Goal: Task Accomplishment & Management: Manage account settings

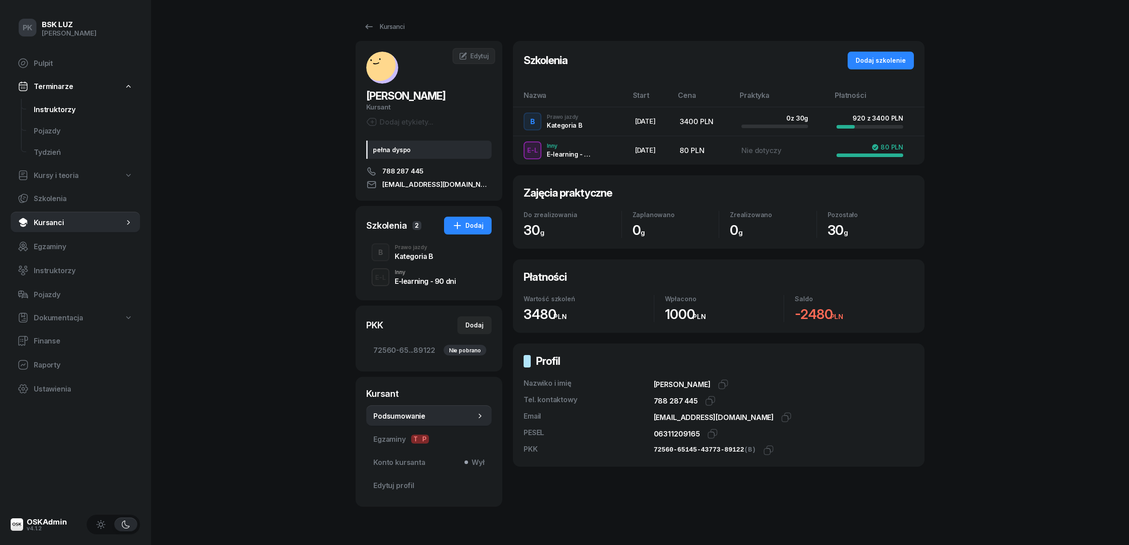
click at [54, 101] on link "Instruktorzy" at bounding box center [83, 109] width 113 height 21
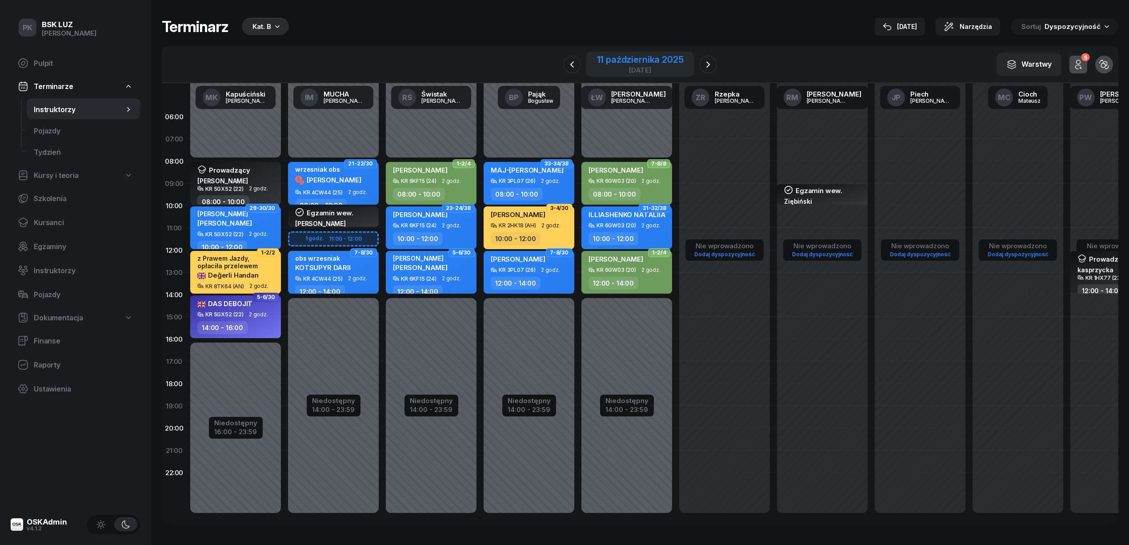
click at [646, 59] on div "11 października 2025" at bounding box center [640, 59] width 87 height 9
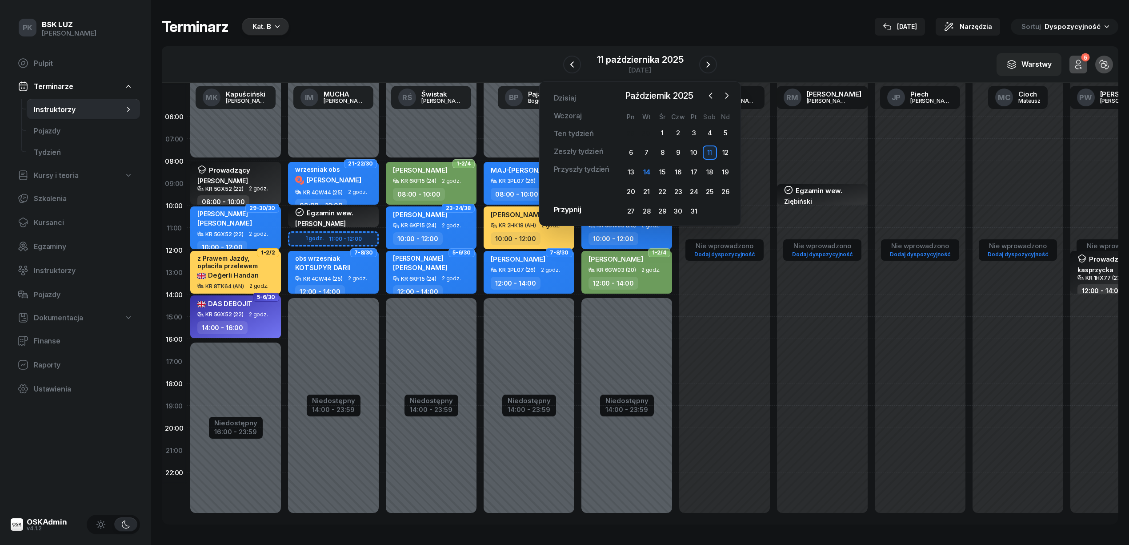
click at [715, 152] on div "11" at bounding box center [710, 152] width 14 height 14
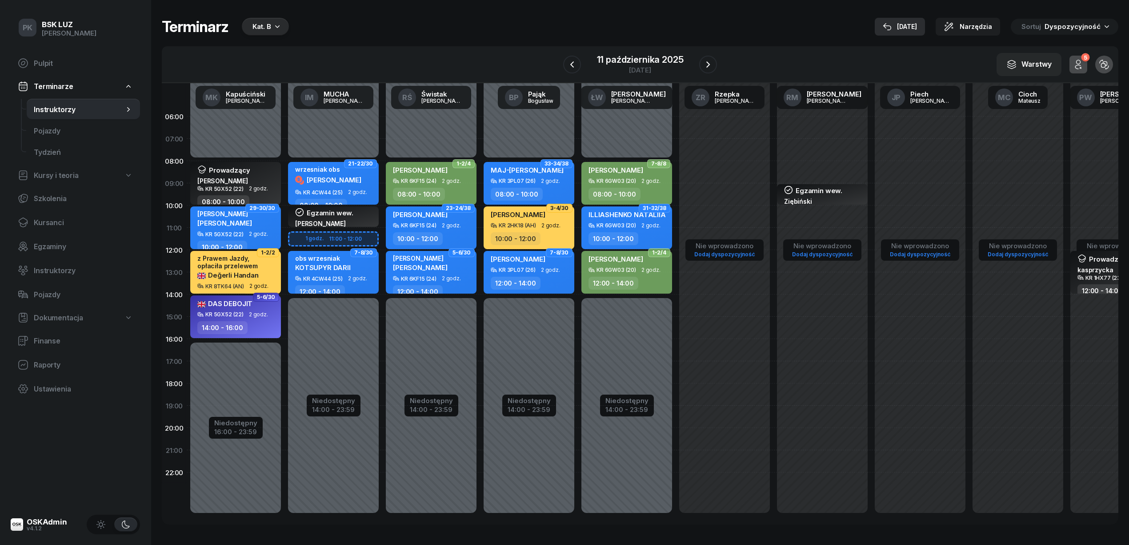
click at [917, 21] on div "14 paź" at bounding box center [900, 26] width 34 height 11
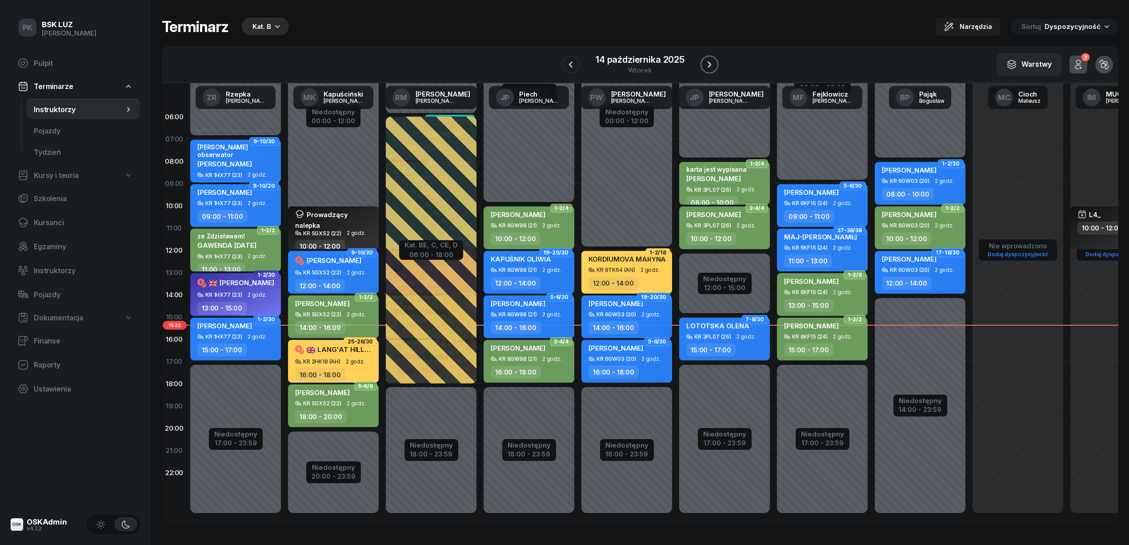
click at [708, 64] on icon "button" at bounding box center [709, 64] width 11 height 11
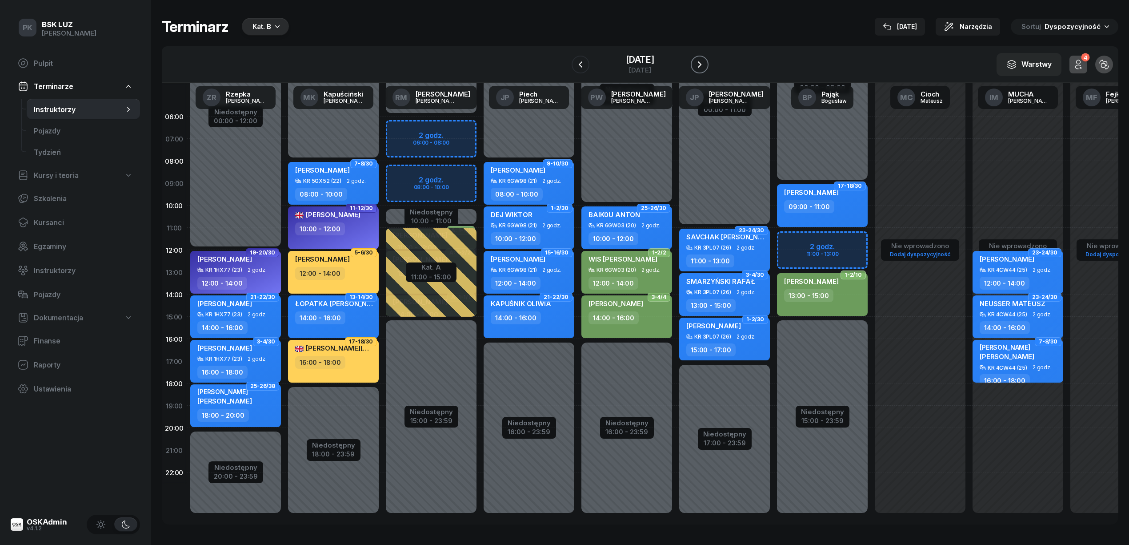
click at [705, 64] on icon "button" at bounding box center [700, 64] width 11 height 11
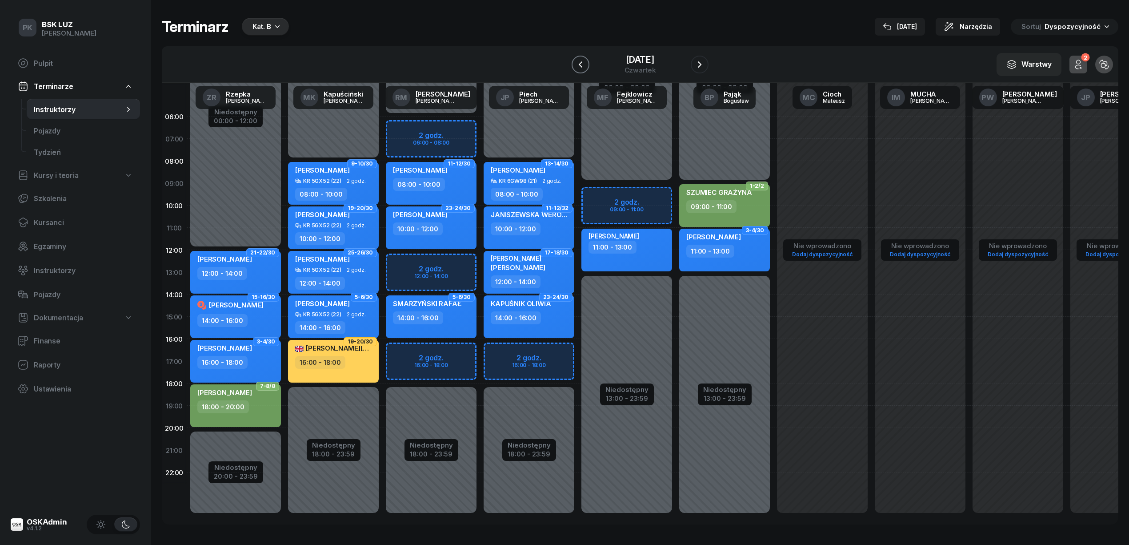
click at [577, 62] on button "button" at bounding box center [581, 65] width 18 height 18
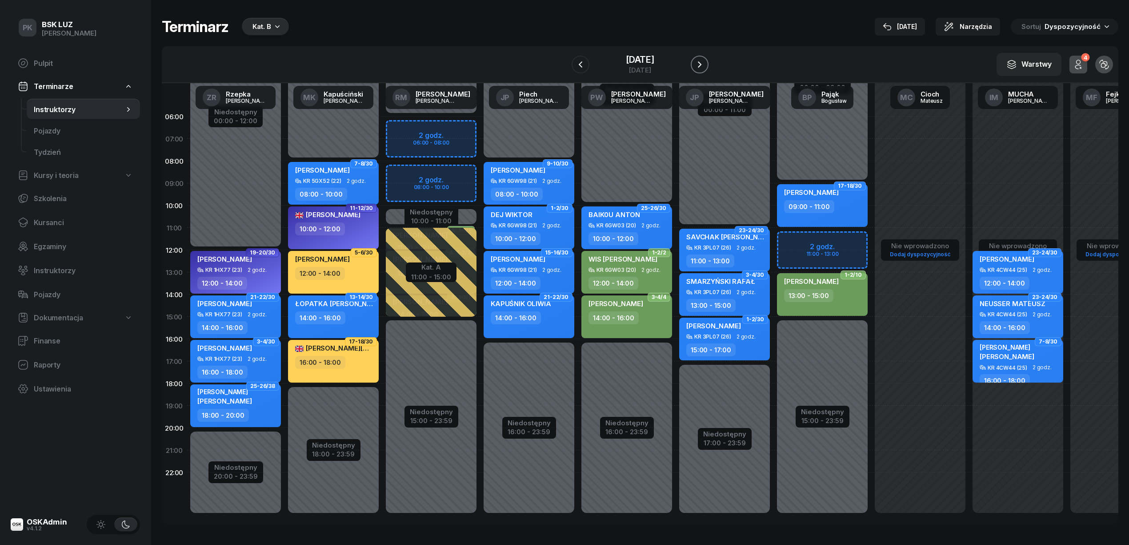
click at [702, 64] on icon "button" at bounding box center [700, 64] width 4 height 6
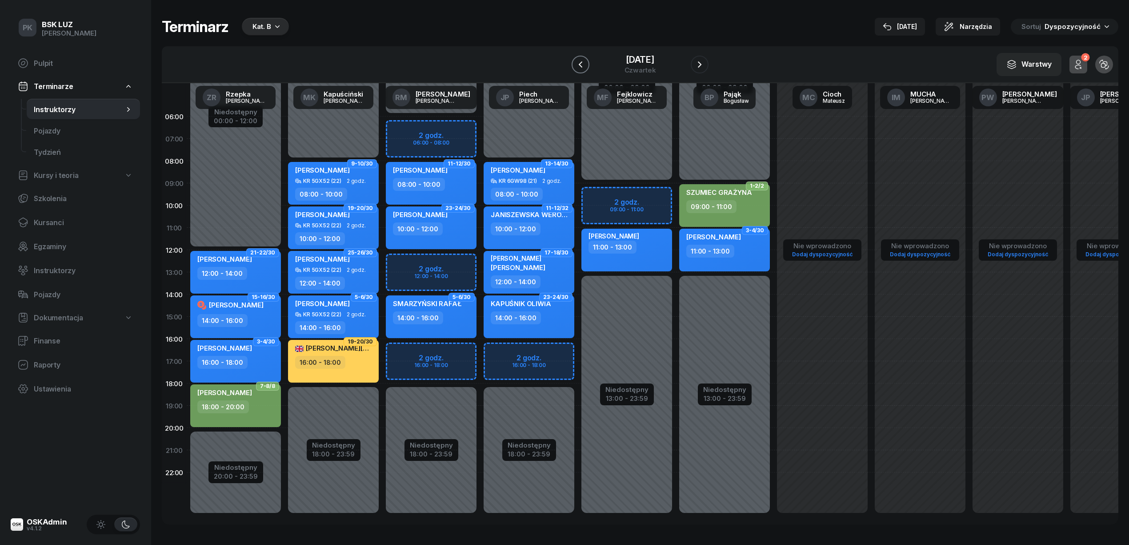
click at [575, 66] on icon "button" at bounding box center [580, 64] width 11 height 11
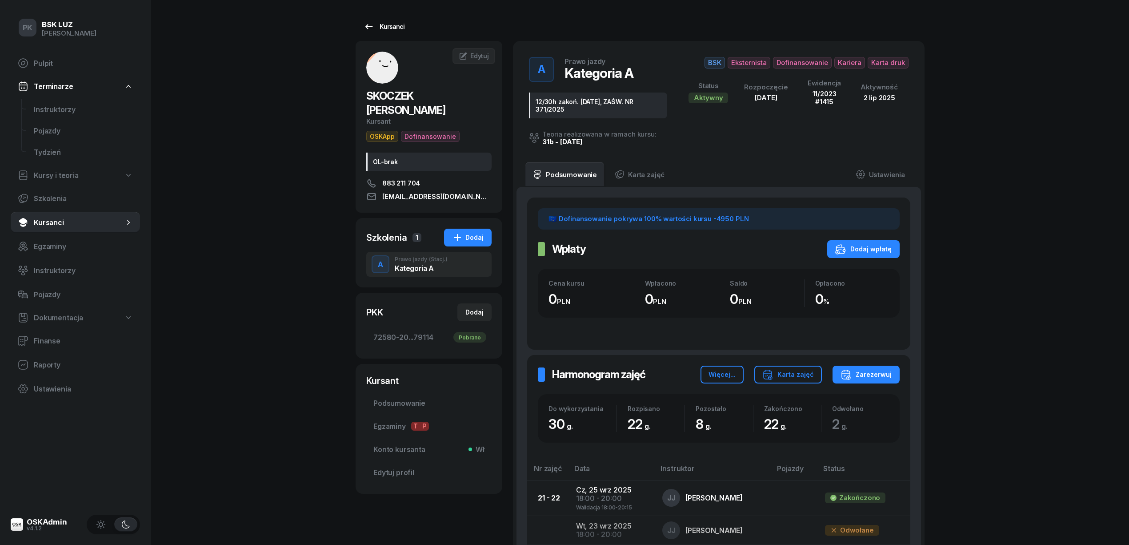
click at [393, 23] on div "Kursanci" at bounding box center [384, 26] width 41 height 11
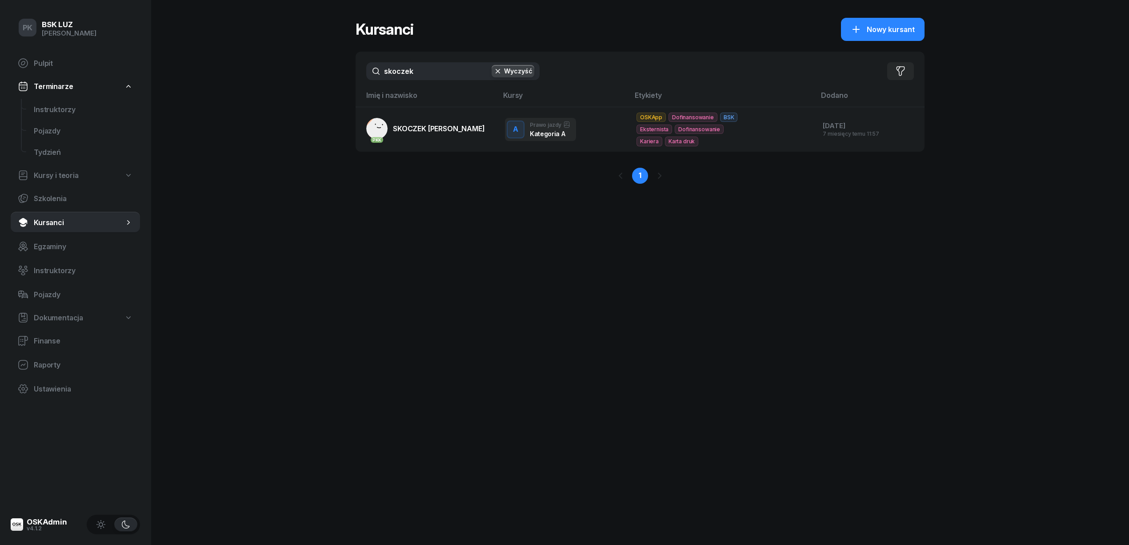
drag, startPoint x: 438, startPoint y: 76, endPoint x: 328, endPoint y: 71, distance: 109.9
click at [328, 71] on div "PK BSK [PERSON_NAME] Pulpit Terminarze Instruktorzy Pojazdy Tydzień Kursy i teo…" at bounding box center [564, 272] width 1129 height 545
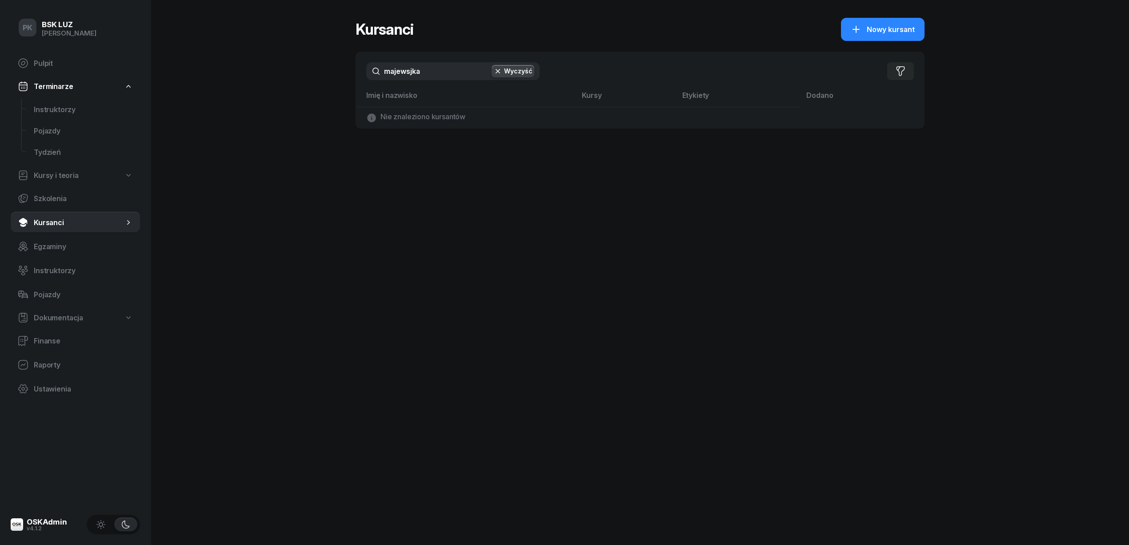
drag, startPoint x: 440, startPoint y: 67, endPoint x: 359, endPoint y: 67, distance: 80.9
click at [359, 67] on div "majewsjka Wyczyść Filtruj" at bounding box center [640, 71] width 569 height 39
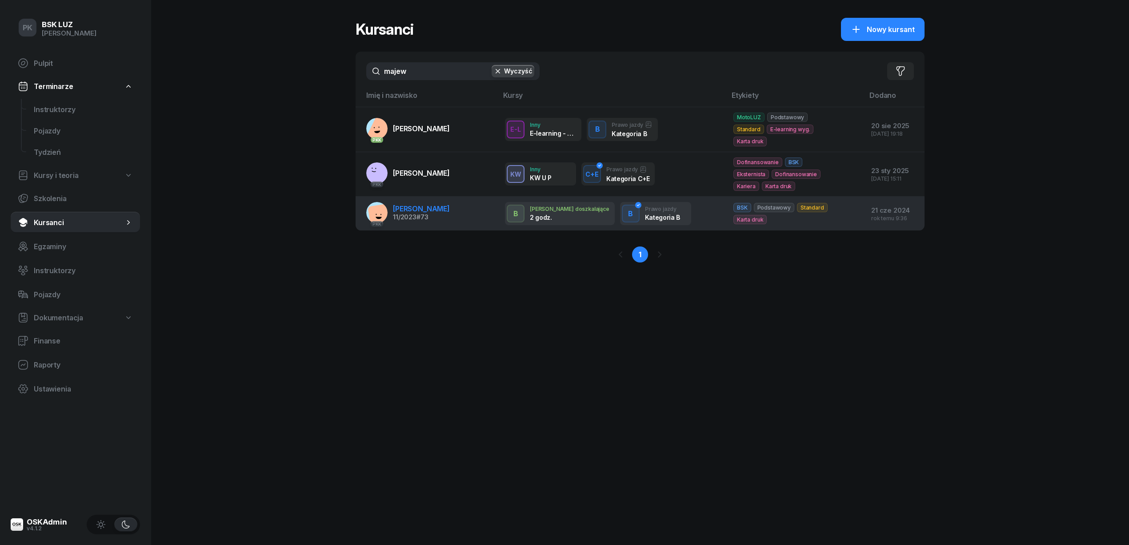
type input "majew"
click at [443, 214] on div "11/2023 #73" at bounding box center [421, 217] width 57 height 6
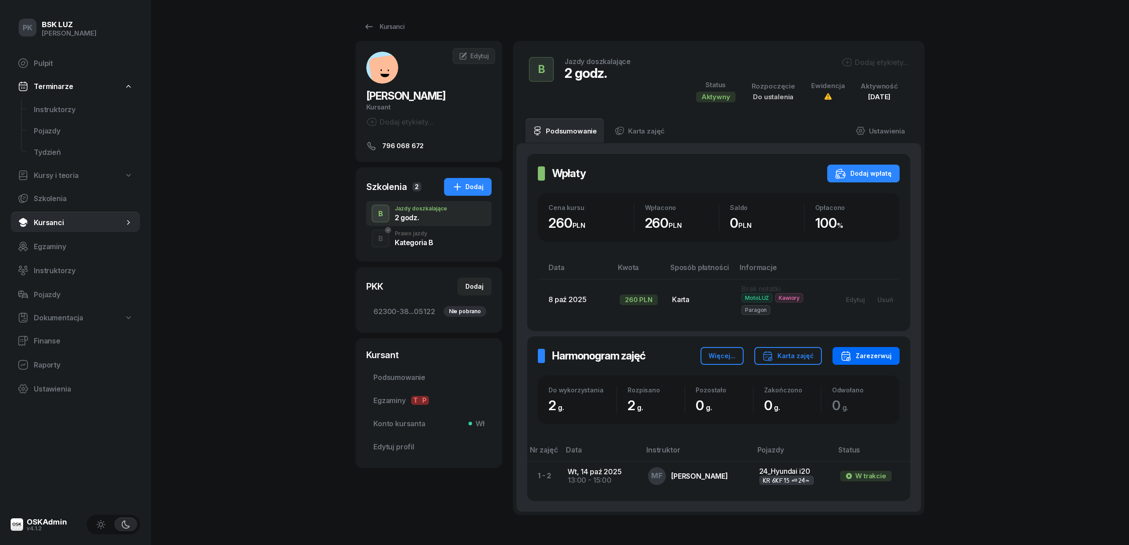
click at [876, 363] on button "Zarezerwuj" at bounding box center [866, 356] width 67 height 18
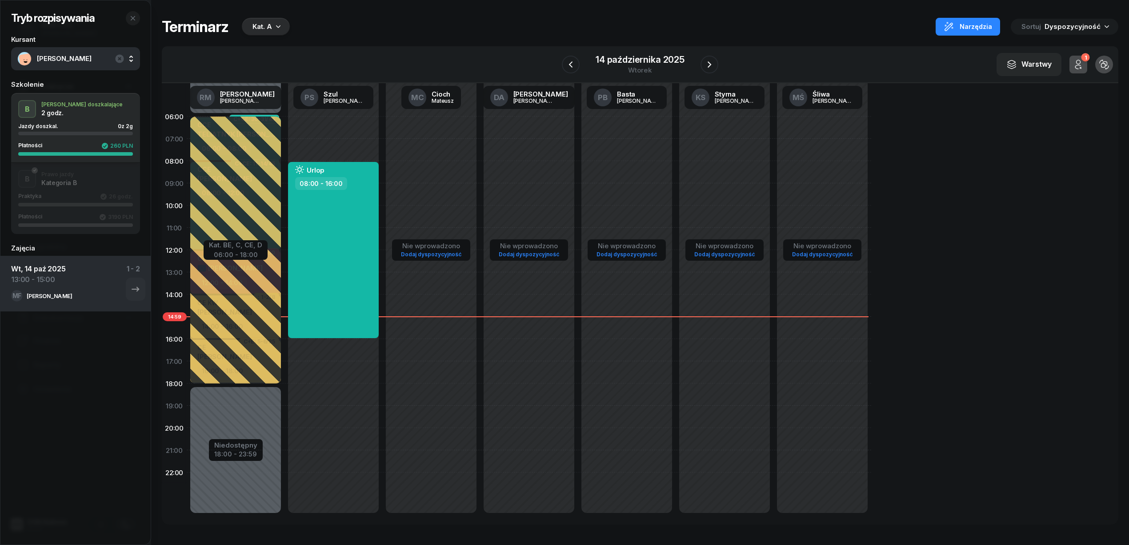
click at [285, 25] on div "Kat. A" at bounding box center [266, 27] width 48 height 18
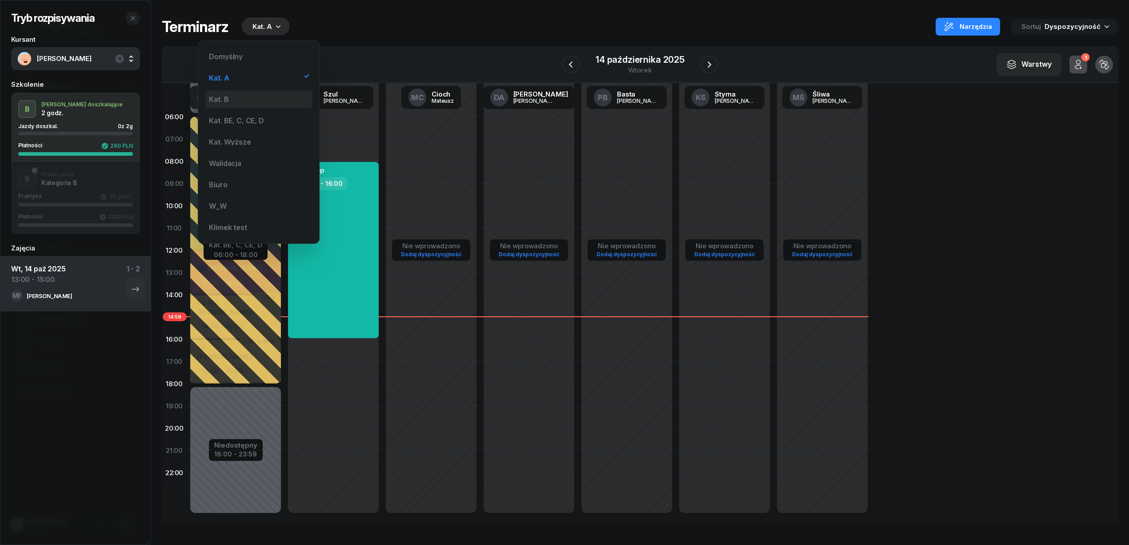
click at [231, 100] on div "Kat. B" at bounding box center [258, 99] width 107 height 18
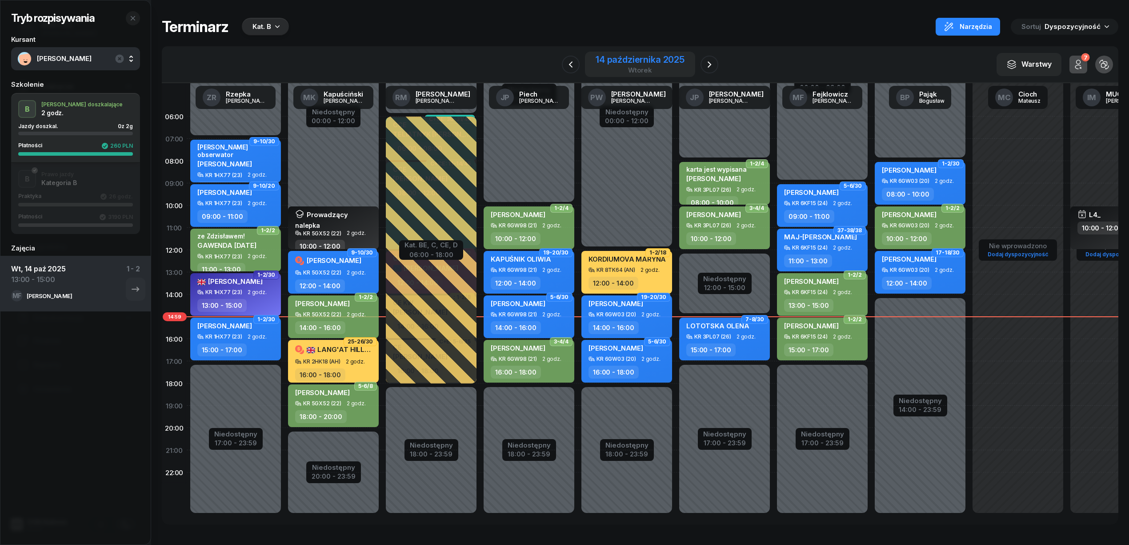
click at [646, 55] on div "14 października 2025" at bounding box center [640, 59] width 89 height 9
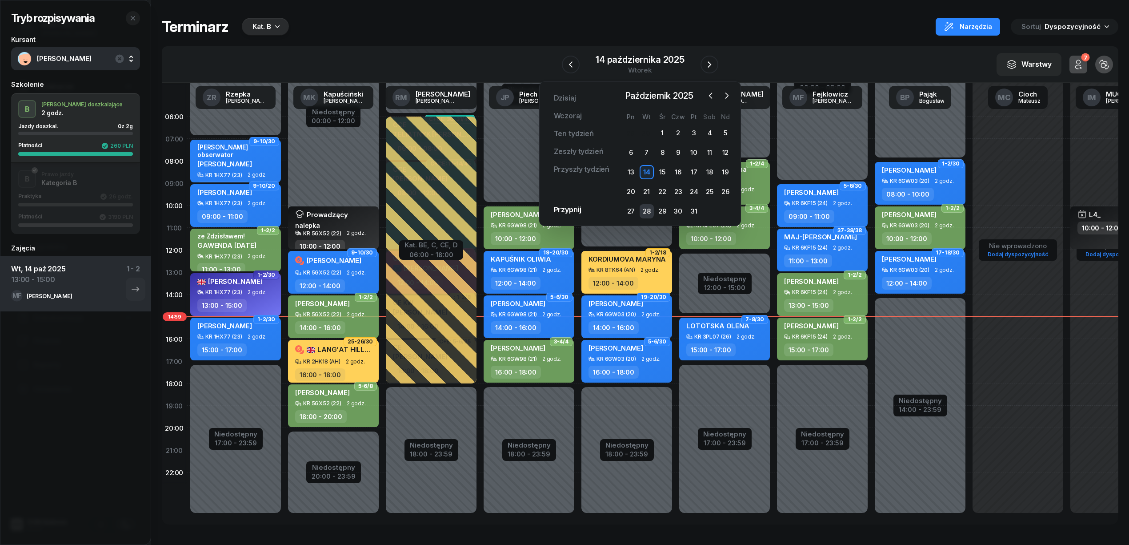
click at [644, 209] on div "28" at bounding box center [647, 211] width 14 height 14
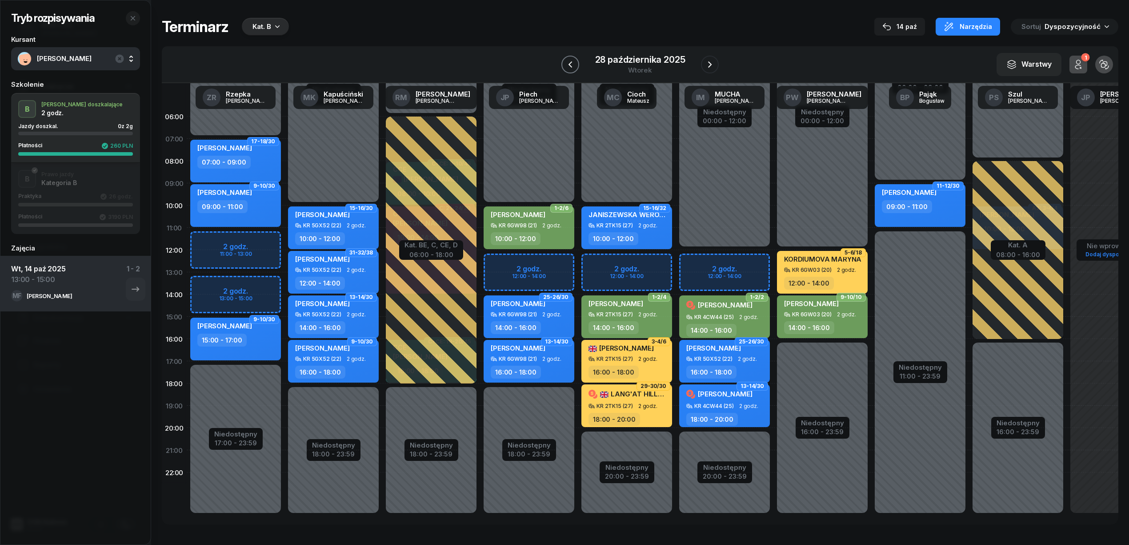
click at [573, 59] on icon "button" at bounding box center [570, 64] width 11 height 11
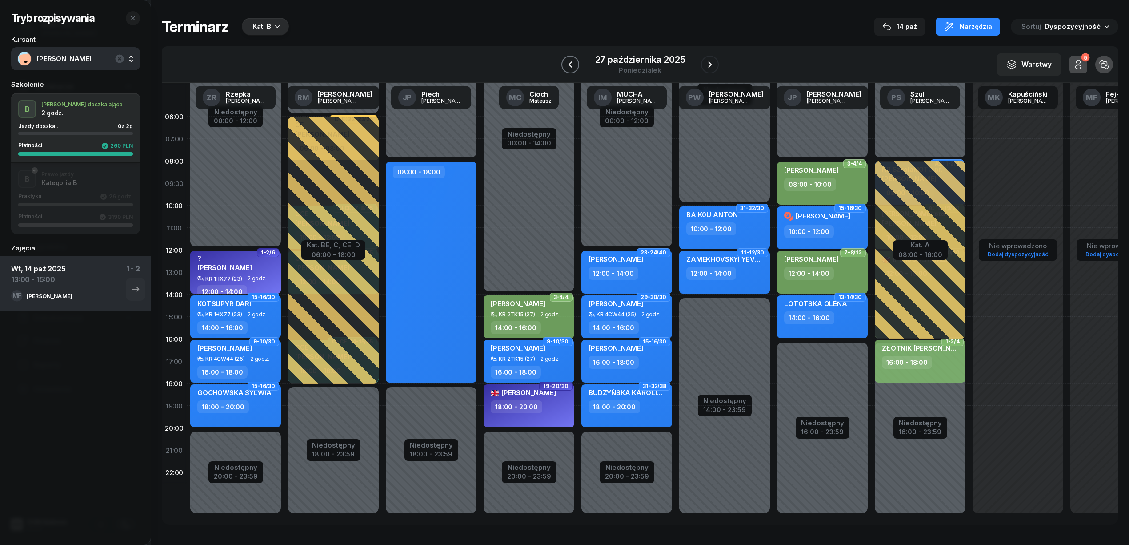
click at [573, 59] on icon "button" at bounding box center [570, 64] width 11 height 11
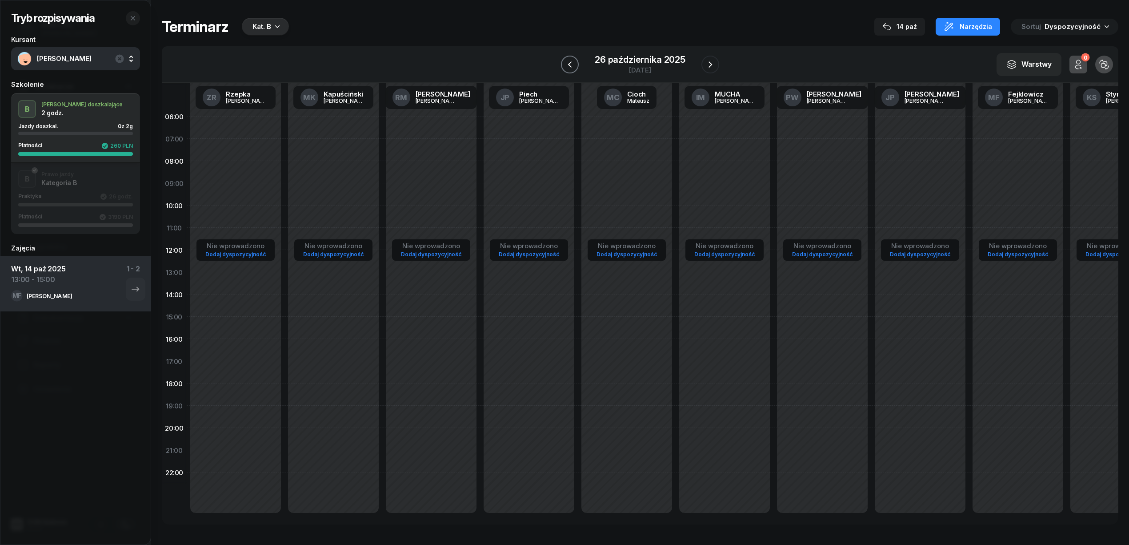
click at [573, 59] on icon "button" at bounding box center [570, 64] width 11 height 11
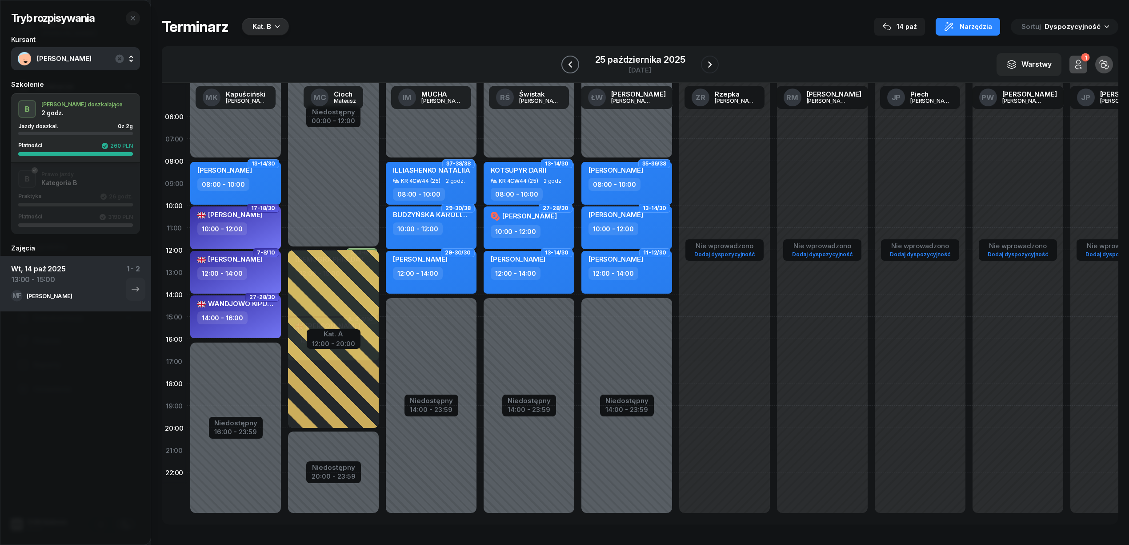
click at [573, 59] on icon "button" at bounding box center [570, 64] width 11 height 11
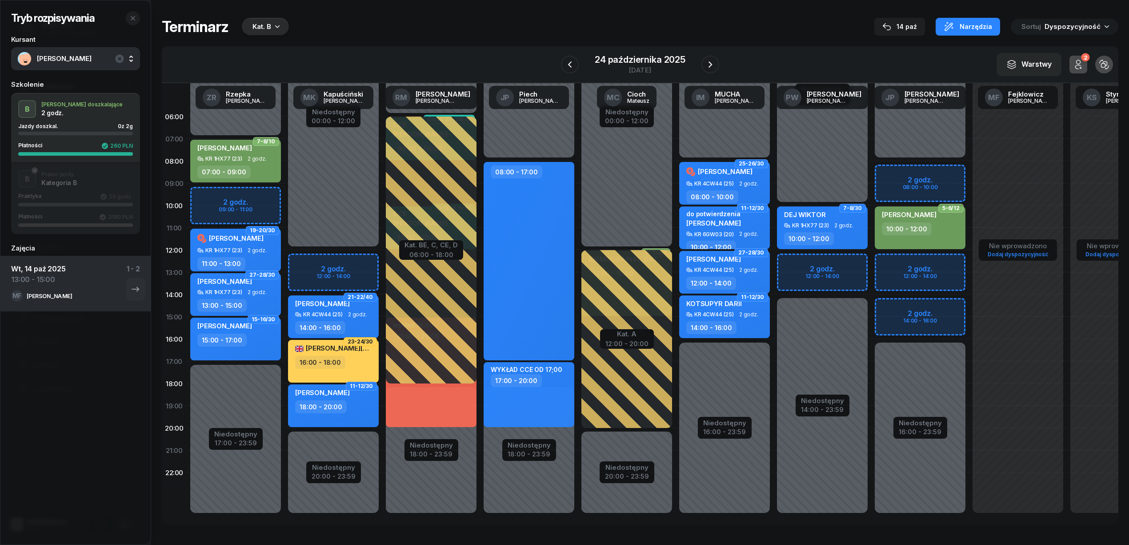
click at [842, 264] on div "Niedostępny 00:00 - 10:00 Niedostępny 14:00 - 23:59 2 godz. 12:00 - 14:00 7-8/3…" at bounding box center [823, 316] width 98 height 422
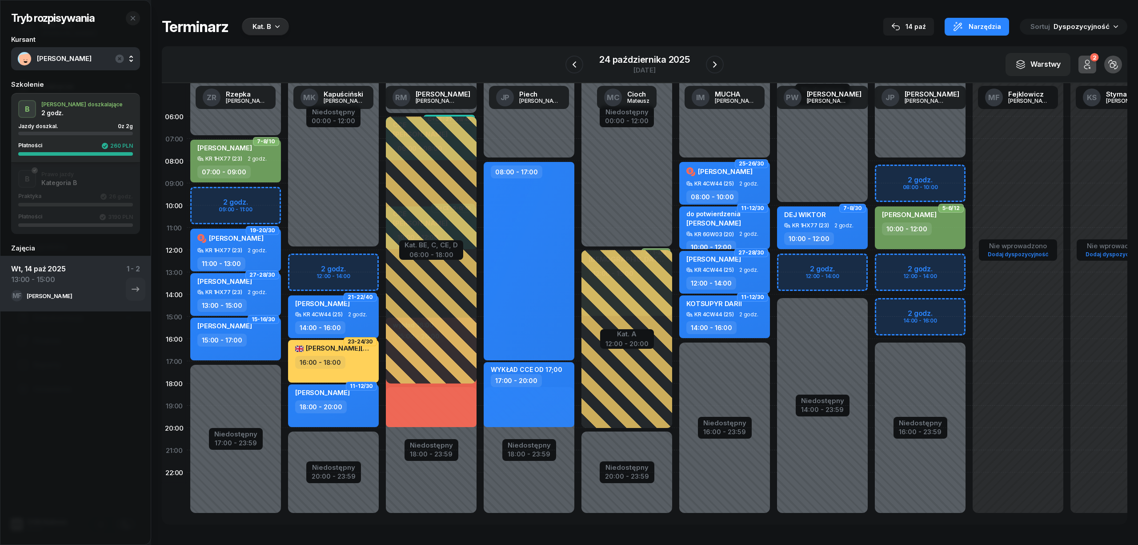
select select "12"
select select "14"
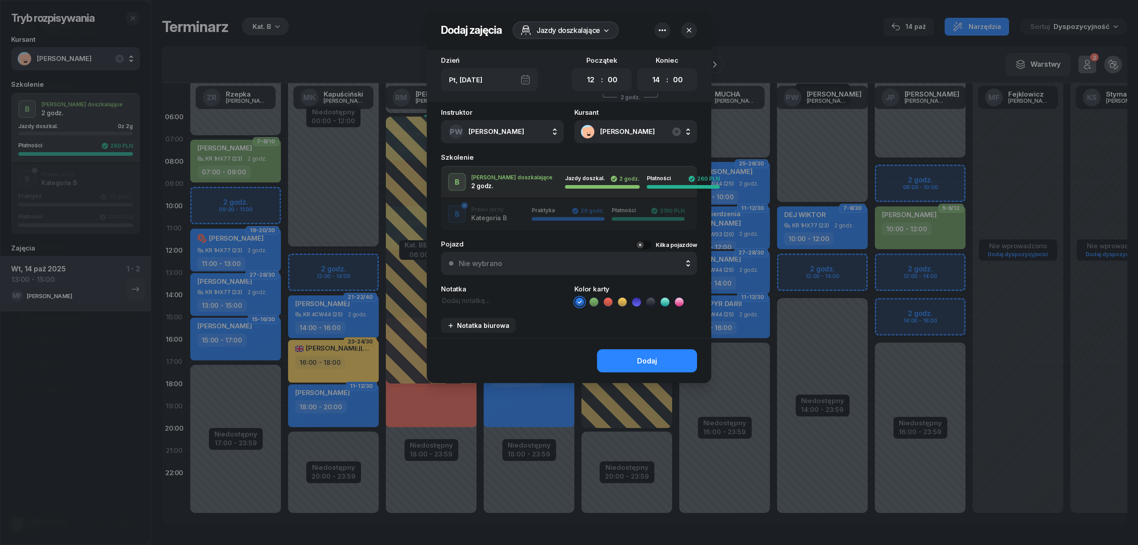
click at [596, 301] on icon at bounding box center [594, 301] width 9 height 9
click at [629, 364] on button "Dodaj" at bounding box center [647, 360] width 100 height 23
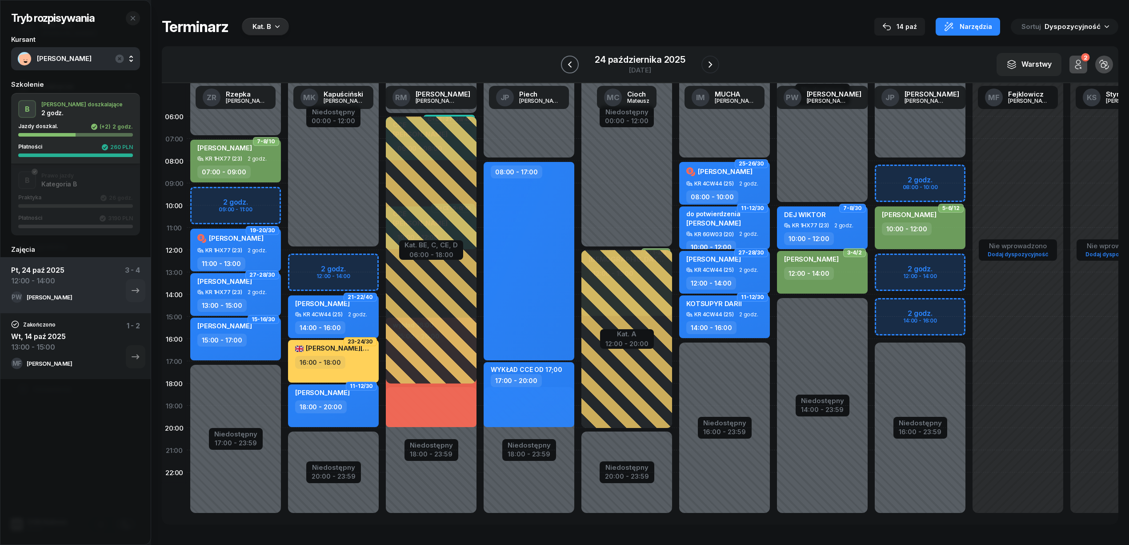
click at [576, 61] on button "button" at bounding box center [570, 65] width 18 height 18
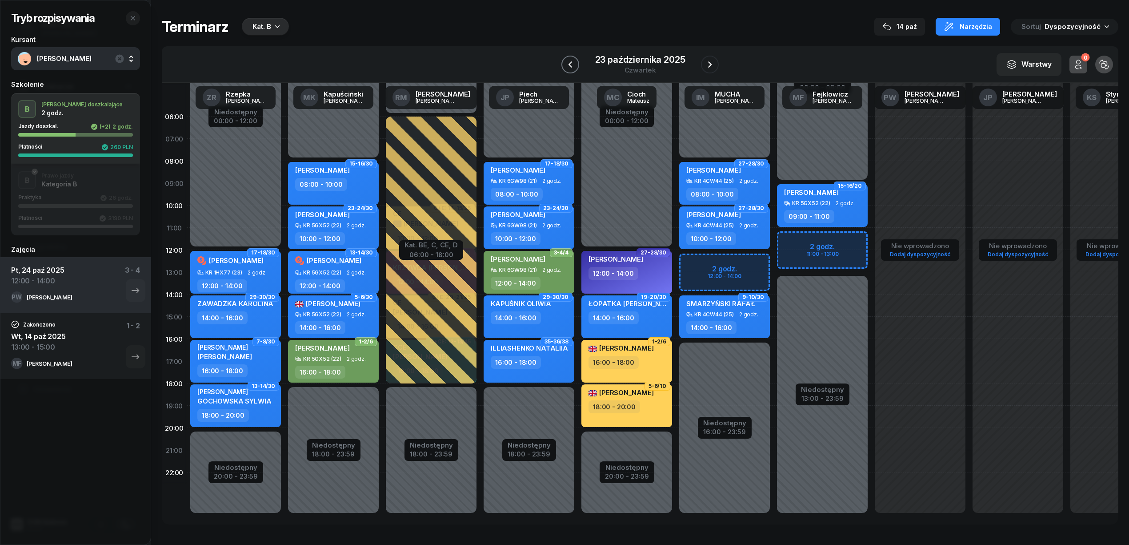
click at [576, 61] on button "button" at bounding box center [571, 65] width 18 height 18
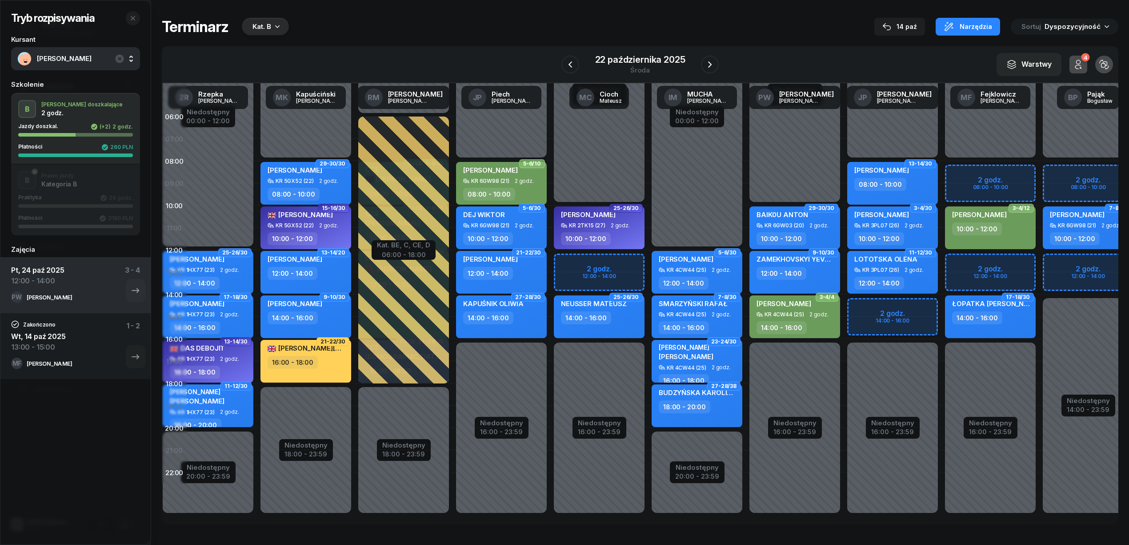
scroll to position [0, 12]
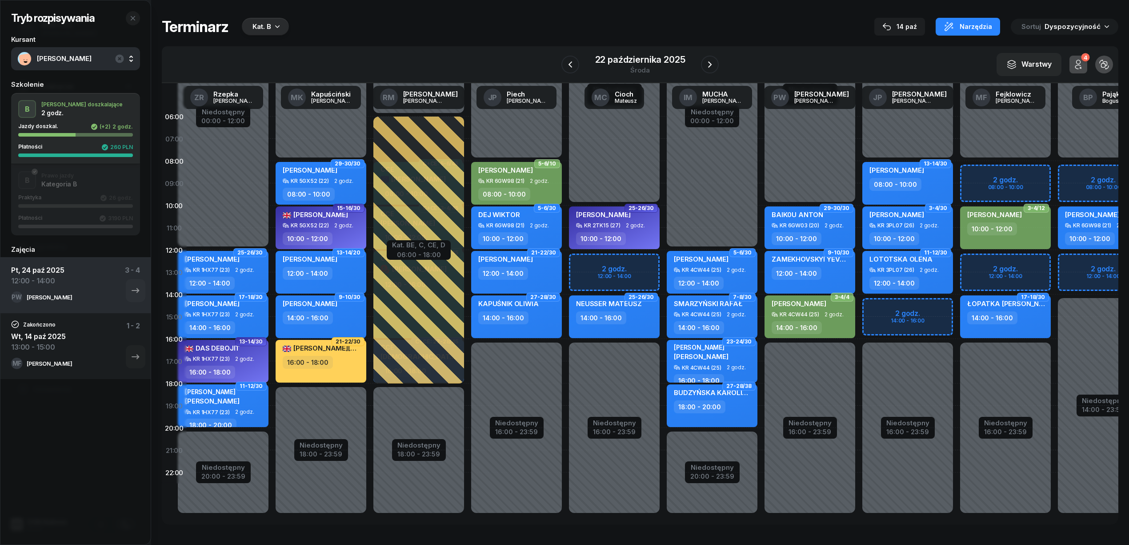
click at [988, 264] on div "Niedostępny 00:00 - 08:00 Niedostępny 16:00 - 23:59 2 godz. 08:00 - 10:00 2 god…" at bounding box center [1006, 316] width 98 height 422
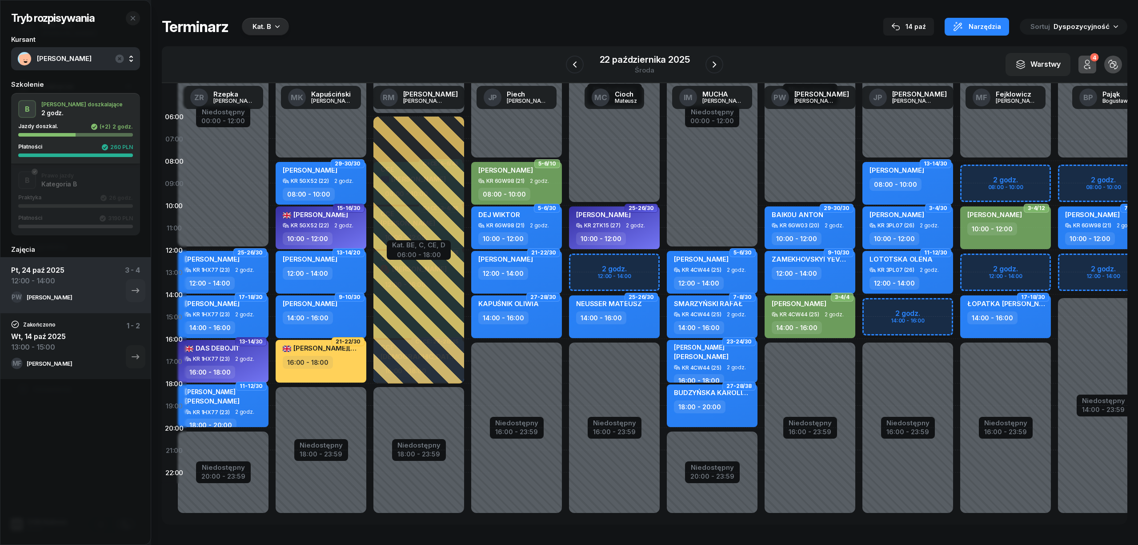
select select "12"
select select "14"
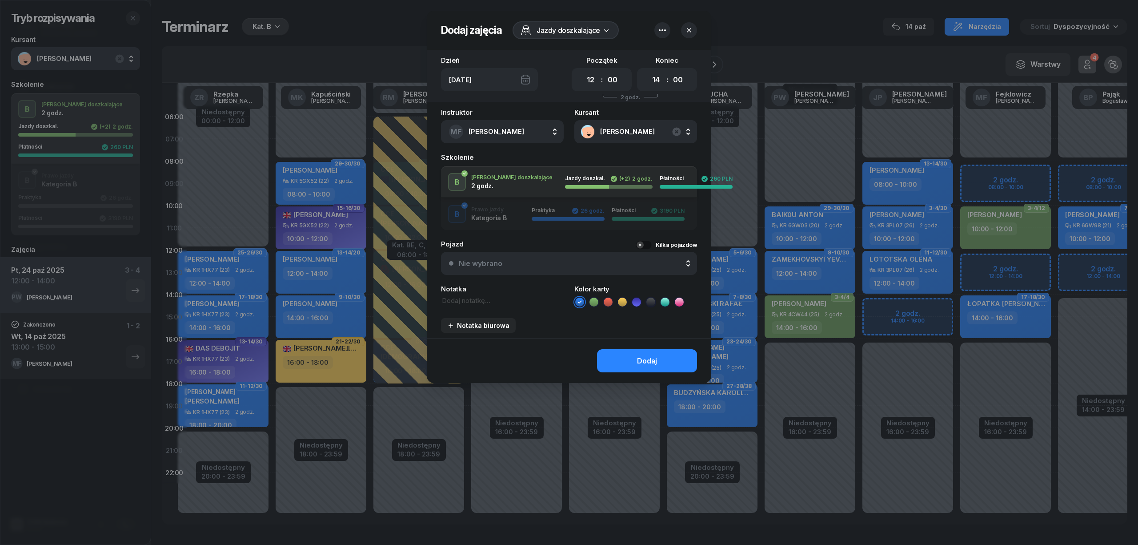
click at [591, 303] on icon at bounding box center [594, 301] width 9 height 9
click at [619, 360] on button "Dodaj" at bounding box center [647, 360] width 100 height 23
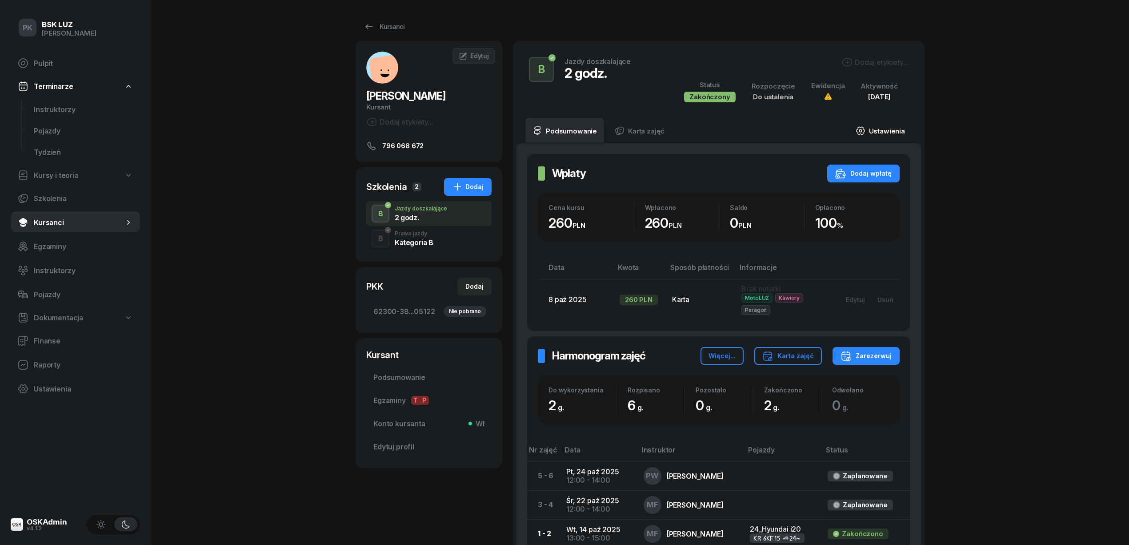
click at [890, 128] on link "Ustawienia" at bounding box center [881, 130] width 64 height 25
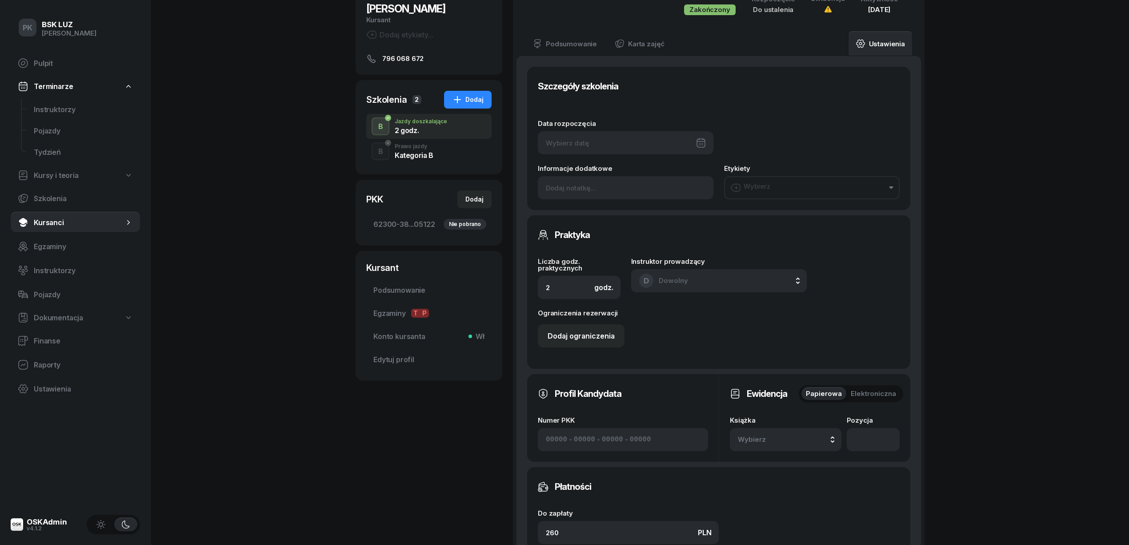
scroll to position [178, 0]
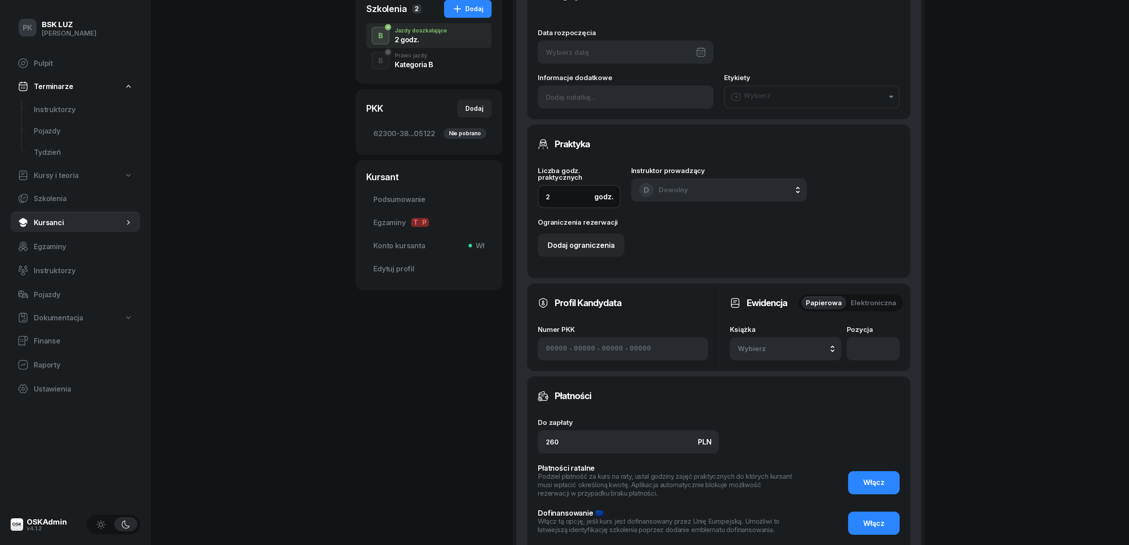
click at [539, 196] on input "2" at bounding box center [579, 196] width 83 height 23
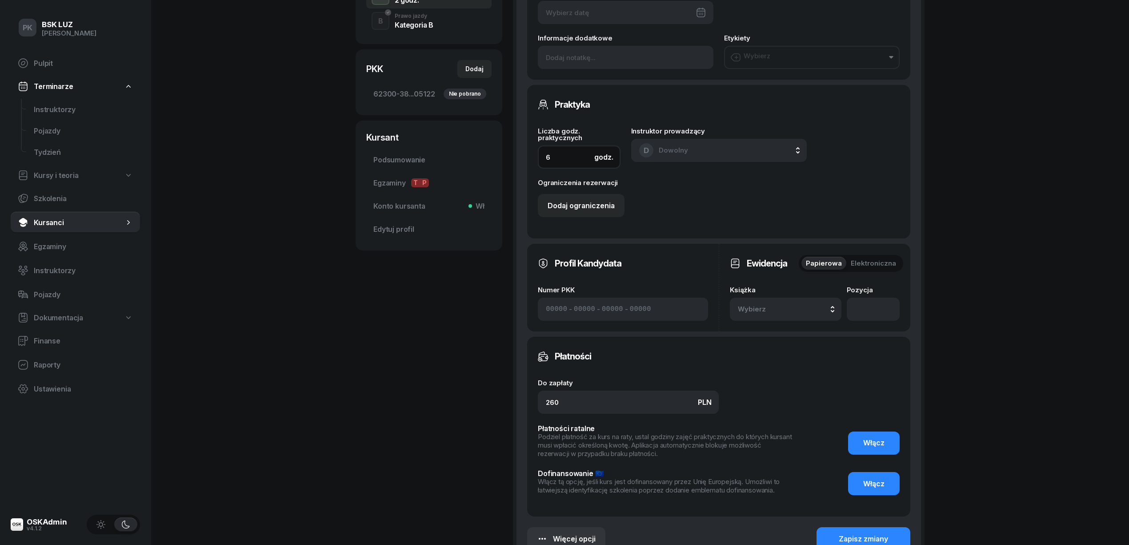
scroll to position [237, 0]
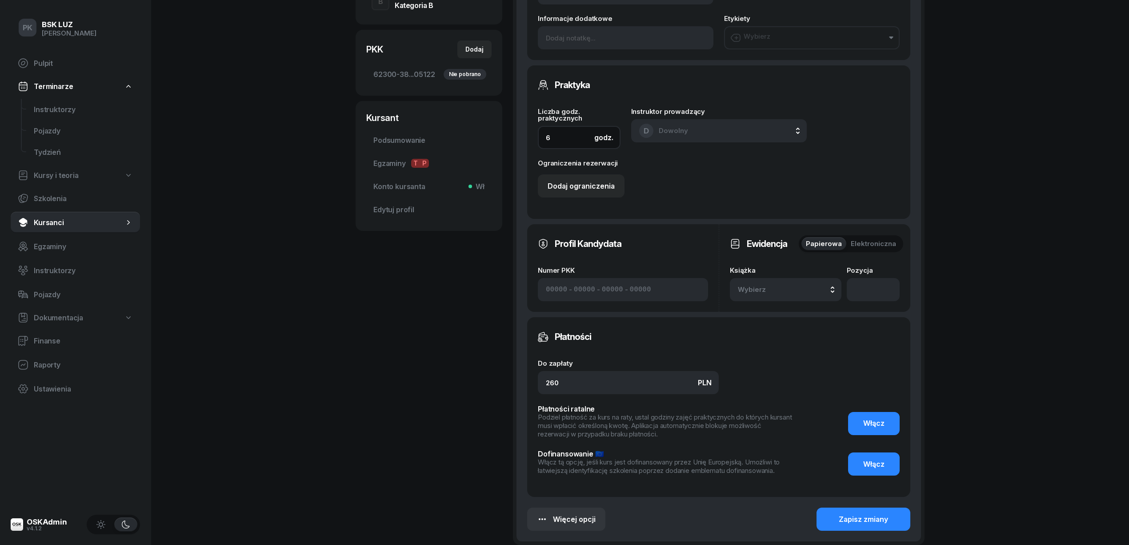
type input "6"
click at [468, 379] on div "MAJEWSKA MARIA Kursant Dodaj etykiety... 796 068 672 MM MARIA MAJEWSKA Kursant …" at bounding box center [429, 187] width 147 height 767
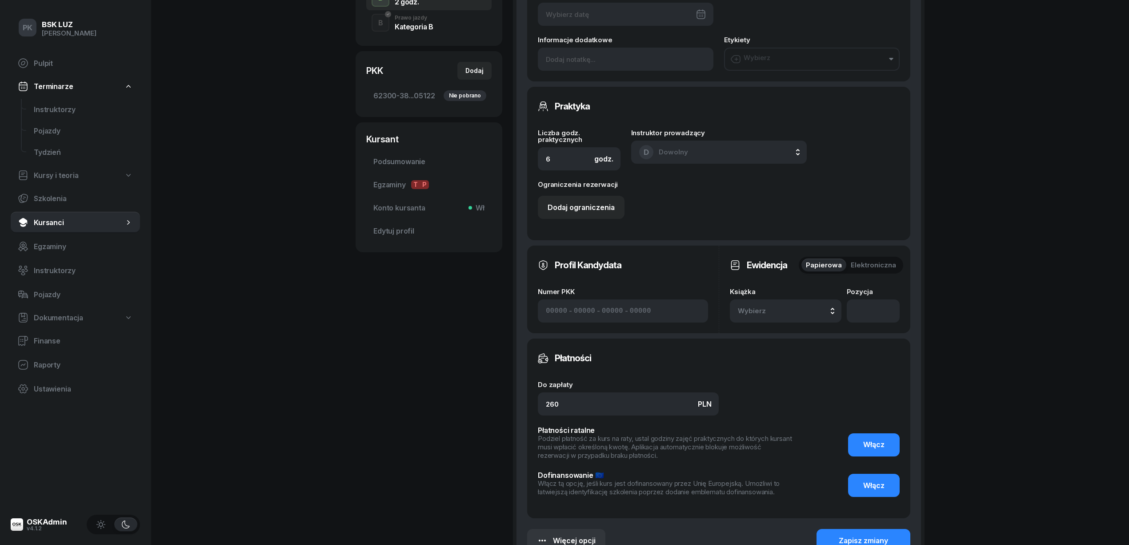
scroll to position [178, 0]
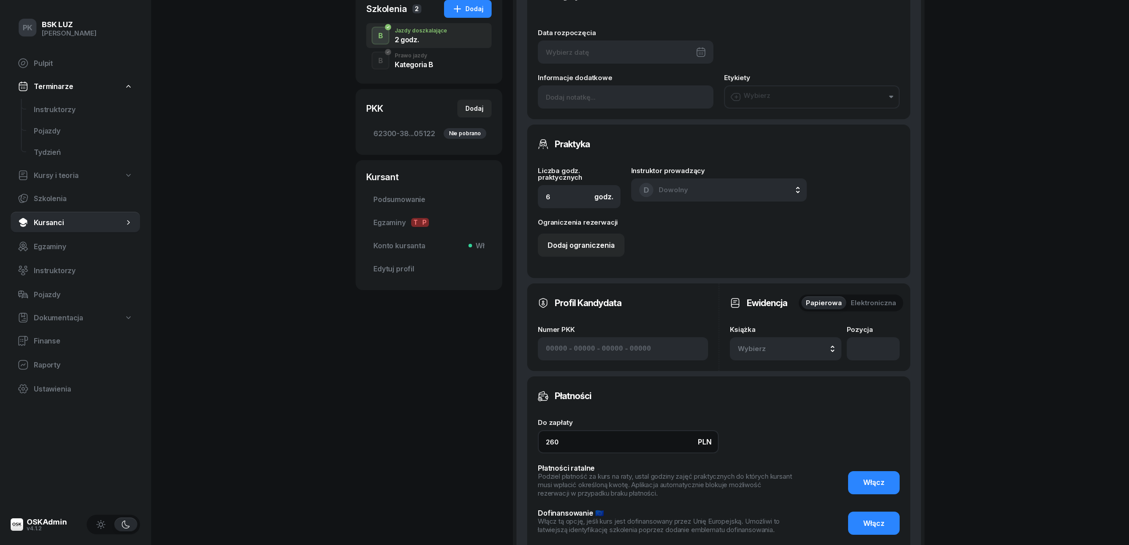
drag, startPoint x: 488, startPoint y: 440, endPoint x: 483, endPoint y: 440, distance: 4.9
click at [483, 440] on div "MAJEWSKA MARIA Kursant Dodaj etykiety... 796 068 672 MM MARIA MAJEWSKA Kursant …" at bounding box center [640, 246] width 569 height 767
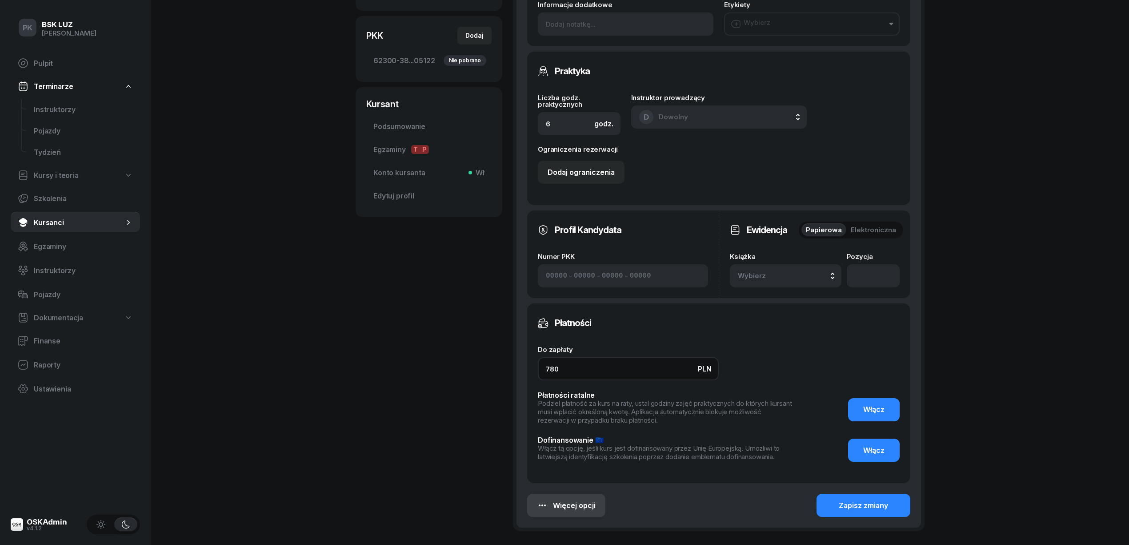
scroll to position [296, 0]
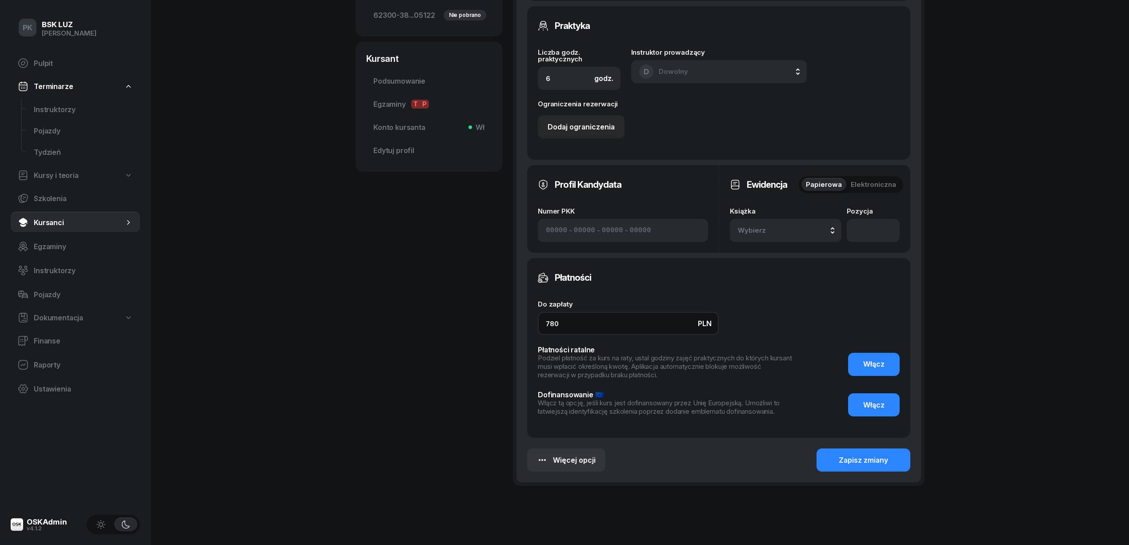
type input "780"
click at [827, 459] on button "Zapisz zmiany" at bounding box center [864, 459] width 94 height 23
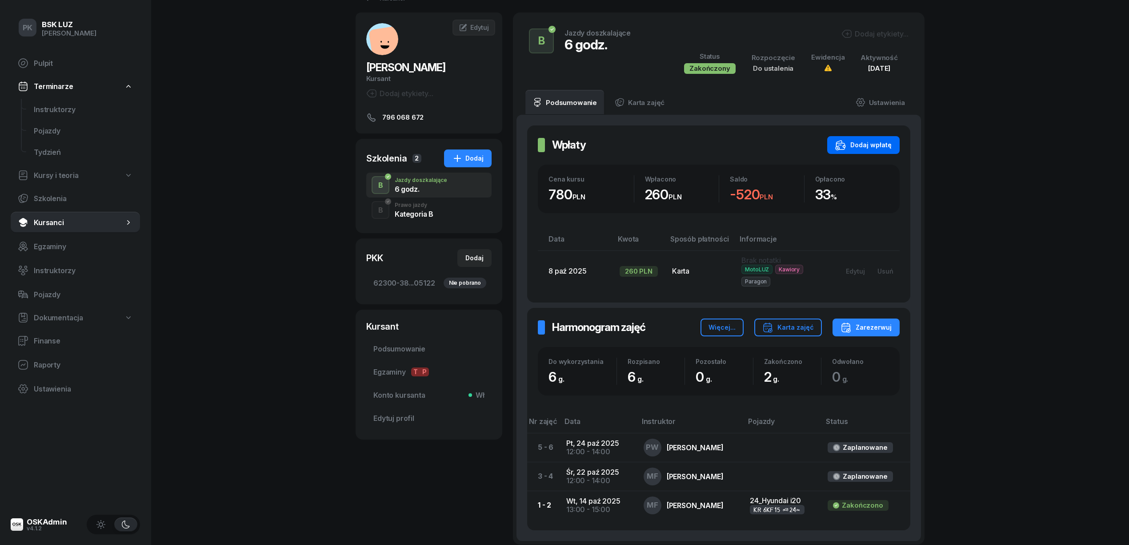
scroll to position [0, 0]
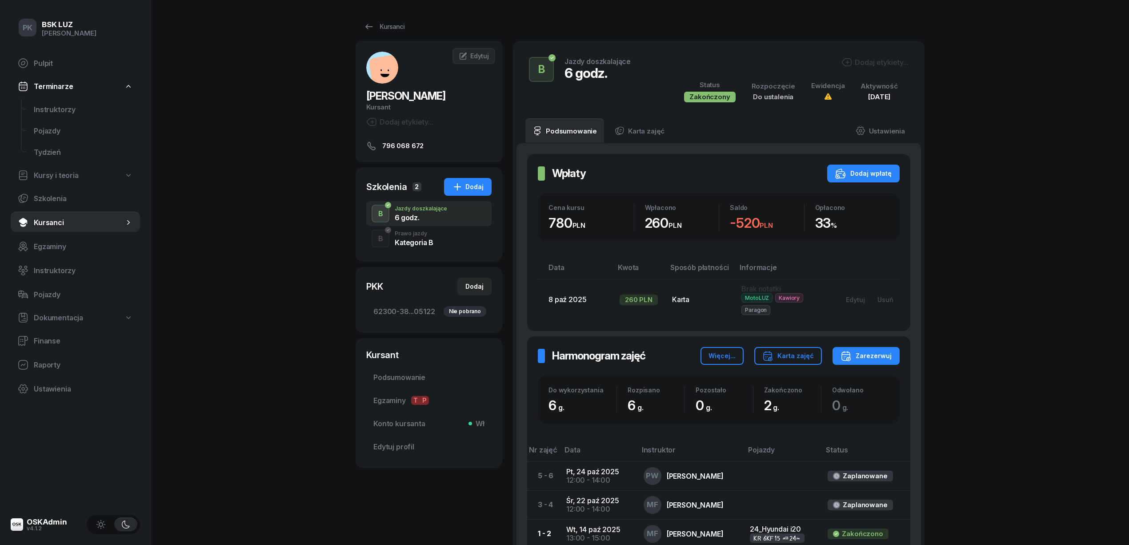
click at [878, 64] on div "Dodaj etykiety..." at bounding box center [875, 62] width 67 height 11
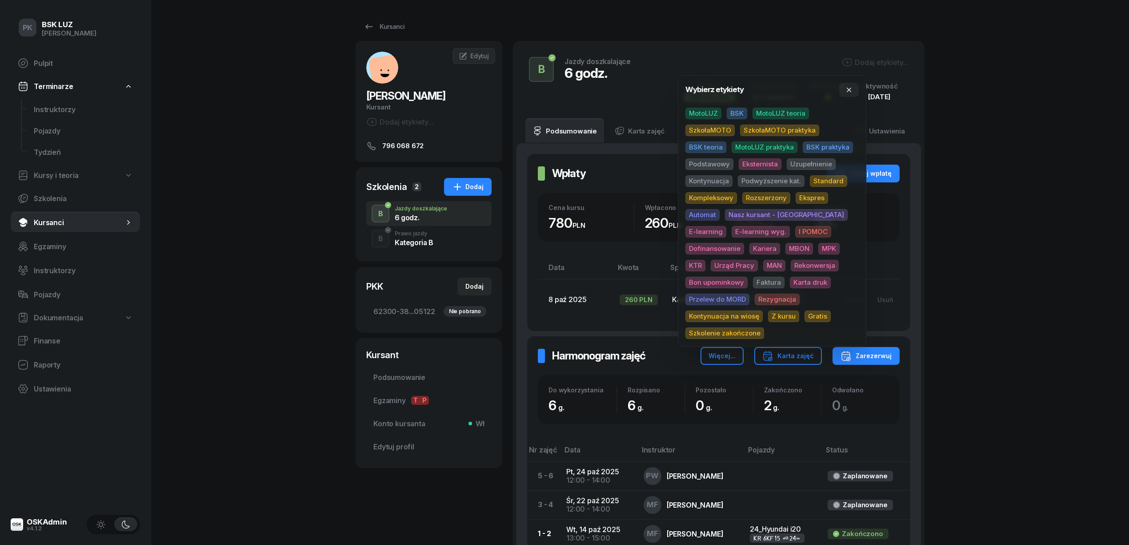
click at [705, 114] on span "MotoLUZ" at bounding box center [704, 114] width 36 height 12
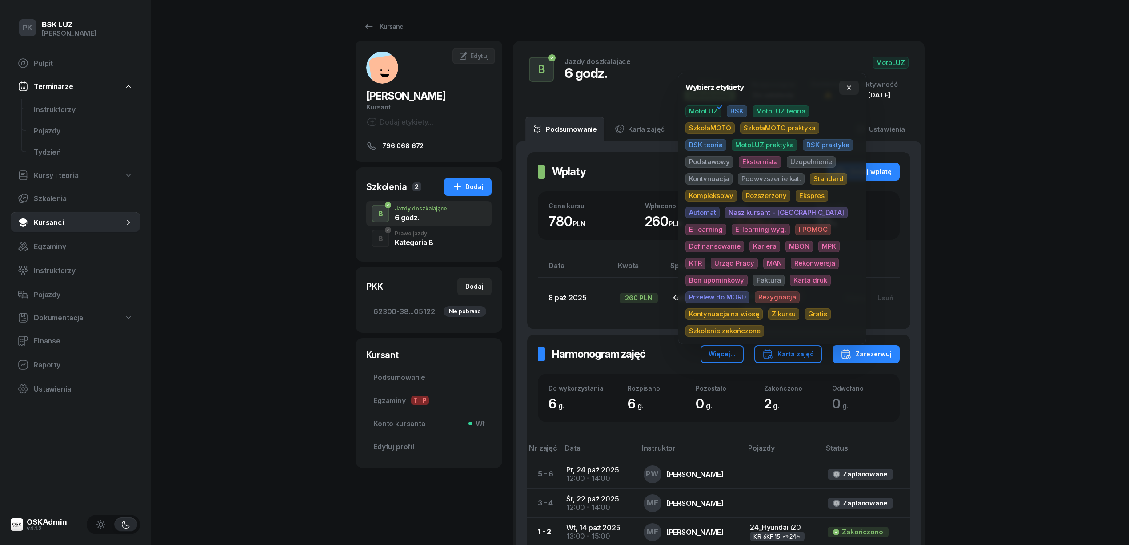
click at [806, 156] on span "Uzupełnienie" at bounding box center [811, 162] width 49 height 12
click at [970, 143] on div "PK BSK LUZ Piotr Klimek Pulpit Terminarze Instruktorzy Pojazdy Tydzień Kursy i …" at bounding box center [564, 329] width 1129 height 658
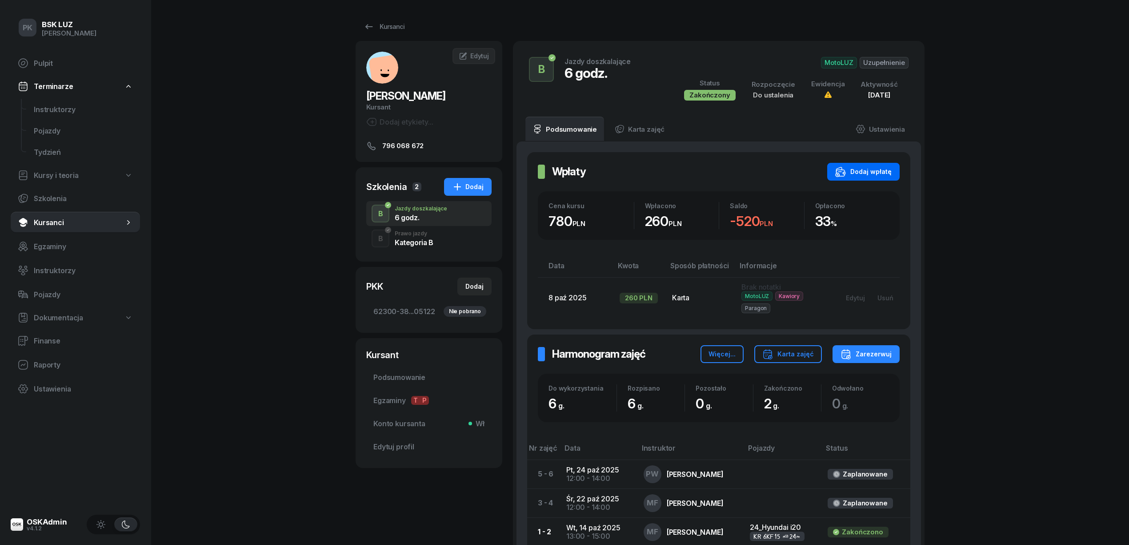
click at [870, 170] on div "Dodaj wpłatę" at bounding box center [863, 171] width 56 height 11
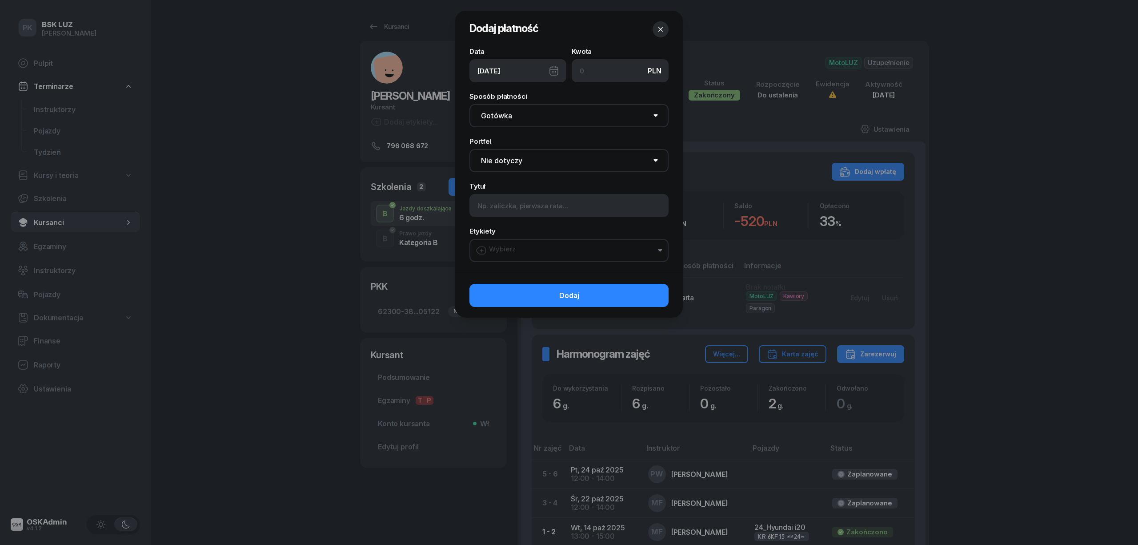
click at [589, 72] on input at bounding box center [620, 70] width 97 height 23
type input "520"
click at [562, 111] on select "Gotówka Karta Przelew Płatności online BLIK" at bounding box center [569, 115] width 199 height 23
select select "card"
click at [470, 104] on select "Gotówka Karta Przelew Płatności online BLIK" at bounding box center [569, 115] width 199 height 23
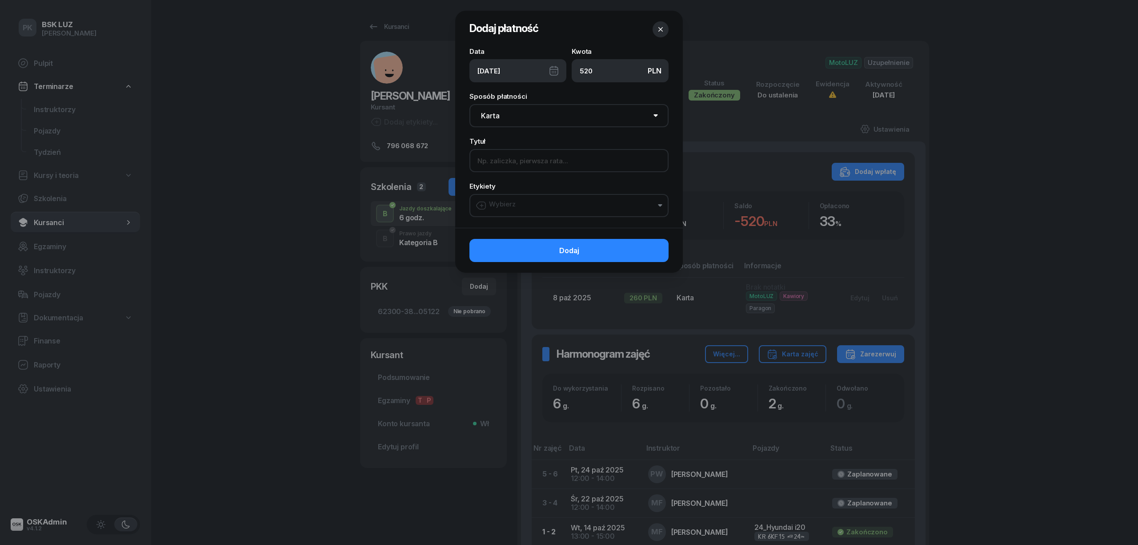
click at [529, 165] on input at bounding box center [569, 160] width 199 height 23
type input "4h uzupełnienie"
click at [550, 212] on button "Wybierz" at bounding box center [569, 205] width 199 height 23
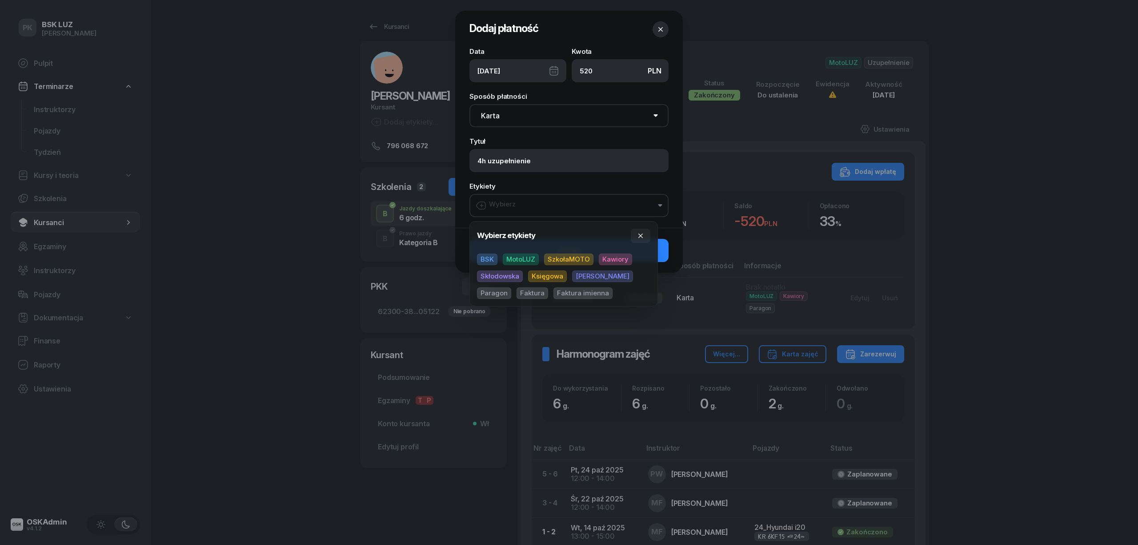
click at [521, 256] on span "MotoLUZ" at bounding box center [521, 259] width 36 height 12
click at [511, 288] on span "Paragon" at bounding box center [494, 294] width 34 height 12
click at [605, 257] on span "Kawiory" at bounding box center [615, 260] width 33 height 12
click at [639, 236] on icon "button" at bounding box center [640, 236] width 7 height 7
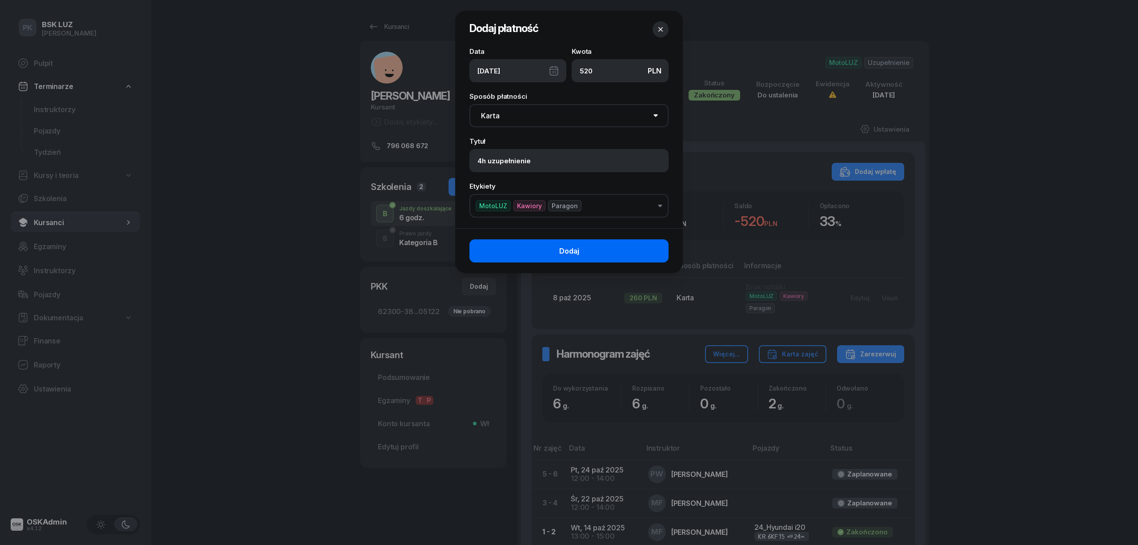
click at [639, 248] on button "Dodaj" at bounding box center [569, 250] width 199 height 23
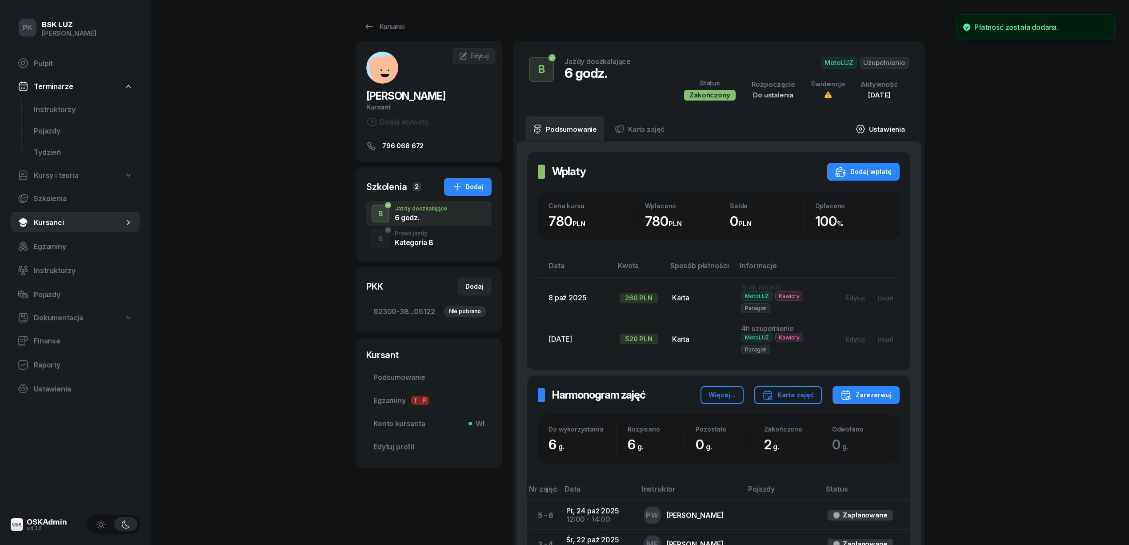
click at [890, 122] on link "Ustawienia" at bounding box center [881, 128] width 64 height 25
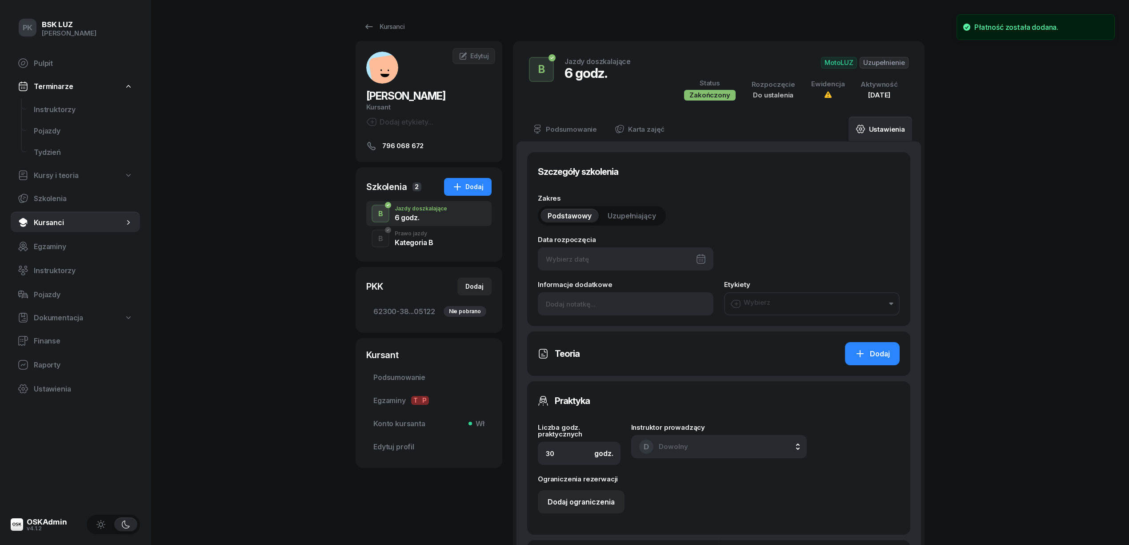
type input "14/10/2025"
type input "6"
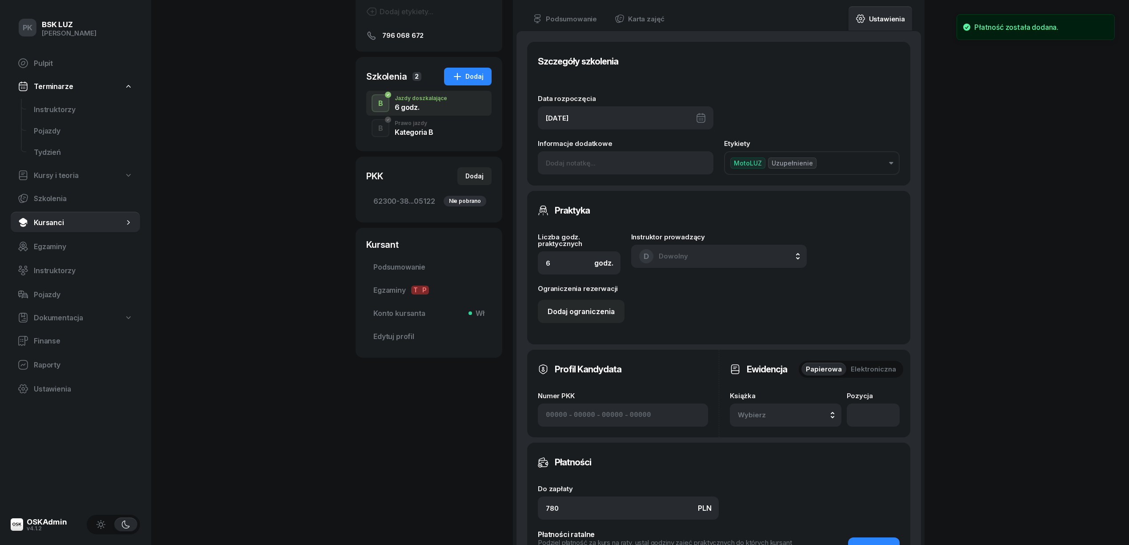
scroll to position [237, 0]
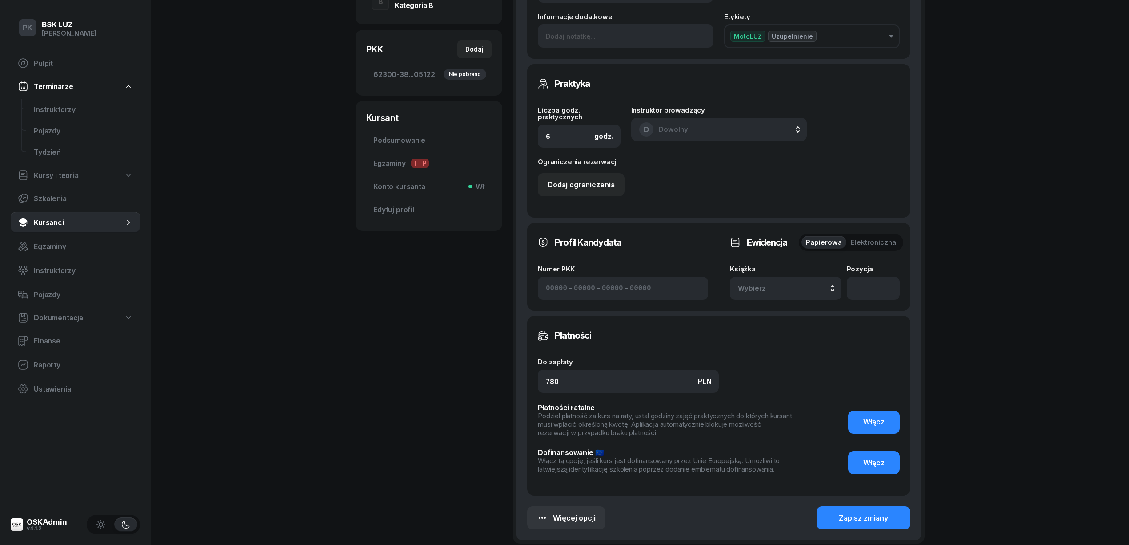
click at [795, 280] on button "Wybierz" at bounding box center [786, 288] width 112 height 23
click at [808, 222] on div "2/2025 Manualna Domyślna" at bounding box center [795, 222] width 105 height 14
click at [863, 279] on input "number" at bounding box center [873, 288] width 53 height 23
click at [870, 295] on input "number" at bounding box center [873, 288] width 53 height 23
type input "322"
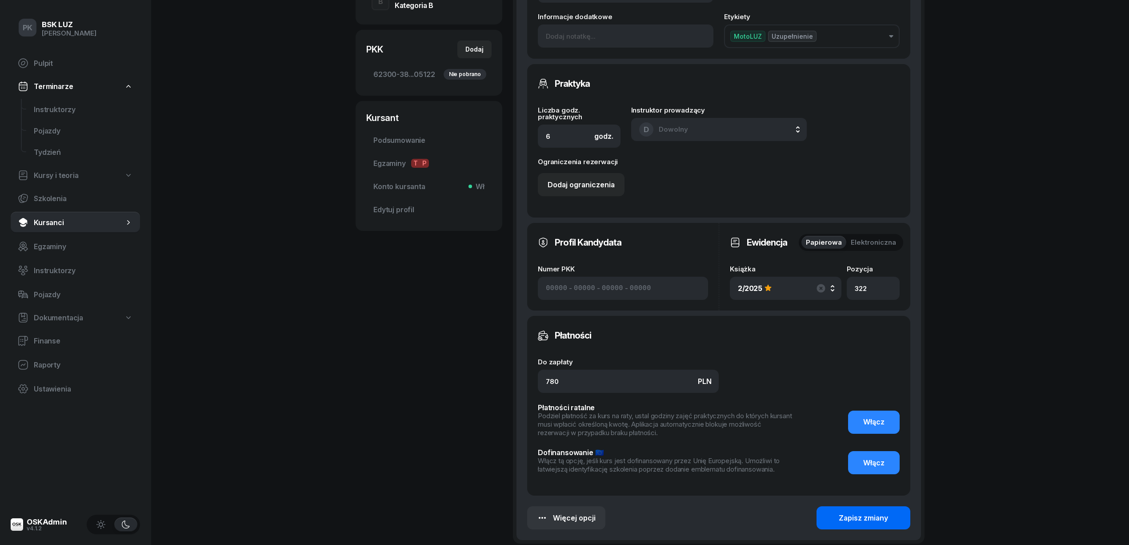
click at [831, 515] on button "Zapisz zmiany" at bounding box center [864, 517] width 94 height 23
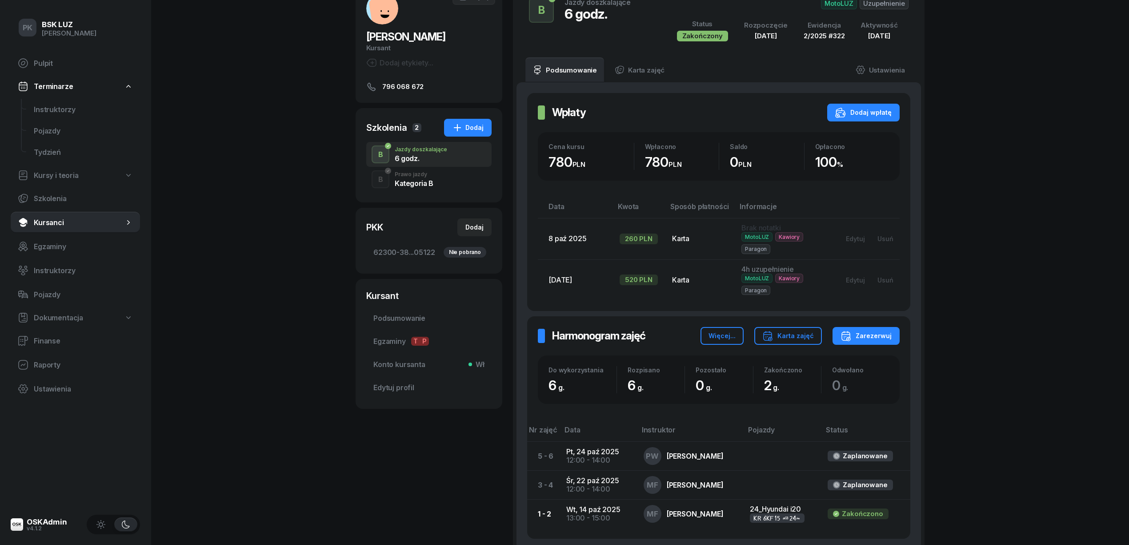
scroll to position [0, 0]
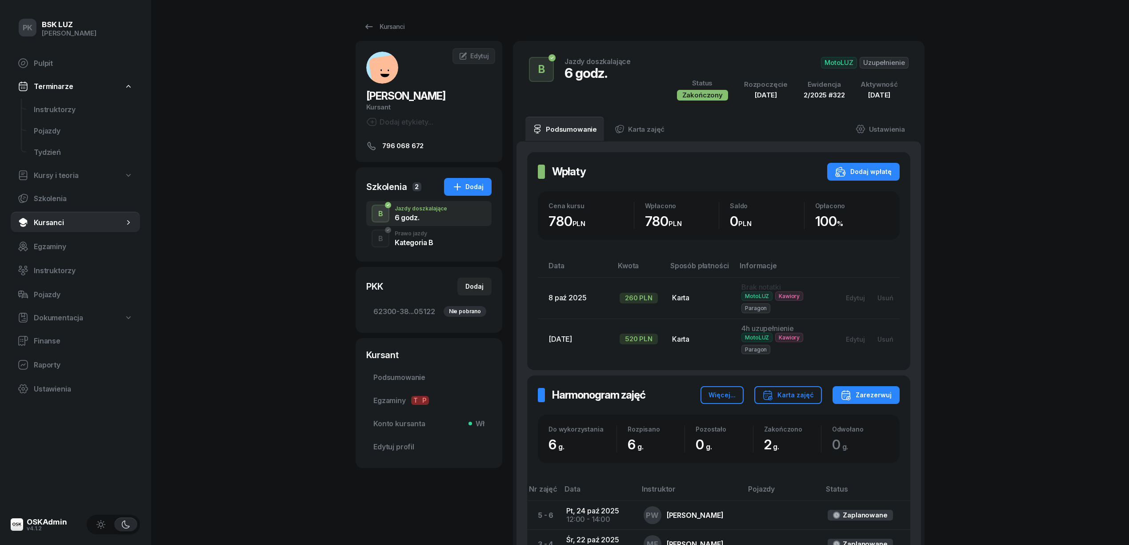
click at [401, 95] on span "[PERSON_NAME]" at bounding box center [405, 95] width 79 height 13
copy span "MAJEWSKA"
click at [440, 100] on span "[PERSON_NAME]" at bounding box center [405, 95] width 79 height 13
click at [404, 378] on span "Podsumowanie" at bounding box center [428, 377] width 111 height 8
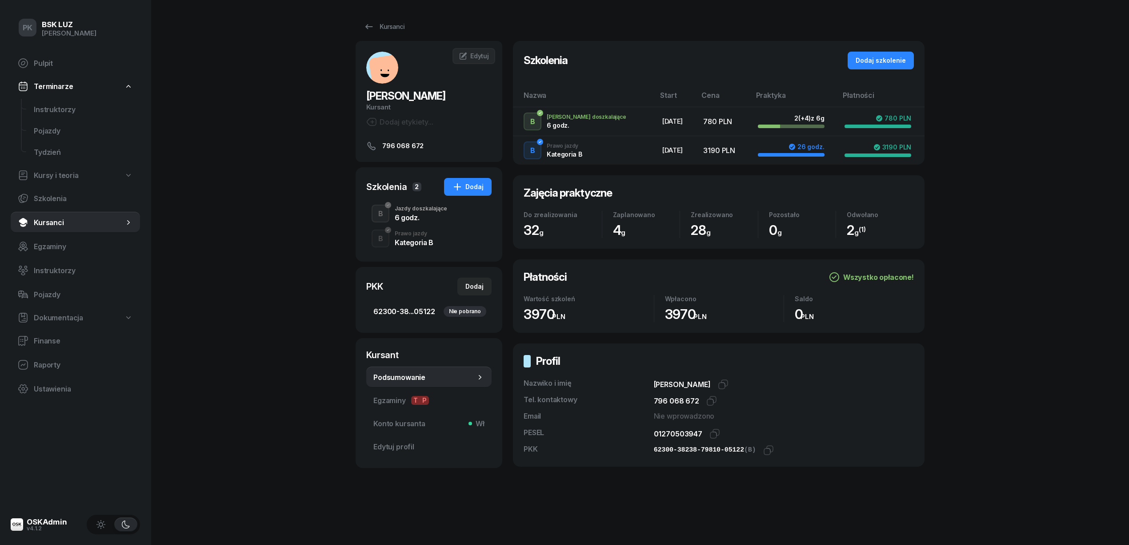
click at [417, 318] on link "62300-38...05122 Nie pobrano" at bounding box center [428, 311] width 125 height 21
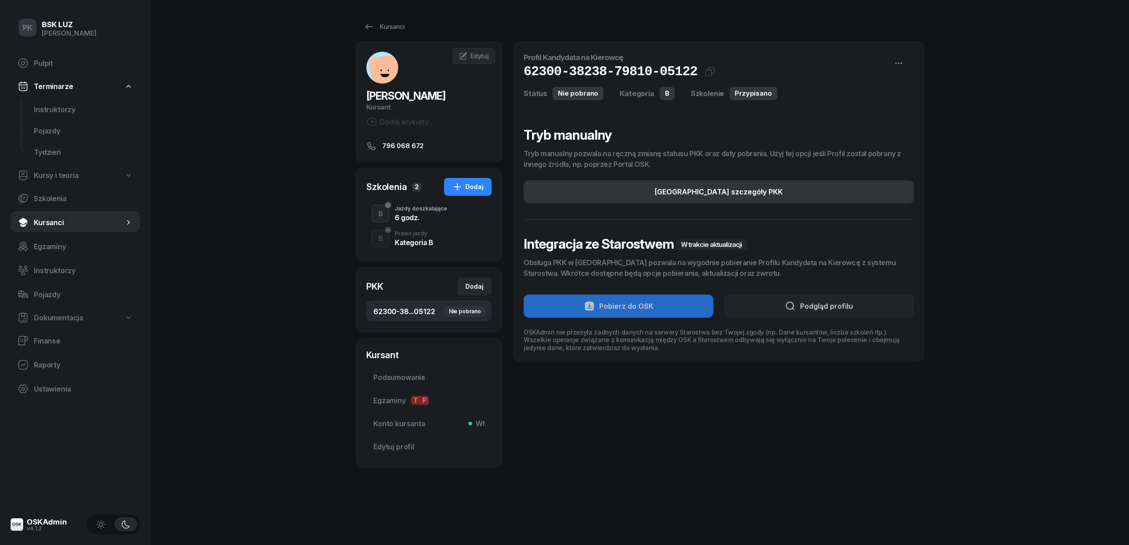
click at [810, 194] on button "Edytuj szczegóły PKK" at bounding box center [719, 191] width 390 height 23
select select "B"
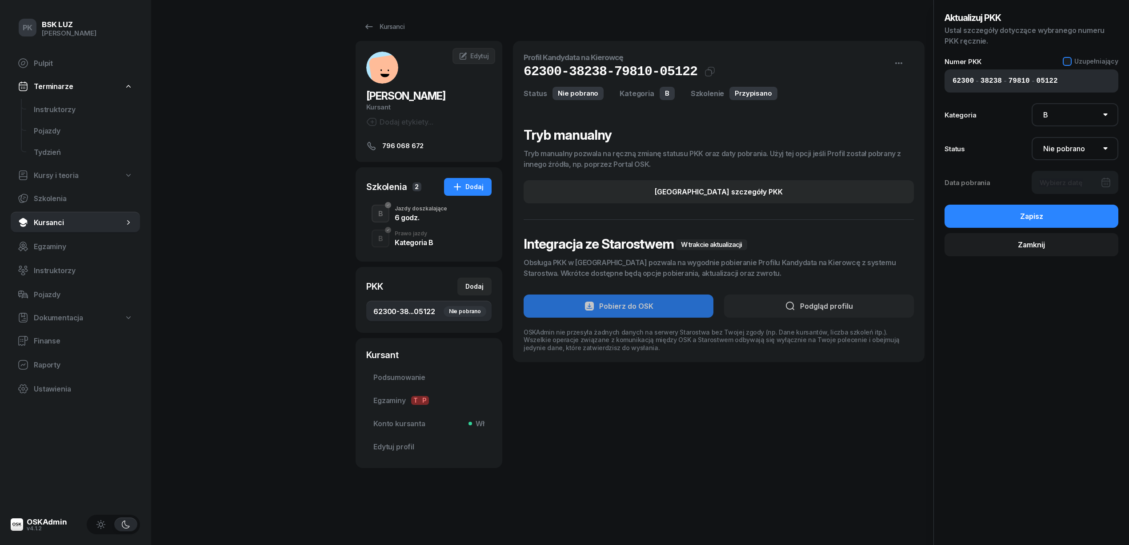
click at [1076, 57] on div "Uzupełniający" at bounding box center [1091, 61] width 56 height 9
click at [1064, 150] on select "Nie pobrano Pobrano Zwrócono Zaktualizowano" at bounding box center [1075, 148] width 87 height 23
select select "Get"
click at [1032, 137] on select "Nie pobrano Pobrano Zwrócono Zaktualizowano" at bounding box center [1075, 148] width 87 height 23
click at [1064, 181] on div at bounding box center [1075, 182] width 87 height 23
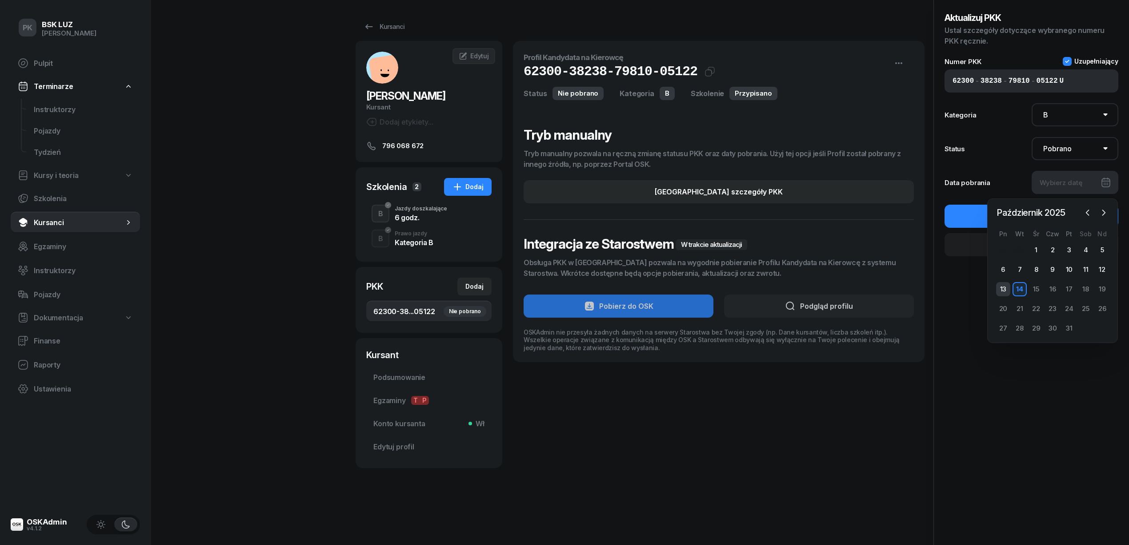
click at [1003, 289] on div "13" at bounding box center [1003, 289] width 14 height 14
type input "13/10/2025"
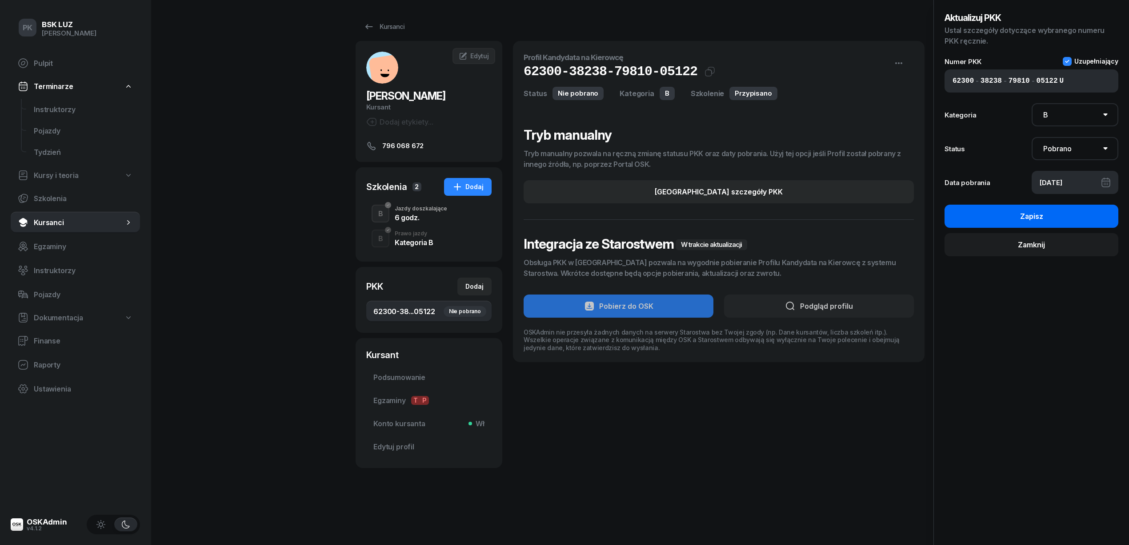
click at [1062, 215] on button "Zapisz" at bounding box center [1032, 216] width 174 height 23
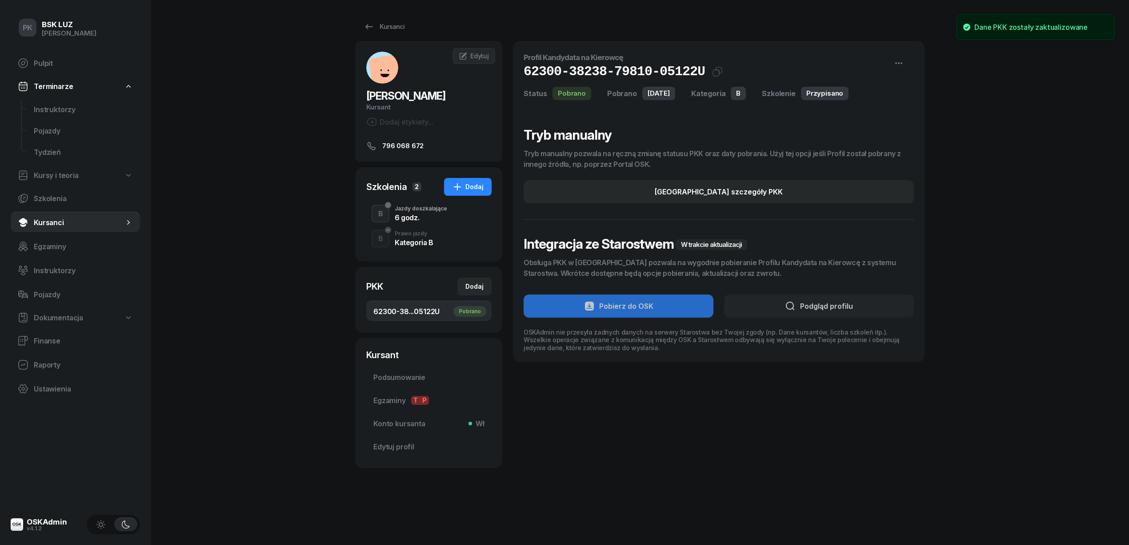
click at [255, 345] on div "PK BSK LUZ Piotr Klimek Pulpit Terminarze Instruktorzy Pojazdy Tydzień Kursy i …" at bounding box center [564, 272] width 1129 height 545
click at [383, 373] on span "Podsumowanie" at bounding box center [428, 377] width 111 height 8
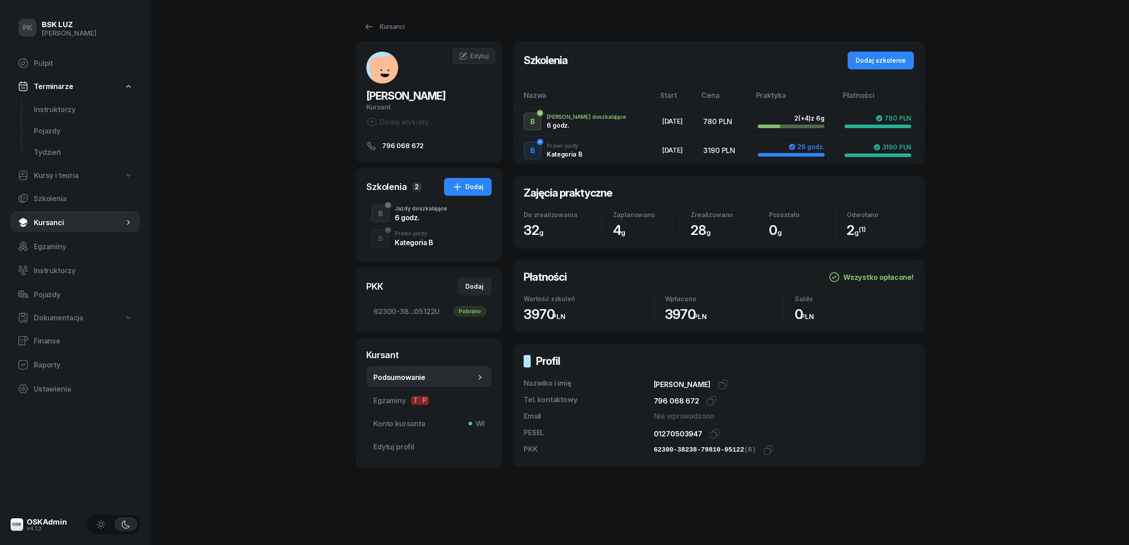
click at [443, 249] on div "B Prawo jazdy Kategoria B" at bounding box center [428, 238] width 125 height 25
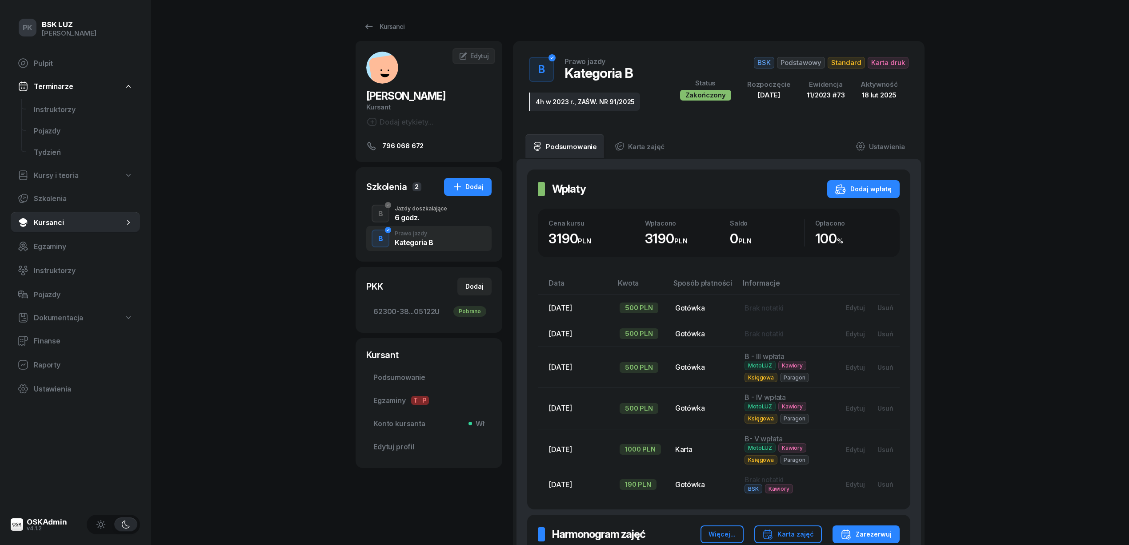
click at [447, 214] on div "B Jazdy doszkalające 6 godz." at bounding box center [428, 213] width 125 height 25
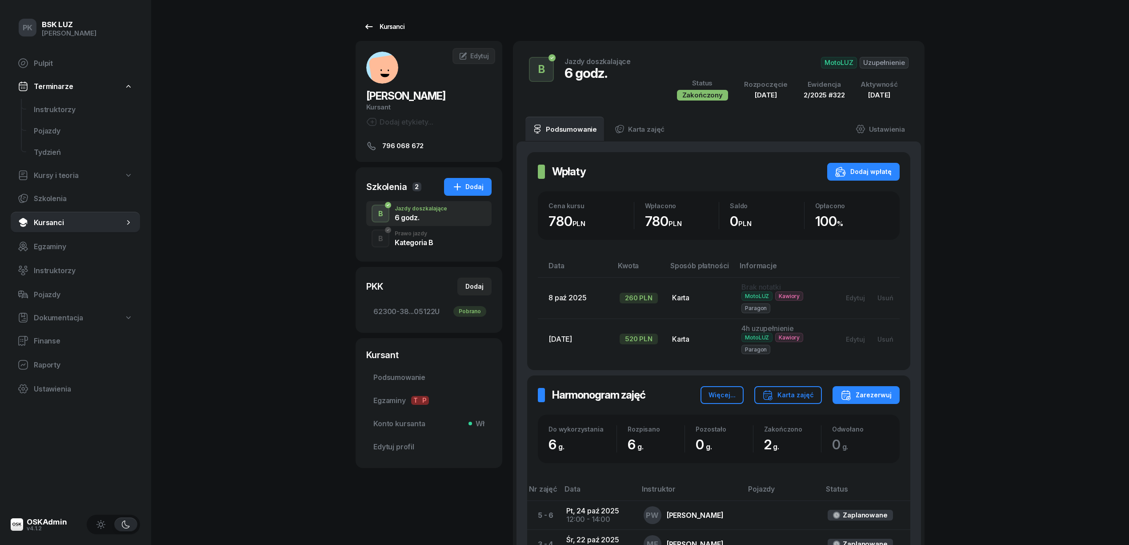
click at [393, 29] on div "Kursanci" at bounding box center [384, 26] width 41 height 11
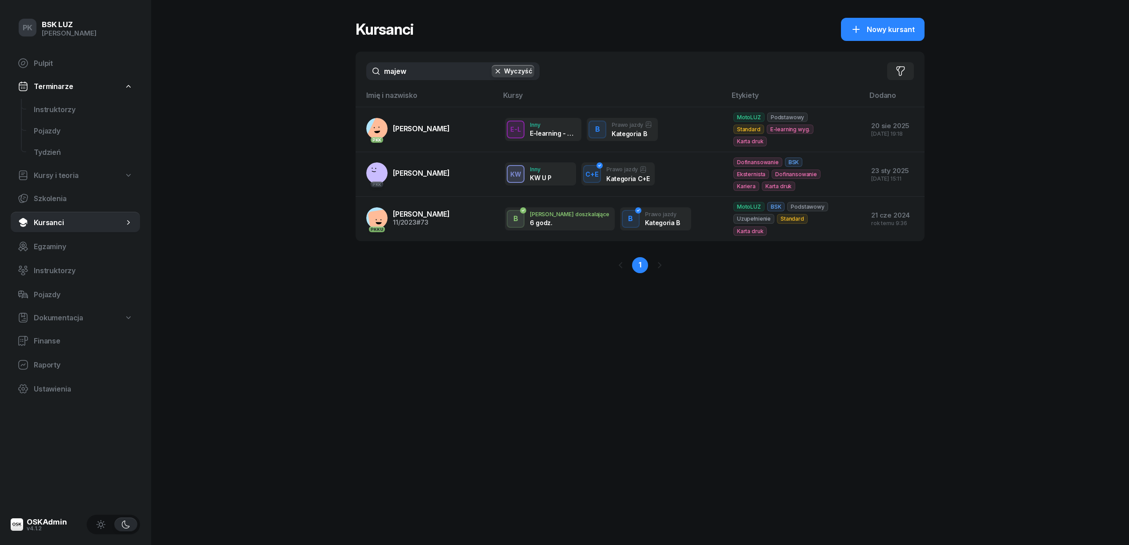
drag, startPoint x: 410, startPoint y: 73, endPoint x: 352, endPoint y: 70, distance: 57.9
click at [352, 70] on div "PK BSK LUZ Piotr Klimek Pulpit Terminarze Instruktorzy Pojazdy Tydzień Kursy i …" at bounding box center [564, 272] width 1129 height 545
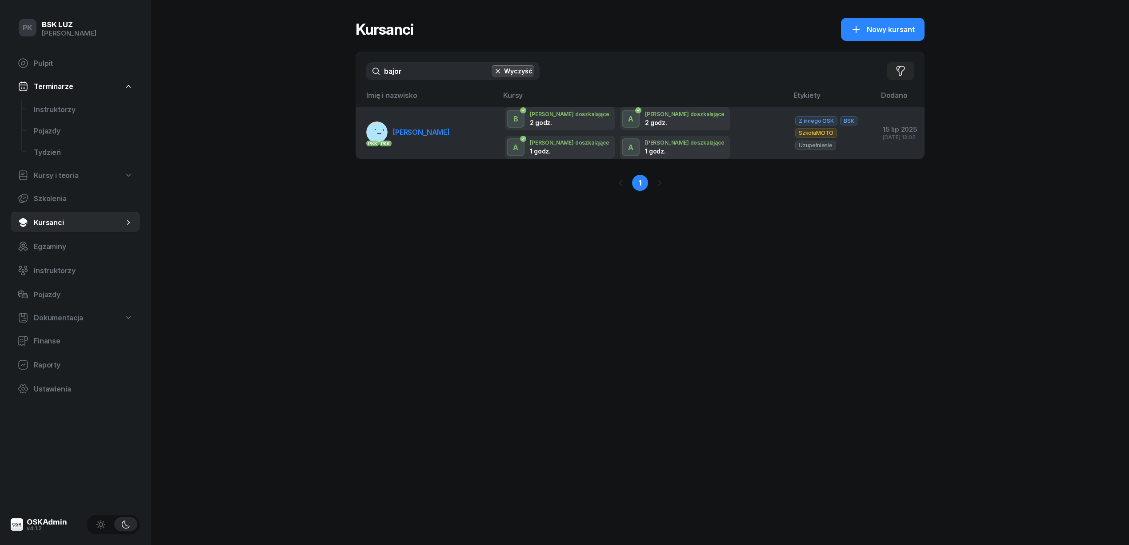
type input "bajor"
click at [431, 121] on link "PKK PKK BAJOR ARKADIUSZ" at bounding box center [408, 131] width 84 height 21
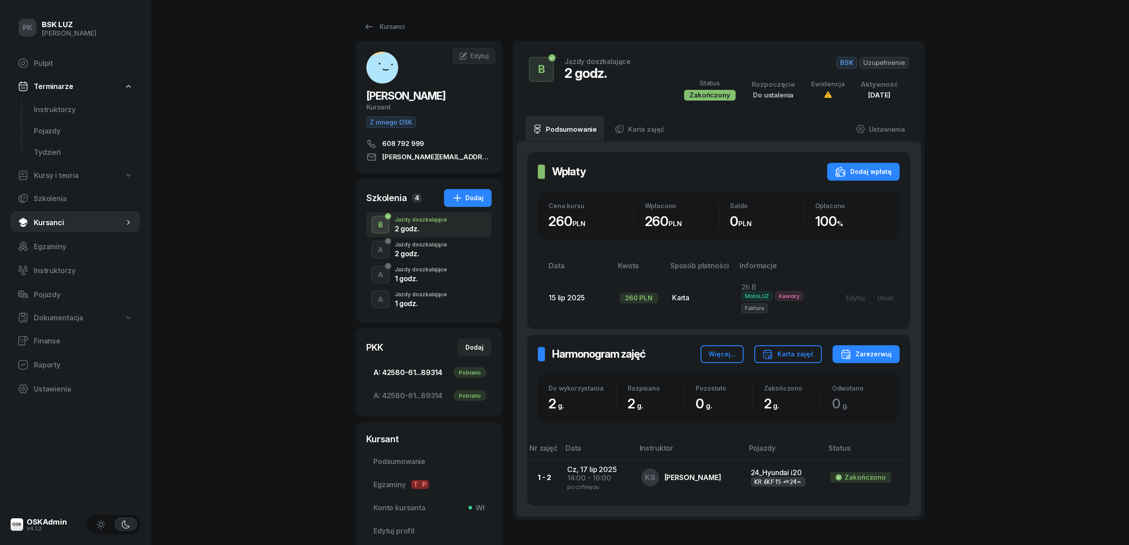
click at [429, 375] on span "A: 42580-61...89314 Pobrano" at bounding box center [428, 372] width 111 height 8
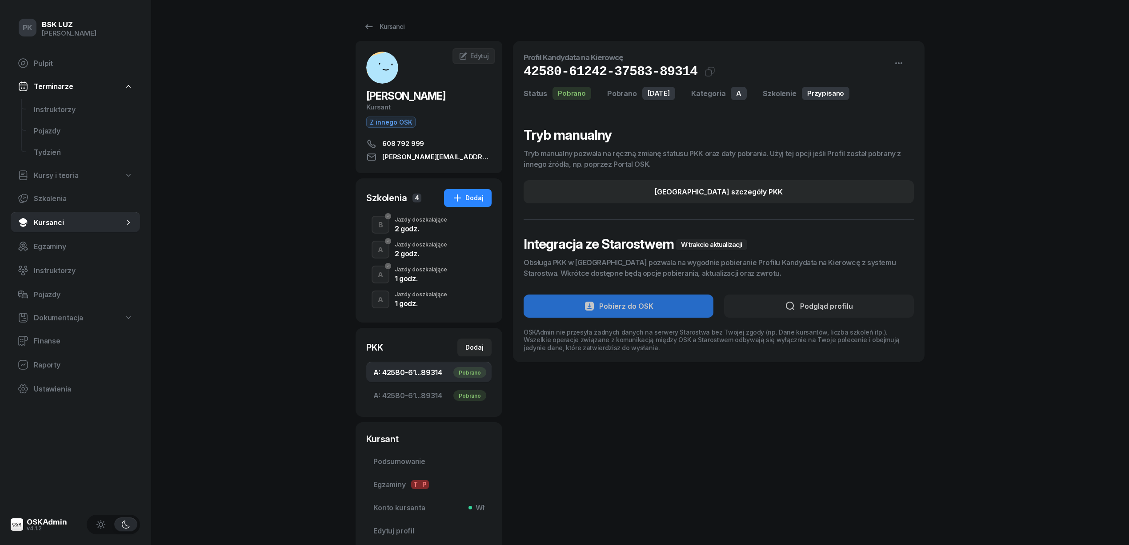
click at [418, 216] on div "B Jazdy doszkalające 2 godz." at bounding box center [428, 224] width 125 height 25
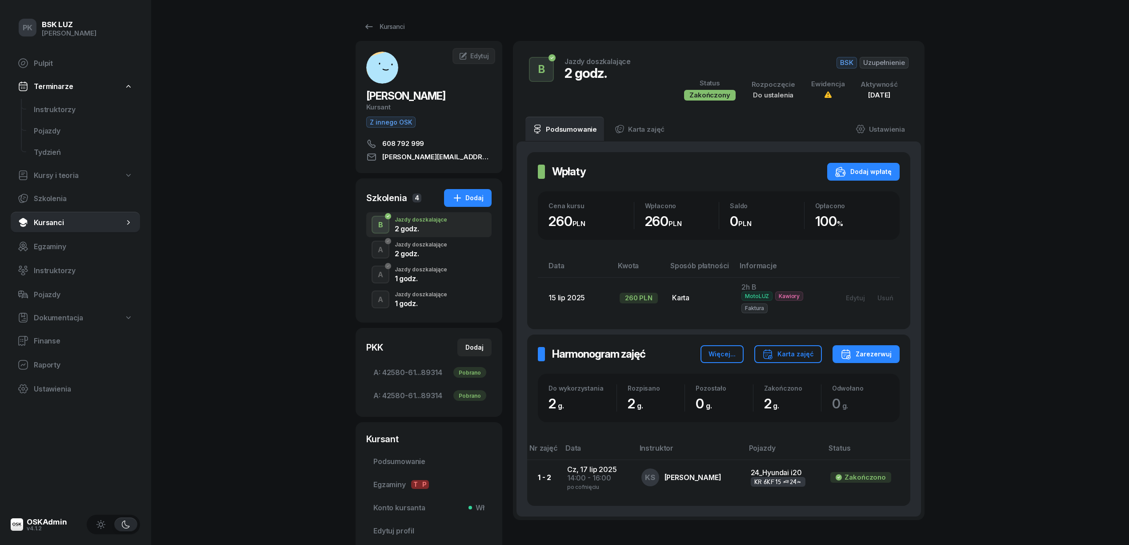
click at [422, 297] on div "Jazdy doszkalające" at bounding box center [421, 294] width 52 height 5
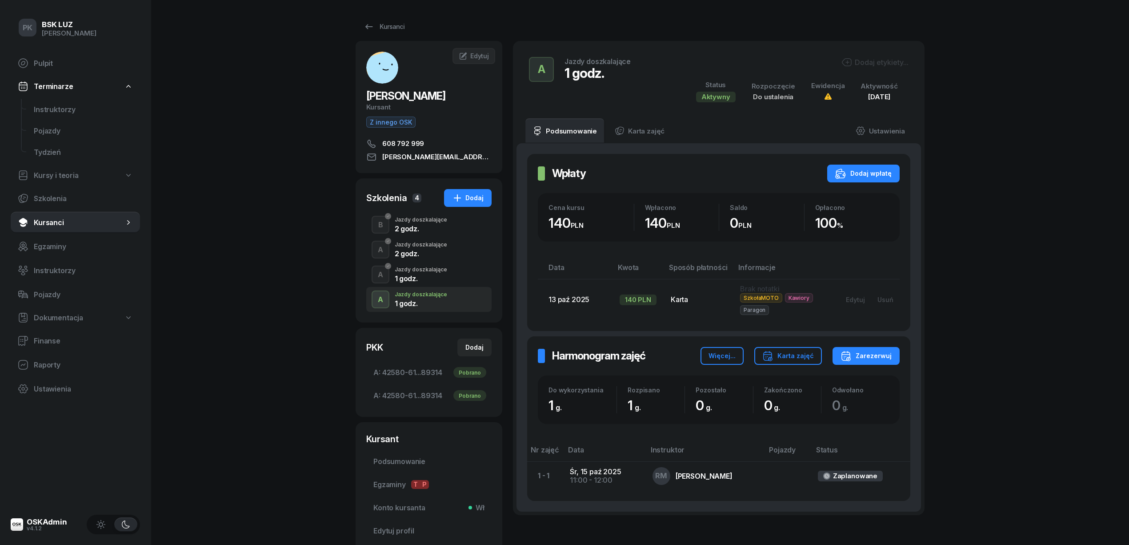
click at [425, 278] on div "1 godz." at bounding box center [421, 278] width 52 height 7
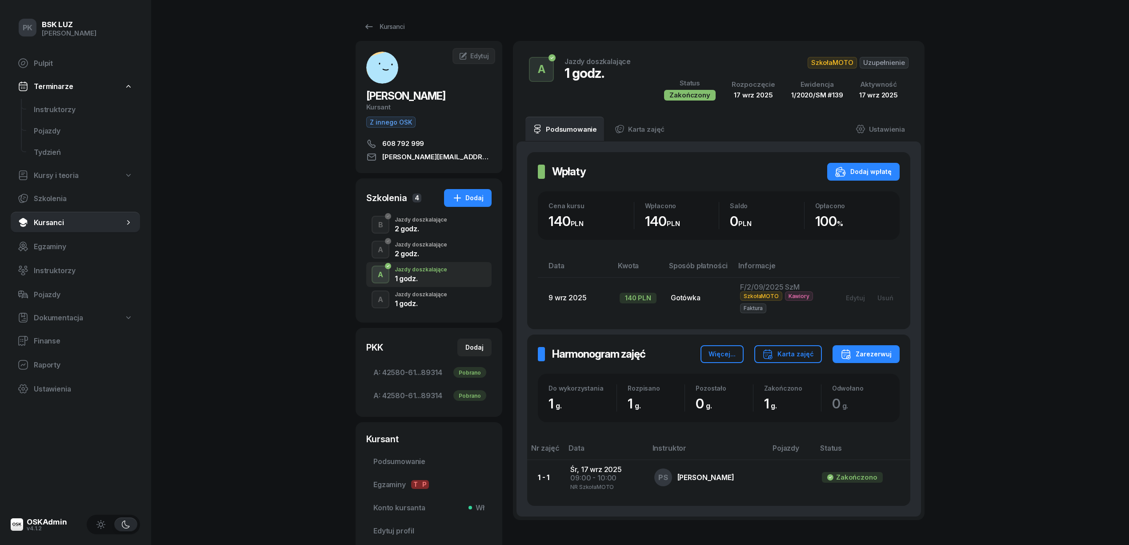
click at [429, 253] on div "2 godz." at bounding box center [421, 253] width 52 height 7
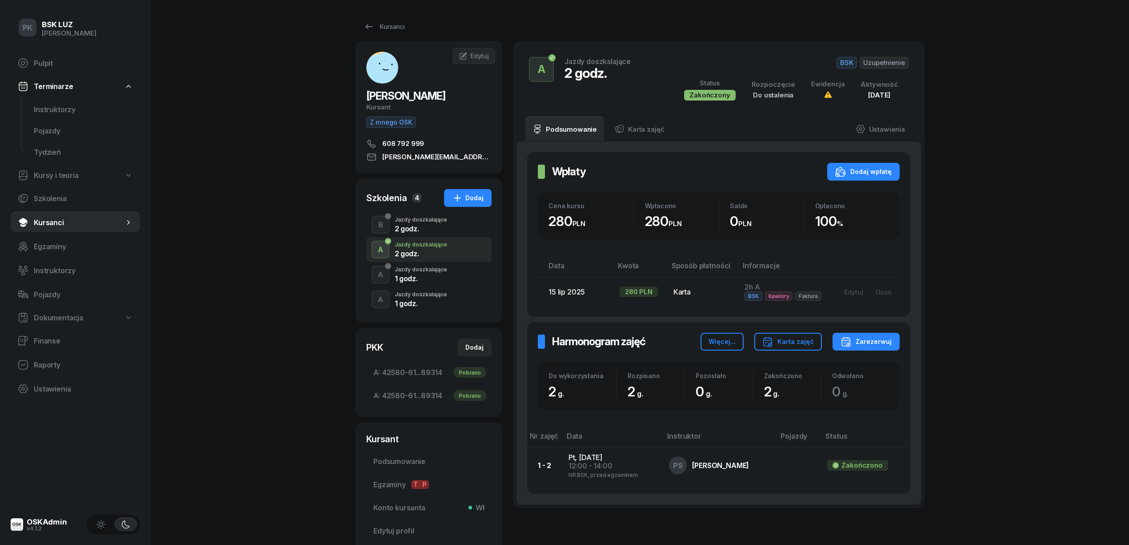
click at [429, 231] on div "2 godz." at bounding box center [421, 228] width 52 height 7
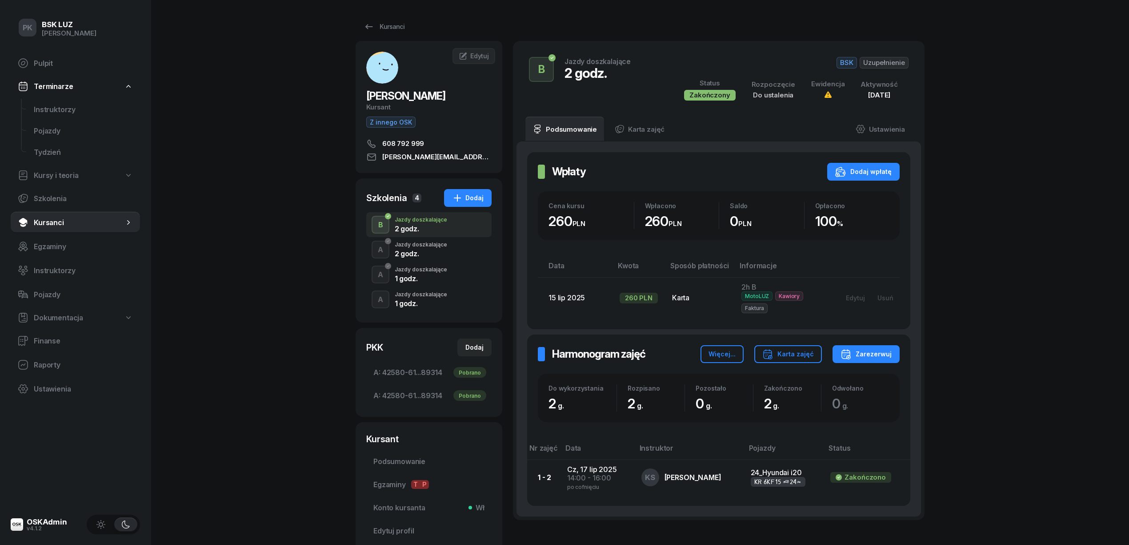
click at [423, 250] on div "2 godz." at bounding box center [421, 253] width 52 height 7
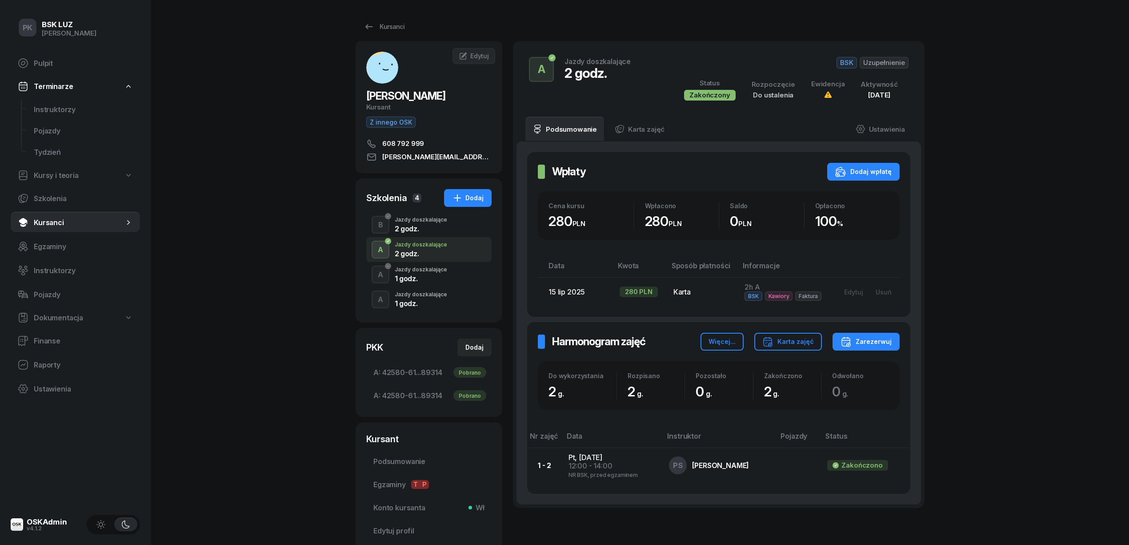
click at [424, 275] on div "1 godz." at bounding box center [421, 278] width 52 height 7
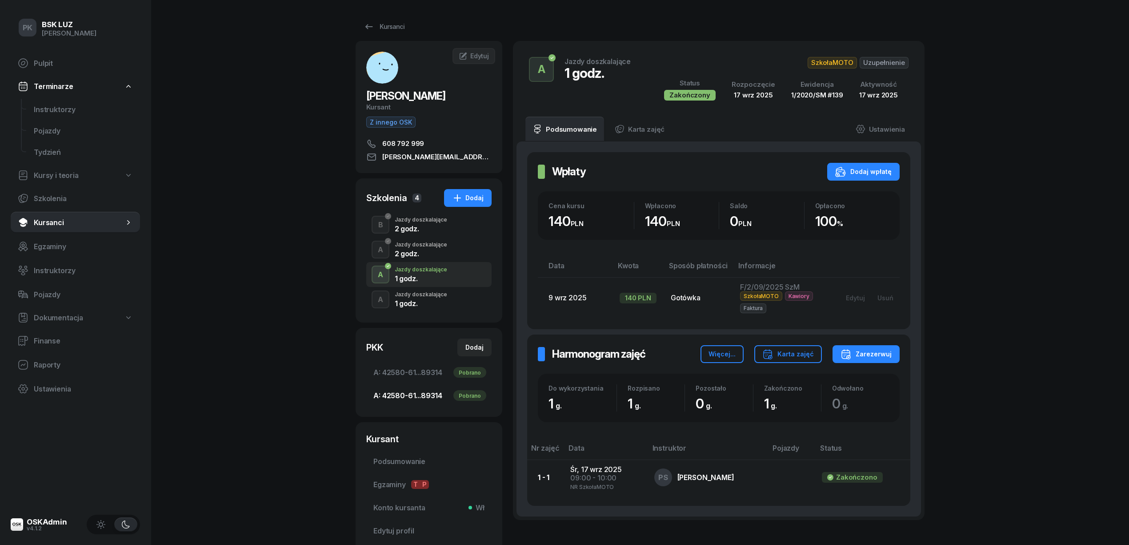
click at [418, 393] on span "A: 42580-61...89314 Pobrano" at bounding box center [428, 395] width 111 height 8
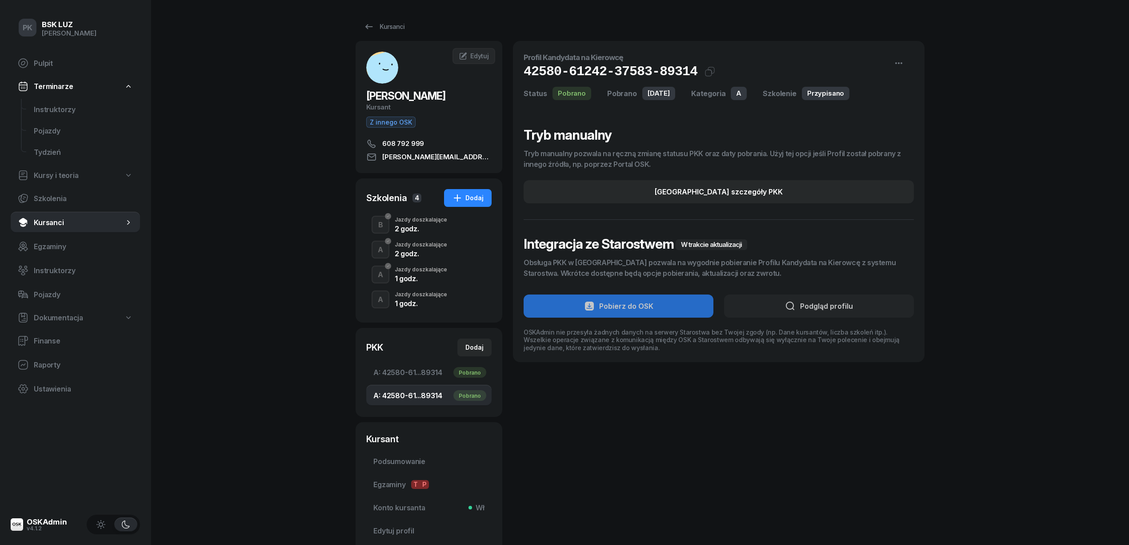
click at [414, 224] on div "2 godz." at bounding box center [421, 227] width 52 height 10
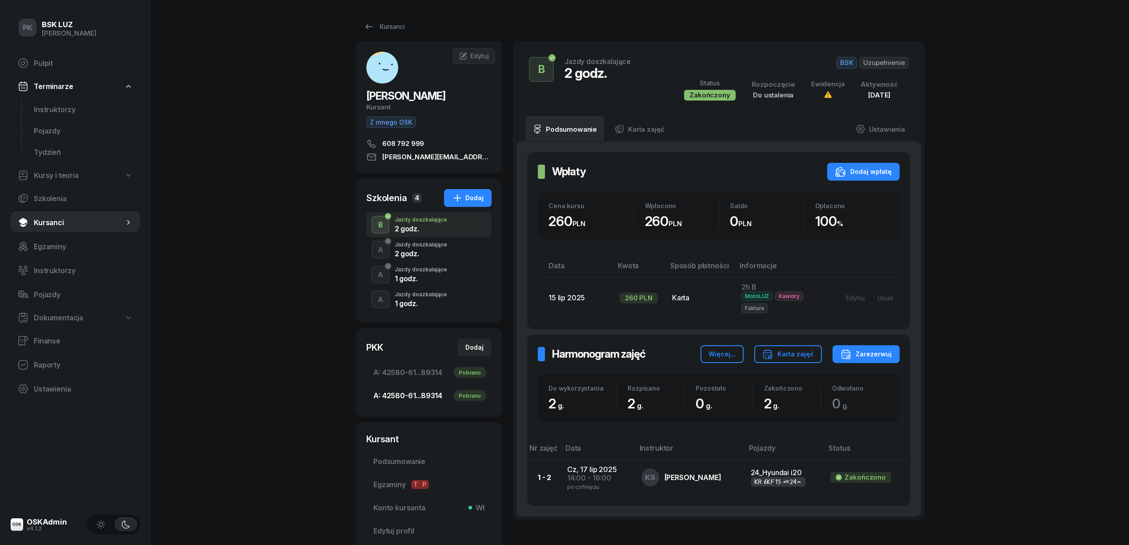
click at [423, 391] on span "A: 42580-61...89314 Pobrano" at bounding box center [428, 395] width 111 height 8
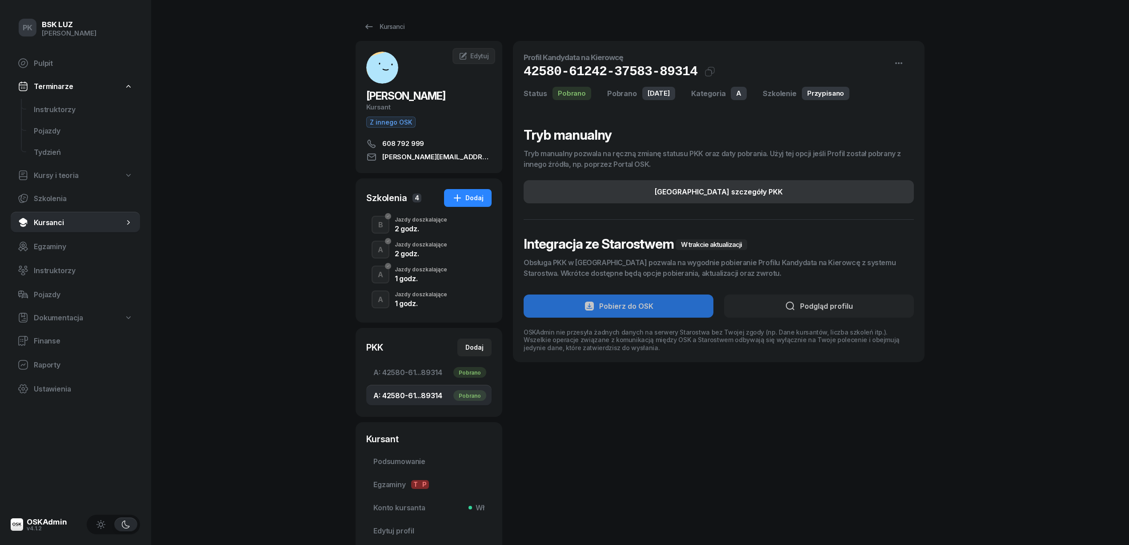
click at [779, 184] on button "Edytuj szczegóły PKK" at bounding box center [719, 191] width 390 height 23
select select "A"
select select "Get"
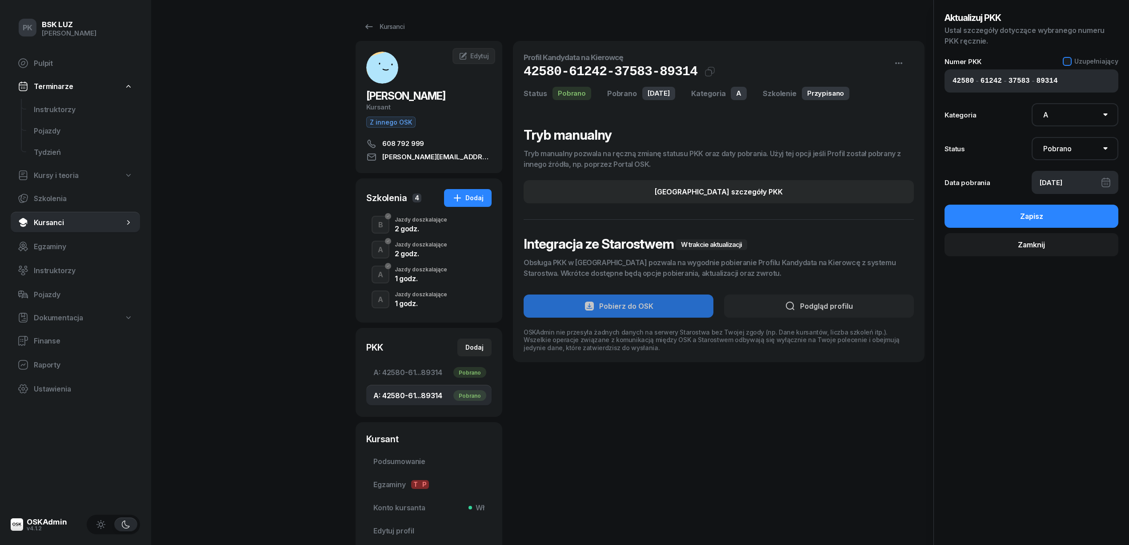
click at [1072, 58] on div at bounding box center [1067, 61] width 9 height 9
click at [1060, 216] on button "Zapisz" at bounding box center [1032, 216] width 174 height 23
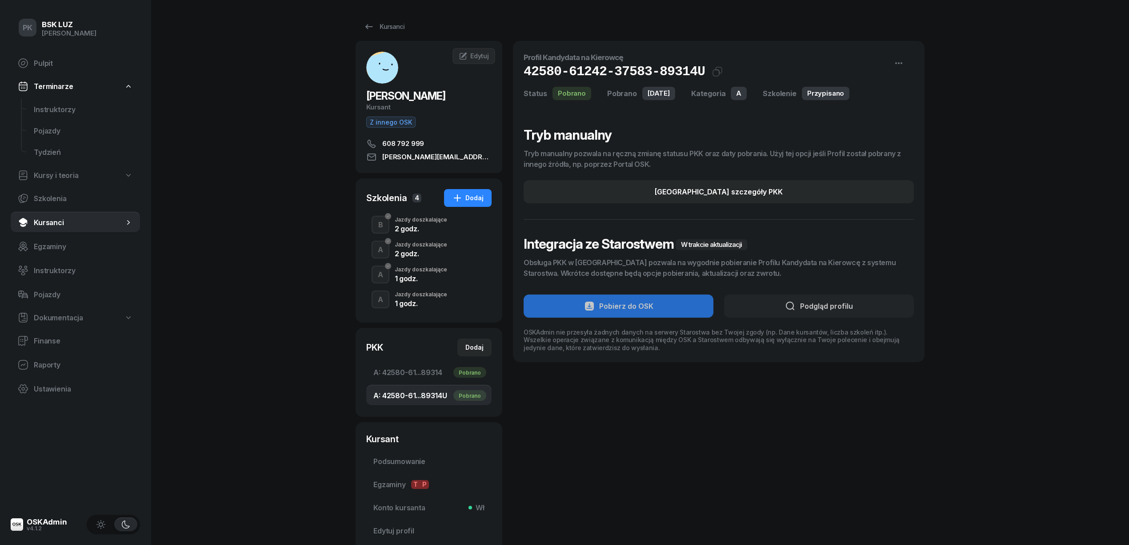
drag, startPoint x: 383, startPoint y: 17, endPoint x: 384, endPoint y: 22, distance: 5.0
click at [384, 17] on div "Kursanci BAJOR ARKADIUSZ Kursant Z innego OSK 608 792 999 arkadiusz.bajor@gmail…" at bounding box center [640, 285] width 569 height 570
click at [381, 21] on div "Kursanci" at bounding box center [384, 26] width 41 height 11
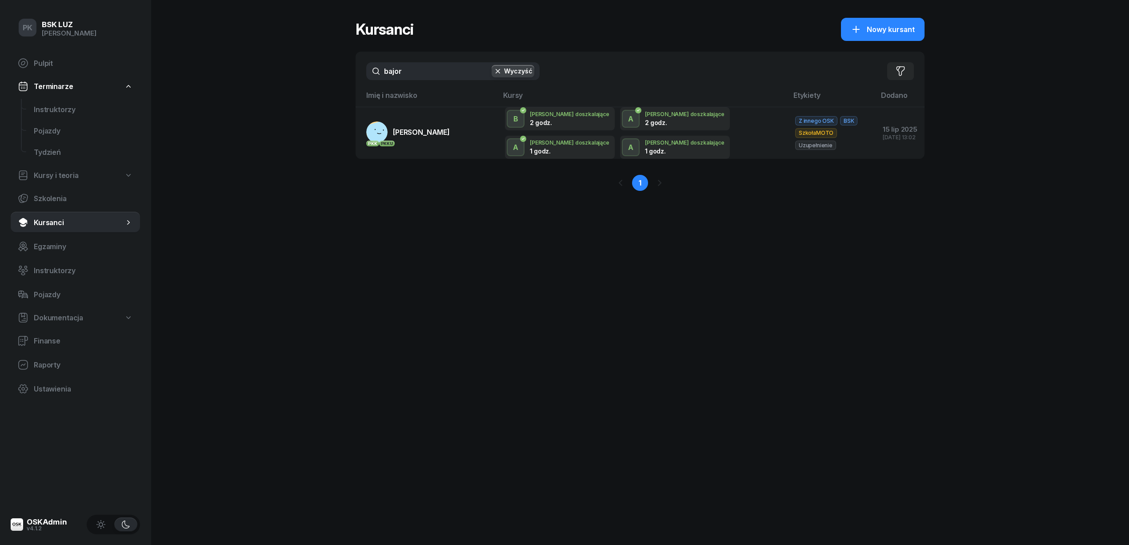
drag, startPoint x: 429, startPoint y: 68, endPoint x: 346, endPoint y: 73, distance: 82.9
click at [346, 73] on div "PK BSK LUZ Piotr Klimek Pulpit Terminarze Instruktorzy Pojazdy Tydzień Kursy i …" at bounding box center [564, 272] width 1129 height 545
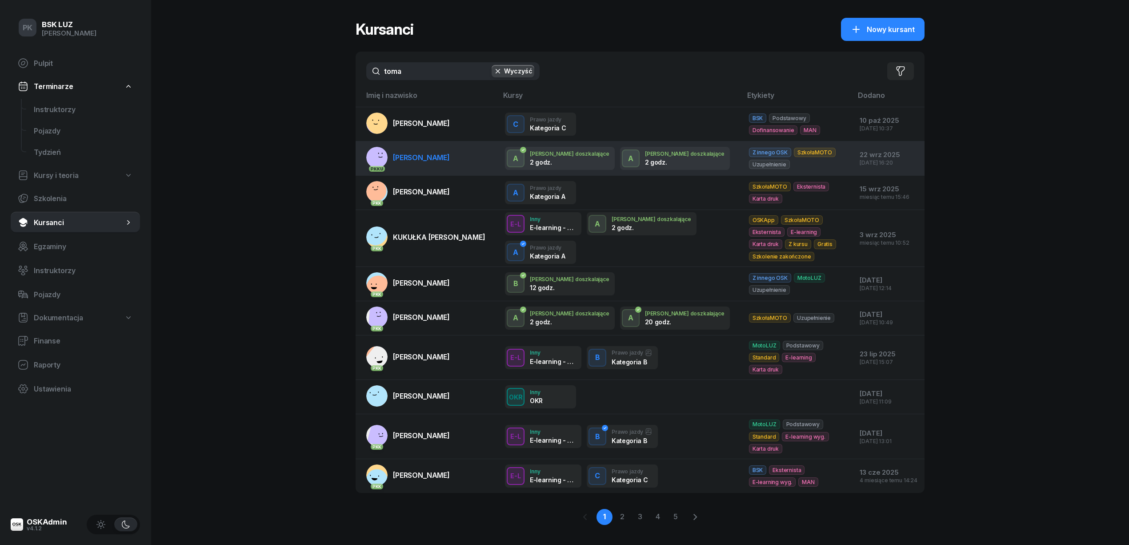
type input "toma"
click at [467, 155] on td "PKK U TOMANA JAROSŁAW" at bounding box center [427, 158] width 142 height 34
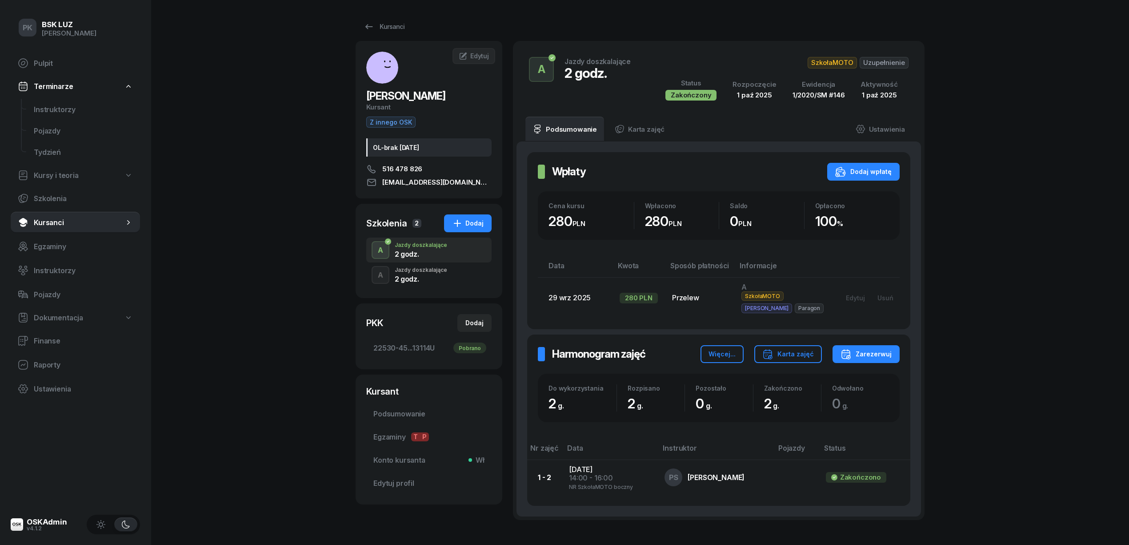
click at [413, 277] on div "2 godz." at bounding box center [421, 278] width 52 height 7
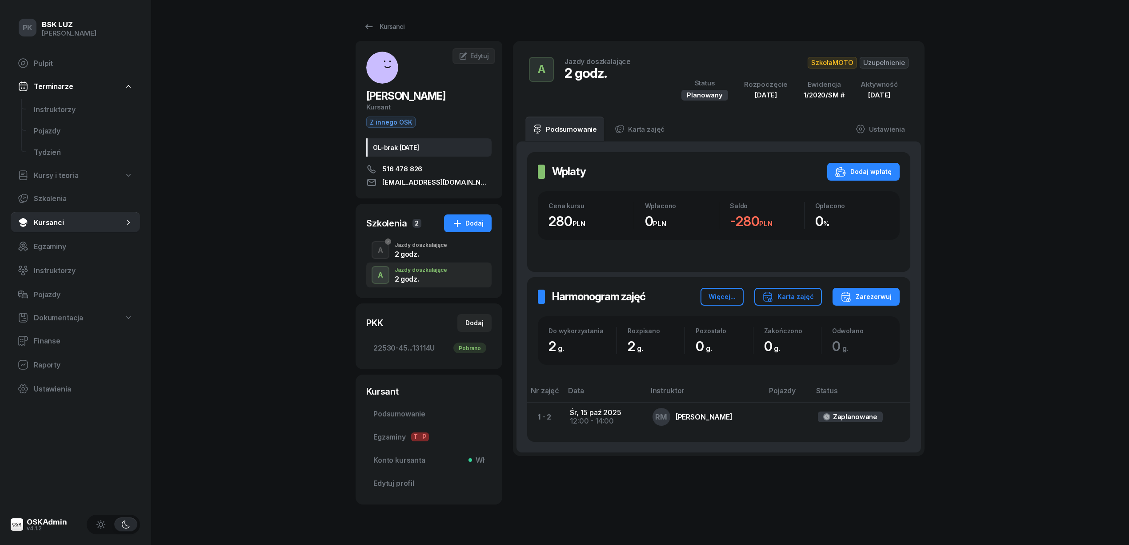
click at [426, 253] on div "2 godz." at bounding box center [421, 253] width 52 height 7
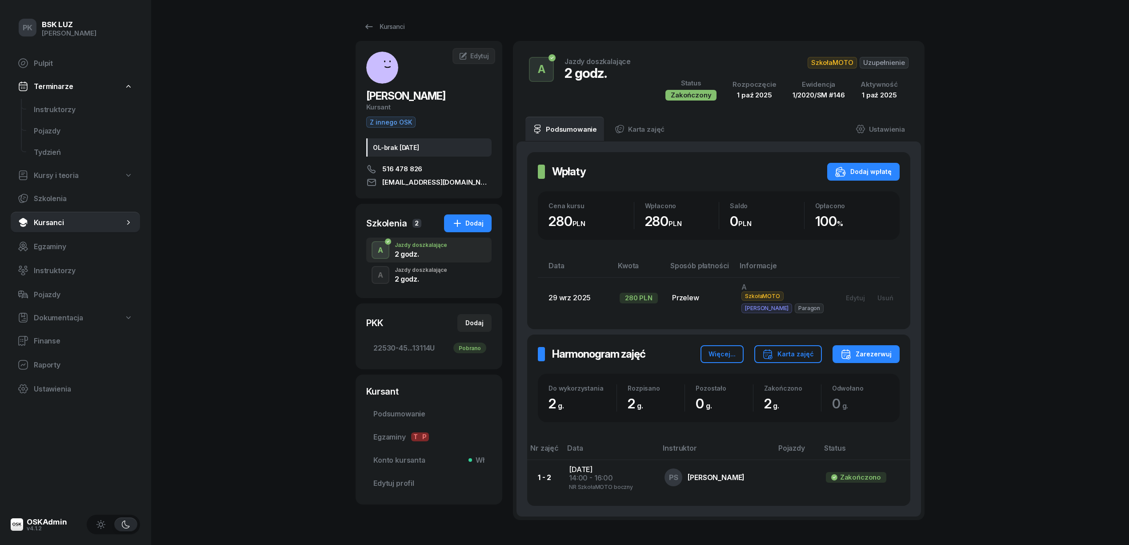
click at [426, 270] on div "Jazdy doszkalające" at bounding box center [421, 269] width 52 height 5
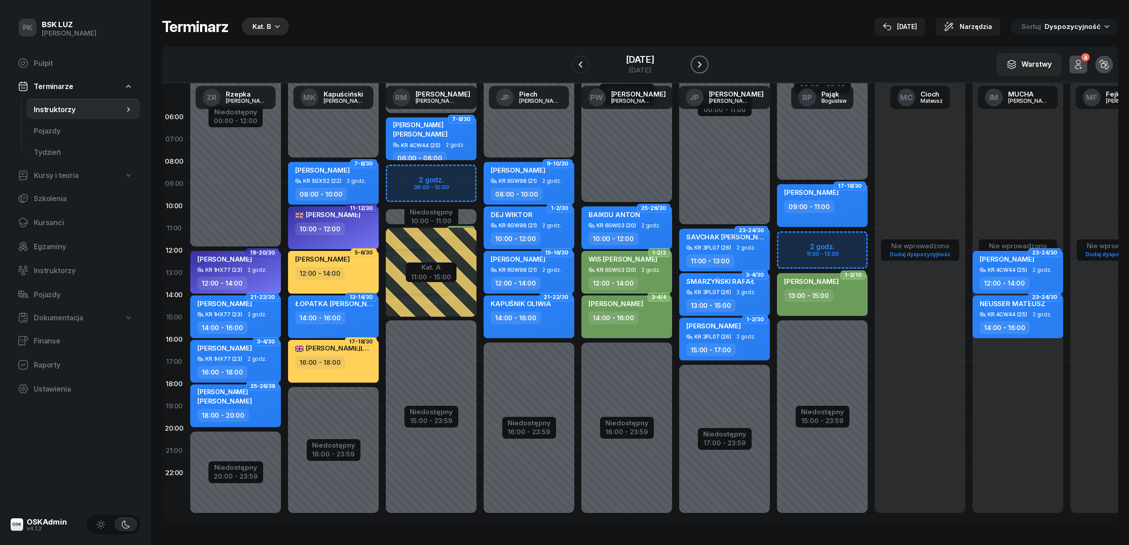
click at [704, 57] on button "button" at bounding box center [700, 65] width 18 height 18
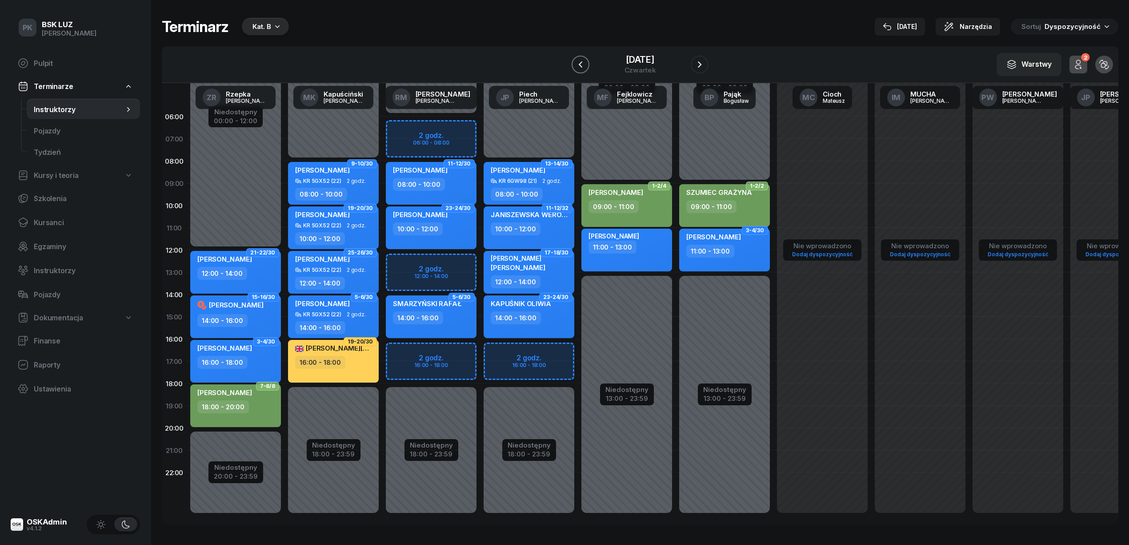
click at [575, 64] on icon "button" at bounding box center [580, 64] width 11 height 11
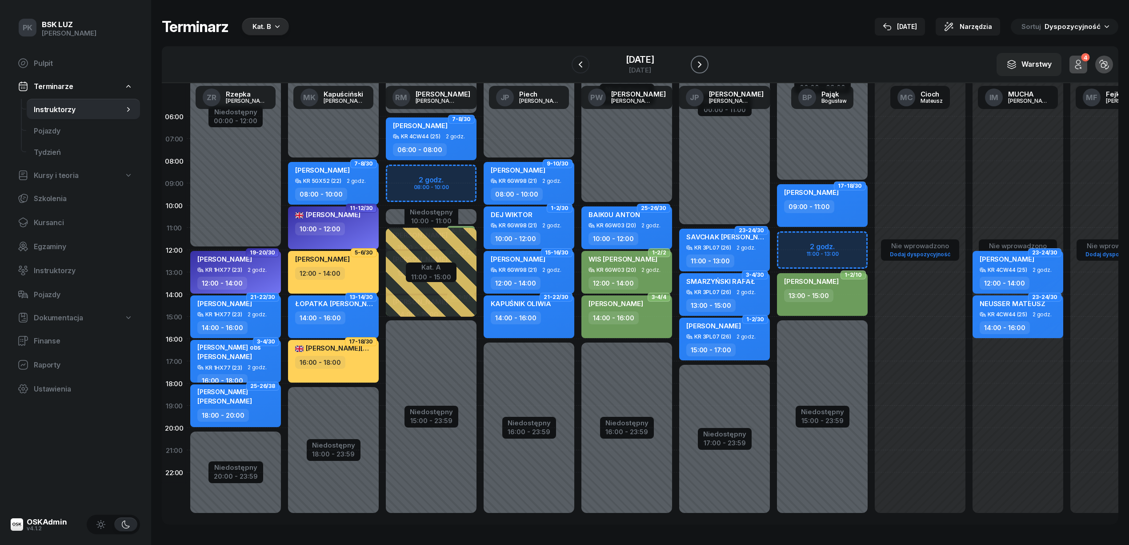
click at [705, 64] on icon "button" at bounding box center [700, 64] width 11 height 11
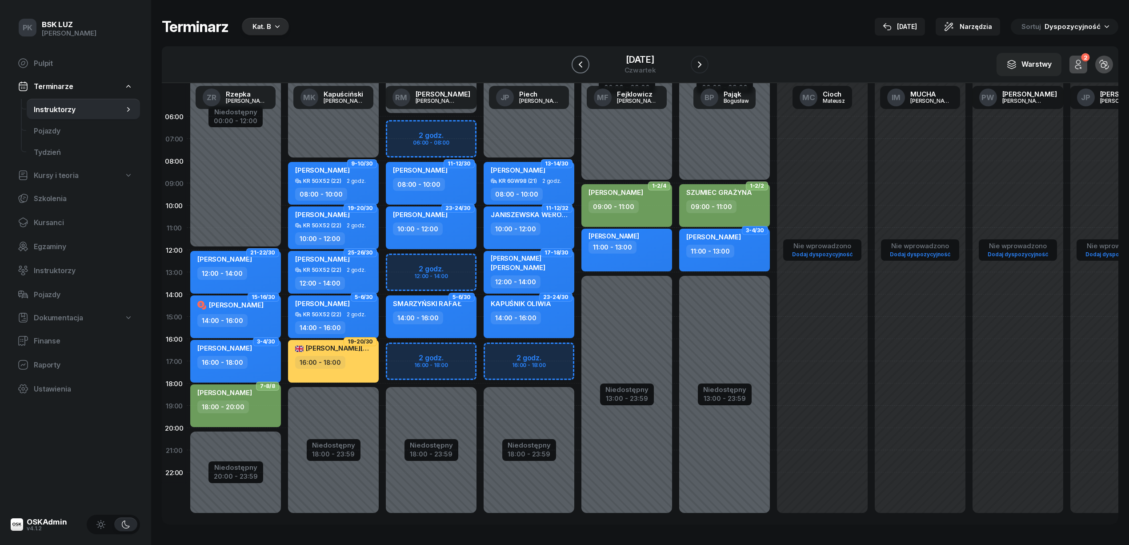
click at [575, 61] on icon "button" at bounding box center [580, 64] width 11 height 11
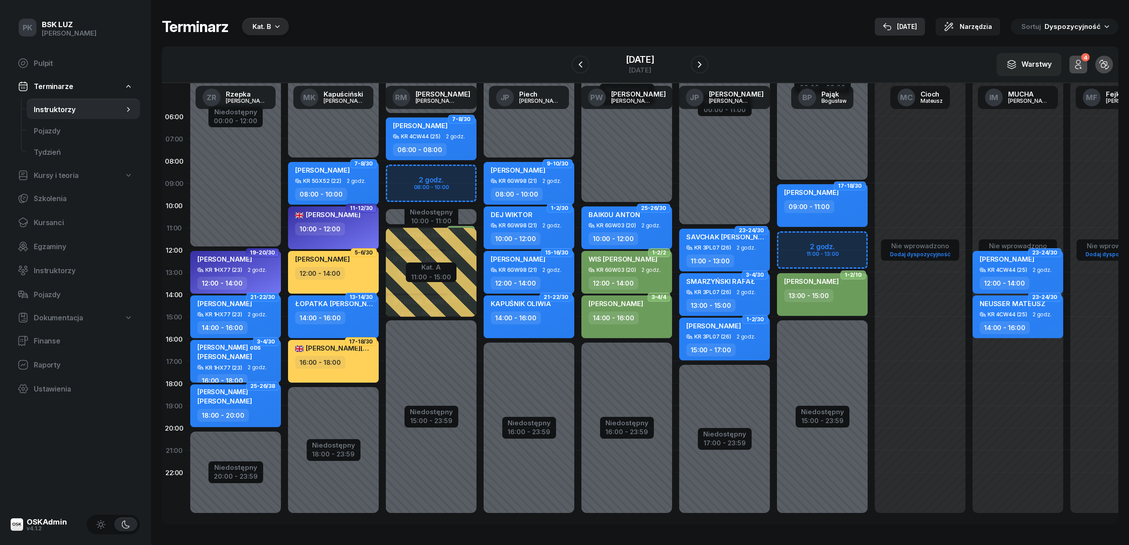
click at [911, 29] on div "14 paź" at bounding box center [900, 26] width 34 height 11
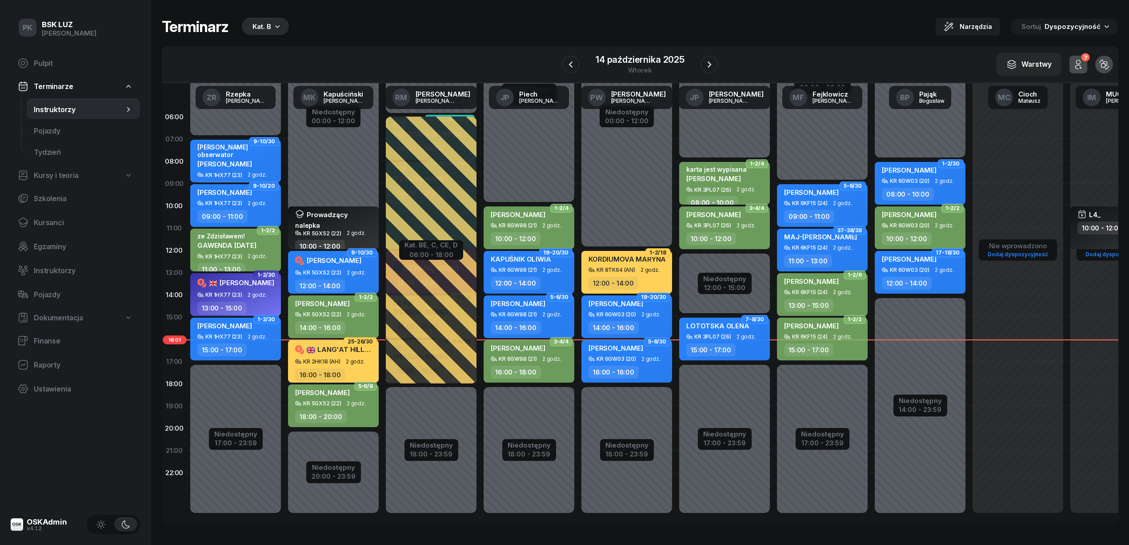
click at [525, 352] on div "PODGÓRSKI JAROSŁAW" at bounding box center [518, 349] width 55 height 12
select select "16"
select select "18"
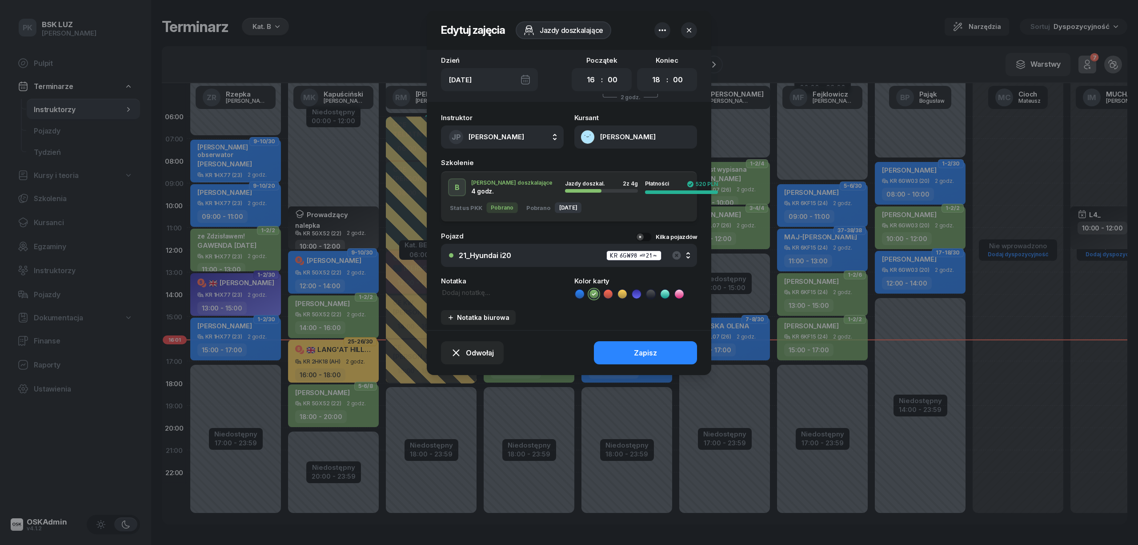
click at [664, 136] on button "PODGÓRSKI JAROSŁAW" at bounding box center [635, 136] width 123 height 23
click at [672, 166] on link "Otwórz profil" at bounding box center [635, 167] width 116 height 20
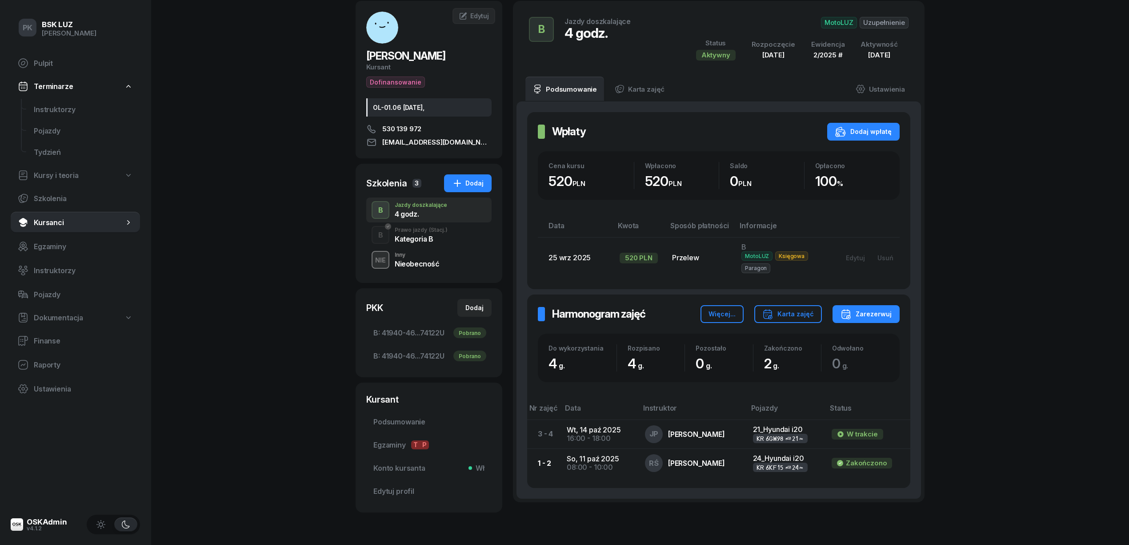
scroll to position [59, 0]
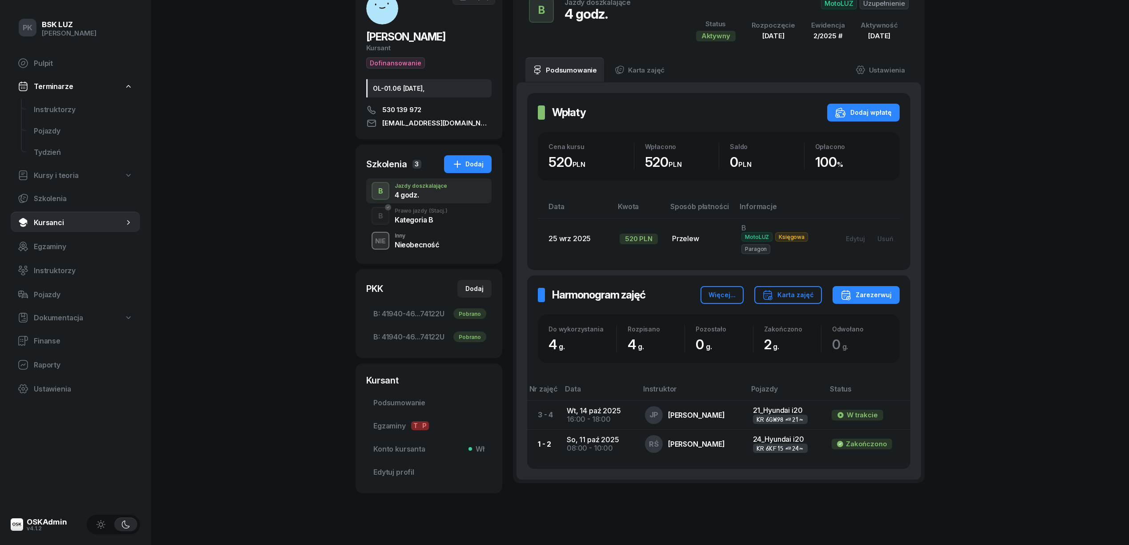
click at [419, 226] on div "B Prawo jazdy (Stacj.) Kategoria B" at bounding box center [428, 215] width 125 height 25
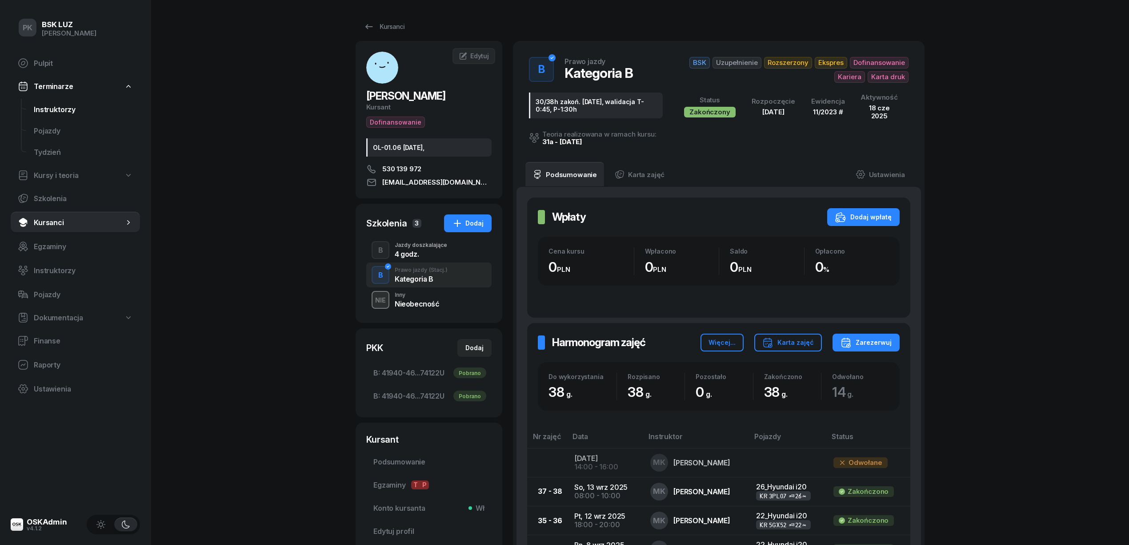
click at [71, 109] on span "Instruktorzy" at bounding box center [83, 109] width 99 height 8
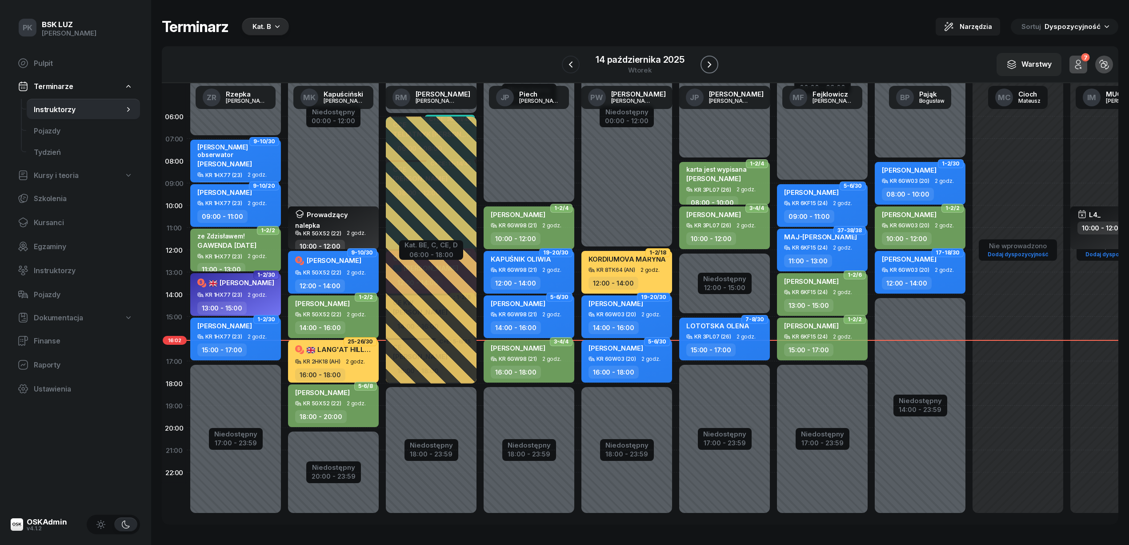
click at [712, 62] on icon "button" at bounding box center [709, 64] width 11 height 11
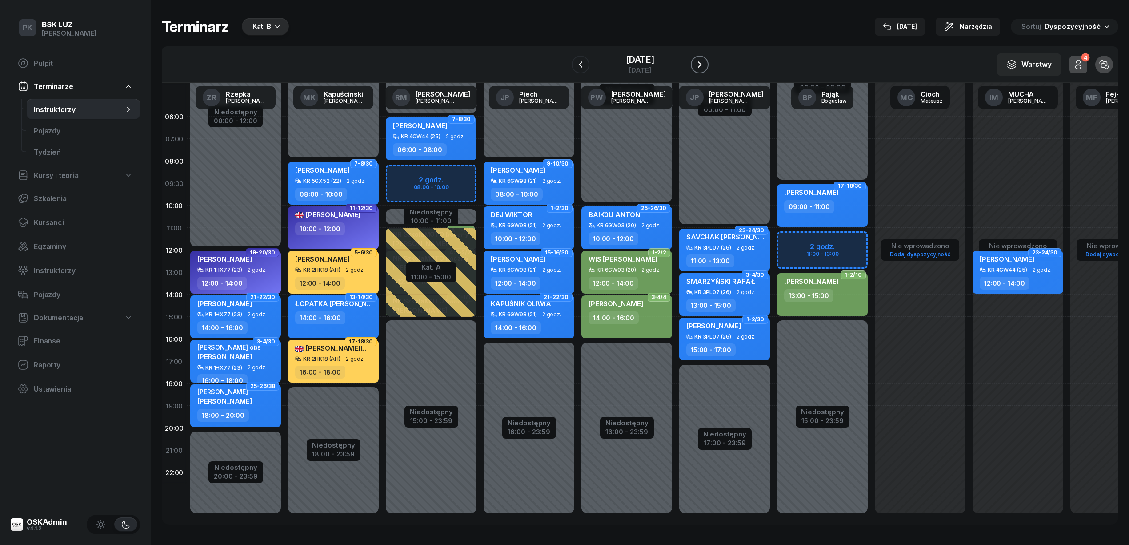
click at [701, 62] on button "button" at bounding box center [700, 65] width 18 height 18
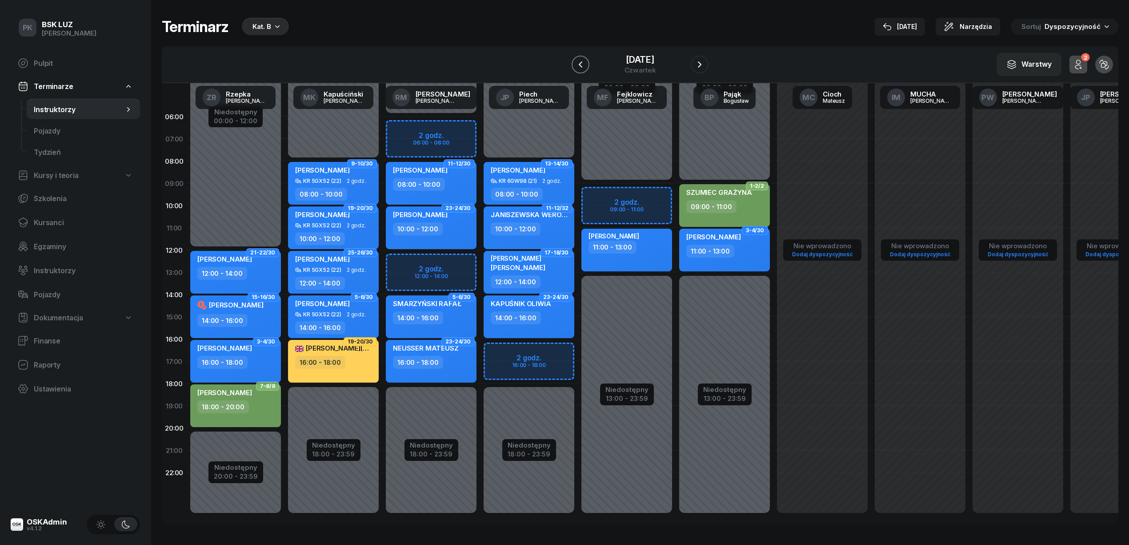
click at [579, 62] on icon "button" at bounding box center [581, 64] width 4 height 6
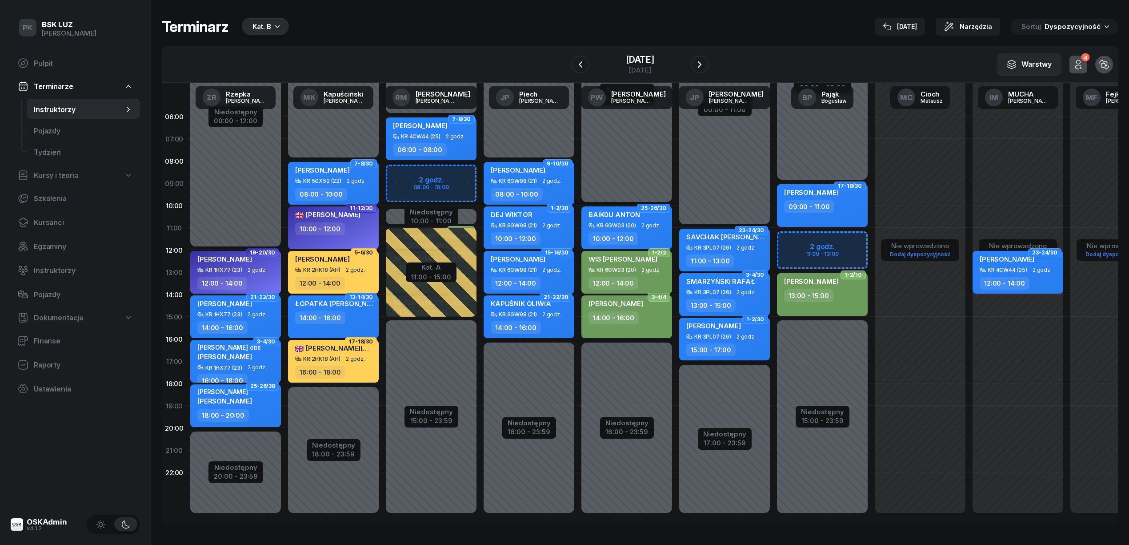
click at [450, 181] on div "Niedostępny 00:00 - 06:00 Niedostępny 15:00 - 23:59 Niedostępny 10:00 - 11:00 K…" at bounding box center [431, 316] width 98 height 422
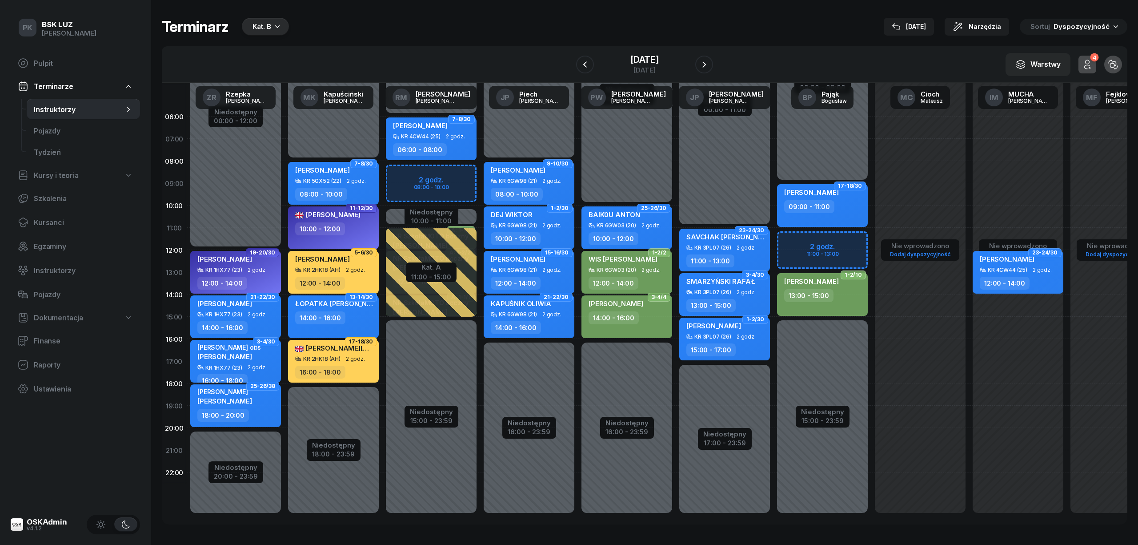
select select "08"
select select "10"
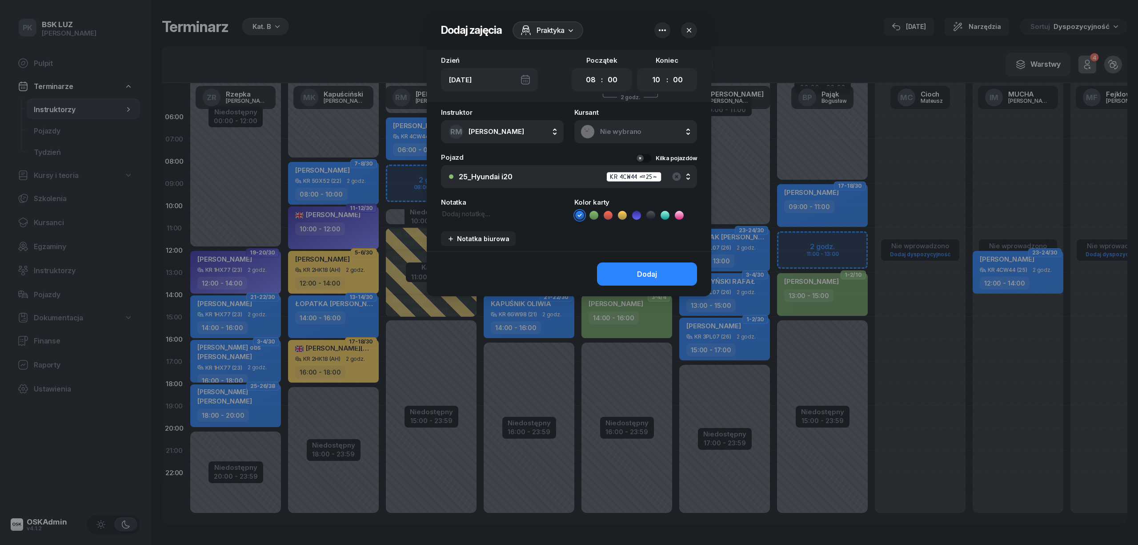
click at [568, 24] on div "Praktyka" at bounding box center [548, 30] width 71 height 18
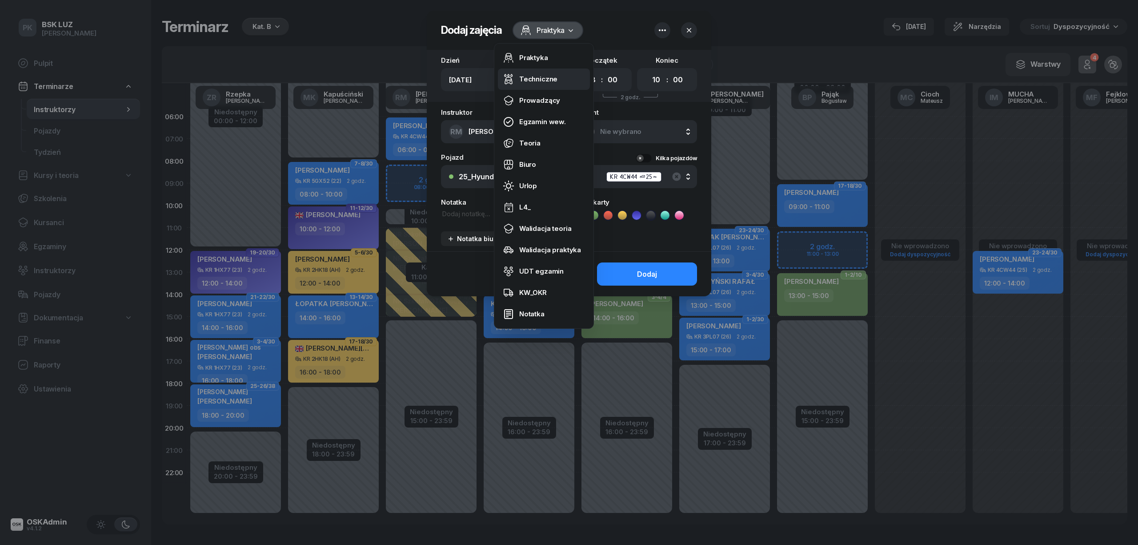
click at [550, 80] on div "Techniczne" at bounding box center [538, 79] width 38 height 8
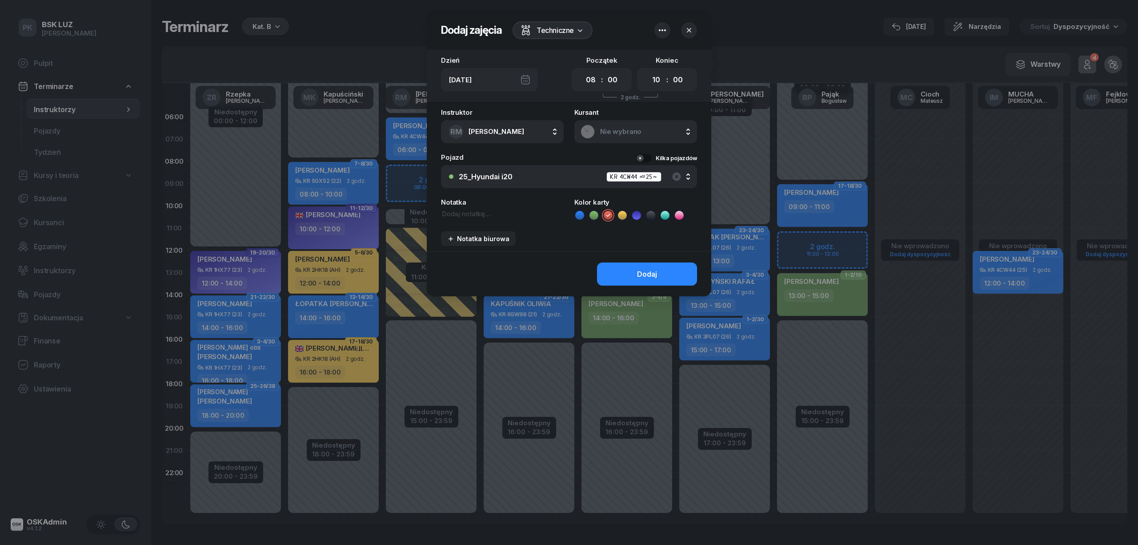
click at [482, 207] on div "Notatka" at bounding box center [502, 210] width 123 height 22
click at [463, 215] on textarea at bounding box center [502, 214] width 123 height 10
type textarea "22 przegląd gazowy"
click at [632, 271] on button "Dodaj" at bounding box center [647, 273] width 100 height 23
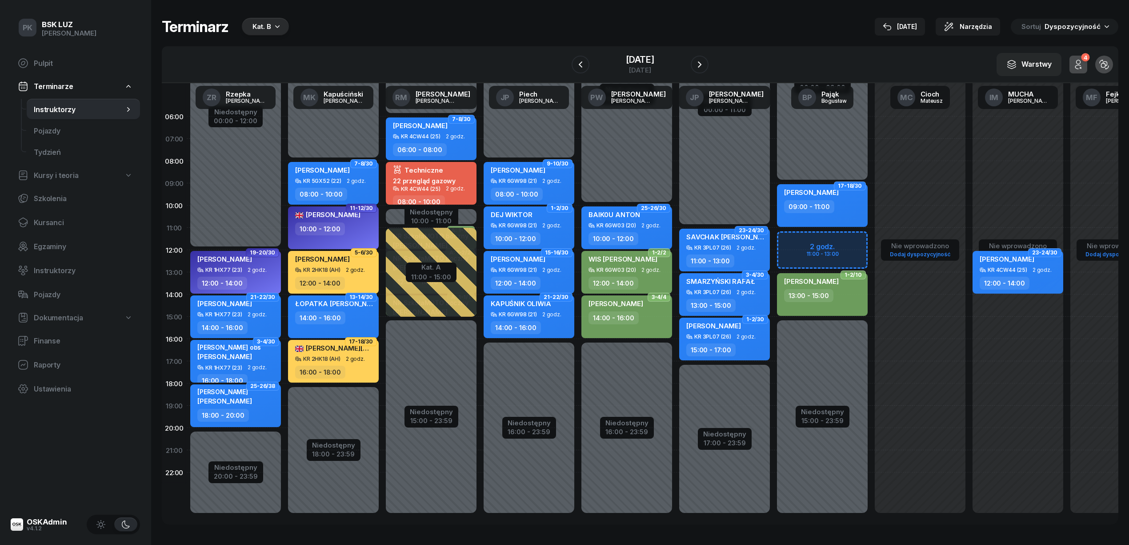
click at [438, 182] on div "22 przegląd gazowy" at bounding box center [424, 181] width 63 height 8
select select "08"
select select "10"
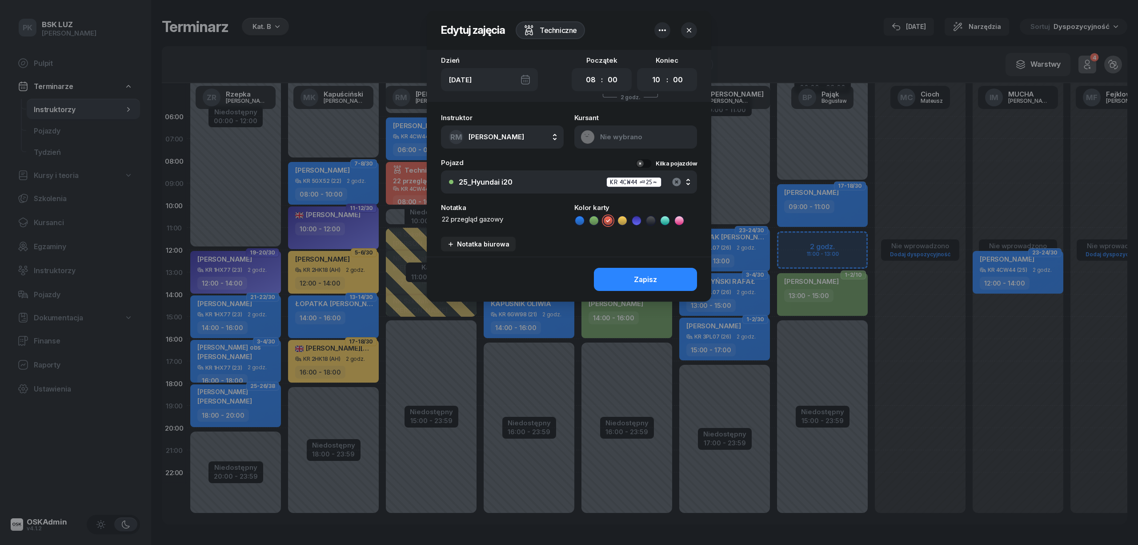
click at [680, 182] on icon "button" at bounding box center [676, 181] width 8 height 8
click at [563, 181] on div "Nie wybrano" at bounding box center [574, 182] width 230 height 8
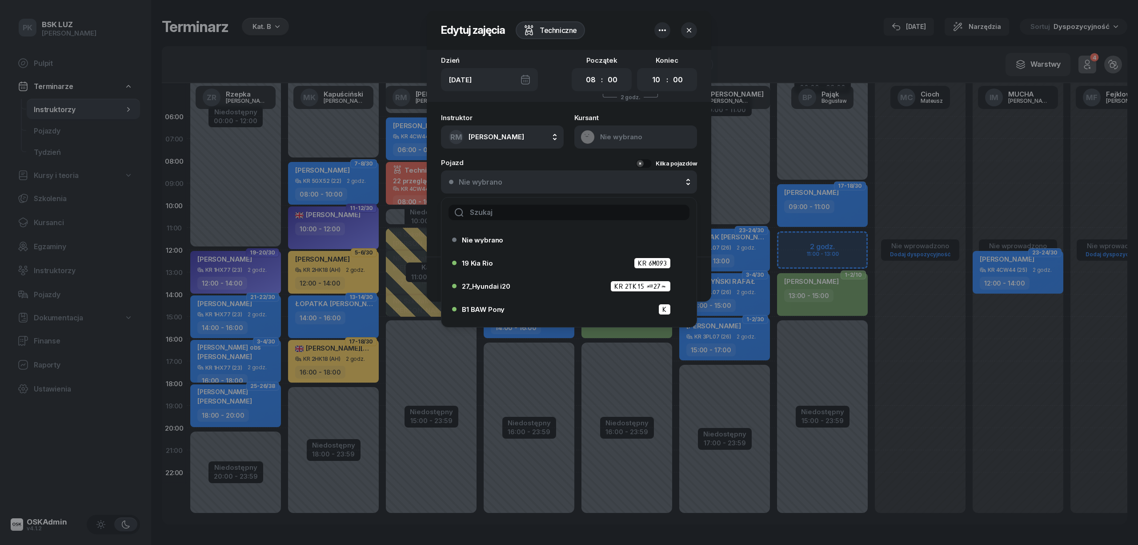
click at [539, 214] on input "text" at bounding box center [569, 213] width 241 height 16
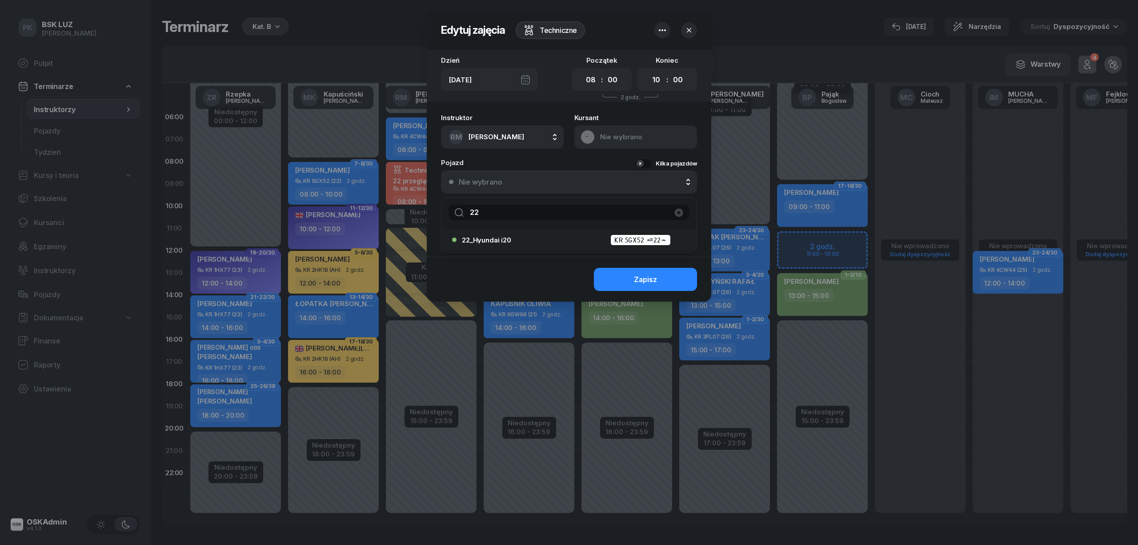
type input "22"
click at [503, 238] on span "22_Hyundai i20" at bounding box center [486, 240] width 49 height 7
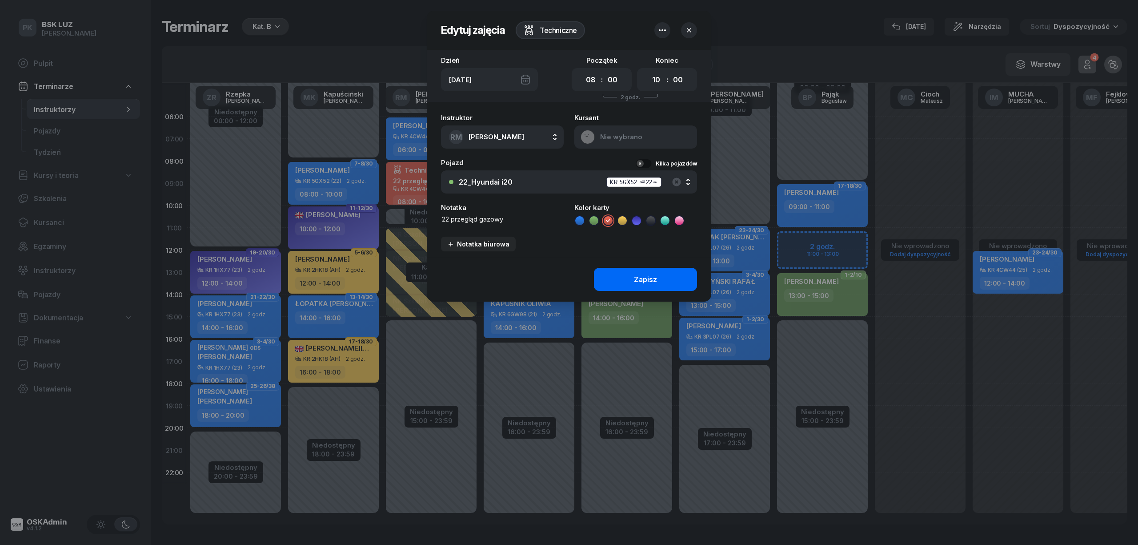
click at [636, 277] on div "Zapisz" at bounding box center [645, 279] width 23 height 8
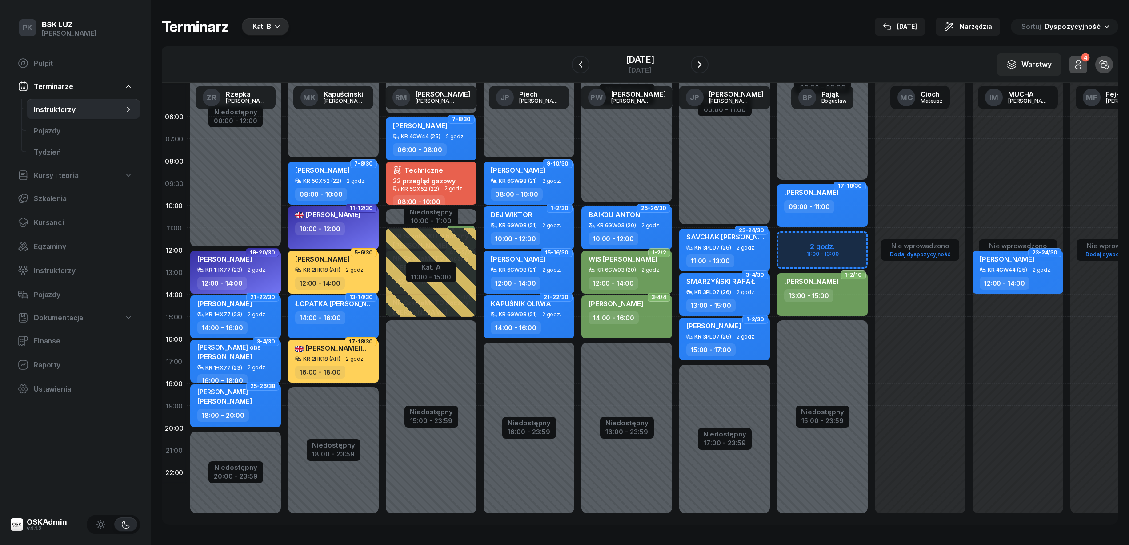
click at [436, 146] on div "06:00 - 08:00" at bounding box center [420, 149] width 54 height 13
select select "06"
select select "08"
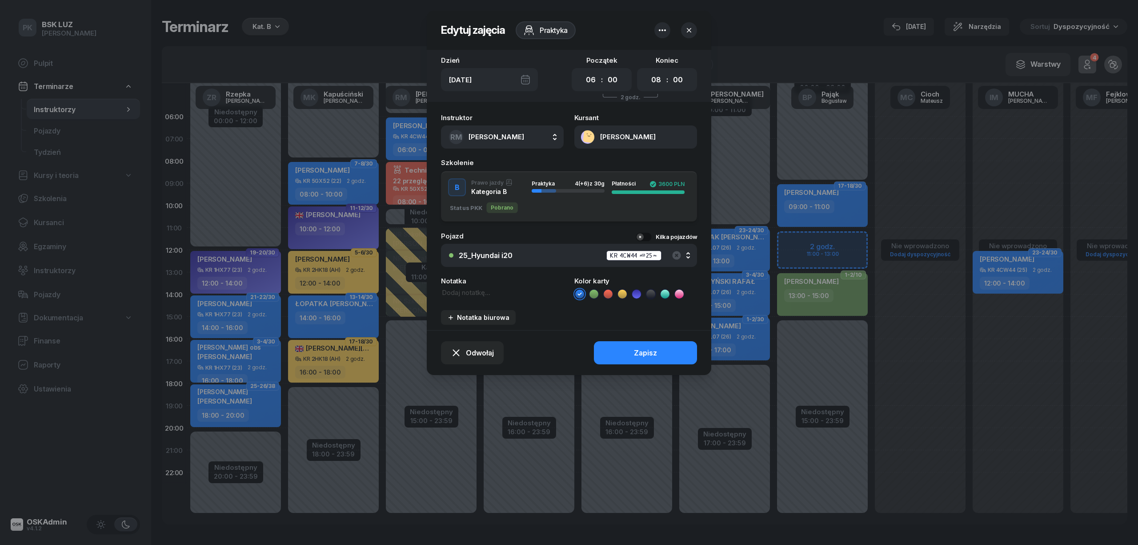
click at [409, 145] on div at bounding box center [569, 272] width 1138 height 545
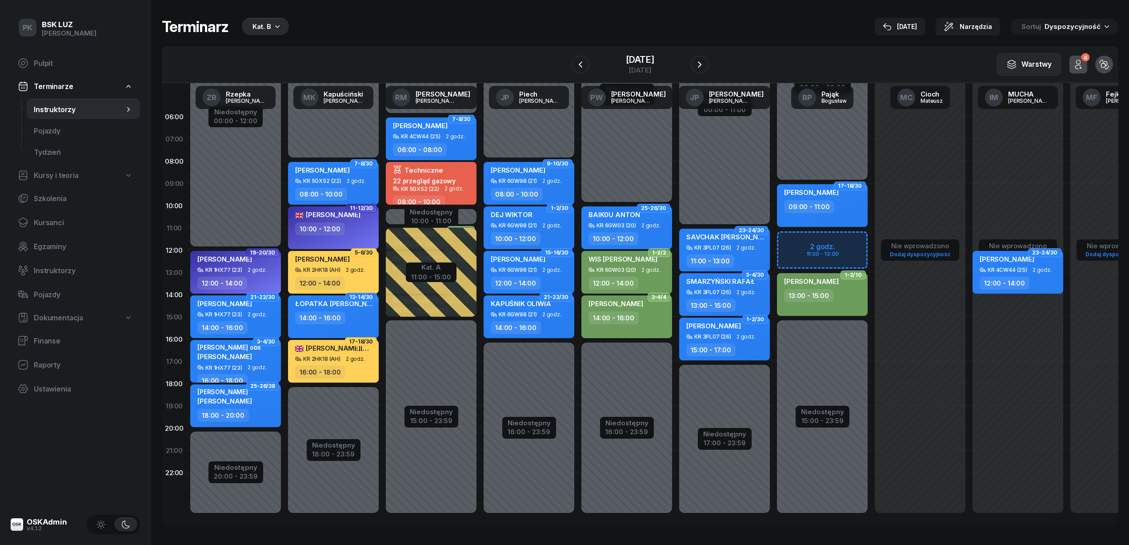
click at [409, 145] on div "06:00 - 08:00" at bounding box center [420, 149] width 54 height 13
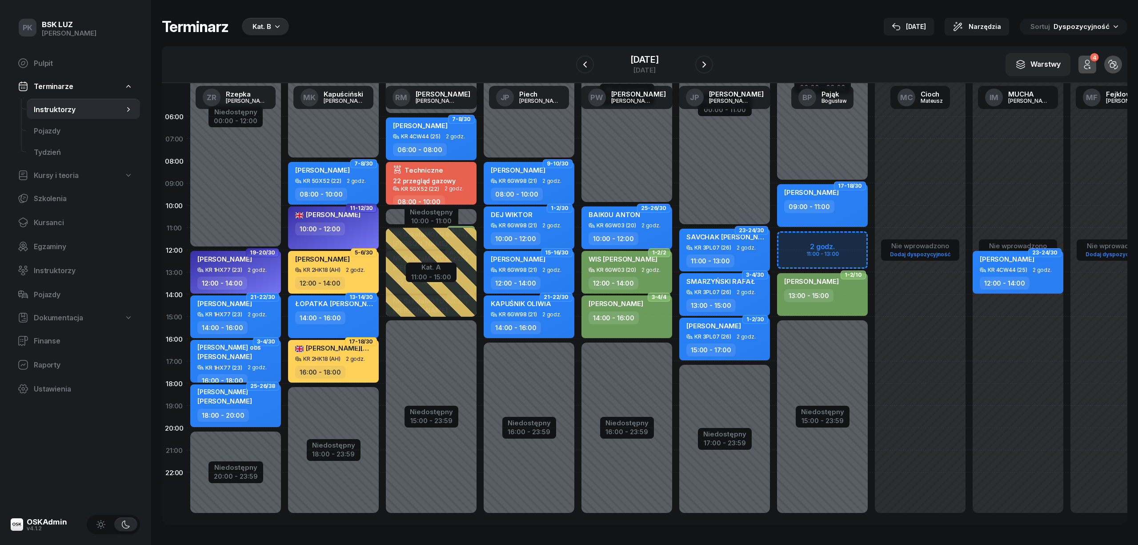
select select "06"
select select "08"
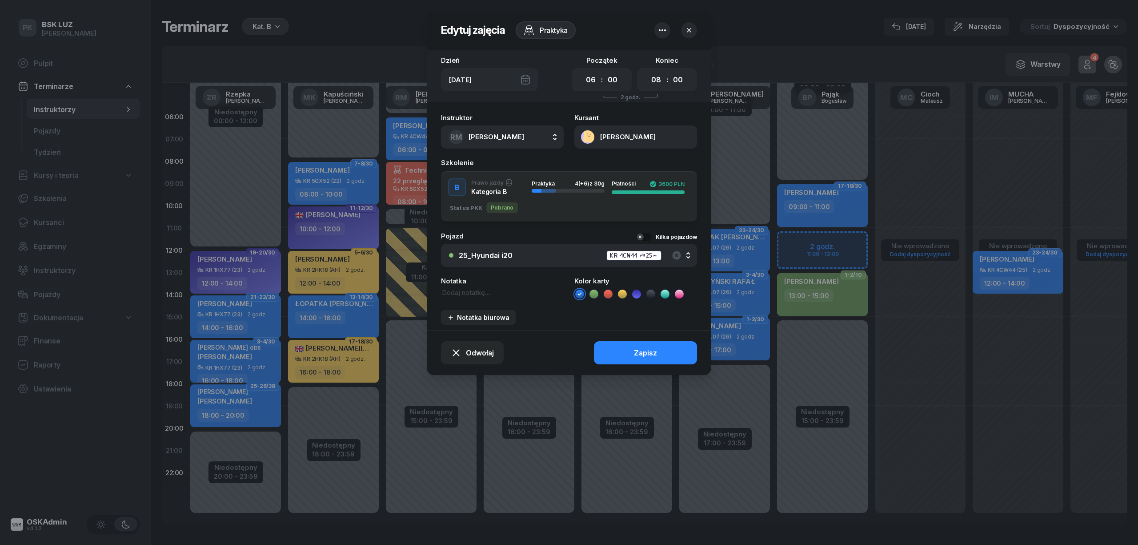
click at [327, 20] on div at bounding box center [569, 272] width 1138 height 545
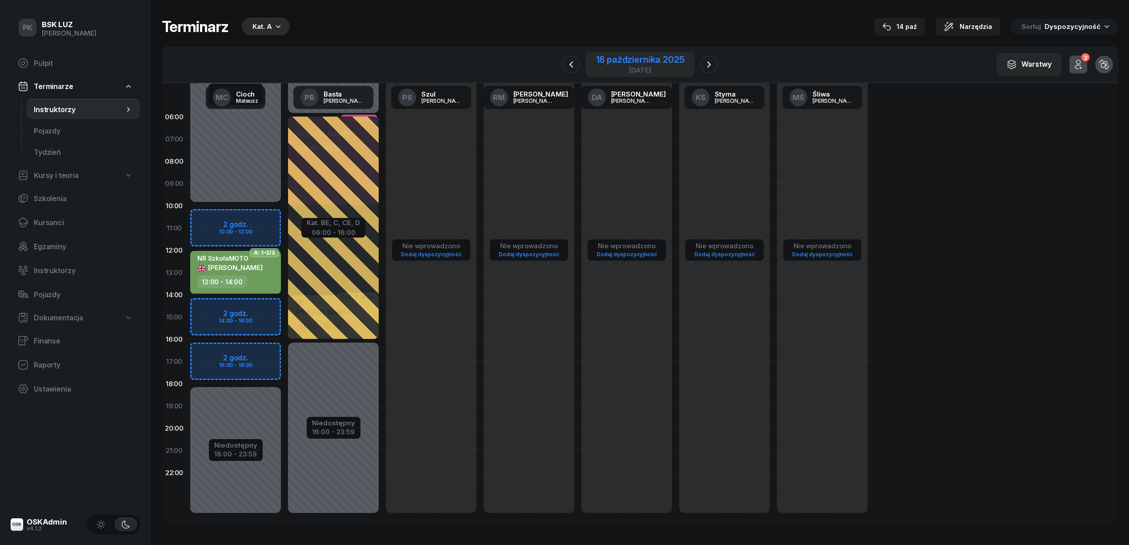
click at [639, 61] on div "18 października 2025" at bounding box center [640, 59] width 88 height 9
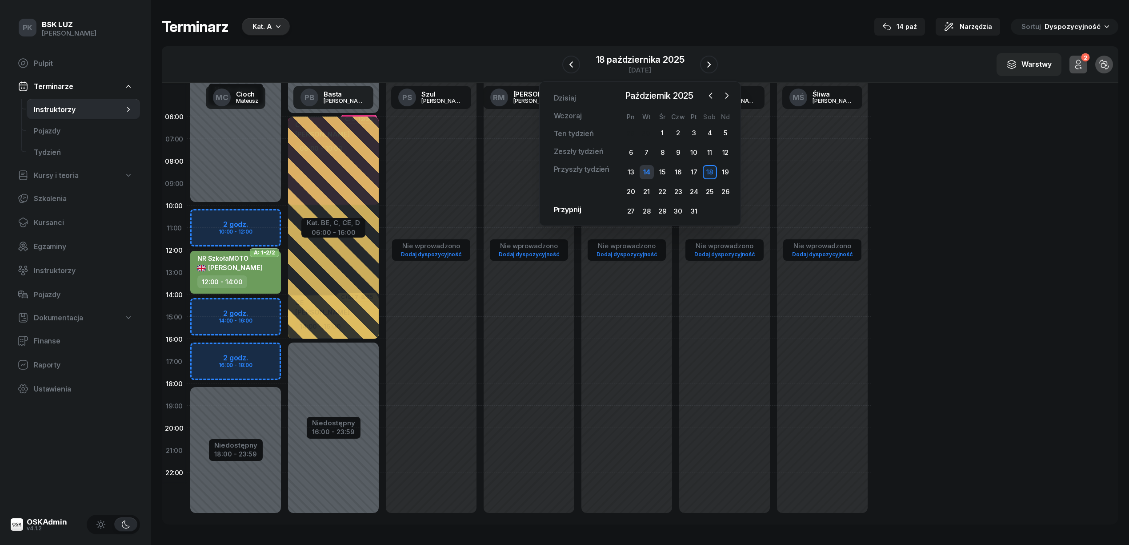
click at [647, 173] on div "14" at bounding box center [647, 172] width 14 height 14
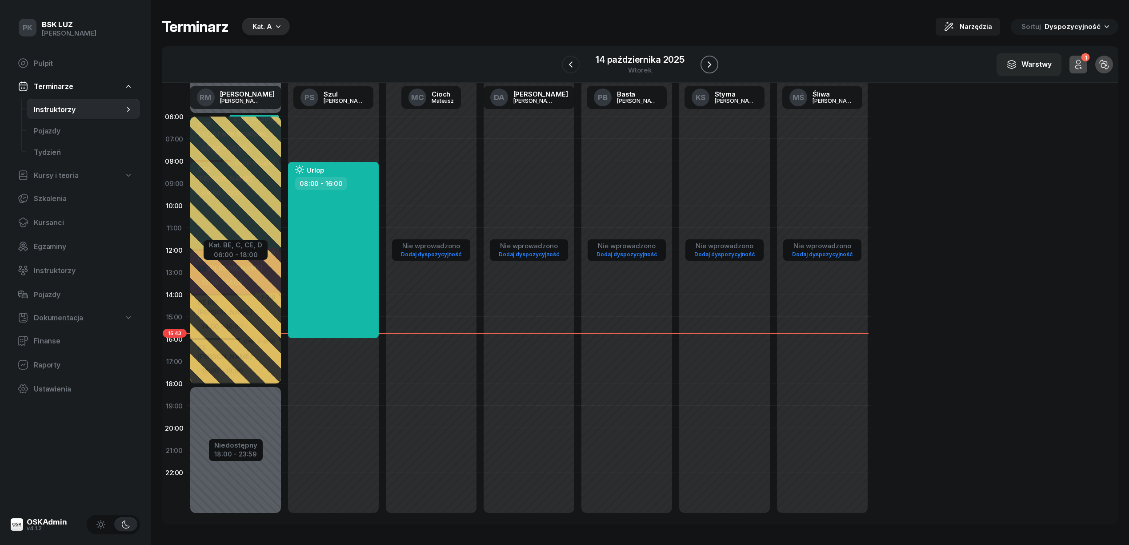
click at [703, 60] on button "button" at bounding box center [710, 65] width 18 height 18
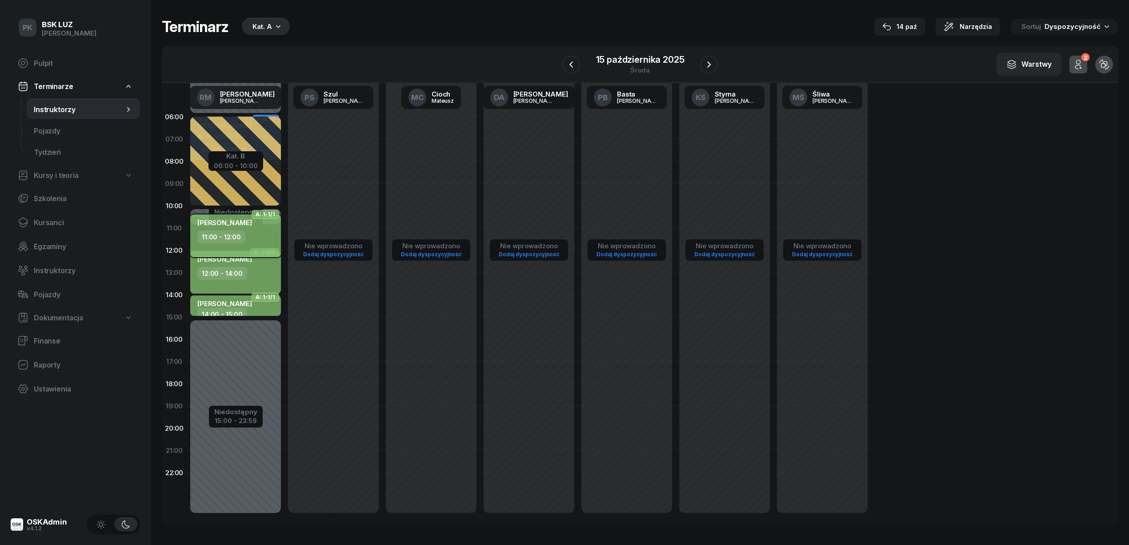
click at [238, 237] on div "11:00 - 12:00" at bounding box center [221, 236] width 48 height 13
select select "11"
select select "12"
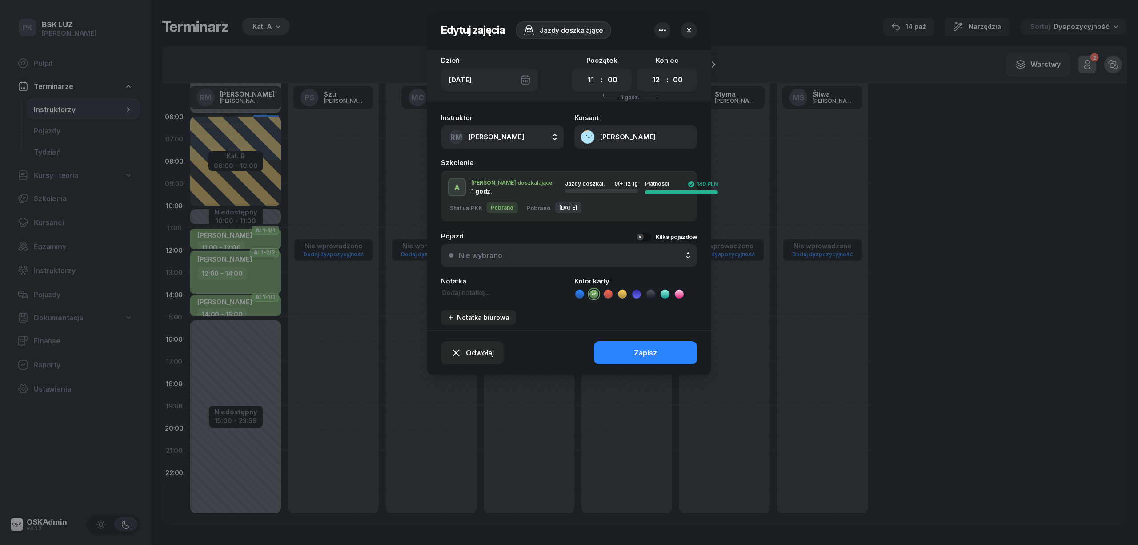
click at [478, 294] on textarea at bounding box center [502, 293] width 123 height 10
click at [509, 294] on textarea "NR SzkołaMOTO" at bounding box center [502, 293] width 123 height 10
type textarea "NR SzkołaMOTO boczny"
click at [620, 350] on button "Zapisz" at bounding box center [645, 352] width 103 height 23
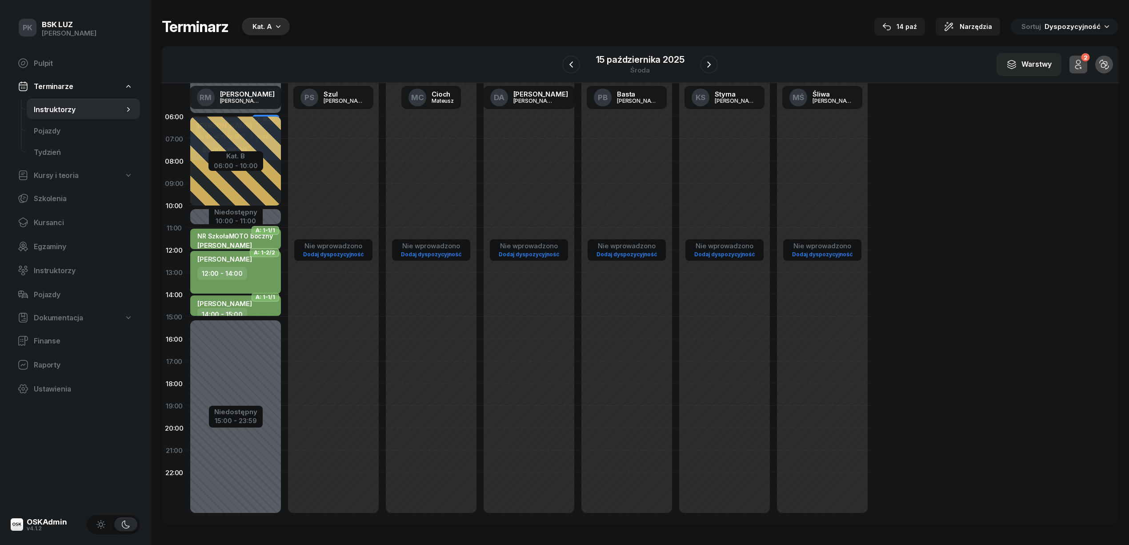
click at [241, 280] on div "TOMANA JAROSŁAW 12:00 - 14:00" at bounding box center [235, 272] width 91 height 43
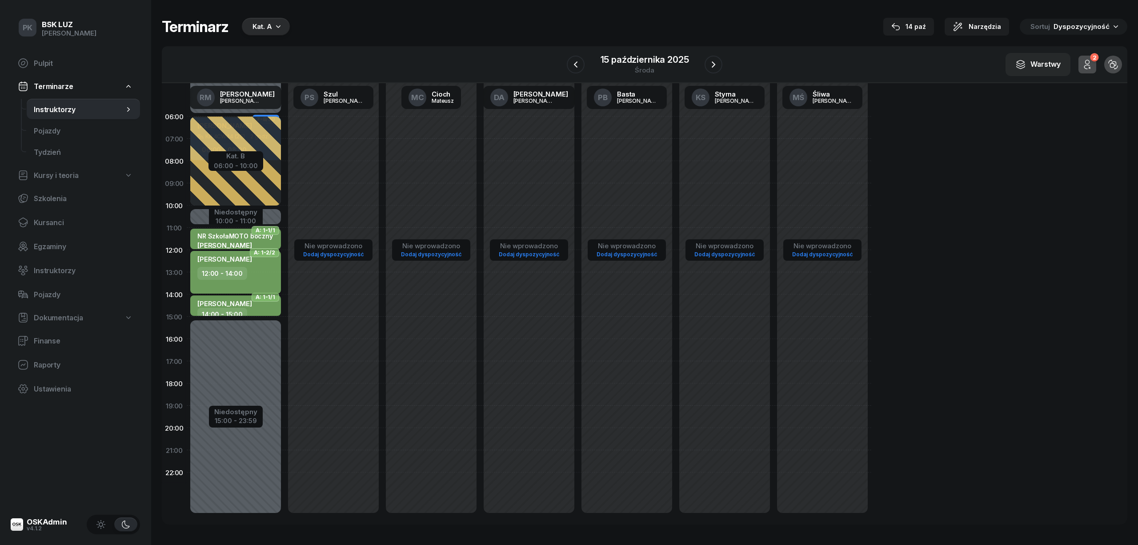
select select "12"
select select "14"
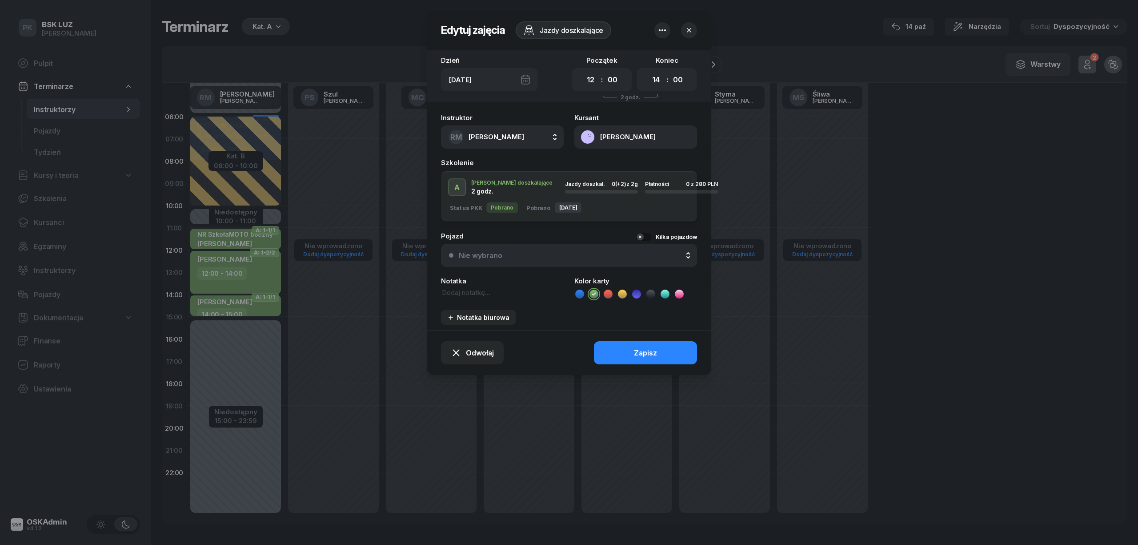
click at [218, 238] on div at bounding box center [569, 272] width 1138 height 545
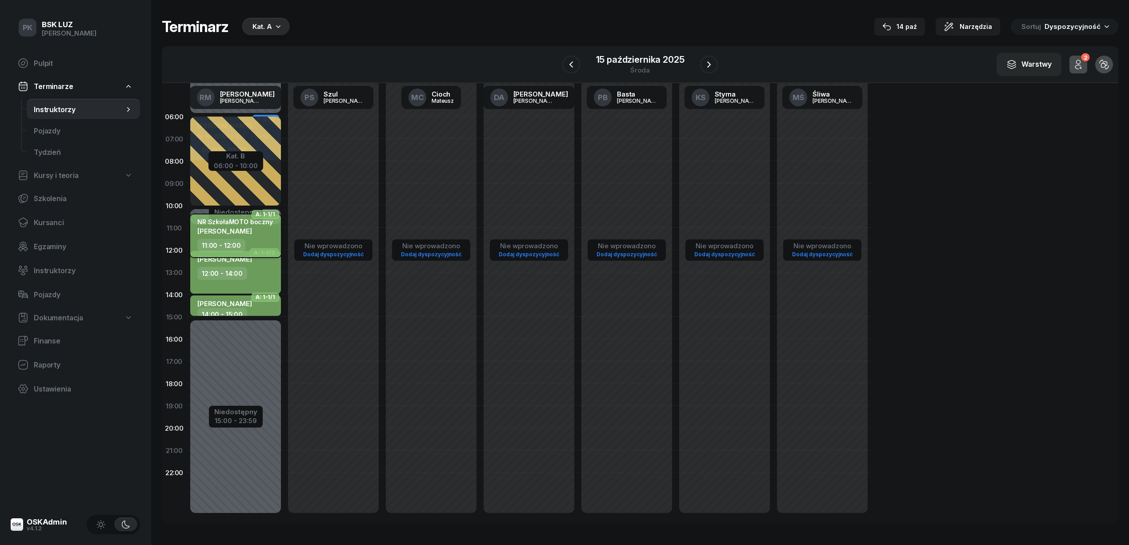
click at [212, 242] on div "11:00 - 12:00" at bounding box center [221, 245] width 48 height 13
select select "11"
select select "12"
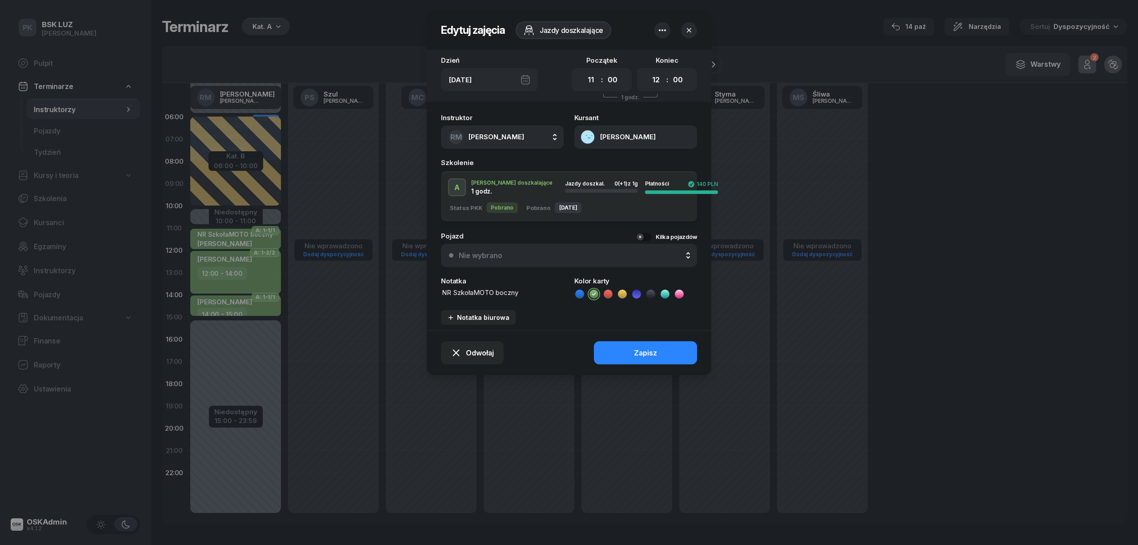
drag, startPoint x: 534, startPoint y: 287, endPoint x: 409, endPoint y: 289, distance: 125.0
click at [409, 289] on div "Edytuj zajęcia Jazdy doszkalające Dzień Śr, 15 paź Początek 00 01 02 03 04 05 0…" at bounding box center [569, 272] width 1138 height 545
click at [217, 284] on div at bounding box center [569, 272] width 1138 height 545
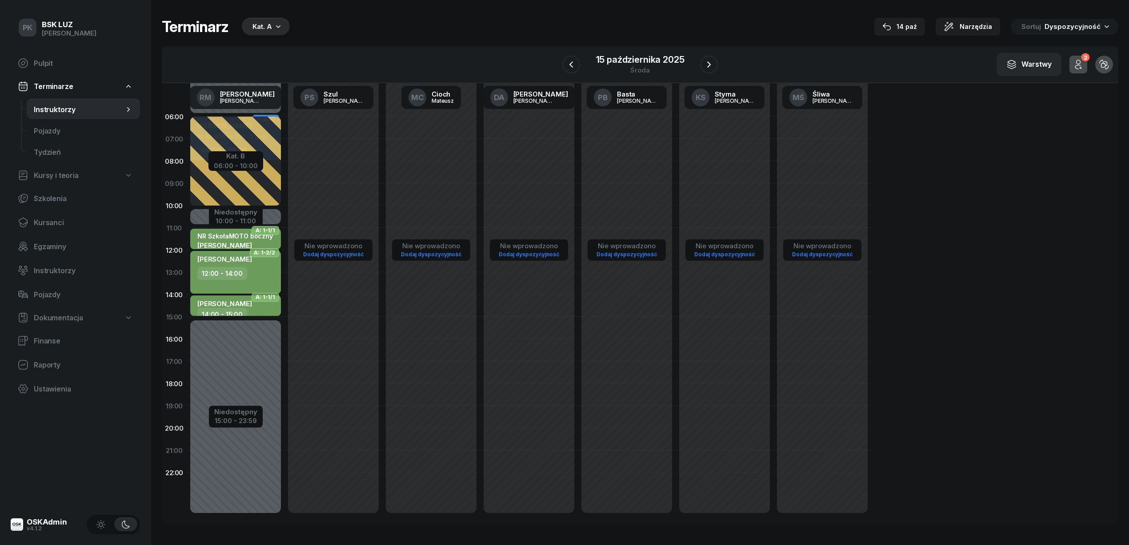
click at [221, 278] on div "12:00 - 14:00" at bounding box center [222, 273] width 50 height 13
select select "12"
select select "14"
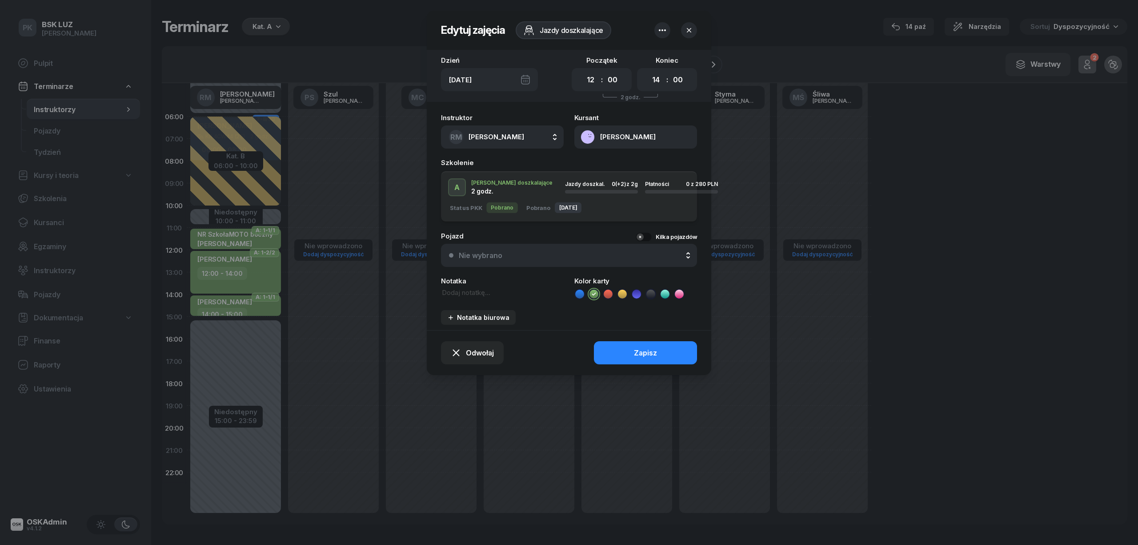
paste textarea "NR SzkołaMOTO boczny"
type textarea "NR SzkołaMOTO boczny"
click at [619, 357] on button "Zapisz" at bounding box center [645, 352] width 103 height 23
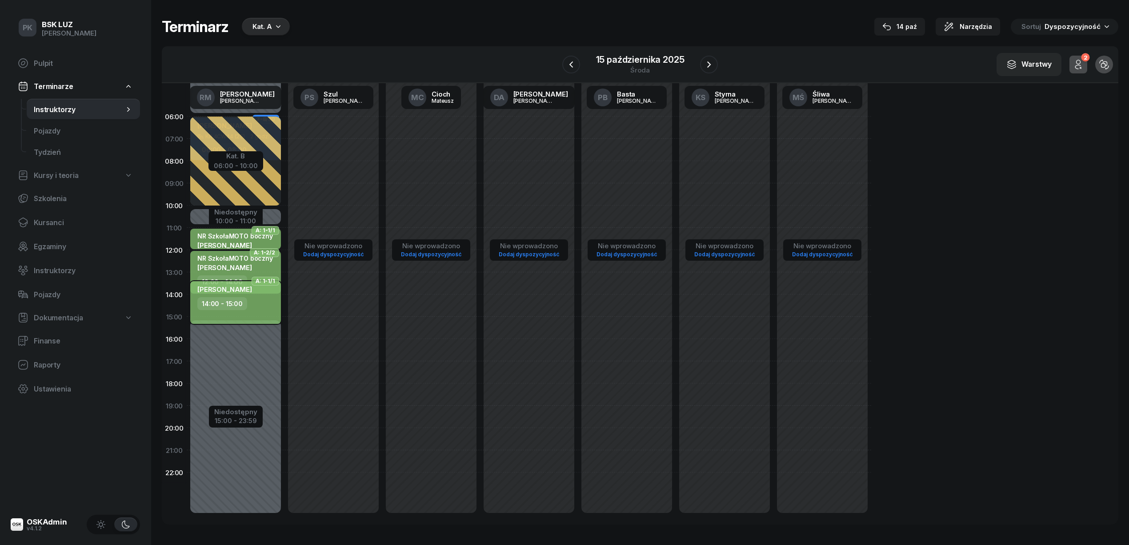
click at [223, 305] on div "14:00 - 15:00" at bounding box center [222, 303] width 50 height 13
select select "14"
select select "15"
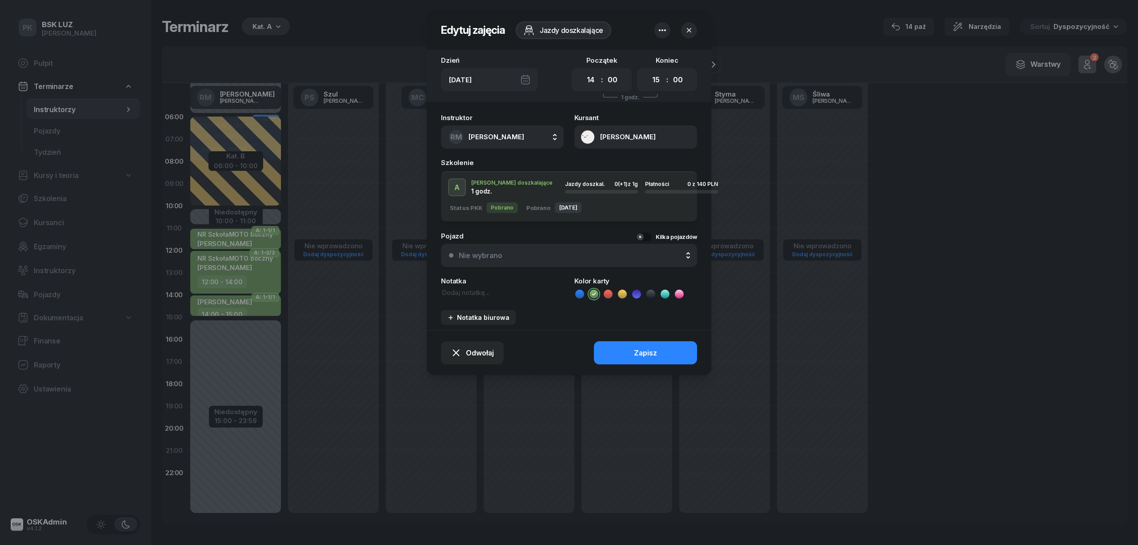
paste textarea "NR SzkołaMOTO boczny"
type textarea "NR SzkołaMOTO boczny"
click at [620, 351] on button "Zapisz" at bounding box center [645, 352] width 103 height 23
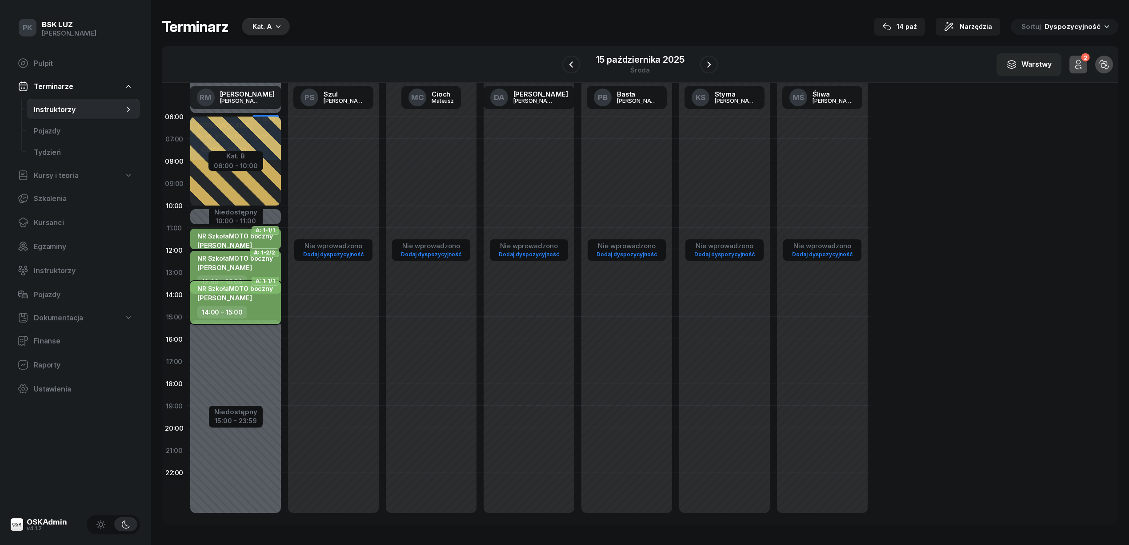
click at [253, 311] on div "14:00 - 15:00" at bounding box center [236, 311] width 78 height 13
select select "14"
select select "15"
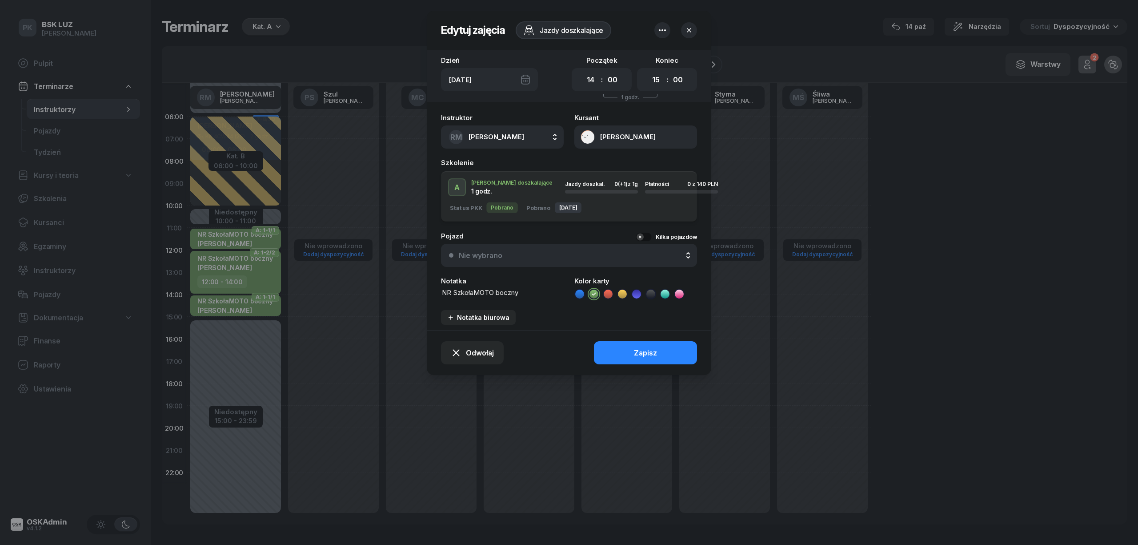
click at [237, 237] on div at bounding box center [569, 272] width 1138 height 545
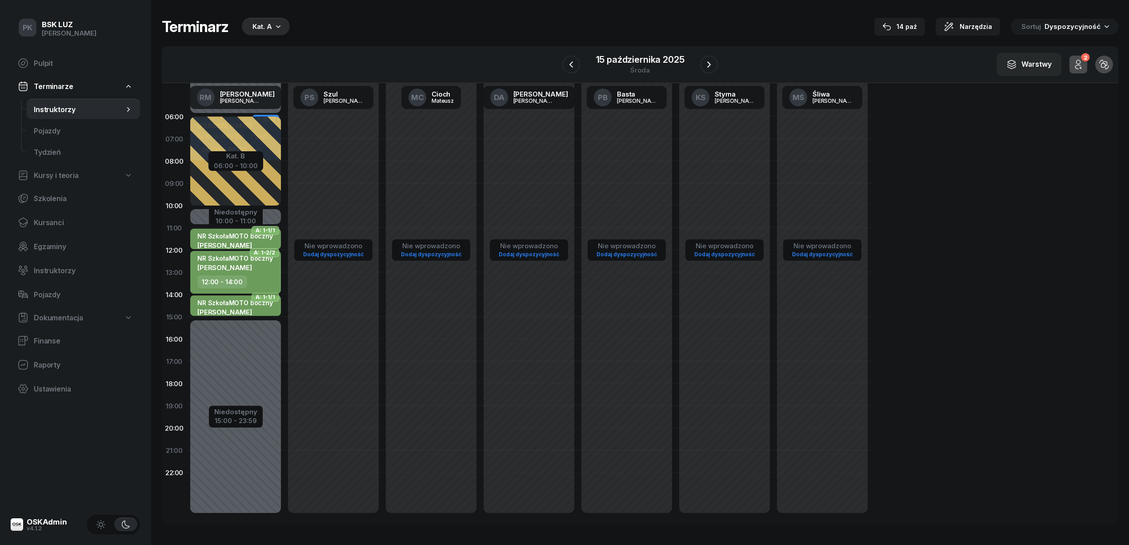
click at [239, 261] on div "NR SzkołaMOTO boczny" at bounding box center [235, 258] width 76 height 8
select select "12"
select select "14"
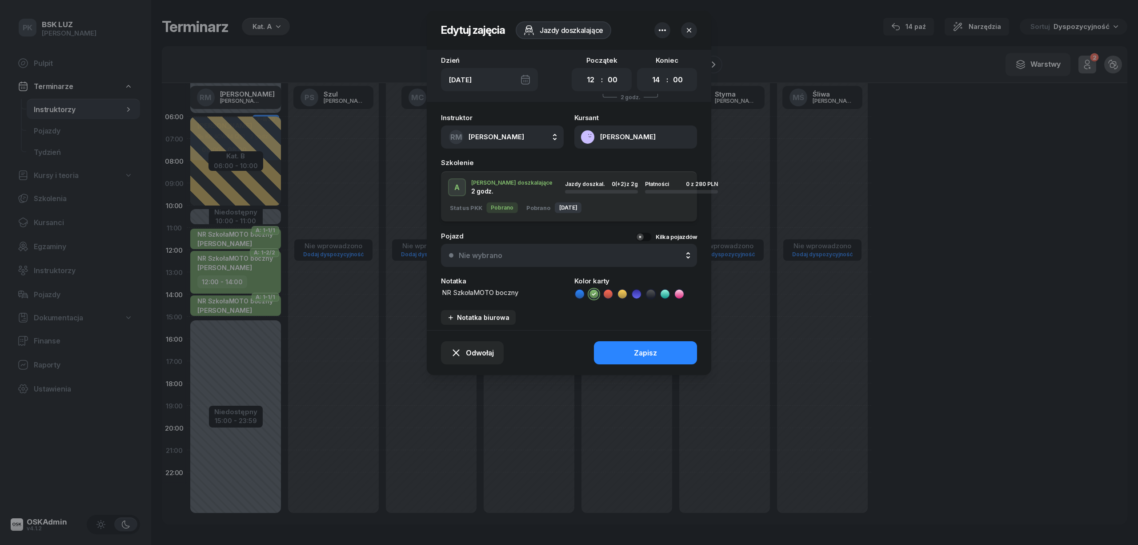
click at [244, 303] on div at bounding box center [569, 272] width 1138 height 545
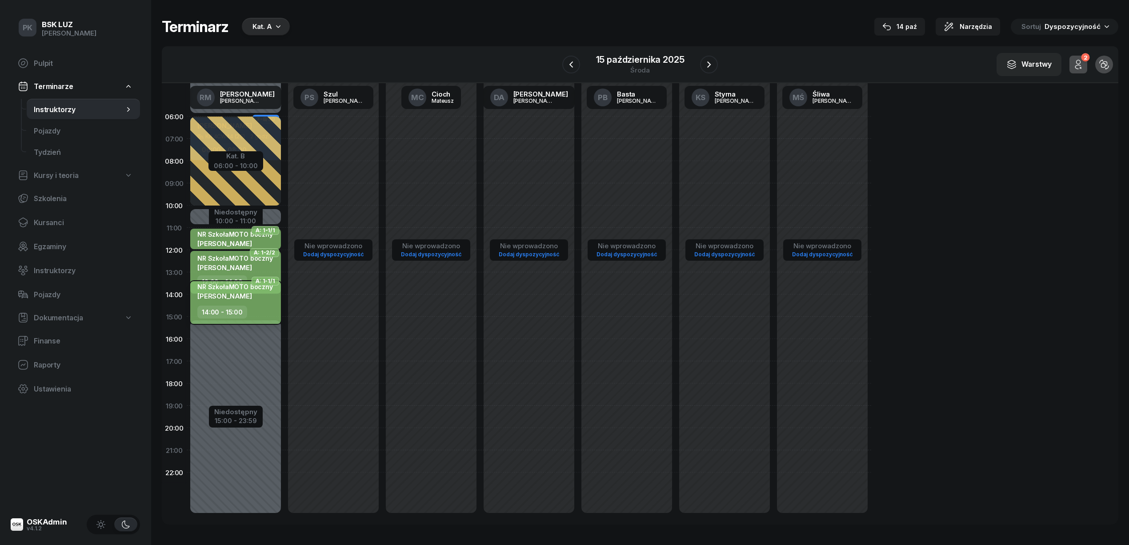
click at [244, 303] on div "NR SzkołaMOTO boczny KAMIL HRABIA" at bounding box center [235, 293] width 76 height 21
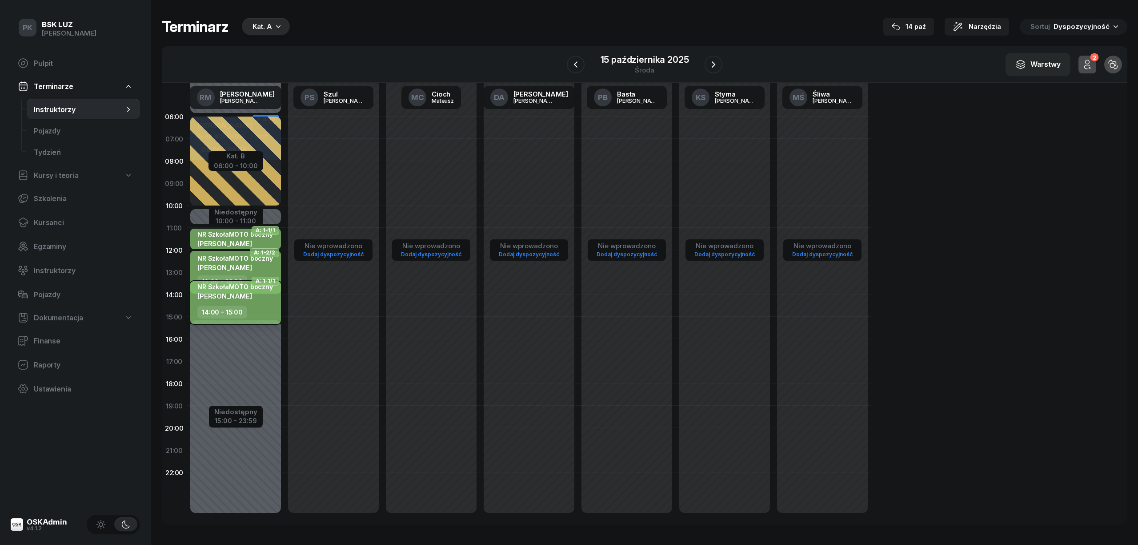
select select "14"
select select "15"
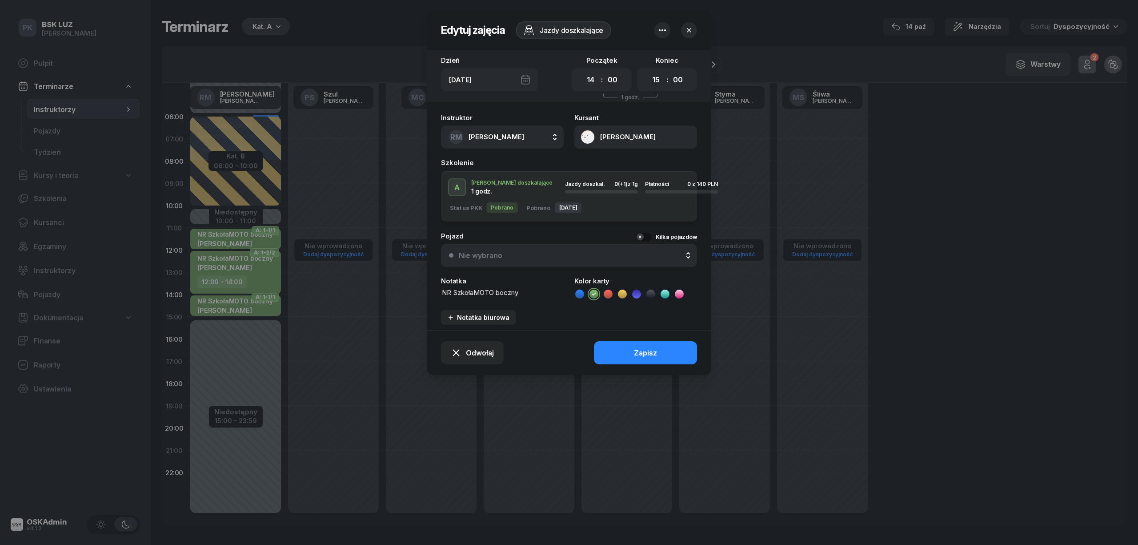
click at [609, 128] on button "[PERSON_NAME]" at bounding box center [635, 136] width 123 height 23
click at [616, 162] on div "Otwórz profil" at bounding box center [603, 166] width 43 height 8
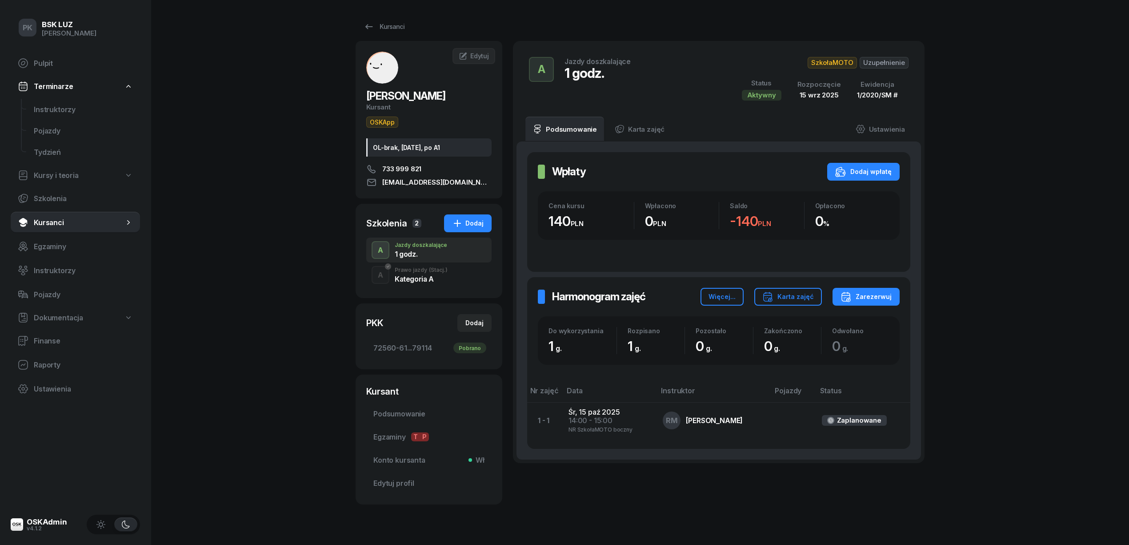
click at [429, 286] on div "A Prawo jazdy (Stacj.) Kategoria A" at bounding box center [428, 274] width 125 height 25
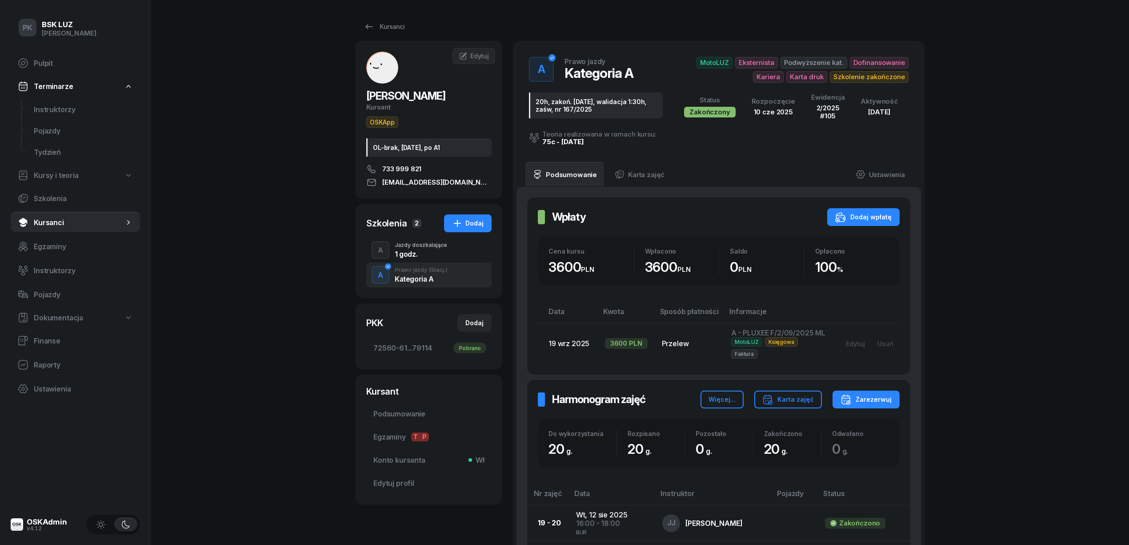
click at [432, 256] on div "1 godz." at bounding box center [421, 253] width 52 height 7
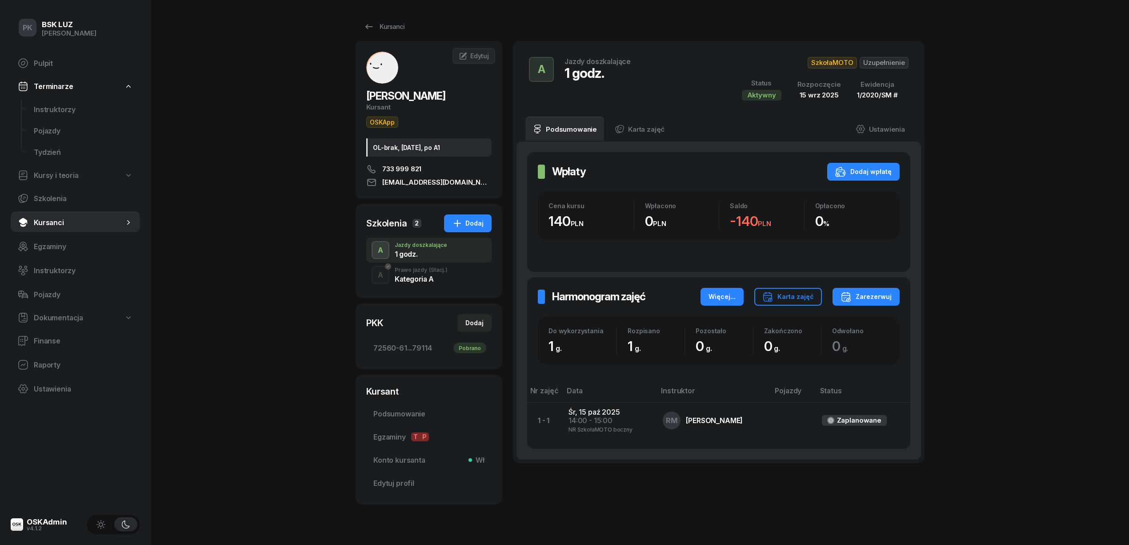
click at [735, 296] on div "Więcej..." at bounding box center [722, 296] width 27 height 11
click at [710, 319] on link "Odśwież" at bounding box center [724, 324] width 116 height 21
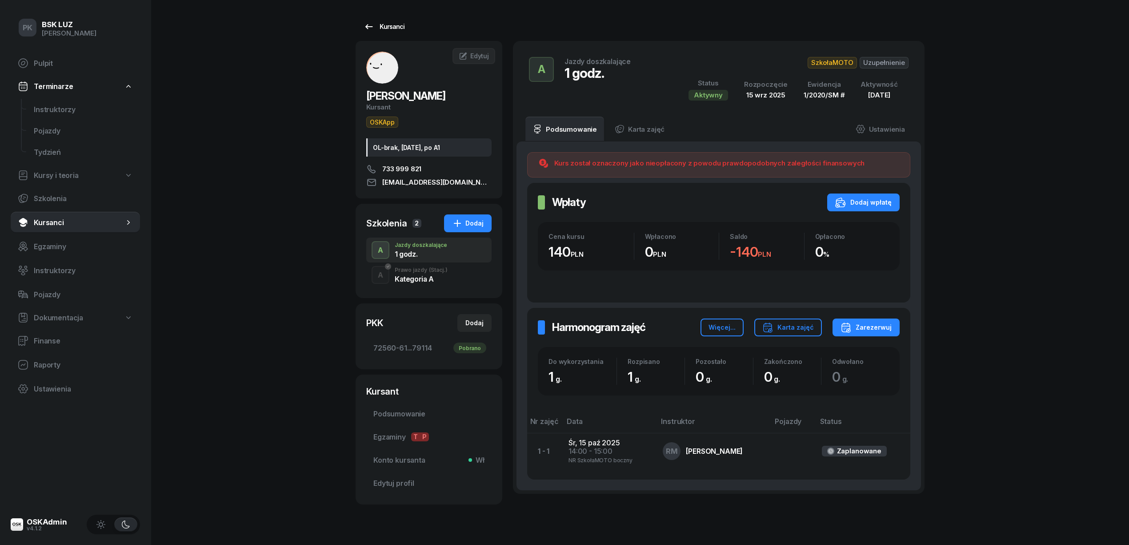
click at [397, 28] on div "Kursanci" at bounding box center [384, 26] width 41 height 11
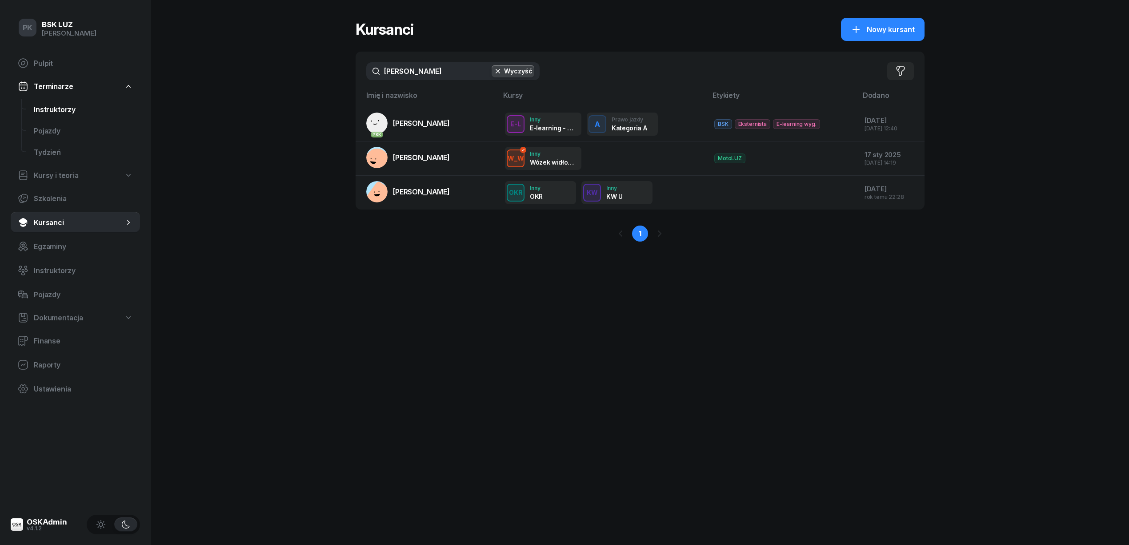
click at [61, 109] on span "Instruktorzy" at bounding box center [83, 109] width 99 height 8
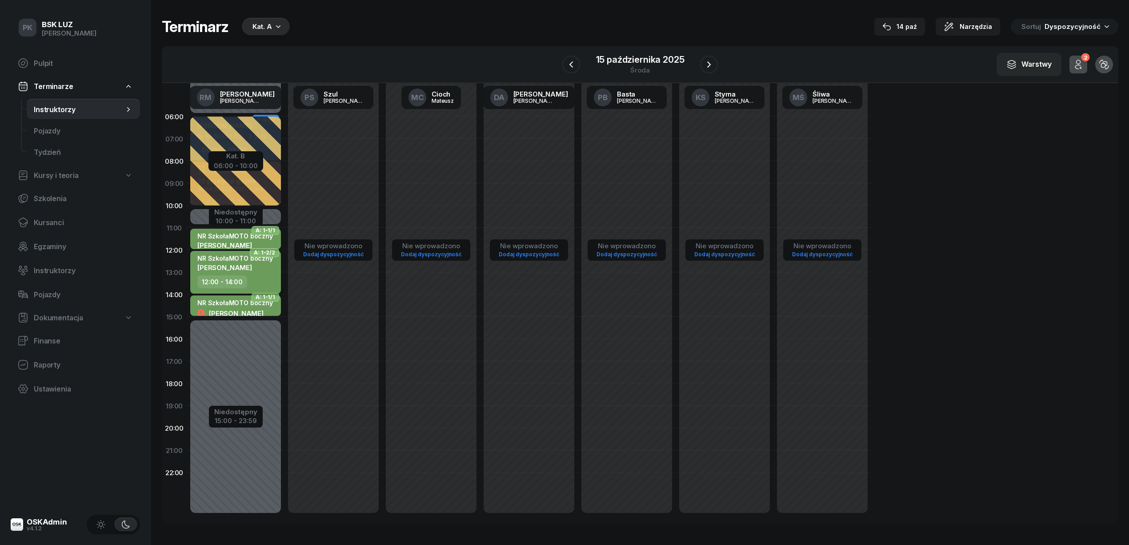
click at [242, 284] on div "12:00 - 14:00" at bounding box center [222, 281] width 50 height 13
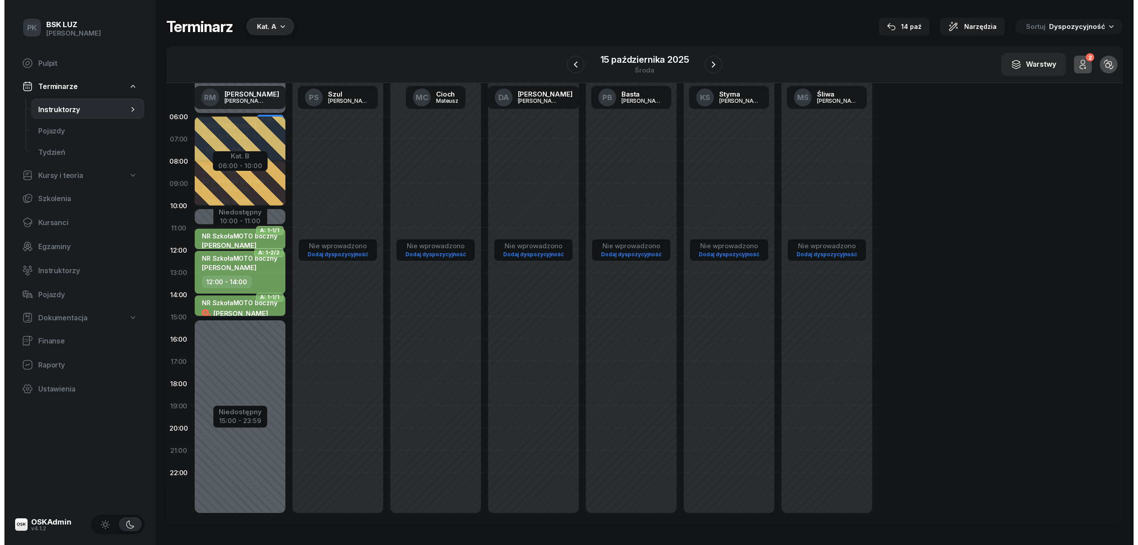
select select "12"
select select "14"
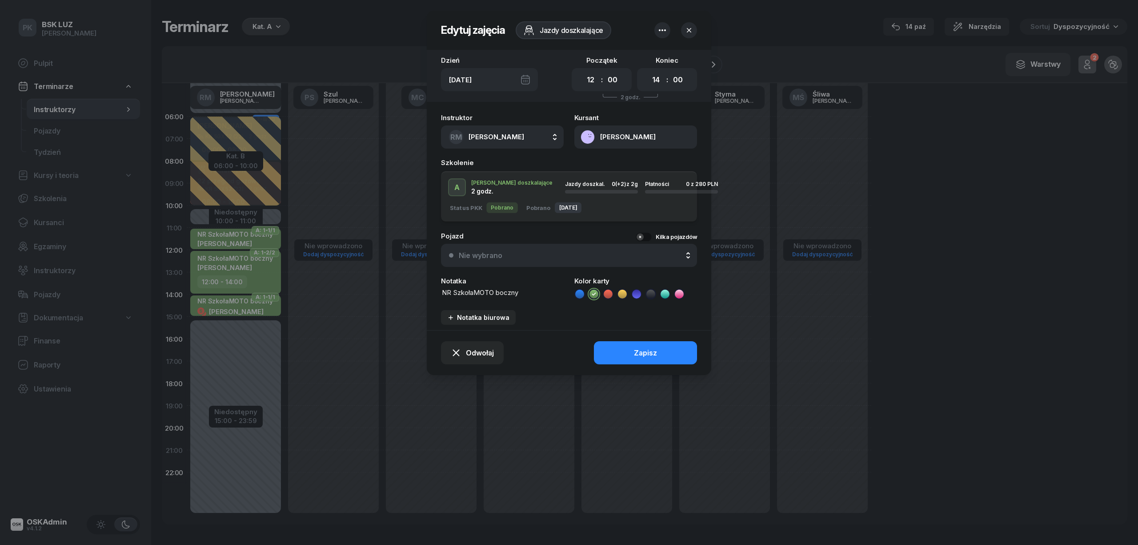
click at [665, 29] on icon "button" at bounding box center [662, 30] width 7 height 2
click at [543, 326] on div "Instruktor RM Markowicz Robert AK Koryciński Artur BP Pająk Bogusław DA Arendar…" at bounding box center [569, 219] width 285 height 221
click at [647, 141] on button "[PERSON_NAME]" at bounding box center [635, 136] width 123 height 23
click at [666, 163] on link "Otwórz profil" at bounding box center [635, 167] width 116 height 20
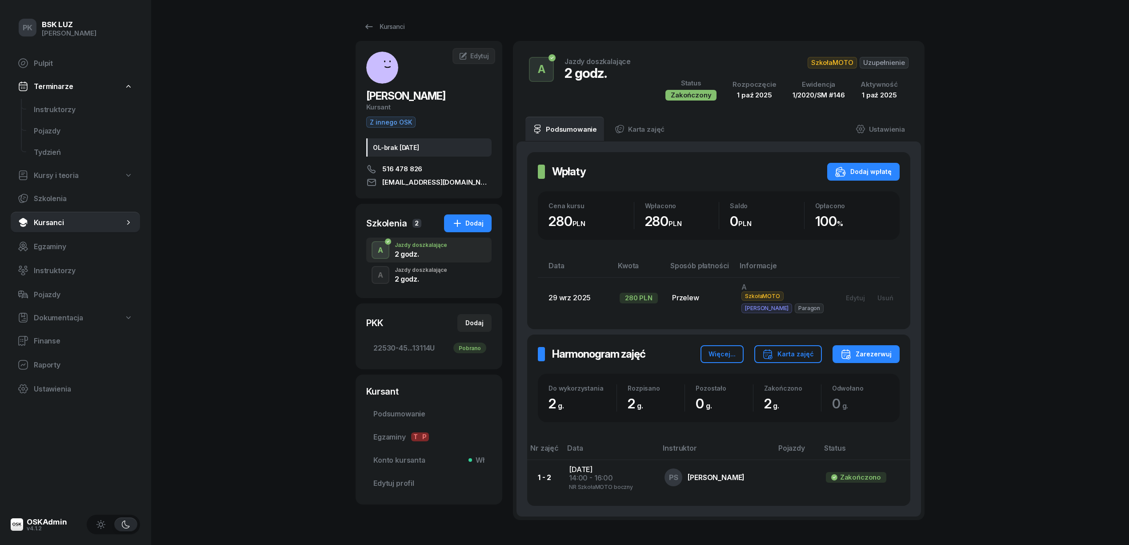
click at [424, 284] on div "A Jazdy doszkalające 2 godz." at bounding box center [428, 274] width 125 height 25
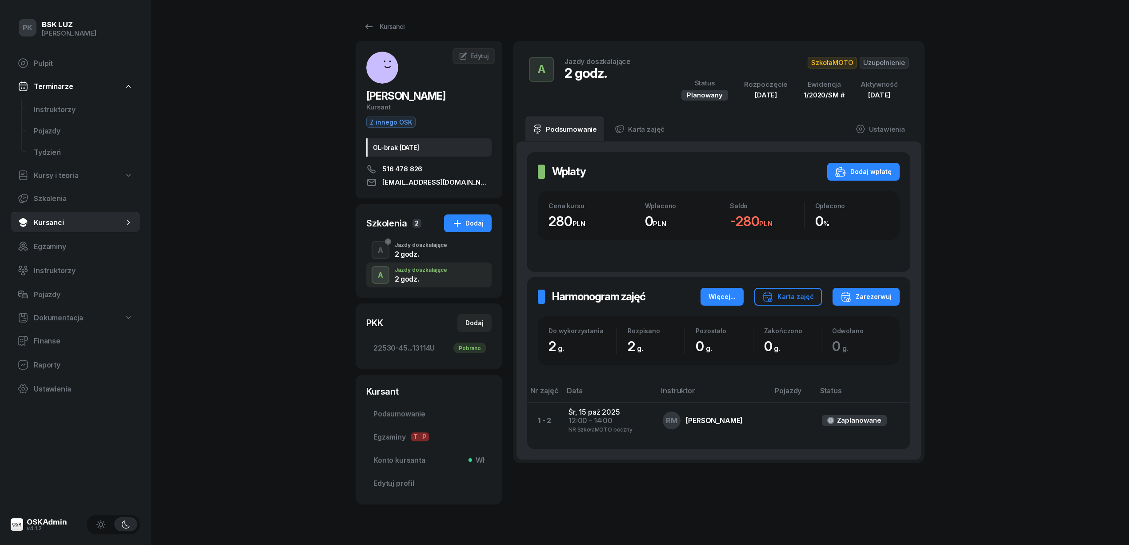
click at [721, 296] on div "Więcej..." at bounding box center [722, 296] width 27 height 11
click at [705, 328] on div "Odśwież" at bounding box center [701, 325] width 29 height 8
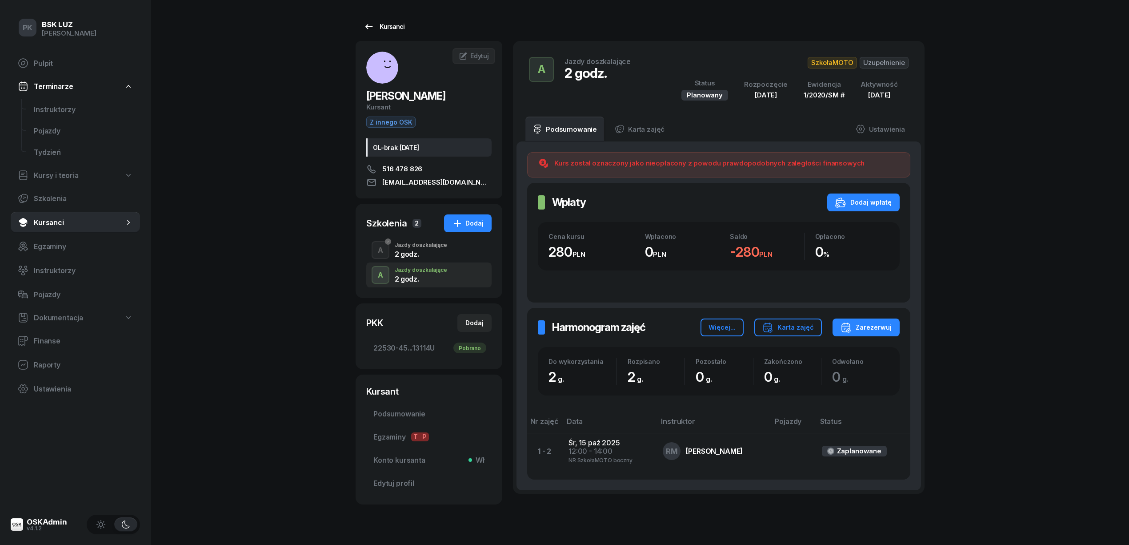
click at [390, 27] on div "Kursanci" at bounding box center [384, 26] width 41 height 11
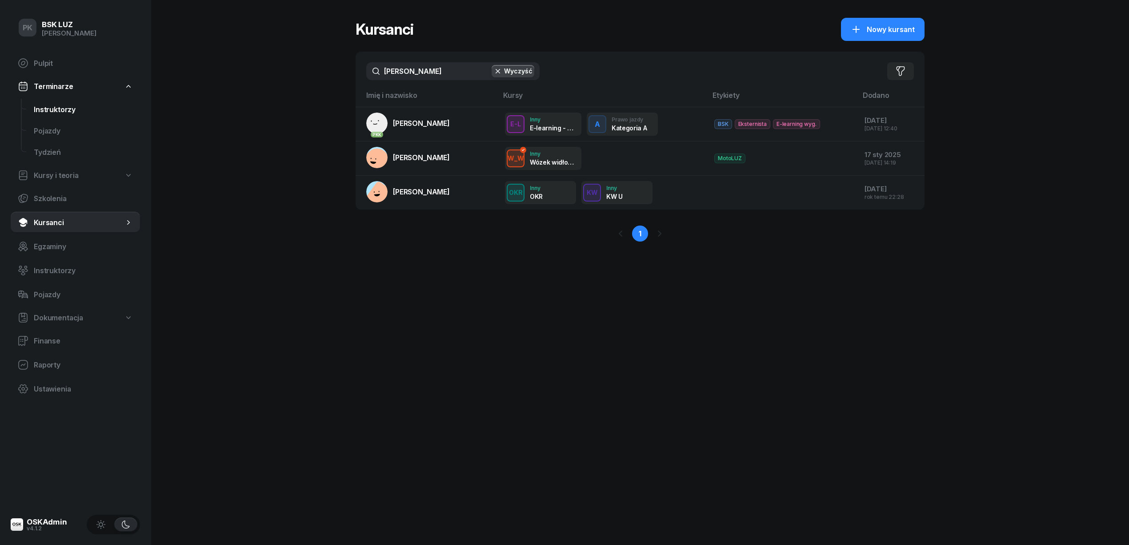
click at [56, 112] on span "Instruktorzy" at bounding box center [83, 109] width 99 height 8
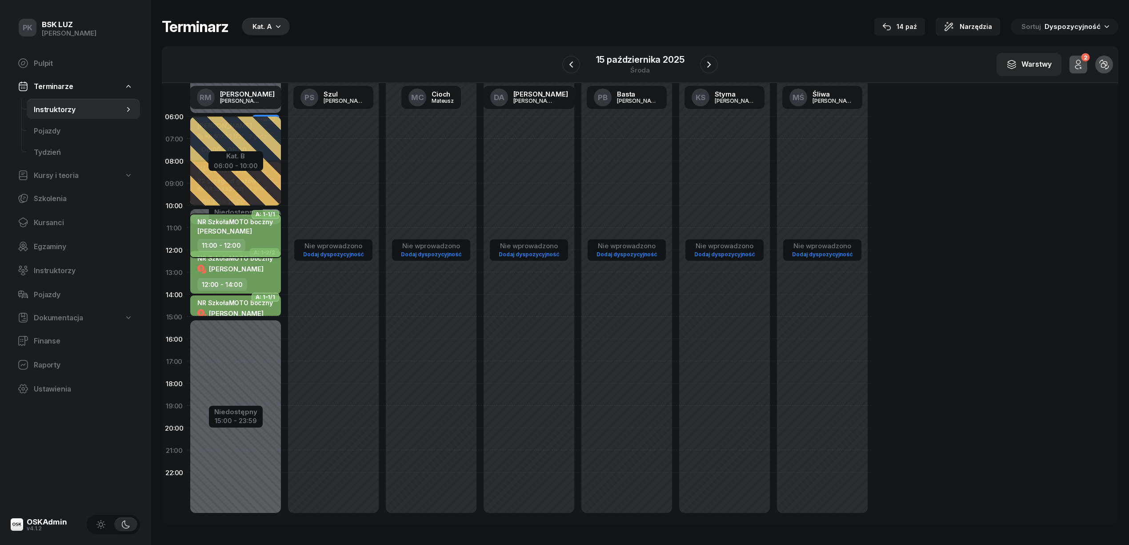
click at [229, 241] on div "11:00 - 12:00" at bounding box center [221, 245] width 48 height 13
select select "11"
select select "12"
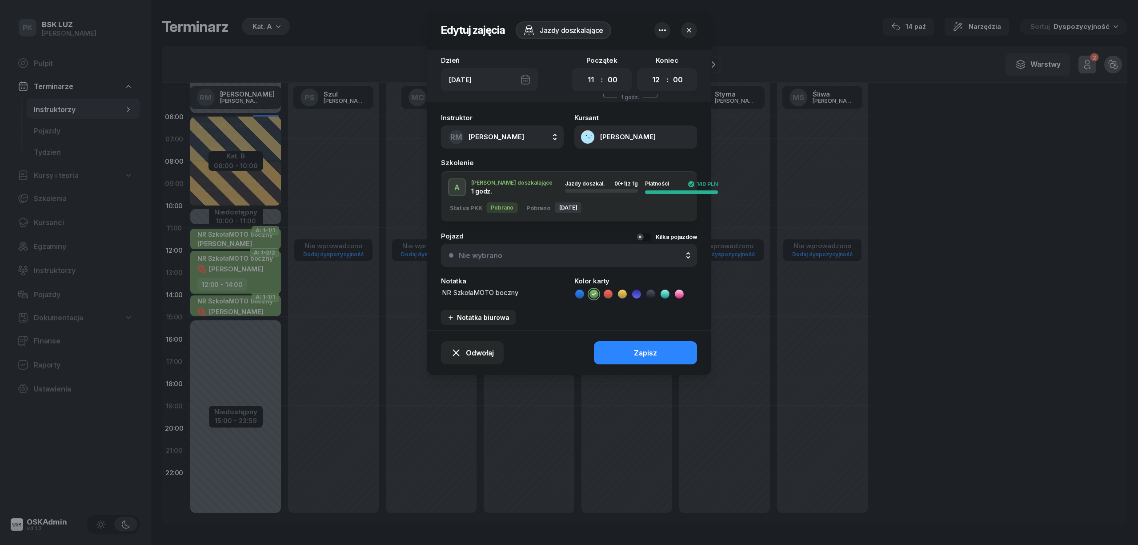
click at [642, 137] on button "[PERSON_NAME]" at bounding box center [635, 136] width 123 height 23
click at [664, 32] on icon "button" at bounding box center [662, 30] width 11 height 11
click at [550, 360] on div "Odwołaj Zapisz" at bounding box center [569, 352] width 285 height 45
click at [654, 135] on button "[PERSON_NAME]" at bounding box center [635, 136] width 123 height 23
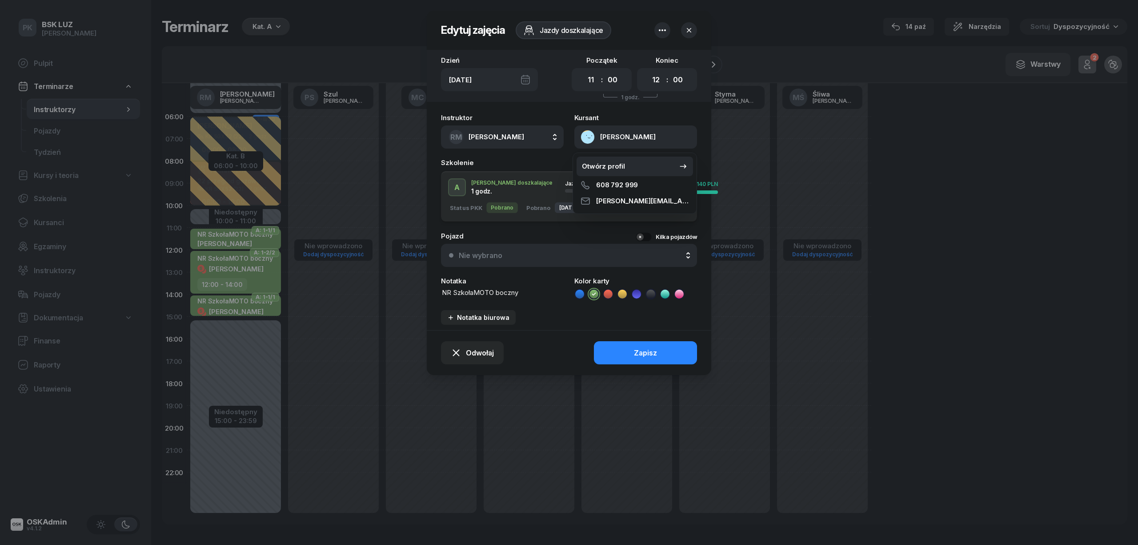
drag, startPoint x: 661, startPoint y: 164, endPoint x: 667, endPoint y: 173, distance: 10.9
click at [662, 165] on link "Otwórz profil" at bounding box center [635, 167] width 116 height 20
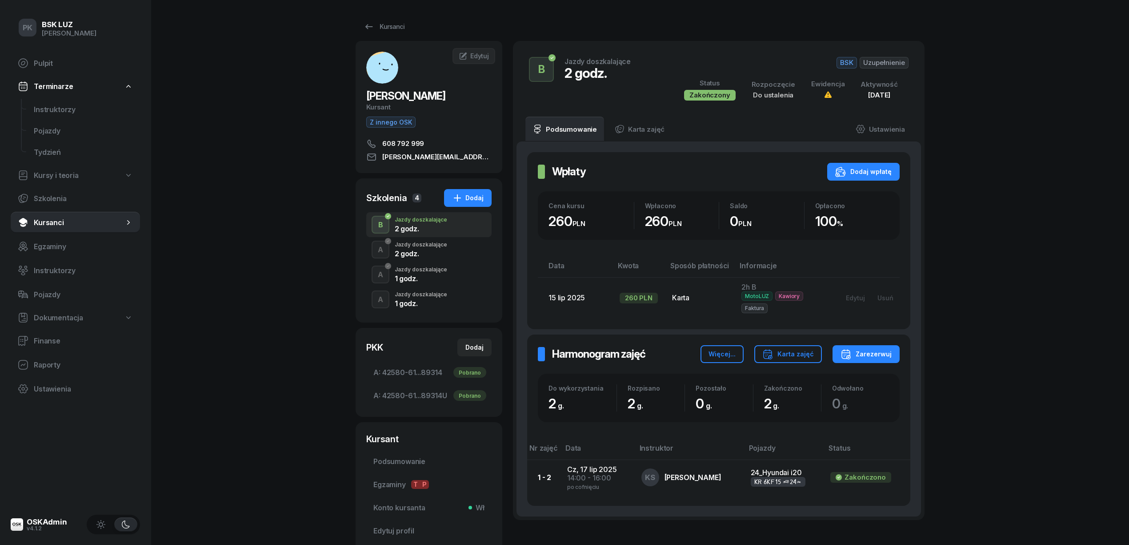
click at [427, 294] on div "Jazdy doszkalające" at bounding box center [421, 294] width 52 height 5
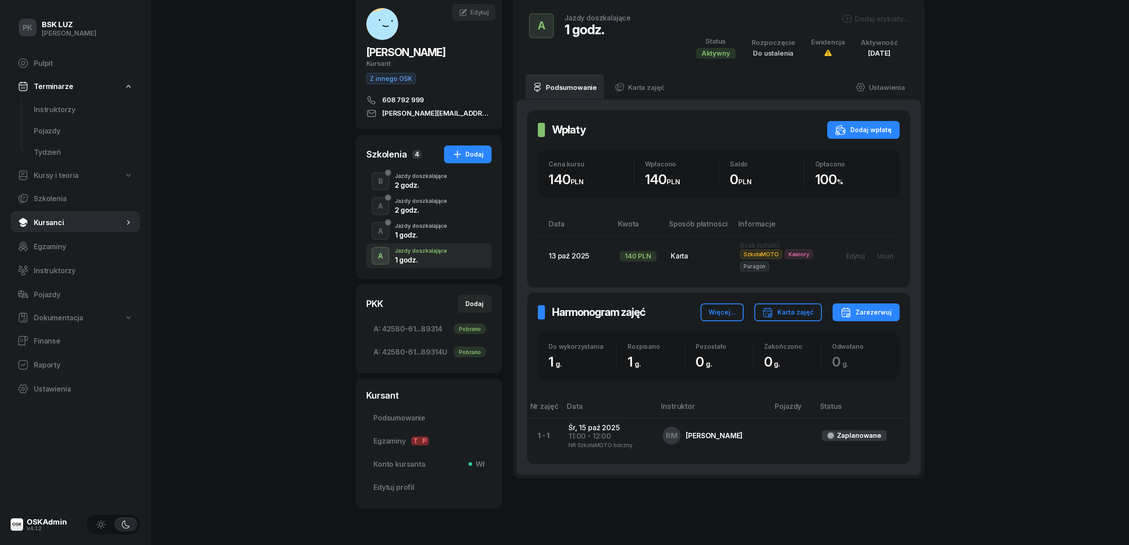
scroll to position [68, 0]
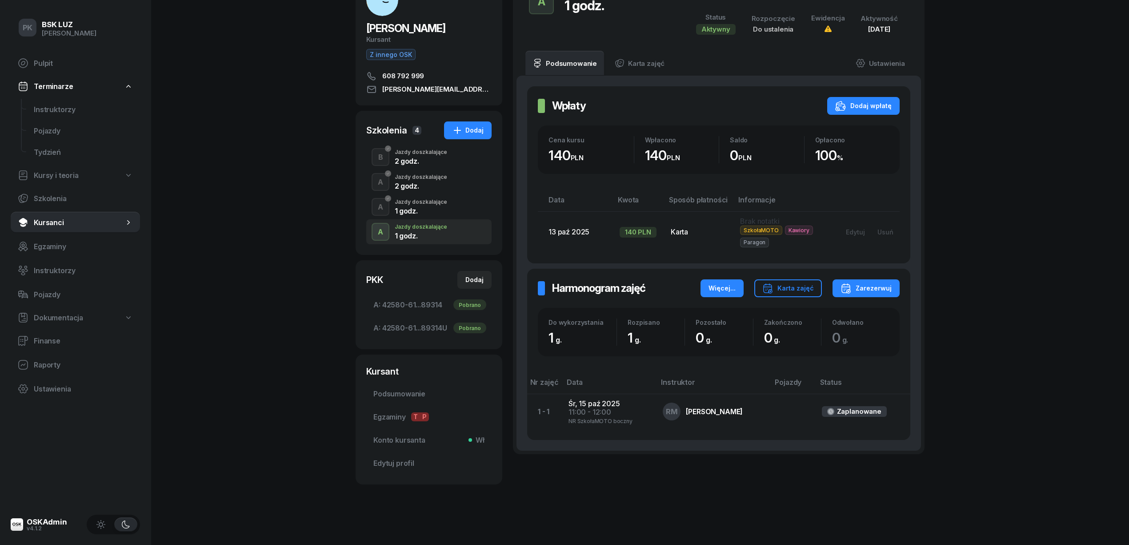
click at [742, 283] on button "Więcej..." at bounding box center [722, 288] width 43 height 18
click at [719, 319] on link "Odśwież" at bounding box center [724, 315] width 116 height 21
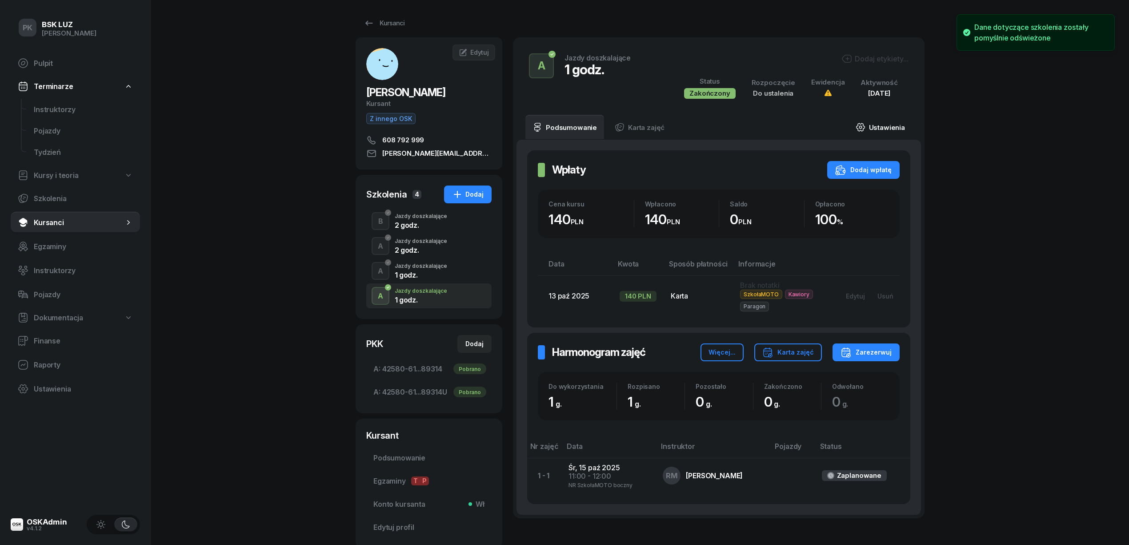
scroll to position [0, 0]
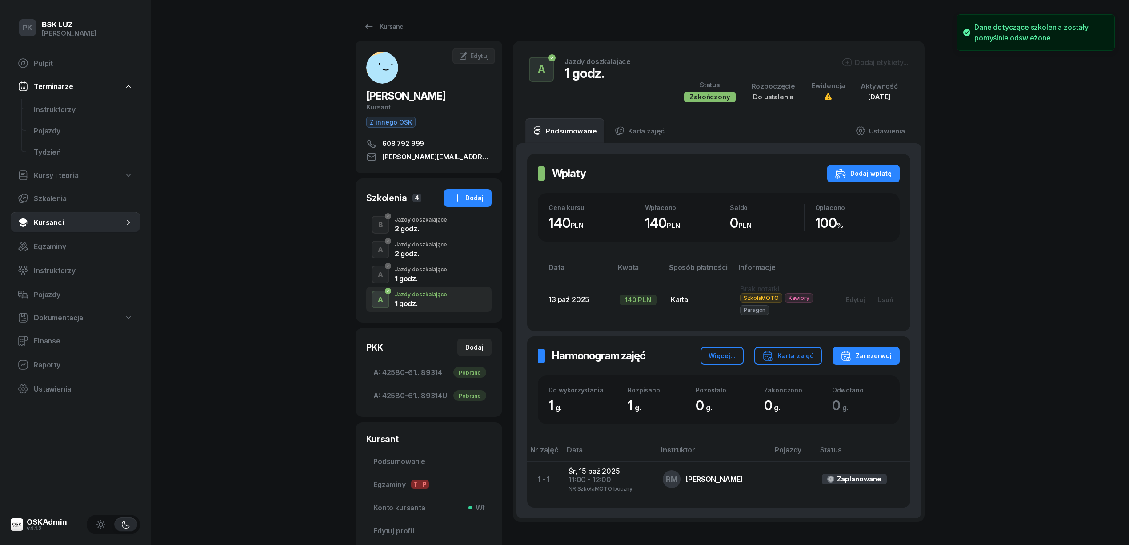
click at [440, 275] on div "1 godz." at bounding box center [421, 278] width 52 height 7
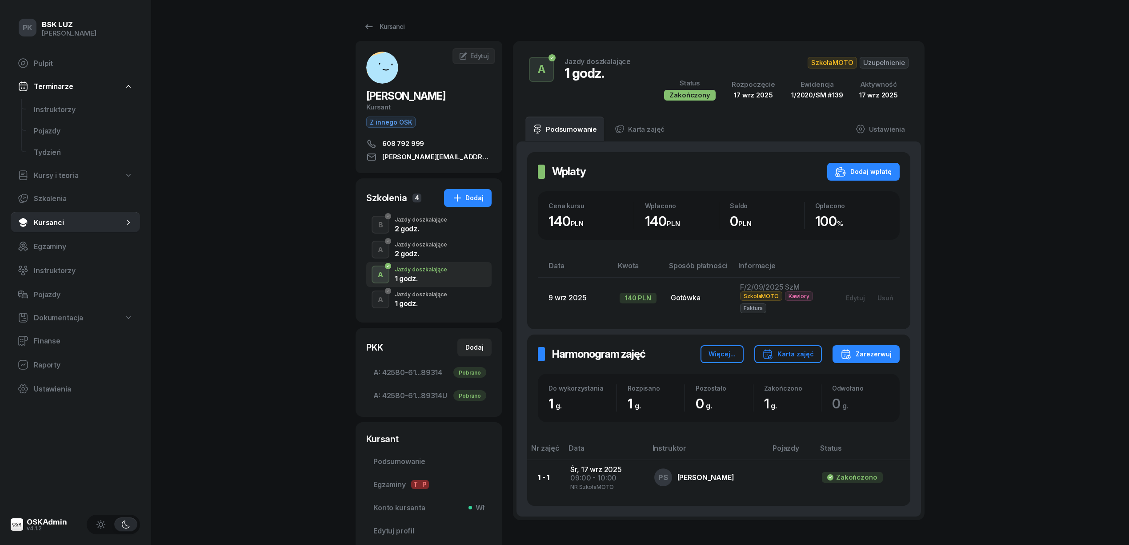
click at [431, 293] on div "Jazdy doszkalające" at bounding box center [421, 294] width 52 height 5
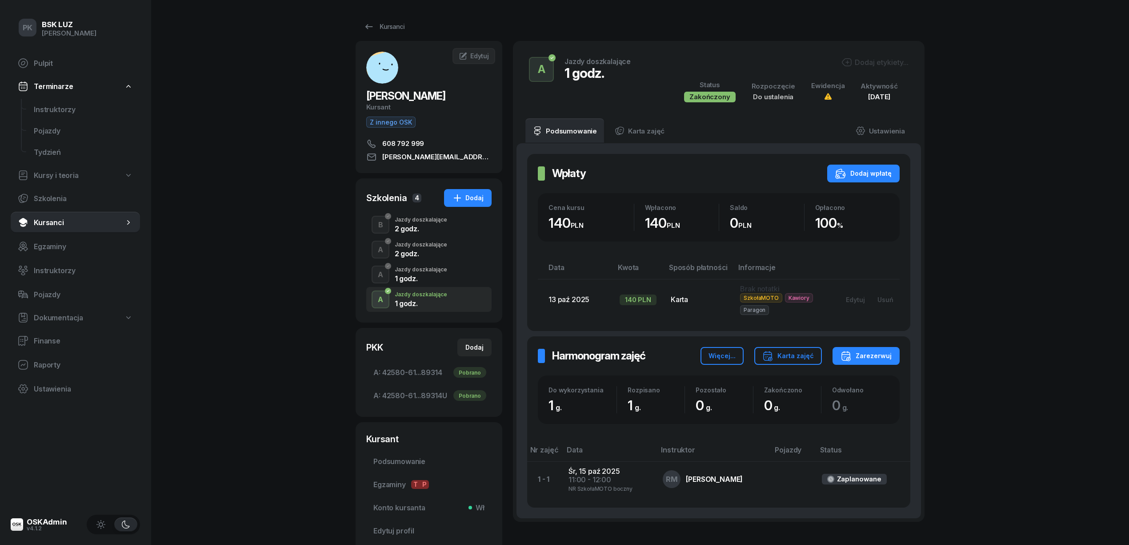
click at [870, 64] on div "Dodaj etykiety..." at bounding box center [875, 62] width 67 height 11
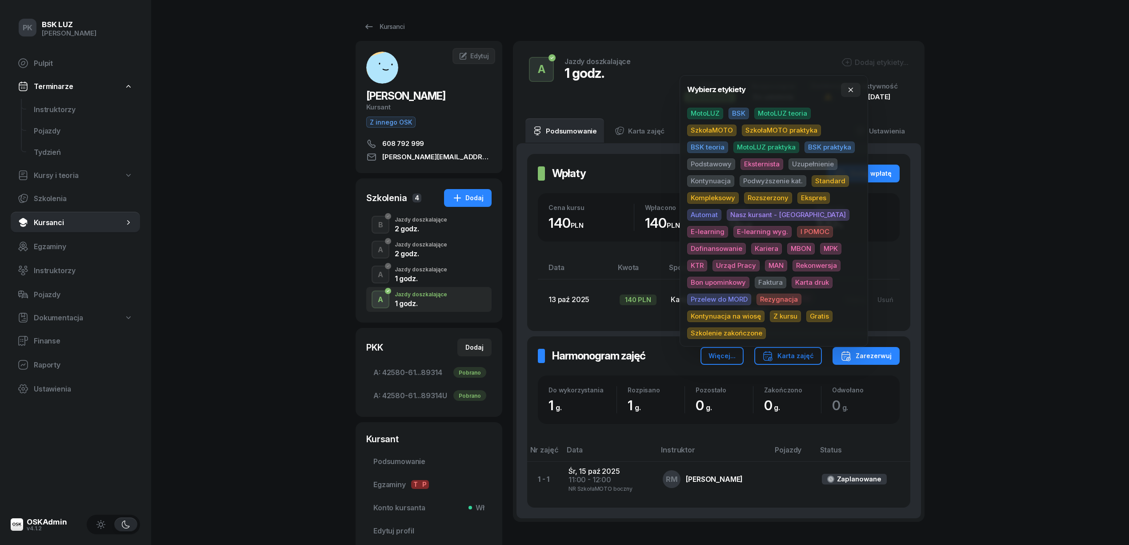
click at [701, 135] on span "SzkołaMOTO" at bounding box center [711, 130] width 49 height 12
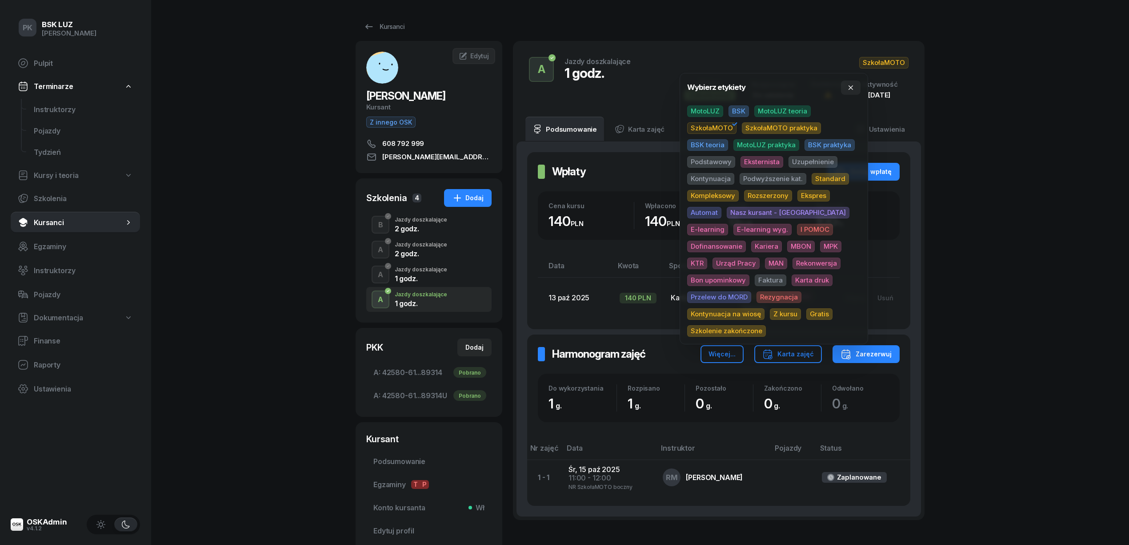
click at [807, 162] on span "Uzupełnienie" at bounding box center [813, 162] width 49 height 12
click at [985, 153] on div "PK BSK LUZ Piotr Klimek Pulpit Terminarze Instruktorzy Pojazdy Tydzień Kursy i …" at bounding box center [564, 306] width 1129 height 612
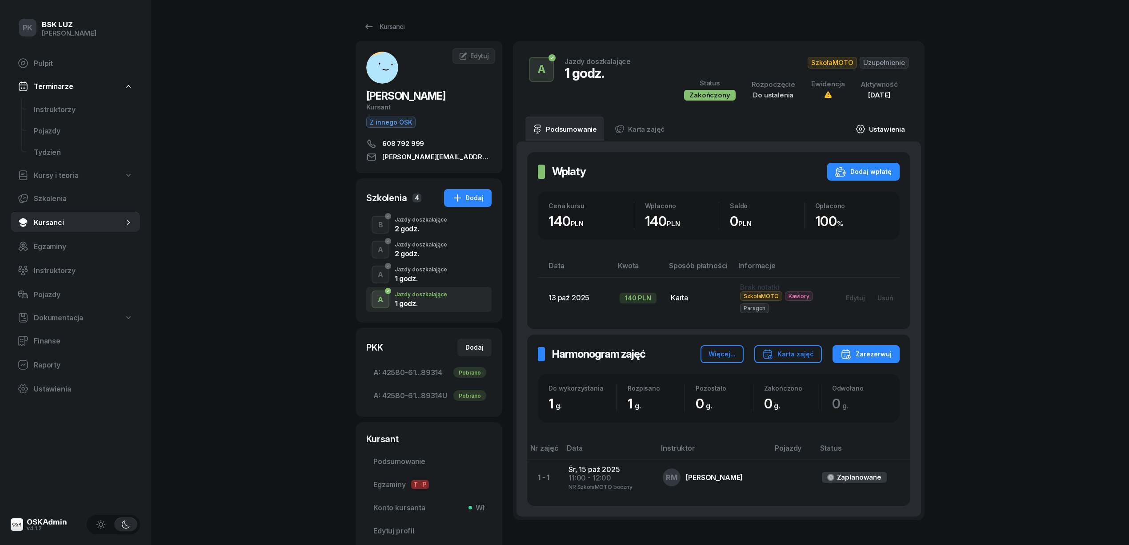
click at [889, 129] on link "Ustawienia" at bounding box center [881, 128] width 64 height 25
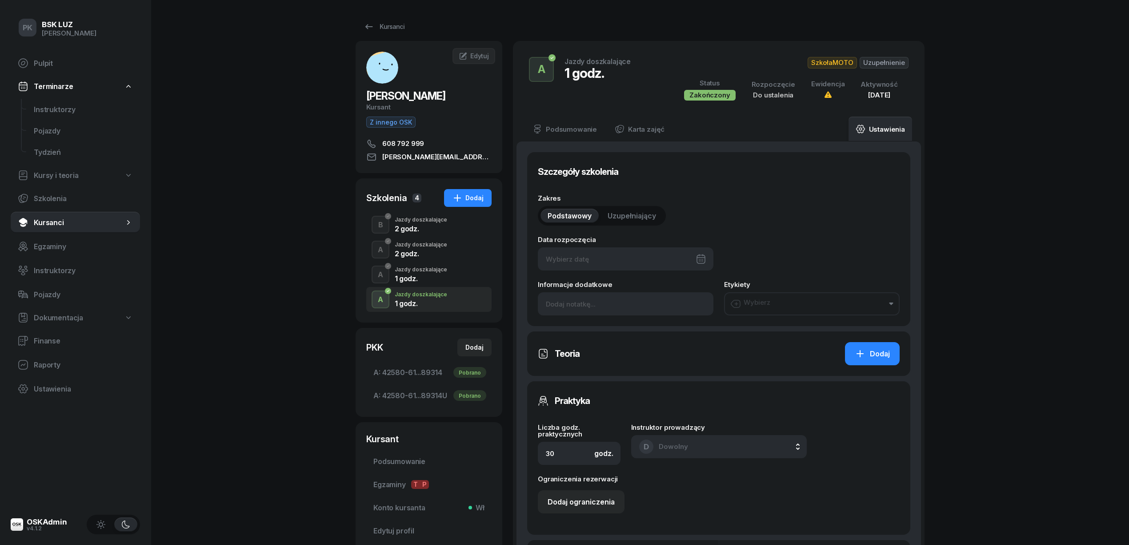
type input "1"
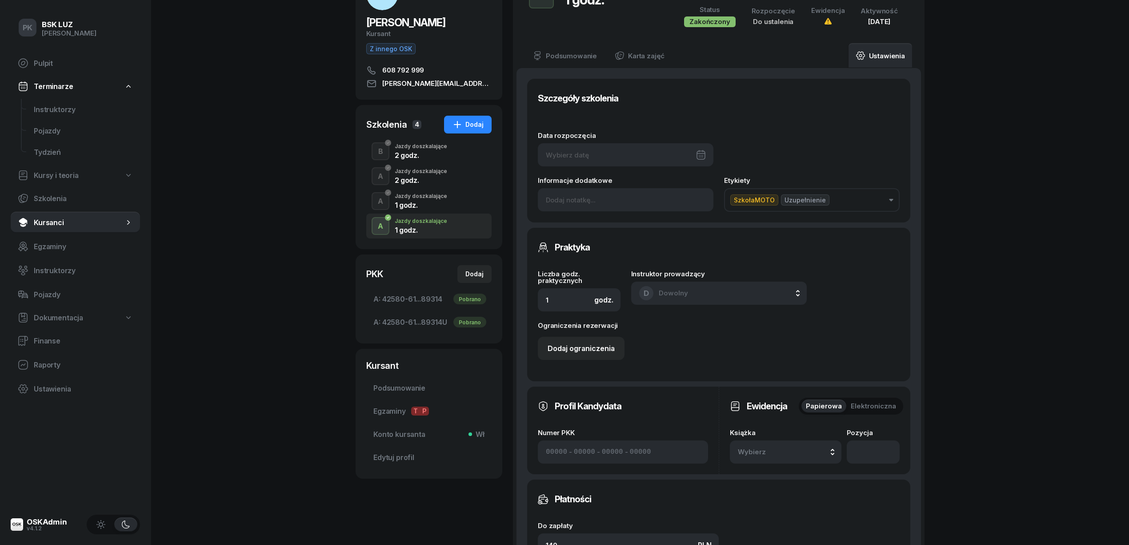
scroll to position [118, 0]
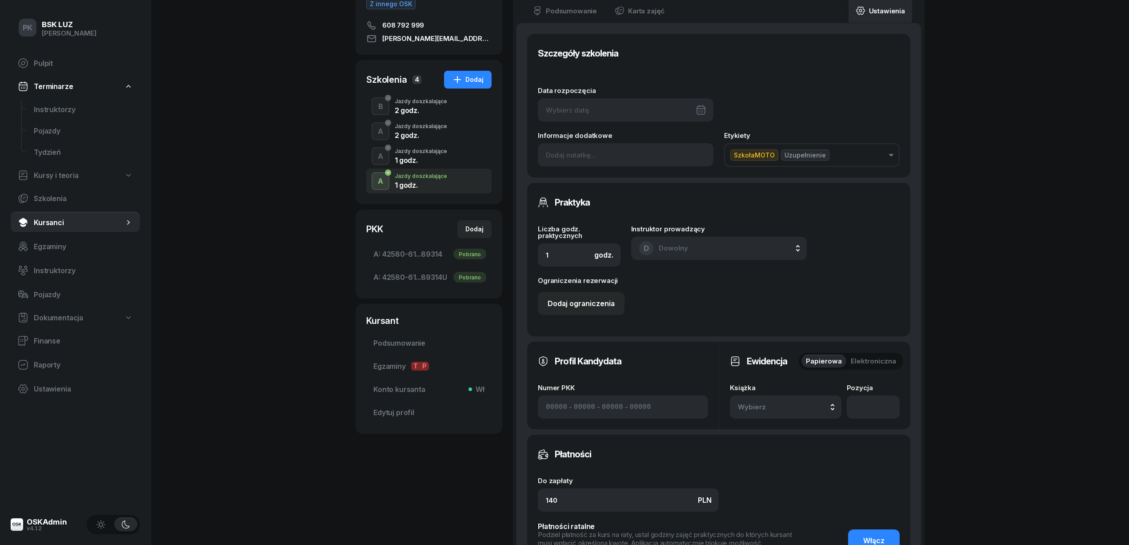
click at [788, 401] on button "Wybierz" at bounding box center [786, 406] width 112 height 23
click at [780, 287] on span "1/2020/SM" at bounding box center [761, 285] width 37 height 9
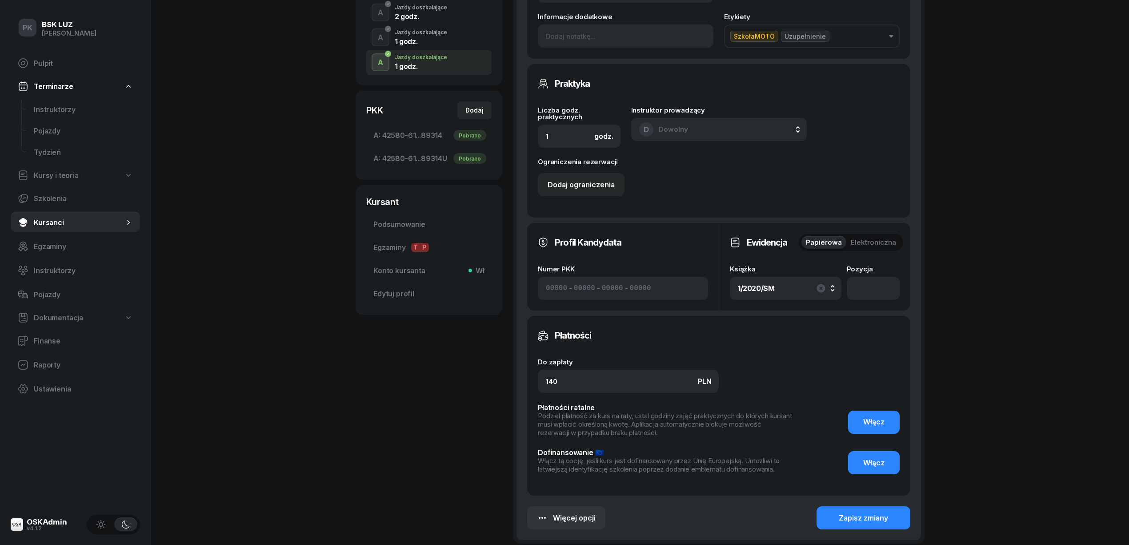
scroll to position [322, 0]
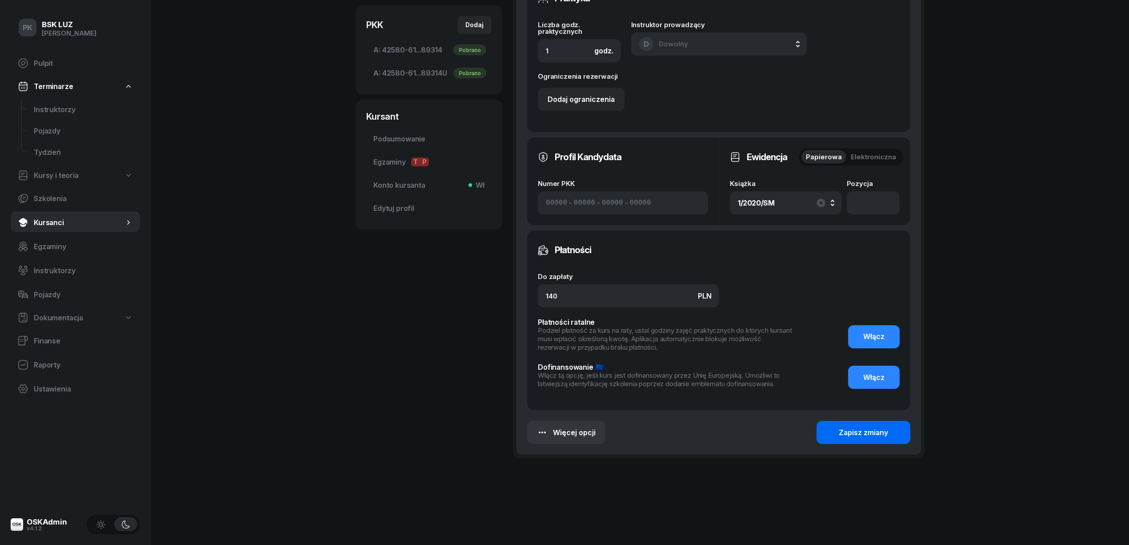
click at [861, 433] on div "Zapisz zmiany" at bounding box center [863, 432] width 49 height 8
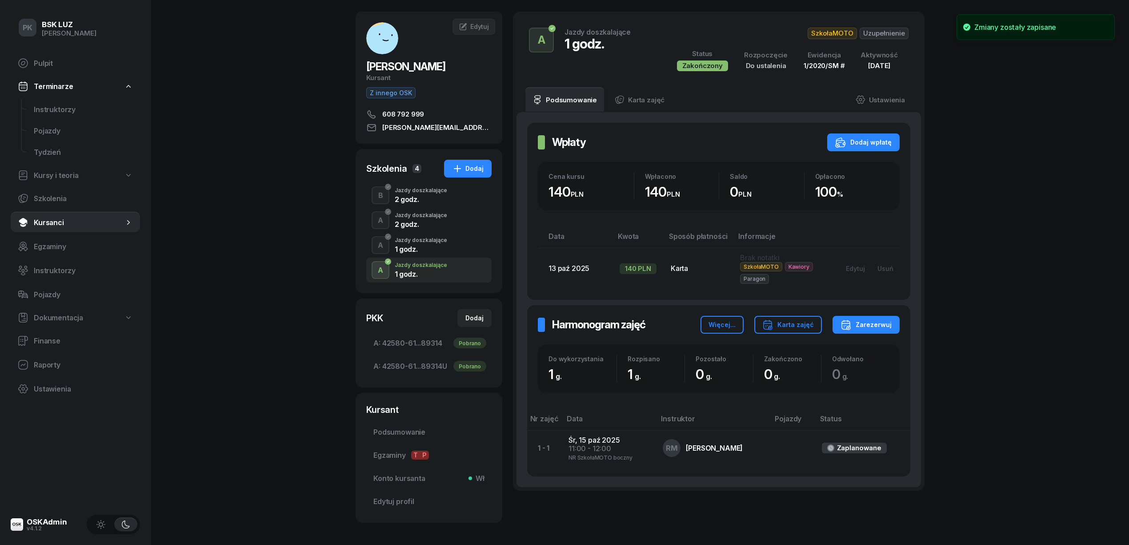
scroll to position [9, 0]
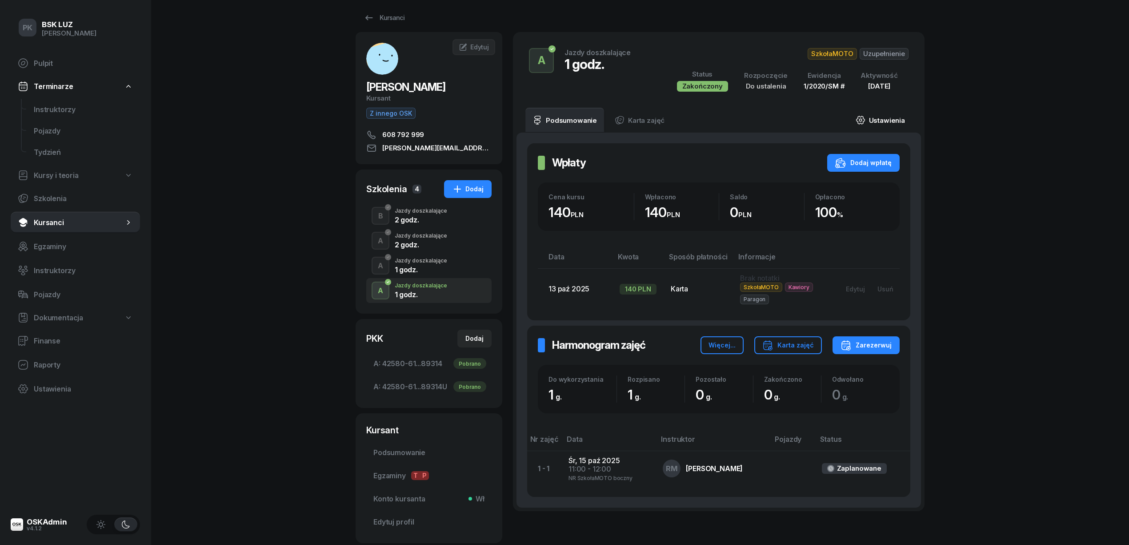
click at [887, 115] on link "Ustawienia" at bounding box center [881, 120] width 64 height 25
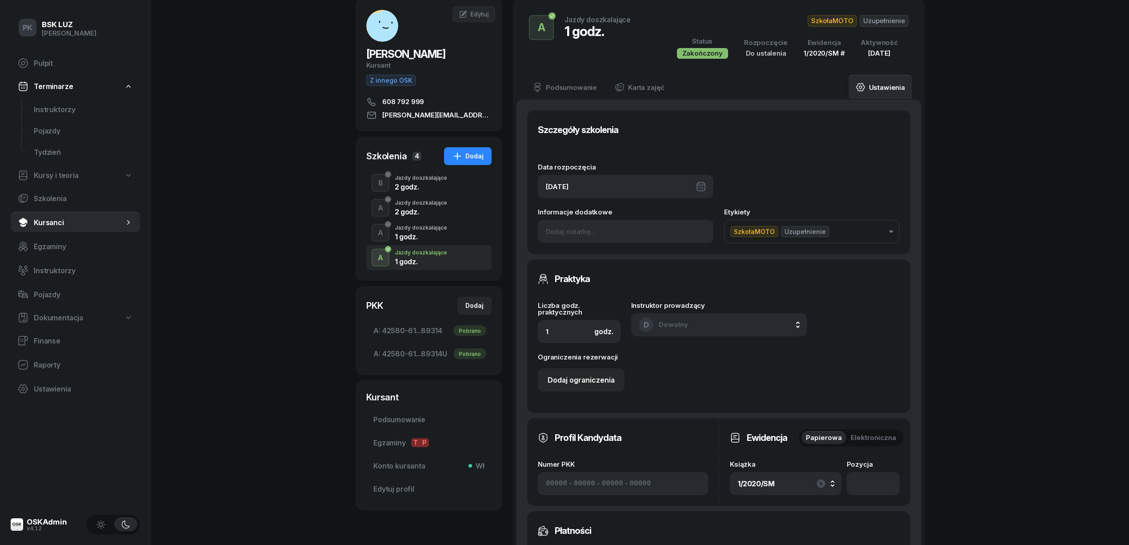
scroll to position [237, 0]
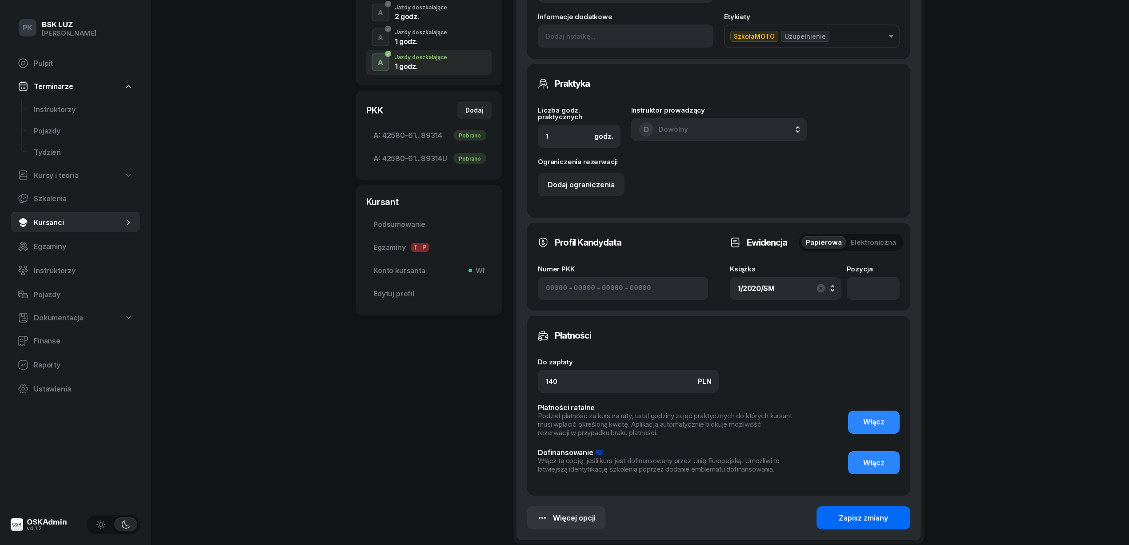
click at [856, 516] on div "Zapisz zmiany" at bounding box center [863, 518] width 49 height 8
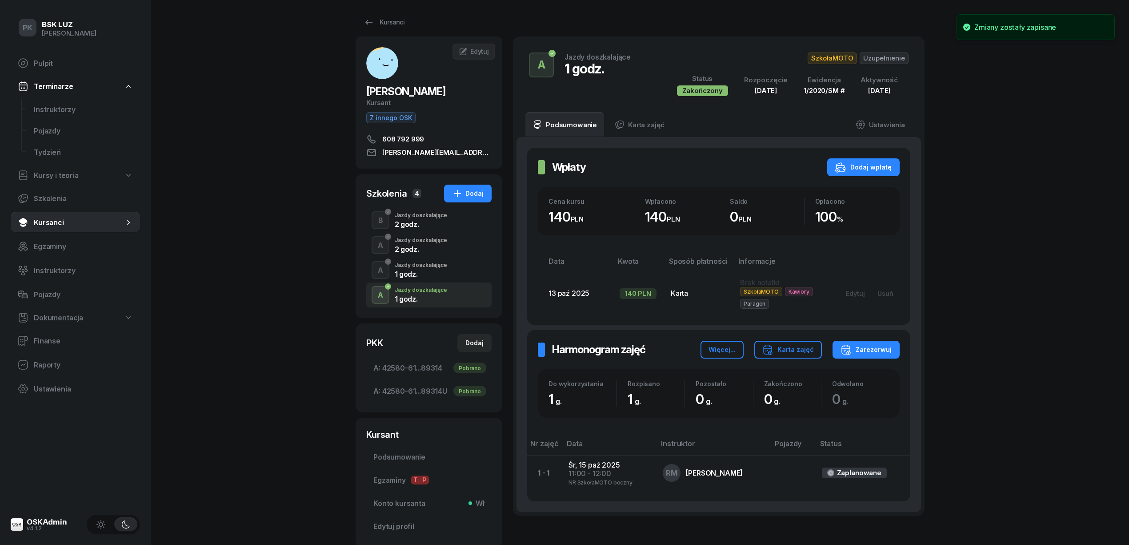
scroll to position [0, 0]
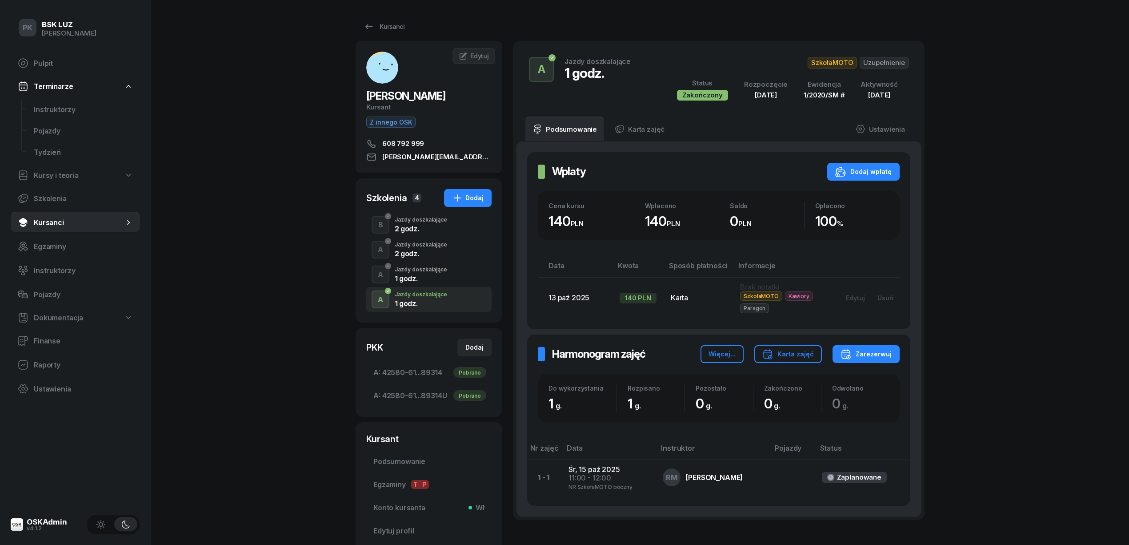
click at [406, 279] on div "1 godz." at bounding box center [421, 278] width 52 height 7
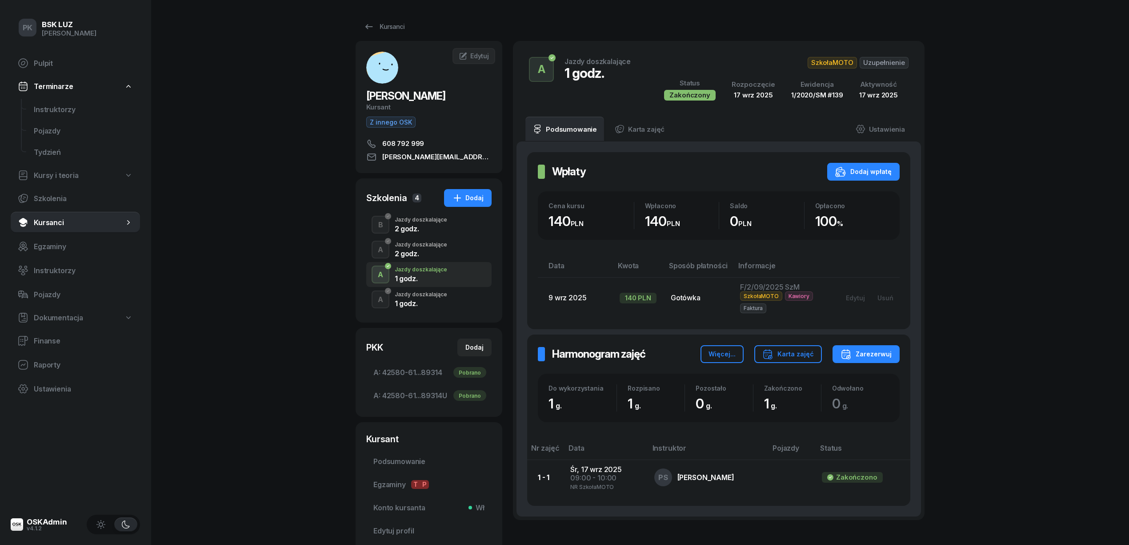
click at [411, 300] on div "1 godz." at bounding box center [421, 303] width 52 height 7
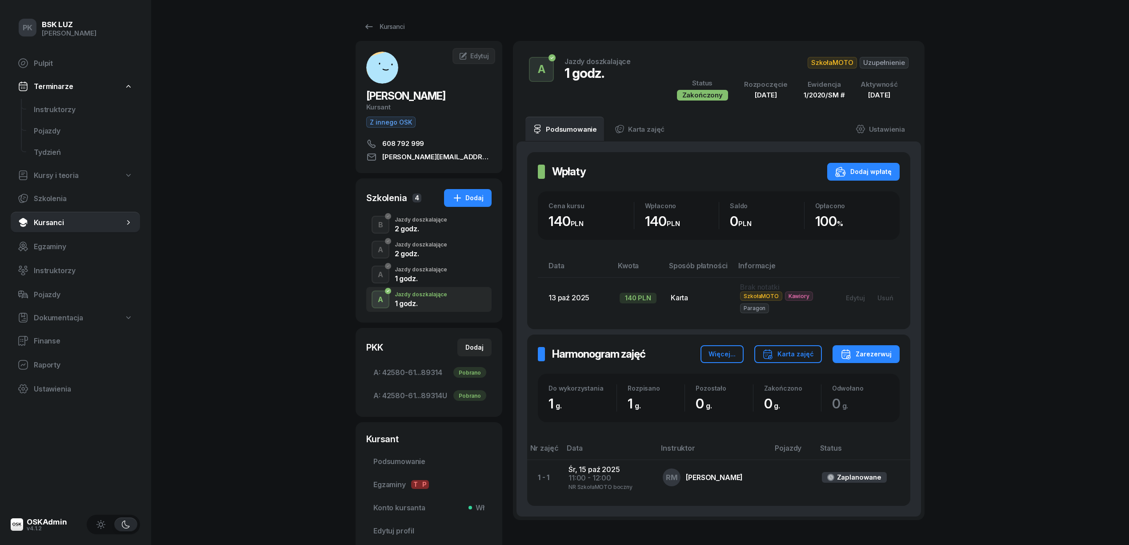
click at [427, 277] on div "1 godz." at bounding box center [421, 278] width 52 height 7
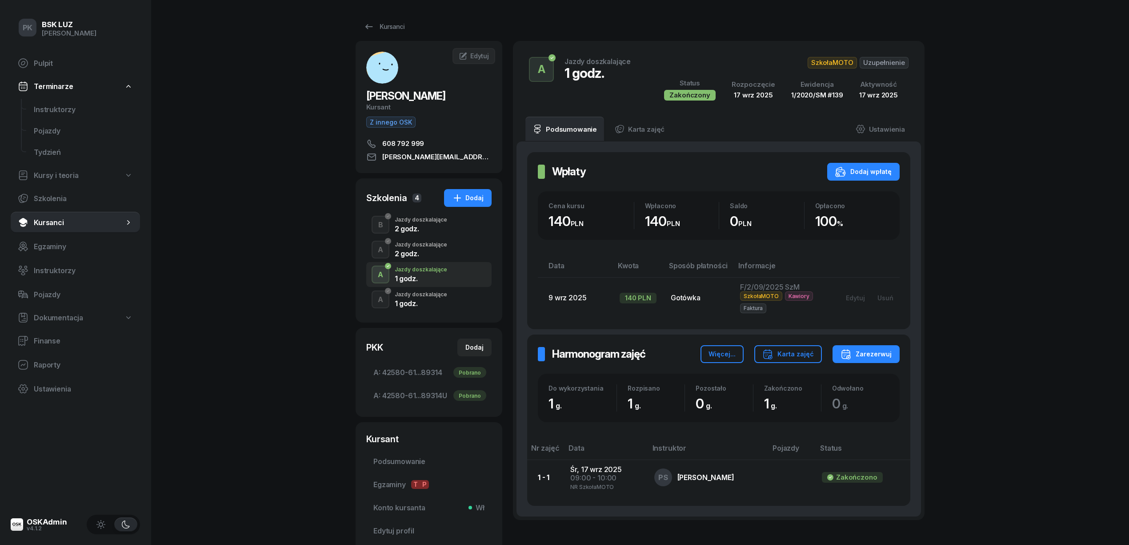
click at [429, 255] on div "2 godz." at bounding box center [421, 253] width 52 height 7
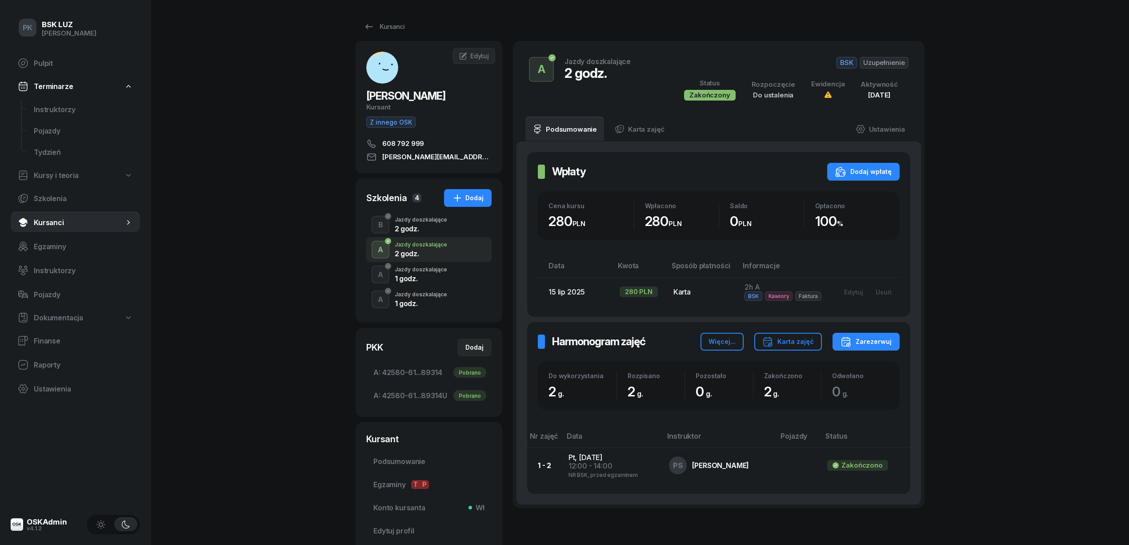
click at [431, 228] on div "2 godz." at bounding box center [421, 228] width 52 height 7
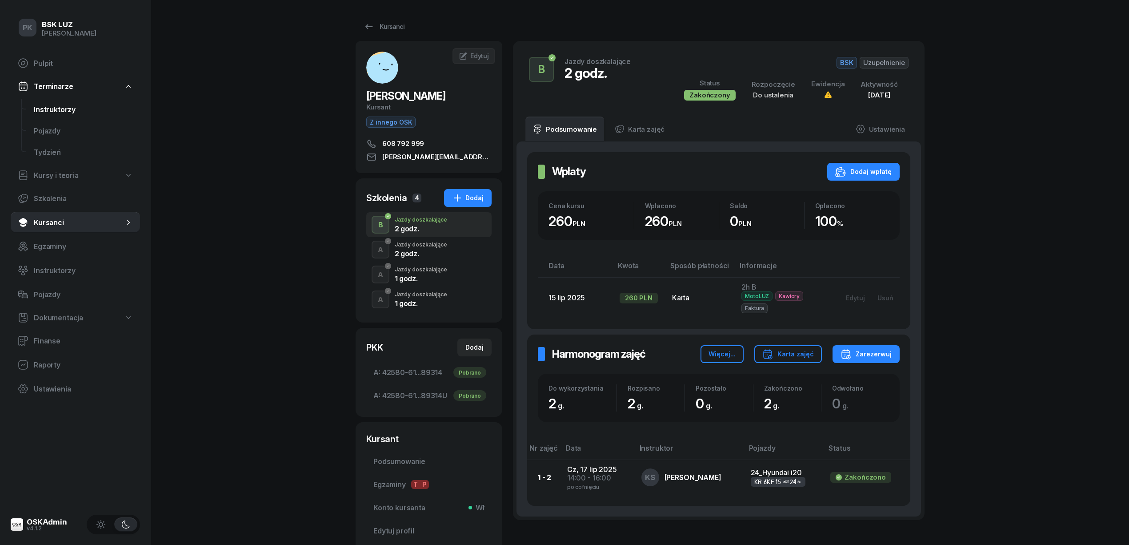
click at [65, 112] on span "Instruktorzy" at bounding box center [83, 109] width 99 height 8
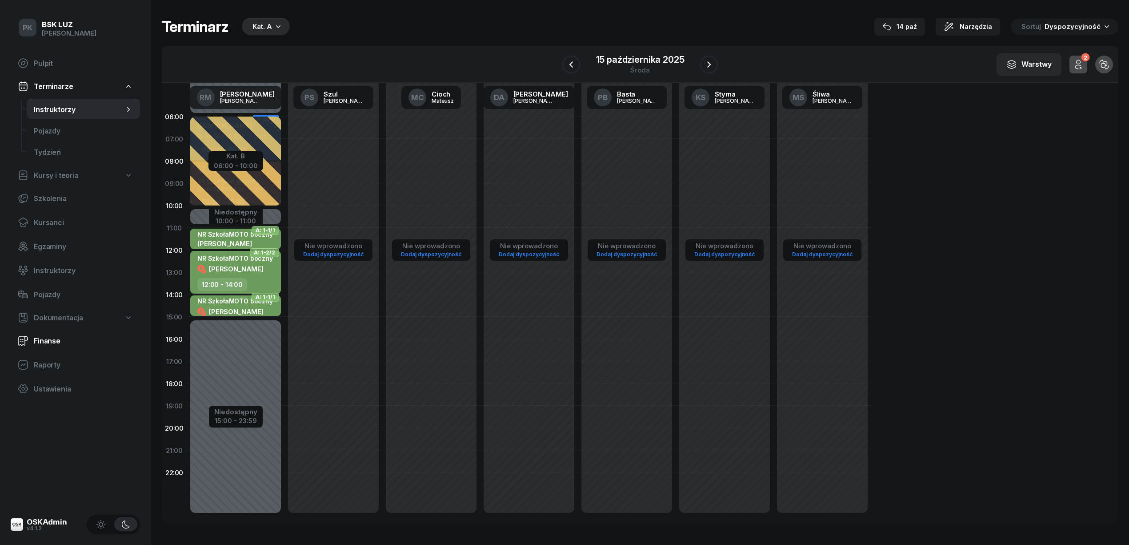
click at [53, 339] on span "Finanse" at bounding box center [83, 341] width 99 height 8
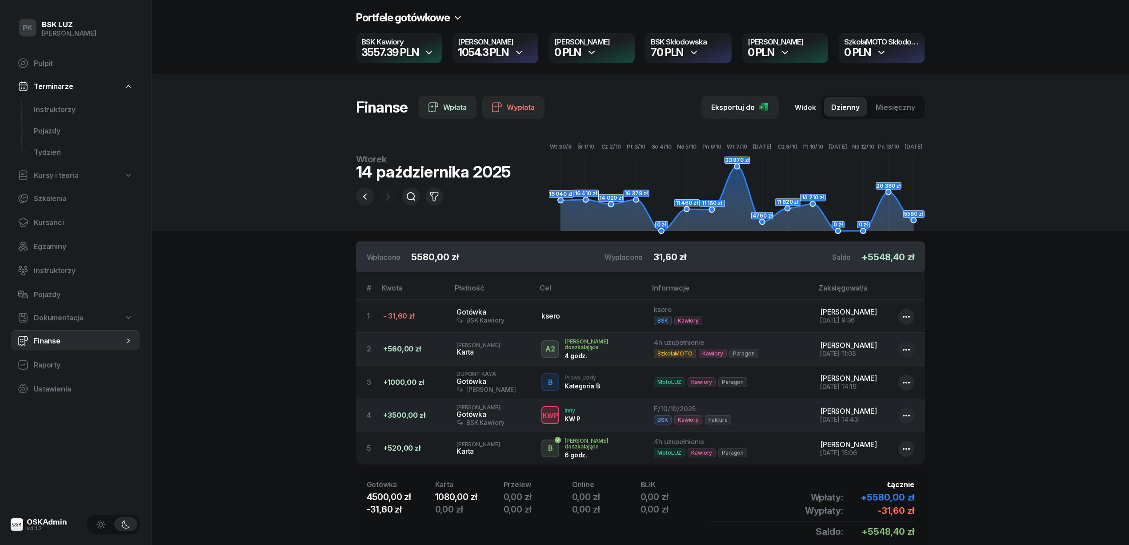
scroll to position [43, 0]
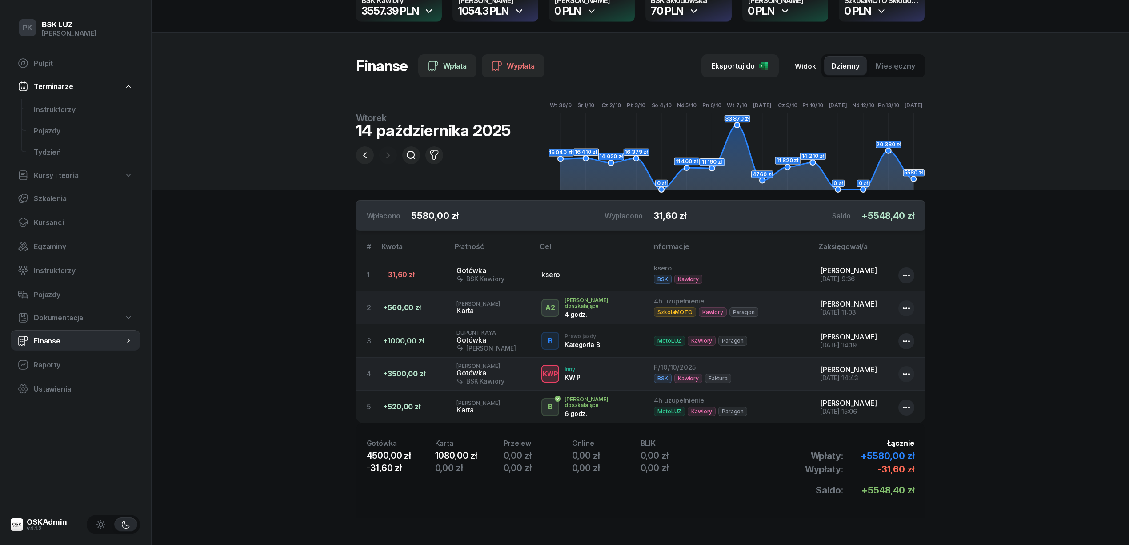
click at [207, 337] on section "Portfele gotówkowe BSK Kawiory 3557.39 PLN MotoLUZ Kawiory 1054.3 PLN SzkołaMOT…" at bounding box center [641, 252] width 978 height 586
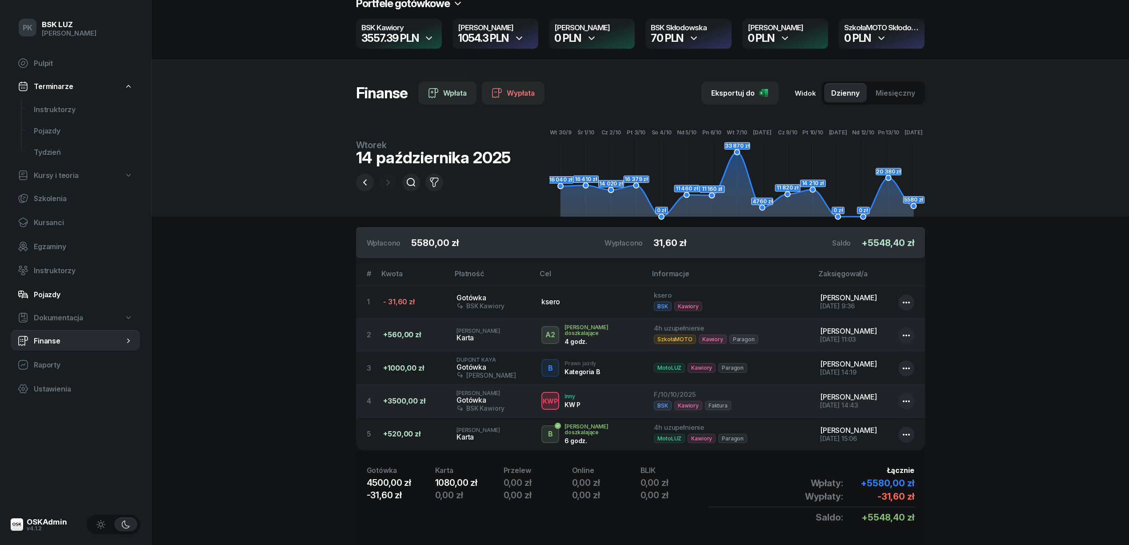
scroll to position [0, 0]
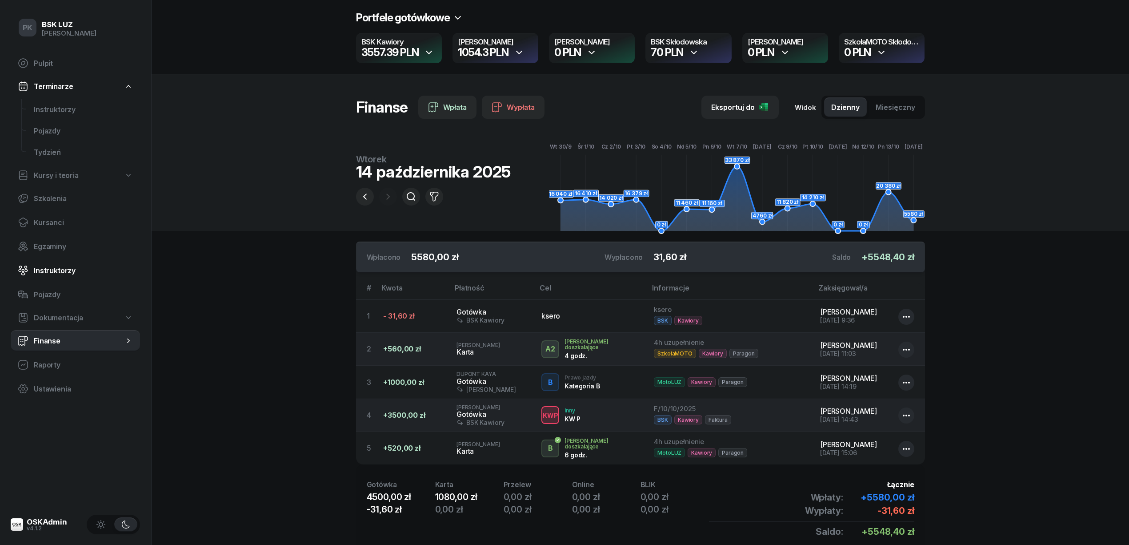
click at [61, 266] on span "Instruktorzy" at bounding box center [83, 270] width 99 height 8
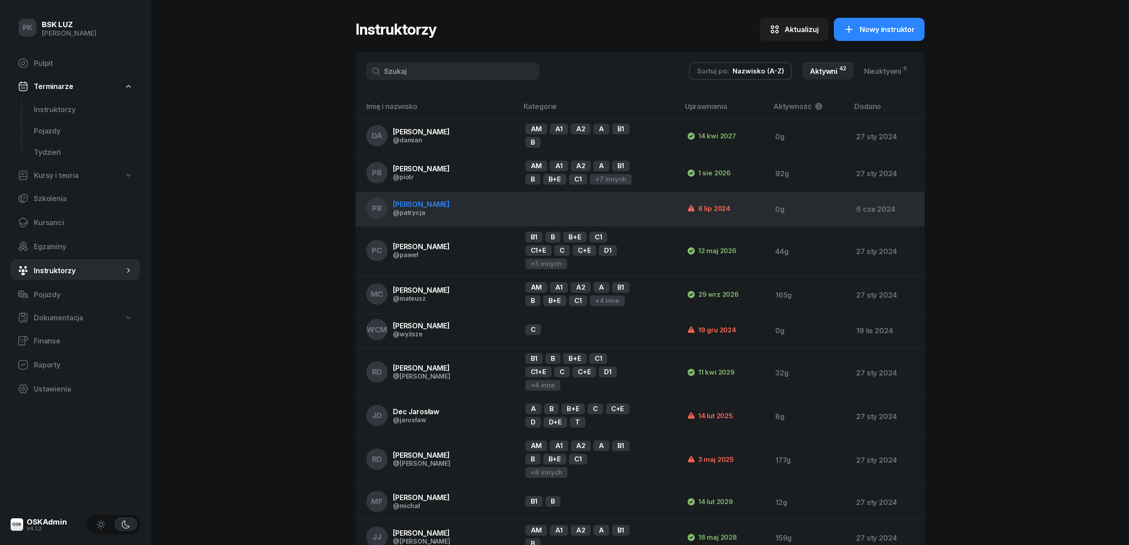
click at [425, 207] on span "[PERSON_NAME]" at bounding box center [421, 204] width 57 height 9
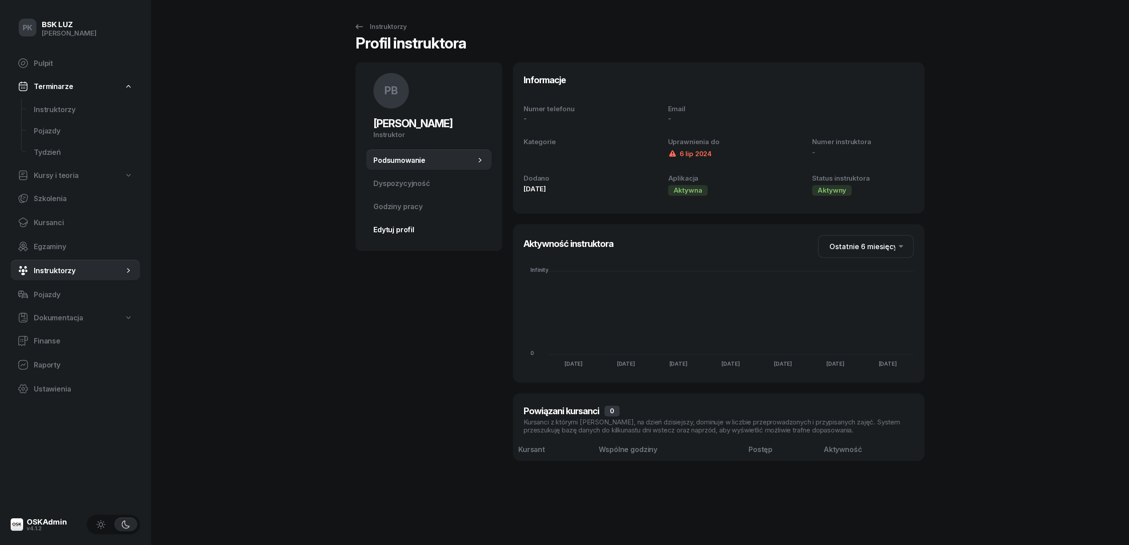
click at [408, 231] on span "Edytuj profil" at bounding box center [428, 229] width 111 height 8
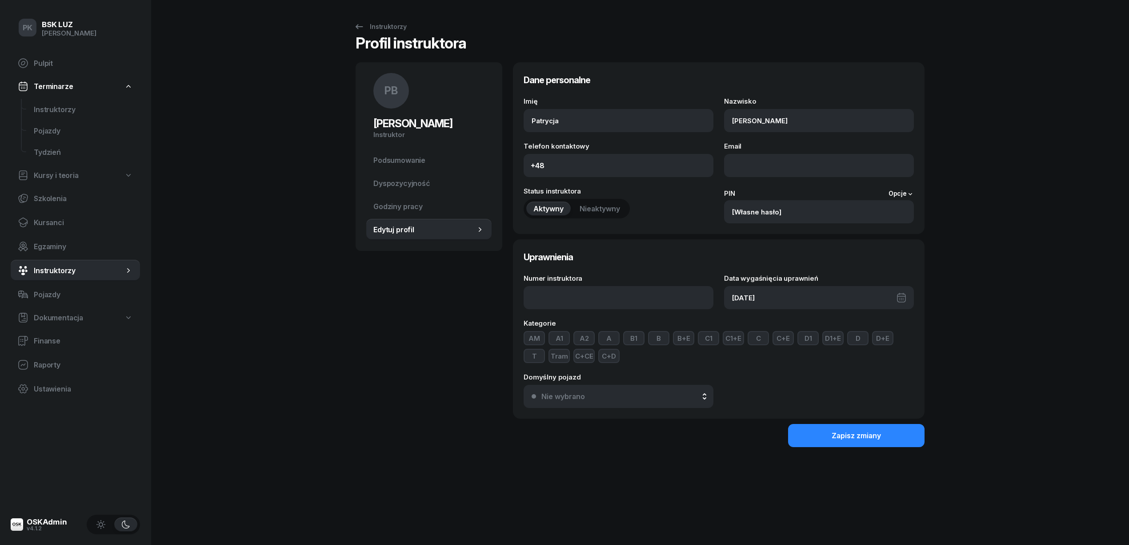
click at [900, 298] on div "06/07/2024" at bounding box center [819, 297] width 190 height 23
click at [824, 327] on span "Lipiec 2024" at bounding box center [807, 328] width 36 height 14
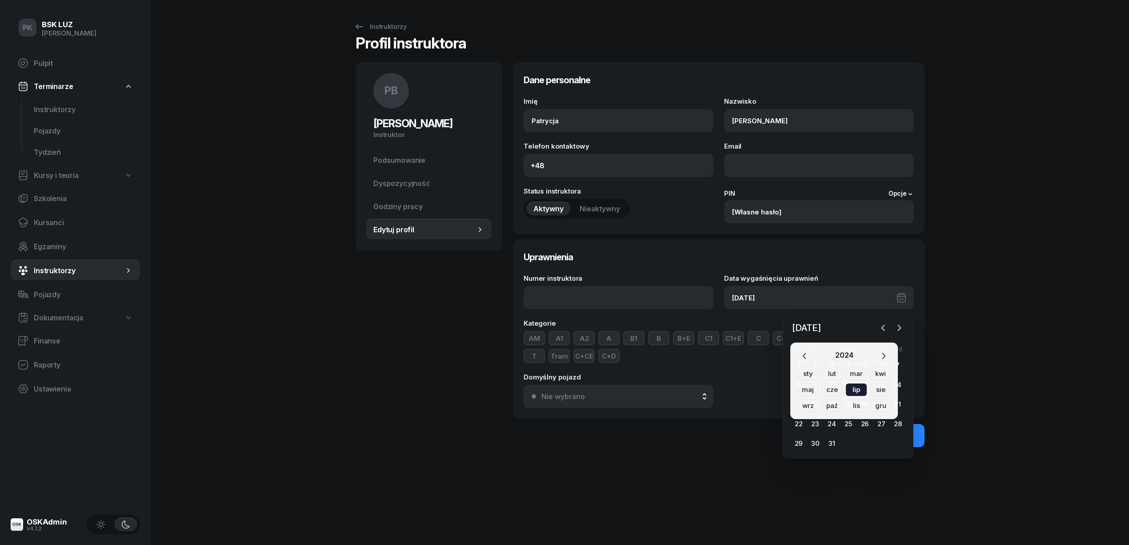
click at [885, 353] on icon "button" at bounding box center [883, 355] width 9 height 9
click at [886, 351] on icon "button" at bounding box center [883, 355] width 9 height 9
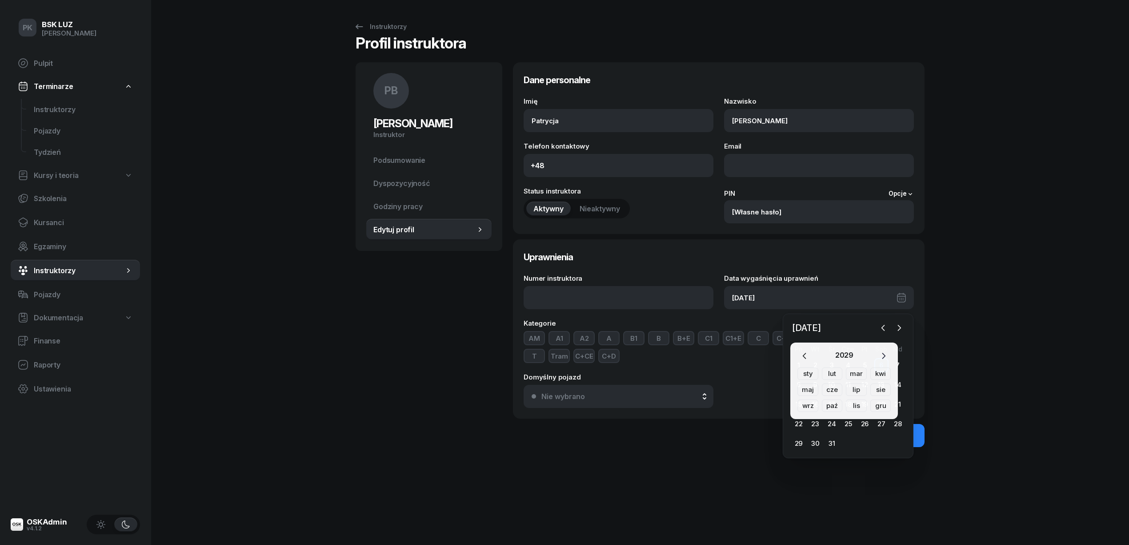
click at [886, 351] on icon "button" at bounding box center [883, 355] width 9 height 9
click at [802, 371] on div "sty" at bounding box center [808, 373] width 21 height 12
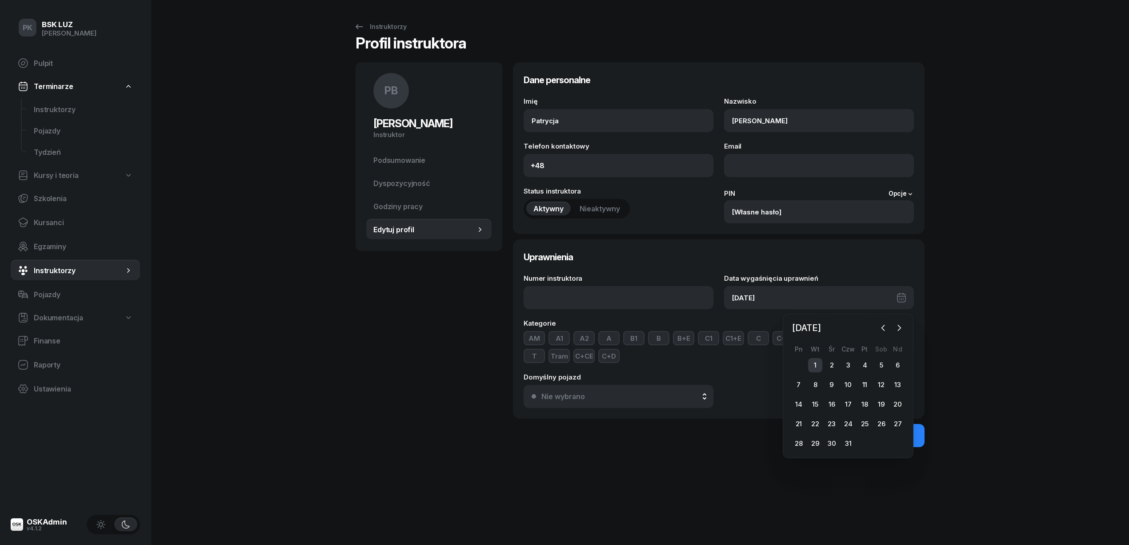
click at [815, 364] on div "1" at bounding box center [815, 365] width 14 height 14
type input "01/01/2030"
click at [831, 434] on button "Zapisz zmiany" at bounding box center [856, 435] width 136 height 23
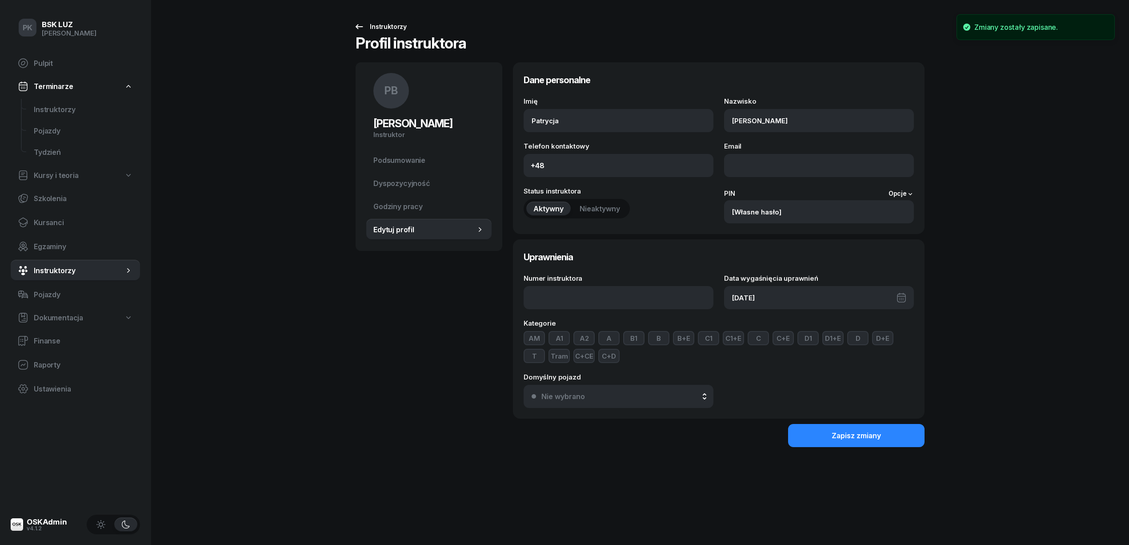
click at [395, 25] on div "Instruktorzy" at bounding box center [380, 26] width 53 height 11
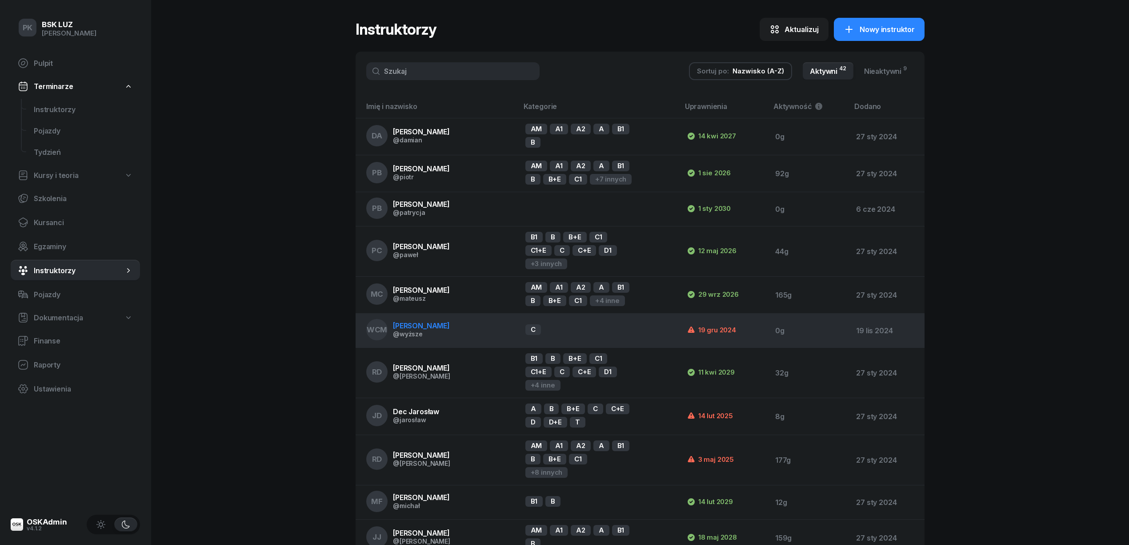
click at [450, 328] on span "[PERSON_NAME]" at bounding box center [421, 325] width 57 height 9
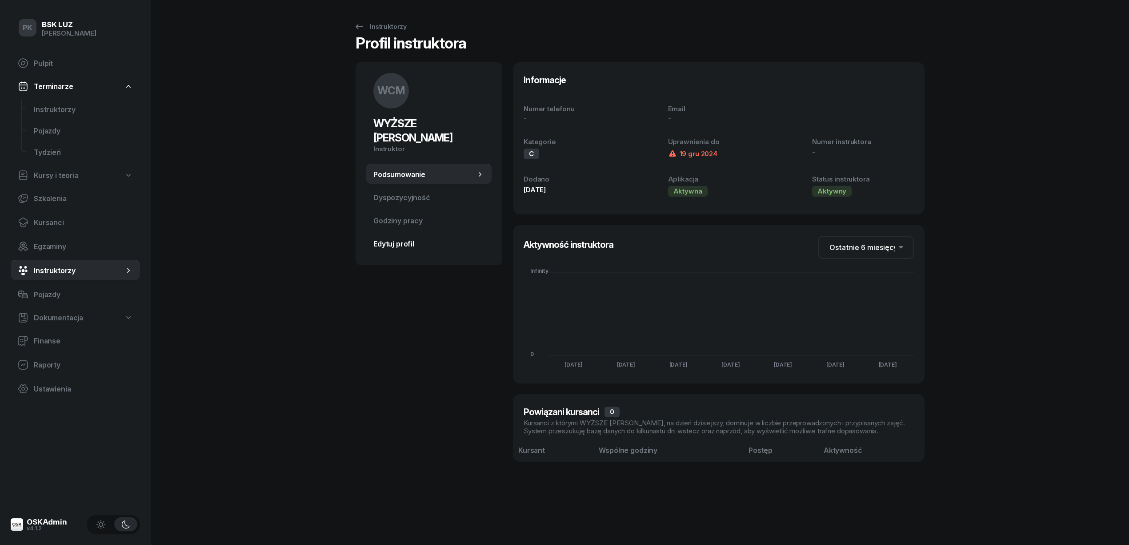
drag, startPoint x: 410, startPoint y: 237, endPoint x: 419, endPoint y: 239, distance: 9.2
click at [410, 238] on link "Edytuj profil" at bounding box center [428, 243] width 125 height 21
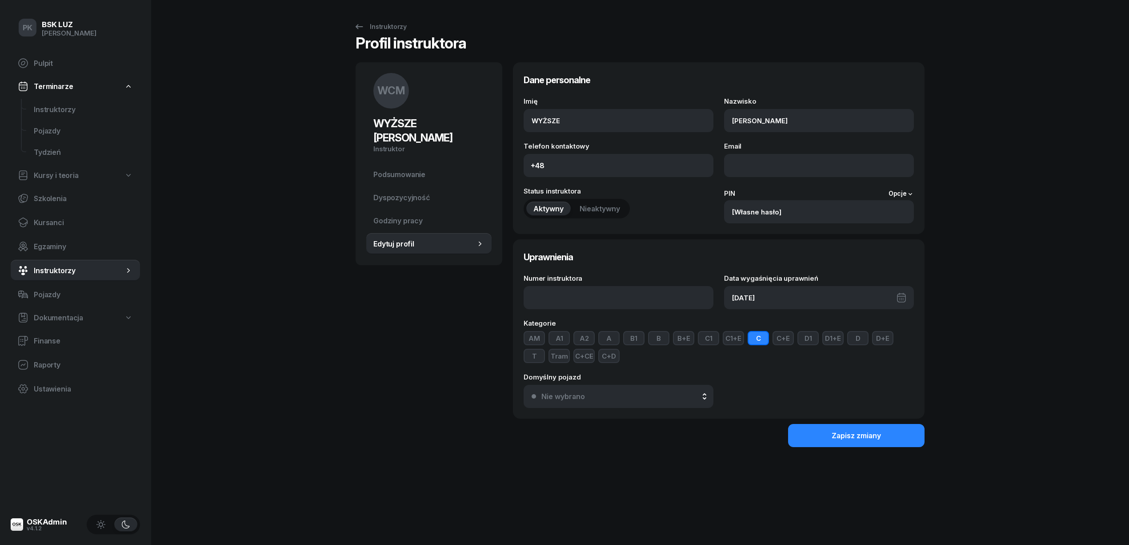
click at [616, 209] on span "Nieaktywny" at bounding box center [600, 209] width 40 height 8
click at [842, 440] on button "Zapisz zmiany" at bounding box center [856, 435] width 136 height 23
click at [374, 22] on div "Instruktorzy" at bounding box center [380, 26] width 53 height 11
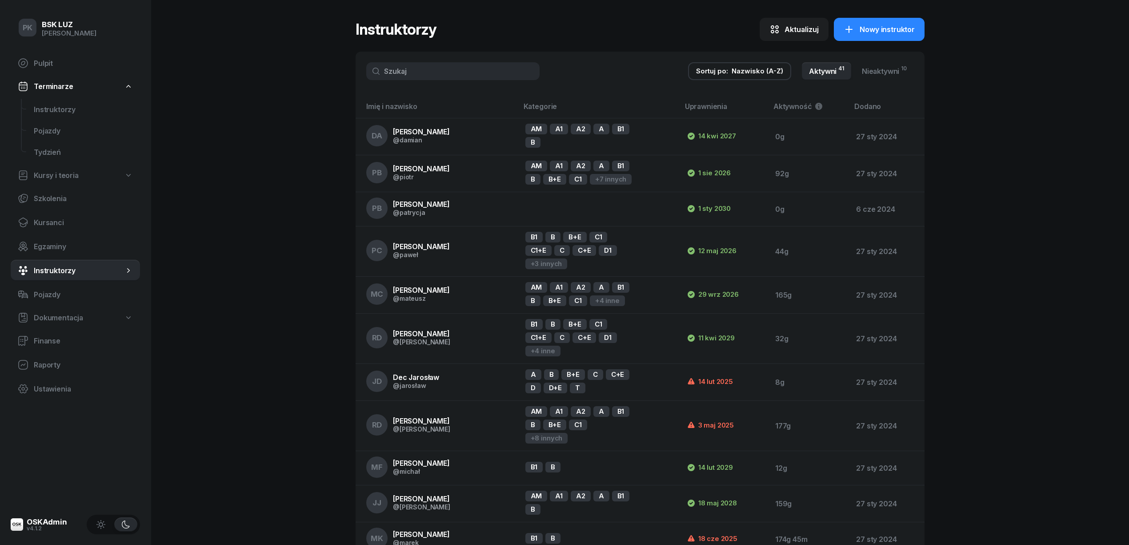
click at [755, 70] on div "Nazwisko (A-Z)" at bounding box center [758, 71] width 52 height 8
click at [741, 120] on div "Nazwisko (A-Z)" at bounding box center [740, 123] width 52 height 7
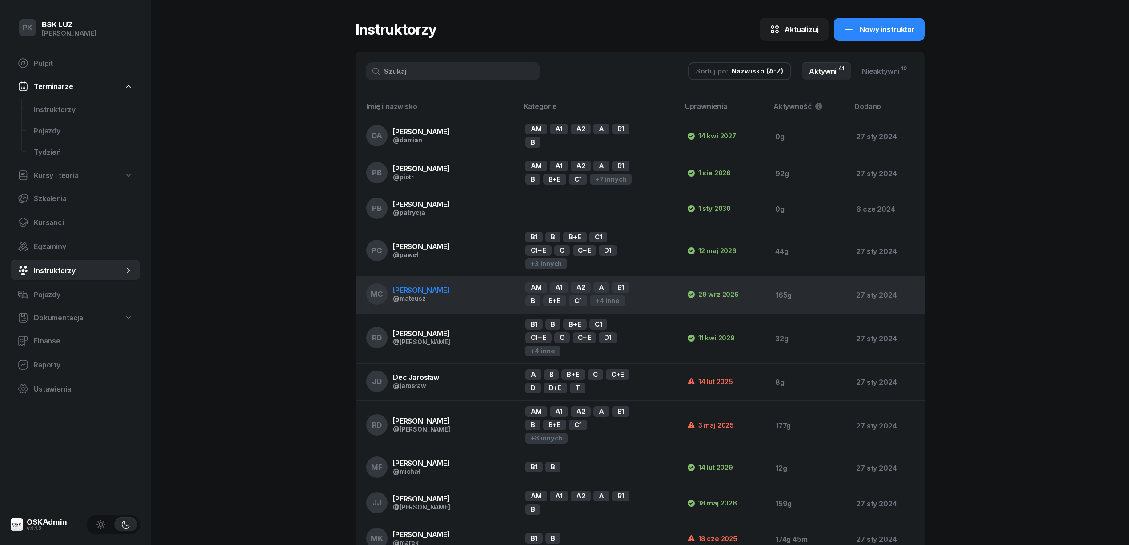
click at [444, 286] on td "MC Cioch Mateusz @mateusz" at bounding box center [437, 295] width 163 height 37
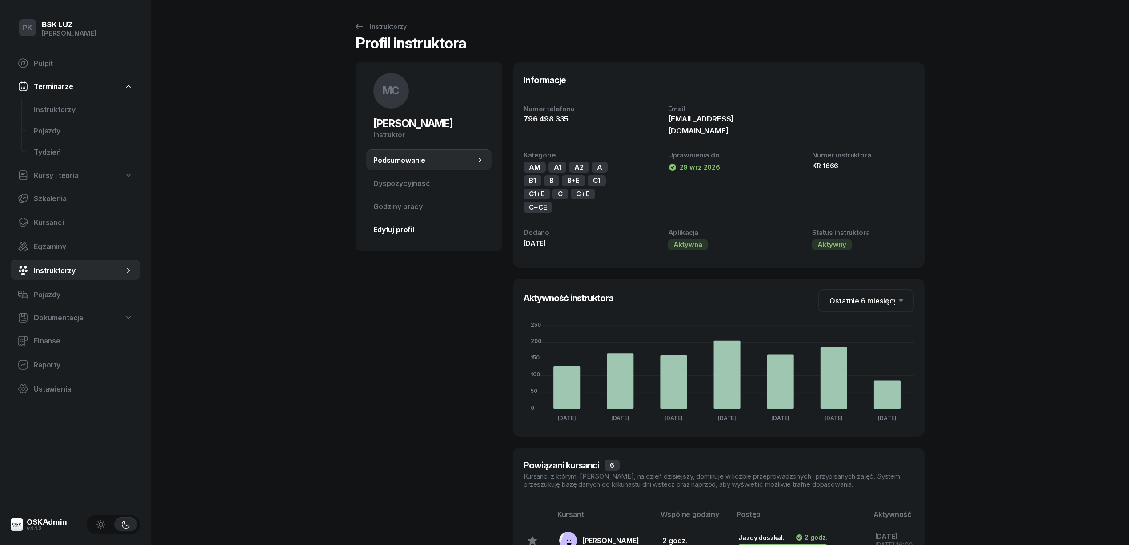
drag, startPoint x: 404, startPoint y: 224, endPoint x: 405, endPoint y: 230, distance: 6.2
click at [404, 225] on link "Edytuj profil" at bounding box center [428, 229] width 125 height 21
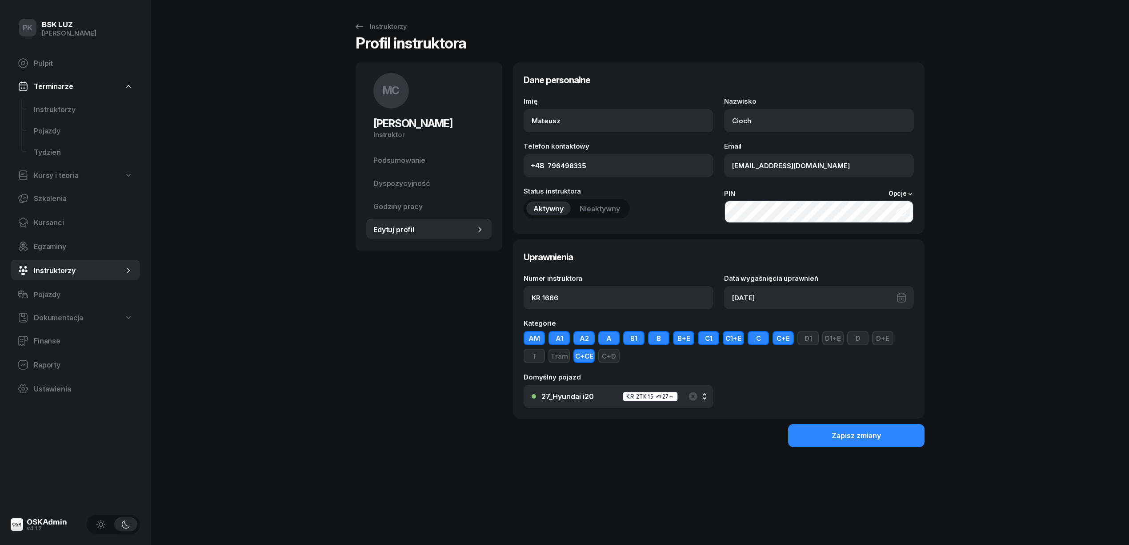
click at [743, 297] on div "29/09/2026" at bounding box center [819, 297] width 190 height 23
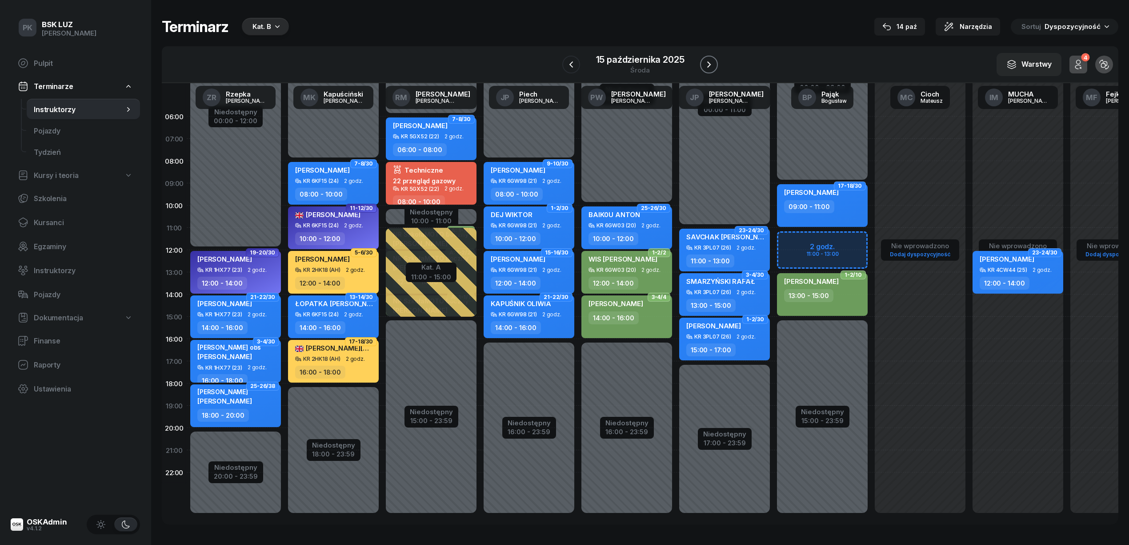
click at [703, 57] on button "button" at bounding box center [709, 65] width 18 height 18
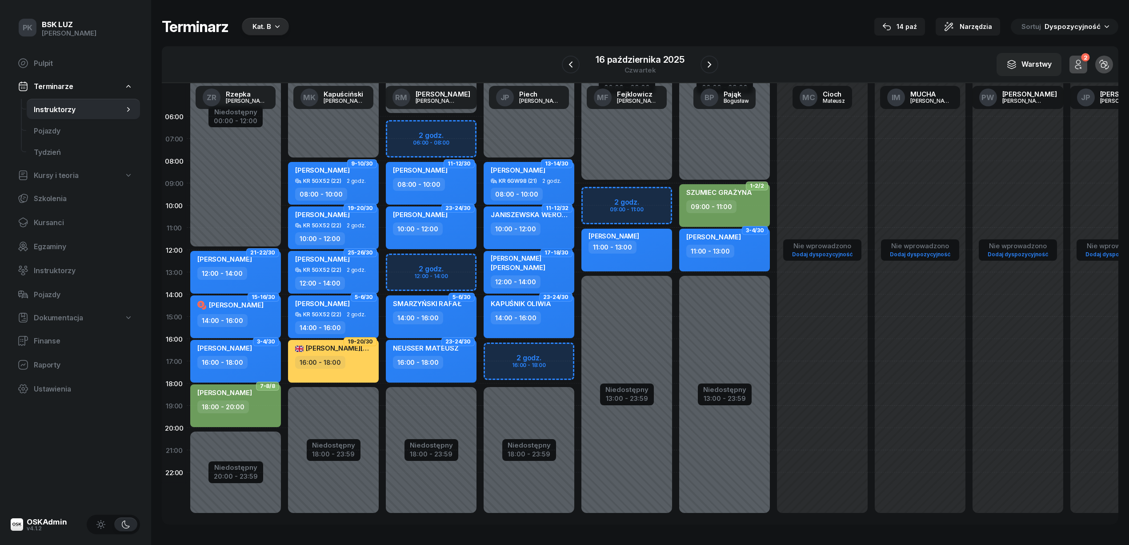
click at [554, 226] on div "10:00 - 12:00" at bounding box center [530, 228] width 78 height 13
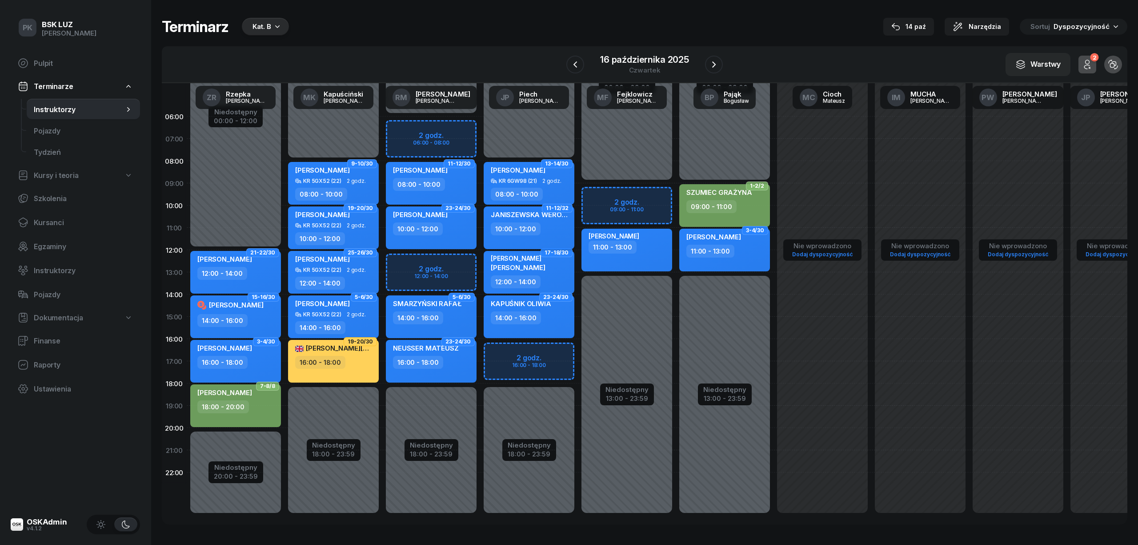
select select "10"
select select "12"
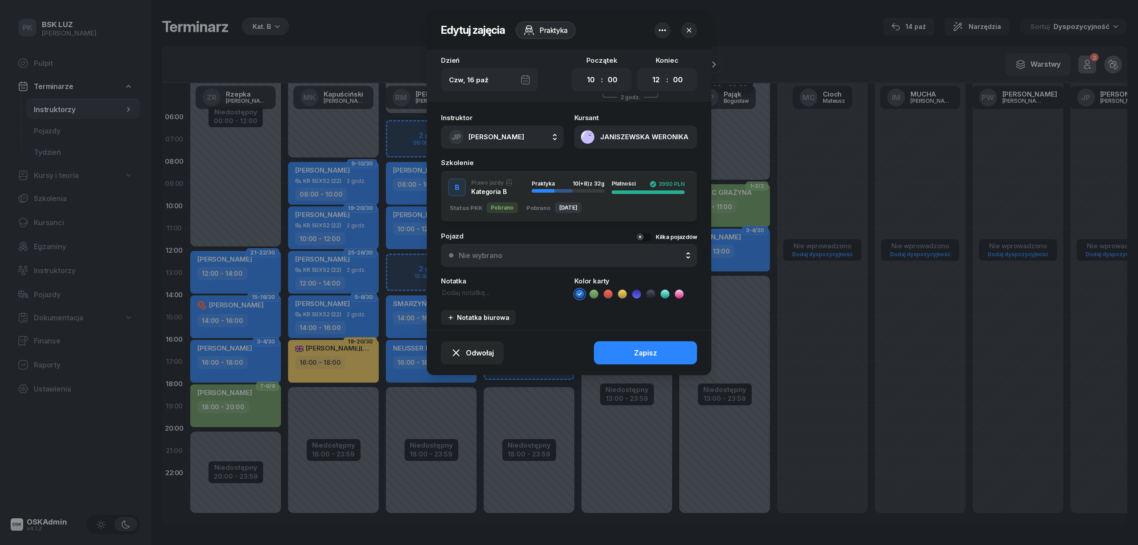
click at [521, 261] on button "Nie wybrano" at bounding box center [569, 255] width 256 height 23
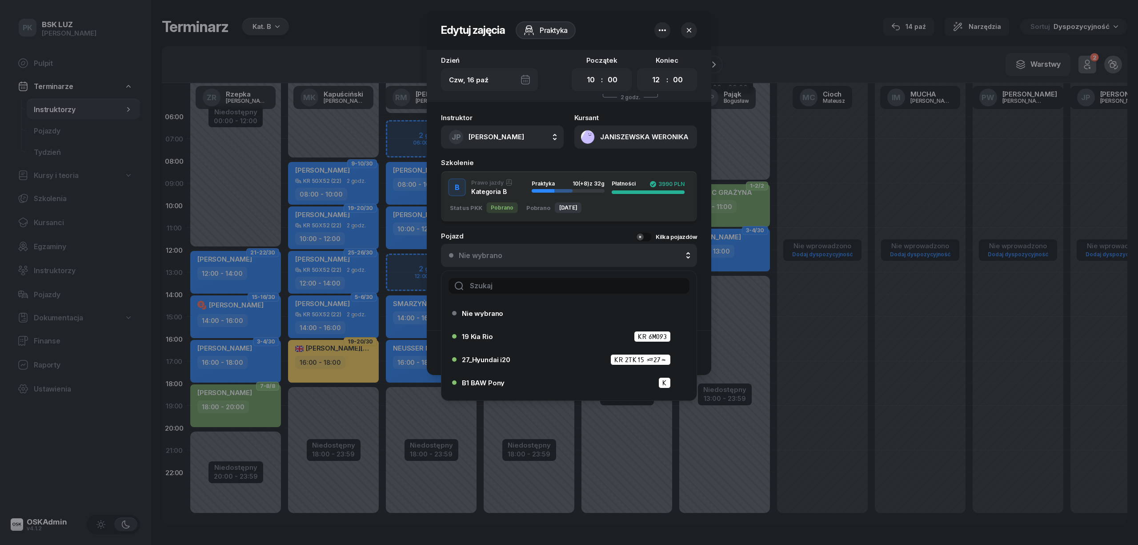
click at [518, 280] on input "text" at bounding box center [569, 286] width 241 height 16
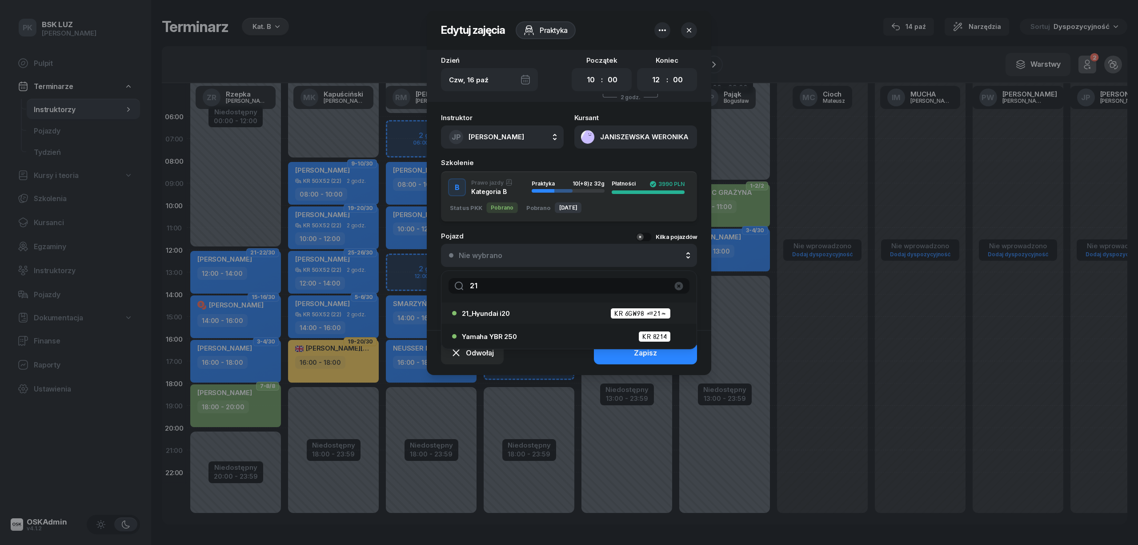
type input "21"
click at [515, 302] on div "21 21_Hyundai i20 KR 6GW98 (21) Yamaha YBR 250 KR 8214" at bounding box center [569, 309] width 256 height 79
click at [518, 308] on div "21_Hyundai i20 KR 6GW98 (21)" at bounding box center [571, 313] width 219 height 11
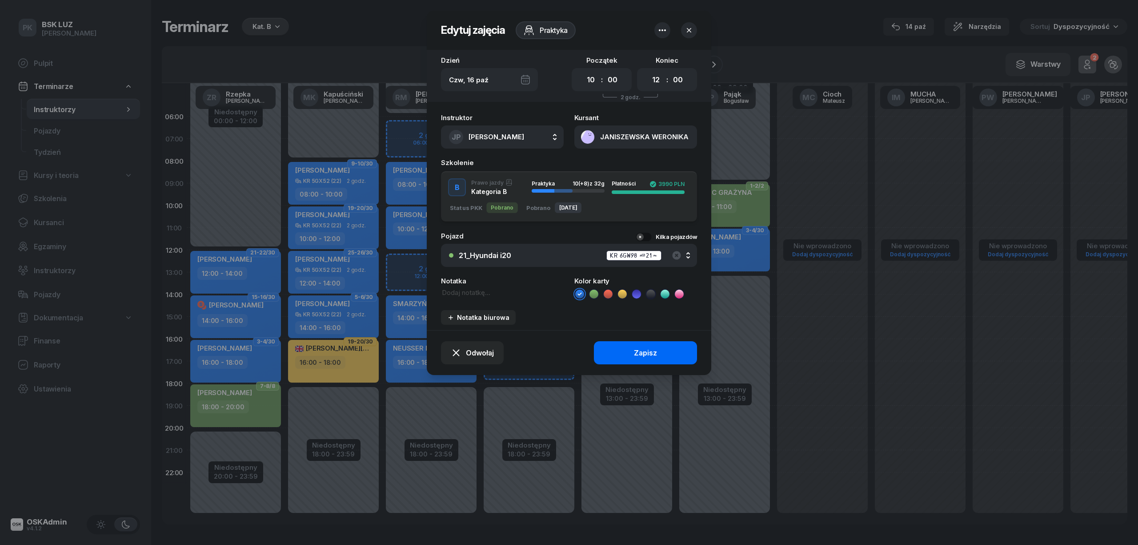
click at [634, 358] on button "Zapisz" at bounding box center [645, 352] width 103 height 23
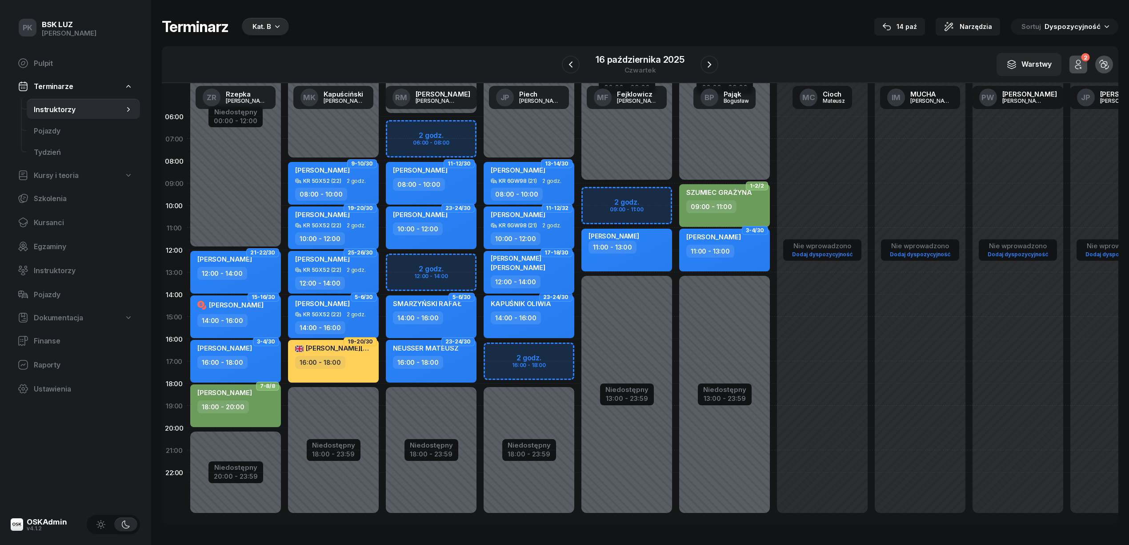
click at [554, 283] on div "12:00 - 14:00" at bounding box center [530, 281] width 78 height 13
select select "12"
select select "14"
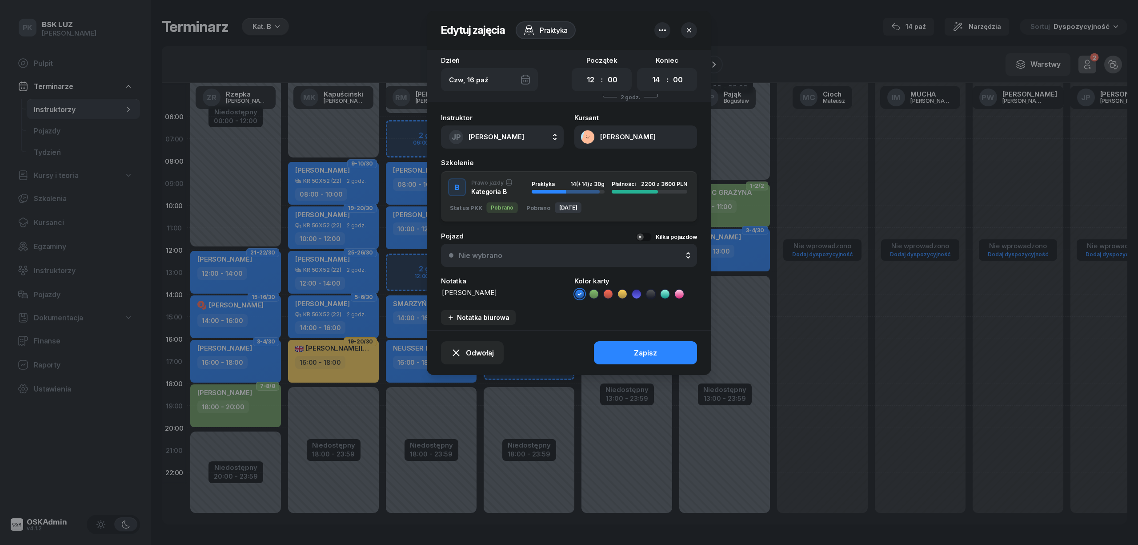
click at [504, 251] on div "Nie wybrano" at bounding box center [574, 255] width 230 height 8
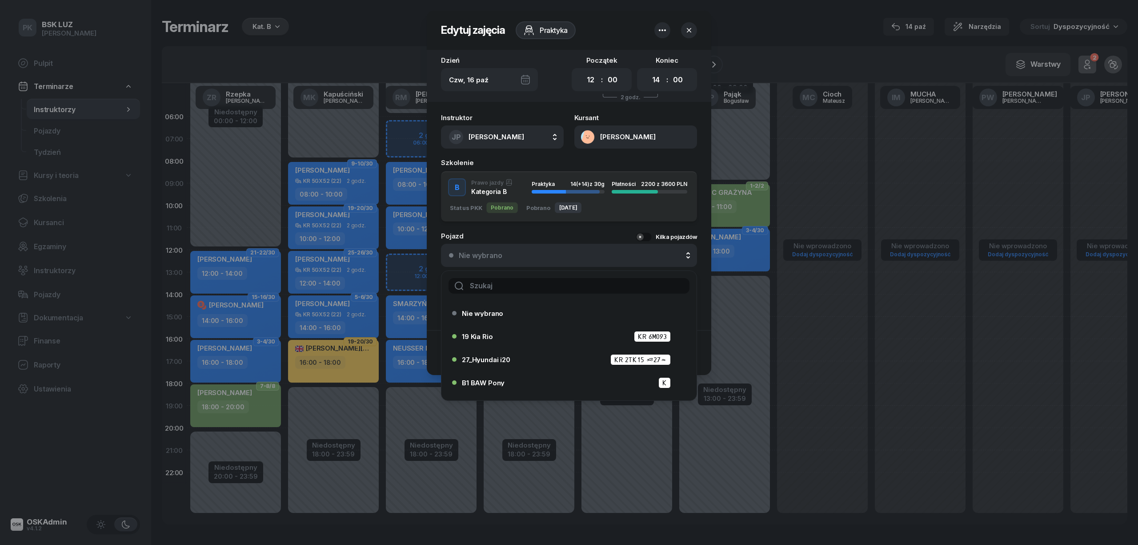
click at [496, 282] on input "text" at bounding box center [569, 286] width 241 height 16
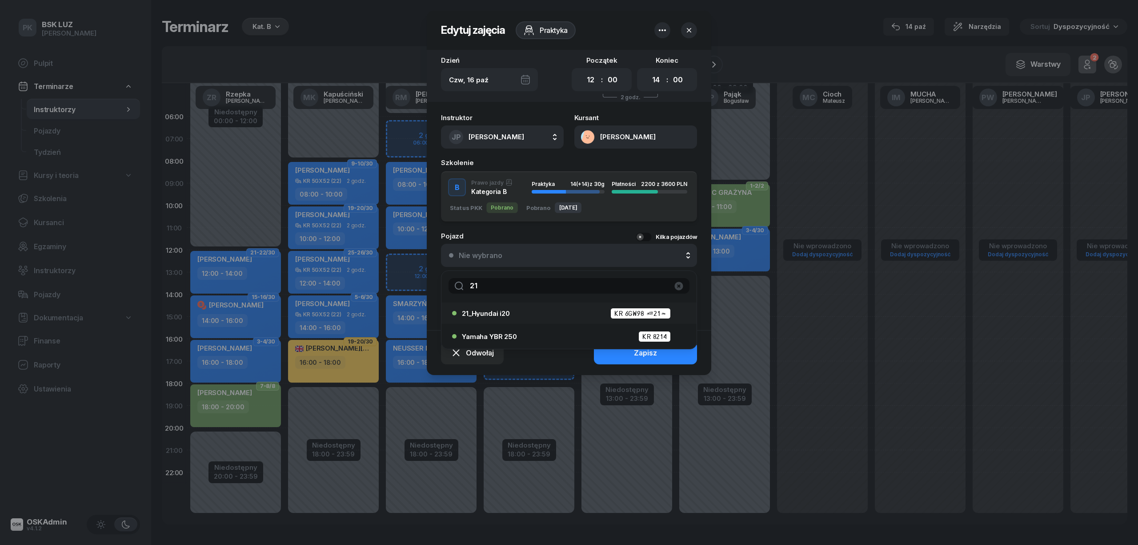
type input "21"
click at [504, 308] on div "21_Hyundai i20 KR 6GW98 (21)" at bounding box center [571, 313] width 219 height 11
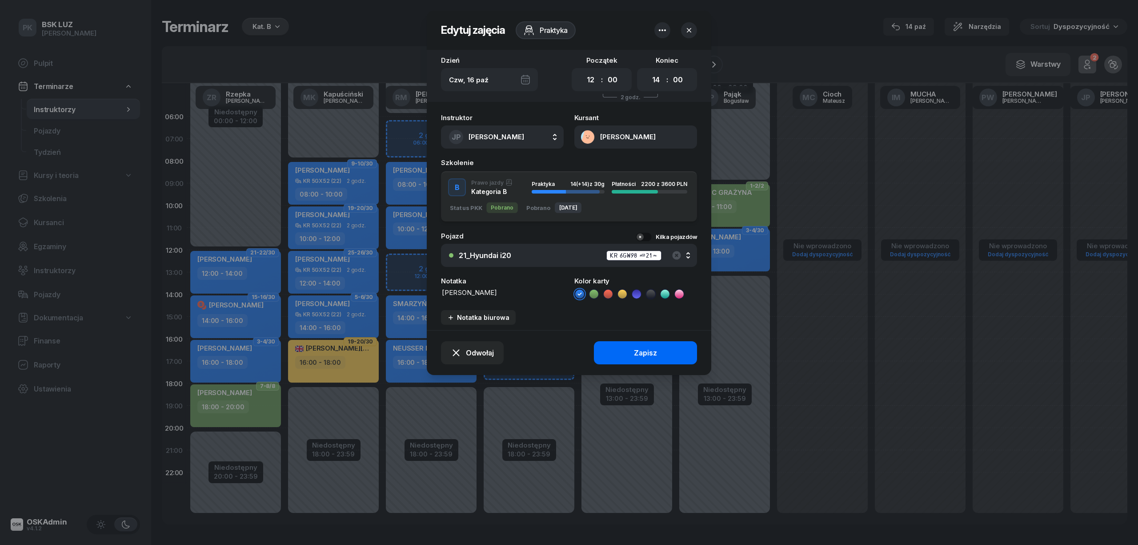
click at [616, 347] on button "Zapisz" at bounding box center [645, 352] width 103 height 23
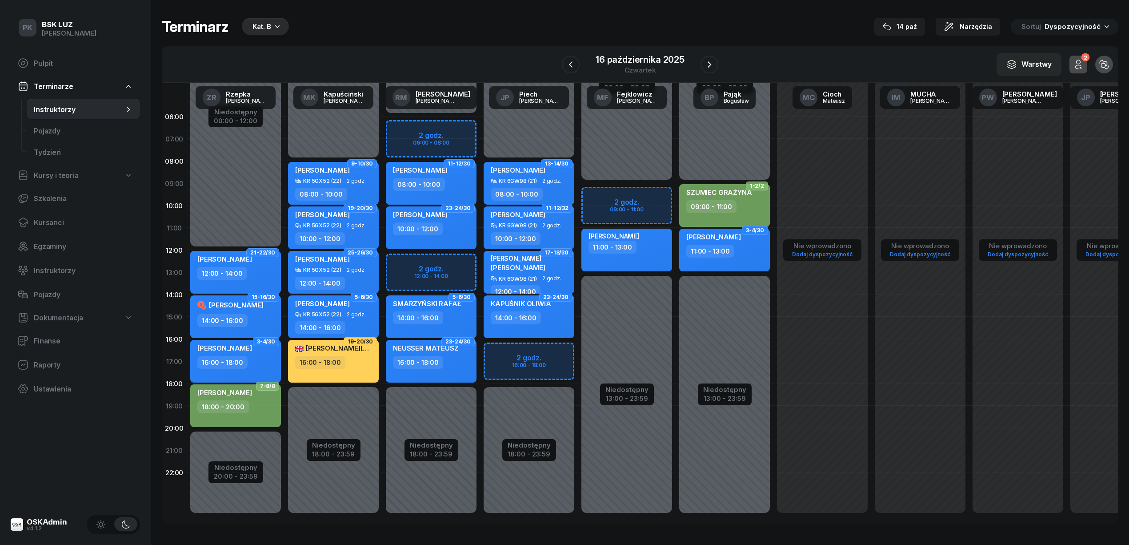
click at [527, 319] on div "14:00 - 16:00" at bounding box center [516, 317] width 50 height 13
select select "14"
select select "16"
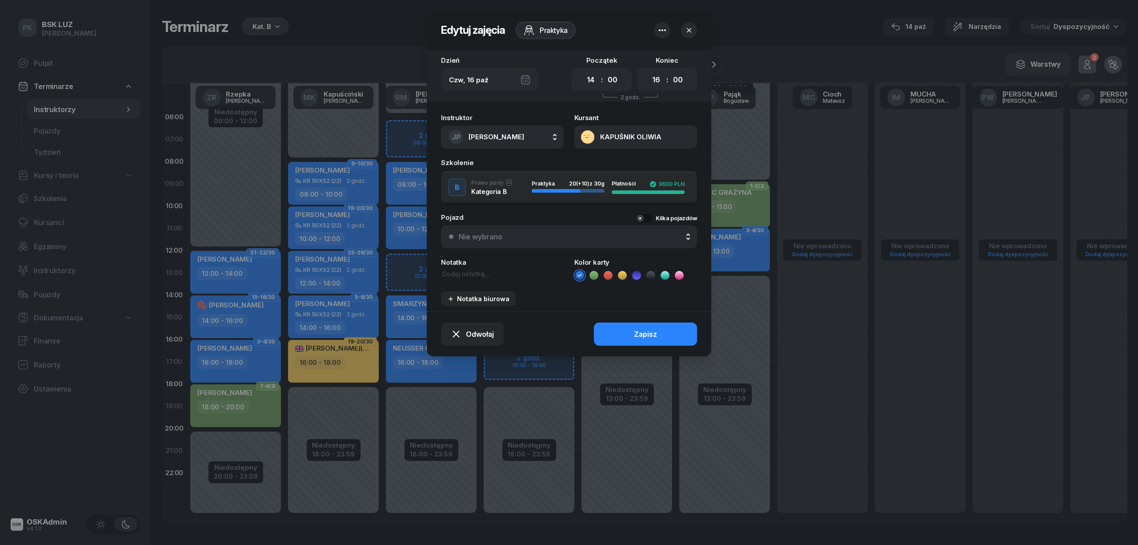
click at [502, 240] on div "Nie wybrano" at bounding box center [481, 237] width 44 height 8
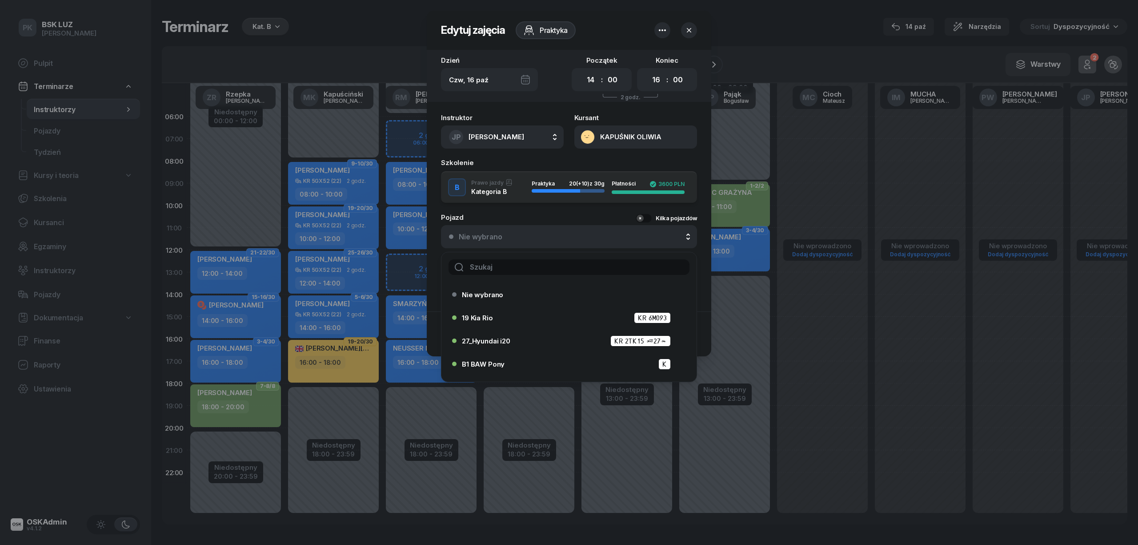
drag, startPoint x: 488, startPoint y: 276, endPoint x: 485, endPoint y: 269, distance: 8.0
click at [489, 276] on div at bounding box center [569, 267] width 255 height 30
click at [485, 269] on input "text" at bounding box center [569, 267] width 241 height 16
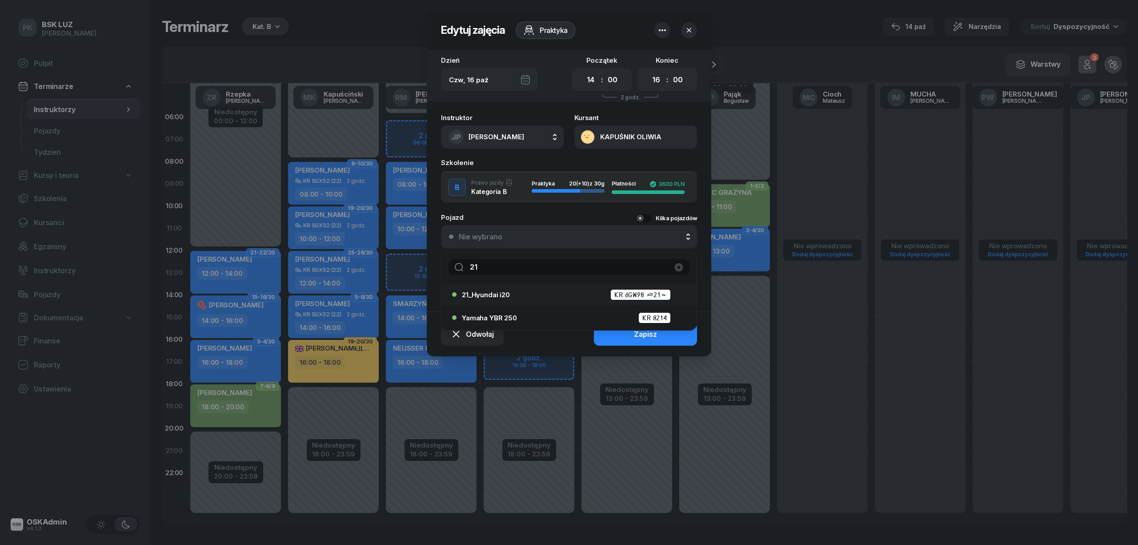
type input "21"
click at [503, 297] on span "21_Hyundai i20" at bounding box center [486, 294] width 48 height 7
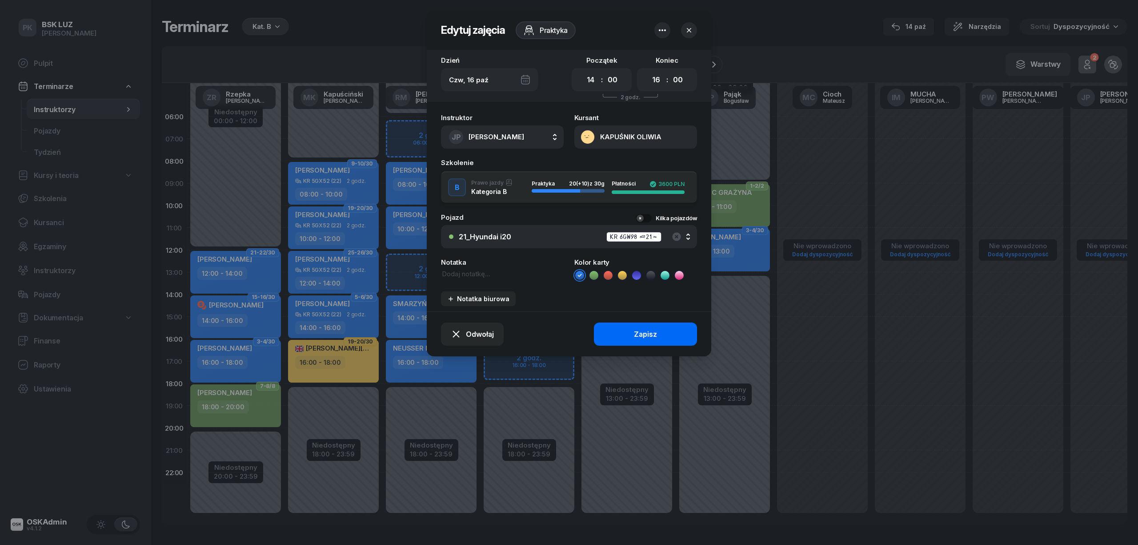
click at [624, 333] on button "Zapisz" at bounding box center [645, 333] width 103 height 23
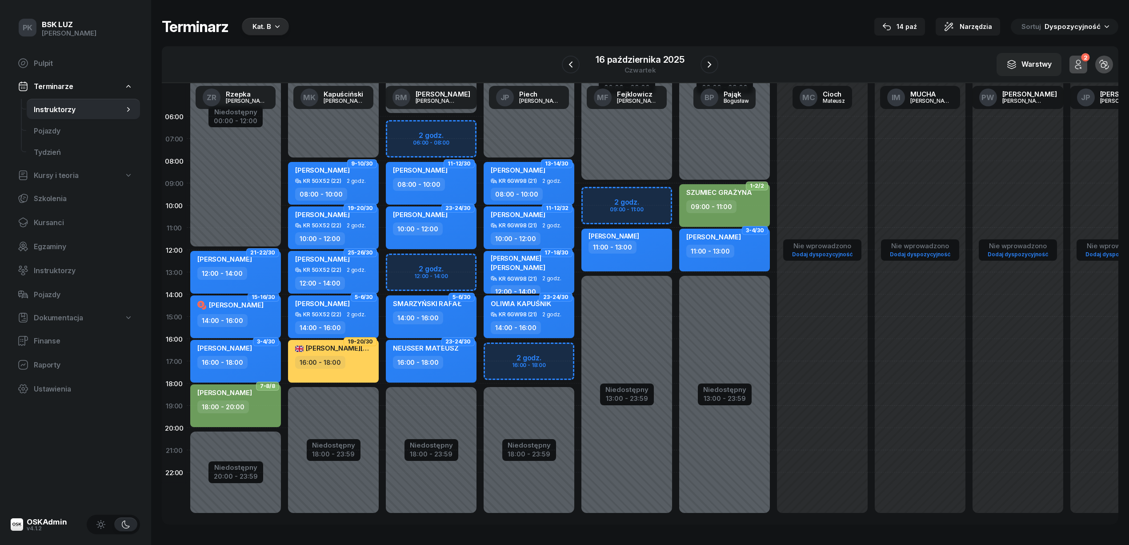
click at [260, 267] on div "12:00 - 14:00" at bounding box center [236, 273] width 78 height 13
select select "12"
select select "14"
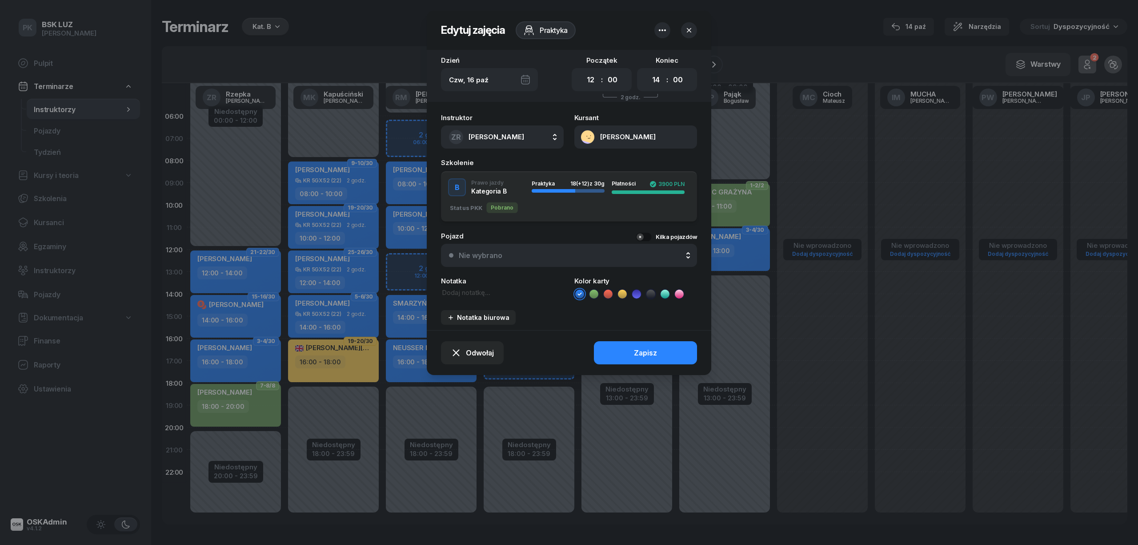
click at [547, 253] on div "Nie wybrano" at bounding box center [574, 255] width 230 height 8
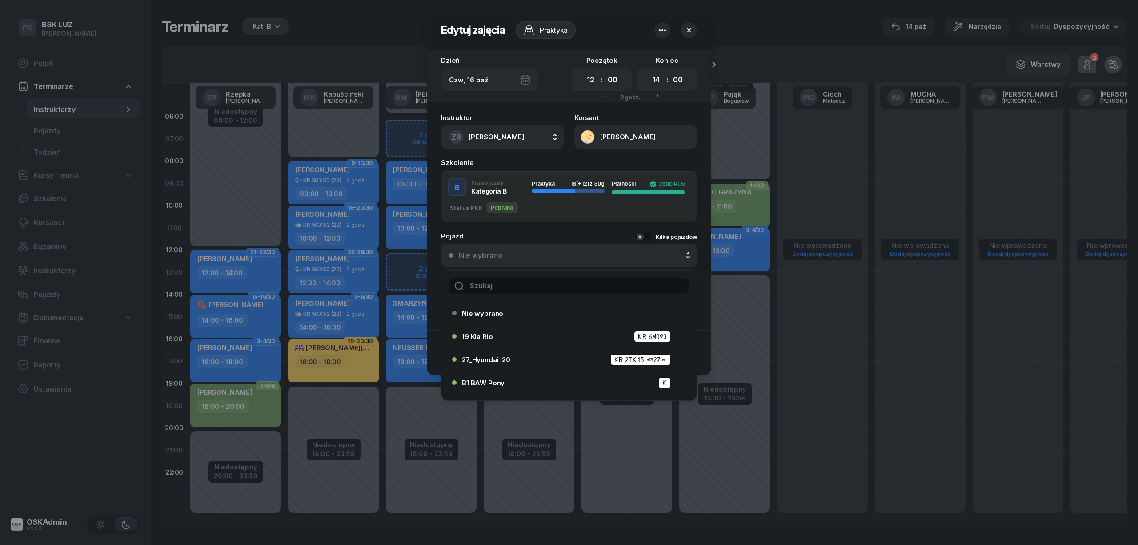
click at [543, 280] on input "text" at bounding box center [569, 286] width 241 height 16
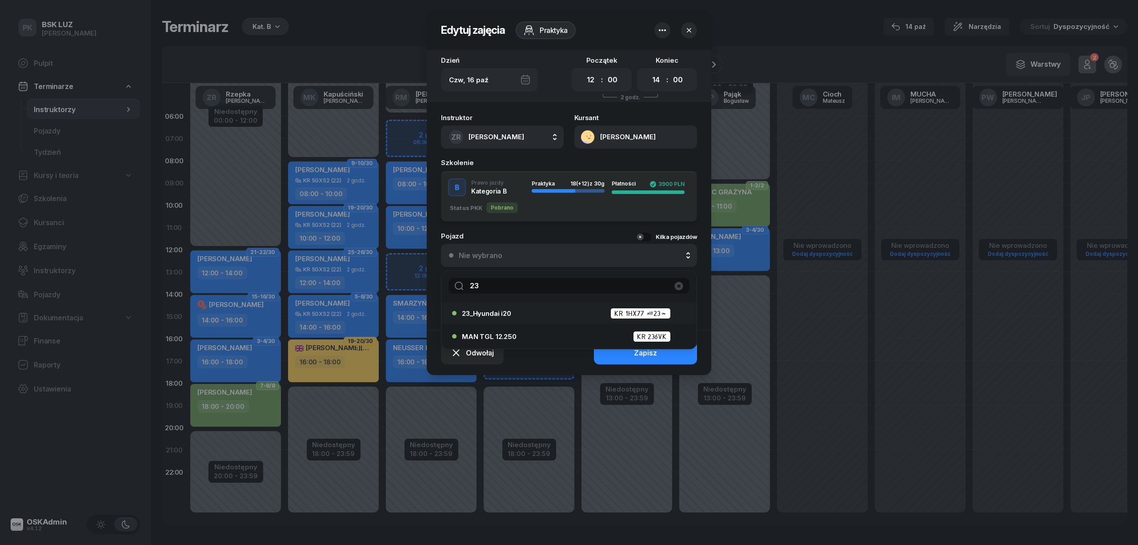
type input "23"
click at [497, 310] on span "23_Hyundai i20" at bounding box center [486, 313] width 49 height 7
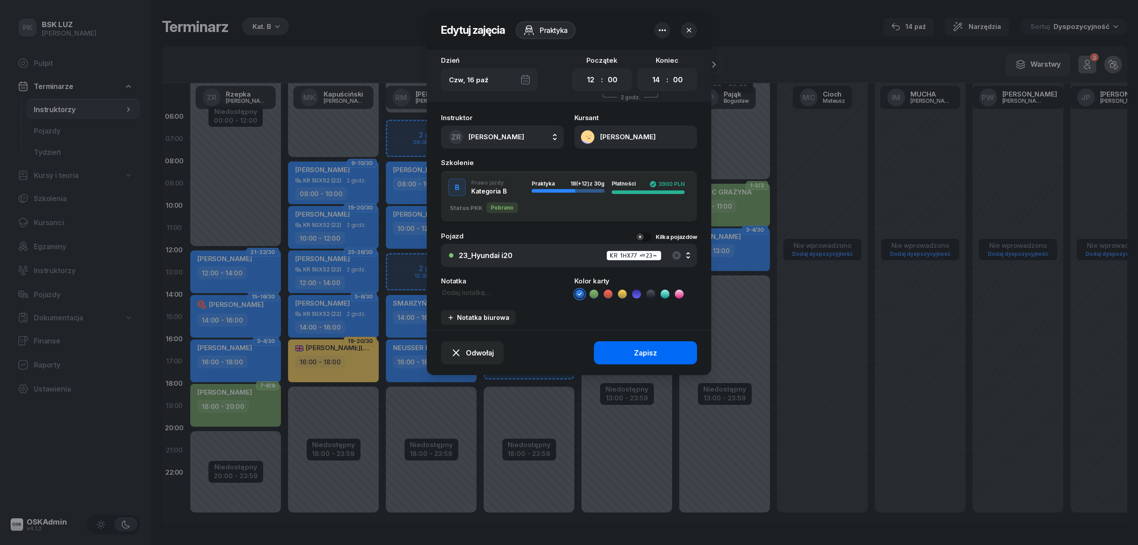
click at [611, 347] on button "Zapisz" at bounding box center [645, 352] width 103 height 23
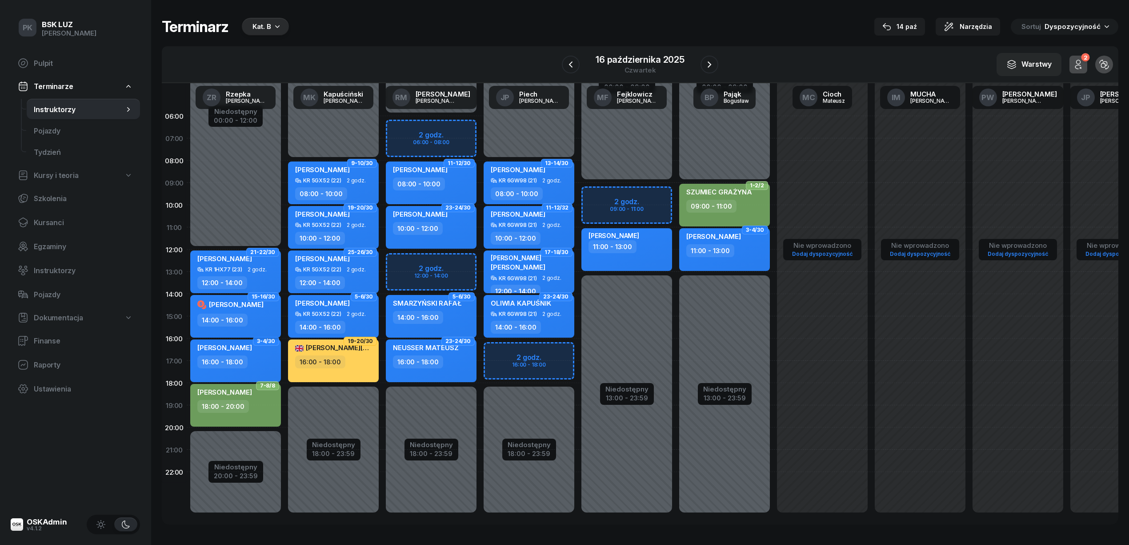
click at [237, 320] on div "14:00 - 16:00" at bounding box center [222, 319] width 50 height 13
select select "14"
select select "16"
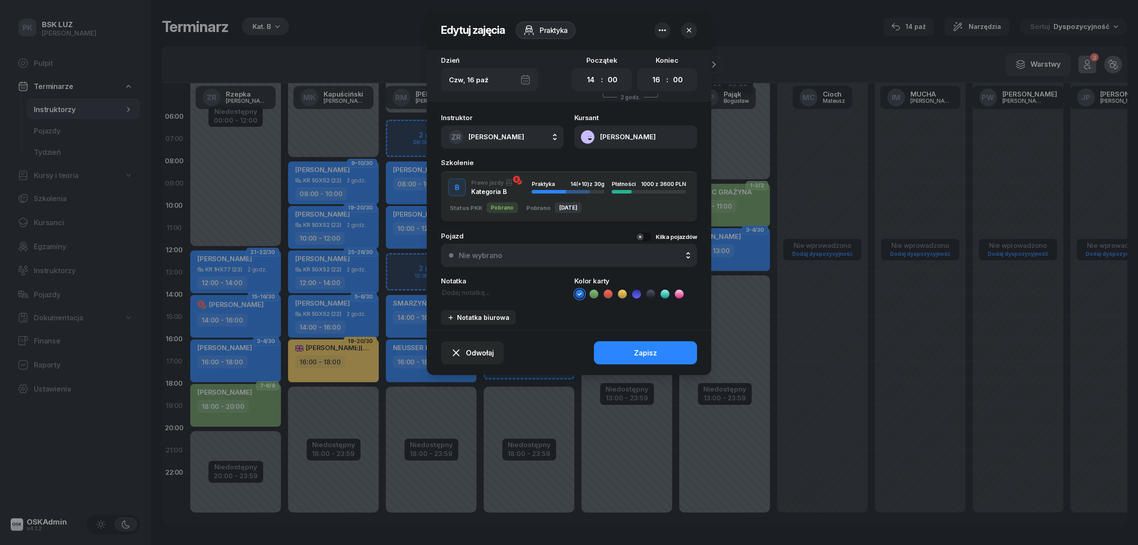
click at [479, 258] on div "Nie wybrano" at bounding box center [481, 255] width 44 height 8
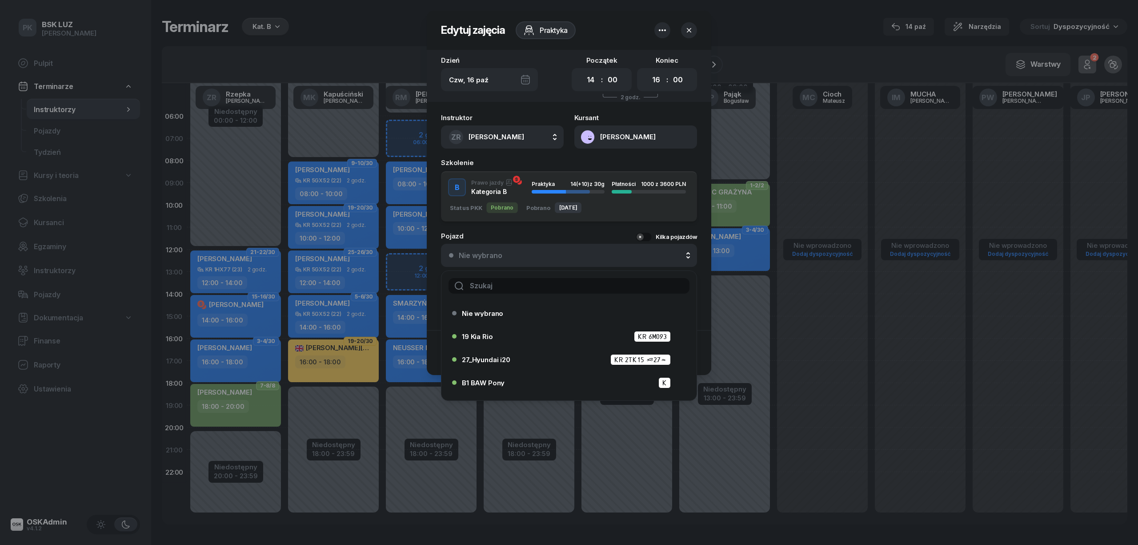
click at [488, 285] on input "text" at bounding box center [569, 286] width 241 height 16
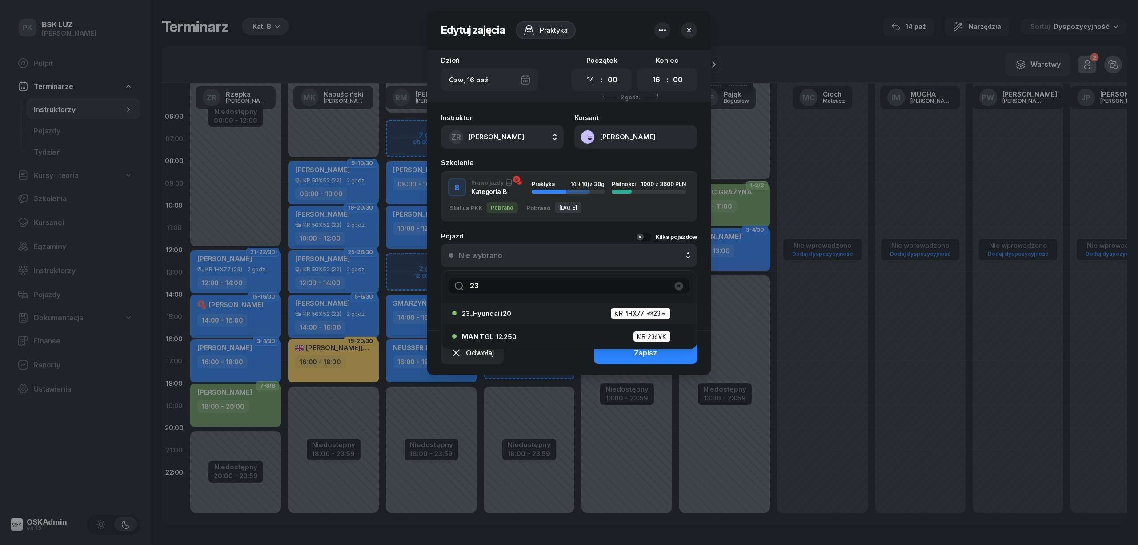
type input "23"
click at [502, 310] on span "23_Hyundai i20" at bounding box center [486, 313] width 49 height 7
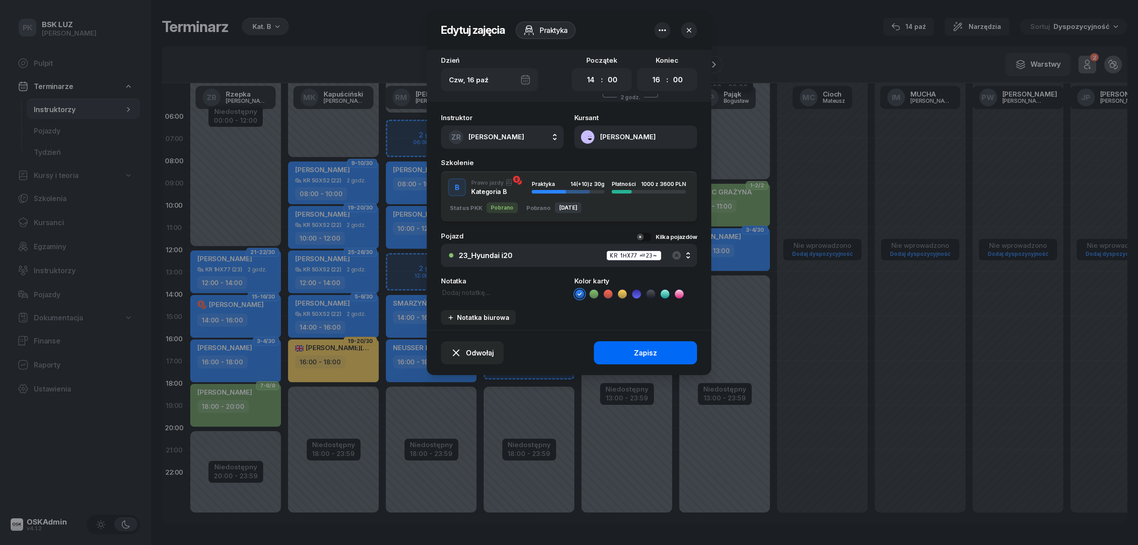
click at [620, 353] on button "Zapisz" at bounding box center [645, 352] width 103 height 23
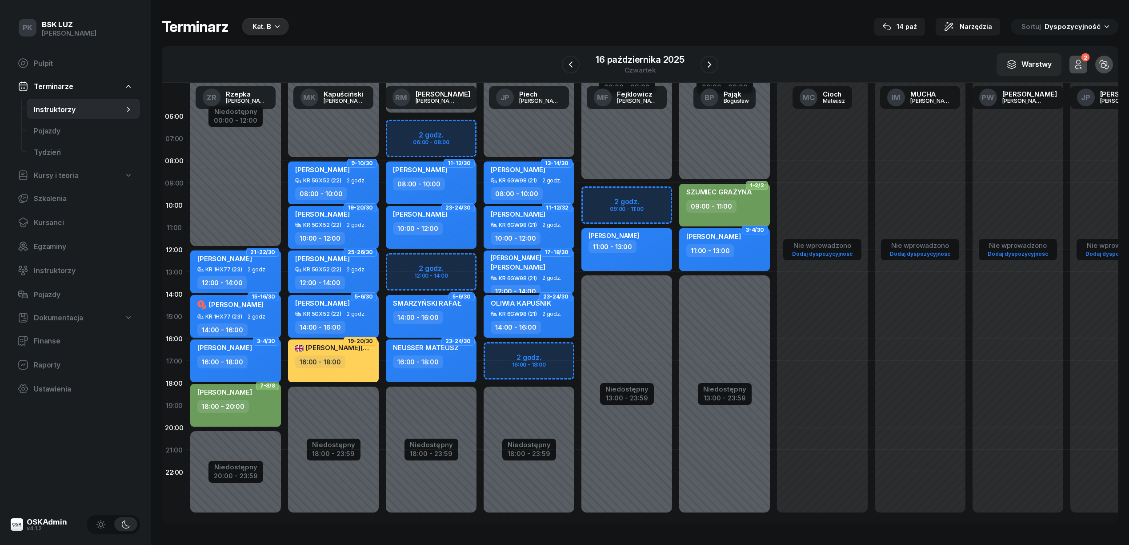
click at [256, 356] on div "16:00 - 18:00" at bounding box center [236, 361] width 78 height 13
select select "16"
select select "18"
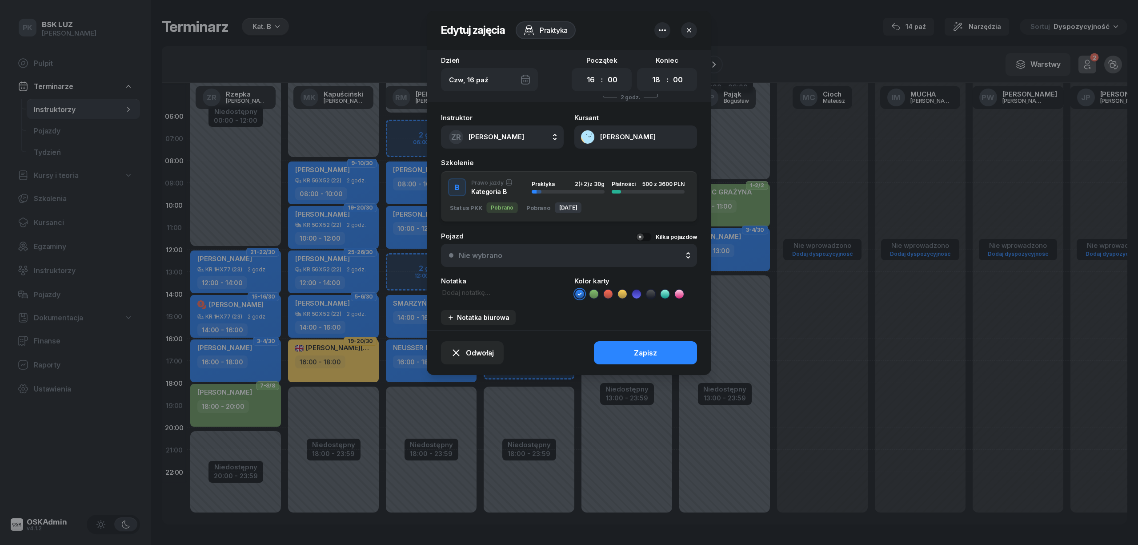
click at [465, 253] on div "Nie wybrano" at bounding box center [481, 255] width 44 height 8
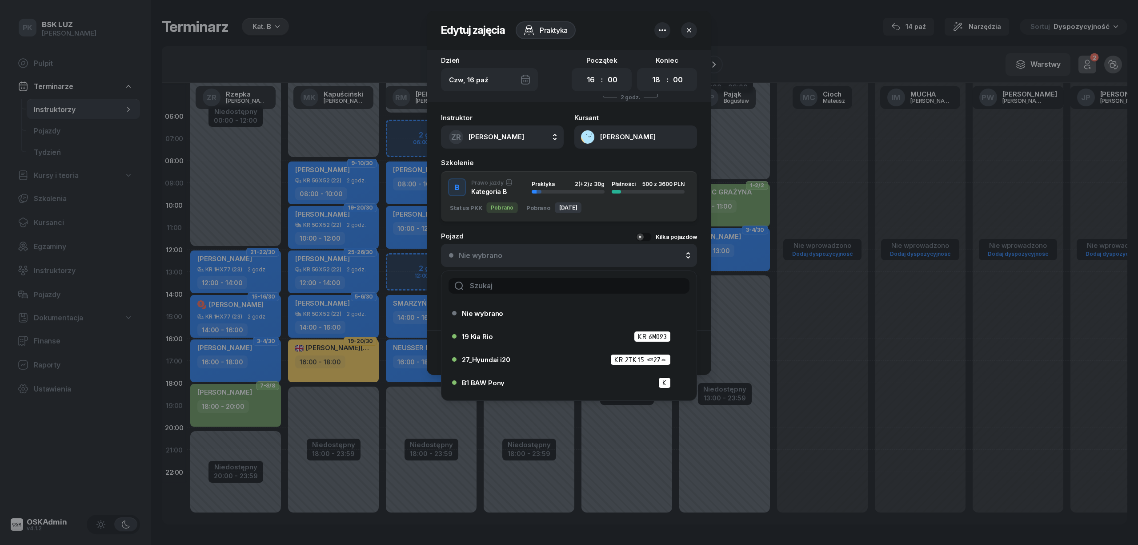
click at [502, 285] on input "text" at bounding box center [569, 286] width 241 height 16
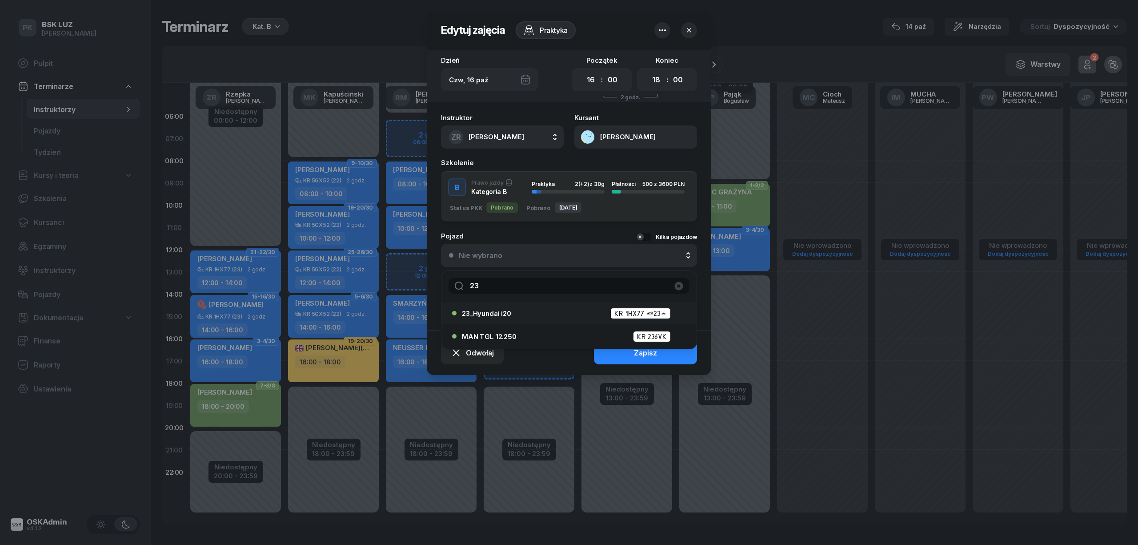
type input "23"
click at [507, 315] on span "23_Hyundai i20" at bounding box center [486, 313] width 49 height 7
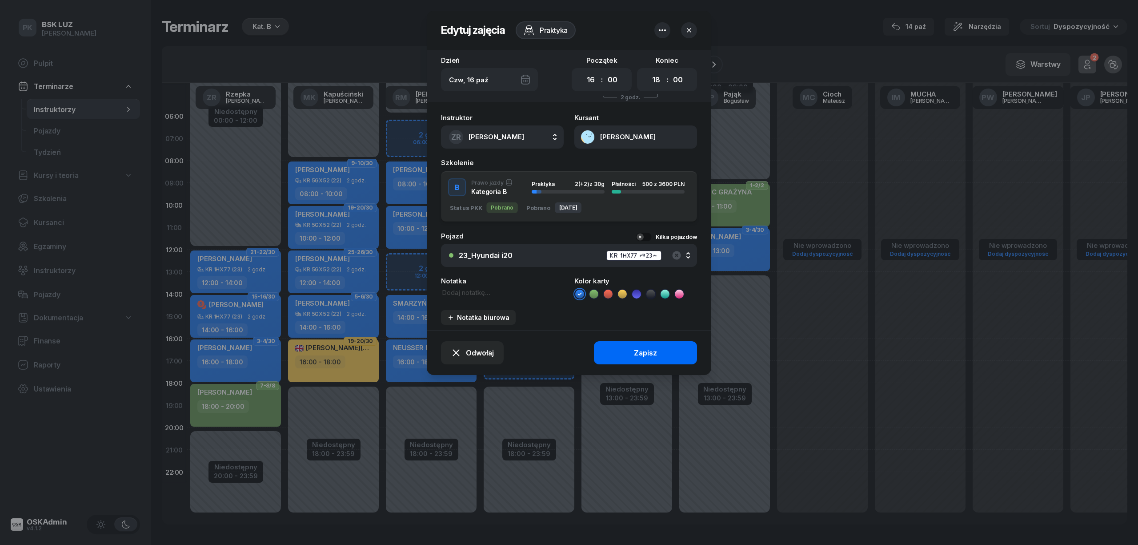
click at [606, 349] on button "Zapisz" at bounding box center [645, 352] width 103 height 23
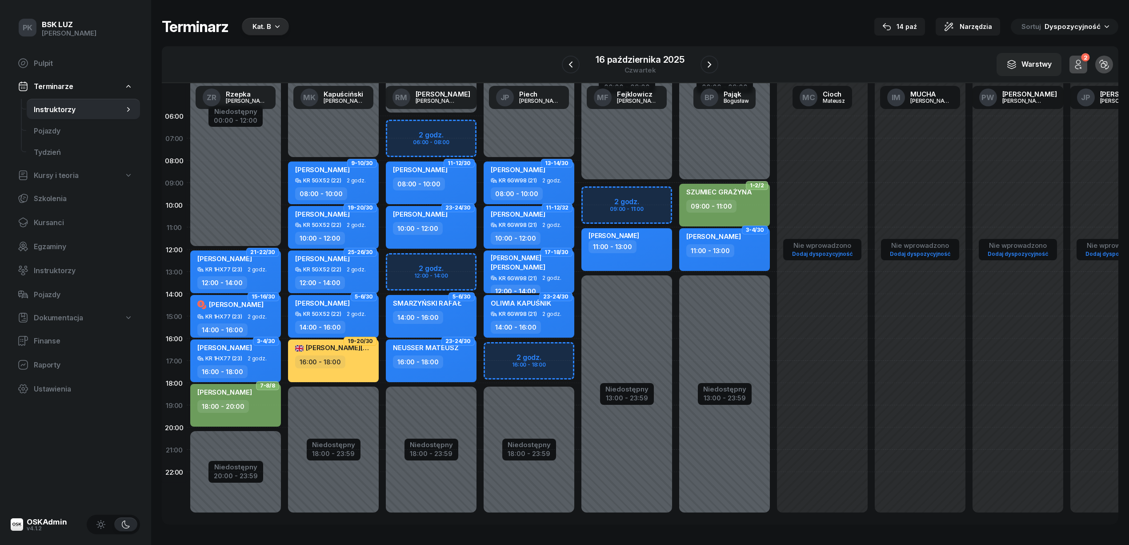
click at [229, 402] on div "18:00 - 20:00" at bounding box center [223, 406] width 52 height 13
select select "18"
select select "20"
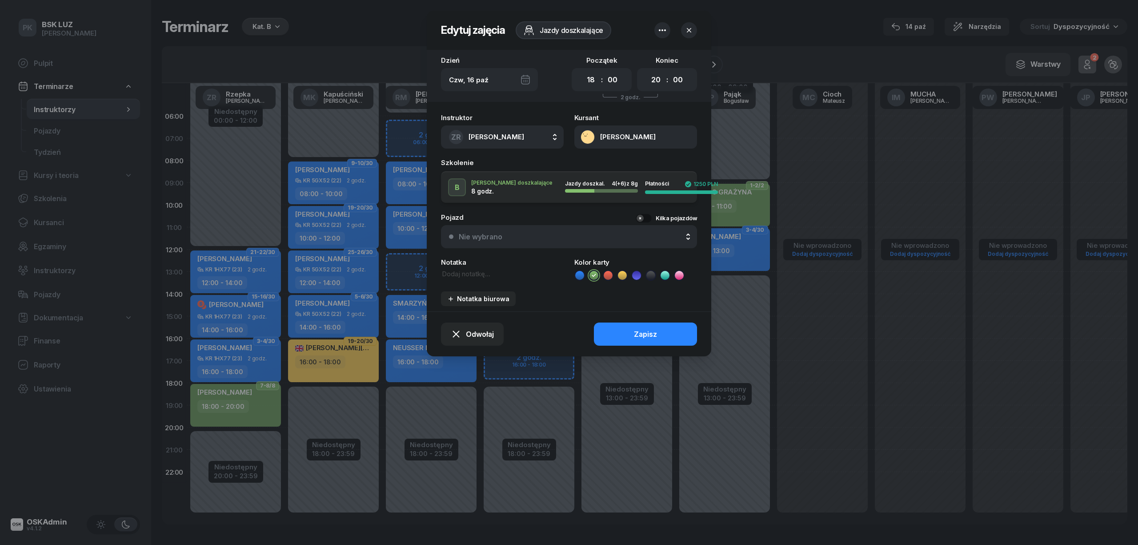
click at [484, 235] on div "Nie wybrano" at bounding box center [481, 237] width 44 height 8
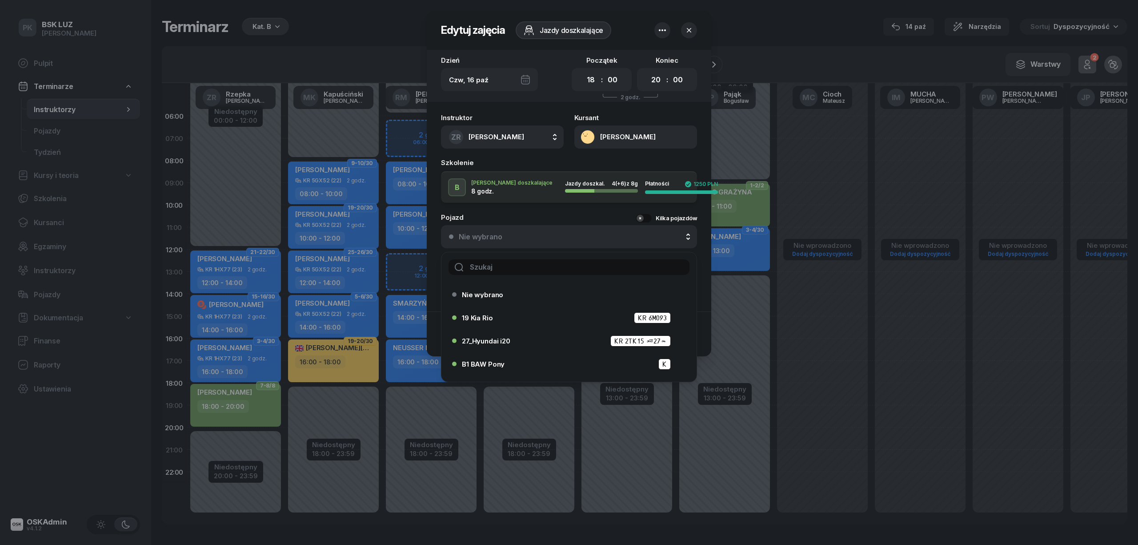
click at [510, 265] on input "text" at bounding box center [569, 267] width 241 height 16
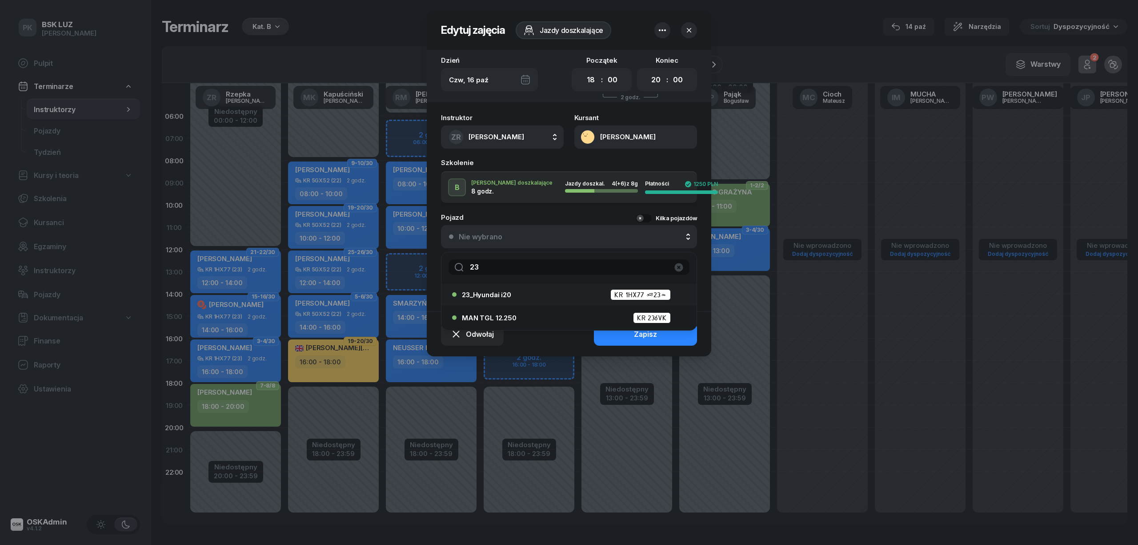
type input "23"
click at [518, 298] on div "23_Hyundai i20 KR 1HX77 (23)" at bounding box center [571, 294] width 219 height 11
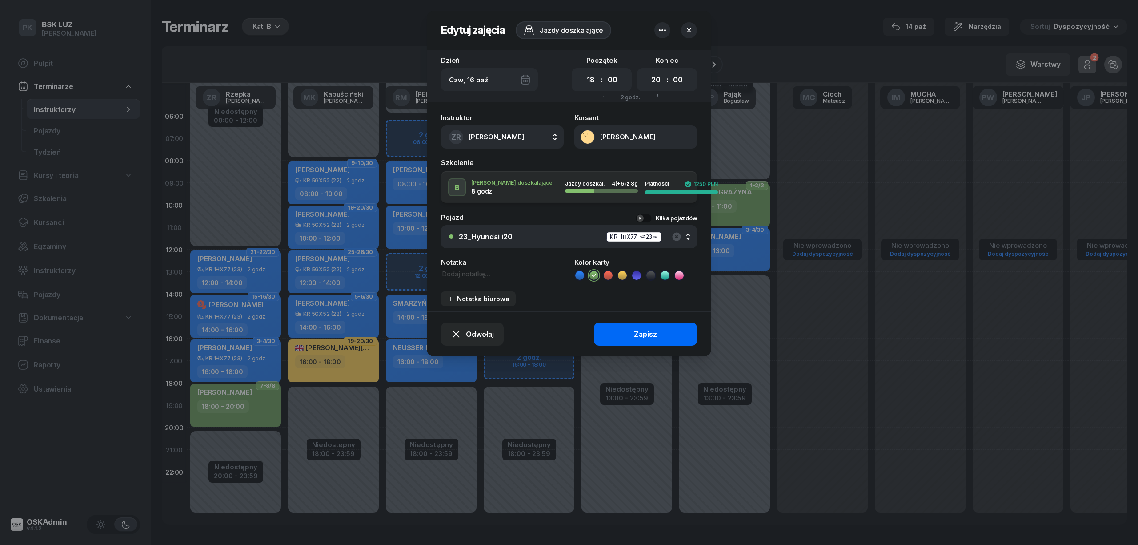
click at [608, 331] on button "Zapisz" at bounding box center [645, 333] width 103 height 23
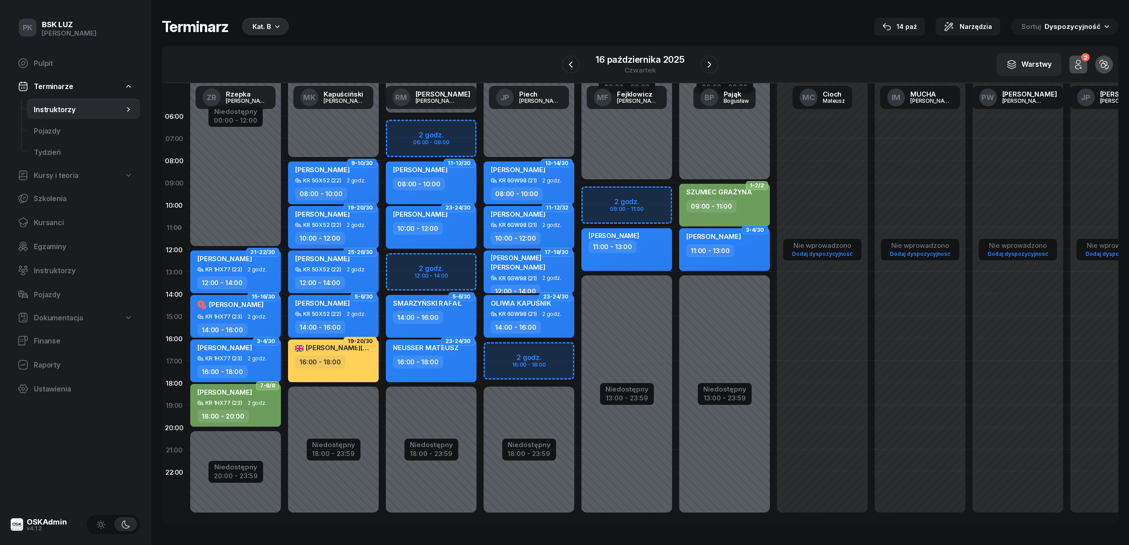
click at [347, 369] on div "SALEET MUHAMMAD 16:00 - 18:00" at bounding box center [333, 360] width 91 height 43
select select "16"
select select "18"
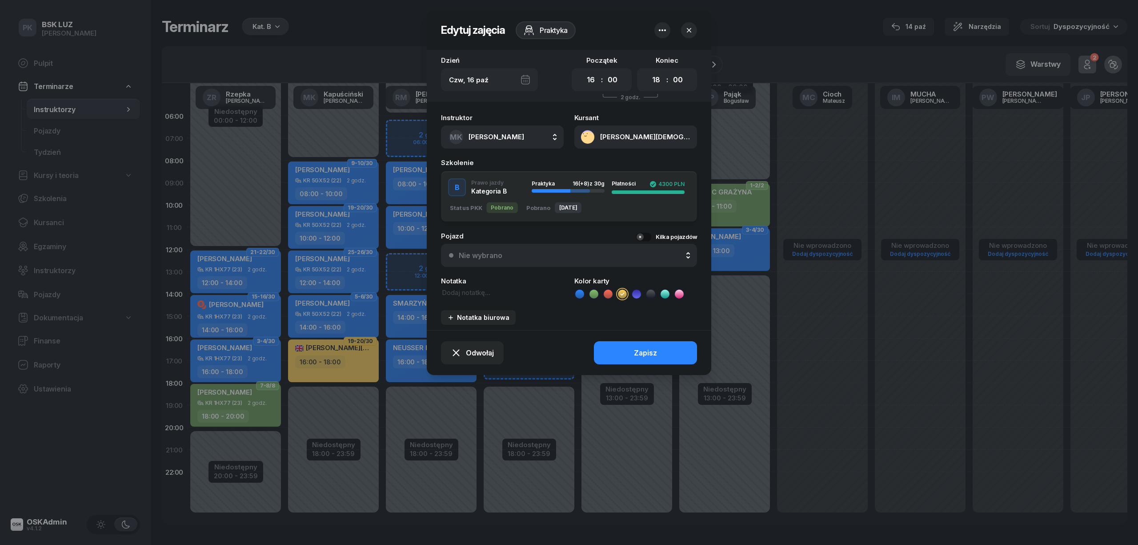
click at [515, 257] on div "Nie wybrano" at bounding box center [574, 255] width 230 height 8
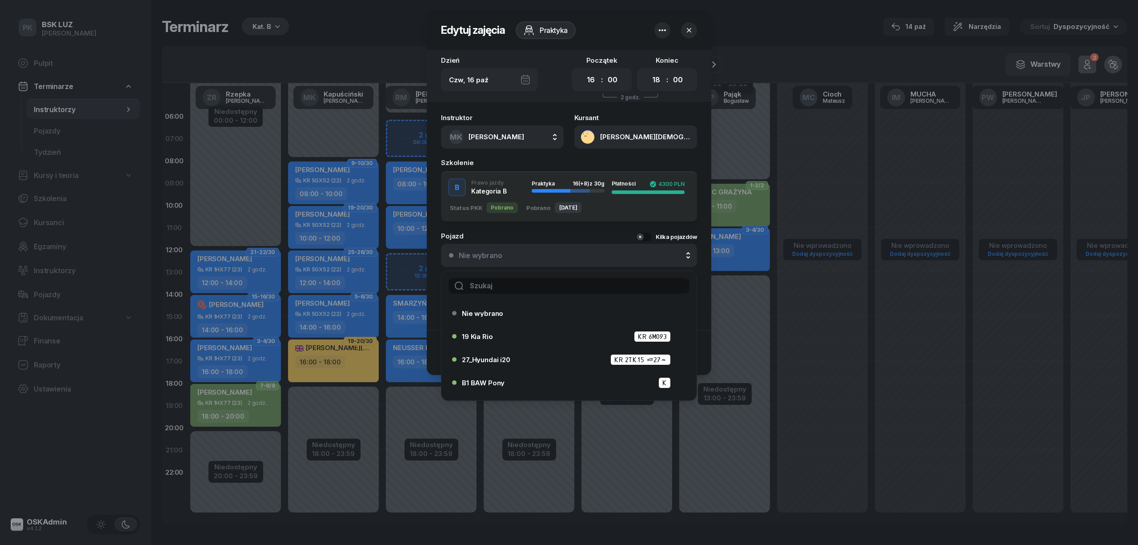
click at [358, 377] on div at bounding box center [569, 272] width 1138 height 545
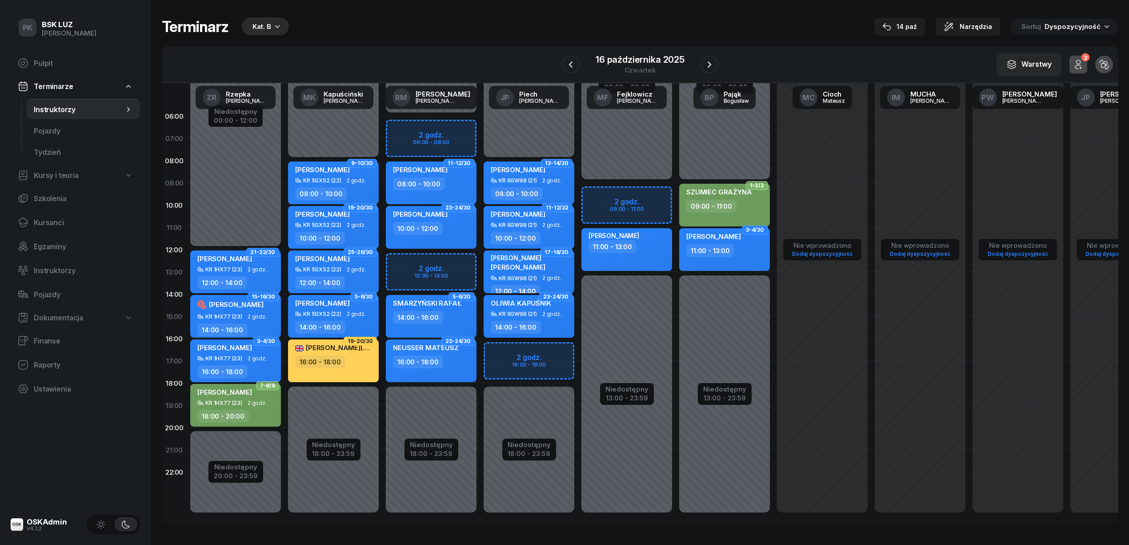
click at [358, 369] on div "SALEET MUHAMMAD 16:00 - 18:00" at bounding box center [333, 360] width 91 height 43
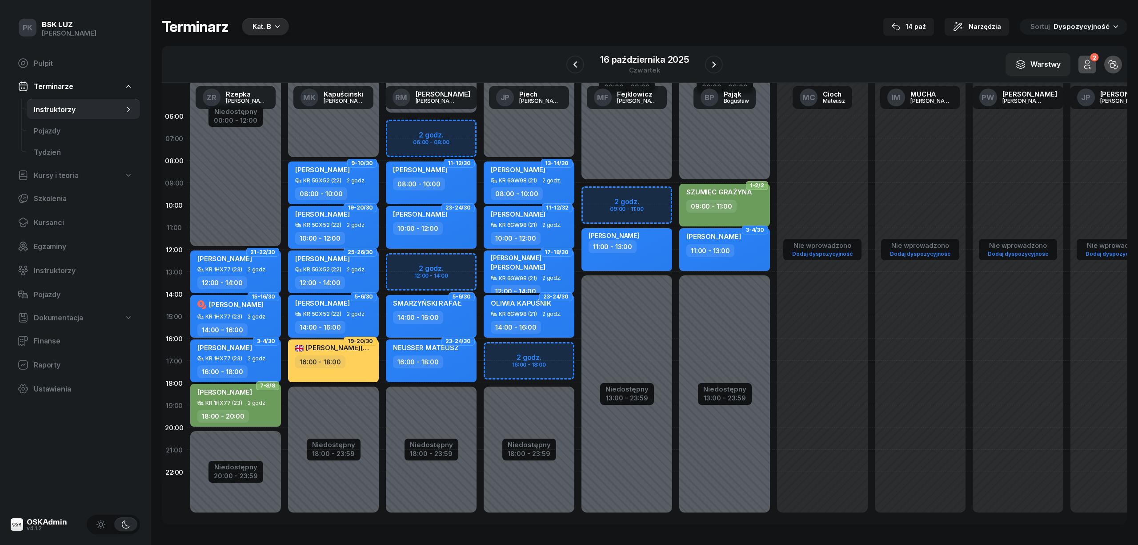
select select "16"
select select "18"
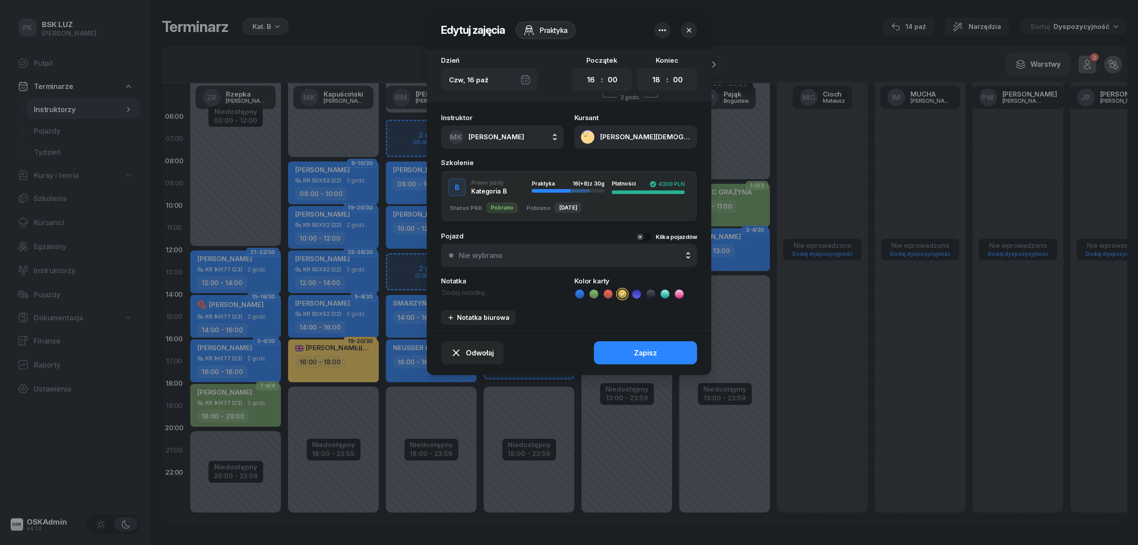
click at [655, 147] on button "[PERSON_NAME][DEMOGRAPHIC_DATA]" at bounding box center [635, 136] width 123 height 23
click at [666, 171] on link "Otwórz profil" at bounding box center [635, 167] width 116 height 20
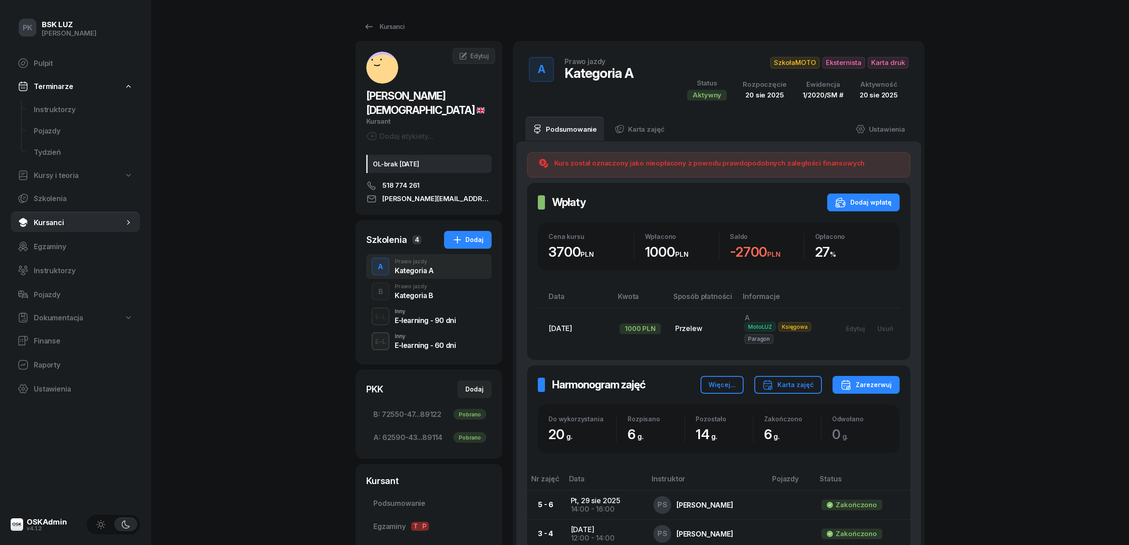
click at [425, 292] on div "Kategoria B" at bounding box center [414, 295] width 39 height 7
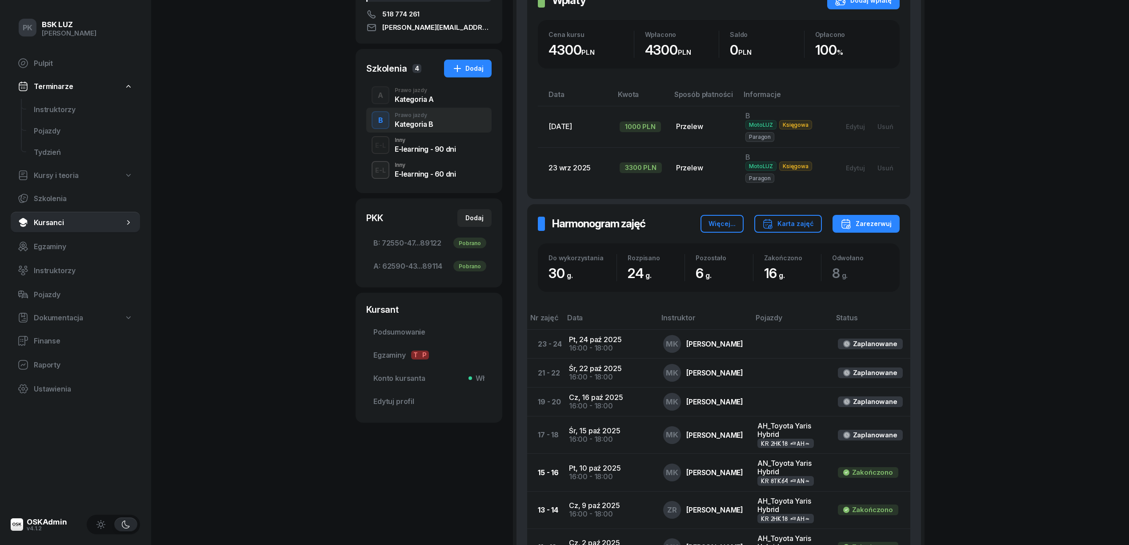
scroll to position [118, 0]
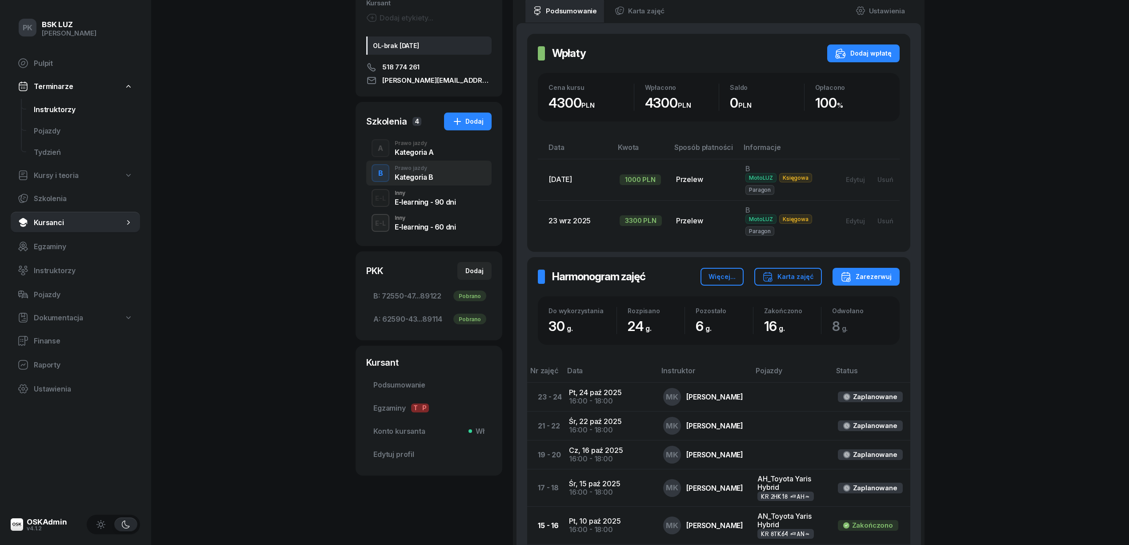
click at [69, 105] on span "Instruktorzy" at bounding box center [83, 109] width 99 height 8
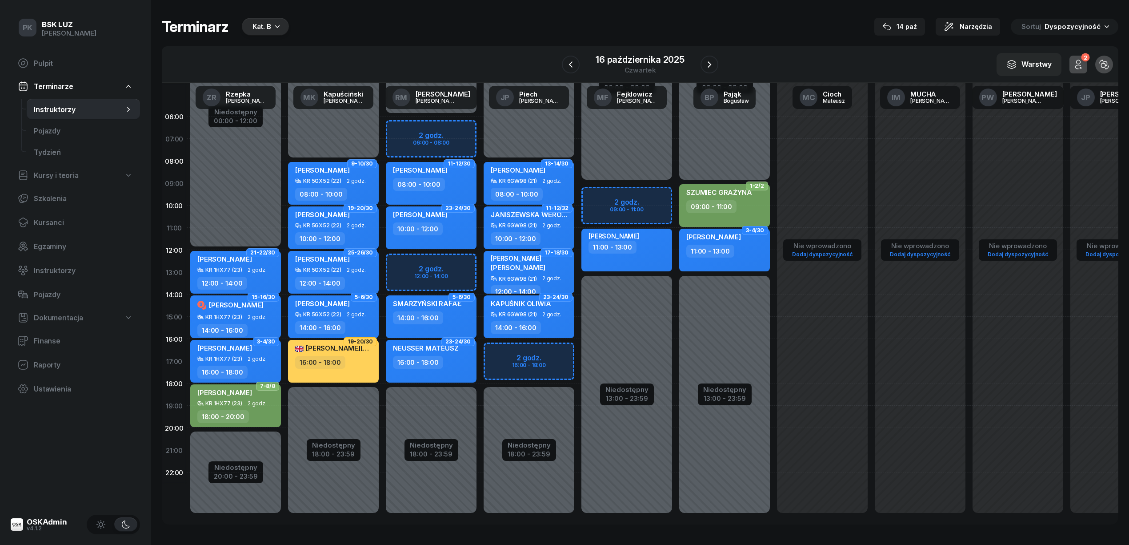
click at [352, 358] on div "16:00 - 18:00" at bounding box center [334, 362] width 78 height 13
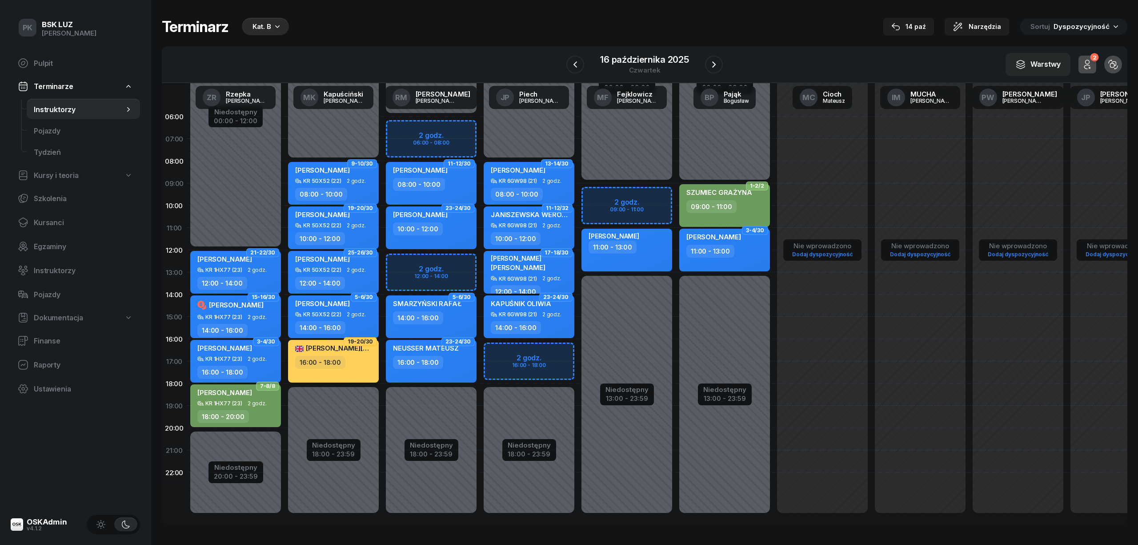
select select "16"
select select "18"
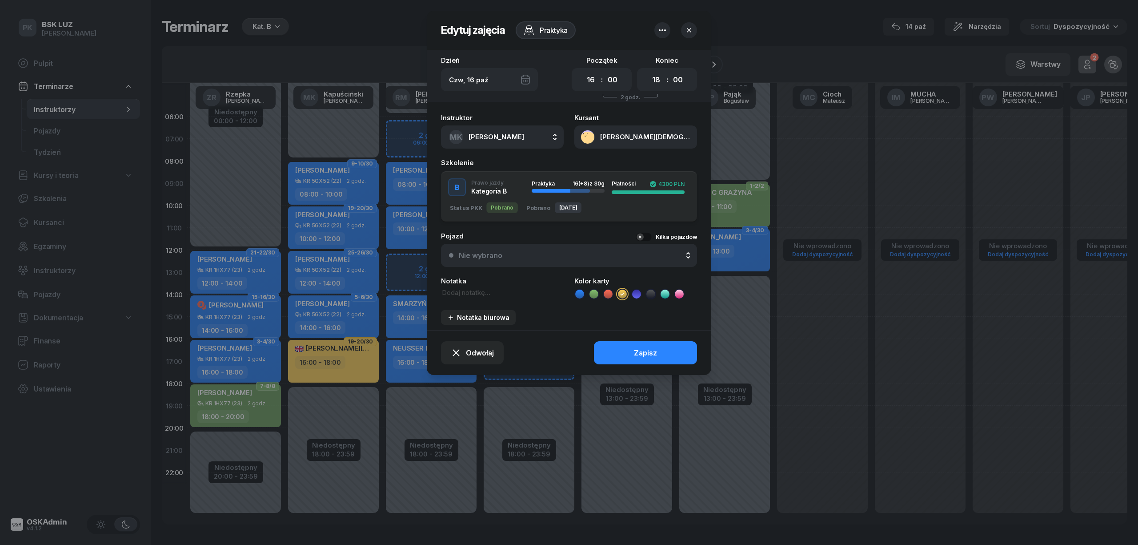
click at [533, 249] on button "Nie wybrano" at bounding box center [569, 255] width 256 height 23
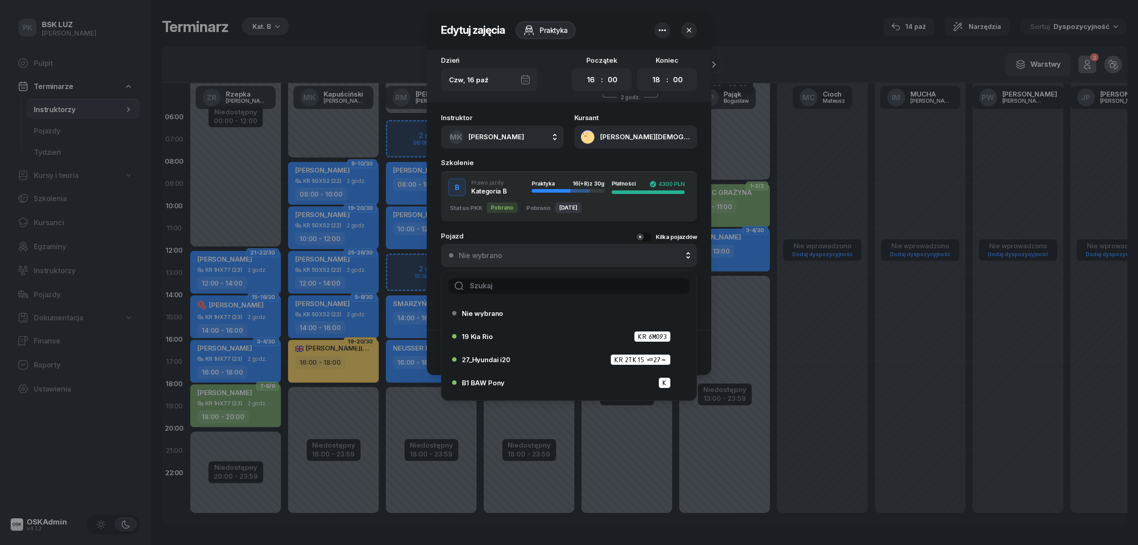
click at [532, 281] on input "text" at bounding box center [569, 286] width 241 height 16
type input "ah"
click at [486, 336] on span "AH_Toyota Yaris Hybrid" at bounding box center [500, 336] width 77 height 7
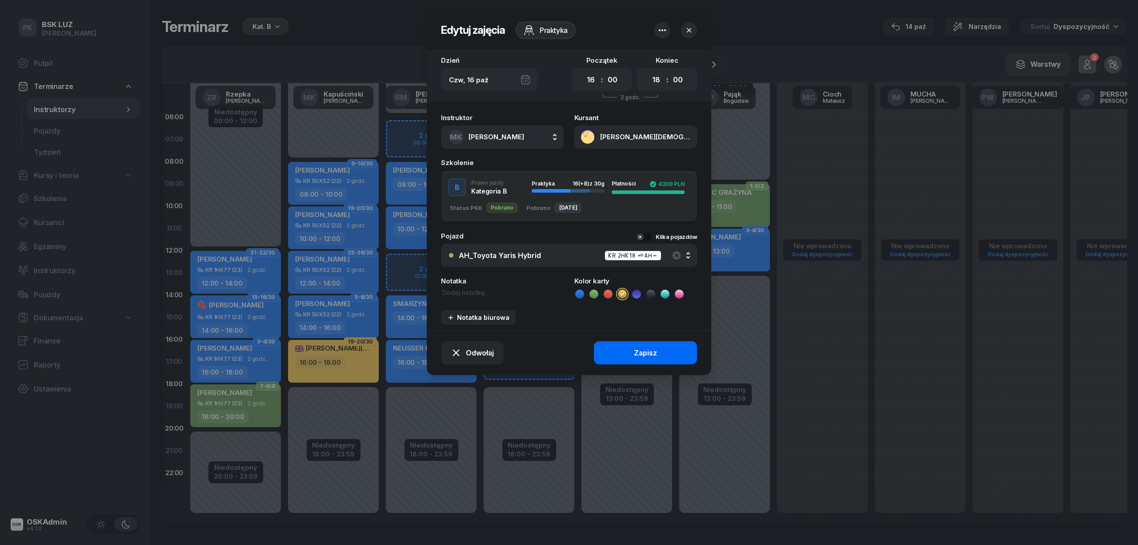
click at [632, 352] on button "Zapisz" at bounding box center [645, 352] width 103 height 23
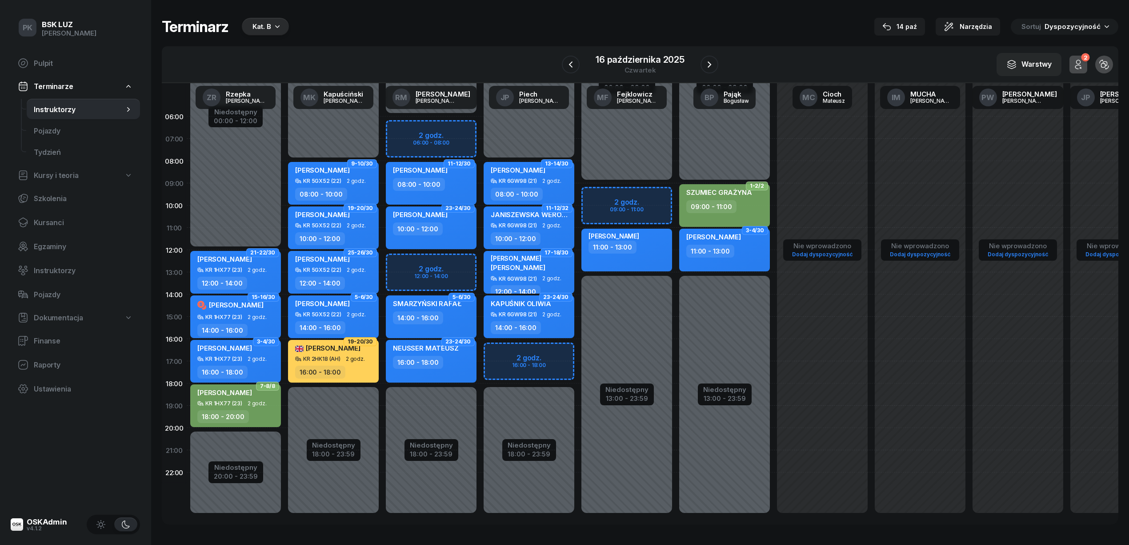
click at [454, 184] on div "08:00 - 10:00" at bounding box center [432, 184] width 78 height 13
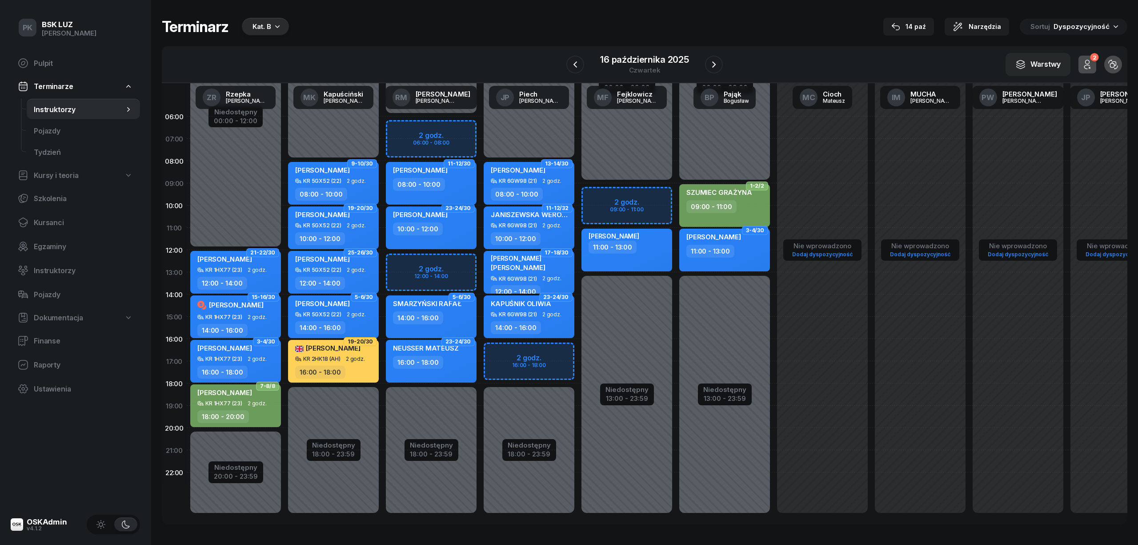
select select "08"
select select "10"
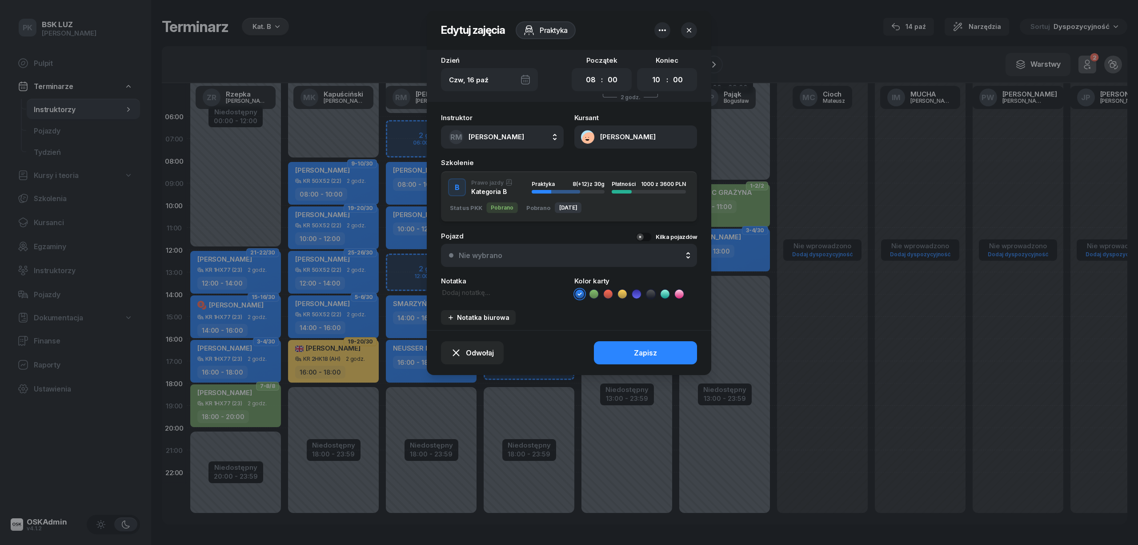
click at [560, 253] on div "Nie wybrano" at bounding box center [574, 255] width 230 height 8
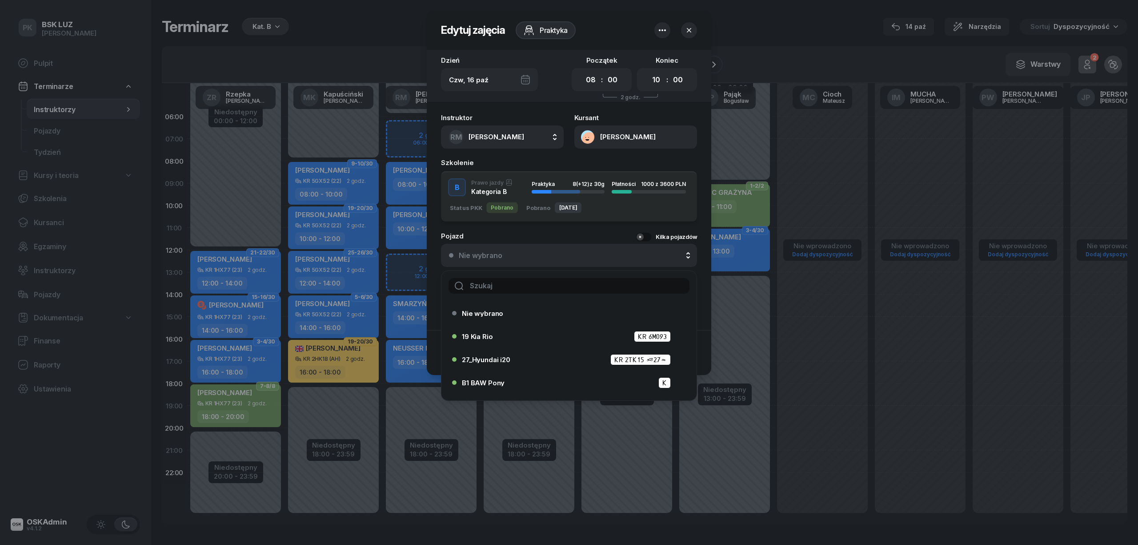
click at [571, 288] on input "text" at bounding box center [569, 286] width 241 height 16
type input "24"
click at [513, 361] on div "24_Hyundai i20 KR 6KF15 (24)" at bounding box center [571, 359] width 219 height 11
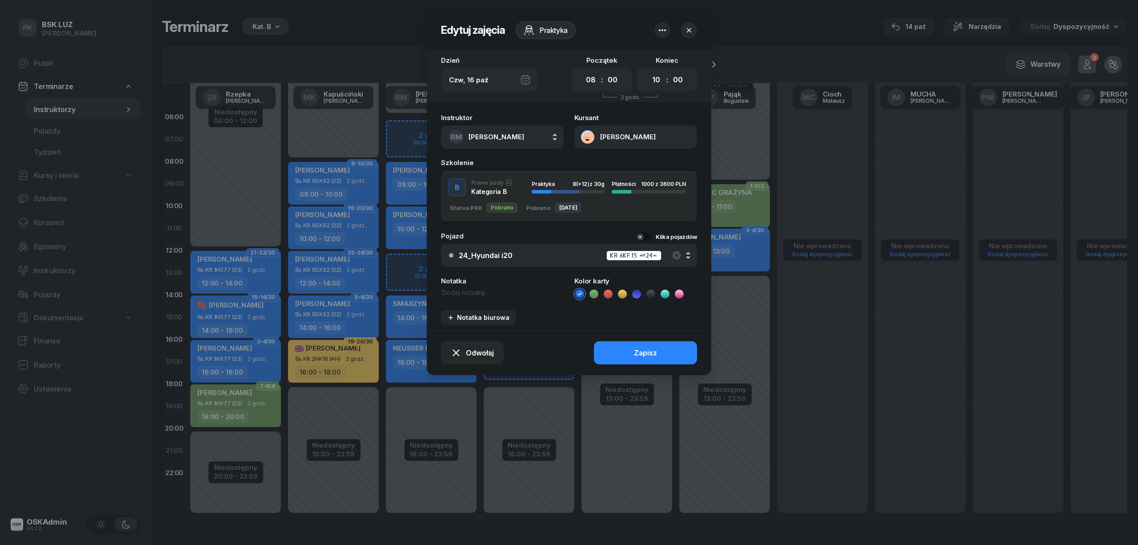
click at [603, 354] on button "Zapisz" at bounding box center [645, 352] width 103 height 23
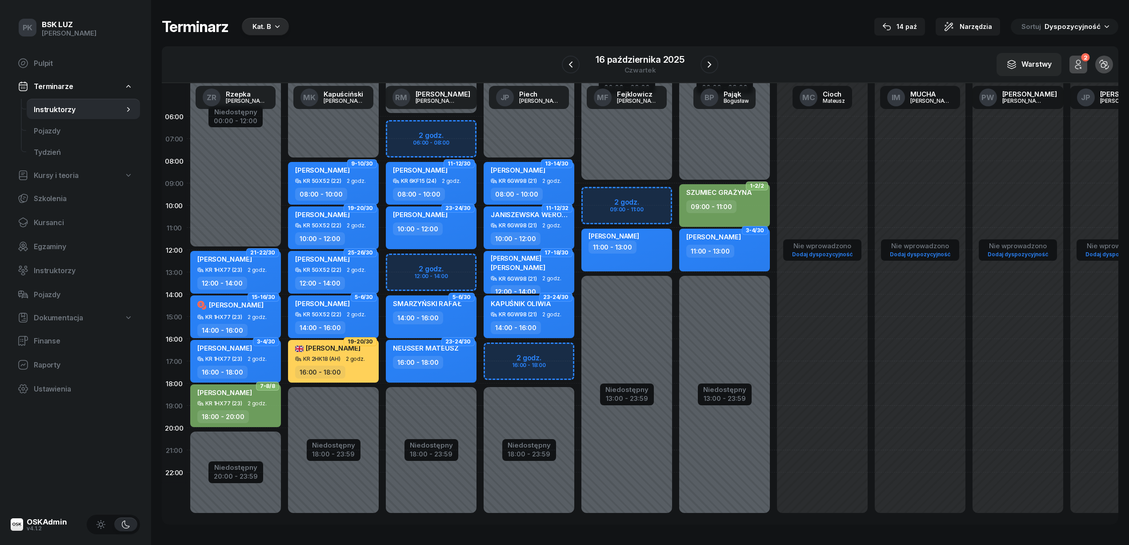
click at [447, 229] on div "10:00 - 12:00" at bounding box center [432, 228] width 78 height 13
select select "10"
select select "12"
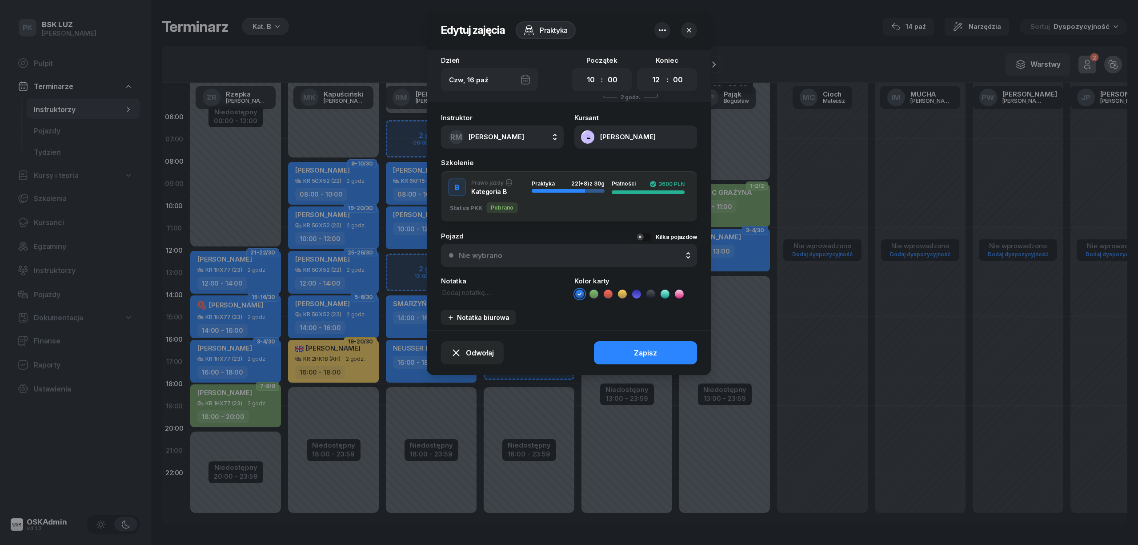
click at [511, 256] on div "Nie wybrano" at bounding box center [574, 255] width 230 height 8
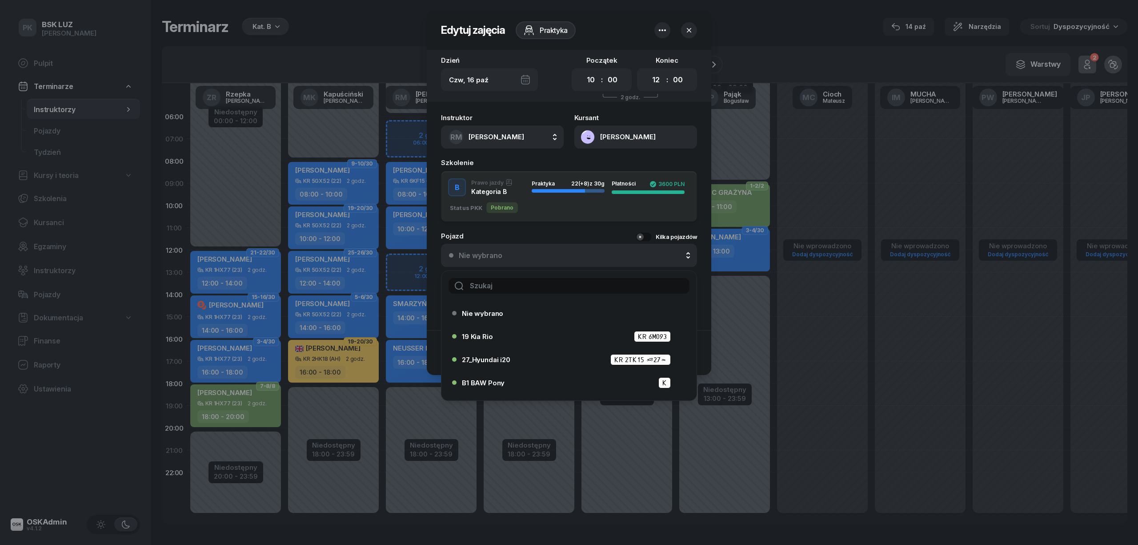
click at [512, 284] on input "text" at bounding box center [569, 286] width 241 height 16
type input "24"
click at [690, 33] on icon "button" at bounding box center [689, 30] width 9 height 9
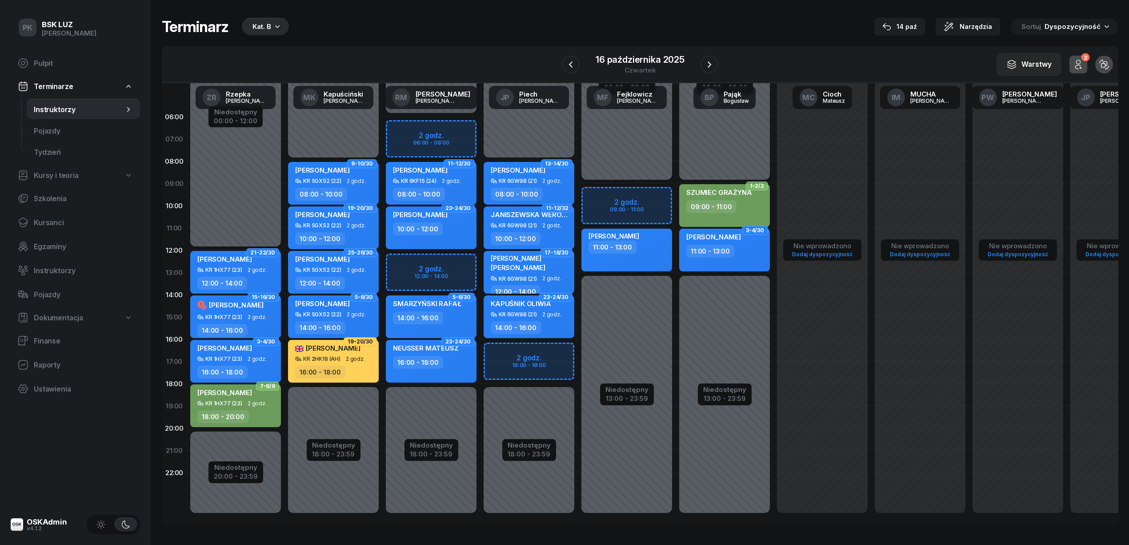
click at [452, 195] on div "08:00 - 10:00" at bounding box center [432, 194] width 78 height 13
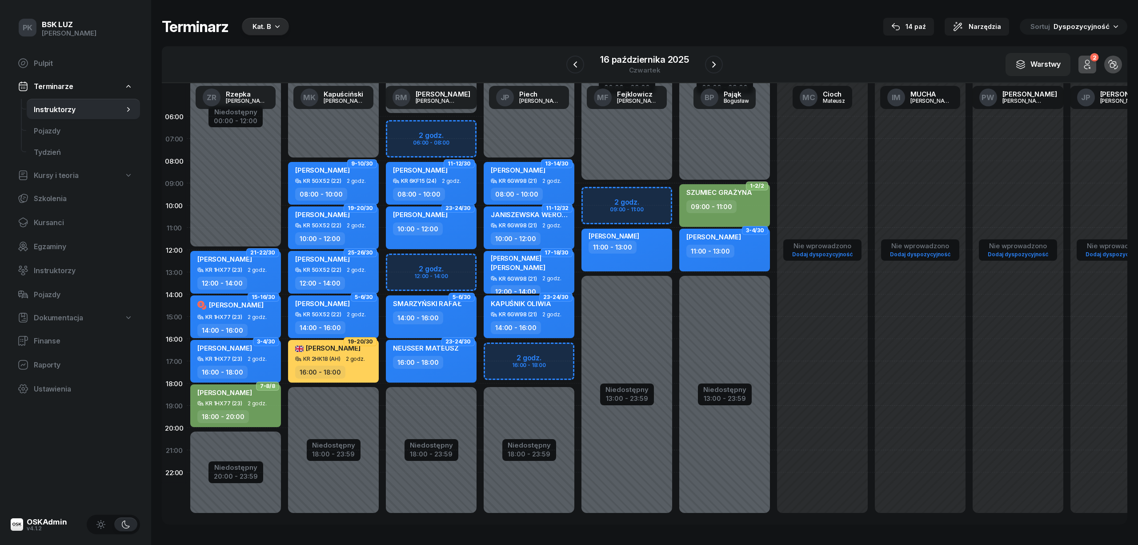
select select "08"
select select "10"
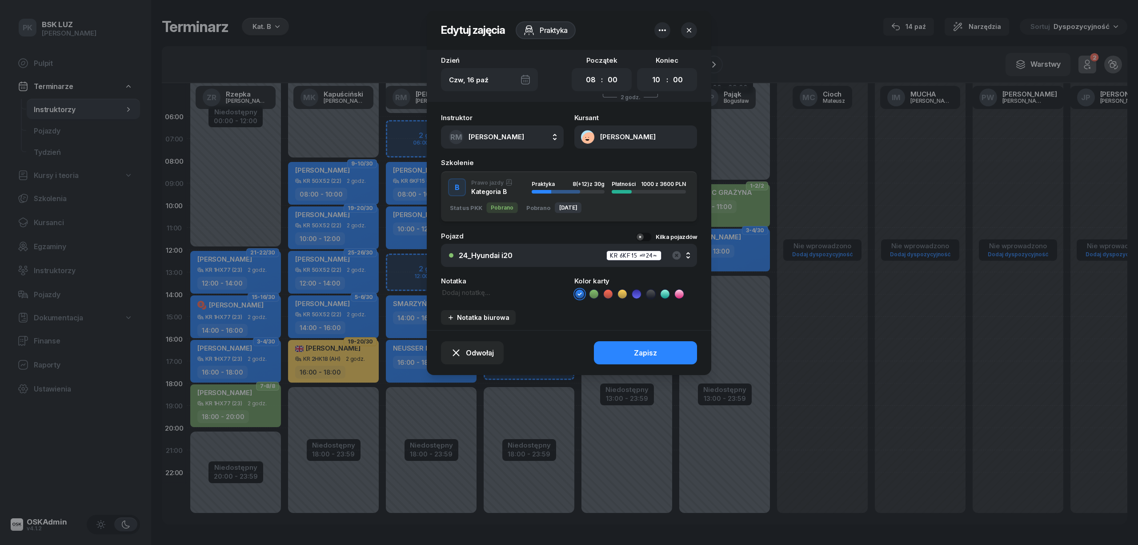
click at [522, 258] on div "24_Hyundai i20 KR 6KF15 (24)" at bounding box center [574, 255] width 230 height 11
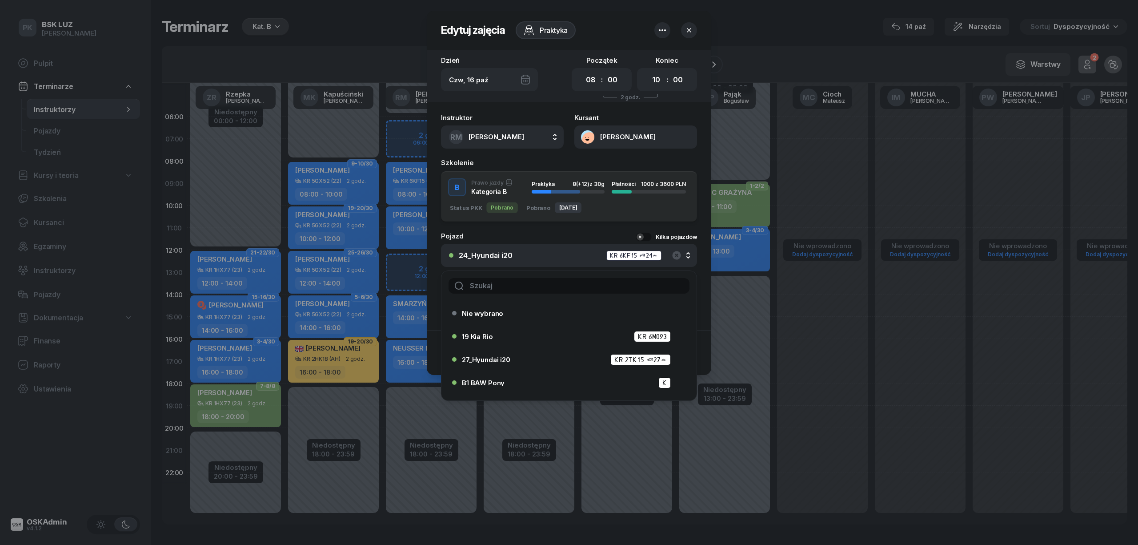
click at [523, 281] on input "text" at bounding box center [569, 286] width 241 height 16
type input "25"
click at [534, 312] on div "25_Hyundai i20 KR 4CW44 (25)" at bounding box center [571, 313] width 219 height 11
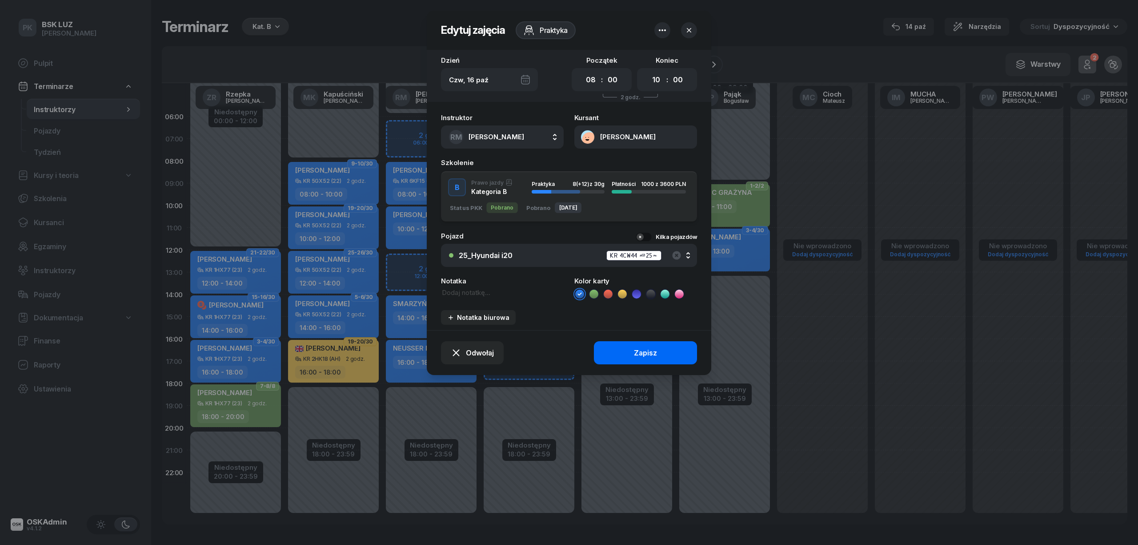
click at [641, 349] on div "Zapisz" at bounding box center [645, 353] width 23 height 8
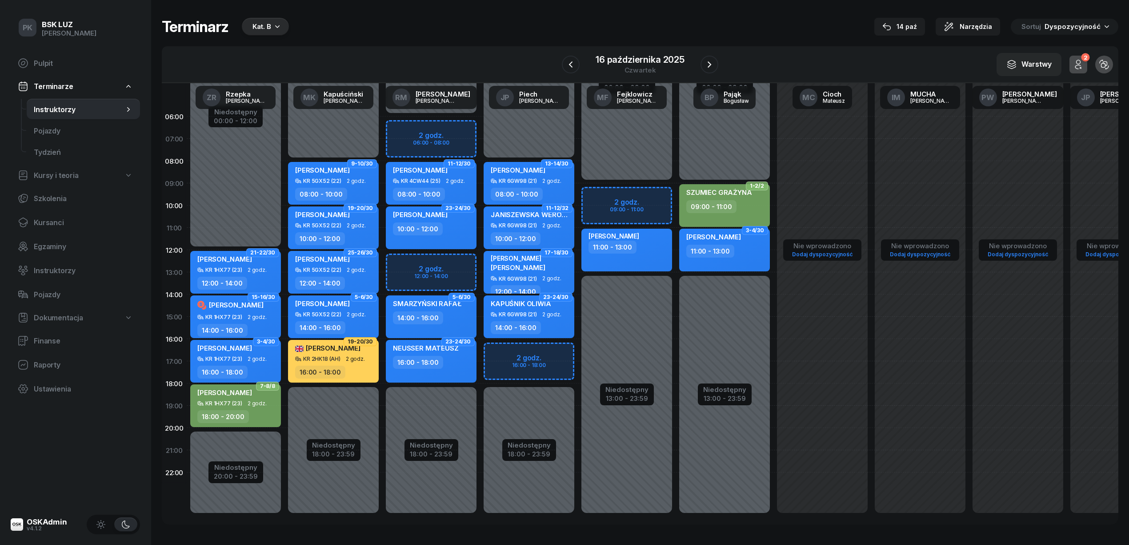
click at [463, 228] on div "10:00 - 12:00" at bounding box center [432, 228] width 78 height 13
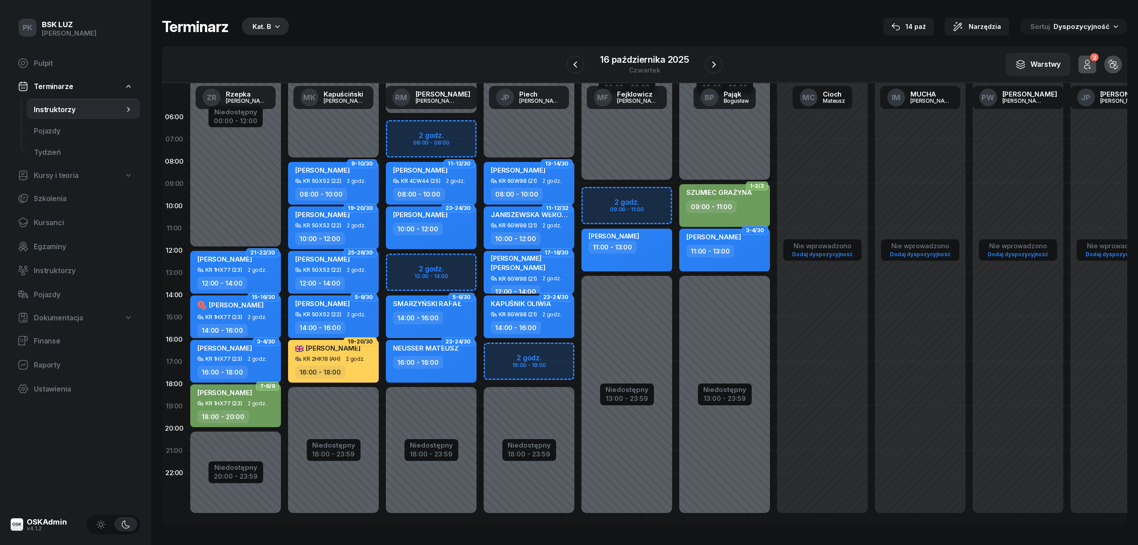
select select "10"
select select "12"
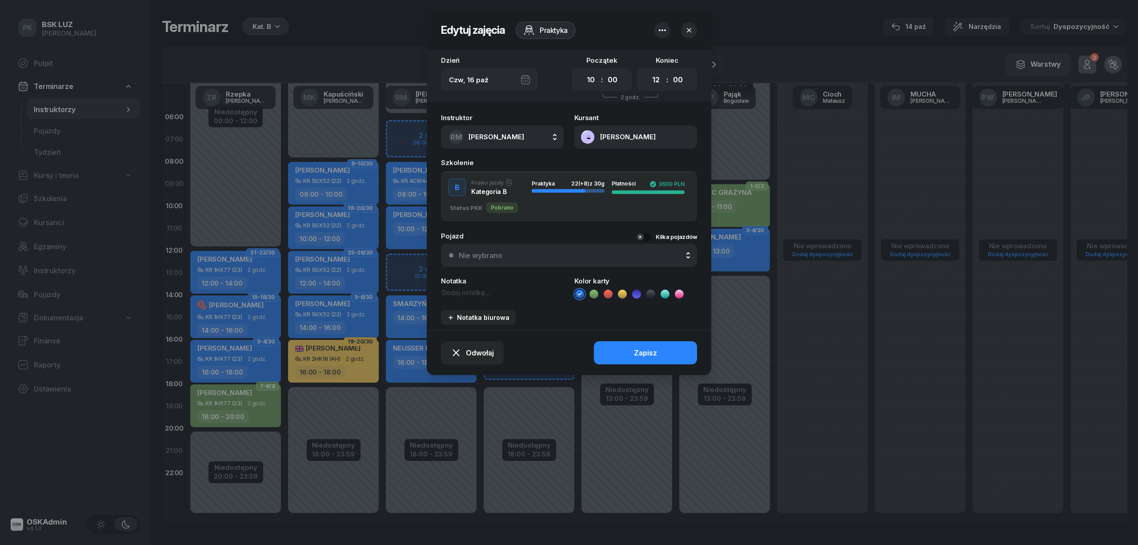
click at [543, 247] on button "Nie wybrano" at bounding box center [569, 255] width 256 height 23
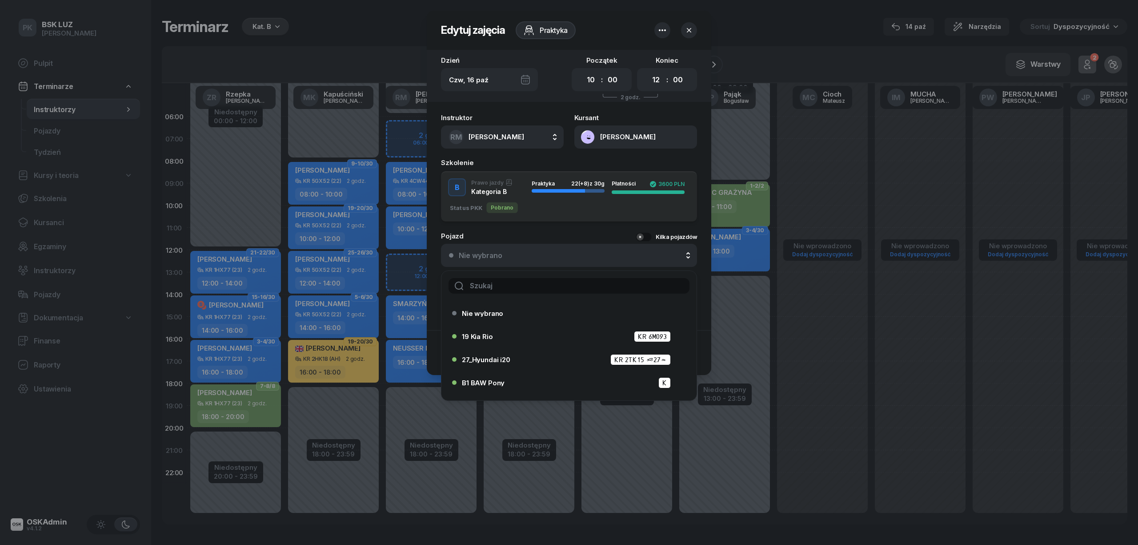
click at [545, 289] on input "text" at bounding box center [569, 286] width 241 height 16
type input "25"
click at [522, 315] on div "25_Hyundai i20 KR 4CW44 (25)" at bounding box center [571, 313] width 219 height 11
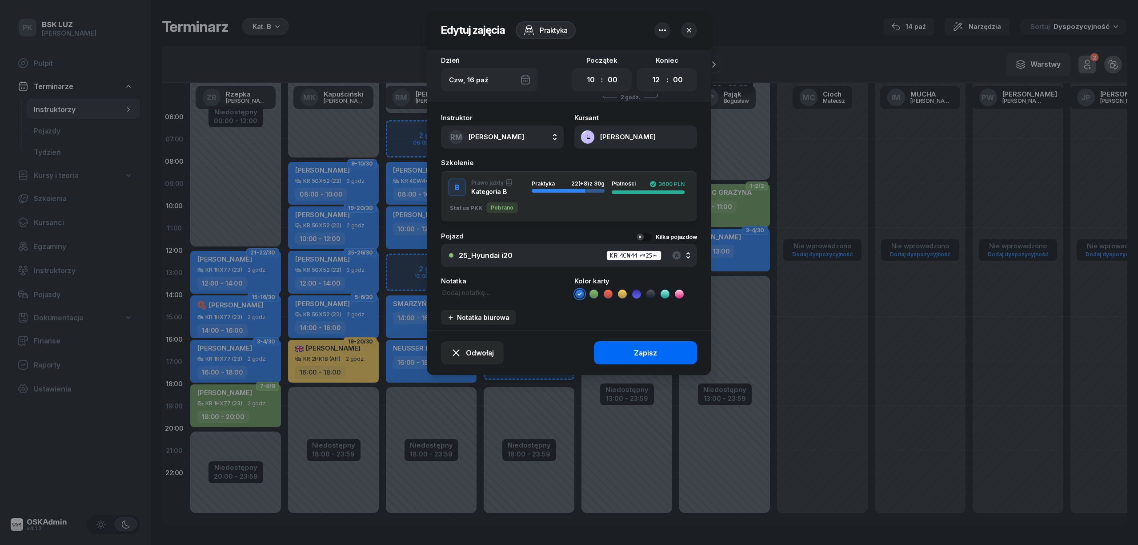
click at [626, 351] on button "Zapisz" at bounding box center [645, 352] width 103 height 23
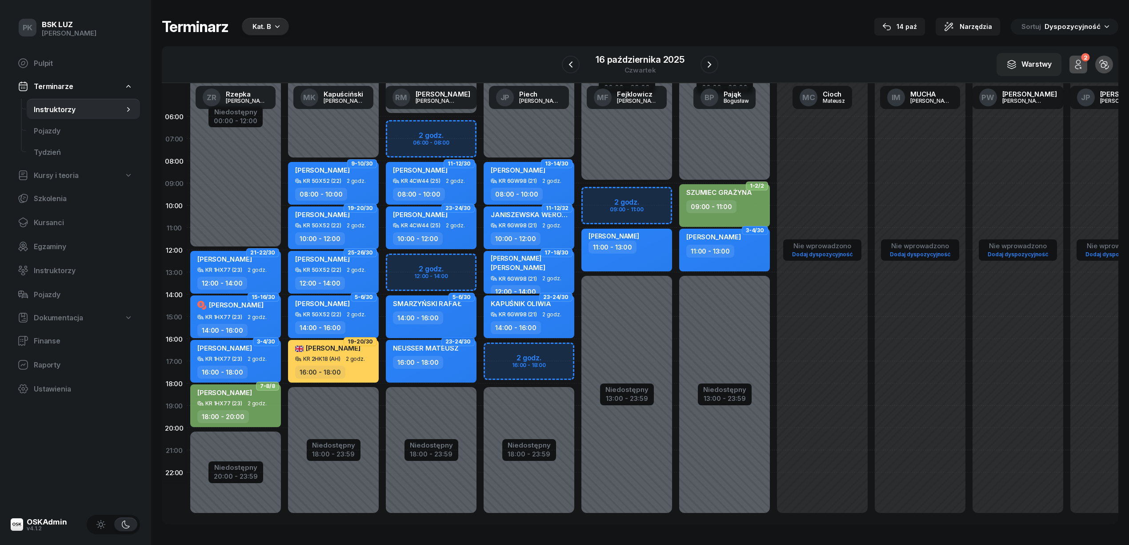
click at [424, 310] on div "SMARZYŃSKI RAFAŁ" at bounding box center [427, 305] width 68 height 12
select select "14"
select select "16"
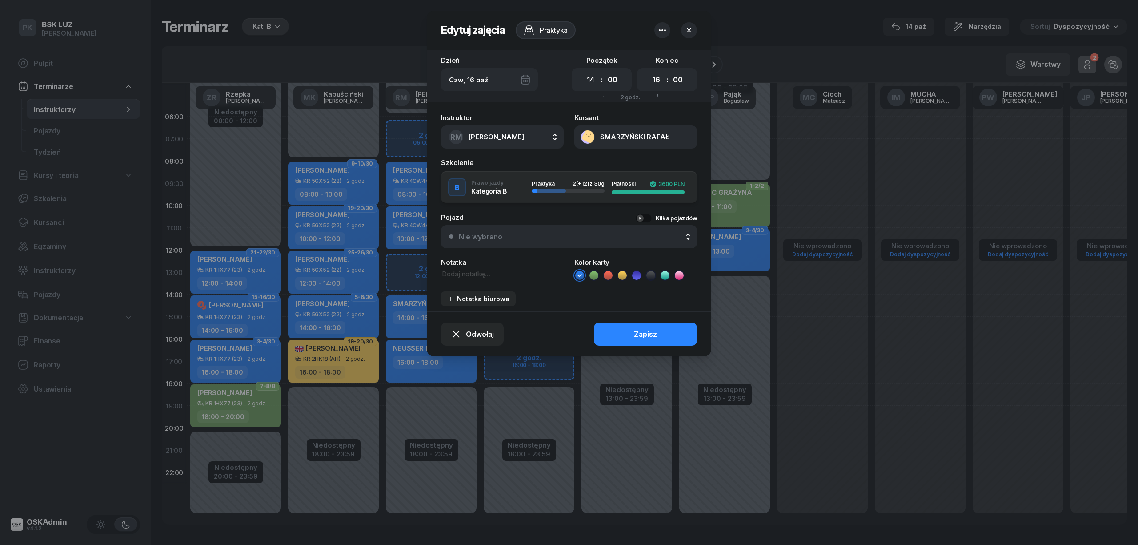
click at [532, 235] on div "Nie wybrano" at bounding box center [574, 237] width 230 height 8
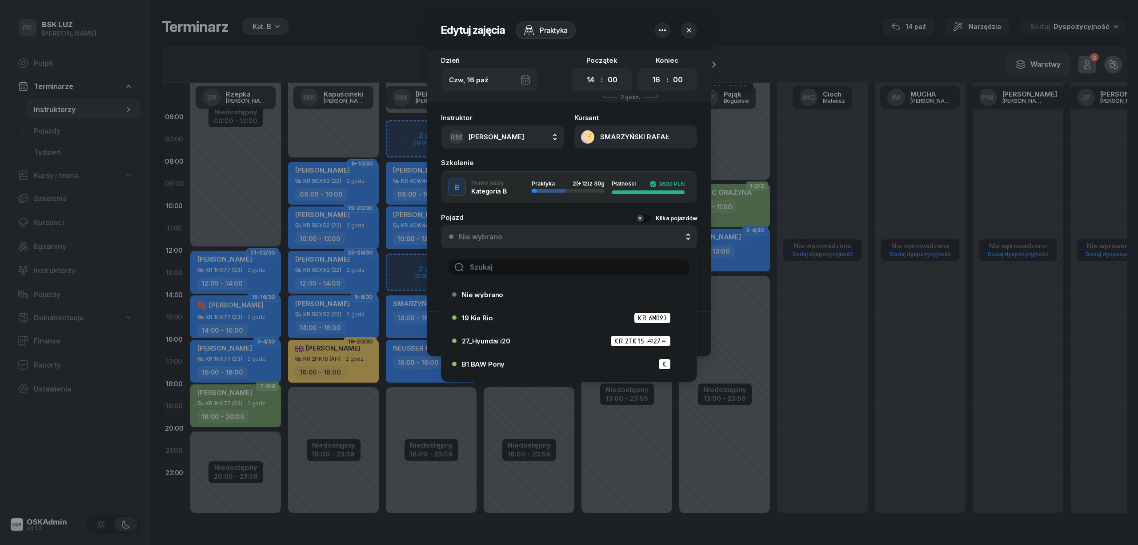
click at [530, 267] on input "text" at bounding box center [569, 267] width 241 height 16
type input "25"
click at [529, 294] on div "25_Hyundai i20 KR 4CW44 (25)" at bounding box center [571, 294] width 219 height 11
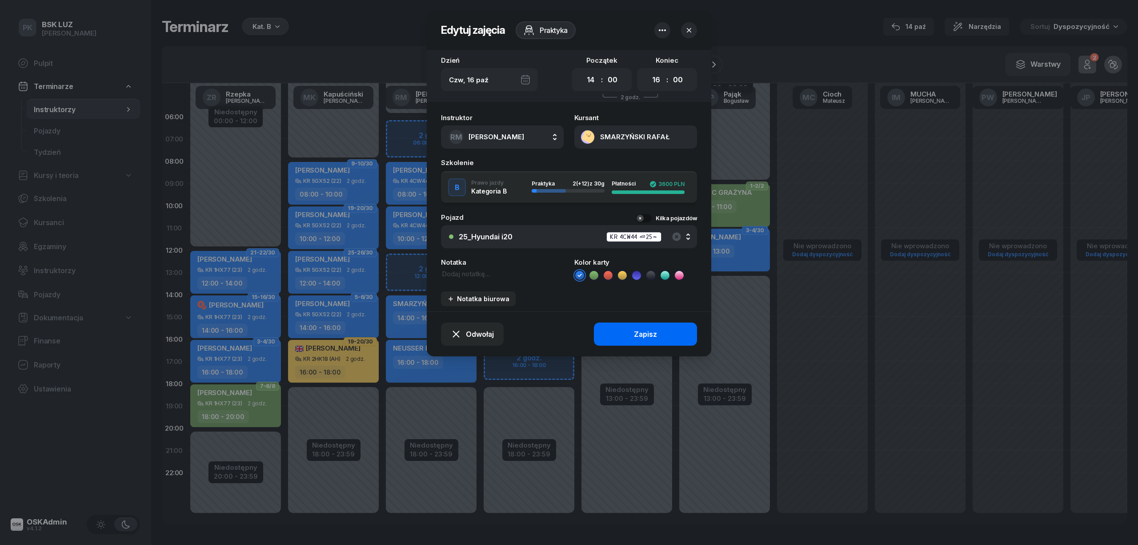
click at [612, 326] on button "Zapisz" at bounding box center [645, 333] width 103 height 23
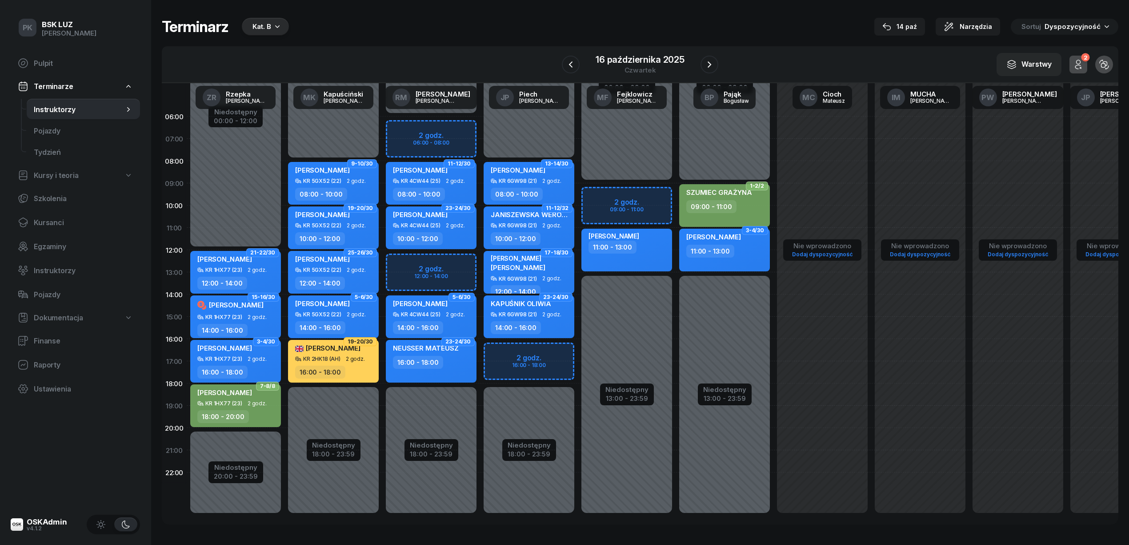
click at [434, 357] on div "16:00 - 18:00" at bounding box center [418, 362] width 50 height 13
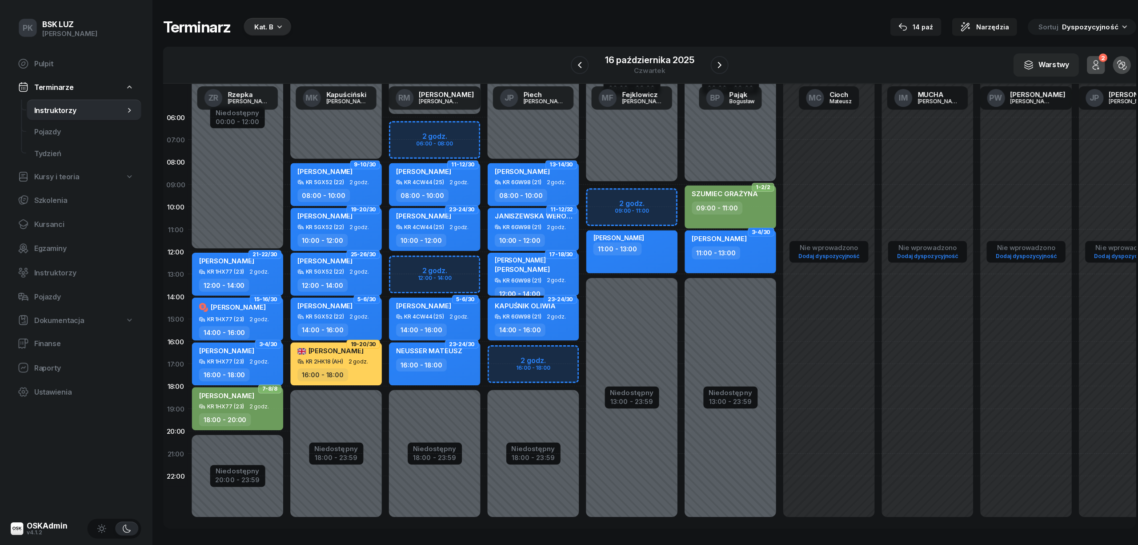
select select "16"
select select "18"
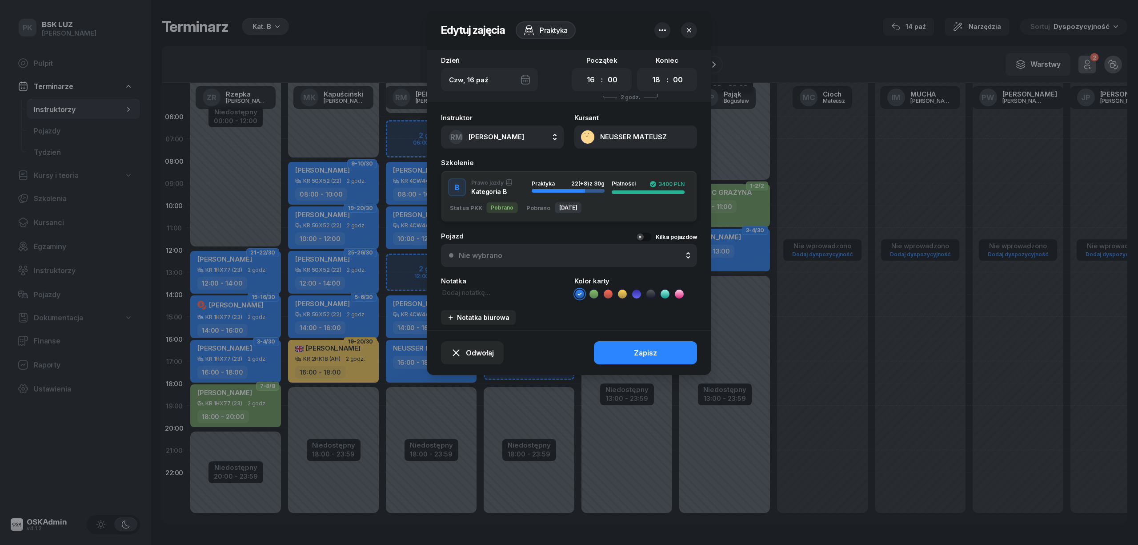
click at [531, 255] on div "Nie wybrano" at bounding box center [574, 255] width 230 height 8
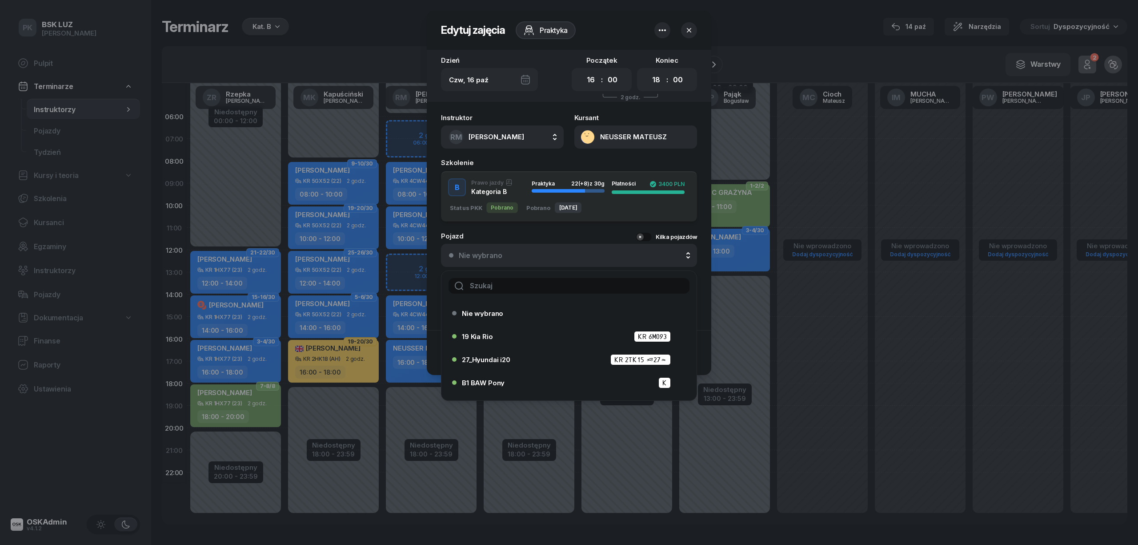
click at [497, 288] on input "text" at bounding box center [569, 286] width 241 height 16
type input "25"
click at [497, 311] on span "25_Hyundai i20" at bounding box center [487, 313] width 50 height 7
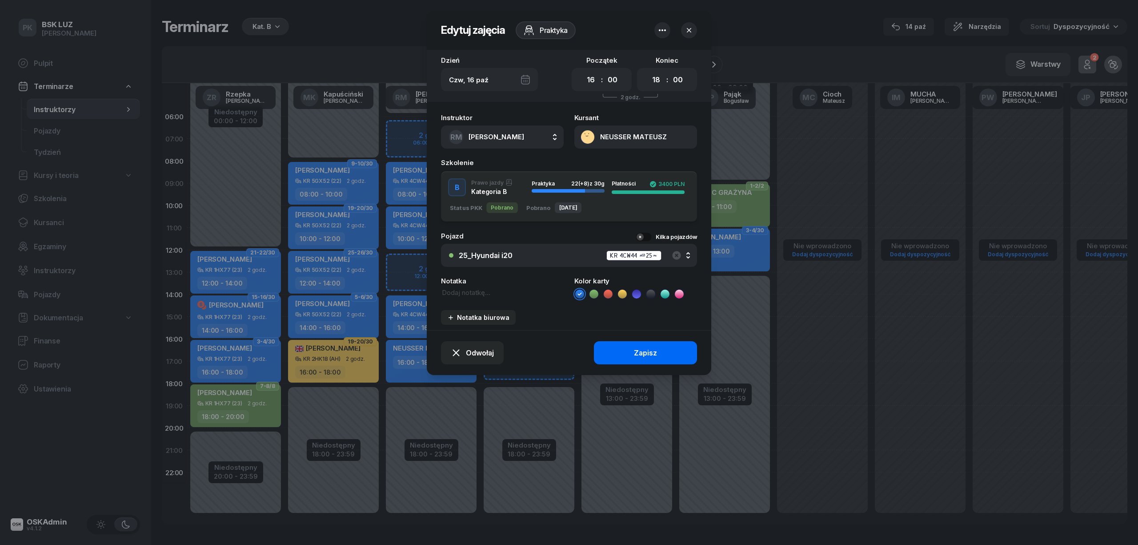
click at [610, 351] on button "Zapisz" at bounding box center [645, 352] width 103 height 23
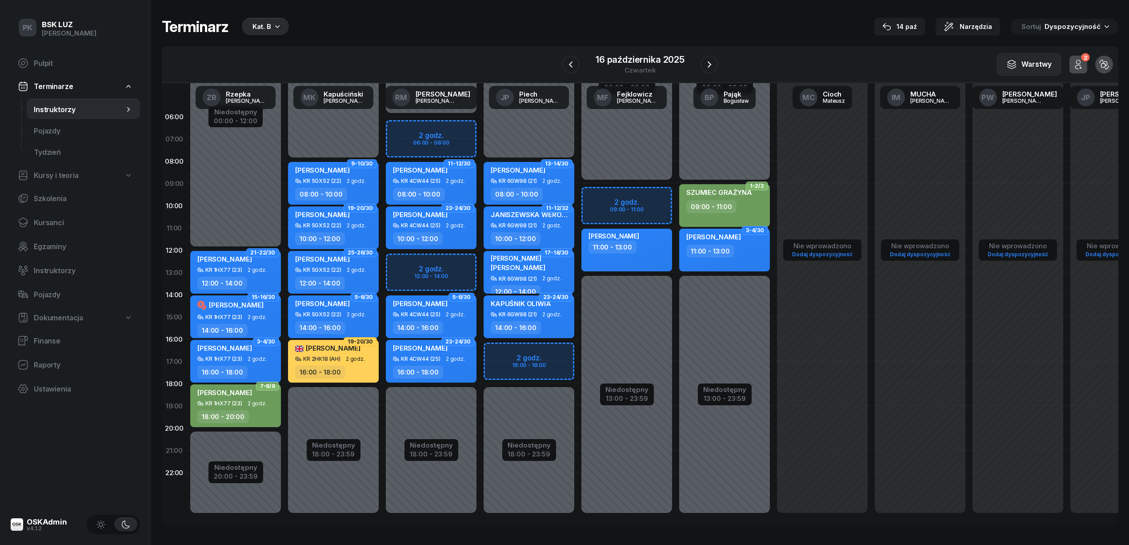
click at [654, 259] on div "kokoszka jacek 11:00 - 13:00" at bounding box center [627, 250] width 91 height 43
select select "11"
select select "13"
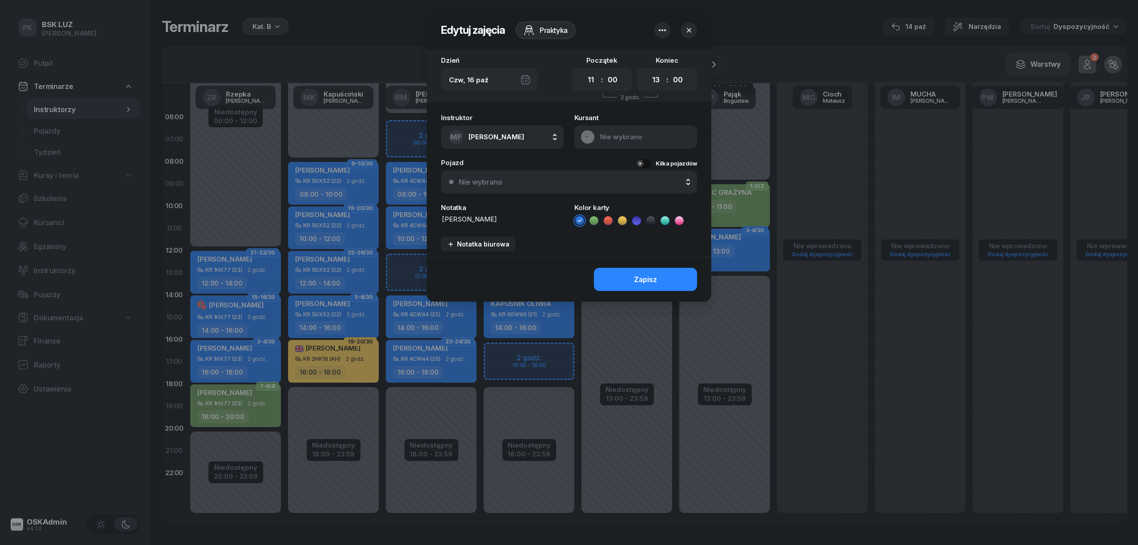
click at [553, 183] on div "Nie wybrano" at bounding box center [574, 182] width 230 height 8
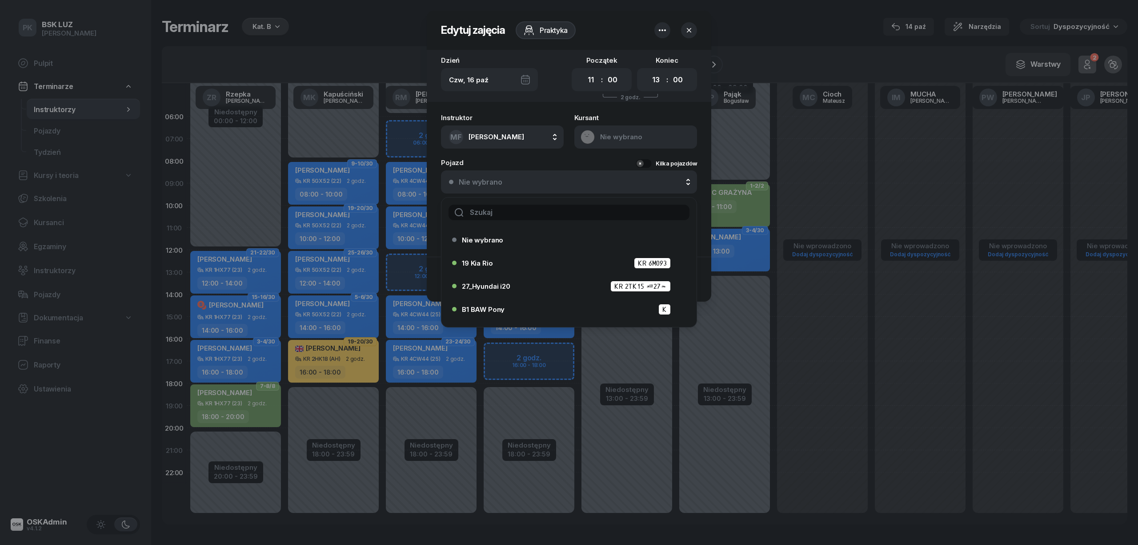
click at [511, 219] on input "text" at bounding box center [569, 213] width 241 height 16
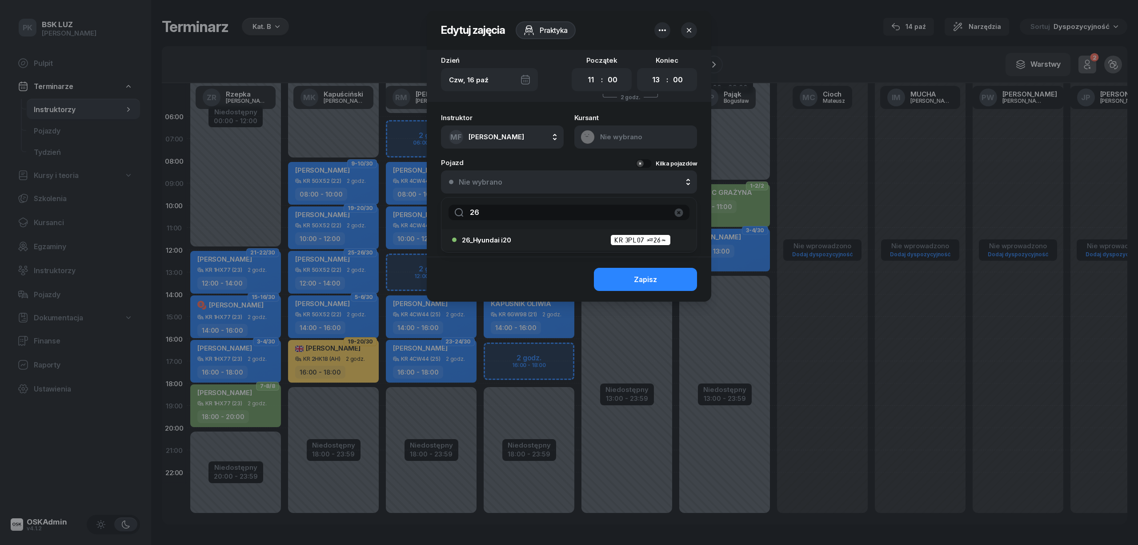
type input "26"
click at [534, 236] on div "26_Hyundai i20 KR 3PL07 (26)" at bounding box center [571, 239] width 219 height 11
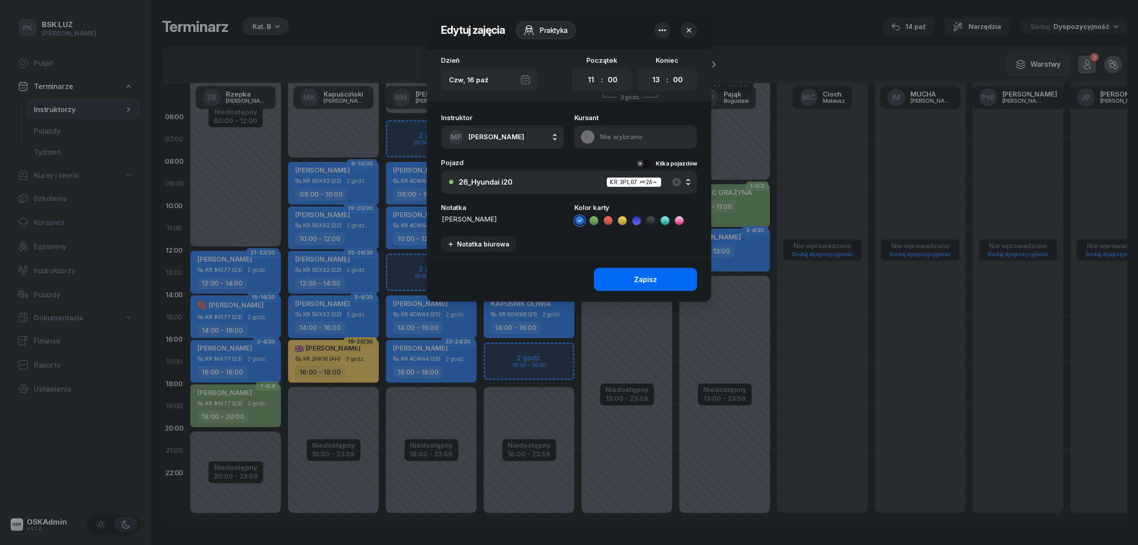
click at [655, 280] on div "Zapisz" at bounding box center [645, 279] width 23 height 8
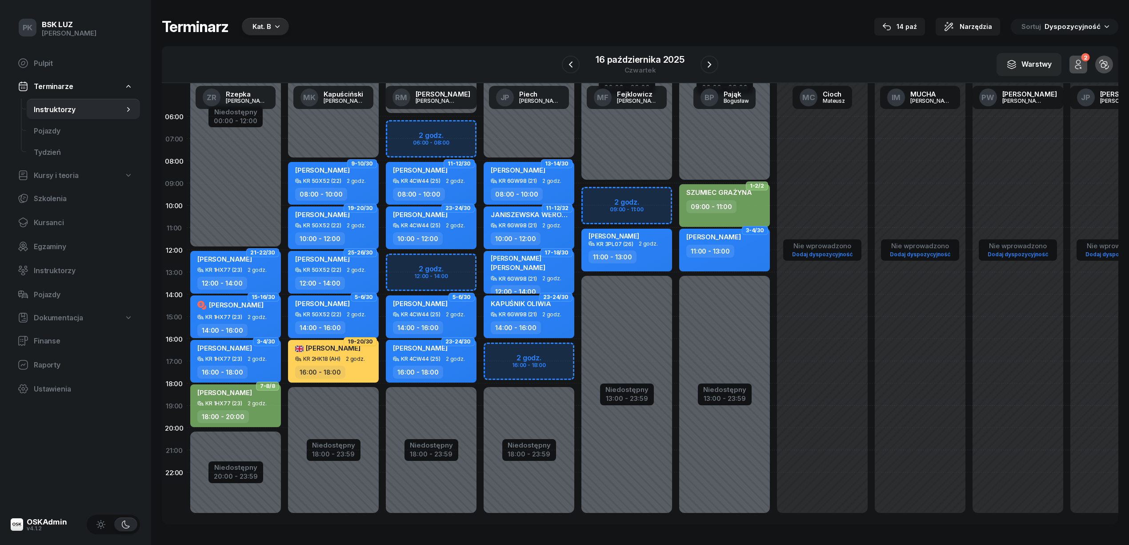
click at [643, 257] on div "11:00 - 13:00" at bounding box center [628, 256] width 78 height 13
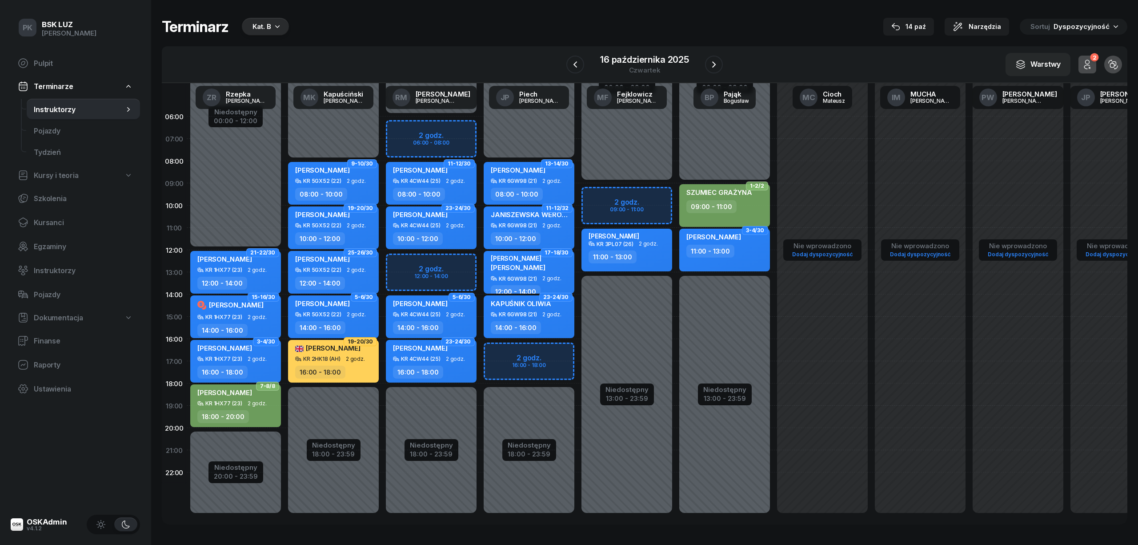
select select "11"
select select "13"
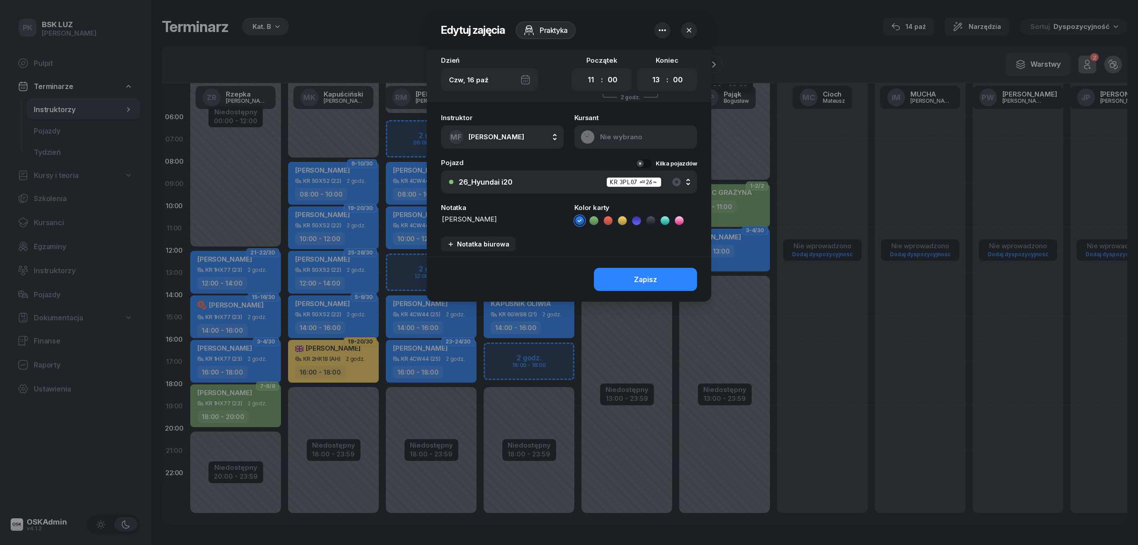
click at [665, 322] on div at bounding box center [569, 272] width 1138 height 545
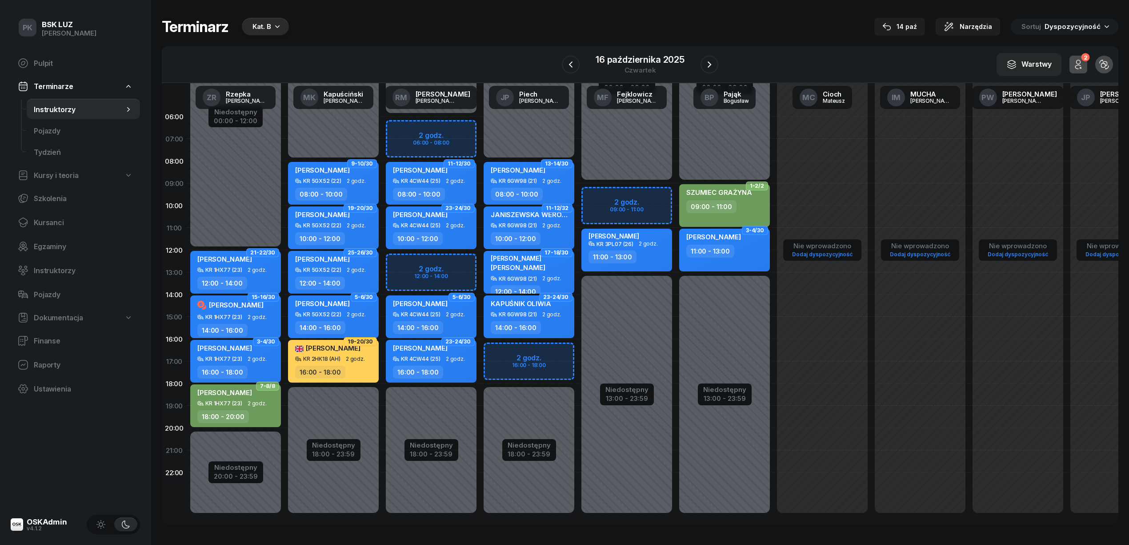
click at [746, 253] on div "11:00 - 13:00" at bounding box center [725, 251] width 78 height 13
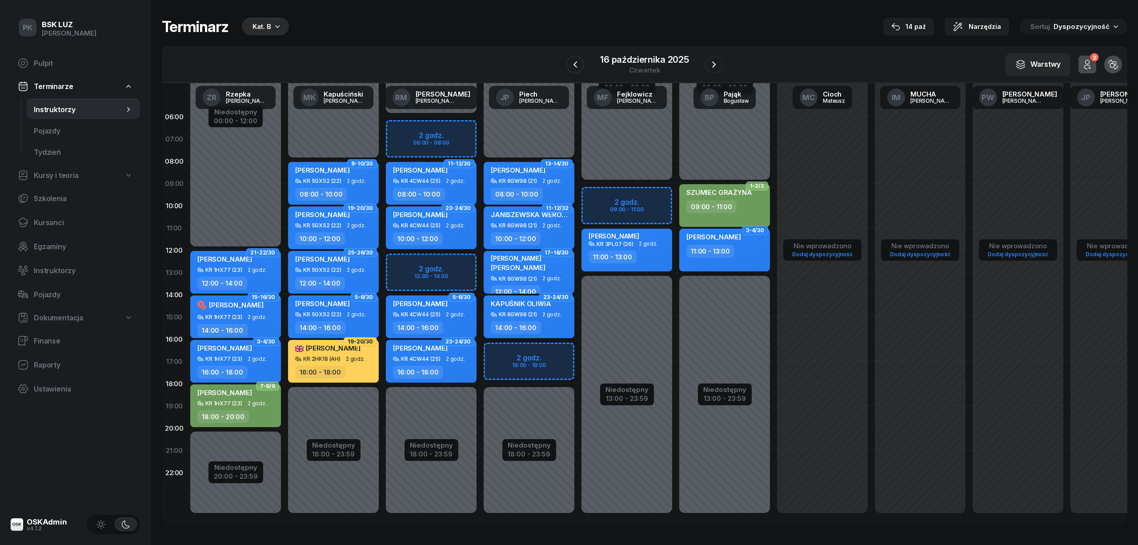
select select "11"
select select "13"
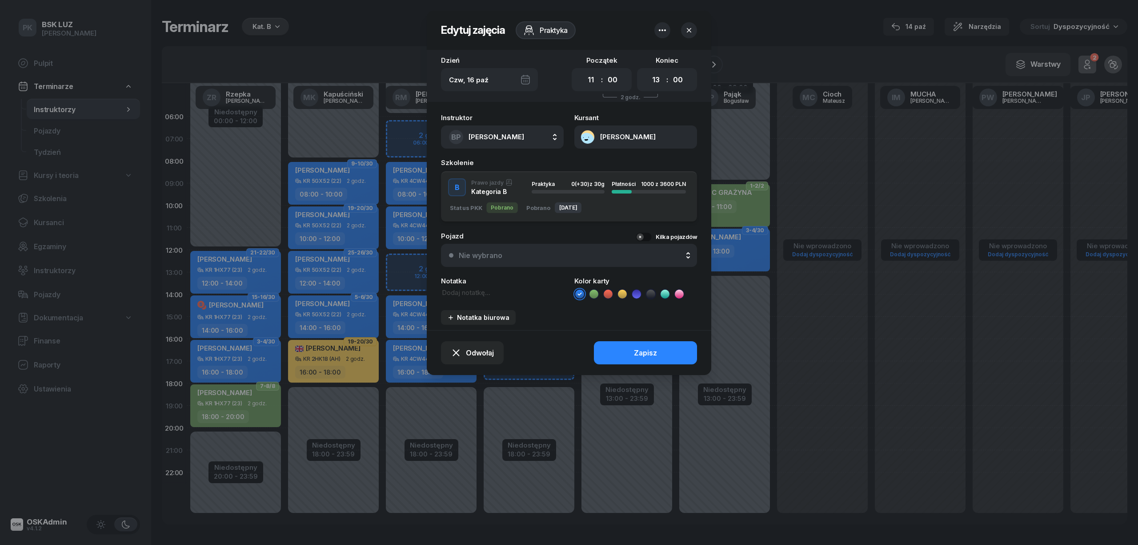
click at [486, 253] on div "Nie wybrano" at bounding box center [481, 255] width 44 height 8
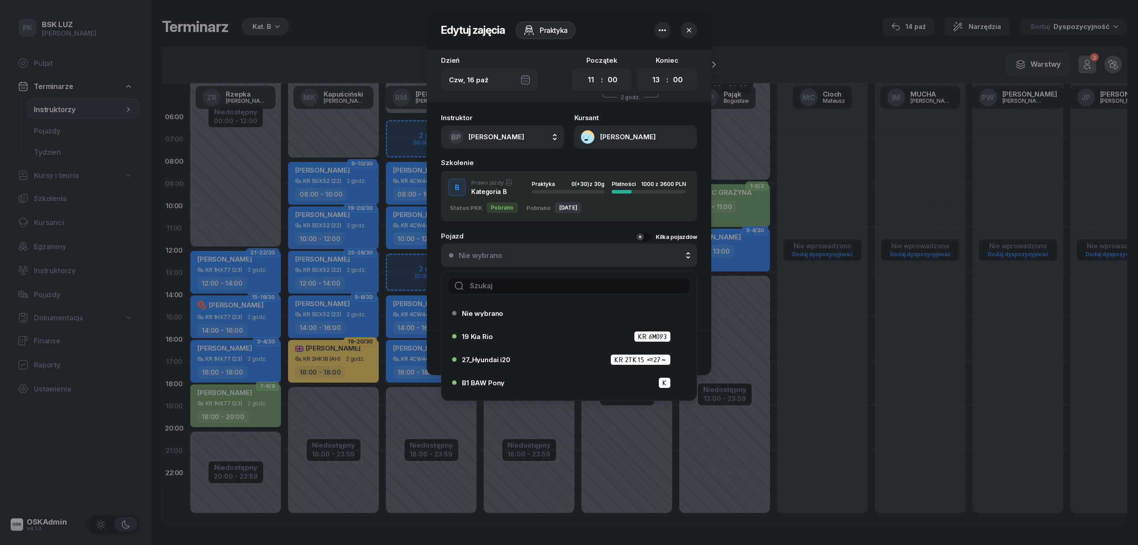
click at [506, 285] on input "text" at bounding box center [569, 286] width 241 height 16
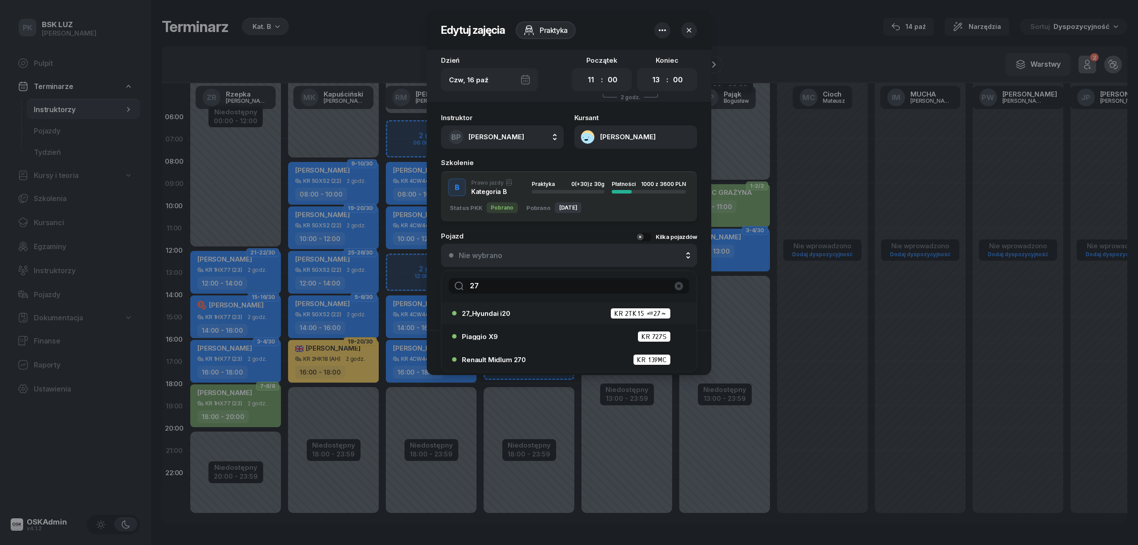
type input "27"
click at [514, 309] on div "27_Hyundai i20 KR 2TK15 (27)" at bounding box center [571, 313] width 219 height 11
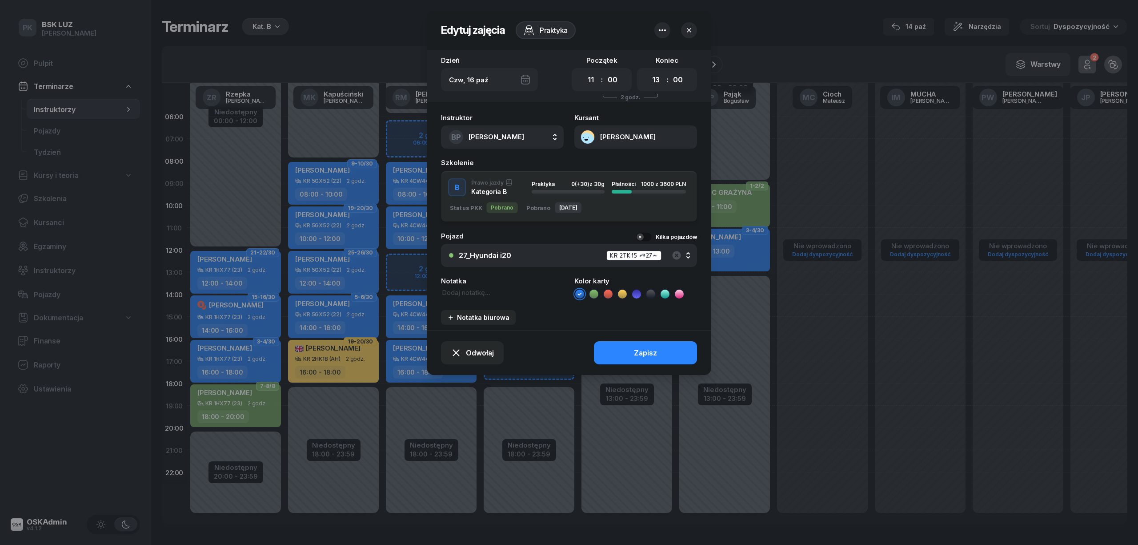
click at [647, 349] on div "Zapisz" at bounding box center [645, 353] width 23 height 8
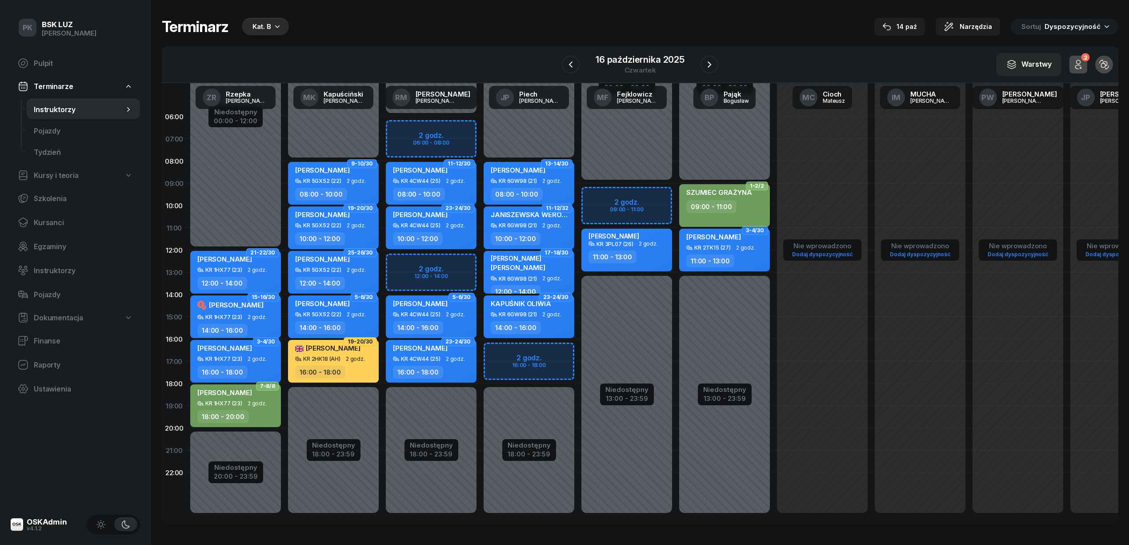
click at [746, 206] on div "09:00 - 11:00" at bounding box center [725, 206] width 78 height 13
select select "09"
select select "11"
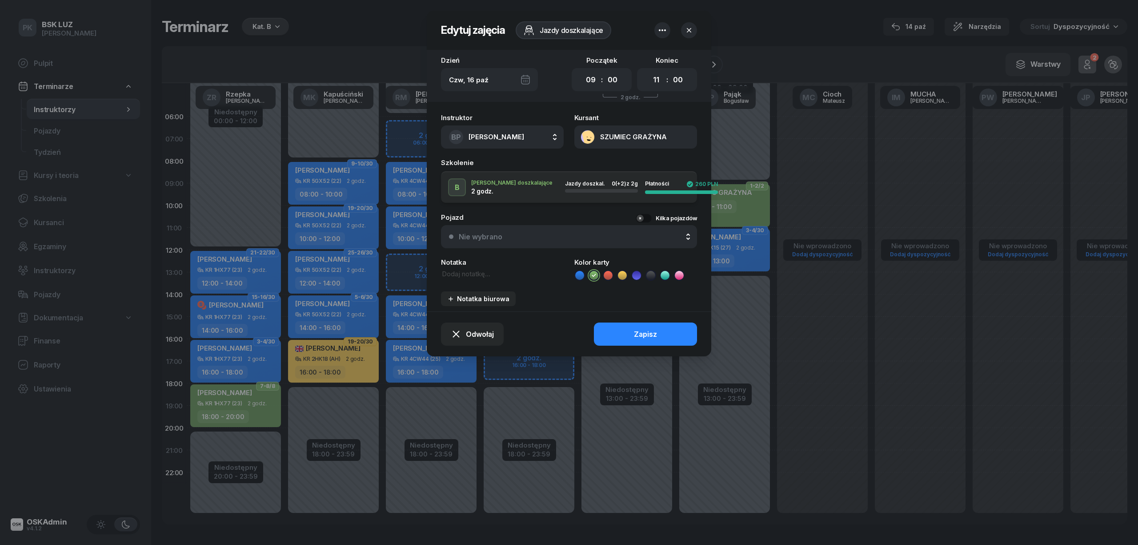
click at [578, 235] on div "Nie wybrano" at bounding box center [574, 237] width 230 height 8
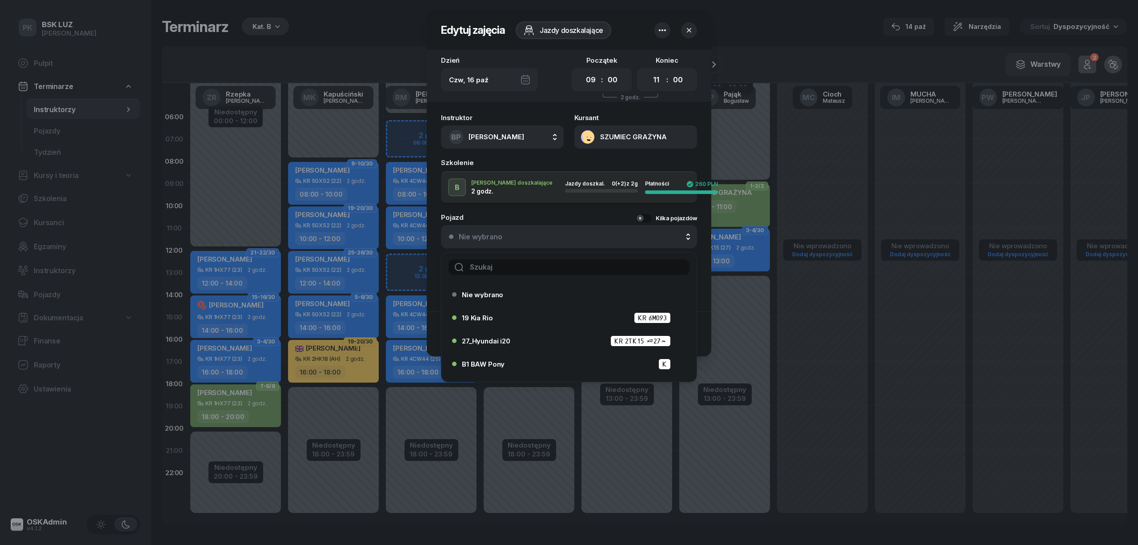
click at [515, 262] on input "text" at bounding box center [569, 267] width 241 height 16
click at [514, 266] on input "text" at bounding box center [569, 267] width 241 height 16
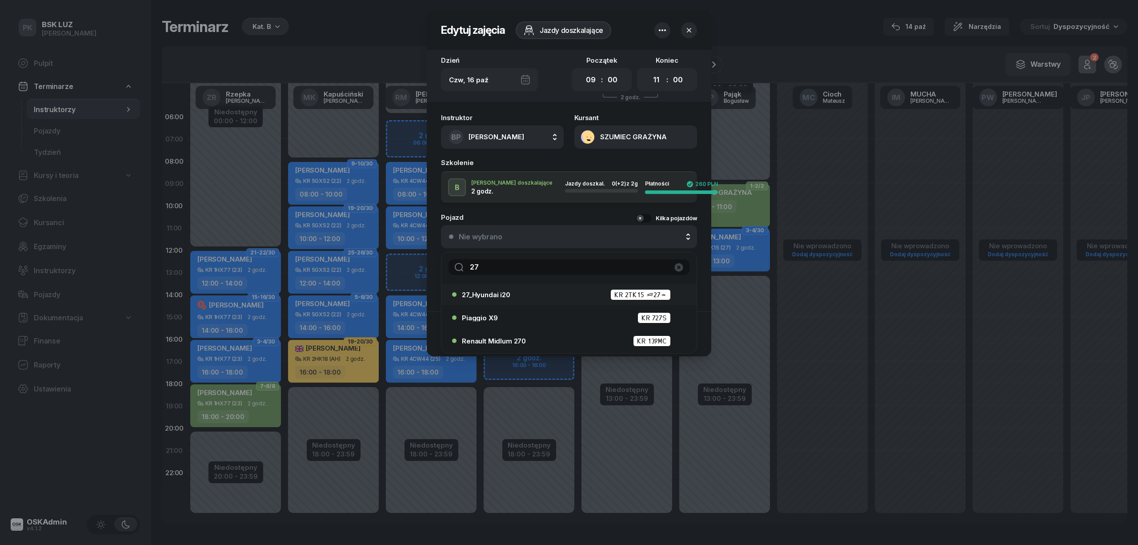
type input "27"
click at [506, 296] on span "27_Hyundai i20" at bounding box center [486, 294] width 48 height 7
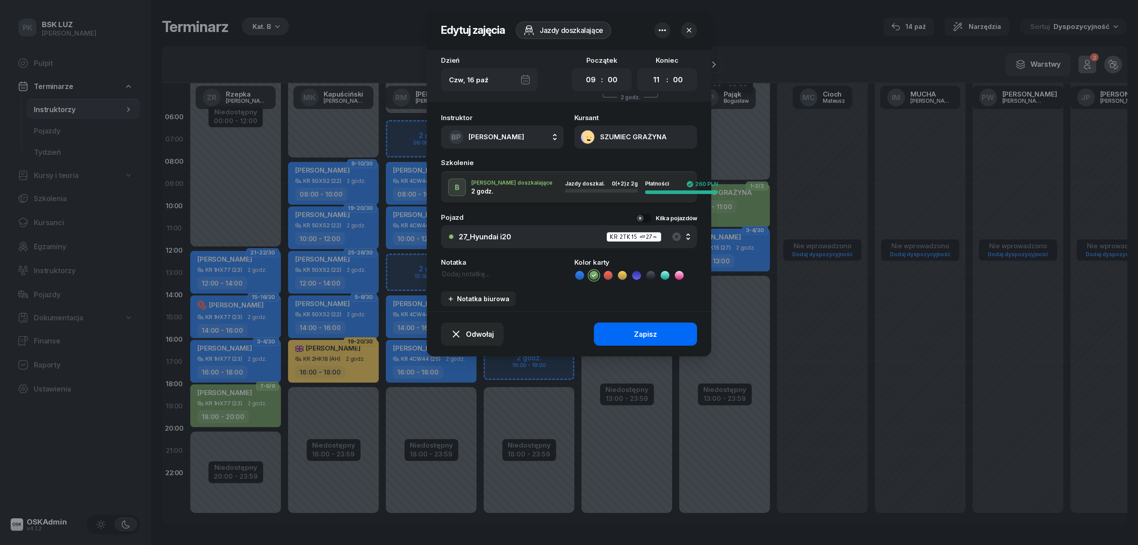
click at [630, 333] on button "Zapisz" at bounding box center [645, 333] width 103 height 23
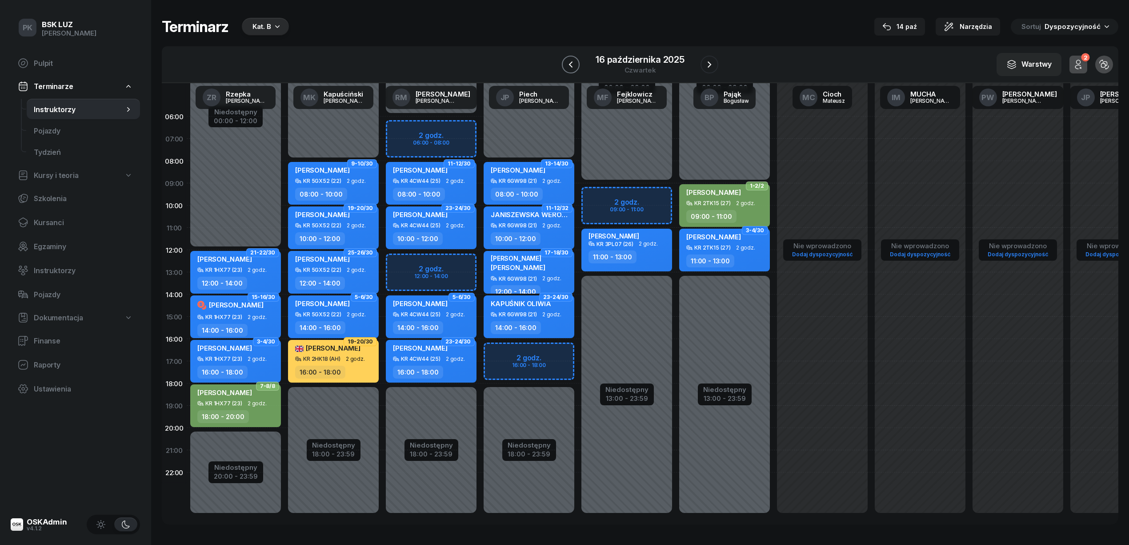
click at [571, 59] on icon "button" at bounding box center [571, 64] width 11 height 11
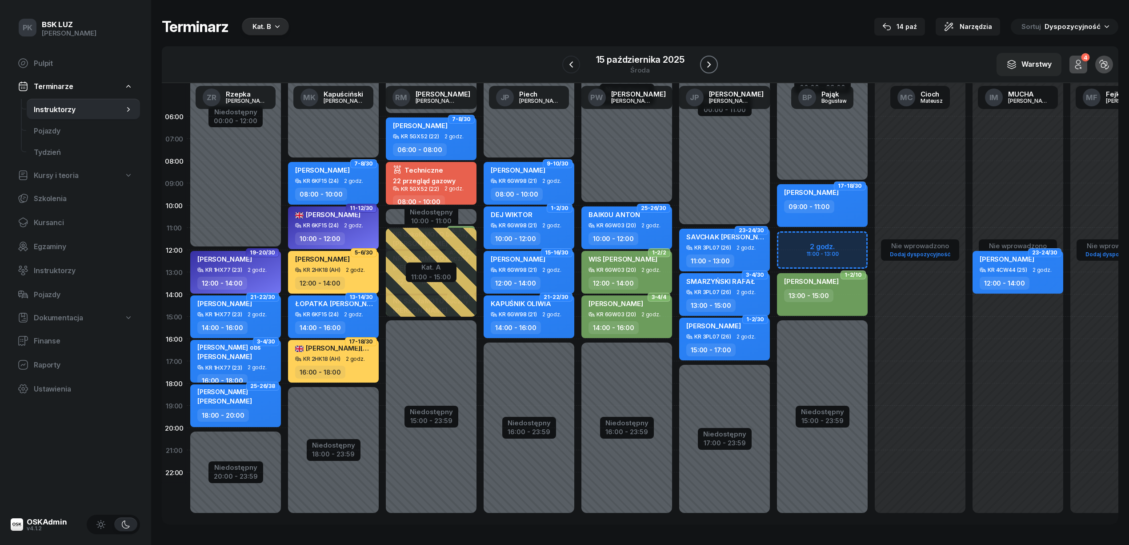
click at [710, 61] on icon "button" at bounding box center [709, 64] width 11 height 11
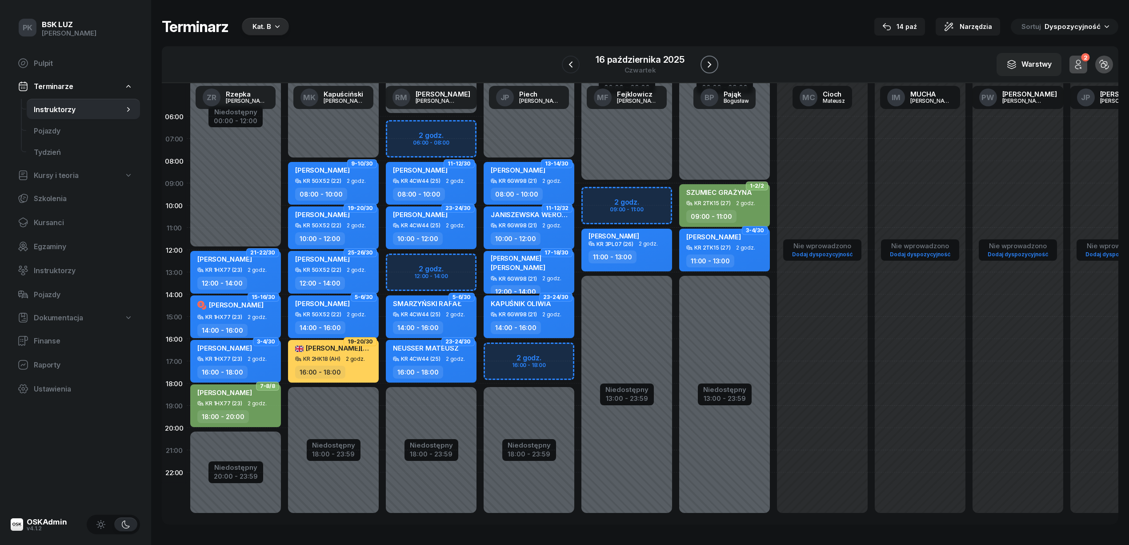
click at [710, 61] on icon "button" at bounding box center [709, 64] width 11 height 11
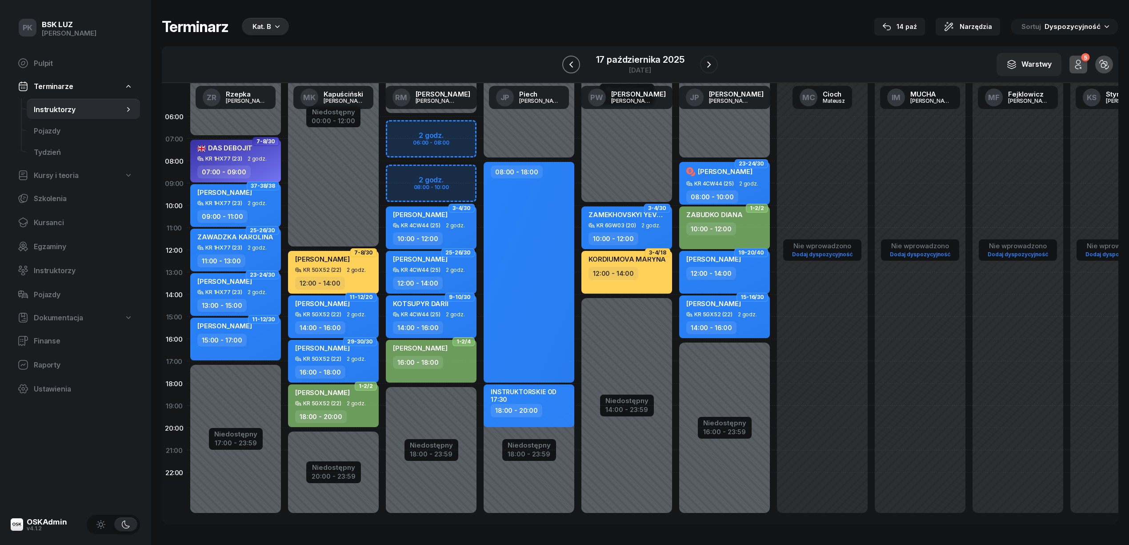
click at [570, 63] on icon "button" at bounding box center [571, 64] width 11 height 11
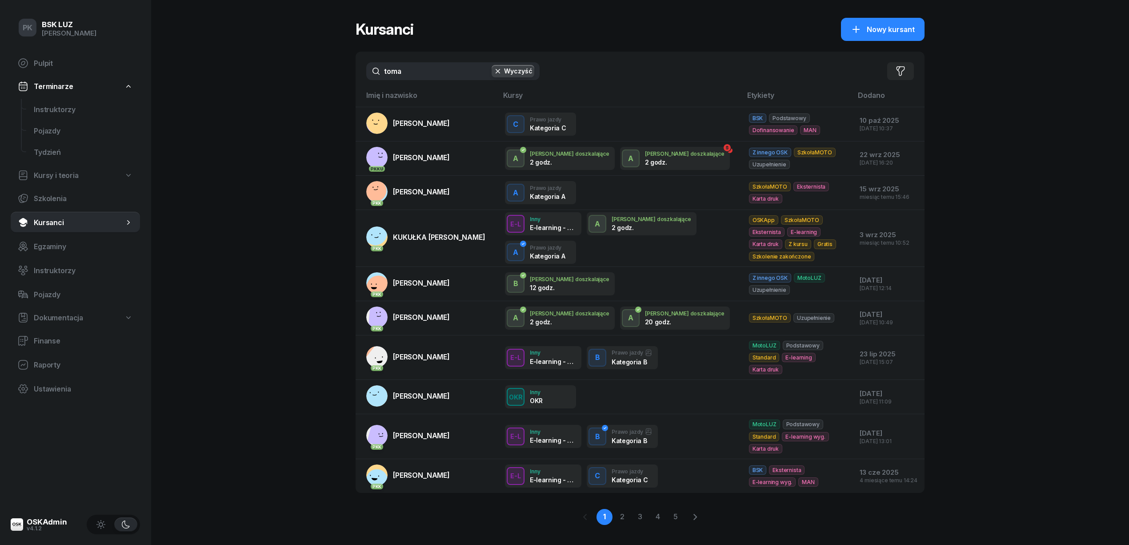
drag, startPoint x: 430, startPoint y: 72, endPoint x: 303, endPoint y: 77, distance: 126.8
click at [303, 77] on div "PK BSK [PERSON_NAME] Pulpit Terminarze Instruktorzy Pojazdy Tydzień Kursy i teo…" at bounding box center [564, 279] width 1129 height 558
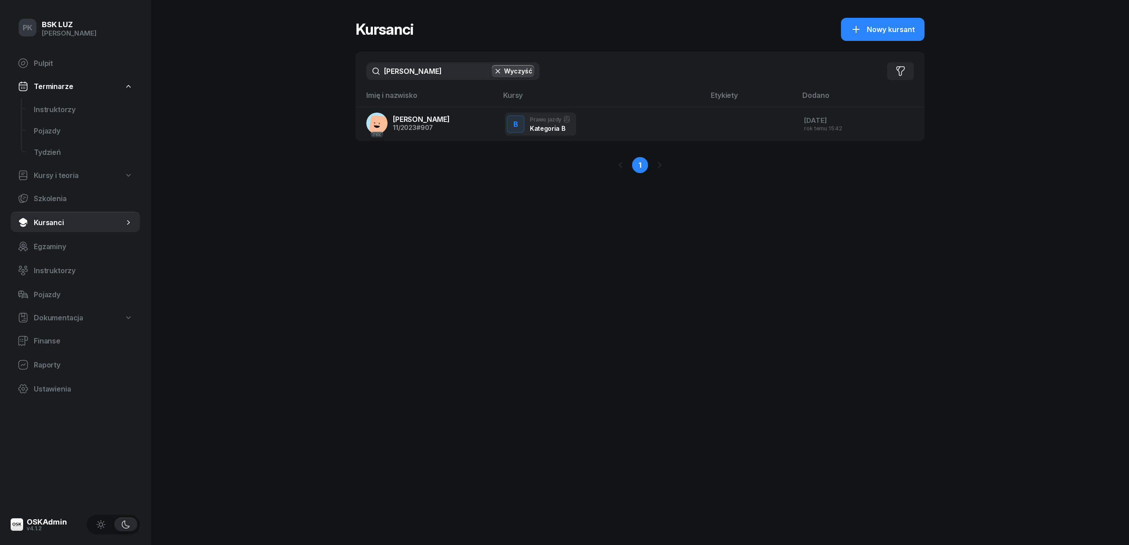
drag, startPoint x: 414, startPoint y: 75, endPoint x: 341, endPoint y: 78, distance: 73.0
click at [341, 78] on div "PK BSK [PERSON_NAME] Pulpit Terminarze Instruktorzy Pojazdy Tydzień Kursy i teo…" at bounding box center [564, 272] width 1129 height 545
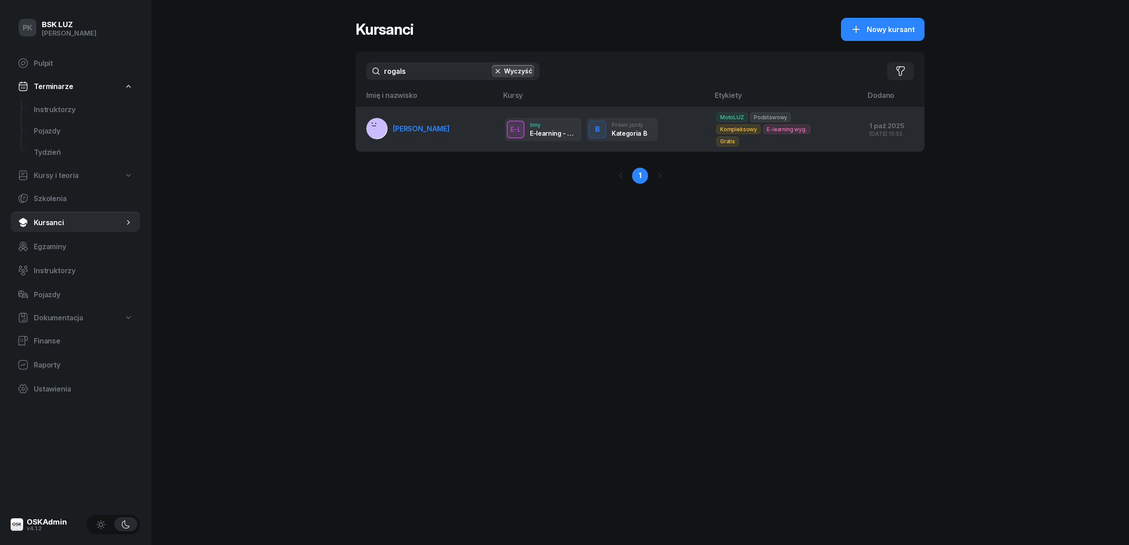
type input "rogals"
click at [414, 132] on span "[PERSON_NAME]" at bounding box center [421, 128] width 57 height 9
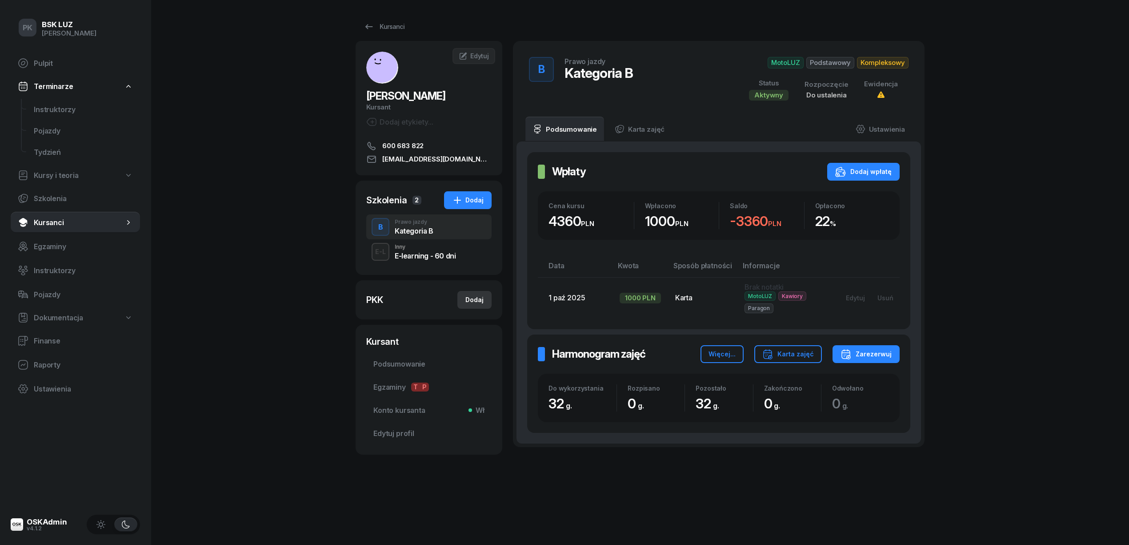
click at [469, 301] on div "Dodaj" at bounding box center [475, 299] width 18 height 11
select select
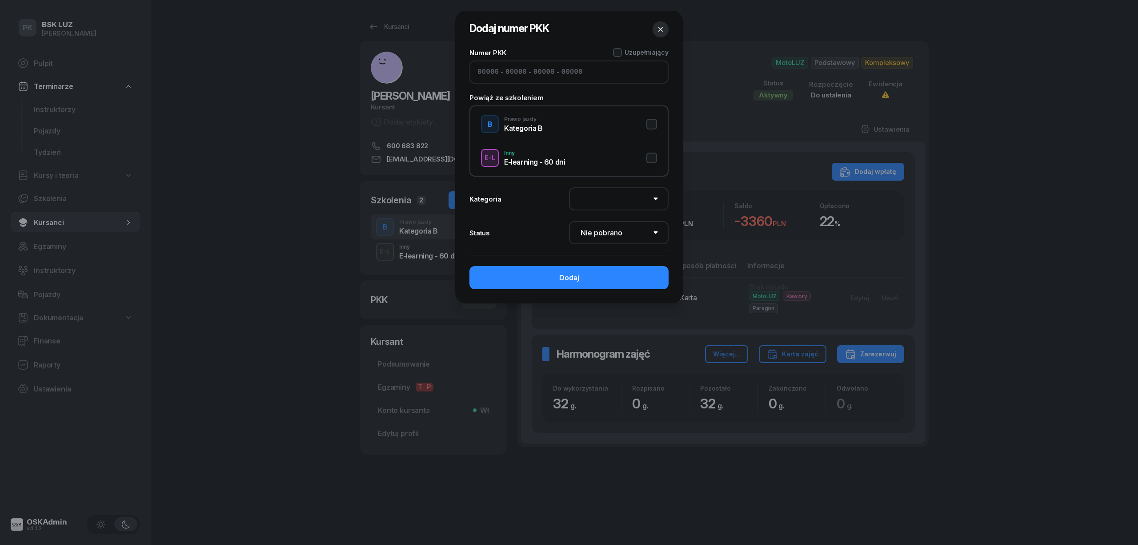
click at [482, 73] on input at bounding box center [488, 72] width 21 height 8
type input "32390"
type input "81043"
type input "46778"
type input "9"
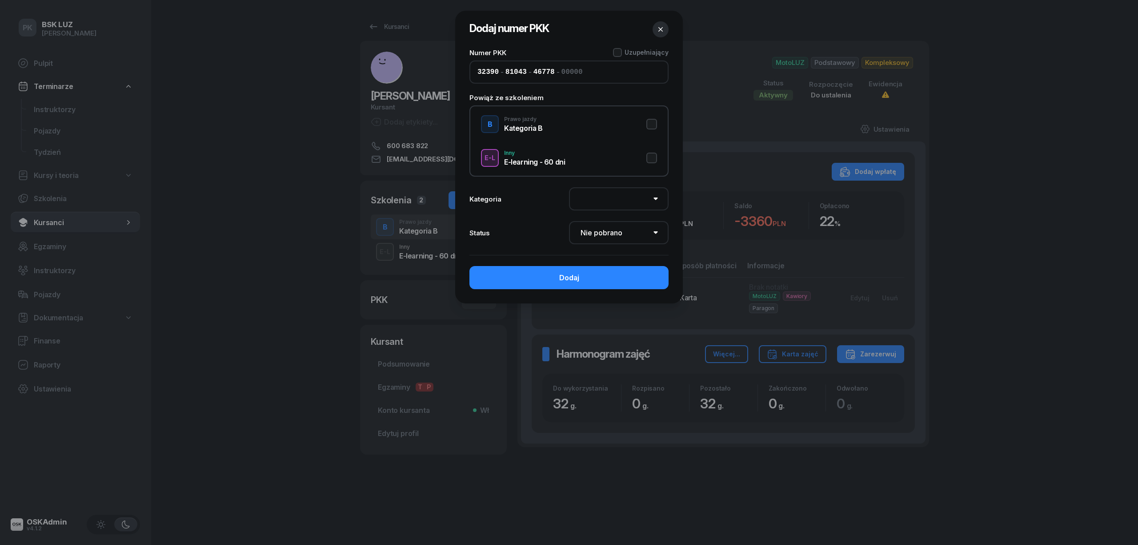
click at [573, 71] on input at bounding box center [572, 72] width 21 height 8
drag, startPoint x: 554, startPoint y: 72, endPoint x: 462, endPoint y: 73, distance: 91.6
click at [462, 73] on div "Numer PKK Uzupełniający 32390 - 81043 - 46778 - Powiąż ze szkoleniem B Prawo ja…" at bounding box center [569, 175] width 228 height 255
type input "8"
type input "3"
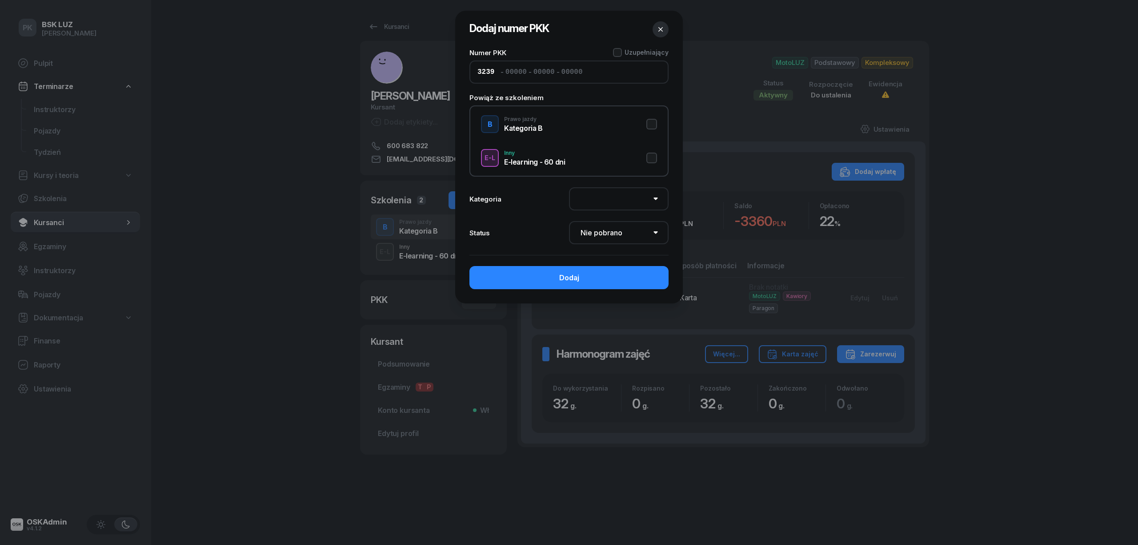
type input "32390"
type input "81043"
type input "46770"
type input "97122"
click at [599, 278] on button "Dodaj" at bounding box center [569, 277] width 199 height 23
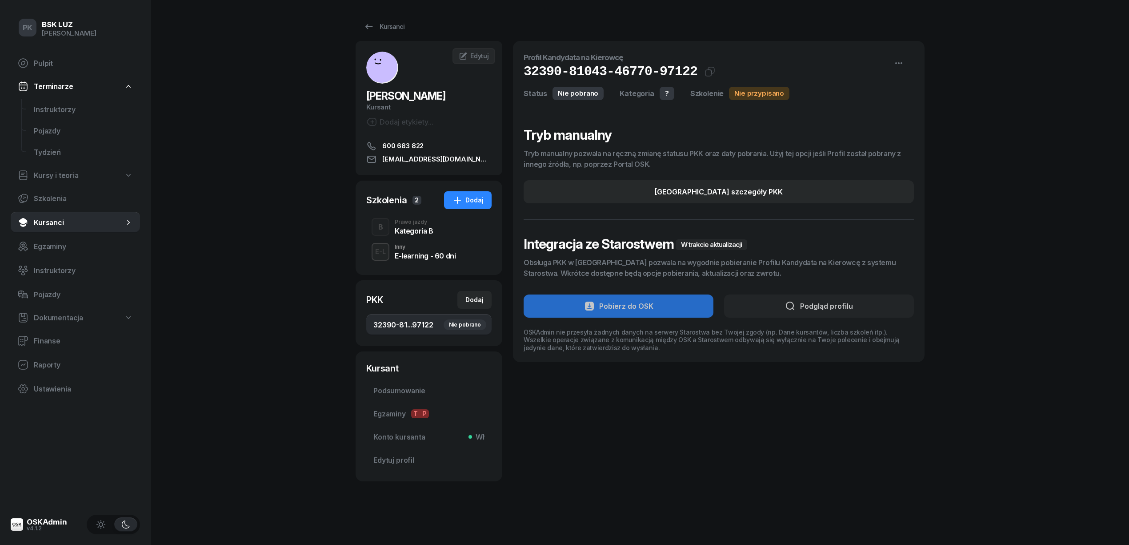
click at [411, 226] on div "Kategoria B" at bounding box center [414, 230] width 39 height 10
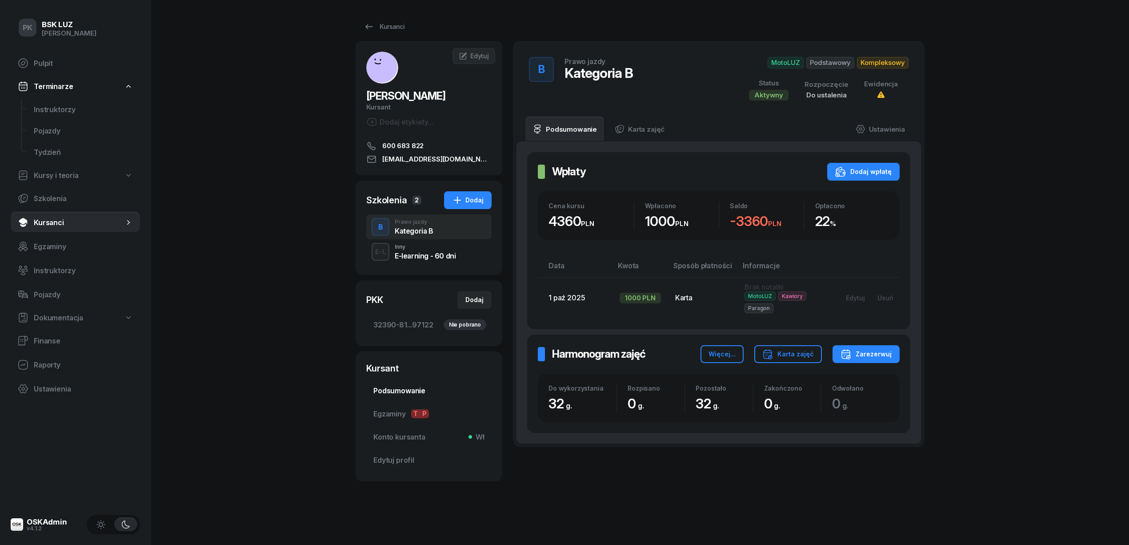
click at [408, 388] on span "Podsumowanie" at bounding box center [428, 390] width 111 height 8
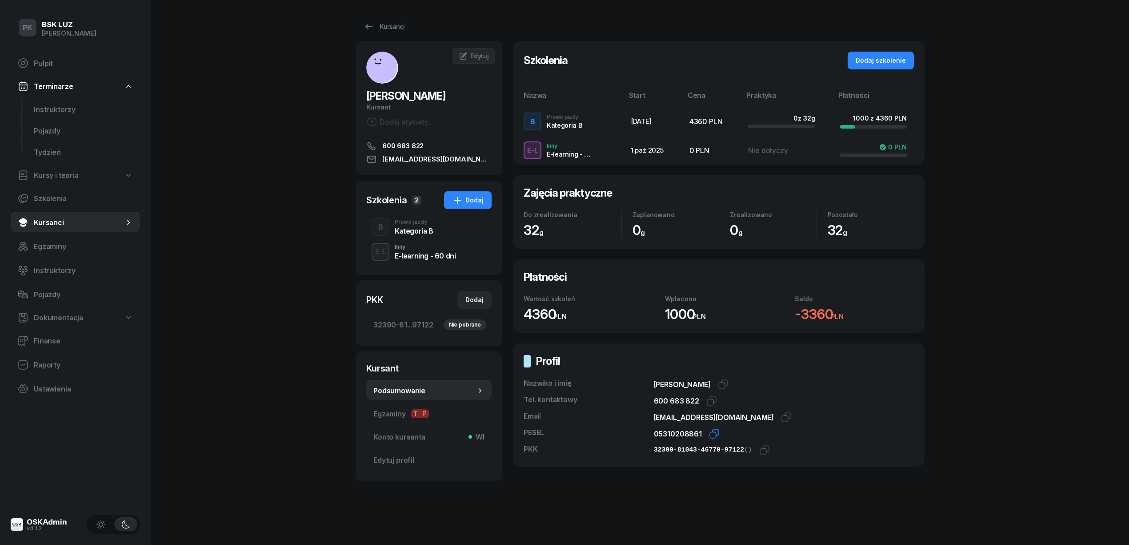
click at [710, 430] on icon "button" at bounding box center [714, 433] width 11 height 11
click at [759, 450] on icon "button" at bounding box center [764, 450] width 11 height 11
click at [411, 229] on div "Kategoria B" at bounding box center [414, 230] width 39 height 7
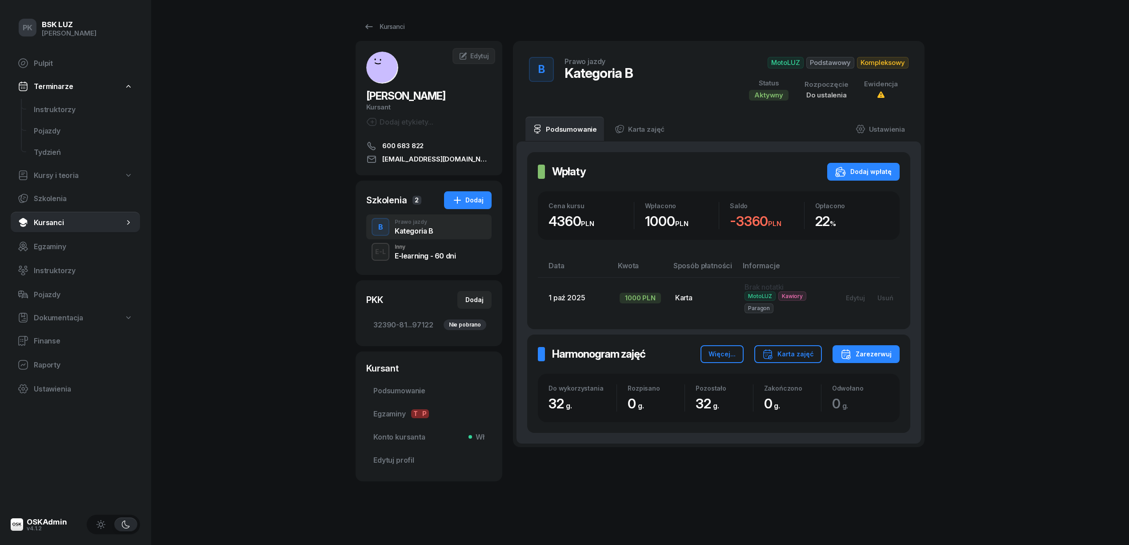
click at [401, 123] on div "Dodaj etykiety..." at bounding box center [399, 121] width 67 height 11
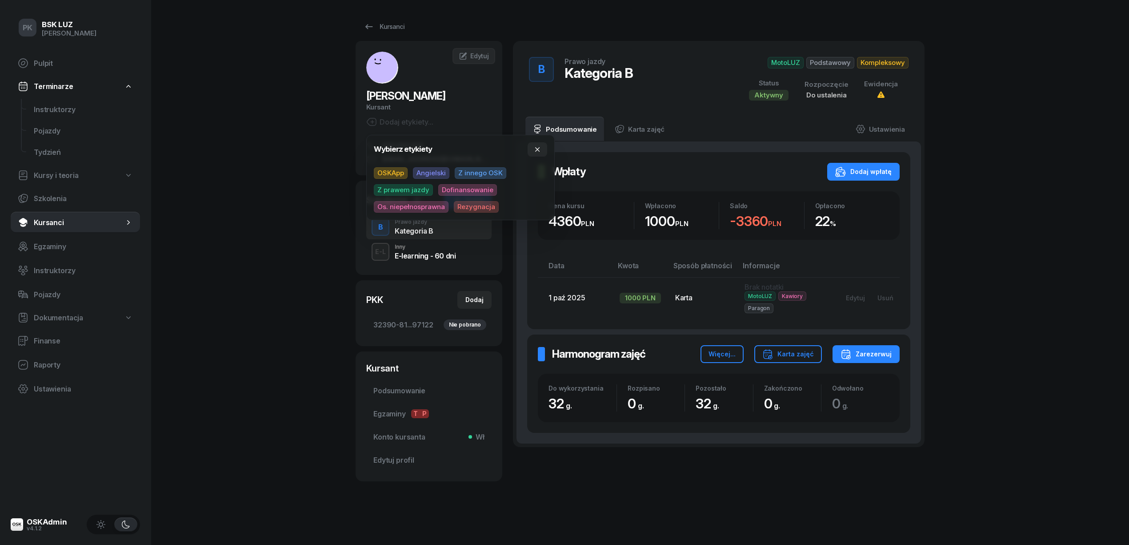
click at [705, 127] on div "Podsumowanie Karta zajęć Ustawienia" at bounding box center [719, 128] width 387 height 25
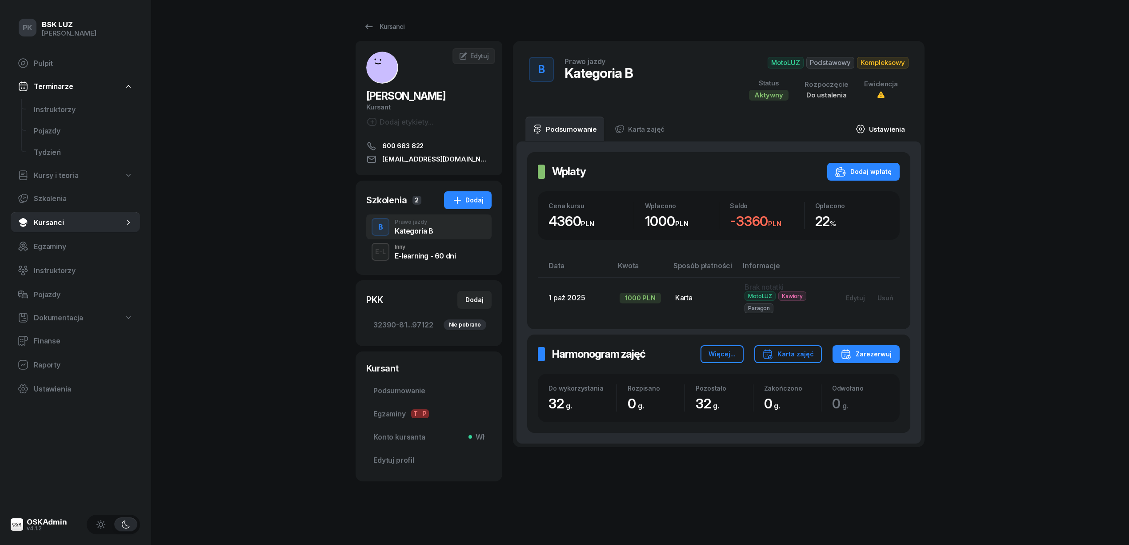
click at [899, 123] on link "Ustawienia" at bounding box center [881, 128] width 64 height 25
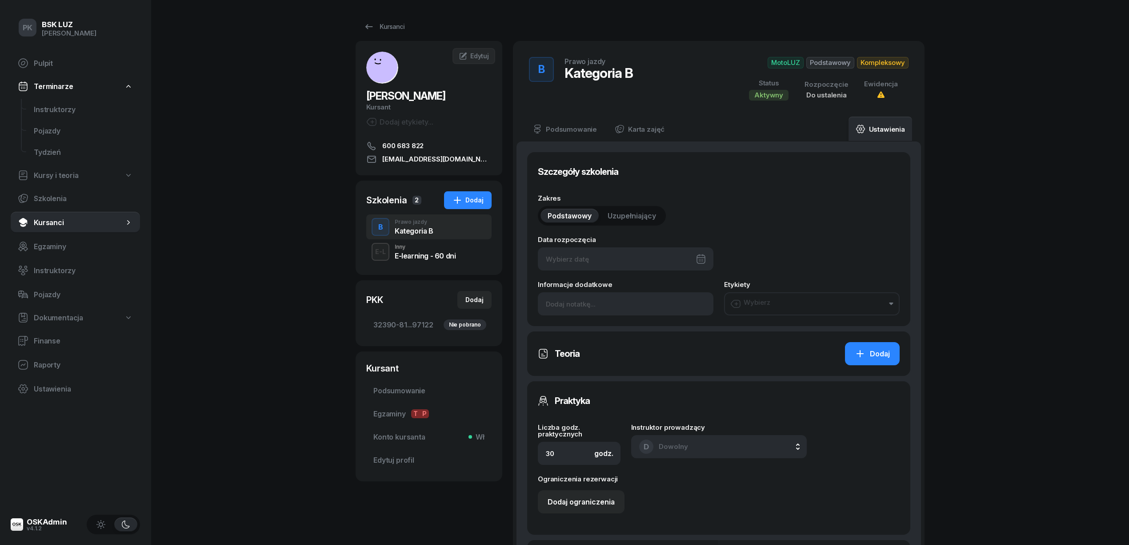
type input "32"
click at [609, 305] on input at bounding box center [626, 303] width 176 height 23
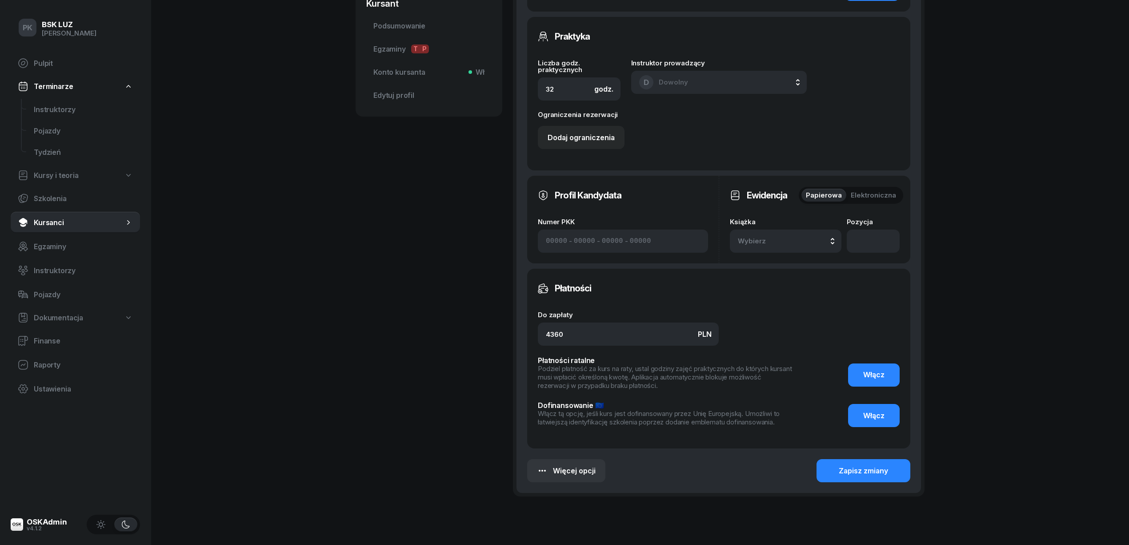
scroll to position [402, 0]
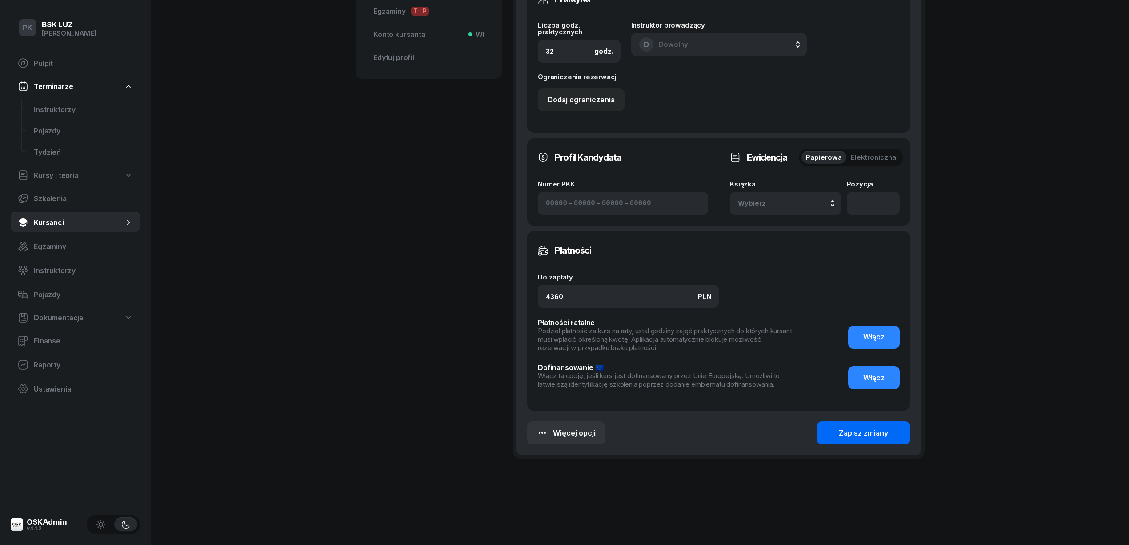
type input "PKK w trybie podglądu...."
click at [864, 432] on div "Zapisz zmiany" at bounding box center [863, 433] width 49 height 8
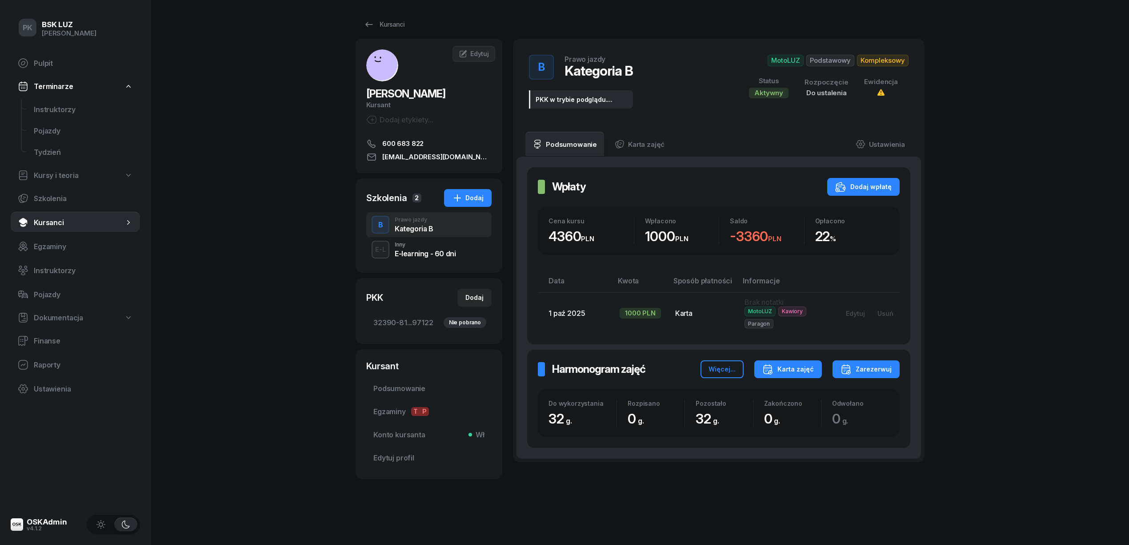
scroll to position [0, 0]
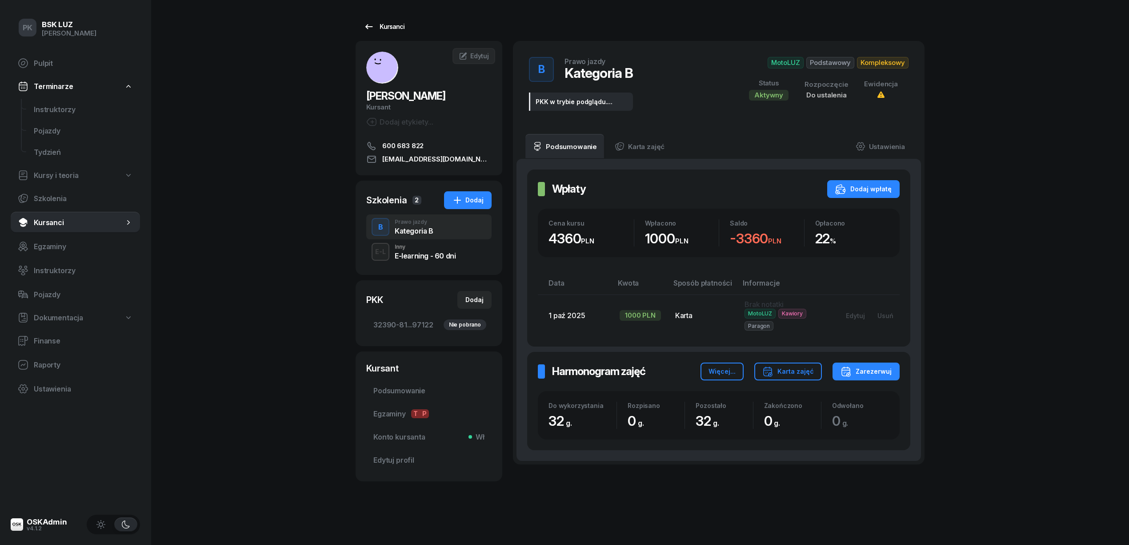
click at [395, 26] on div "Kursanci" at bounding box center [384, 26] width 41 height 11
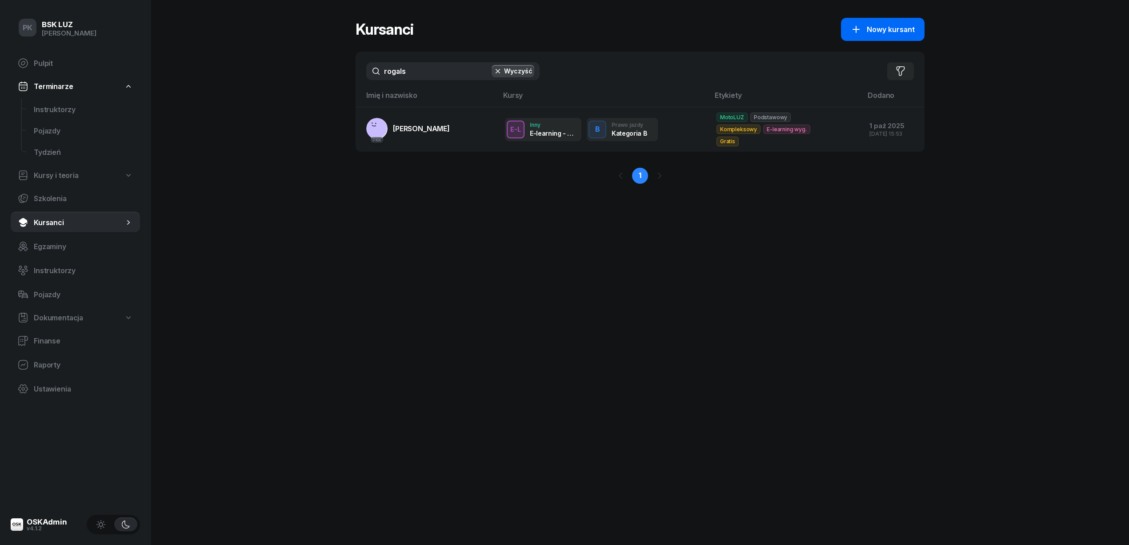
click at [868, 32] on span "Nowy kursant" at bounding box center [891, 29] width 48 height 8
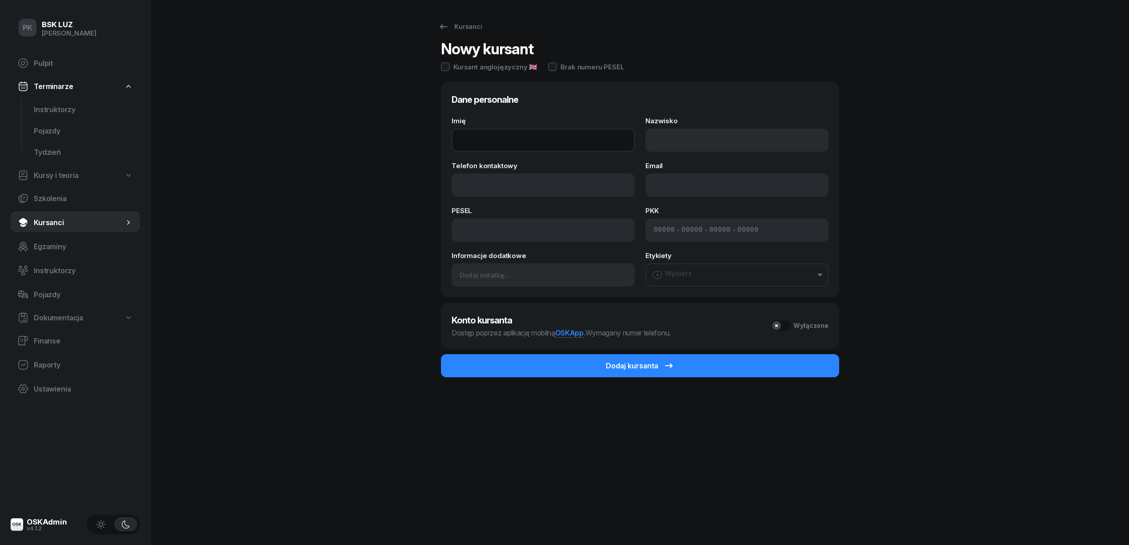
drag, startPoint x: 510, startPoint y: 128, endPoint x: 504, endPoint y: 134, distance: 8.8
click at [509, 132] on input "Imię" at bounding box center [543, 139] width 183 height 23
paste input "KAROL"
type input "KAROL"
click at [699, 139] on input "Nazwisko" at bounding box center [737, 139] width 183 height 23
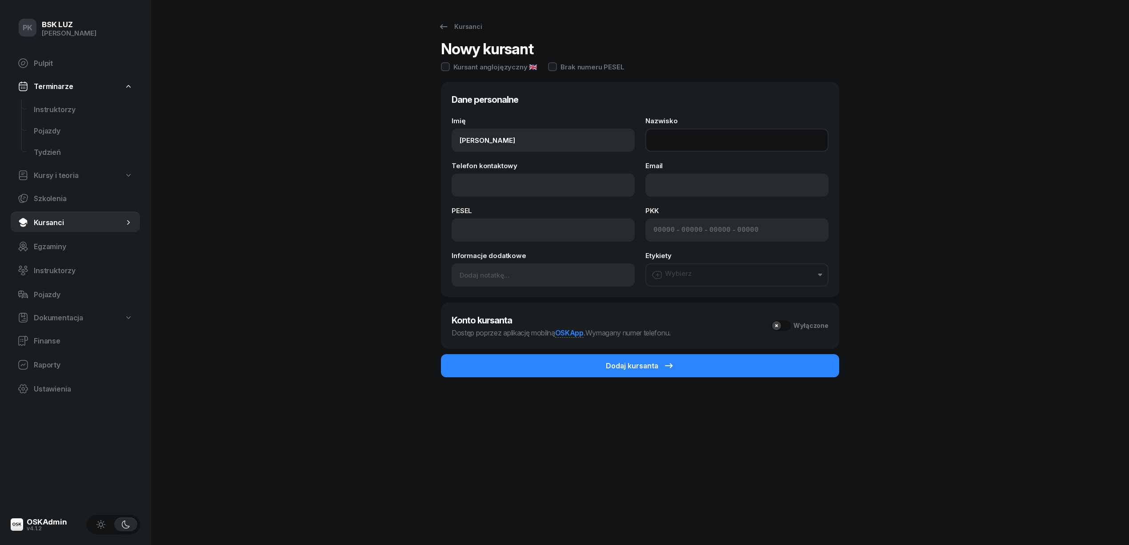
paste input "ŻMUDA"
type input "ŻMUDA"
click at [522, 185] on input "Telefon kontaktowy" at bounding box center [543, 184] width 183 height 23
paste input "504555126"
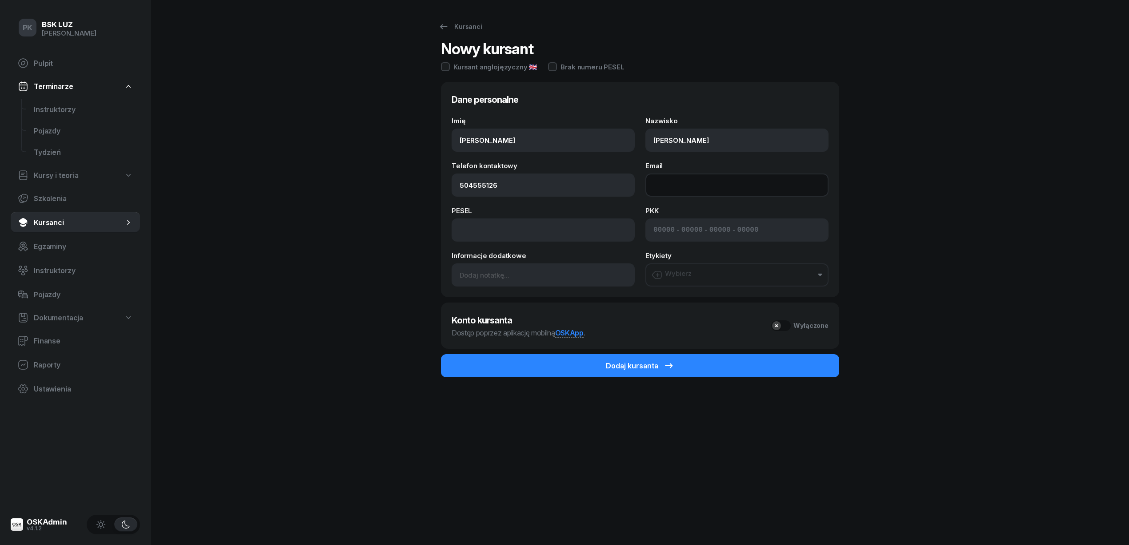
type input "504 555 126"
click at [671, 181] on input "Email" at bounding box center [737, 184] width 183 height 23
paste input "k.zmuda211@gmai.com"
type input "k.zmuda211@gmai.com"
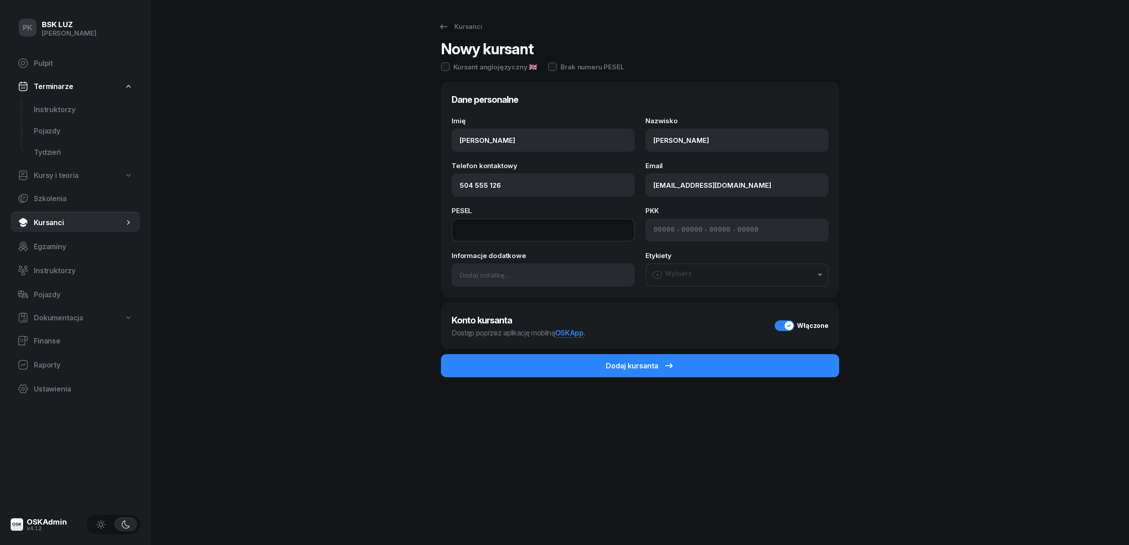
click at [506, 228] on input at bounding box center [543, 229] width 183 height 23
paste input "99120609352"
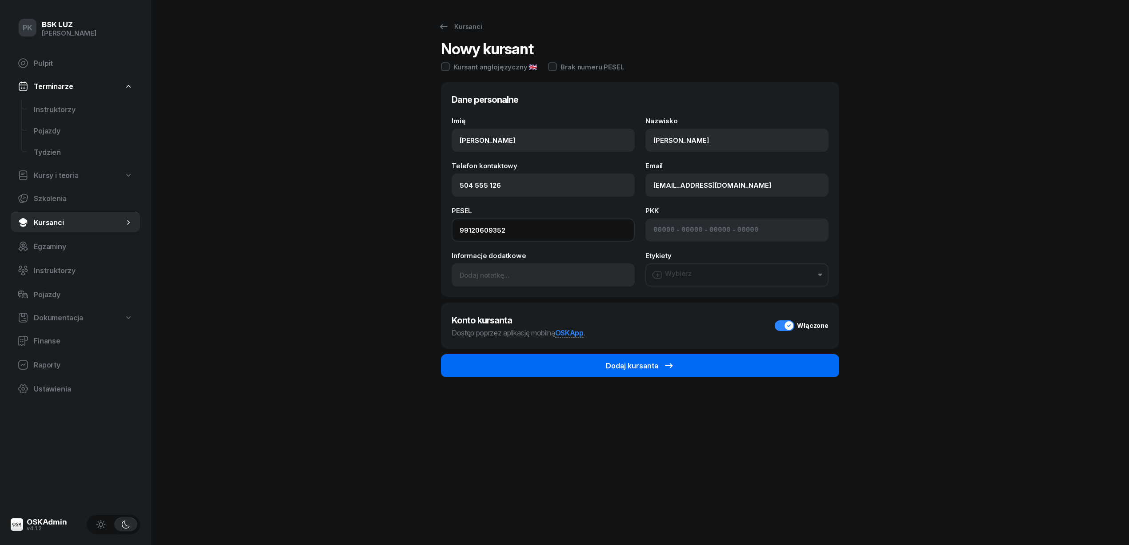
type input "99120609352"
click at [652, 368] on div "Dodaj kursanta" at bounding box center [640, 365] width 68 height 11
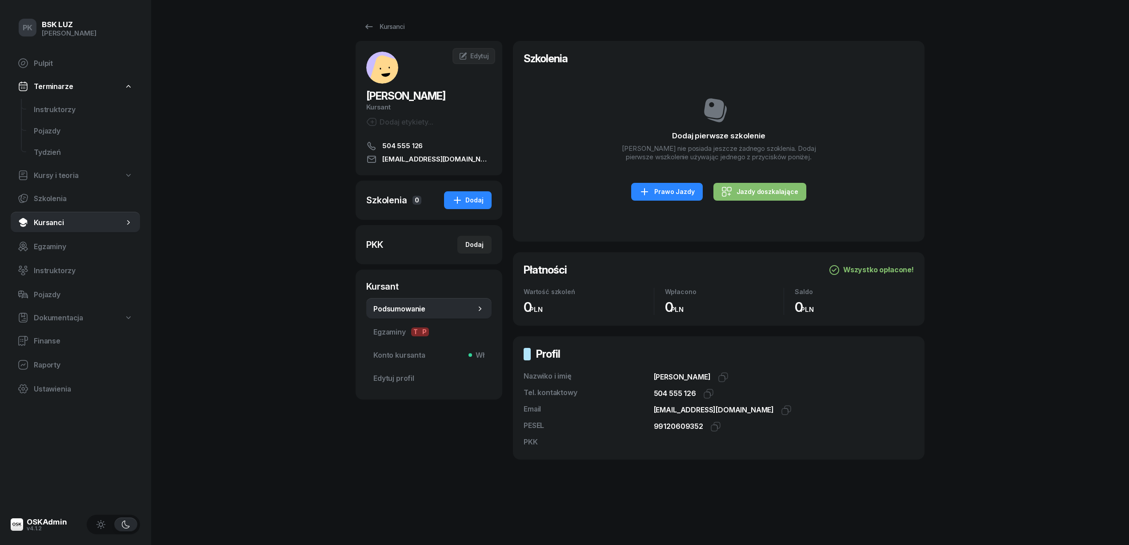
click at [403, 122] on div "Dodaj etykiety..." at bounding box center [399, 121] width 67 height 11
click at [411, 120] on div "Dodaj etykiety..." at bounding box center [399, 121] width 67 height 11
click at [462, 205] on icon "button" at bounding box center [457, 200] width 11 height 11
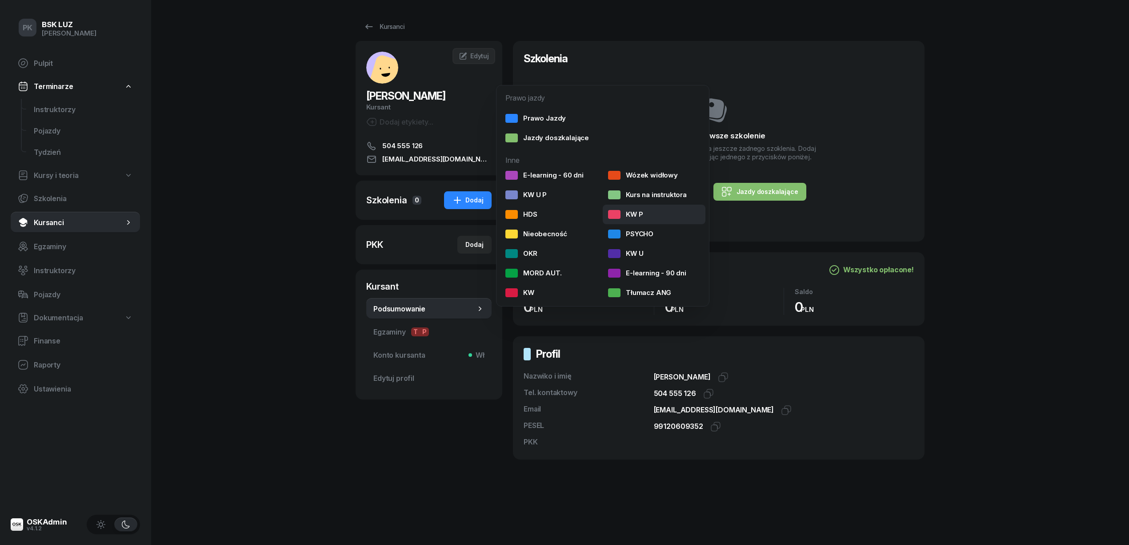
click at [625, 211] on div "KW P" at bounding box center [625, 214] width 35 height 9
select select
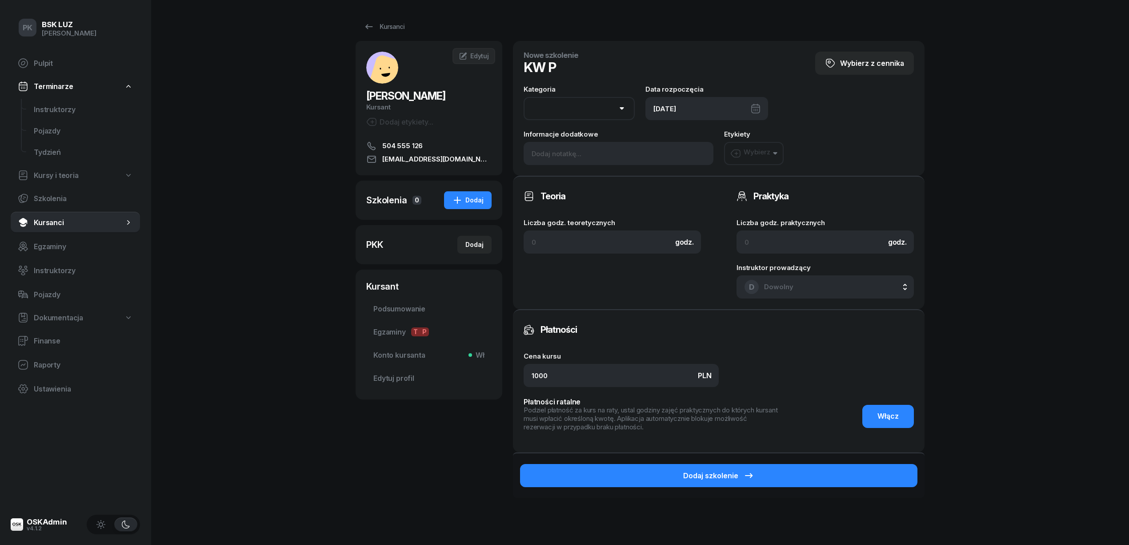
click at [705, 103] on div "[DATE]" at bounding box center [707, 108] width 123 height 23
drag, startPoint x: 689, startPoint y: 137, endPoint x: 693, endPoint y: 145, distance: 8.6
click at [693, 145] on span "Październik 2025" at bounding box center [668, 139] width 76 height 14
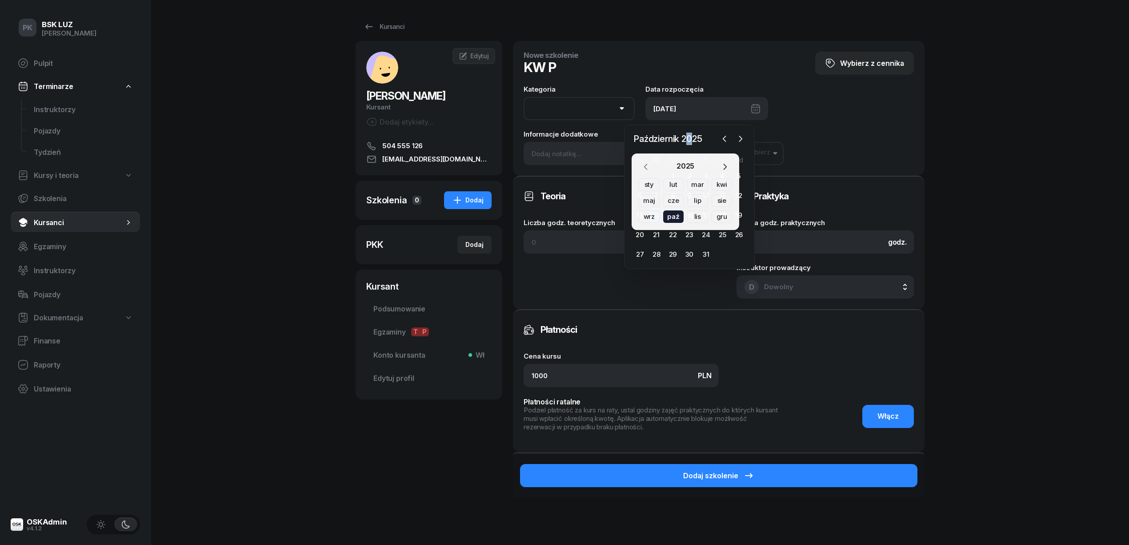
click at [650, 165] on icon "button" at bounding box center [646, 166] width 9 height 9
click at [651, 218] on div "wrz" at bounding box center [649, 216] width 21 height 12
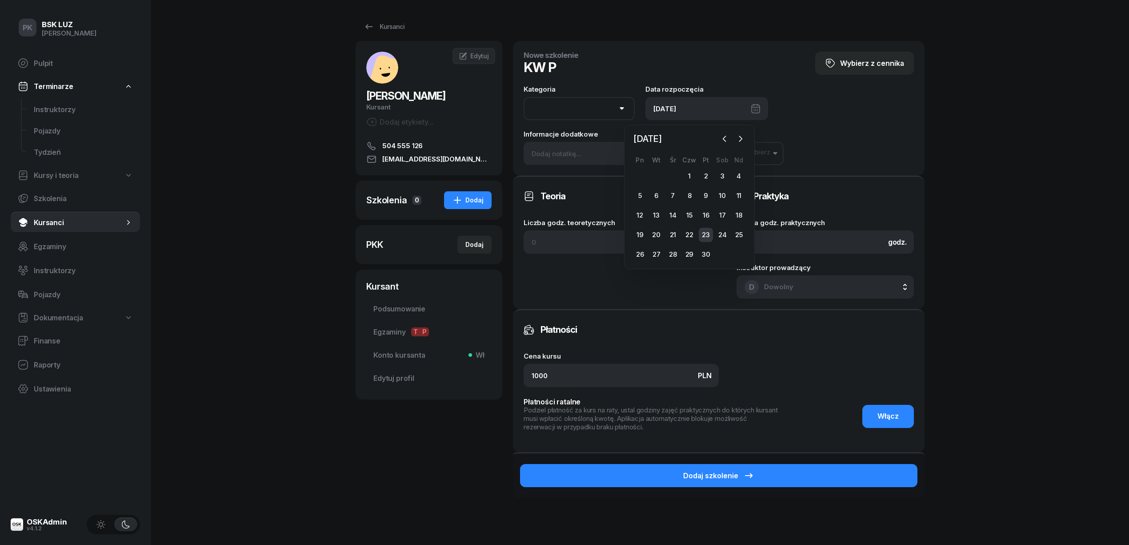
click at [707, 232] on div "23" at bounding box center [706, 235] width 14 height 14
type input "23/09/2022"
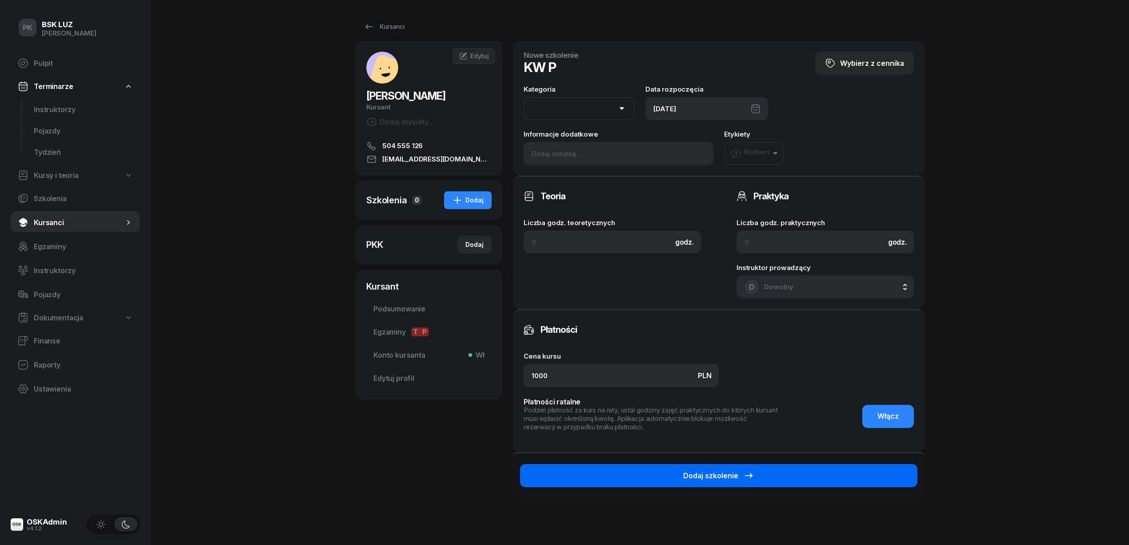
click at [833, 475] on button "Dodaj szkolenie" at bounding box center [718, 475] width 397 height 23
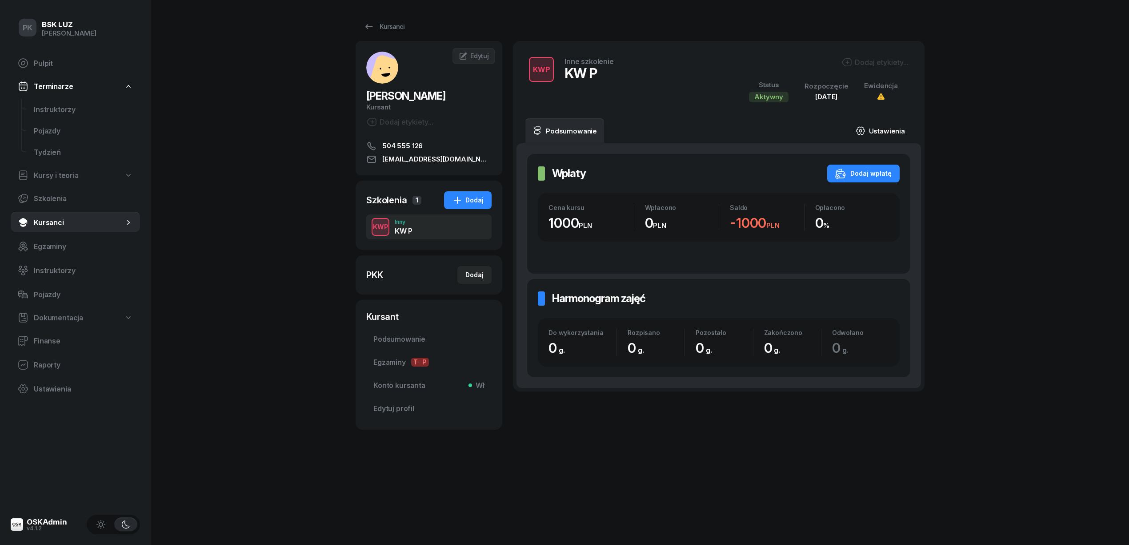
click at [884, 131] on link "Ustawienia" at bounding box center [881, 130] width 64 height 25
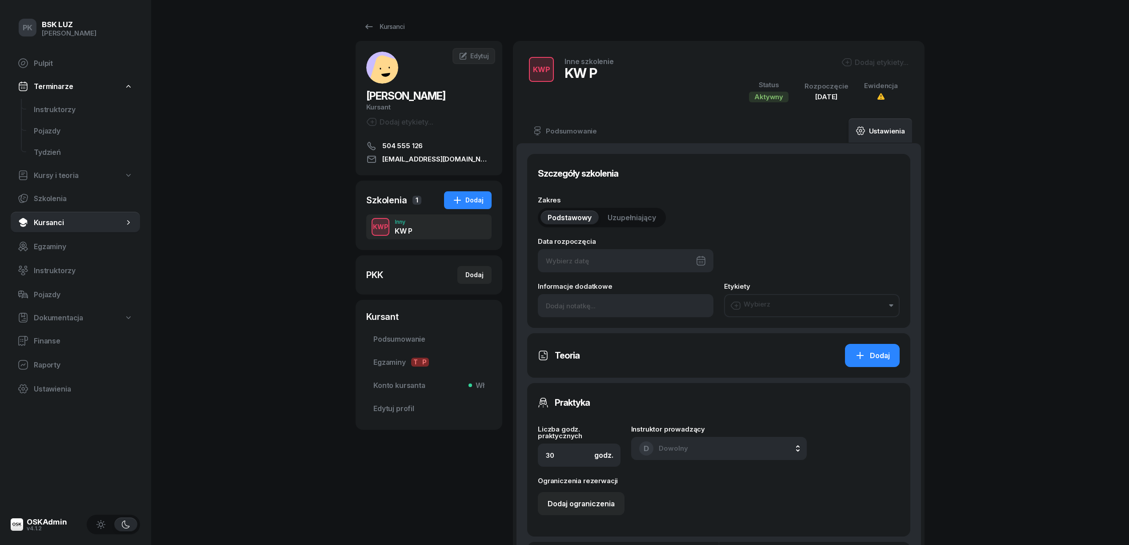
type input "23/09/2022"
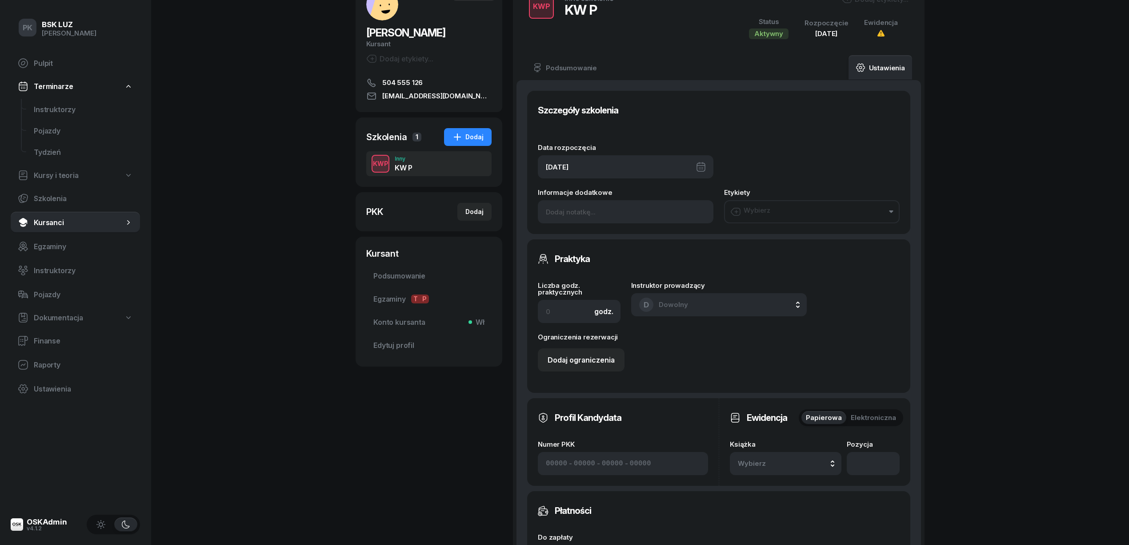
scroll to position [118, 0]
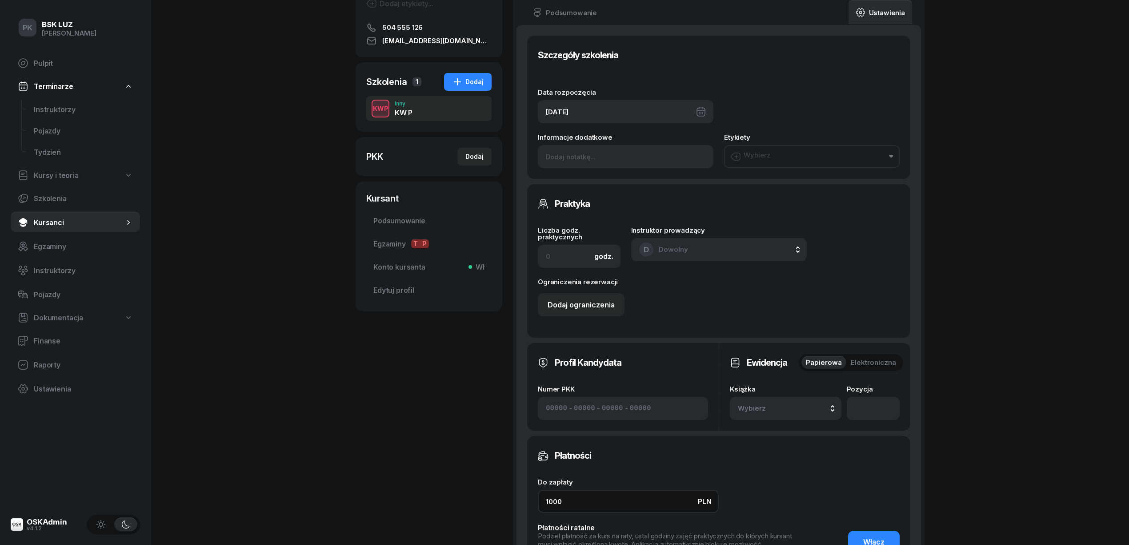
drag, startPoint x: 571, startPoint y: 500, endPoint x: 500, endPoint y: 501, distance: 71.6
click at [500, 501] on div "ŻMUDA KAROL Kursant Dodaj etykiety... 504 555 126 k.zmuda211@gmai.com KŻ KAROL …" at bounding box center [640, 306] width 569 height 767
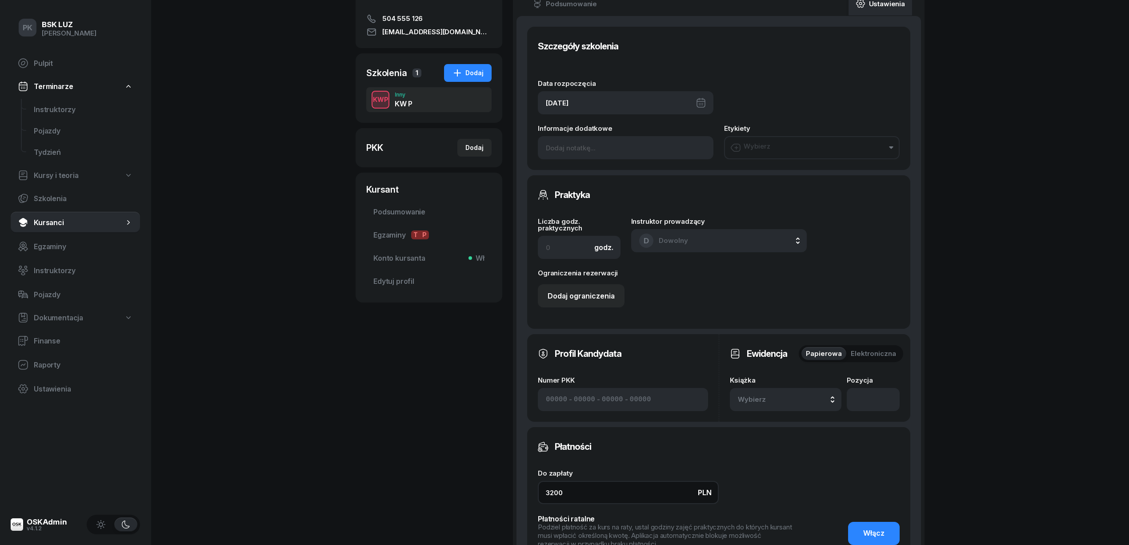
scroll to position [237, 0]
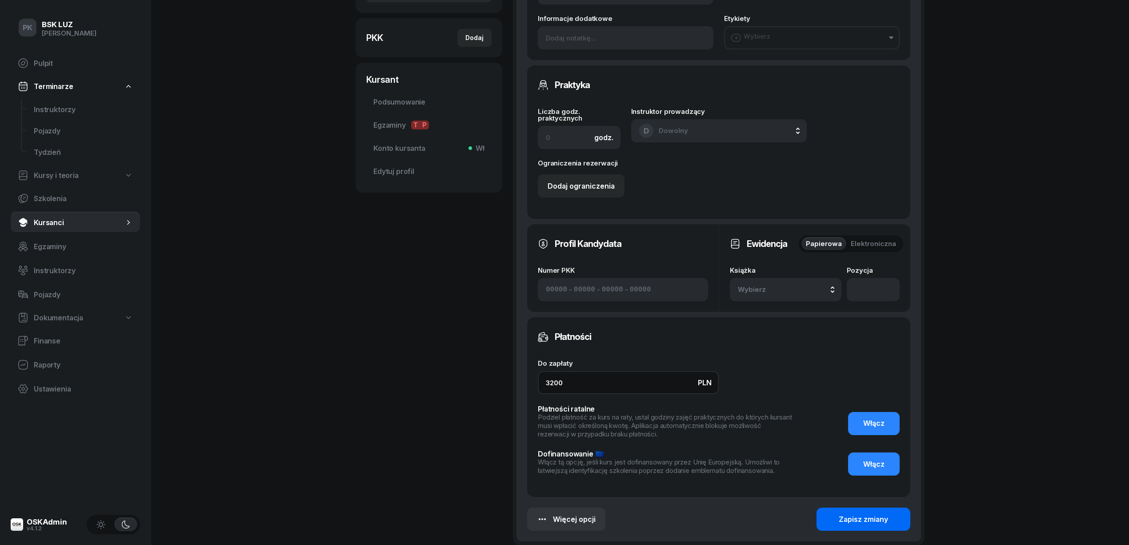
type input "3200"
click at [867, 518] on div "Zapisz zmiany" at bounding box center [863, 519] width 49 height 8
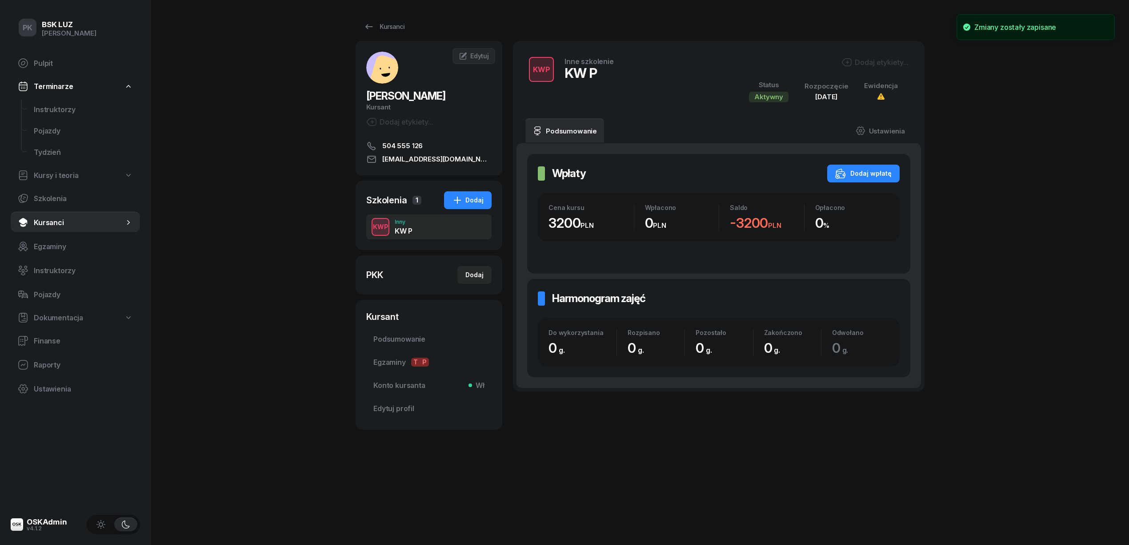
click at [871, 54] on div "KWP Inne szkolenie KW P Dodaj etykiety... Status Aktywny Rozpoczęcie 23 wrz 202…" at bounding box center [719, 80] width 390 height 56
click at [868, 59] on div "Dodaj etykiety..." at bounding box center [875, 62] width 67 height 11
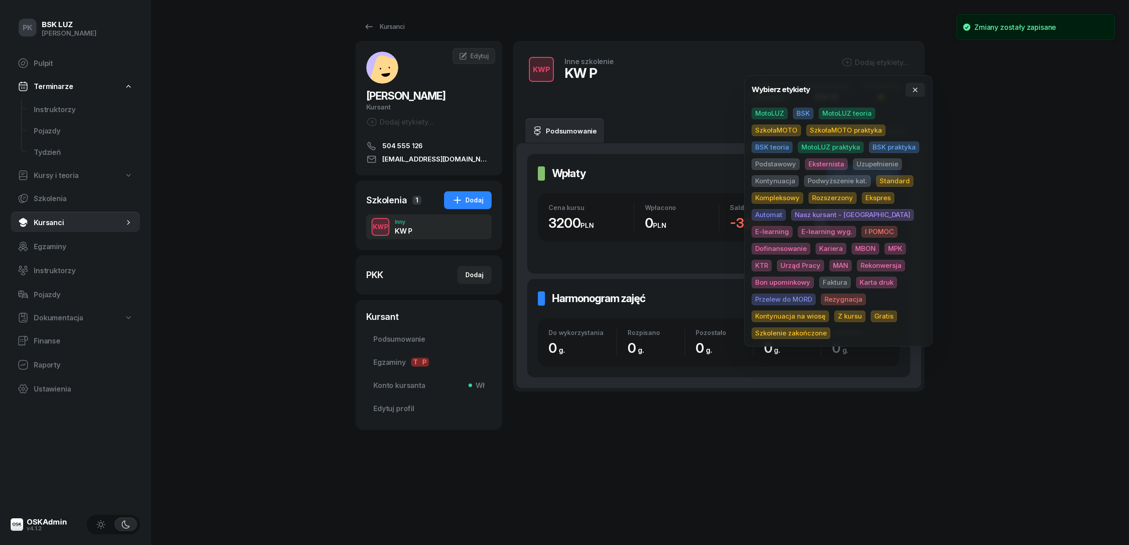
click at [804, 112] on span "BSK" at bounding box center [803, 114] width 20 height 12
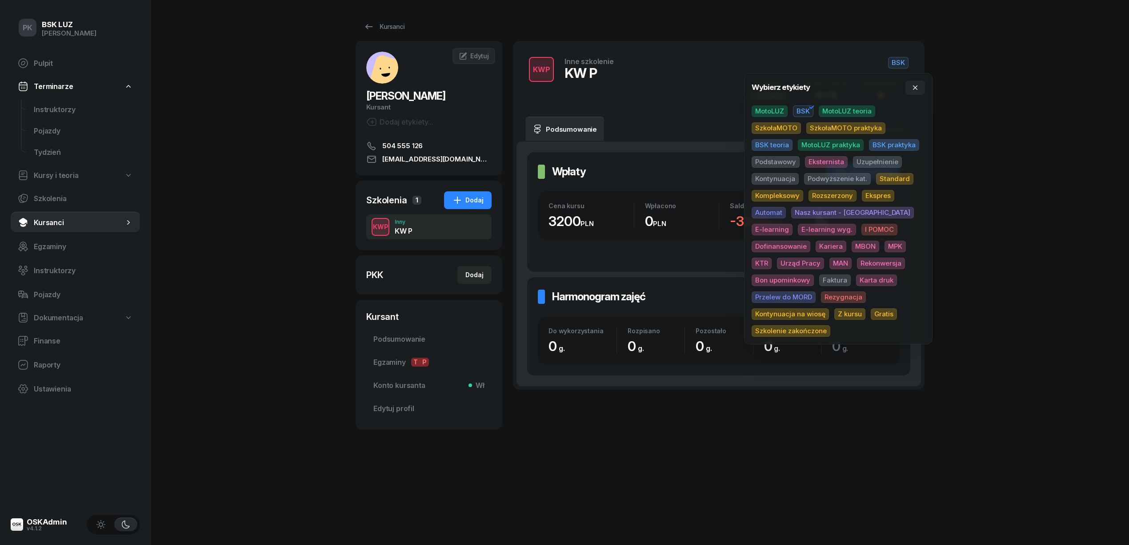
click at [980, 197] on div "PK BSK LUZ Piotr Klimek Pulpit Terminarze Instruktorzy Pojazdy Tydzień Kursy i …" at bounding box center [564, 272] width 1129 height 545
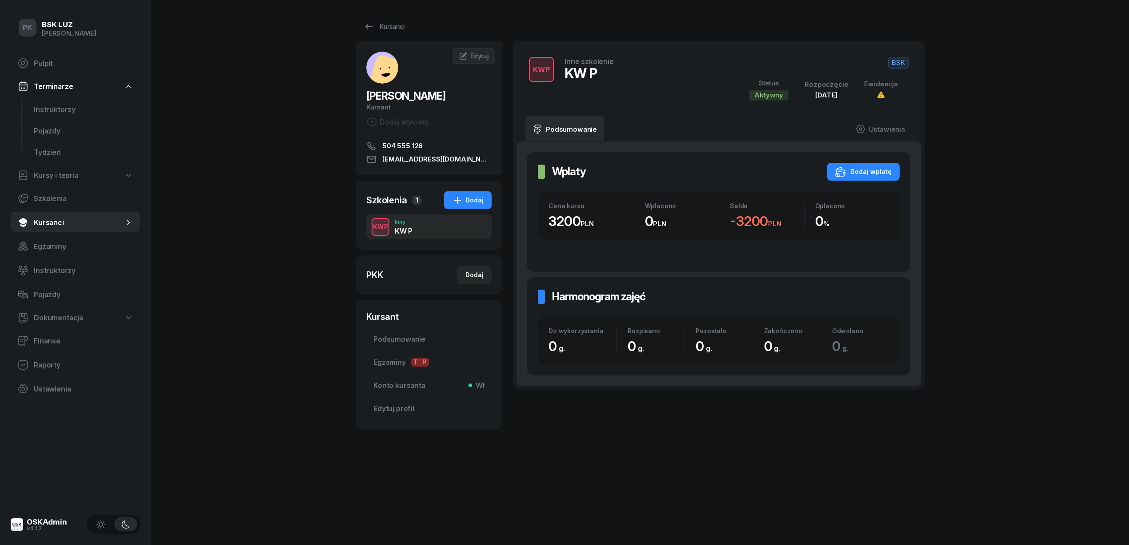
click at [430, 225] on div "KWP Inny KW P" at bounding box center [428, 226] width 125 height 25
click at [868, 168] on div "Dodaj wpłatę" at bounding box center [863, 171] width 56 height 11
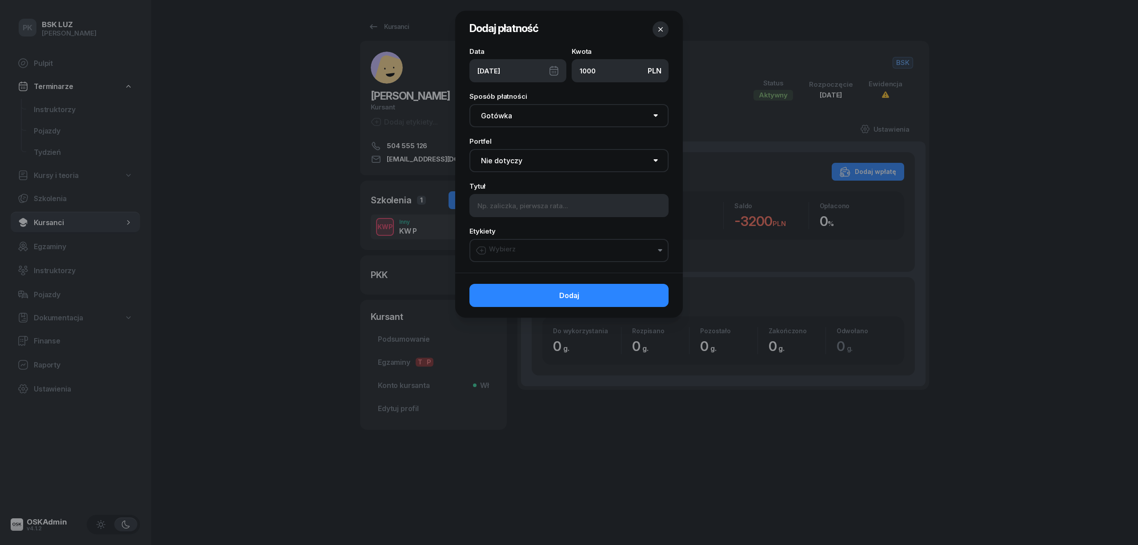
type input "1000"
click at [552, 163] on select "Nie dotyczy BSK Kawiory MotoLUZ Kawiory SzkołaMOTO Kawiory BSK Skłodowska MotoL…" at bounding box center [569, 160] width 199 height 23
click at [514, 204] on input at bounding box center [569, 205] width 199 height 23
click at [513, 245] on div "Wybierz" at bounding box center [496, 250] width 40 height 11
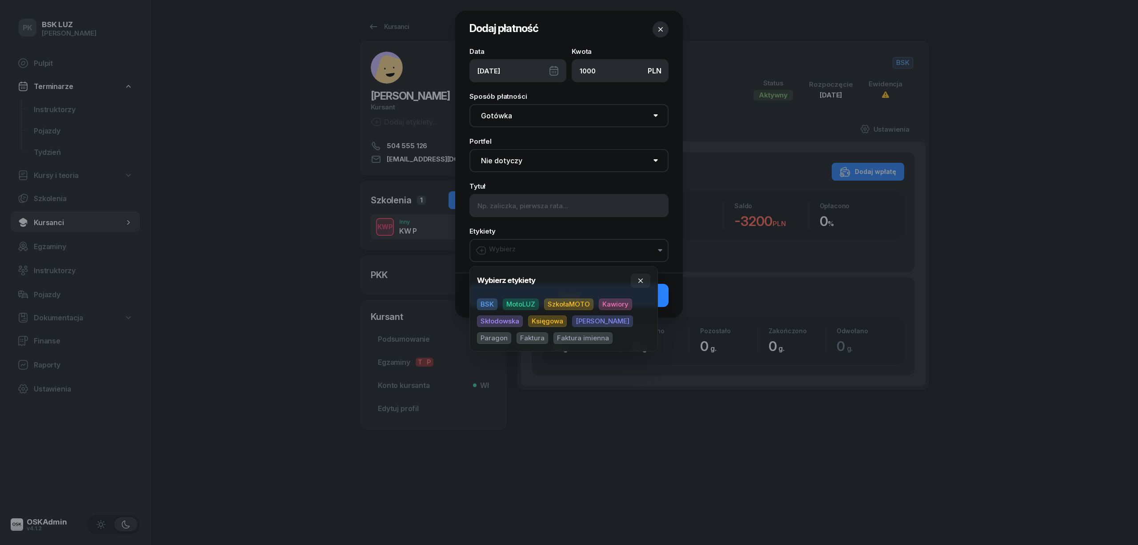
click at [491, 299] on span "BSK" at bounding box center [487, 304] width 20 height 12
click at [546, 205] on input at bounding box center [569, 205] width 199 height 23
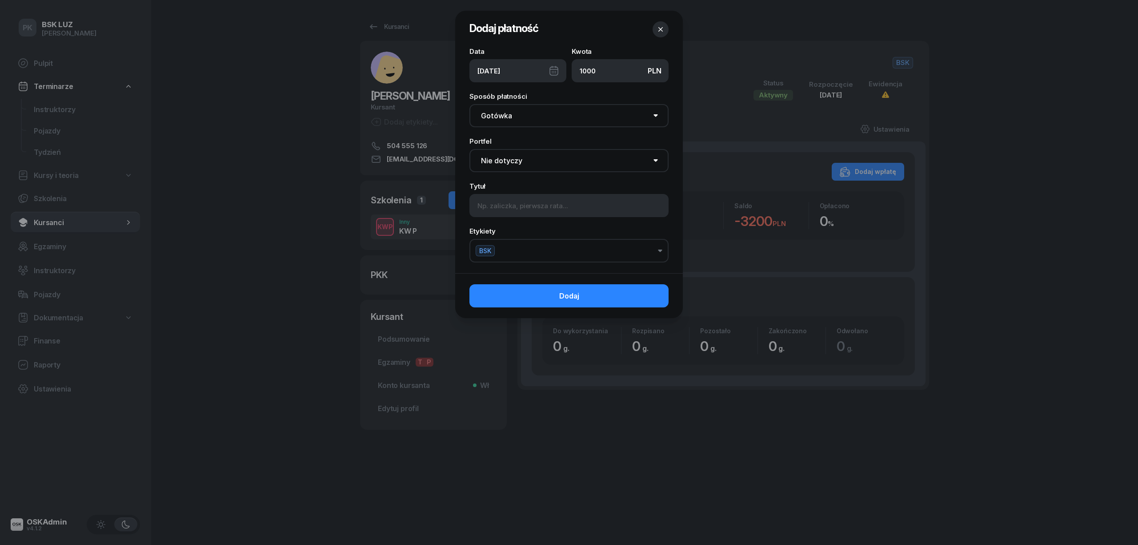
click at [526, 73] on div "[DATE]" at bounding box center [518, 70] width 97 height 23
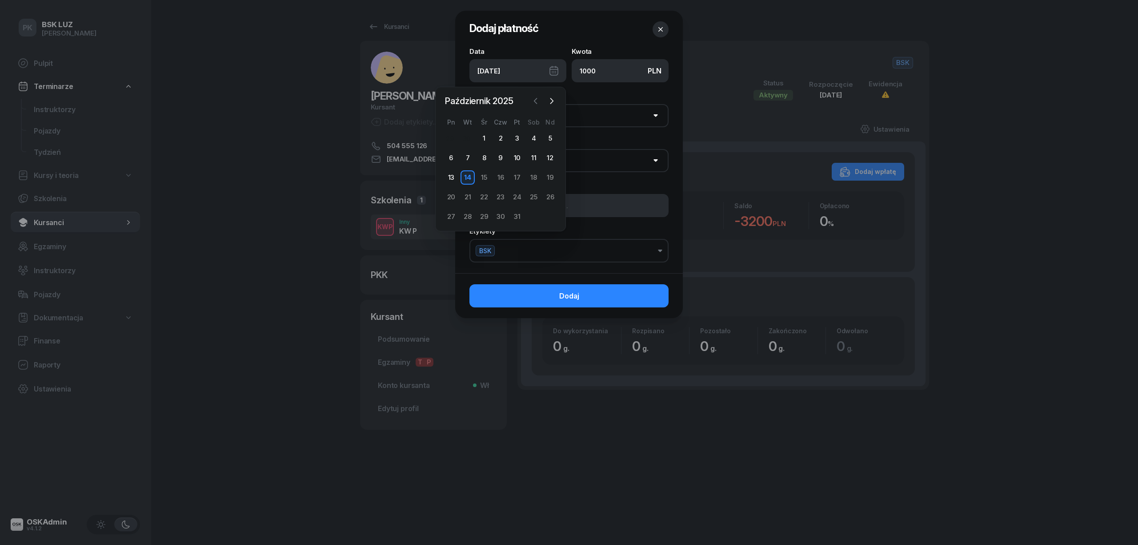
click at [539, 100] on icon "button" at bounding box center [535, 100] width 9 height 9
click at [497, 97] on span "Sierpień 2025" at bounding box center [472, 101] width 63 height 14
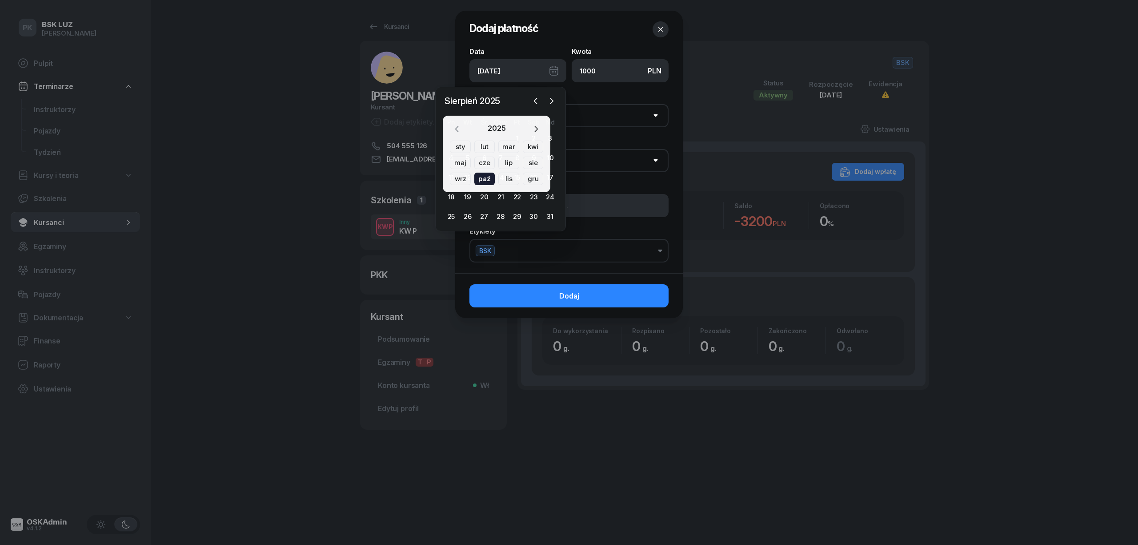
click at [461, 125] on icon "button" at bounding box center [457, 128] width 9 height 9
click at [461, 181] on div "wrz" at bounding box center [460, 179] width 21 height 12
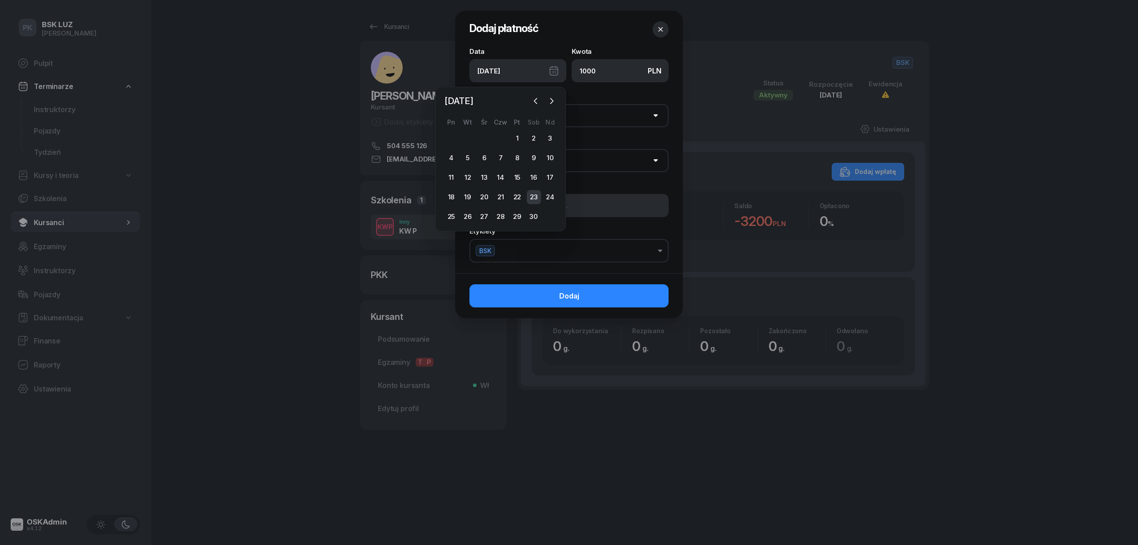
click at [537, 196] on div "23" at bounding box center [534, 197] width 14 height 14
type input "23/09/2023"
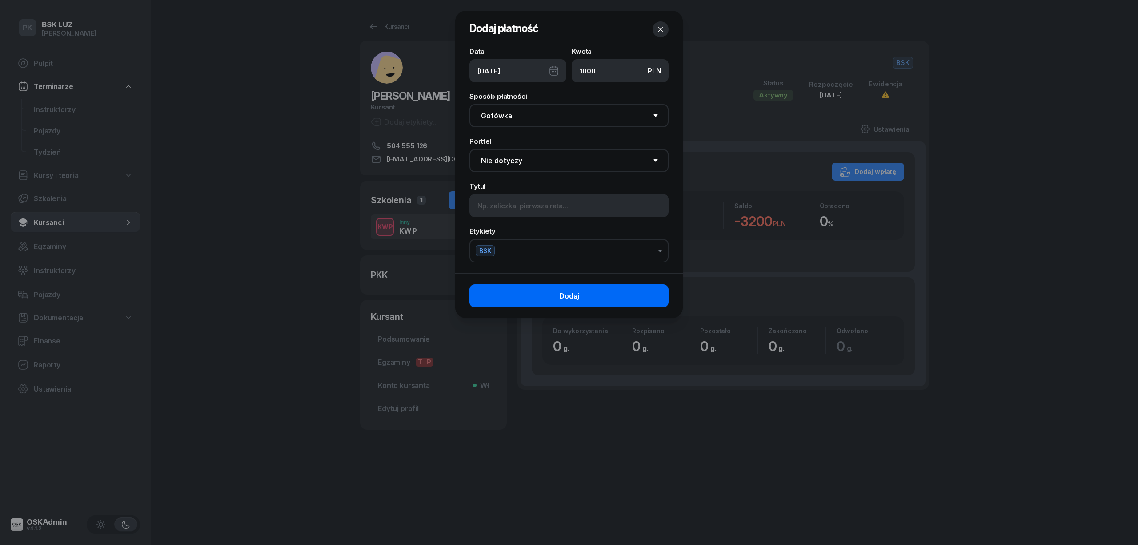
click at [581, 301] on button "Dodaj" at bounding box center [569, 295] width 199 height 23
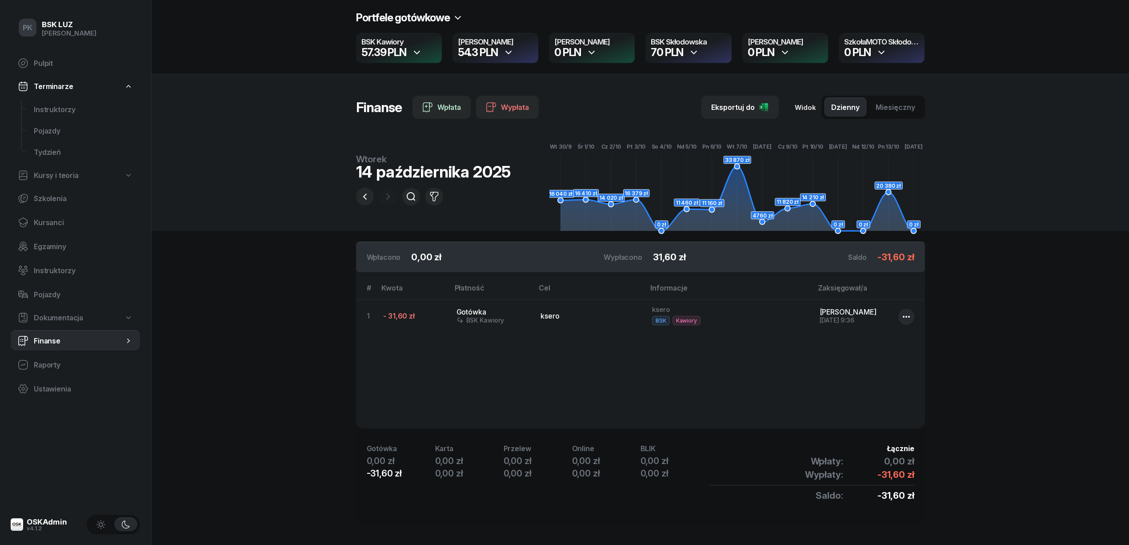
click at [60, 316] on span "Dokumentacja" at bounding box center [58, 317] width 49 height 8
click at [50, 379] on link "Raporty" at bounding box center [75, 388] width 129 height 21
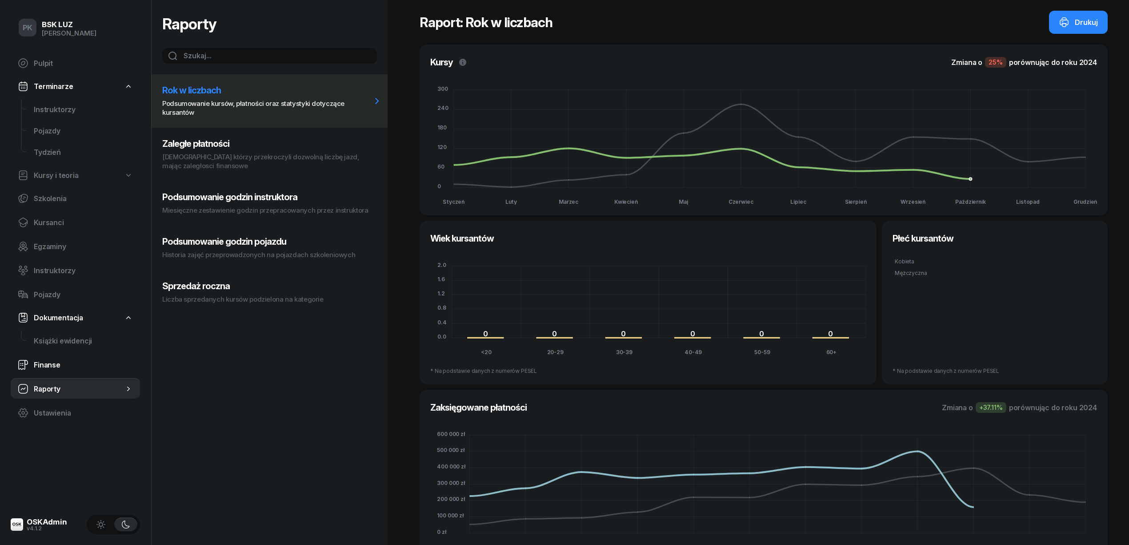
click at [51, 361] on span "Finanse" at bounding box center [83, 365] width 99 height 8
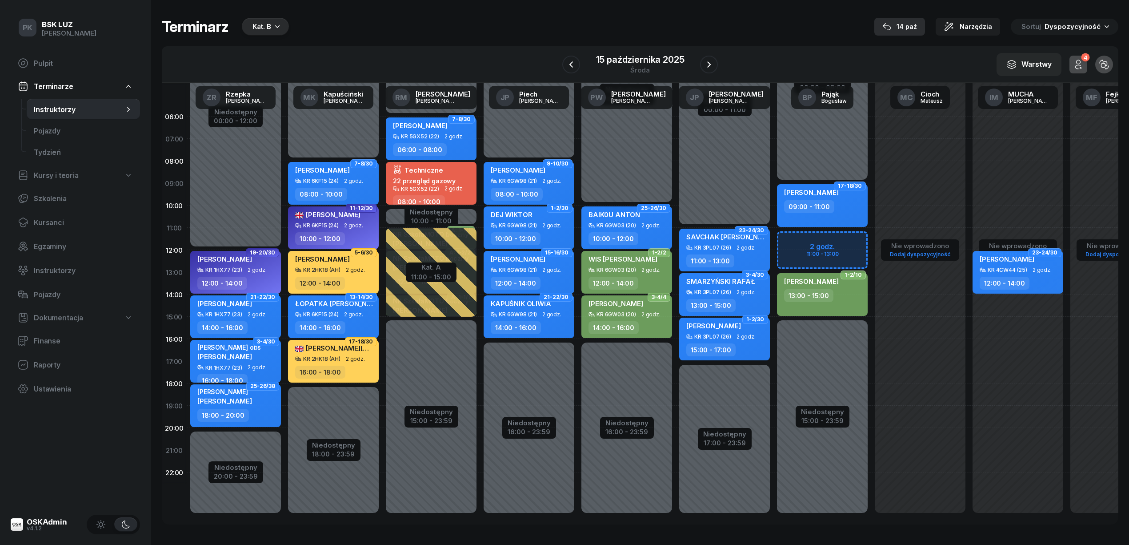
click at [917, 24] on div "14 paź" at bounding box center [900, 26] width 35 height 11
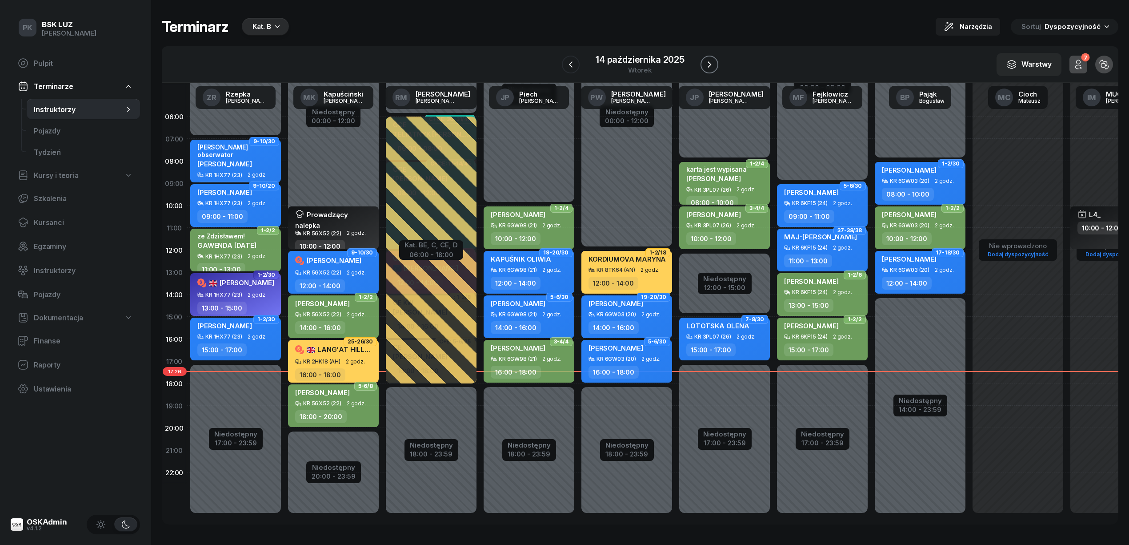
click at [710, 65] on icon "button" at bounding box center [710, 64] width 4 height 6
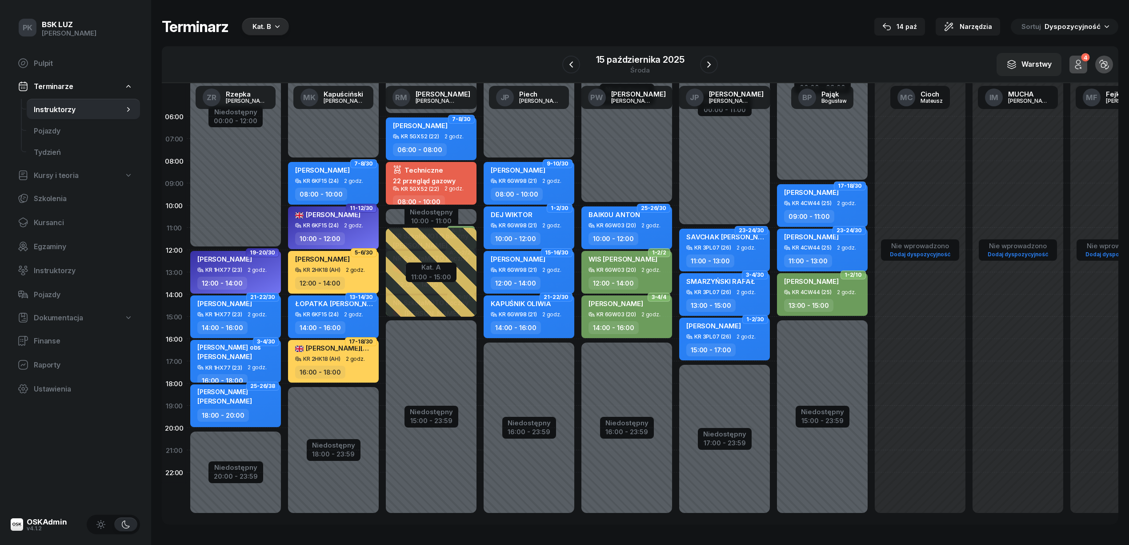
click at [455, 187] on span "2 godz." at bounding box center [454, 188] width 19 height 6
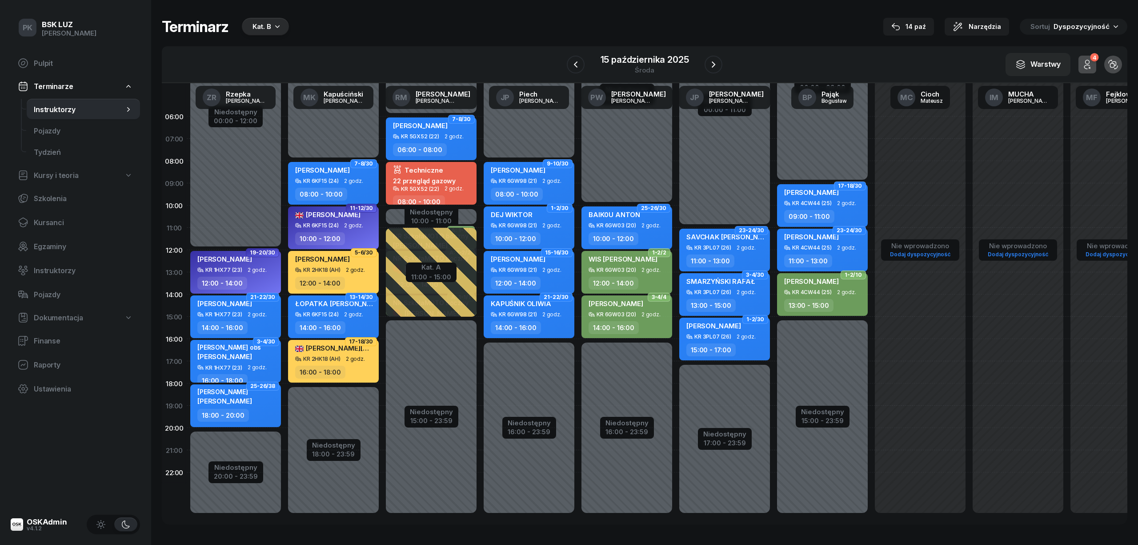
select select "08"
select select "10"
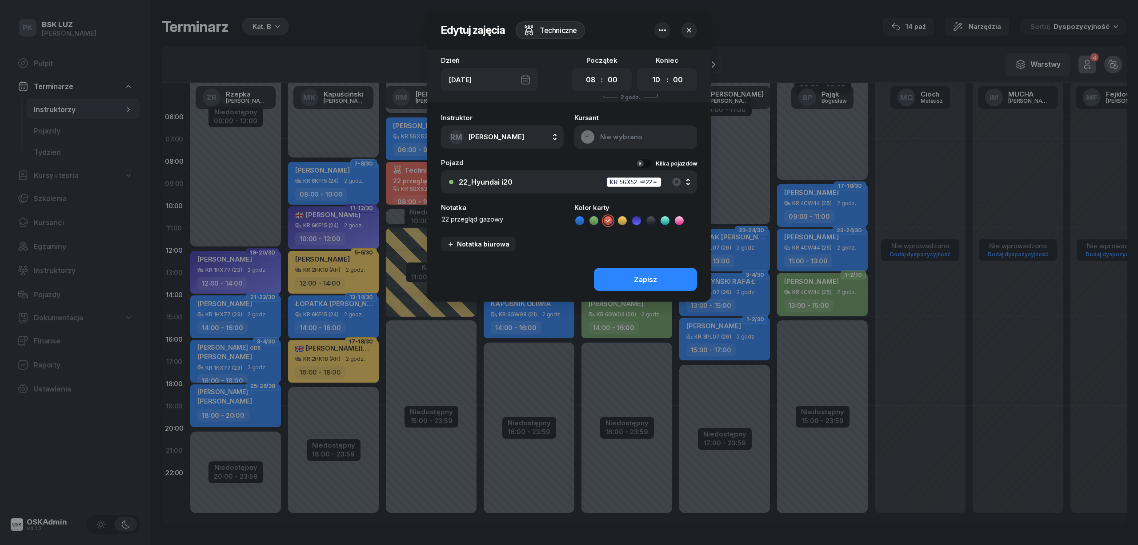
click at [449, 215] on textarea "22 przegląd gazowy" at bounding box center [502, 219] width 123 height 10
type textarea "22, 21 przegląd gazowy"
click at [626, 275] on button "Zapisz" at bounding box center [645, 279] width 103 height 23
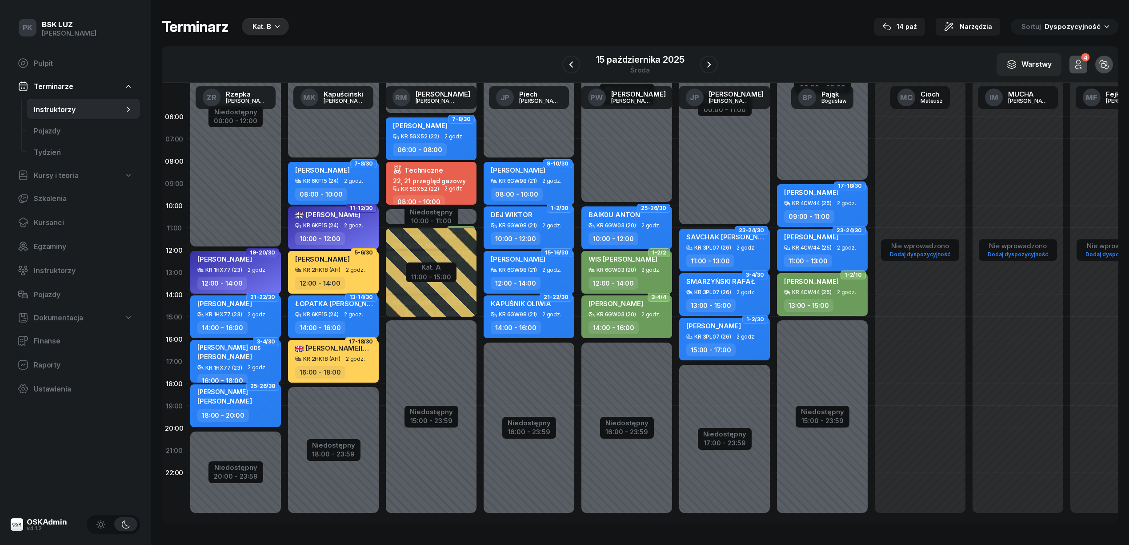
click at [465, 198] on div "08:00 - 10:00" at bounding box center [432, 201] width 78 height 13
select select "08"
select select "10"
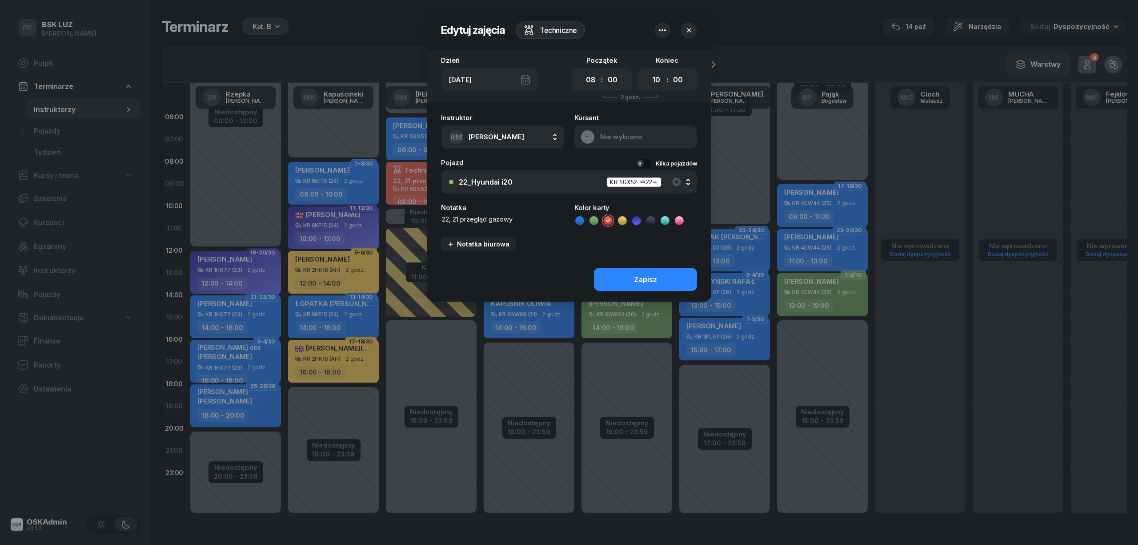
click at [545, 182] on div "22_Hyundai i20 KR 5GX52 (22)" at bounding box center [574, 182] width 230 height 11
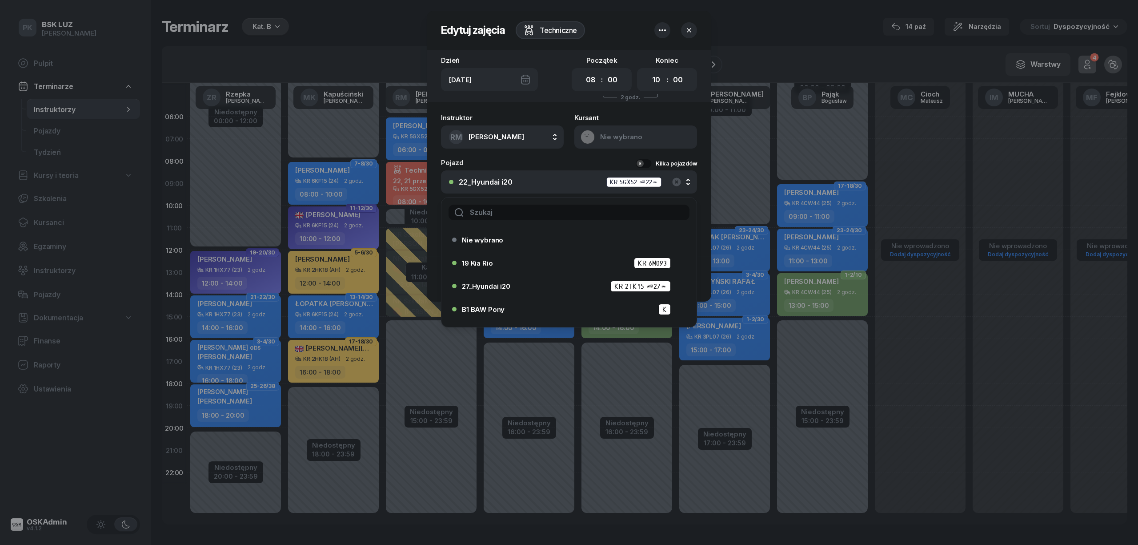
click at [545, 182] on div "22_Hyundai i20 KR 5GX52 (22)" at bounding box center [574, 182] width 230 height 11
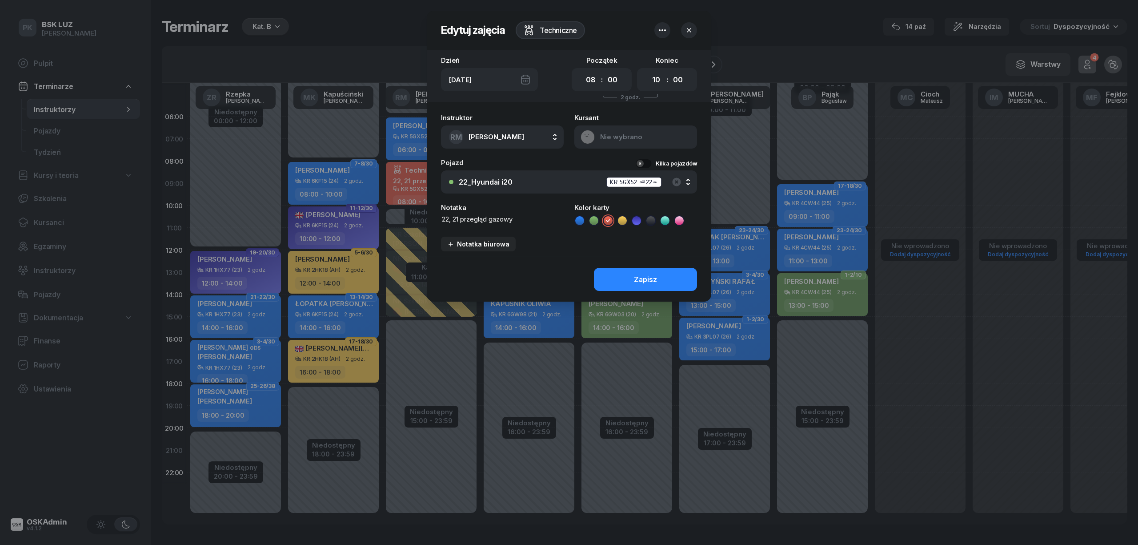
click at [644, 162] on button "Kilka pojazdów" at bounding box center [666, 163] width 61 height 8
click at [635, 182] on div "22_Hyundai i20 KR 5GX52 (22)" at bounding box center [569, 183] width 240 height 22
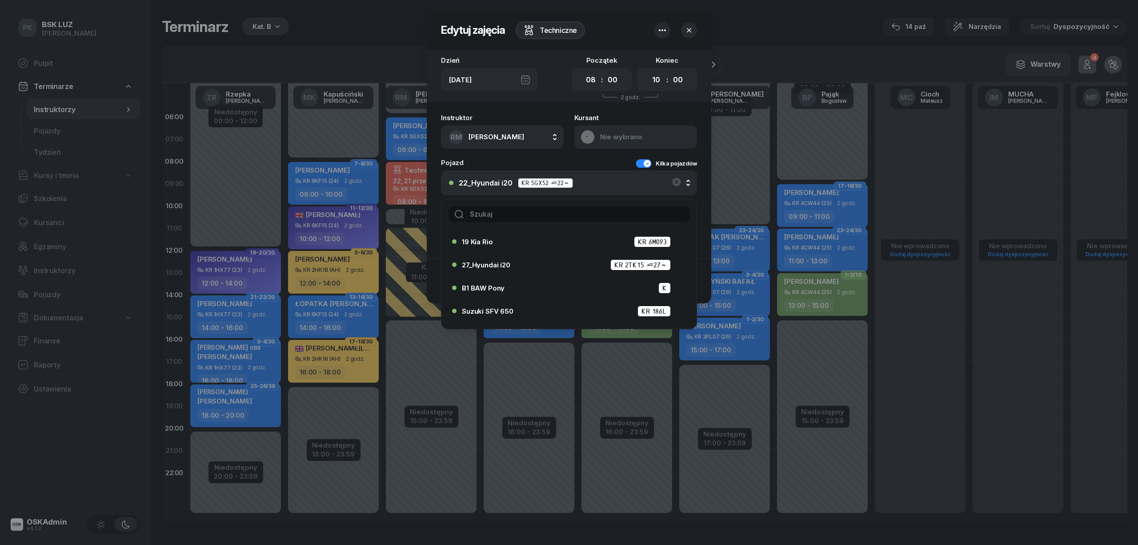
click at [555, 216] on input "text" at bounding box center [569, 214] width 241 height 16
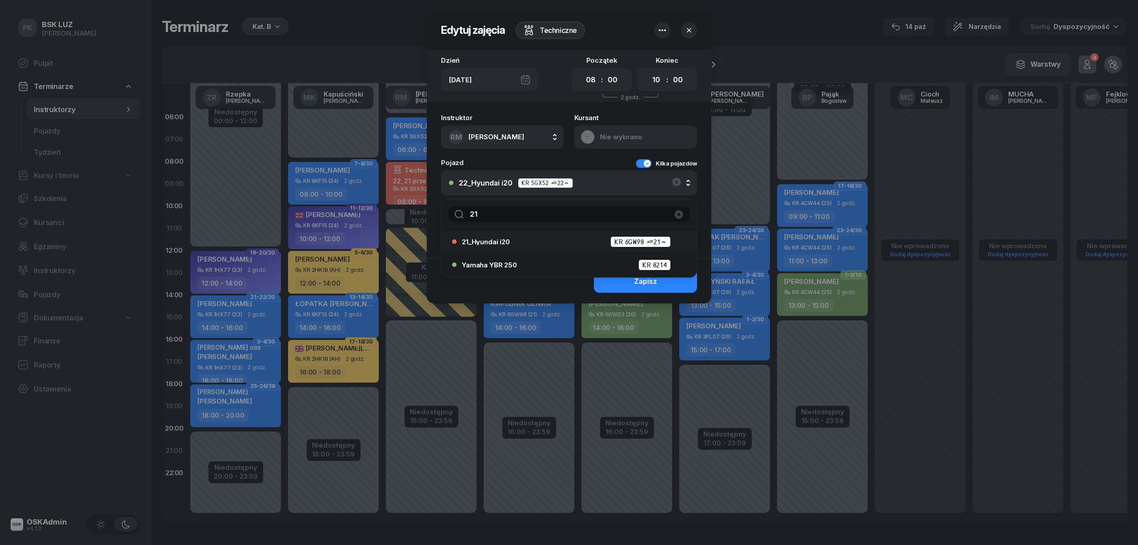
type input "21"
click at [519, 242] on div "21_Hyundai i20 KR 6GW98 (21)" at bounding box center [571, 241] width 219 height 11
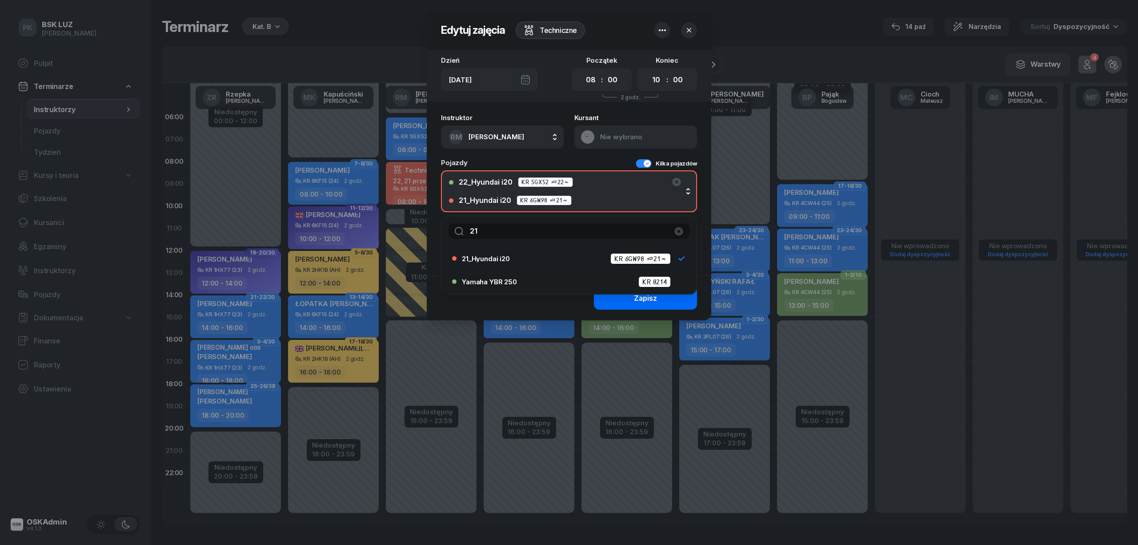
click at [678, 294] on button "Zapisz" at bounding box center [645, 297] width 103 height 23
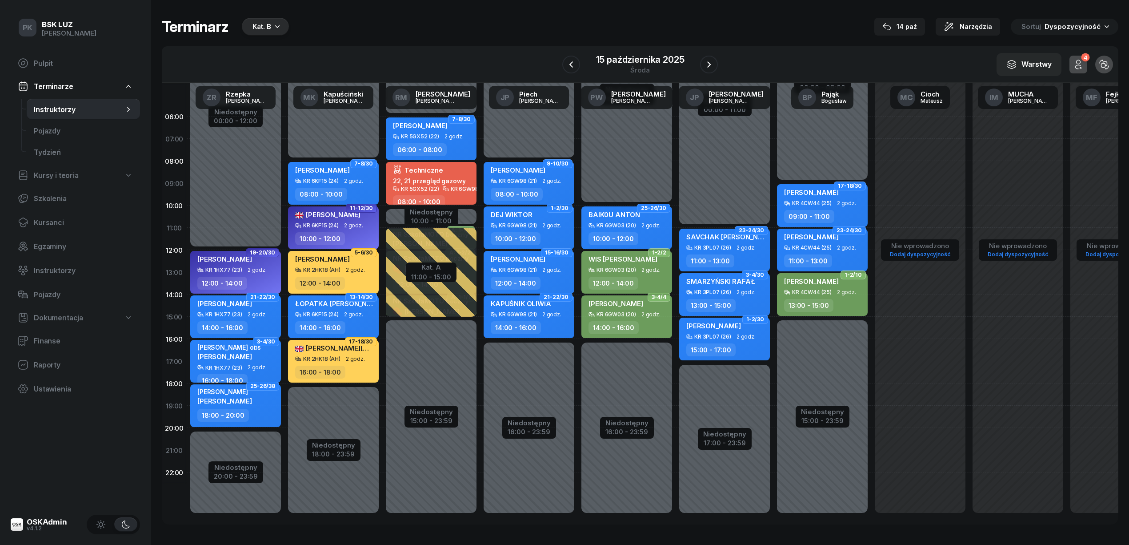
click at [552, 195] on div "08:00 - 10:00" at bounding box center [530, 194] width 78 height 13
select select "08"
select select "10"
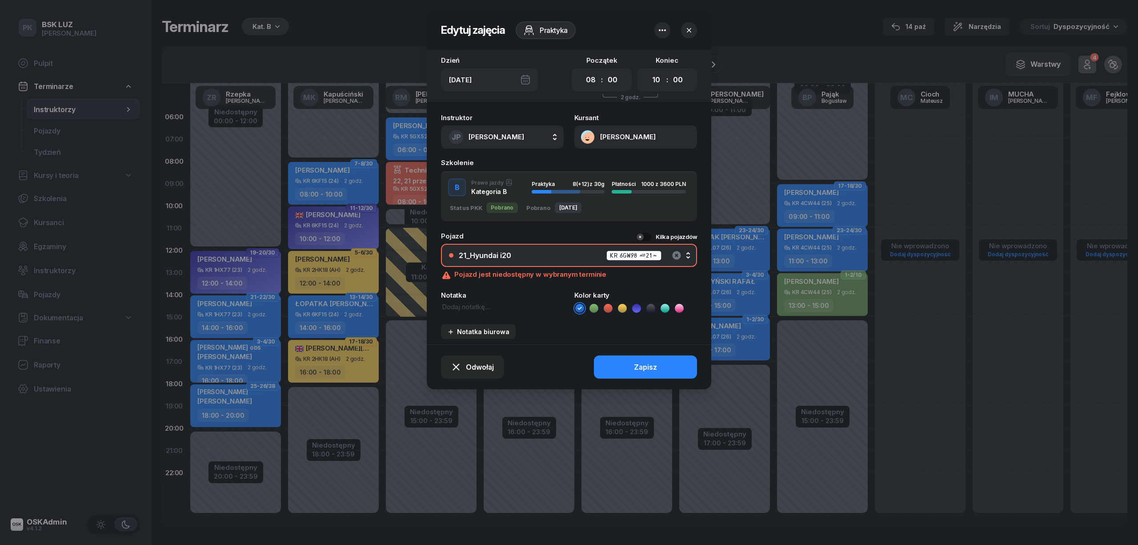
click at [678, 253] on icon "button" at bounding box center [676, 255] width 11 height 11
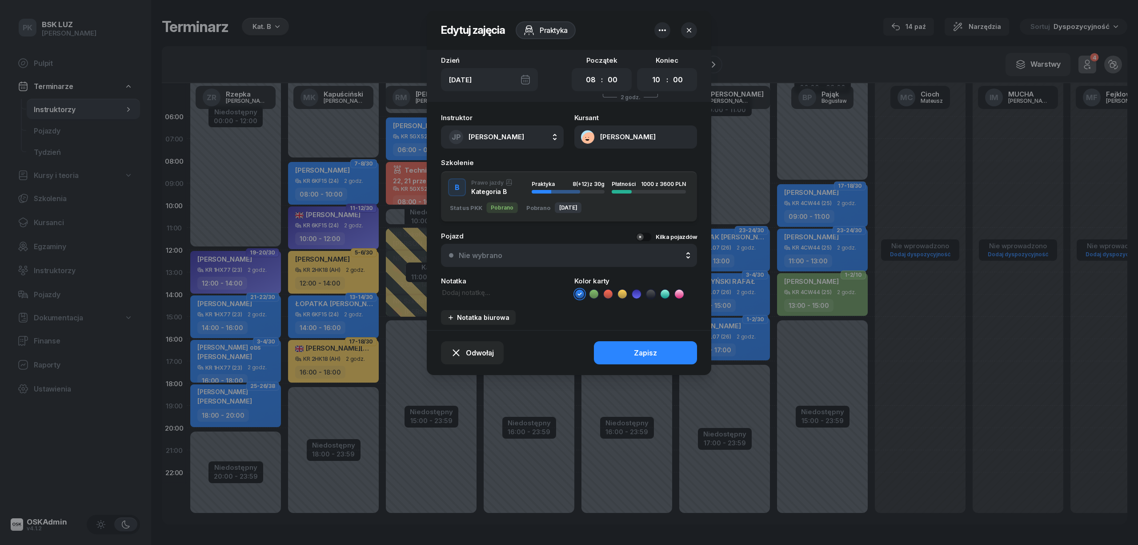
click at [570, 251] on div "Nie wybrano" at bounding box center [574, 255] width 230 height 8
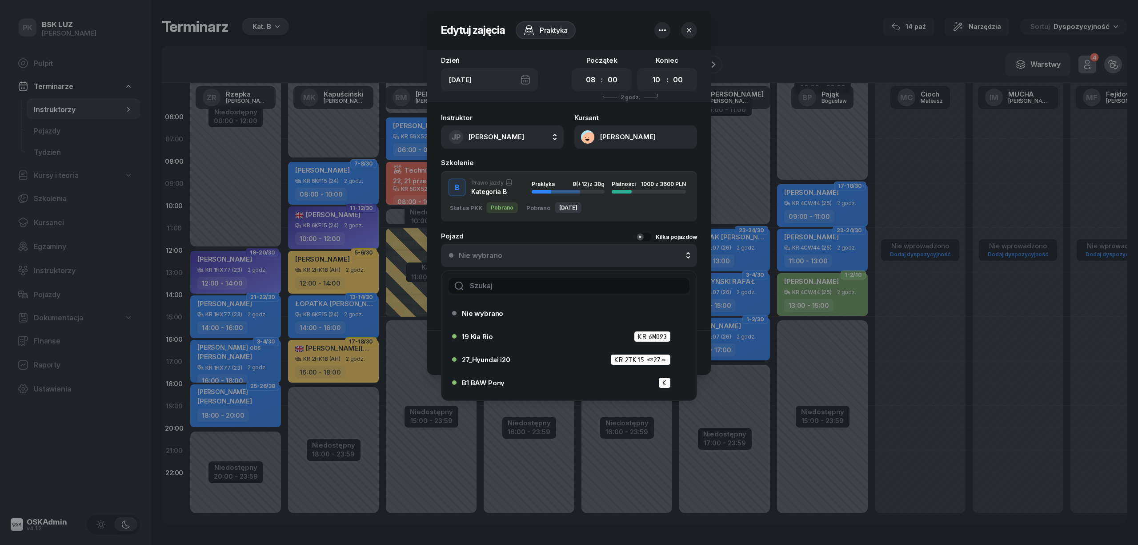
click at [552, 291] on input "text" at bounding box center [569, 286] width 241 height 16
type input "20"
click at [536, 332] on div "20_Hyundai i20 KR 6GW03 (20)" at bounding box center [571, 336] width 219 height 11
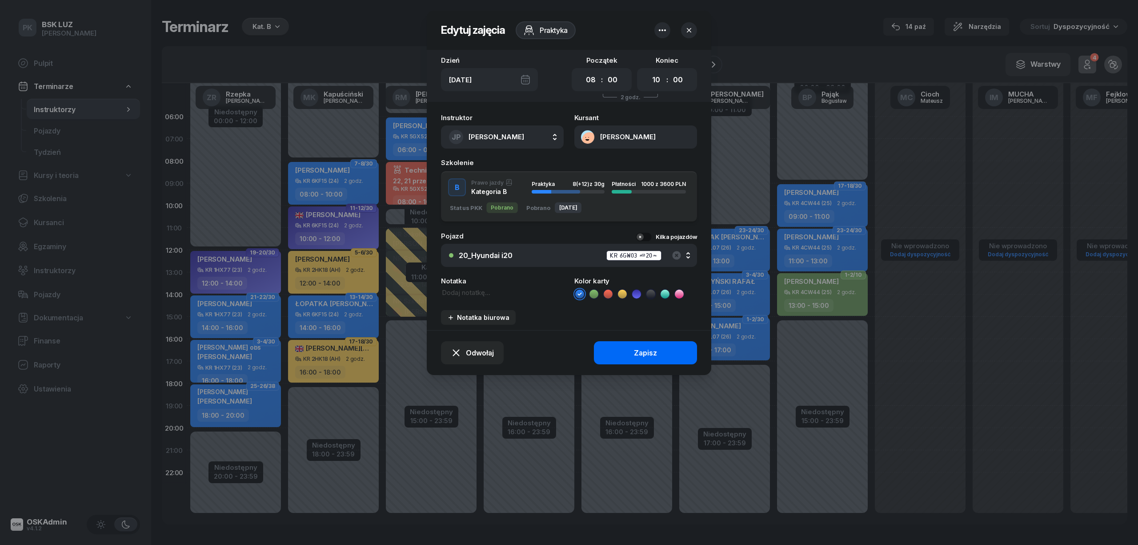
click at [648, 349] on div "Zapisz" at bounding box center [645, 353] width 23 height 8
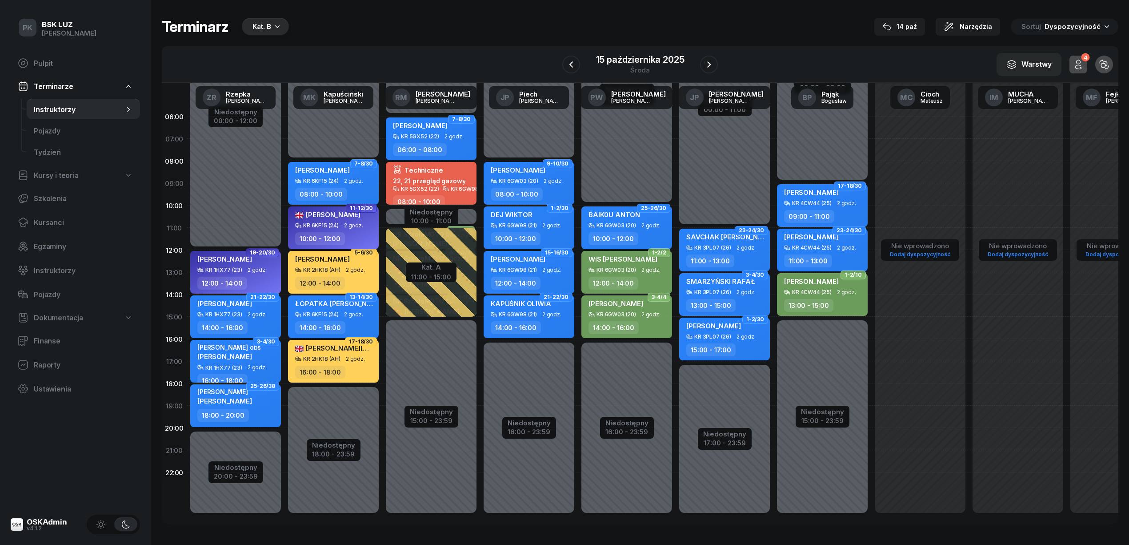
click at [353, 234] on div "10:00 - 12:00" at bounding box center [334, 238] width 78 height 13
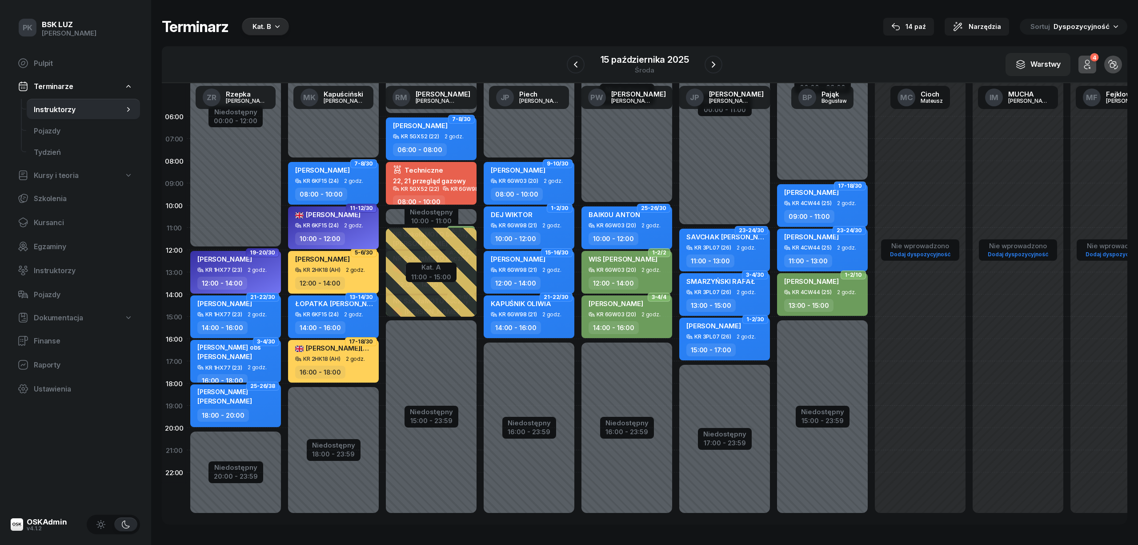
select select "10"
select select "12"
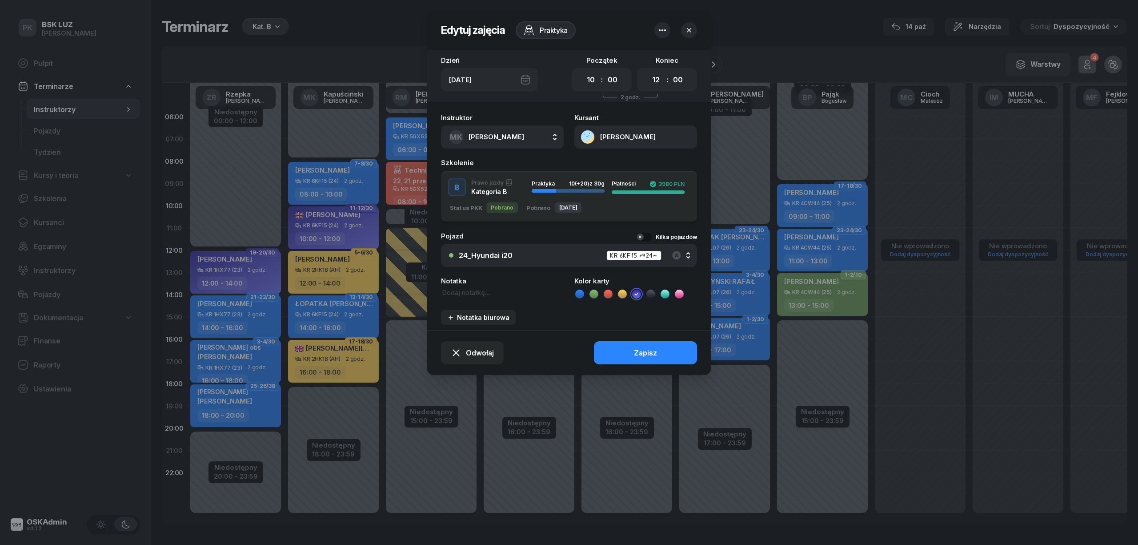
click at [622, 141] on button "MAHMOUD WEAM" at bounding box center [635, 136] width 123 height 23
click at [675, 253] on icon "button" at bounding box center [676, 255] width 8 height 8
click at [600, 248] on button "Nie wybrano" at bounding box center [569, 255] width 256 height 23
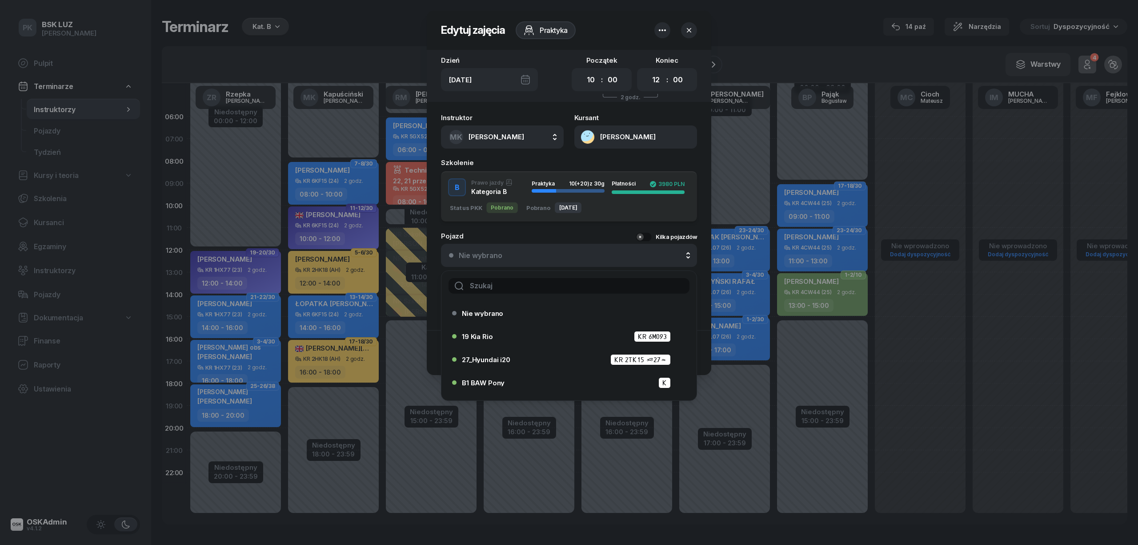
click at [586, 281] on input "text" at bounding box center [569, 286] width 241 height 16
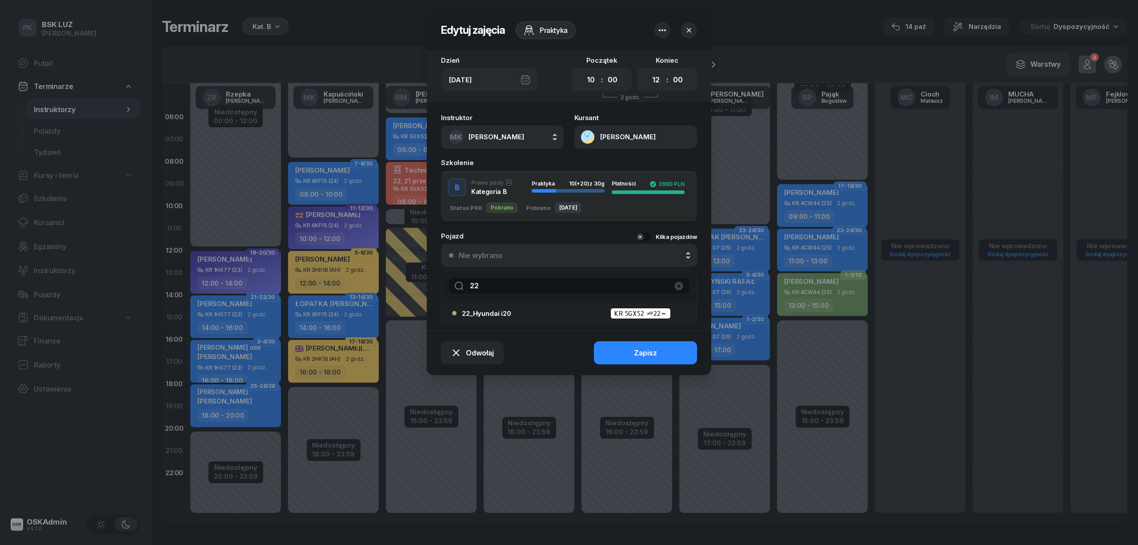
type input "22"
click at [573, 308] on div "22_Hyundai i20 KR 5GX52 (22)" at bounding box center [571, 313] width 219 height 11
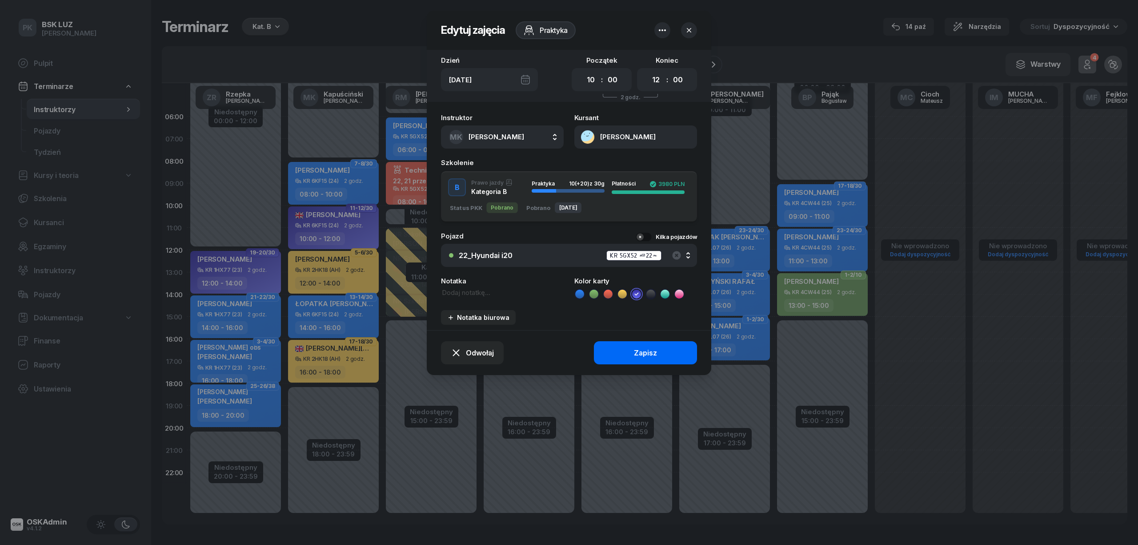
click at [627, 351] on button "Zapisz" at bounding box center [645, 352] width 103 height 23
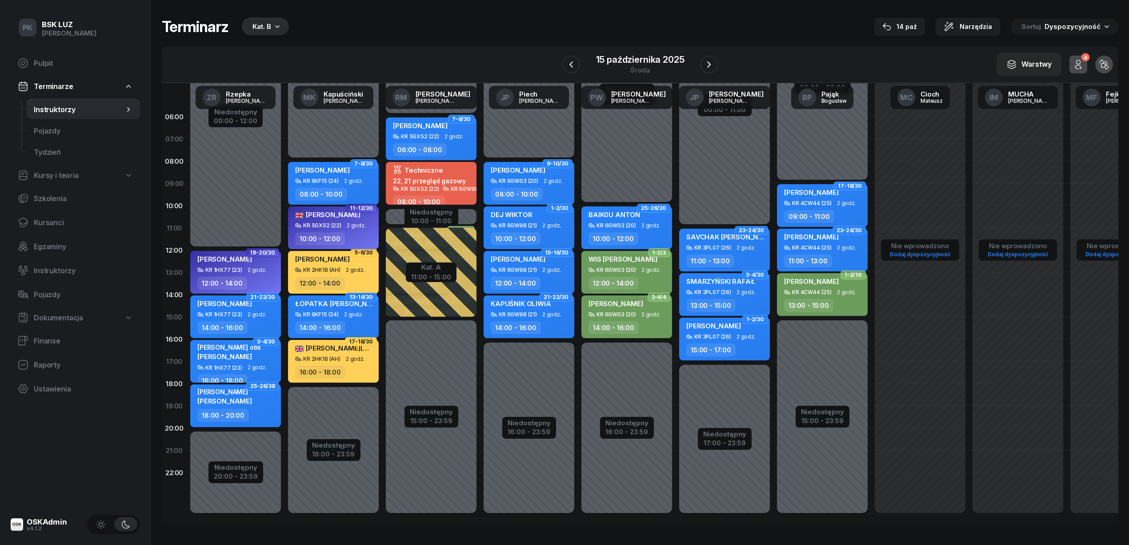
click at [341, 231] on div "WEAM MAHMOUD KR 5GX52 (22) 2 godz. 10:00 - 12:00" at bounding box center [333, 227] width 91 height 43
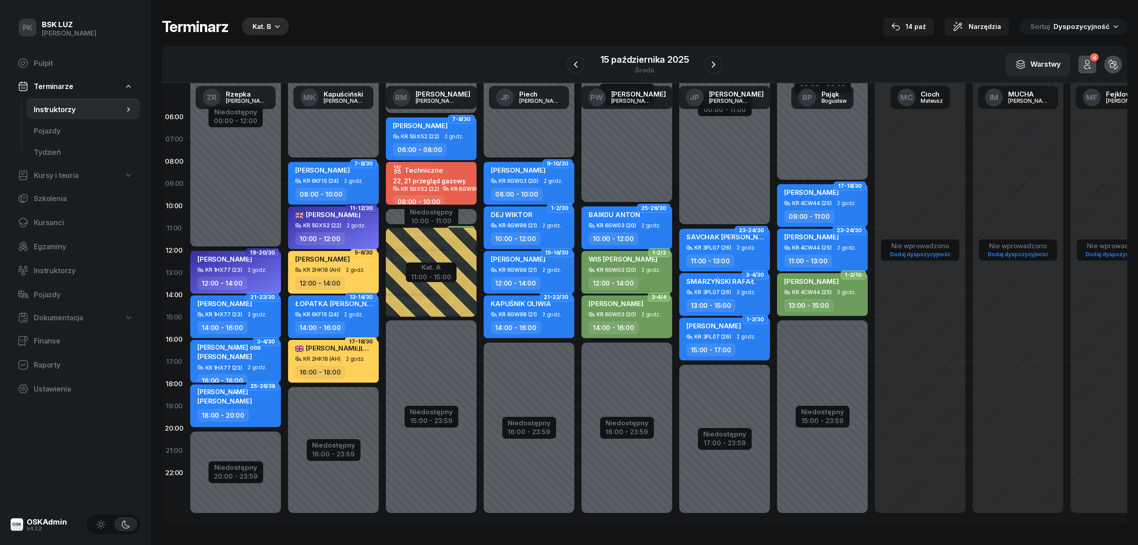
select select "10"
select select "12"
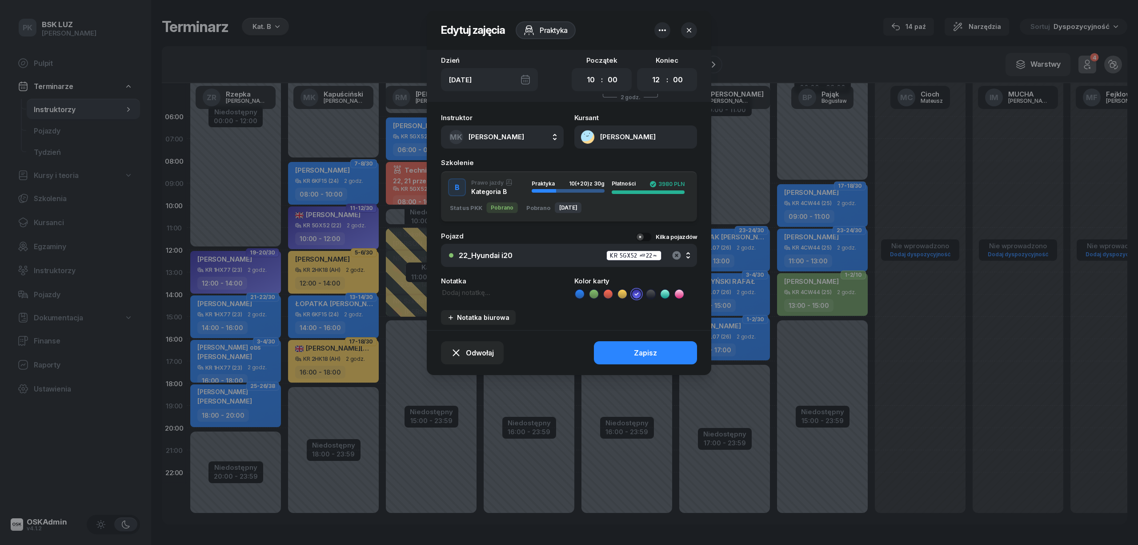
click at [680, 254] on icon "button" at bounding box center [676, 255] width 8 height 8
click at [582, 251] on div "Nie wybrano" at bounding box center [574, 255] width 230 height 8
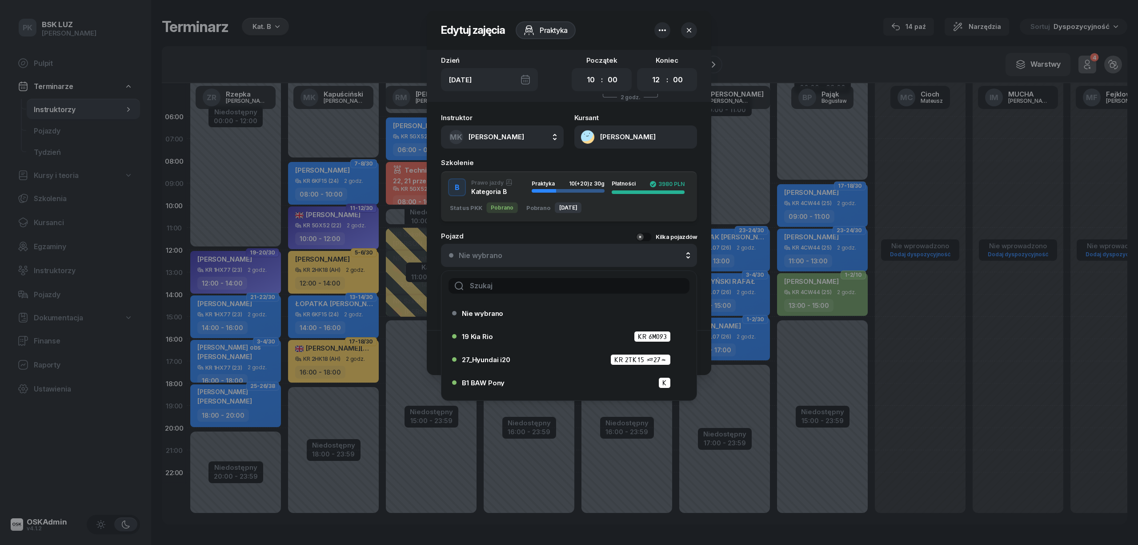
click at [598, 281] on input "text" at bounding box center [569, 286] width 241 height 16
type input "24"
click at [558, 349] on li "24_Hyundai i20 KR 6KF15 (24)" at bounding box center [569, 359] width 255 height 21
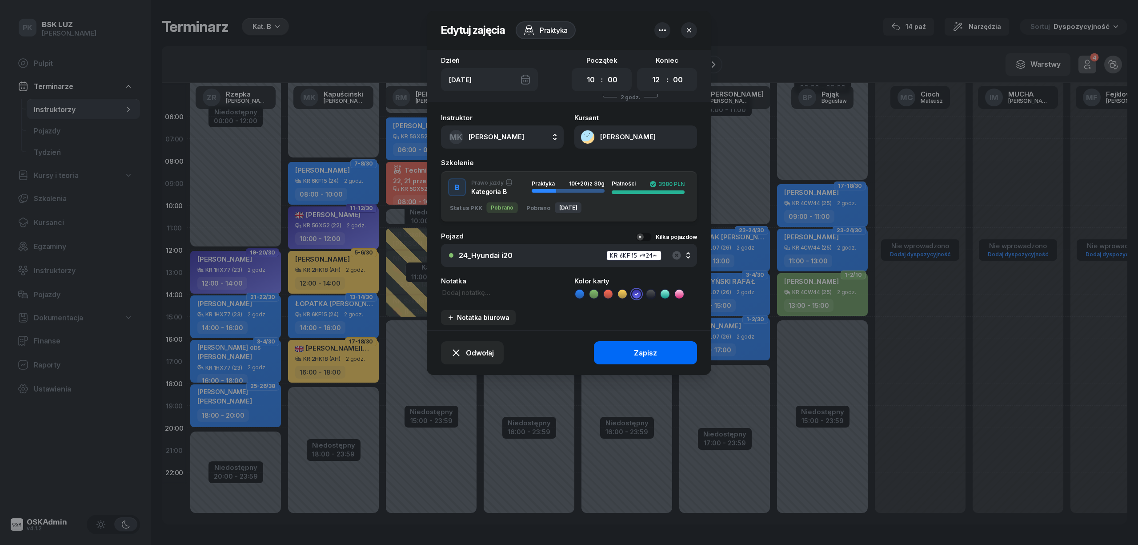
click at [625, 354] on button "Zapisz" at bounding box center [645, 352] width 103 height 23
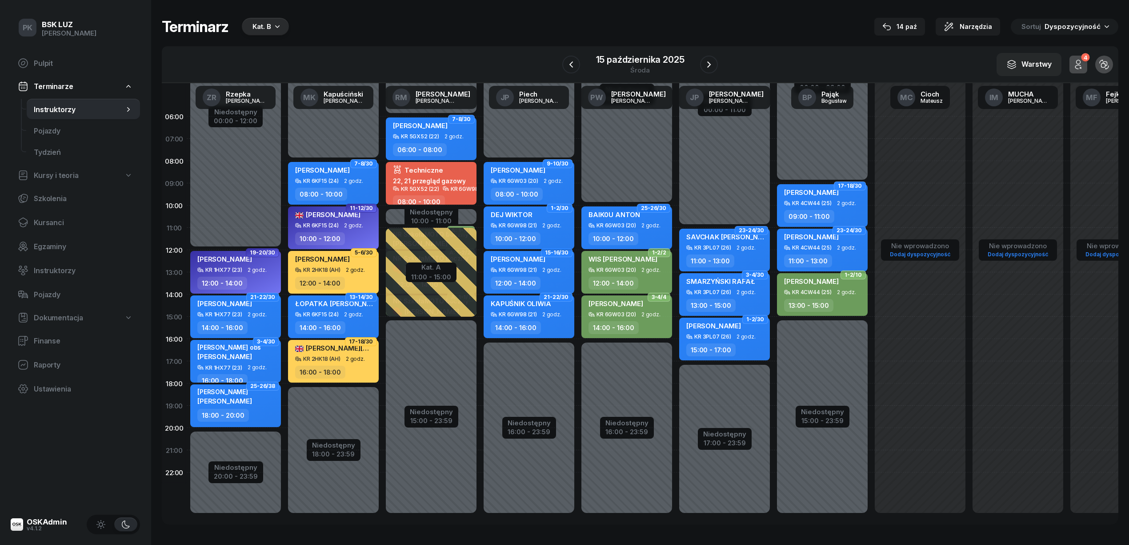
click at [559, 226] on span "2 godz." at bounding box center [551, 225] width 19 height 6
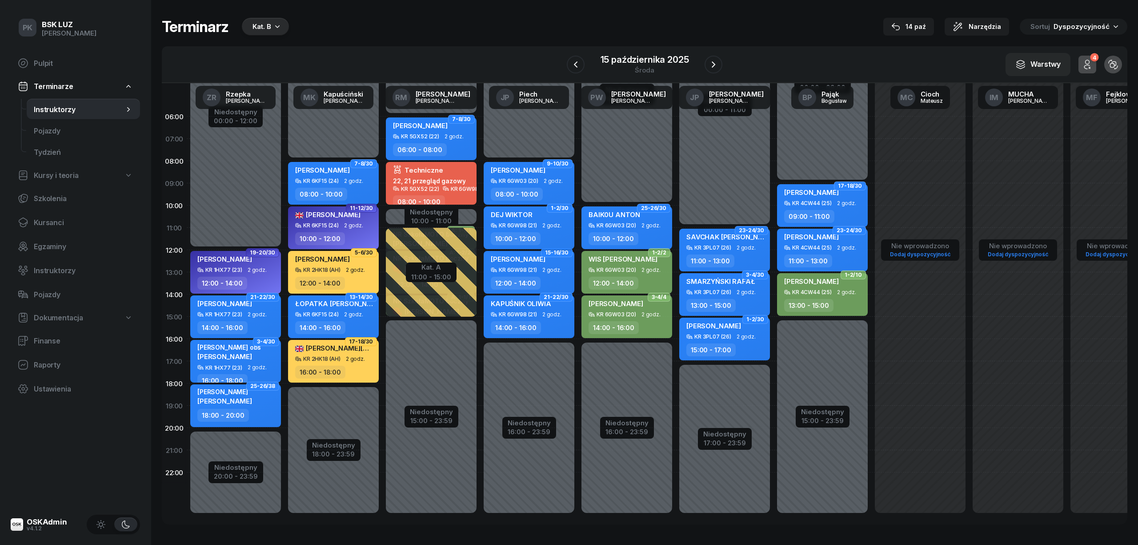
select select "10"
select select "12"
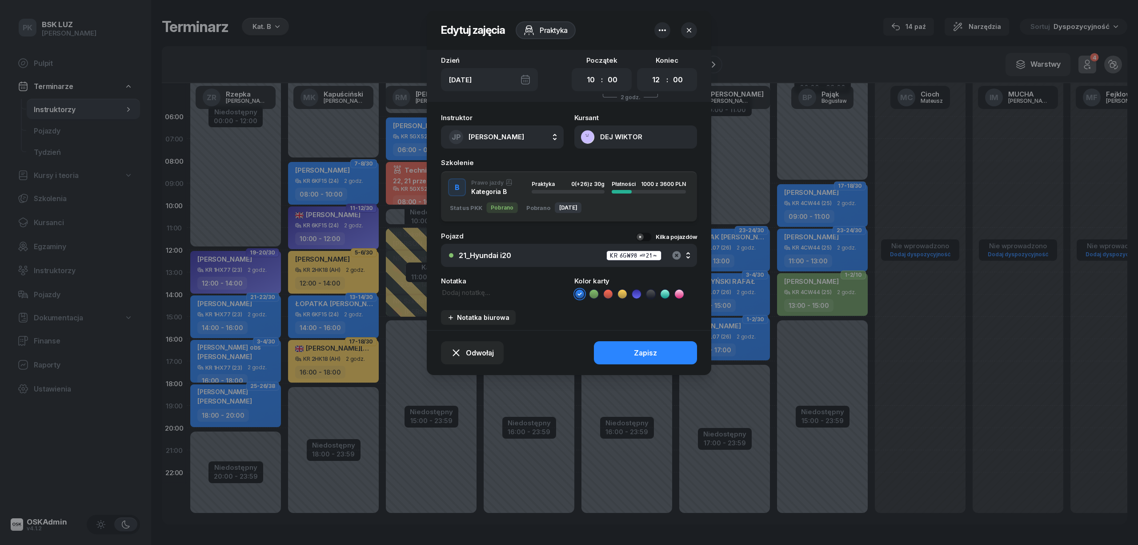
click at [677, 253] on icon "button" at bounding box center [676, 255] width 11 height 11
click at [579, 253] on div "Nie wybrano" at bounding box center [574, 255] width 230 height 8
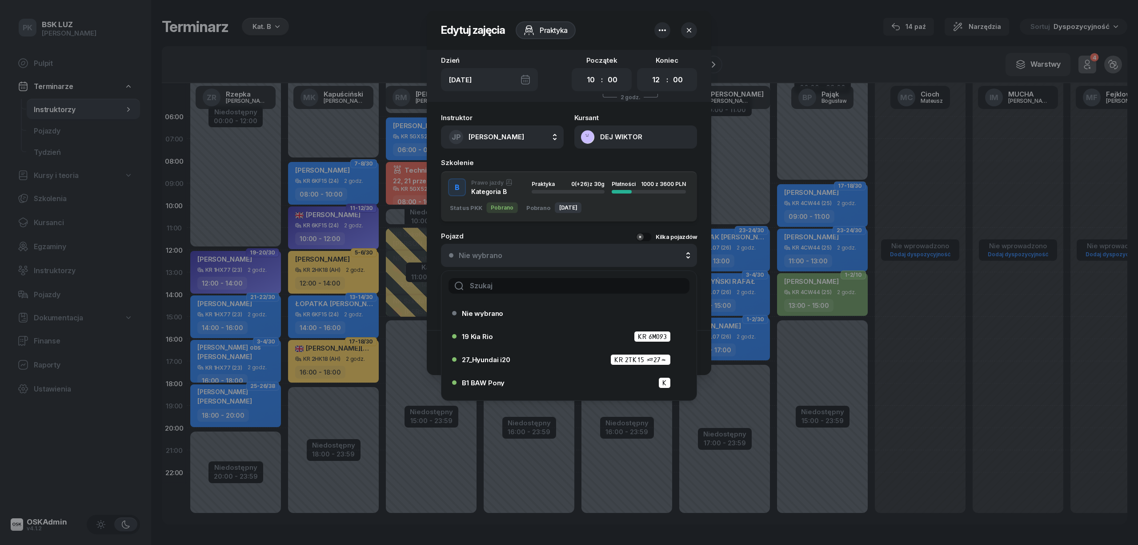
click at [561, 283] on input "text" at bounding box center [569, 286] width 241 height 16
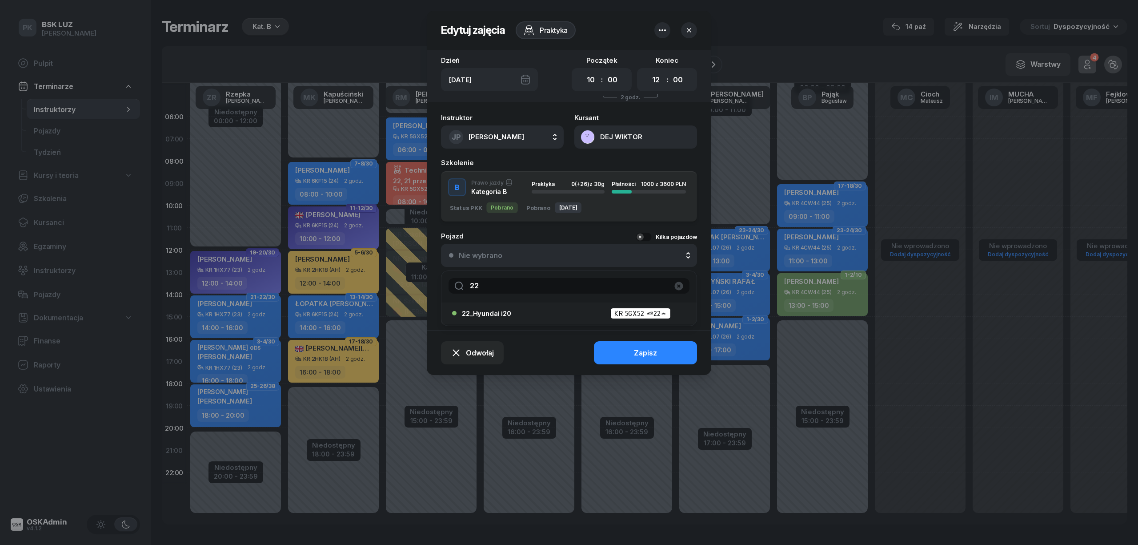
type input "22"
click at [557, 311] on div "22_Hyundai i20 KR 5GX52 (22)" at bounding box center [571, 313] width 219 height 11
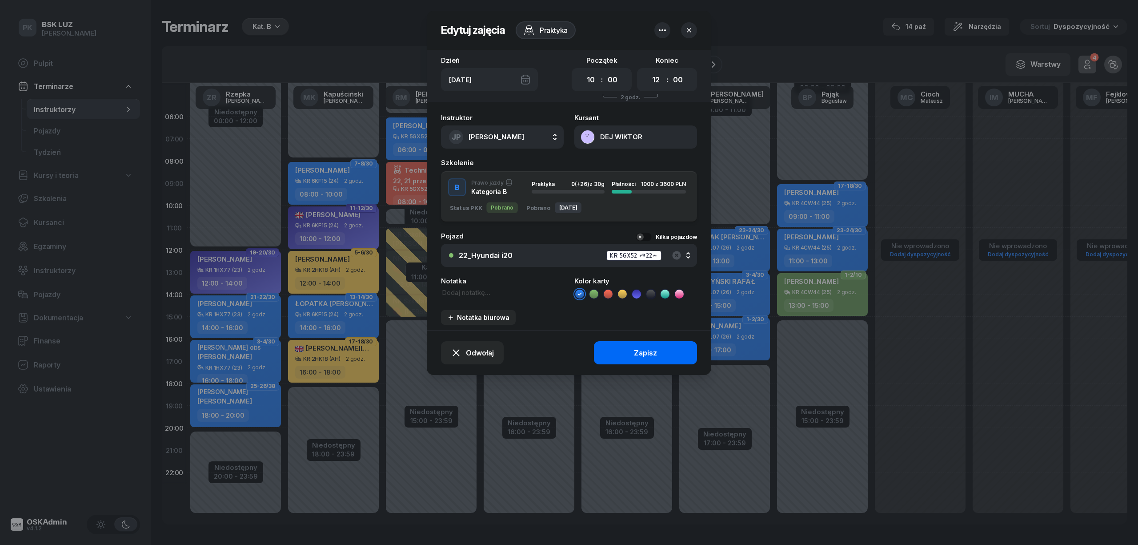
click at [626, 346] on button "Zapisz" at bounding box center [645, 352] width 103 height 23
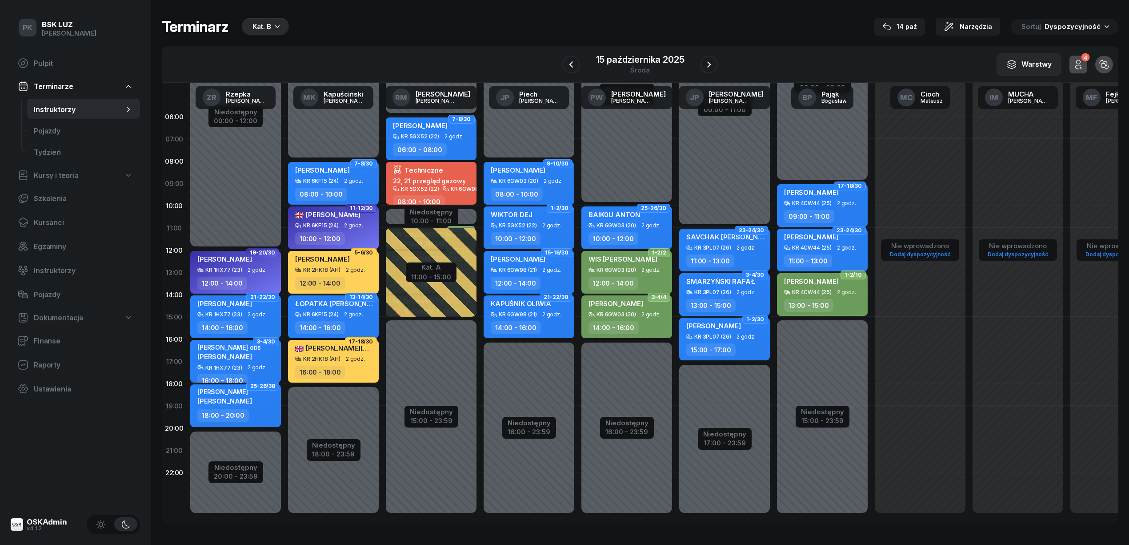
click at [554, 285] on div "12:00 - 14:00" at bounding box center [530, 283] width 78 height 13
select select "12"
select select "14"
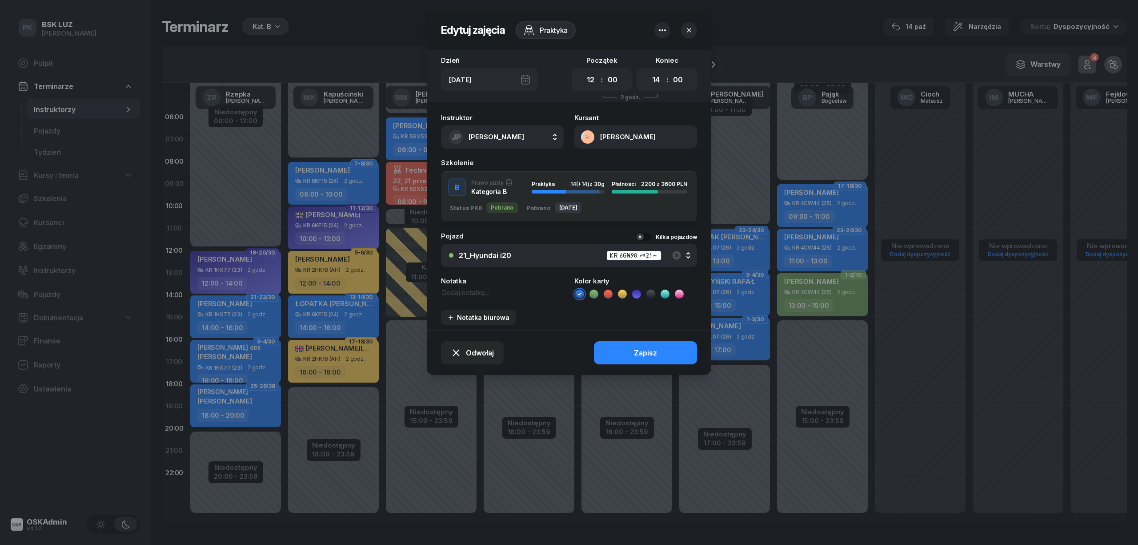
click at [539, 267] on div "Instruktor JP Piech Janusz AK Koryciński Artur BP Pająk Bogusław DA Arendarczyk…" at bounding box center [569, 219] width 285 height 221
click at [672, 254] on icon "button" at bounding box center [676, 255] width 11 height 11
click at [539, 259] on button "Nie wybrano" at bounding box center [569, 255] width 256 height 23
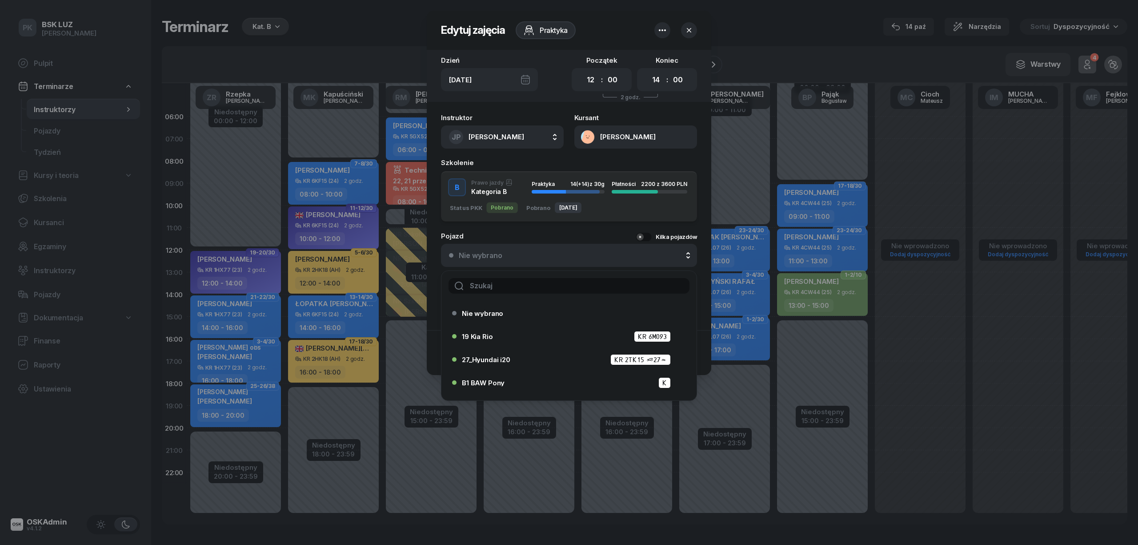
click at [541, 284] on input "text" at bounding box center [569, 286] width 241 height 16
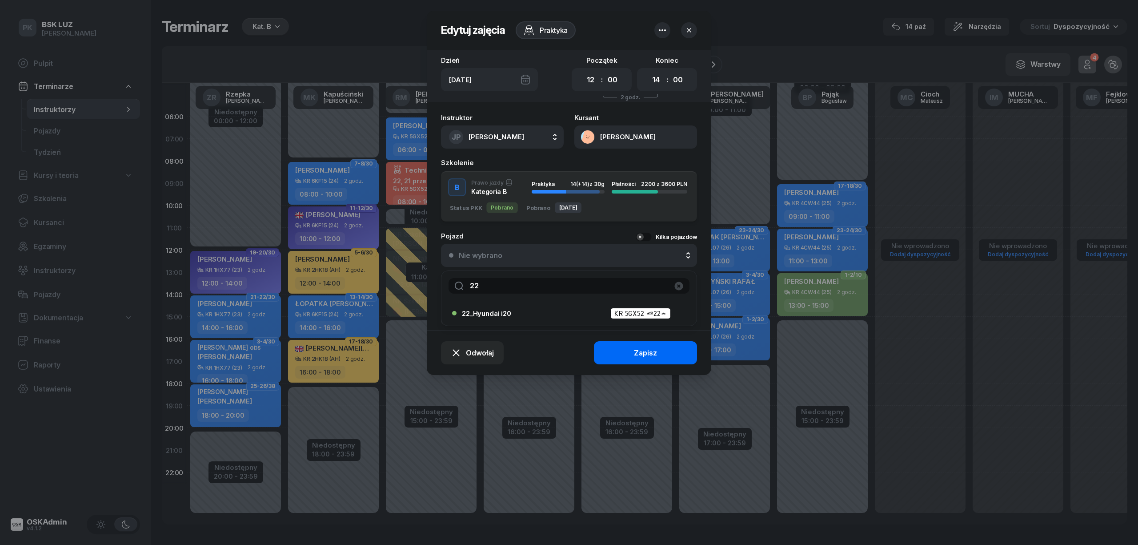
type input "22"
click at [622, 350] on button "Zapisz" at bounding box center [645, 352] width 103 height 23
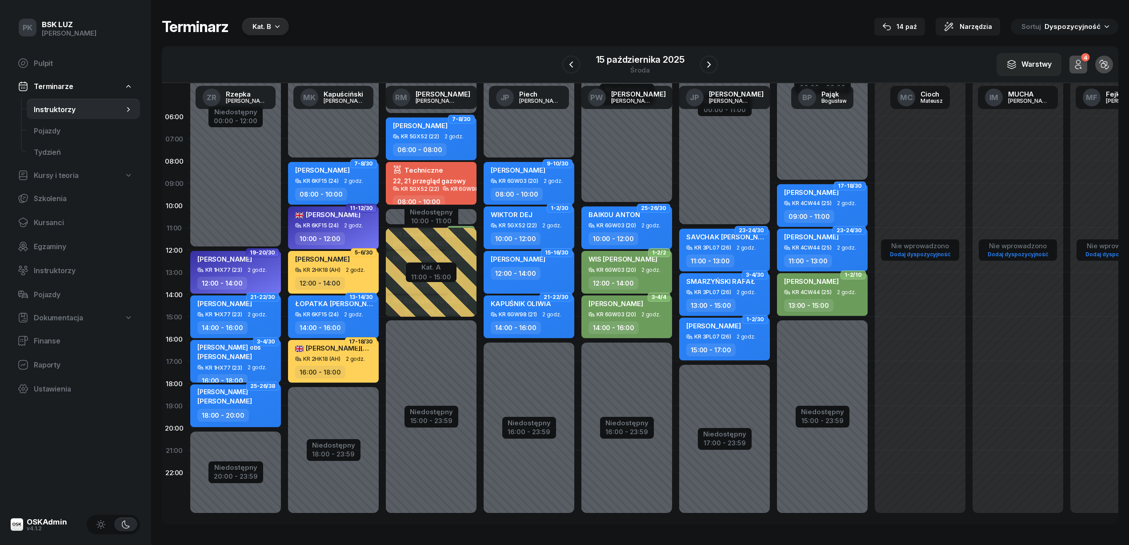
click at [538, 313] on div "KR 6GW98 (21) 2 godz." at bounding box center [530, 314] width 78 height 6
select select "14"
select select "16"
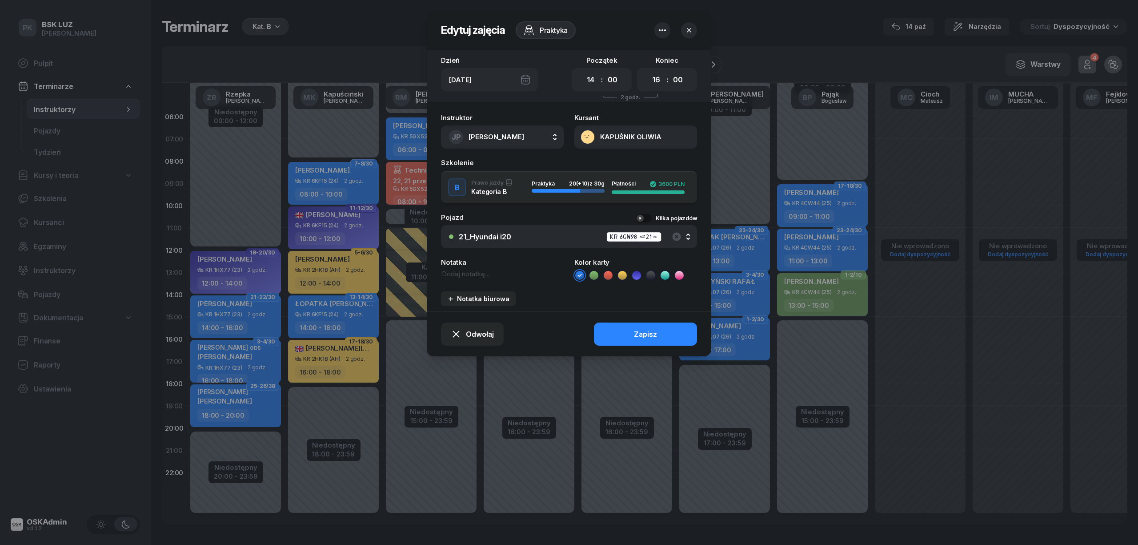
drag, startPoint x: 694, startPoint y: 24, endPoint x: 676, endPoint y: 36, distance: 21.3
click at [694, 25] on button "button" at bounding box center [689, 30] width 16 height 16
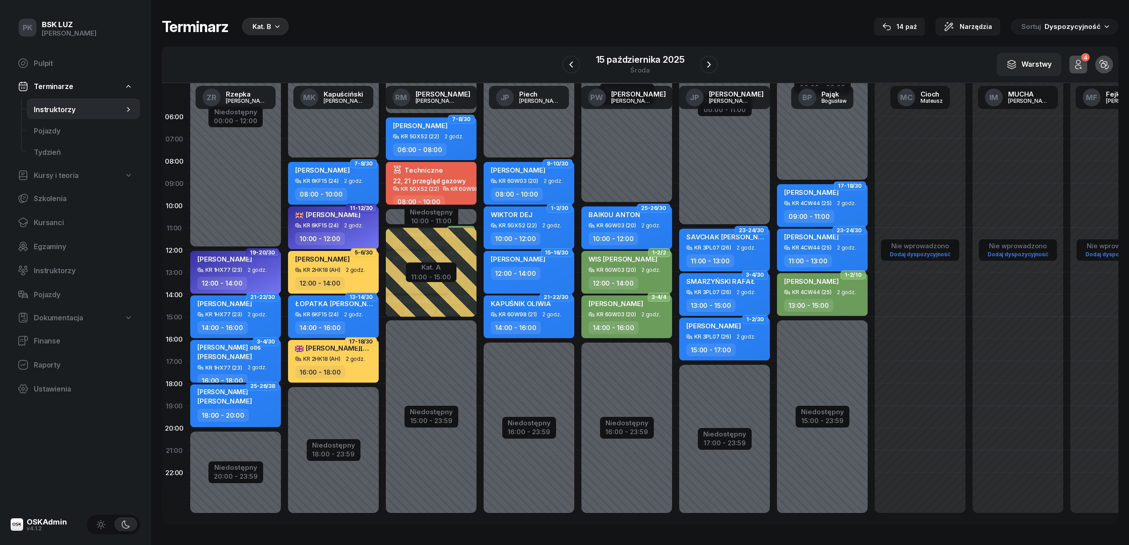
click at [559, 285] on div "JAKUB WĄCHAŁA 12:00 - 14:00" at bounding box center [529, 272] width 91 height 43
select select "12"
select select "14"
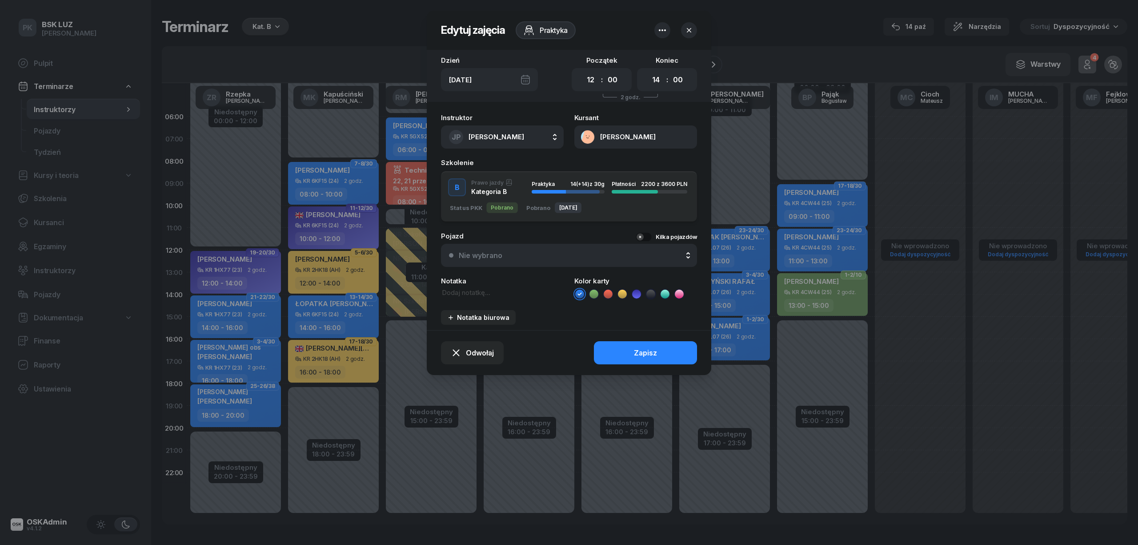
click at [520, 256] on div "Nie wybrano" at bounding box center [574, 255] width 230 height 8
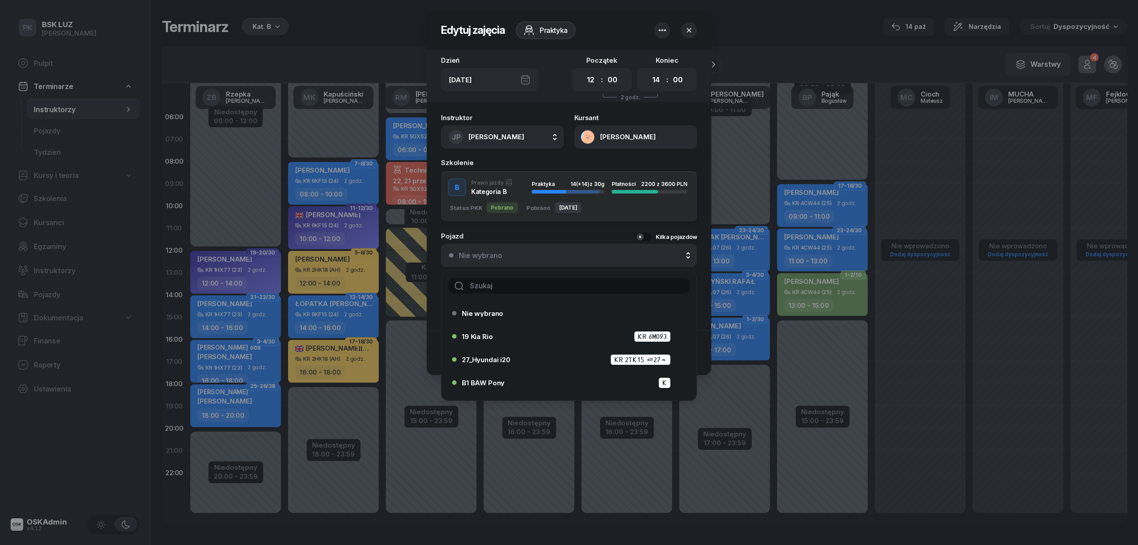
click at [516, 282] on input "text" at bounding box center [569, 286] width 241 height 16
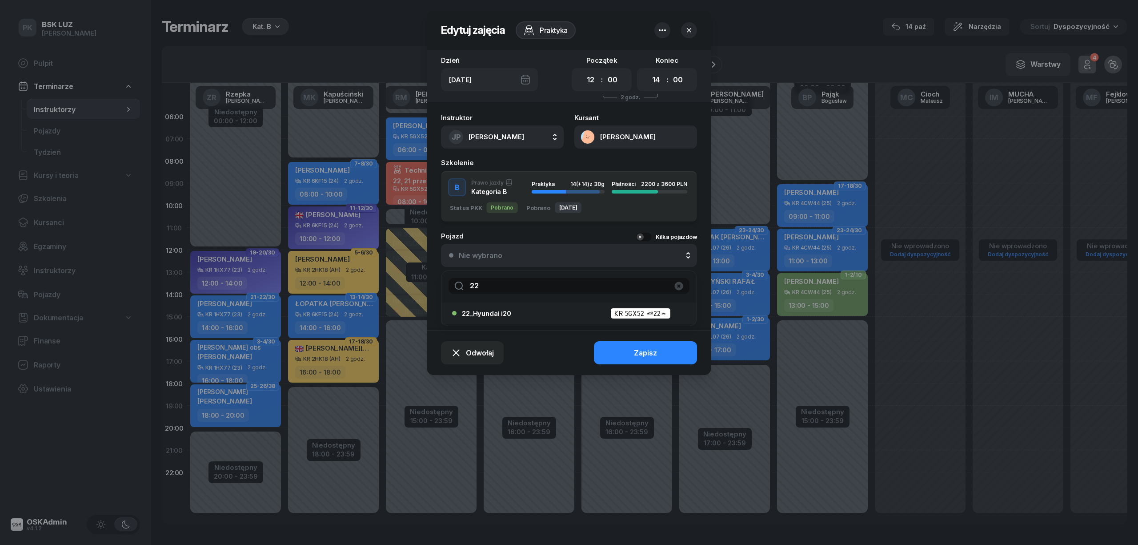
type input "22"
click at [518, 312] on div "22_Hyundai i20 KR 5GX52 (22)" at bounding box center [571, 313] width 219 height 11
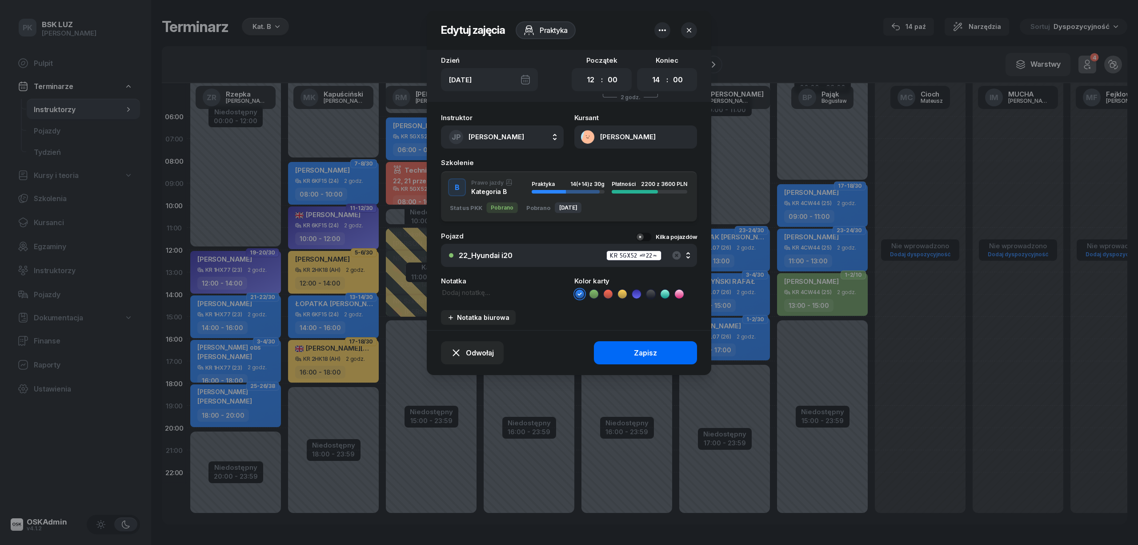
click at [614, 345] on button "Zapisz" at bounding box center [645, 352] width 103 height 23
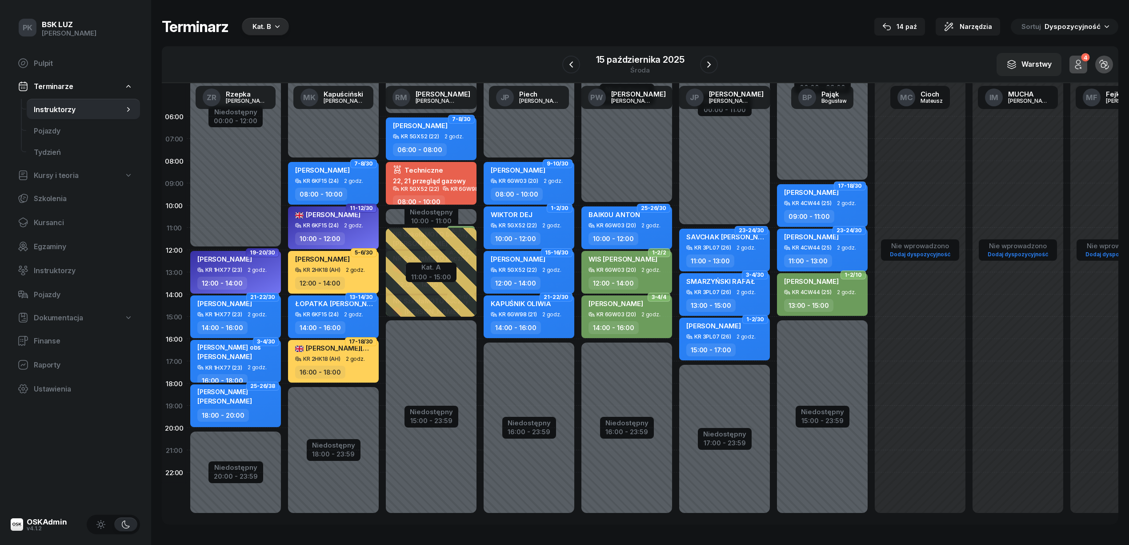
click at [536, 319] on div "KAPUŚNIK OLIWIA KR 6GW98 (21) 2 godz. 14:00 - 16:00" at bounding box center [529, 316] width 91 height 43
select select "14"
select select "16"
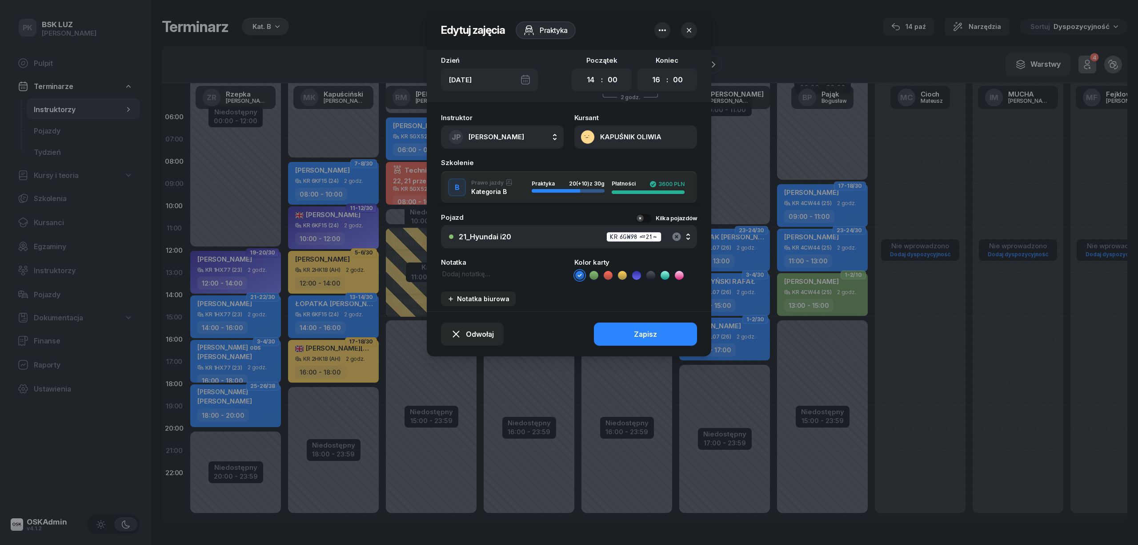
click at [676, 235] on icon "button" at bounding box center [676, 236] width 11 height 11
click at [551, 239] on div "Nie wybrano" at bounding box center [574, 237] width 230 height 8
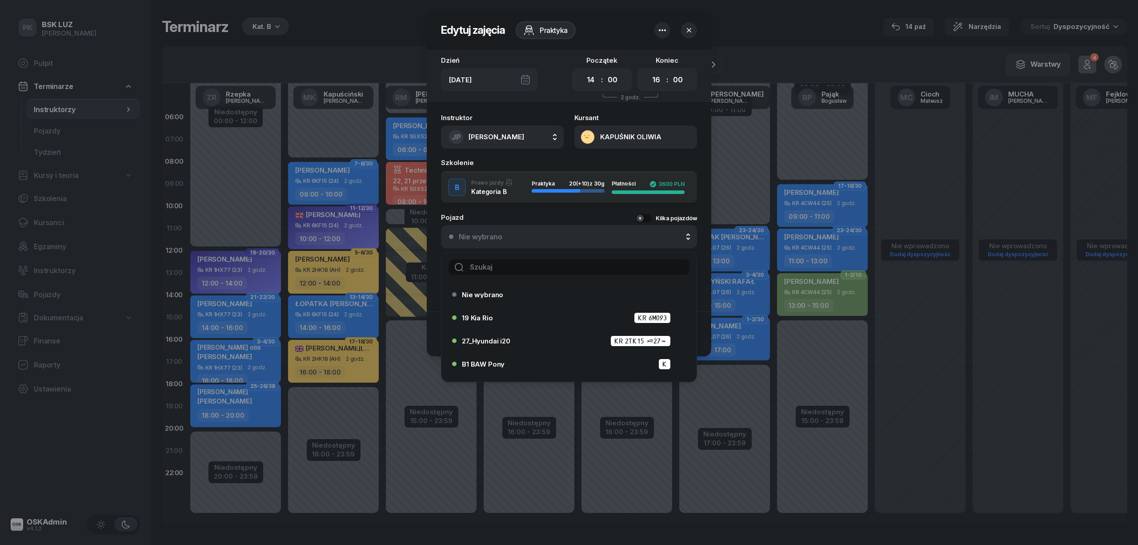
click at [537, 271] on input "text" at bounding box center [569, 267] width 241 height 16
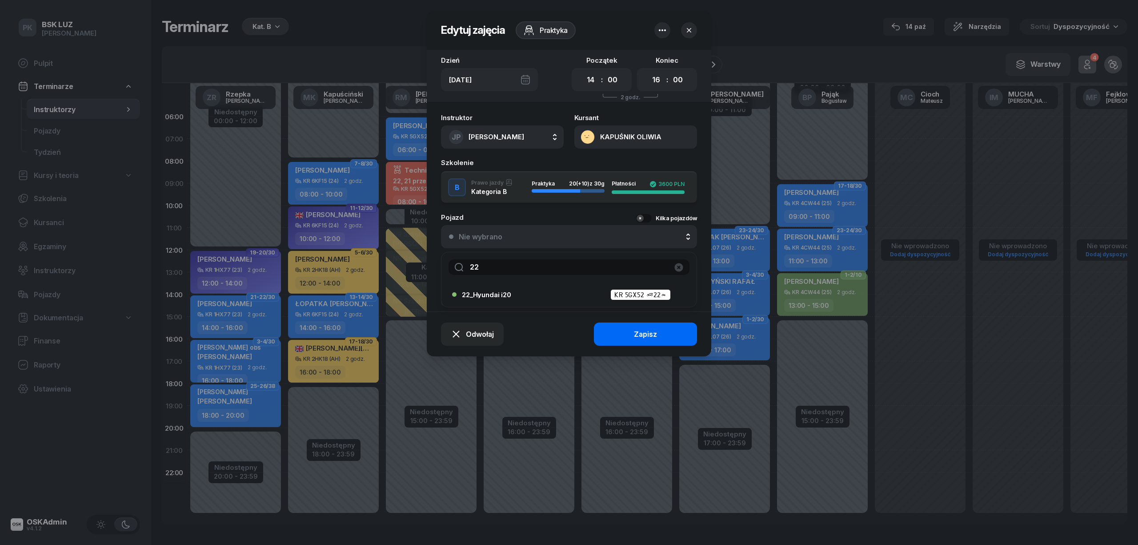
type input "22"
click at [639, 338] on button "Zapisz" at bounding box center [645, 333] width 103 height 23
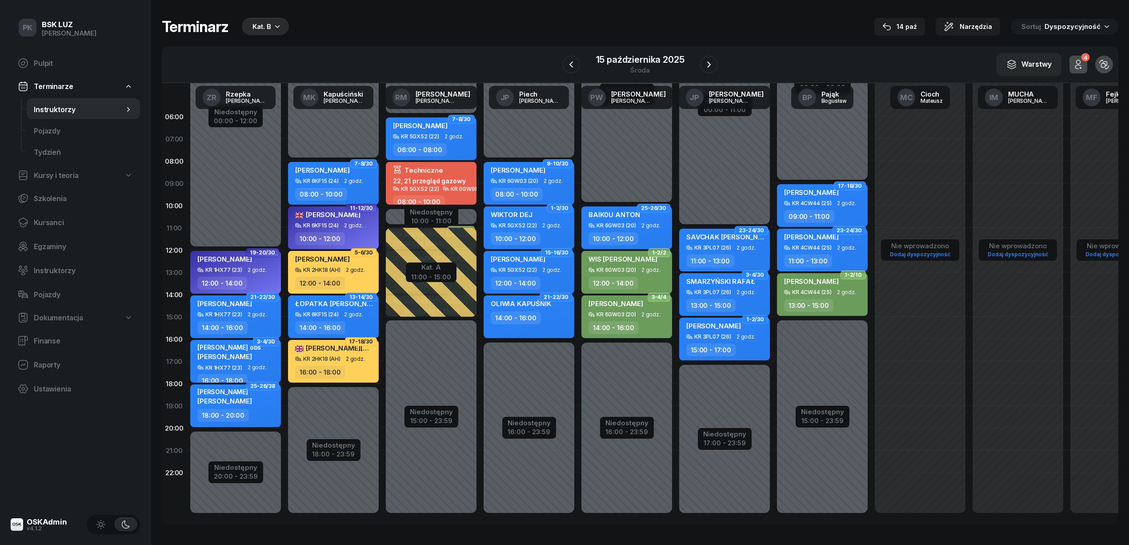
click at [563, 320] on div "14:00 - 16:00" at bounding box center [530, 317] width 78 height 13
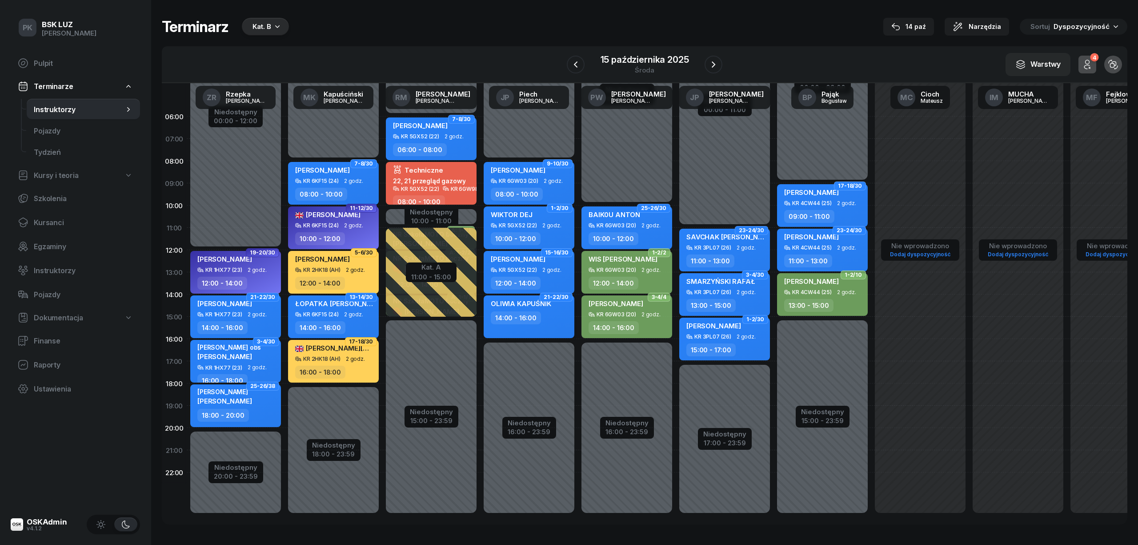
select select "14"
select select "16"
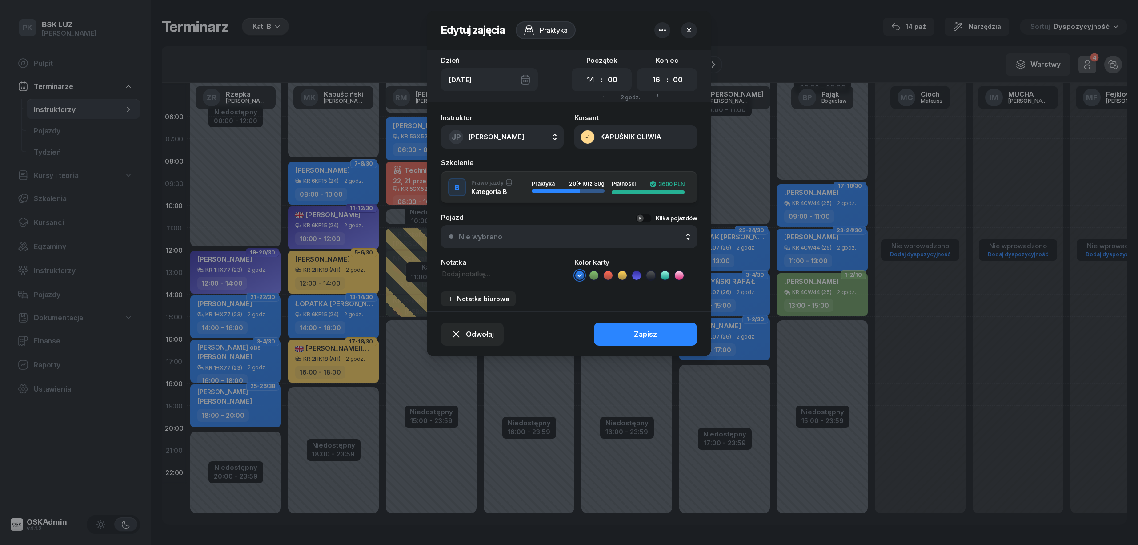
click at [517, 239] on div "Nie wybrano" at bounding box center [574, 237] width 230 height 8
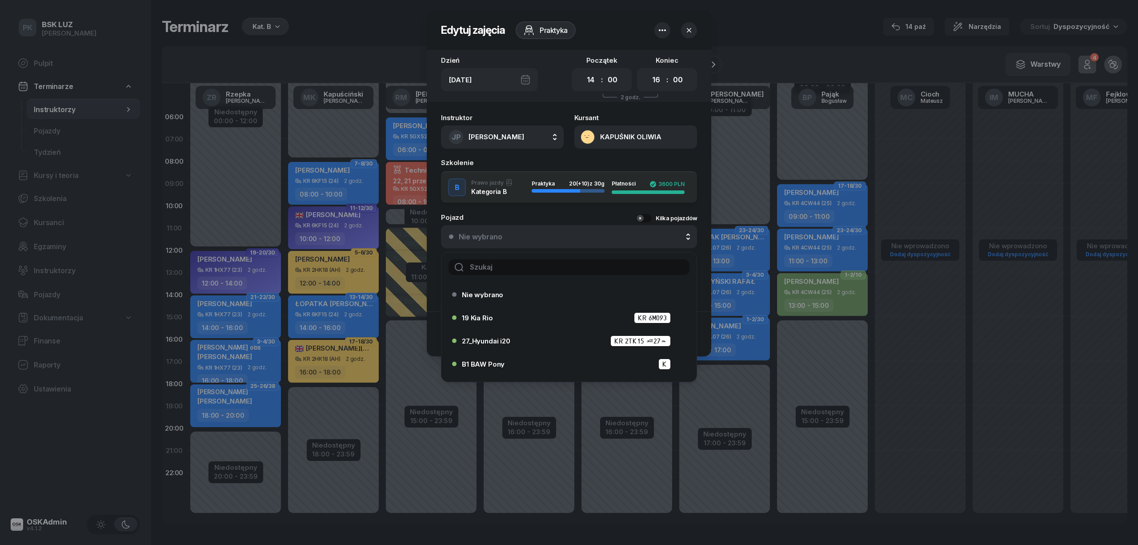
click at [518, 264] on input "text" at bounding box center [569, 267] width 241 height 16
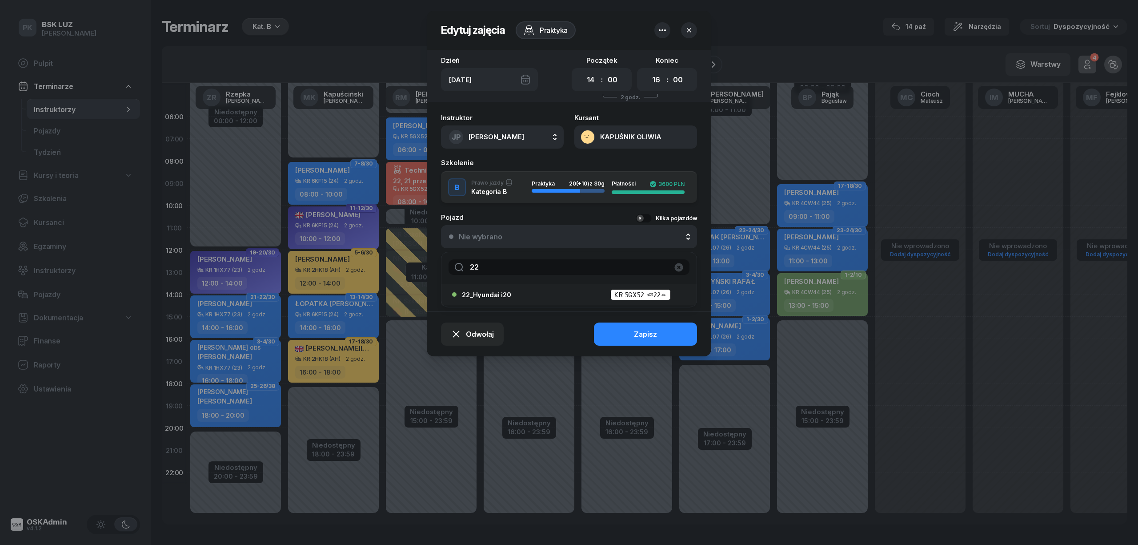
type input "22"
click at [476, 291] on span "22_Hyundai i20" at bounding box center [486, 294] width 49 height 7
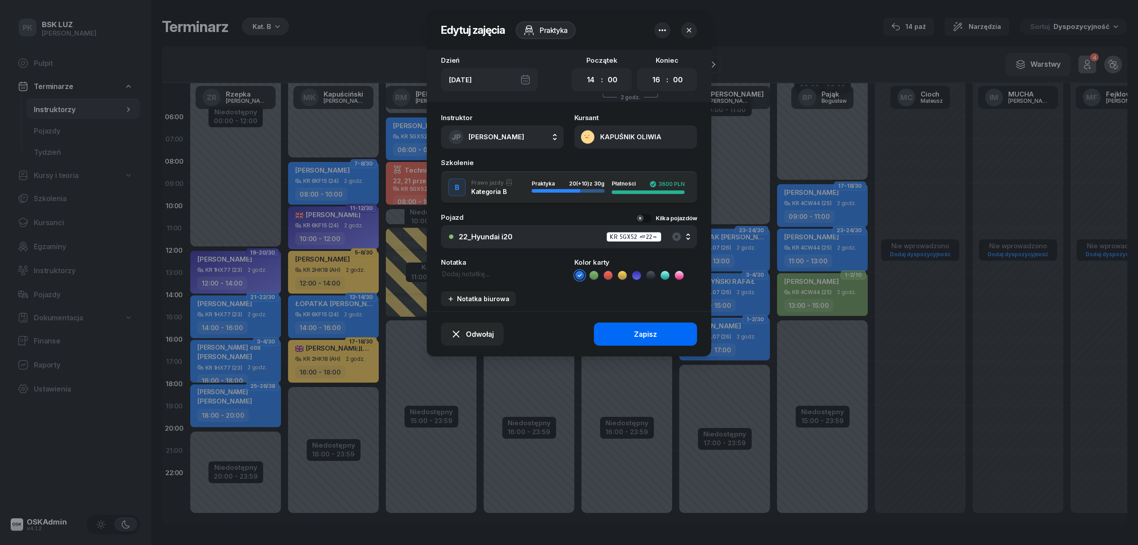
click at [613, 336] on button "Zapisz" at bounding box center [645, 333] width 103 height 23
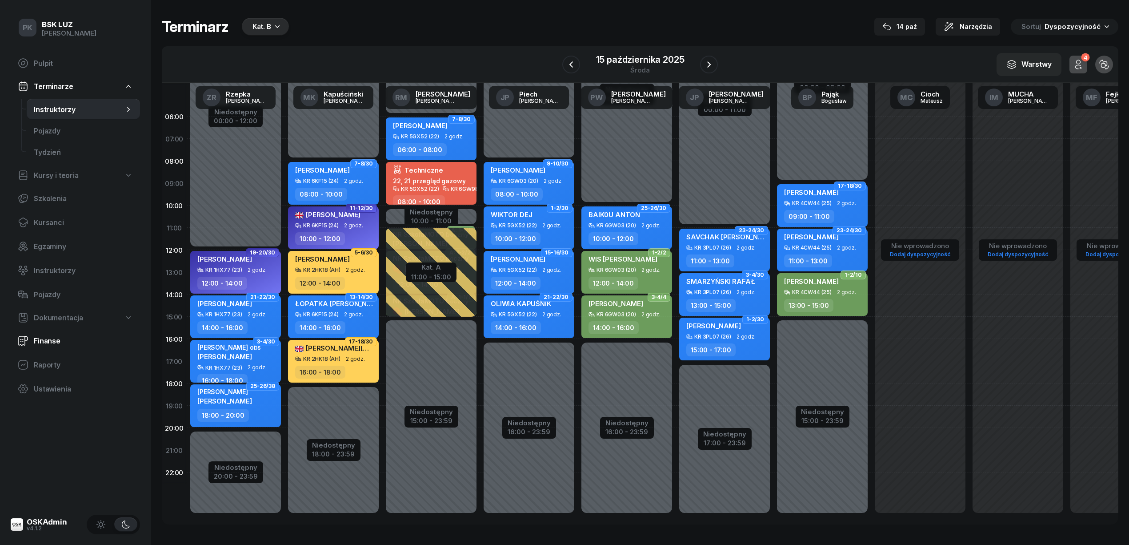
click at [58, 341] on span "Finanse" at bounding box center [83, 341] width 99 height 8
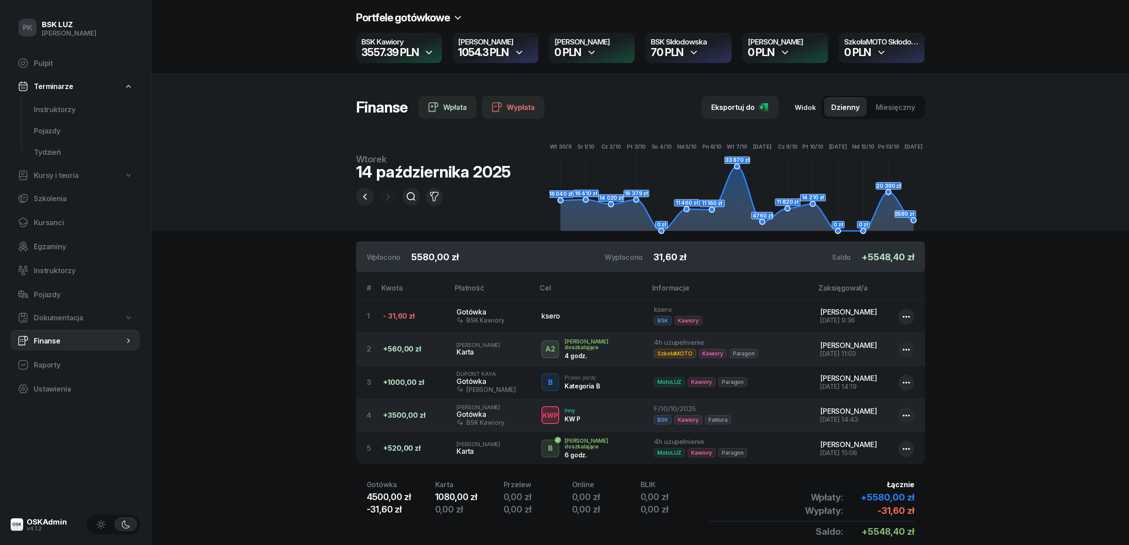
click at [438, 54] on div "button" at bounding box center [399, 48] width 86 height 30
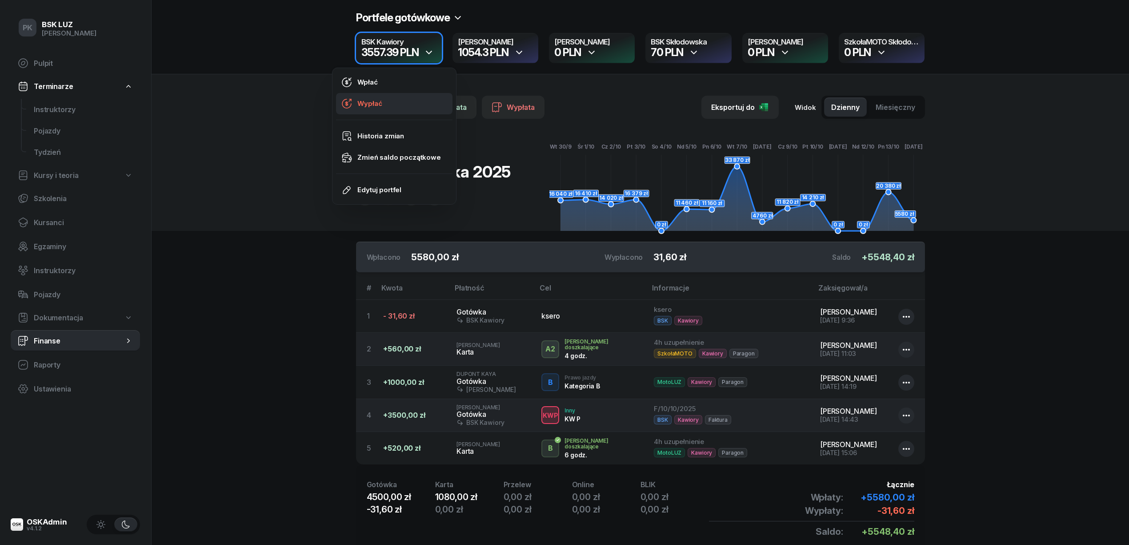
click at [405, 102] on link "Wypłać" at bounding box center [394, 103] width 116 height 21
select select "17"
select select "35"
select select "67eba016d336f44fb15f644d"
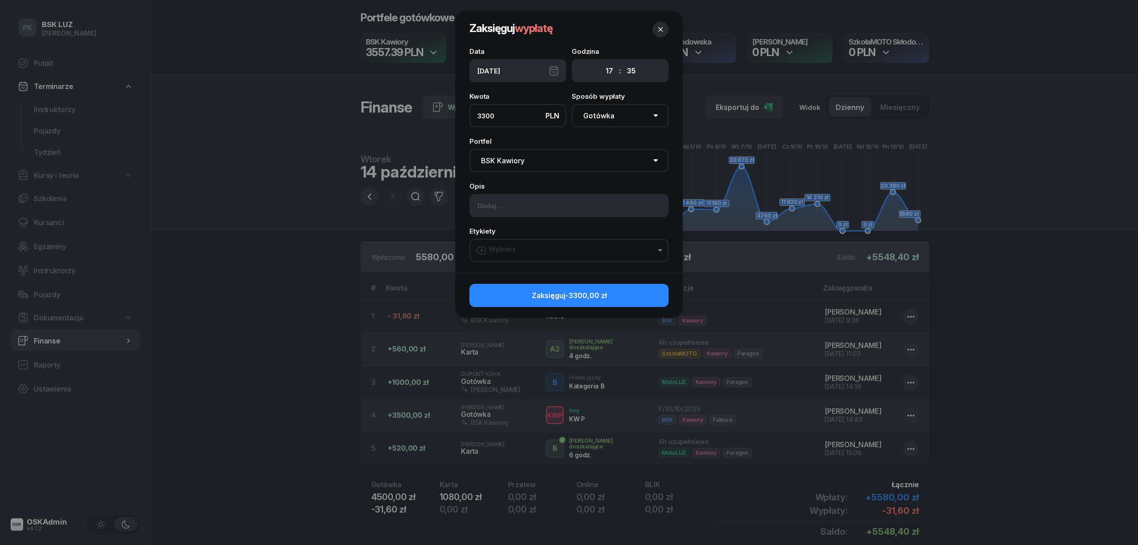
type input "3300"
click at [536, 207] on input at bounding box center [569, 205] width 199 height 23
type input "Piotrek zabrał do Pani Ireny"
click at [565, 241] on button "Wybierz" at bounding box center [569, 250] width 199 height 23
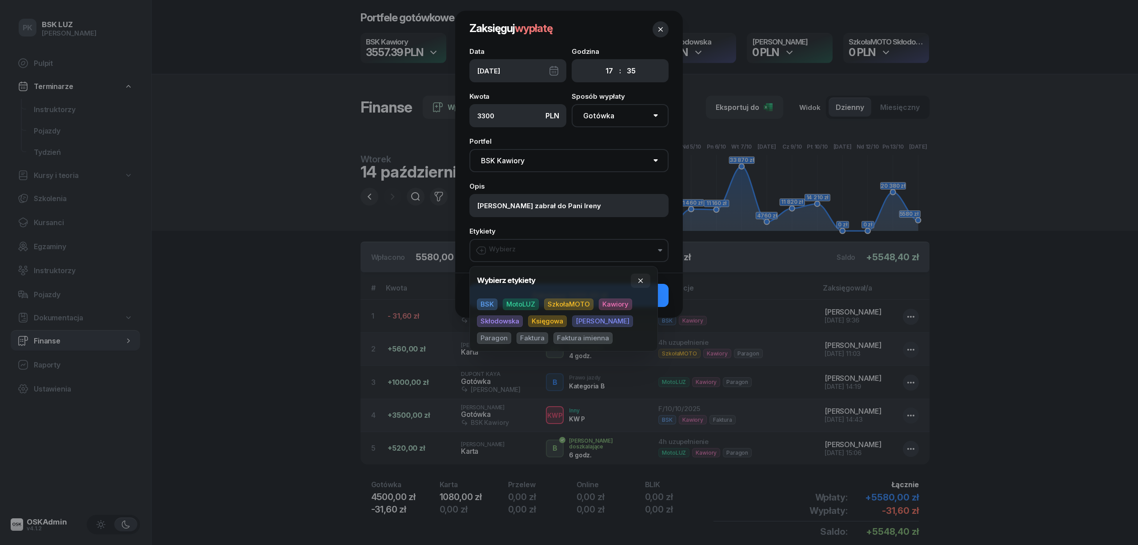
click at [490, 301] on span "BSK" at bounding box center [487, 304] width 20 height 12
click at [618, 306] on span "Kawiory" at bounding box center [615, 305] width 33 height 12
click at [646, 278] on button "button" at bounding box center [641, 281] width 20 height 14
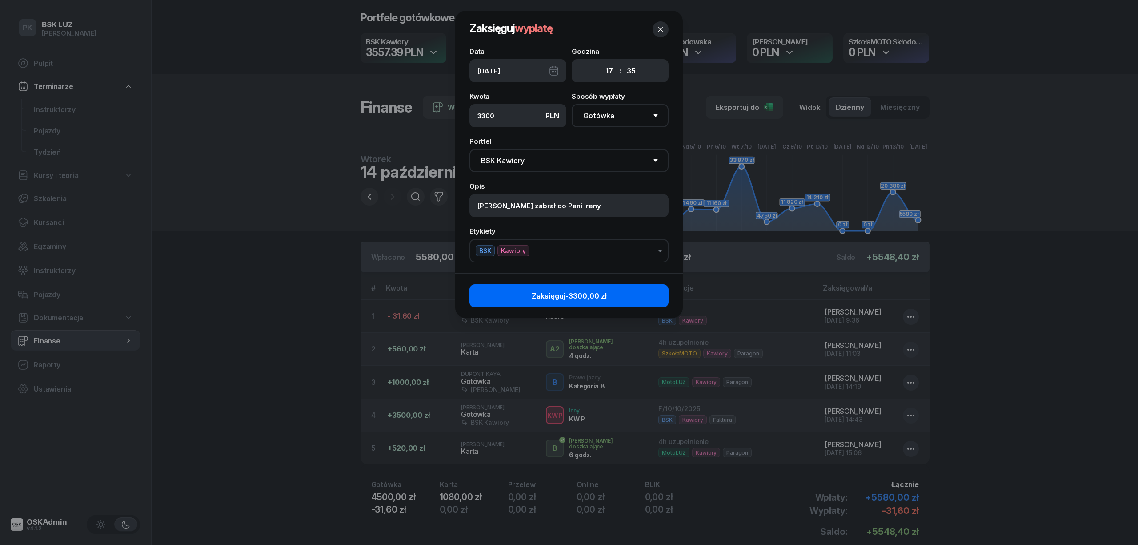
click at [647, 292] on button "Zaksięguj -3300,00 zł" at bounding box center [569, 295] width 199 height 23
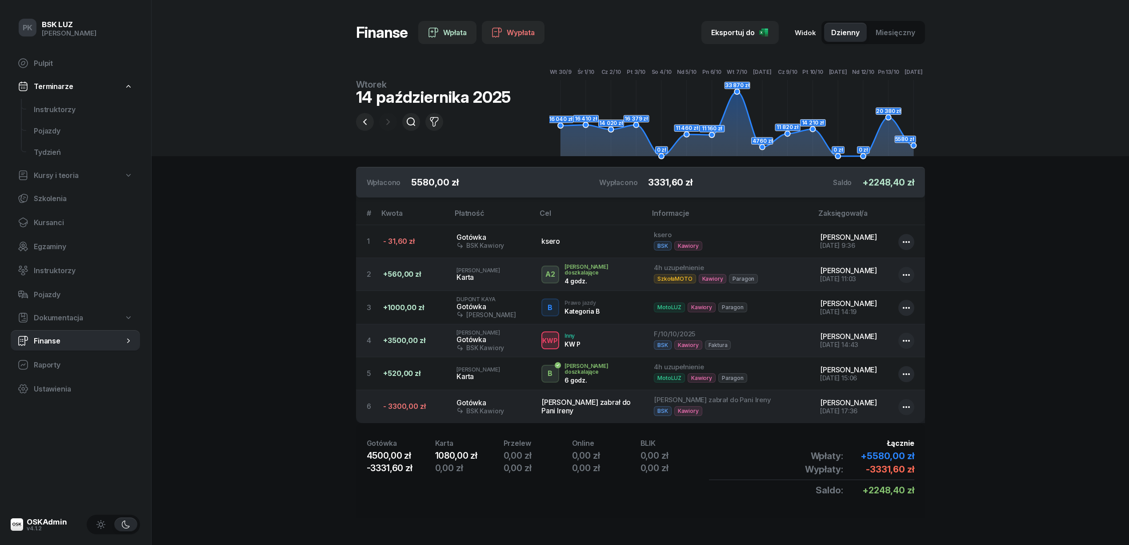
scroll to position [76, 0]
click at [483, 403] on div "Gotówka" at bounding box center [492, 402] width 71 height 8
click at [913, 406] on button "button" at bounding box center [907, 407] width 16 height 16
click at [898, 429] on link "Edytuj" at bounding box center [902, 433] width 116 height 19
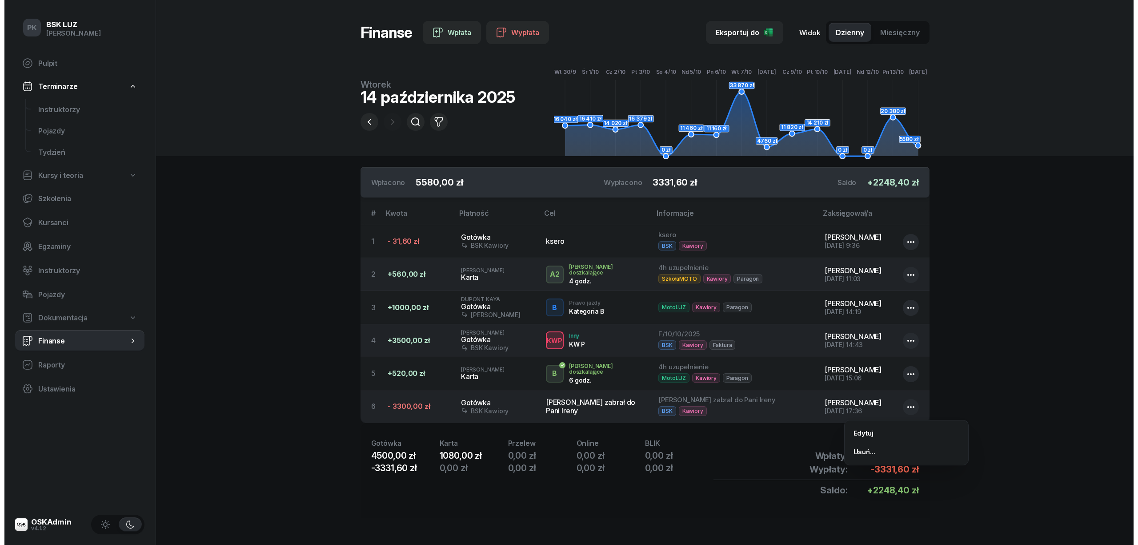
select select "17"
select select "35"
select select "67eba016d336f44fb15f644d"
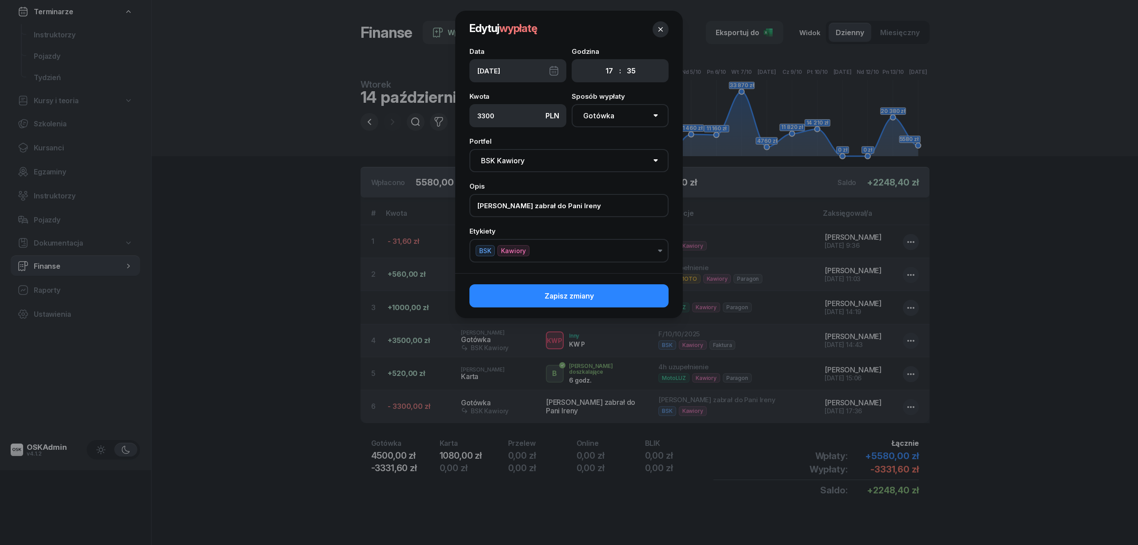
drag, startPoint x: 580, startPoint y: 206, endPoint x: 463, endPoint y: 206, distance: 117.4
click at [463, 206] on div "Data 14/10/2025 Godzina 00 01 02 03 04 05 06 07 08 09 10 11 12 13 14 15 16 17 1…" at bounding box center [569, 160] width 228 height 225
click at [662, 29] on icon "button" at bounding box center [660, 29] width 9 height 9
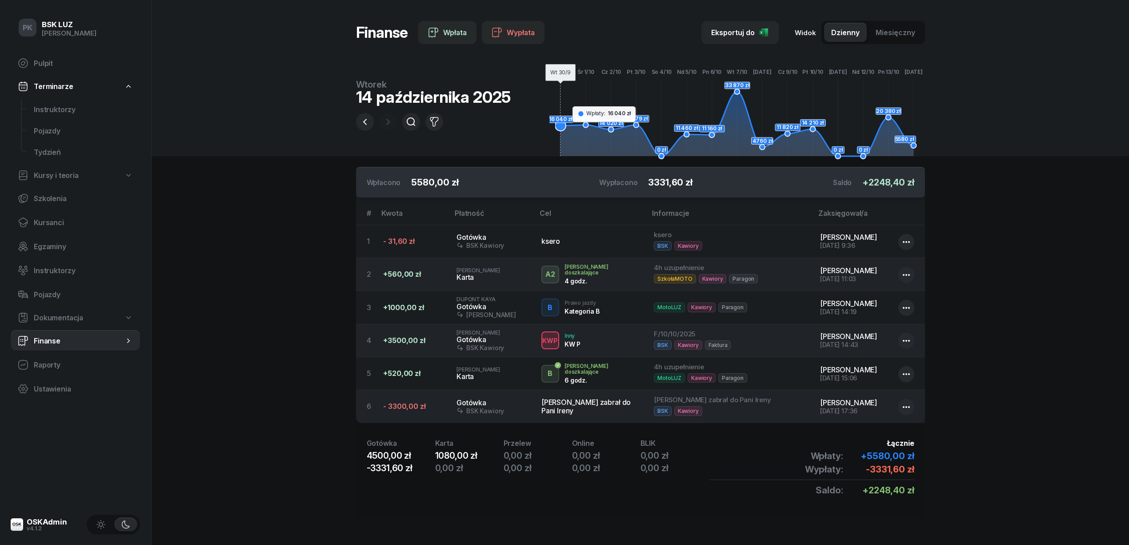
scroll to position [0, 0]
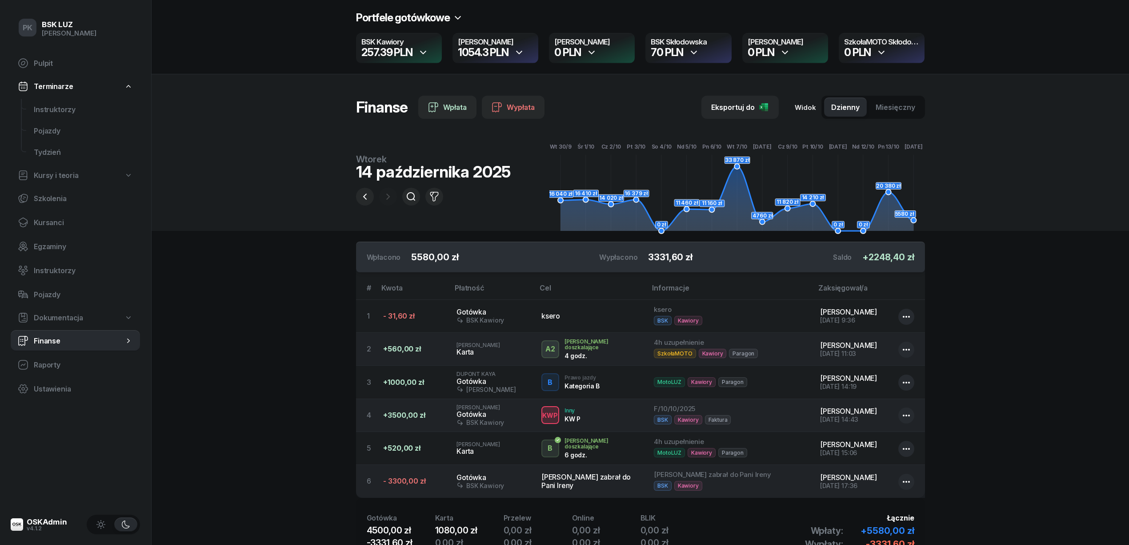
click at [527, 47] on div "1054.3 PLN" at bounding box center [495, 52] width 75 height 11
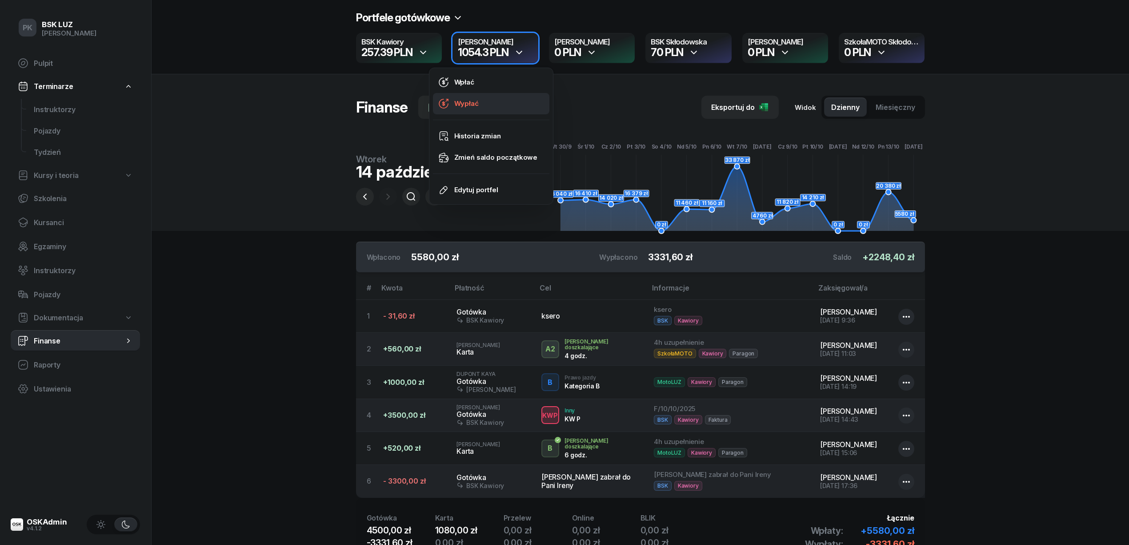
click at [484, 99] on link "Wypłać" at bounding box center [491, 103] width 116 height 21
select select "17"
select select "38"
select select "67eb9ff40a04ba7908a5e502"
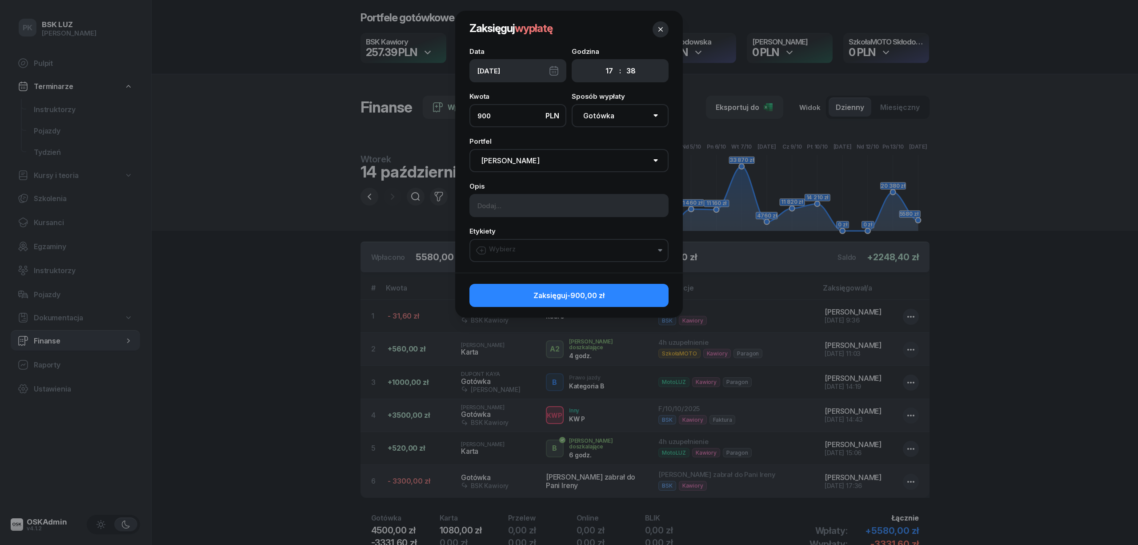
type input "900"
click at [529, 209] on input at bounding box center [569, 205] width 199 height 23
paste input "Piotrek zabrał do Pani Ireny"
type input "Piotrek zabrał do Pani Ireny"
click at [531, 251] on button "Wybierz" at bounding box center [569, 250] width 199 height 23
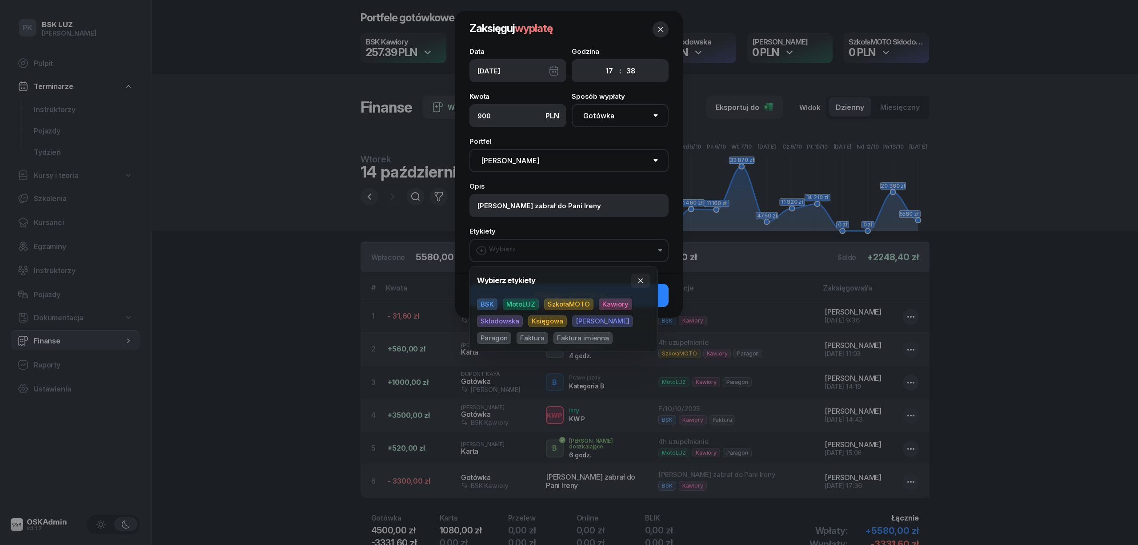
click at [533, 303] on span "MotoLUZ" at bounding box center [521, 304] width 36 height 12
click at [511, 333] on span "Paragon" at bounding box center [494, 339] width 34 height 12
click at [605, 299] on span "Kawiory" at bounding box center [615, 305] width 33 height 12
click at [638, 278] on icon "button" at bounding box center [640, 280] width 7 height 7
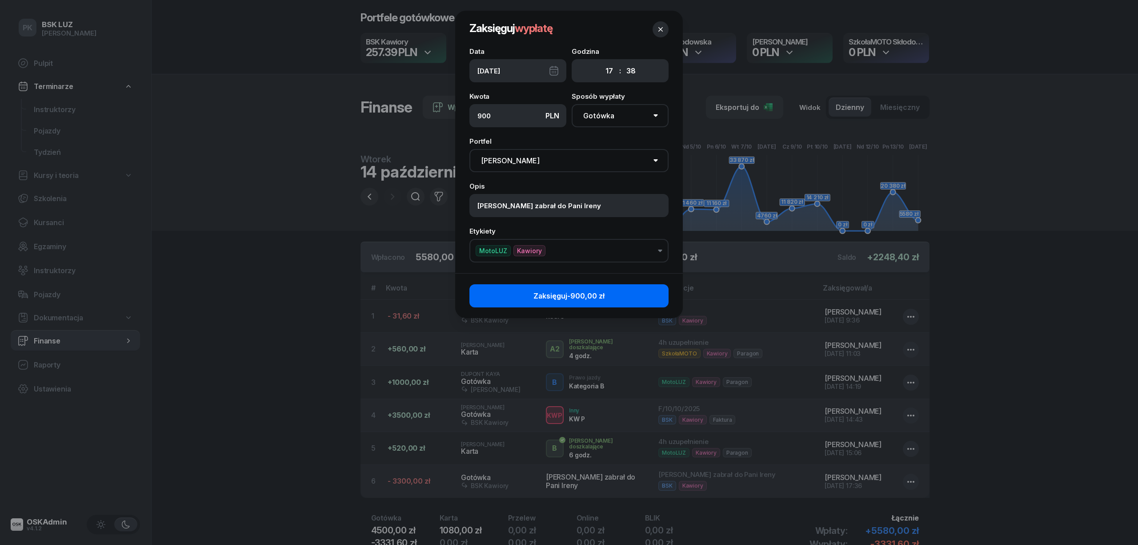
click at [642, 299] on button "Zaksięguj -900,00 zł" at bounding box center [569, 295] width 199 height 23
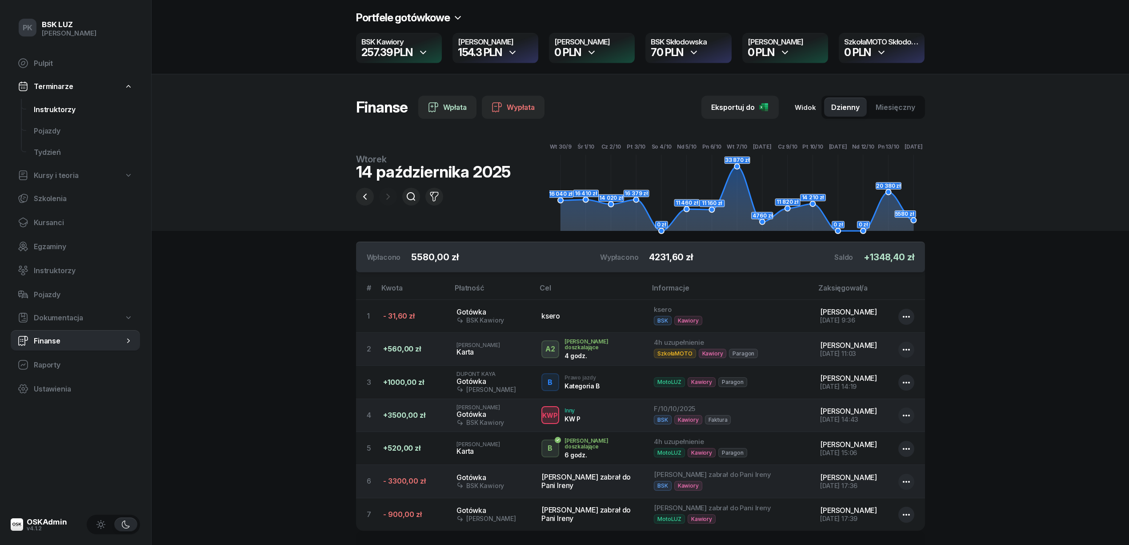
click at [67, 108] on span "Instruktorzy" at bounding box center [83, 109] width 99 height 8
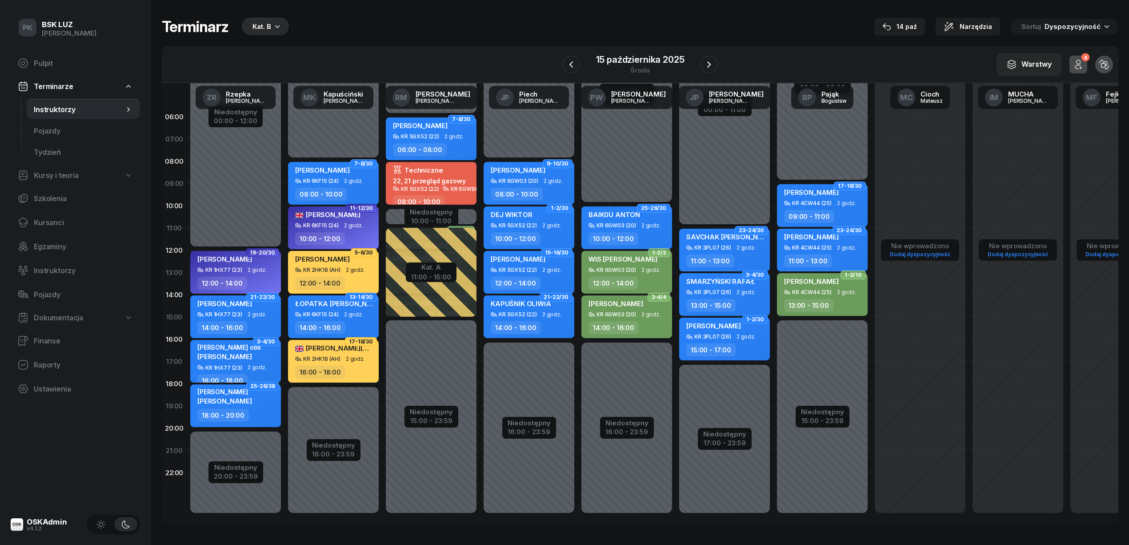
click at [465, 148] on div "06:00 - 08:00" at bounding box center [432, 149] width 78 height 13
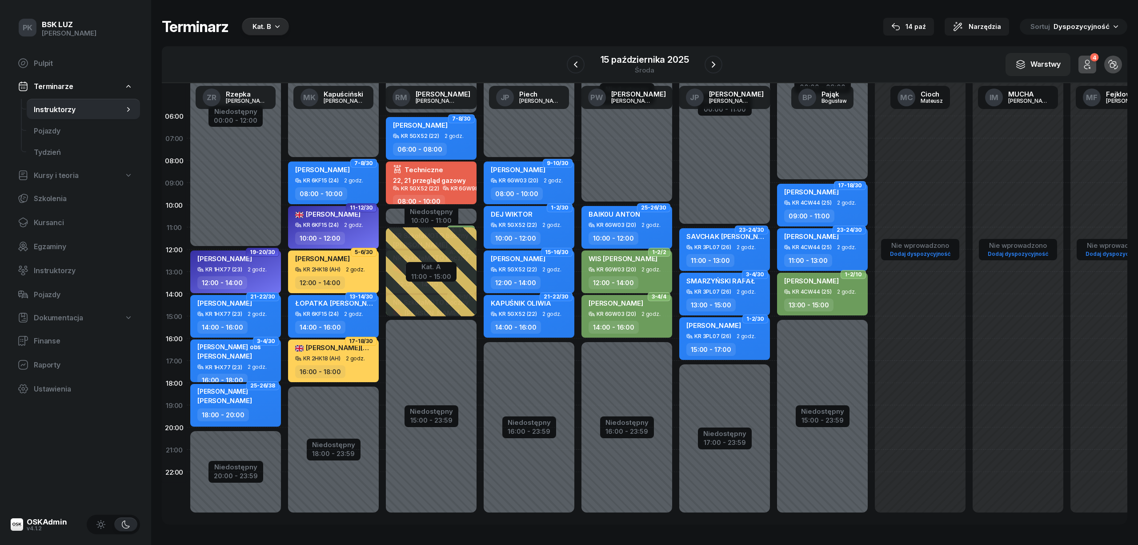
select select "06"
select select "08"
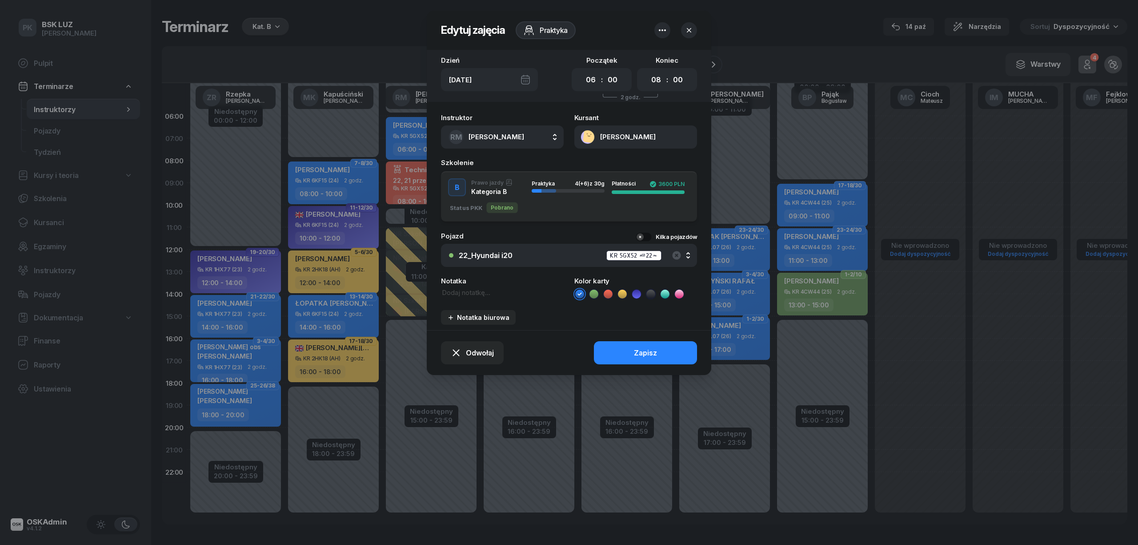
click at [478, 293] on textarea at bounding box center [502, 293] width 123 height 10
type textarea "Kursant kończy koło dworca."
click at [626, 341] on button "Zapisz" at bounding box center [645, 352] width 103 height 23
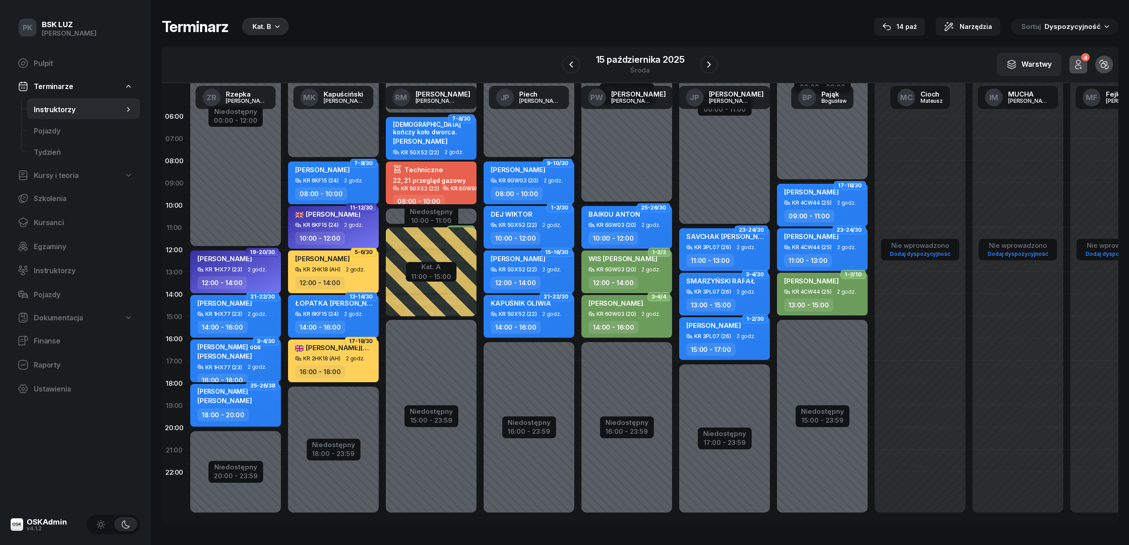
click at [443, 143] on span "BARTOSZ BIERNACIK" at bounding box center [420, 141] width 55 height 8
select select "06"
select select "08"
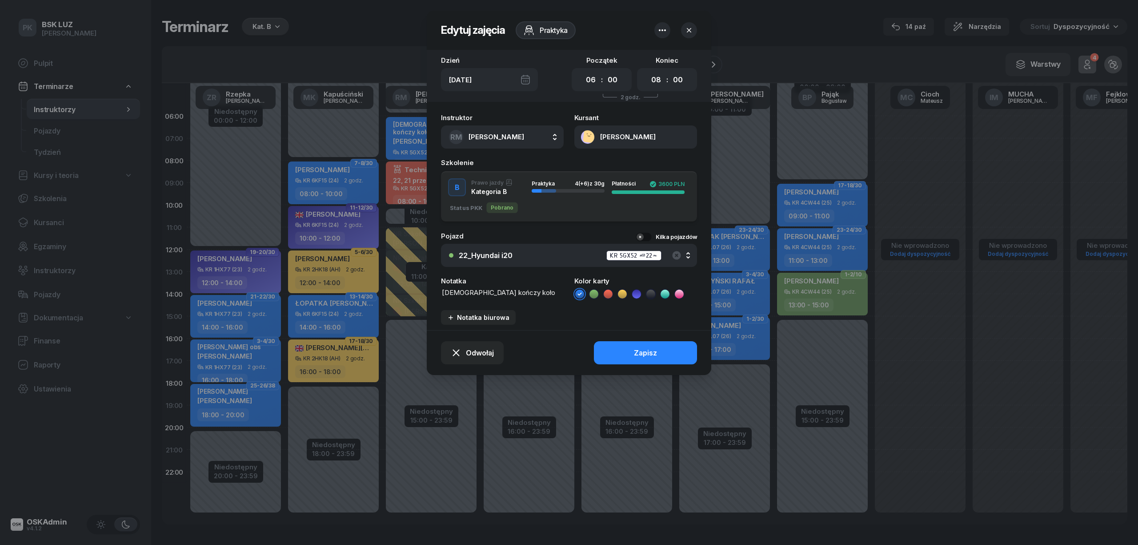
click at [538, 292] on textarea "Kursant kończy koło dworca." at bounding box center [502, 293] width 123 height 10
type textarea "Kursant kończy koło dworca 7:45"
click at [653, 349] on div "Zapisz" at bounding box center [645, 353] width 23 height 8
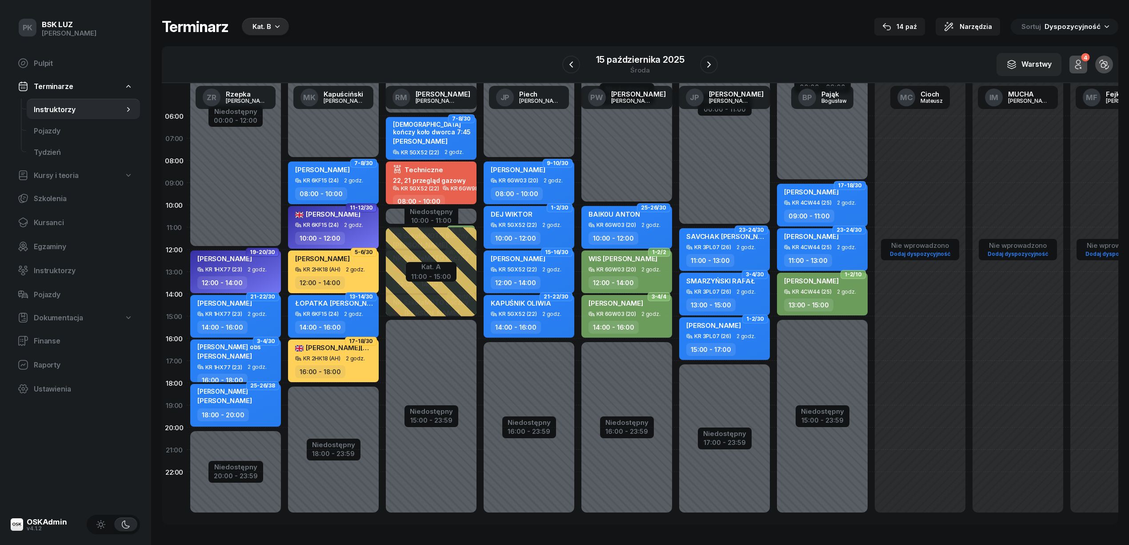
click at [450, 196] on div "08:00 - 10:00" at bounding box center [432, 201] width 78 height 13
select select "08"
select select "10"
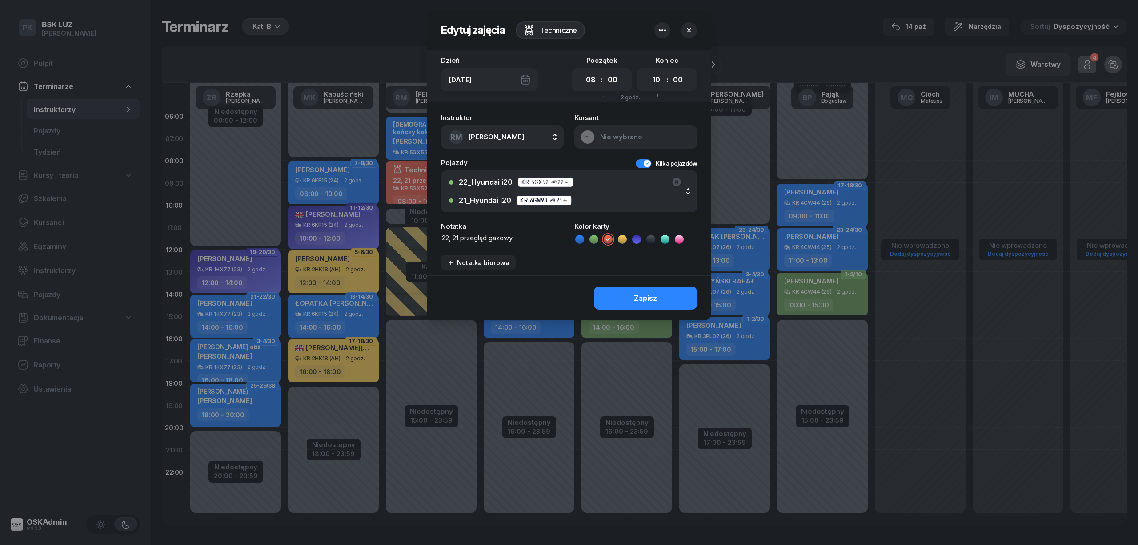
click at [688, 27] on icon "button" at bounding box center [689, 30] width 9 height 9
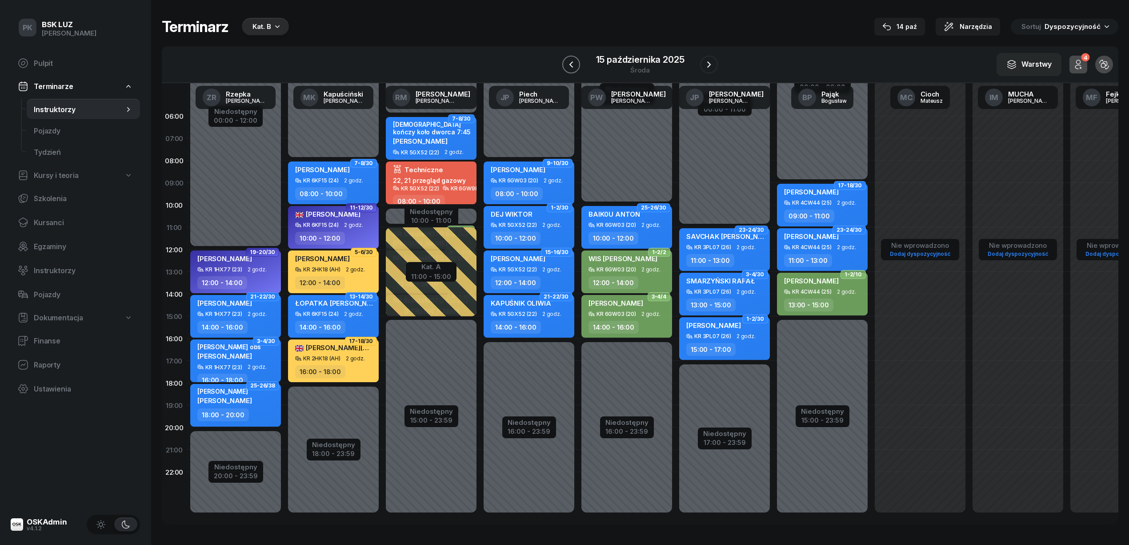
click at [573, 68] on icon "button" at bounding box center [571, 64] width 11 height 11
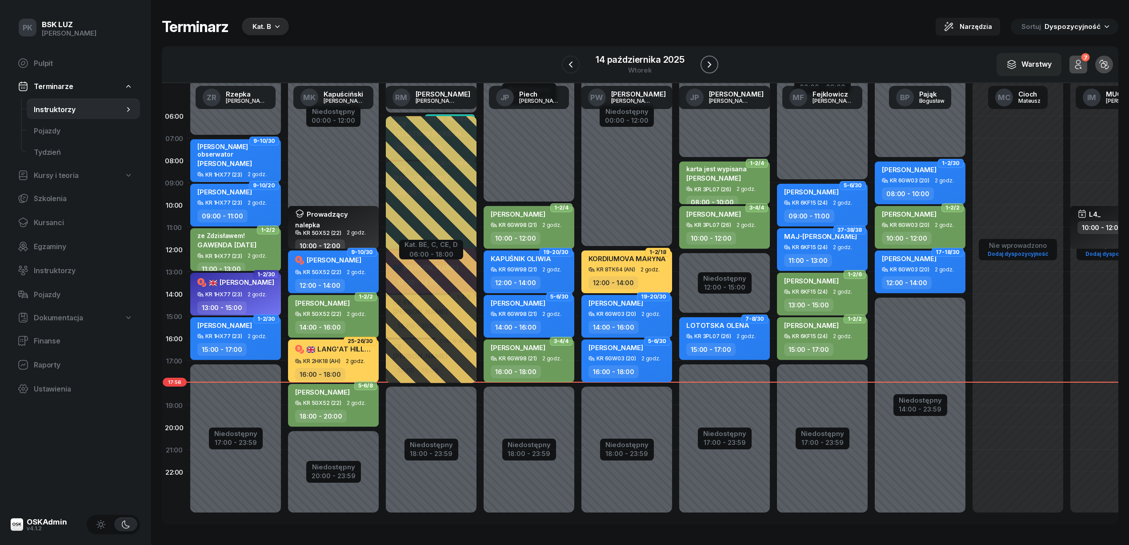
click at [713, 65] on icon "button" at bounding box center [709, 64] width 11 height 11
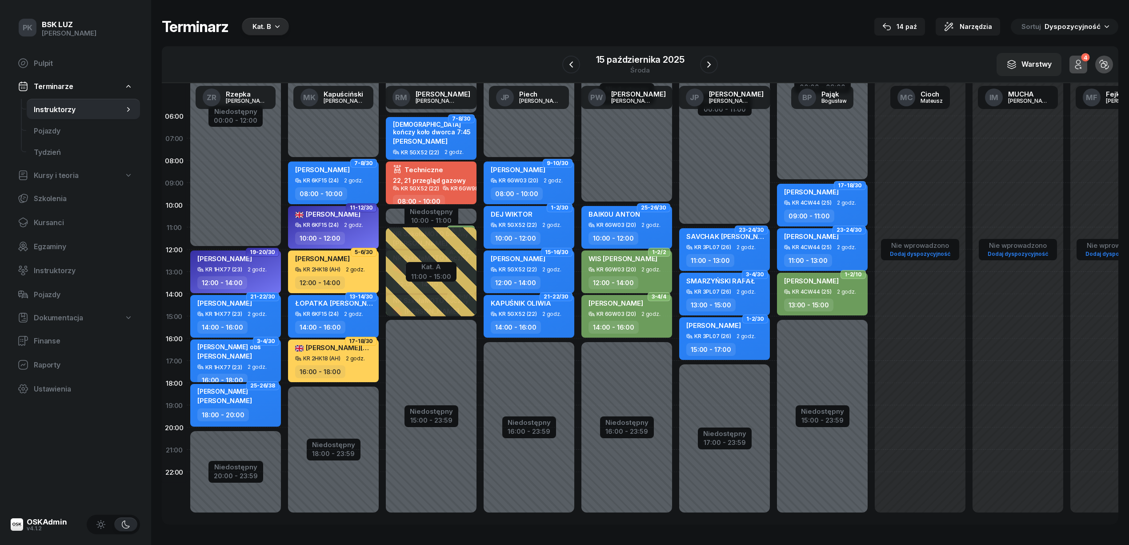
drag, startPoint x: 679, startPoint y: 4, endPoint x: 607, endPoint y: 173, distance: 183.3
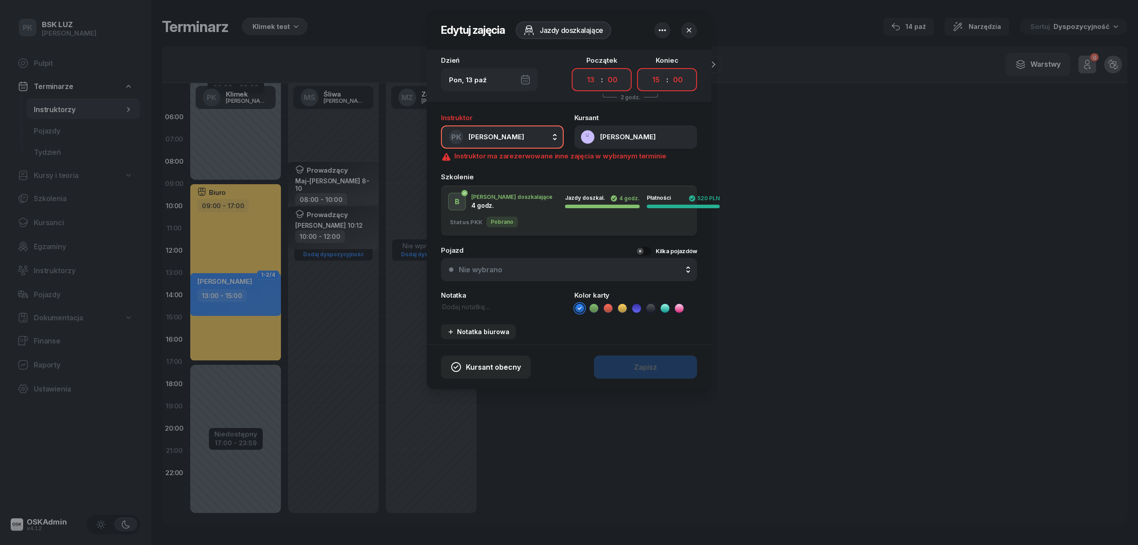
select select "13"
select select "15"
click at [687, 29] on icon "button" at bounding box center [689, 30] width 9 height 9
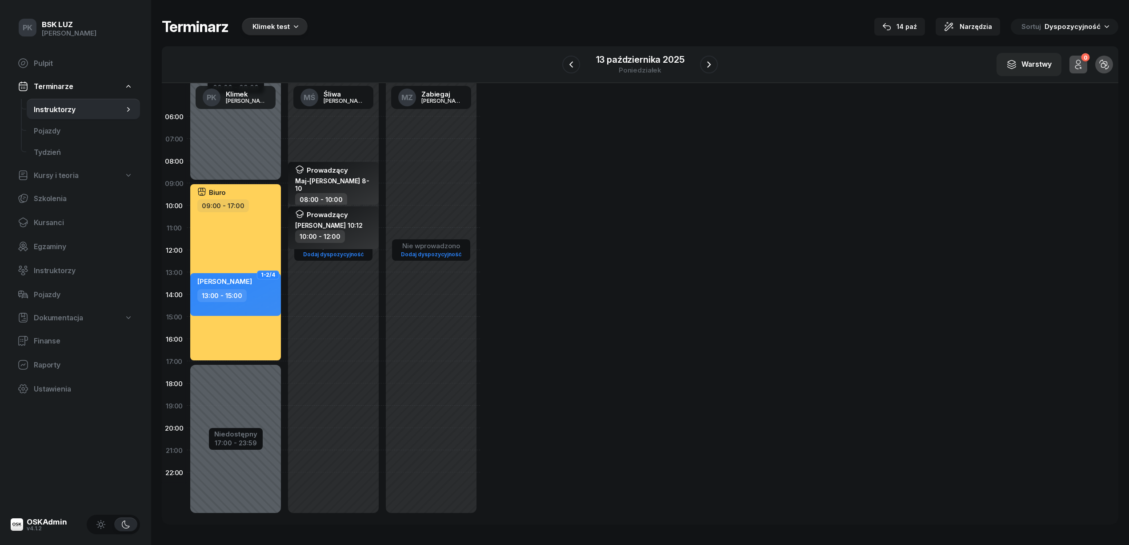
click at [721, 203] on div "06:00 07:00 08:00 09:00 10:00 11:00 12:00 13:00 14:00 15:00 16:00 17:00 18:00 1…" at bounding box center [640, 303] width 957 height 441
click at [253, 194] on div "Biuro" at bounding box center [236, 194] width 78 height 12
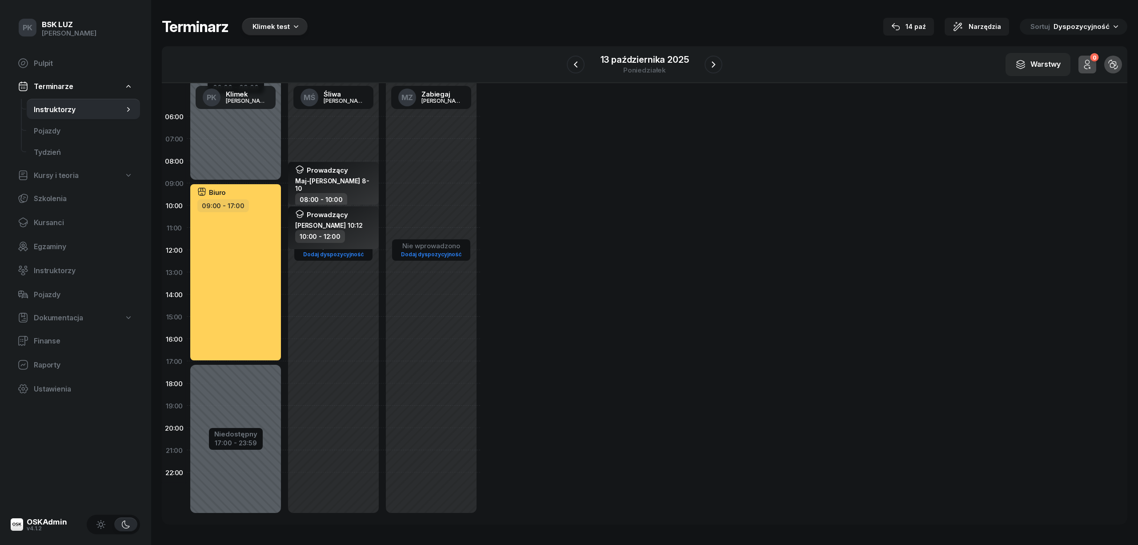
select select "09"
select select "17"
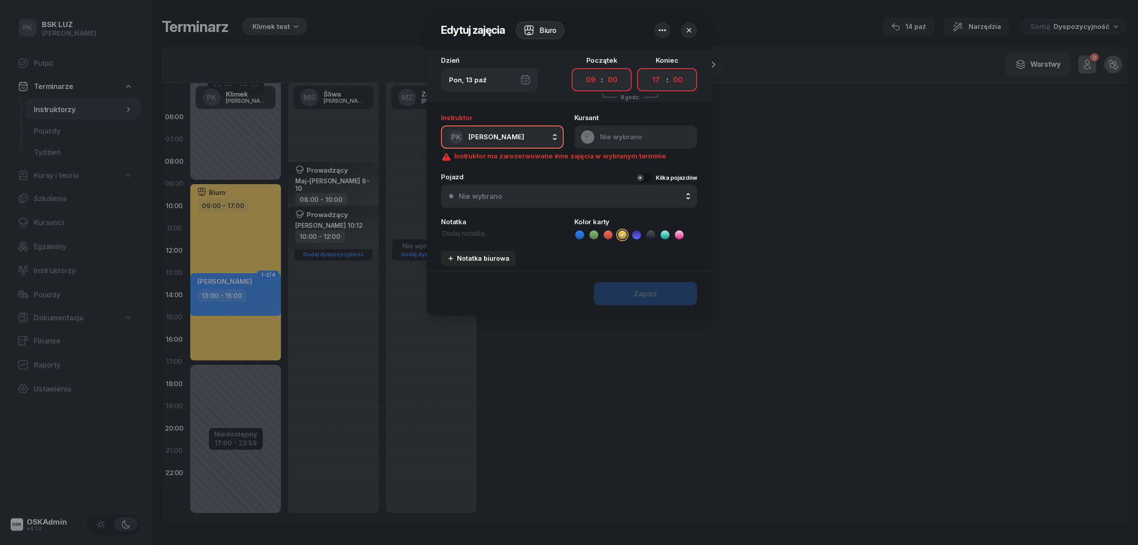
click at [253, 194] on div at bounding box center [569, 272] width 1138 height 545
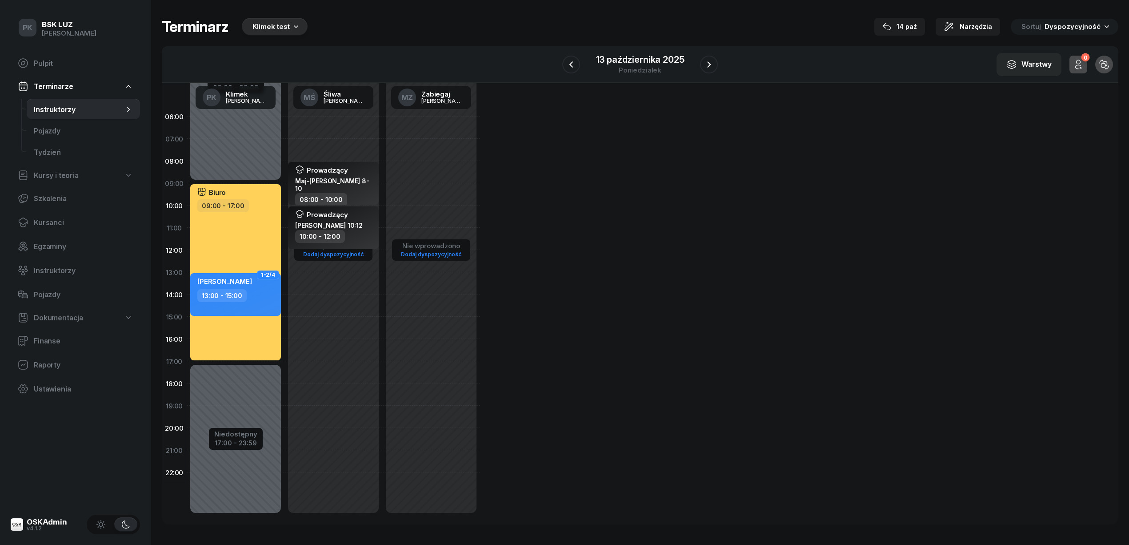
click at [605, 239] on div "06:00 07:00 08:00 09:00 10:00 11:00 12:00 13:00 14:00 15:00 16:00 17:00 18:00 1…" at bounding box center [640, 303] width 957 height 441
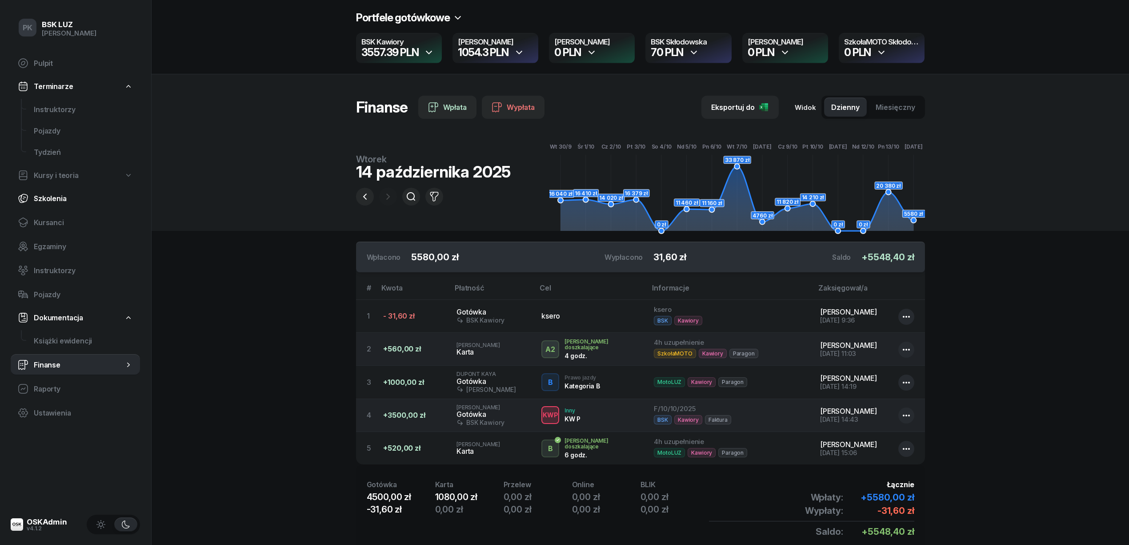
click at [61, 197] on span "Szkolenia" at bounding box center [83, 198] width 99 height 8
select select "createdAt-desc"
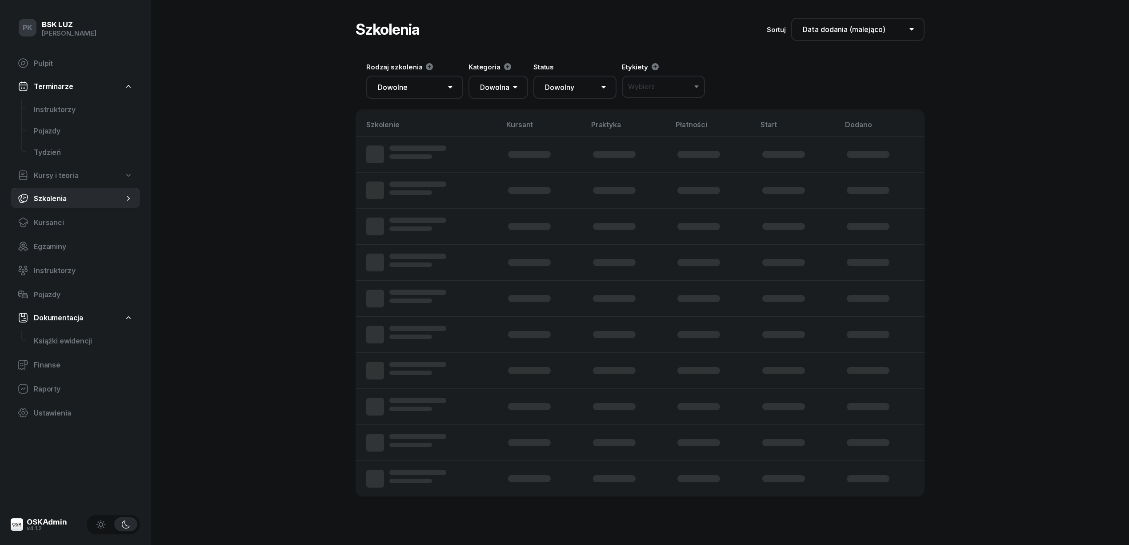
click at [67, 173] on span "Kursy i teoria" at bounding box center [56, 175] width 45 height 8
select select
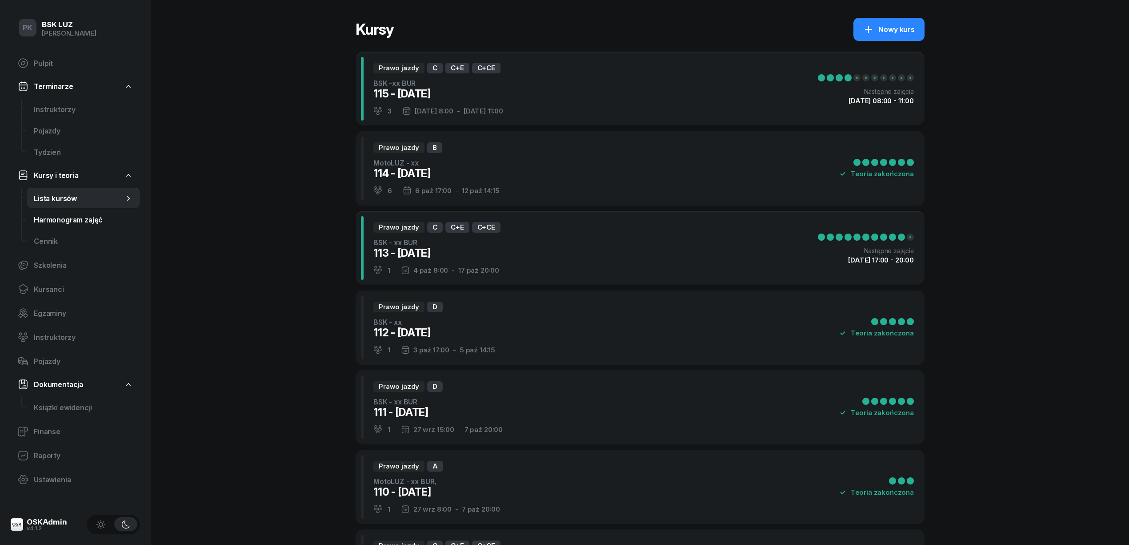
click at [68, 213] on link "Harmonogram zajęć" at bounding box center [83, 219] width 113 height 21
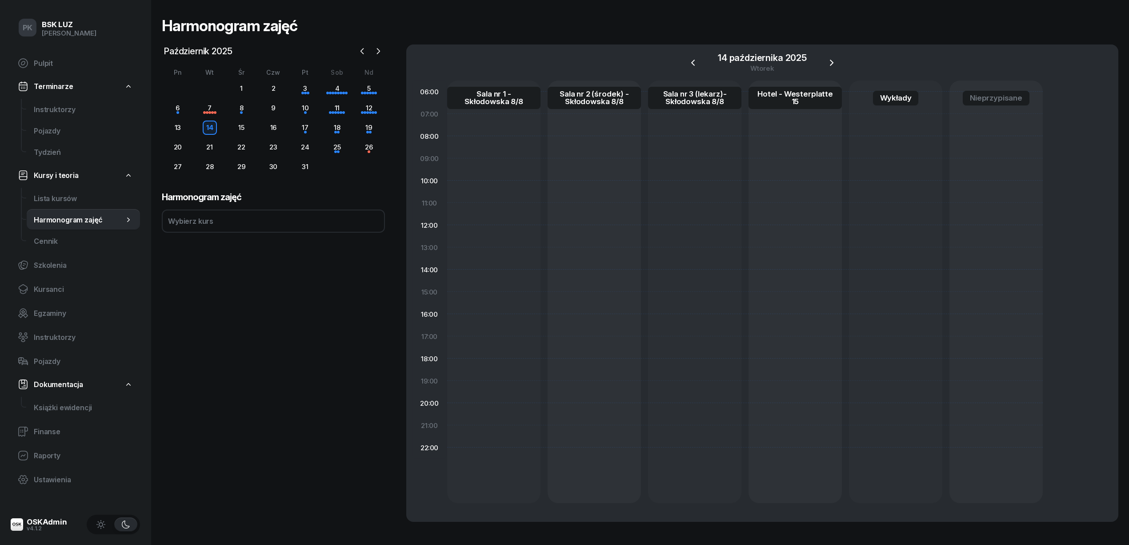
click at [296, 126] on div "17" at bounding box center [305, 127] width 32 height 14
click at [300, 128] on div "17" at bounding box center [305, 127] width 14 height 14
click at [67, 194] on span "Lista kursów" at bounding box center [83, 198] width 99 height 8
select select
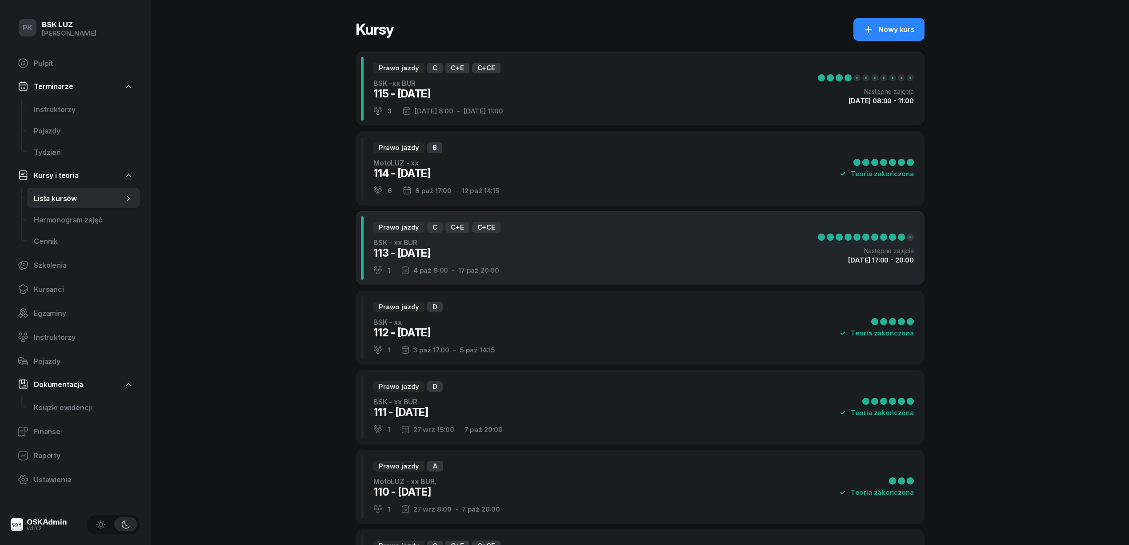
click at [621, 254] on div "Prawo jazdy C C+E C+CE BSK - xx BUR 113 - [DATE] 1 [DATE] 8:00 - [DATE] 20:00 N…" at bounding box center [640, 248] width 569 height 74
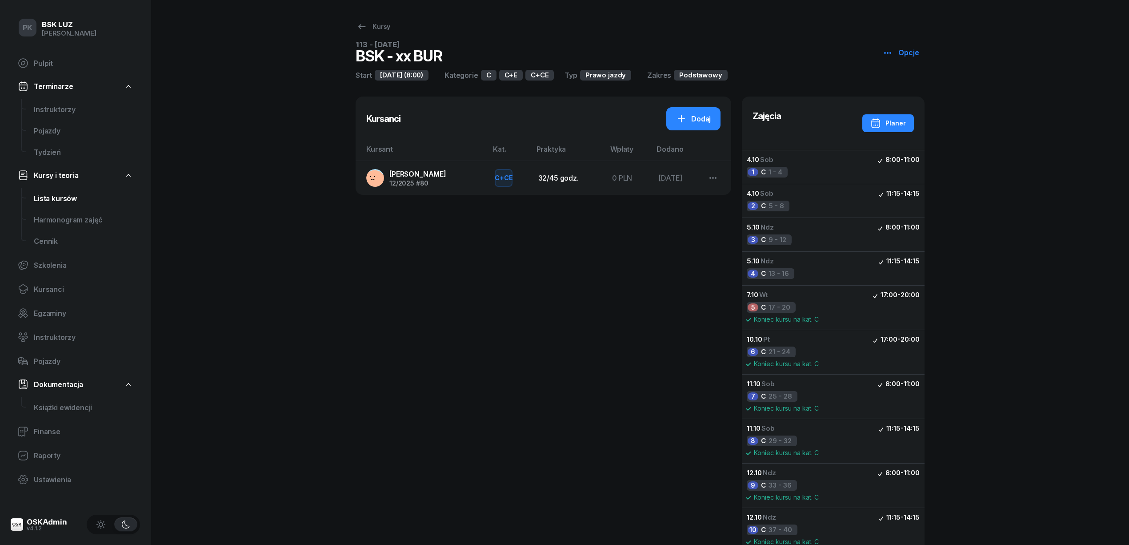
click at [67, 196] on span "Lista kursów" at bounding box center [83, 198] width 99 height 8
select select
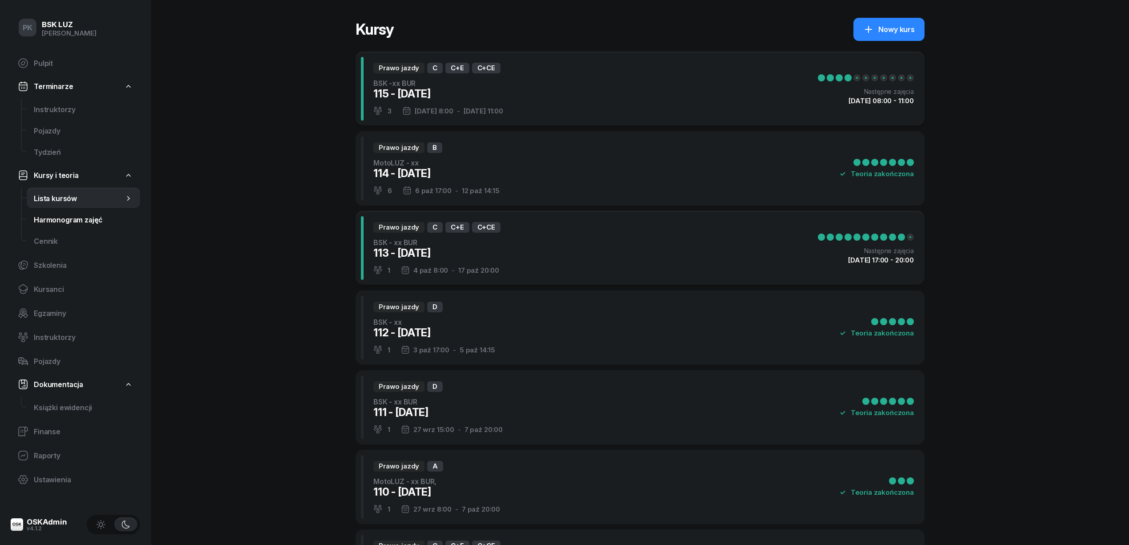
click at [70, 218] on span "Harmonogram zajęć" at bounding box center [83, 220] width 99 height 8
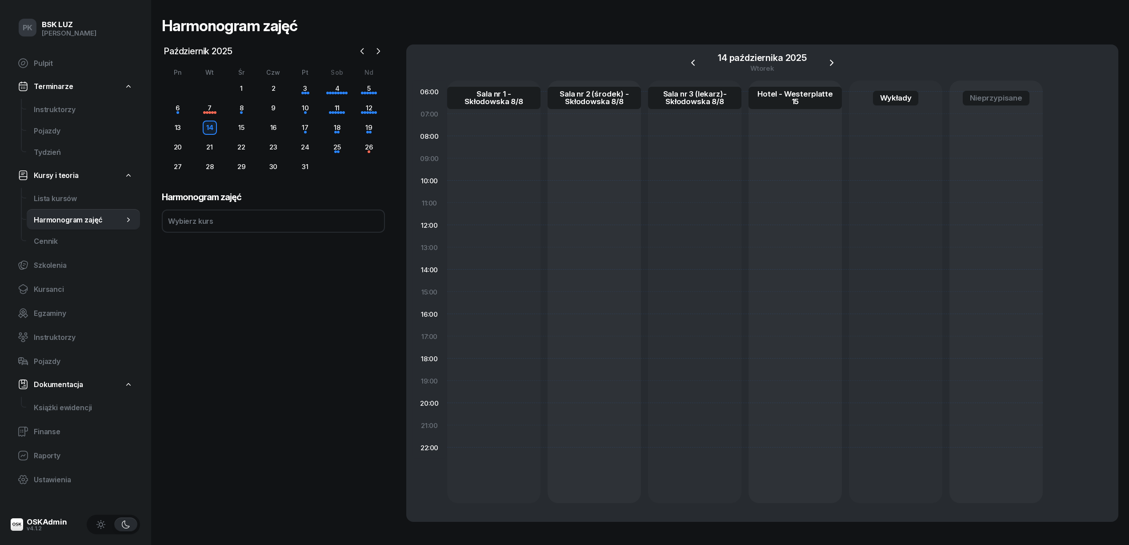
click at [313, 128] on div "17" at bounding box center [305, 127] width 32 height 14
click at [339, 130] on div "18" at bounding box center [337, 127] width 14 height 14
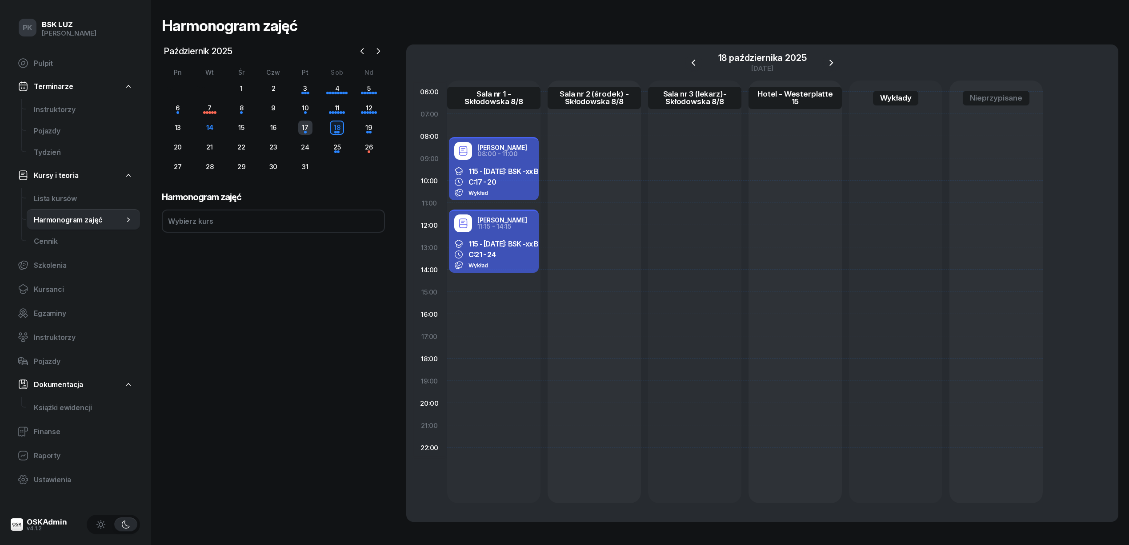
click at [309, 127] on div "17" at bounding box center [305, 127] width 14 height 14
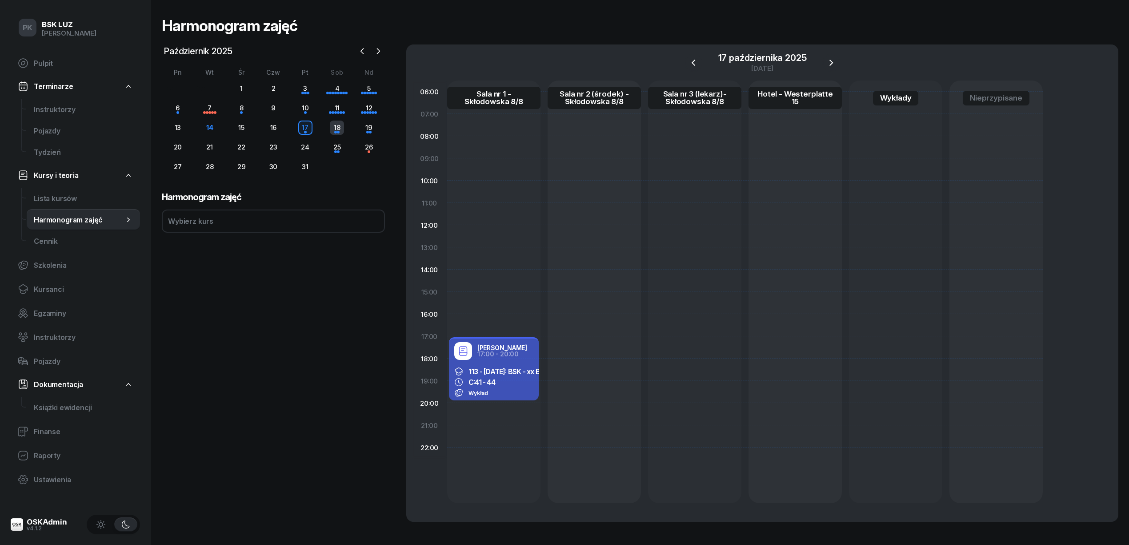
click at [334, 132] on div "18" at bounding box center [337, 127] width 14 height 14
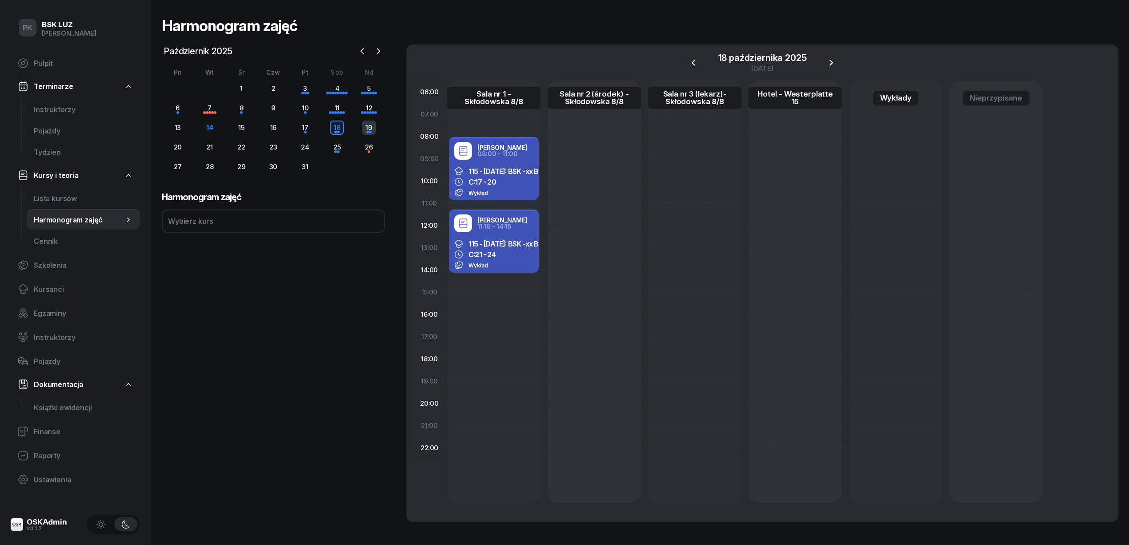
click at [367, 132] on div "19" at bounding box center [369, 127] width 14 height 14
click at [305, 130] on div "17" at bounding box center [305, 127] width 14 height 14
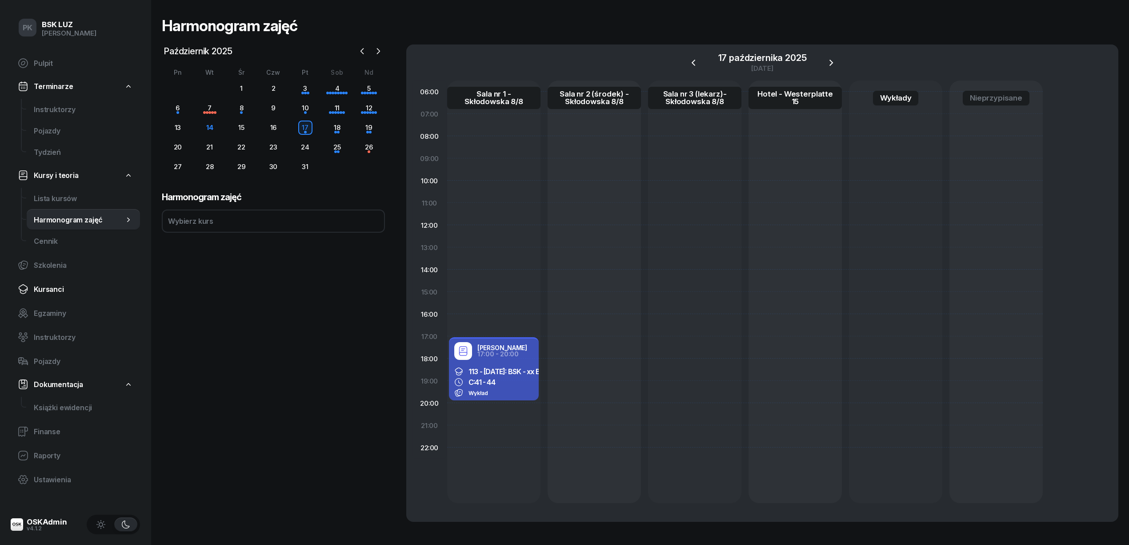
click at [59, 285] on span "Kursanci" at bounding box center [83, 289] width 99 height 8
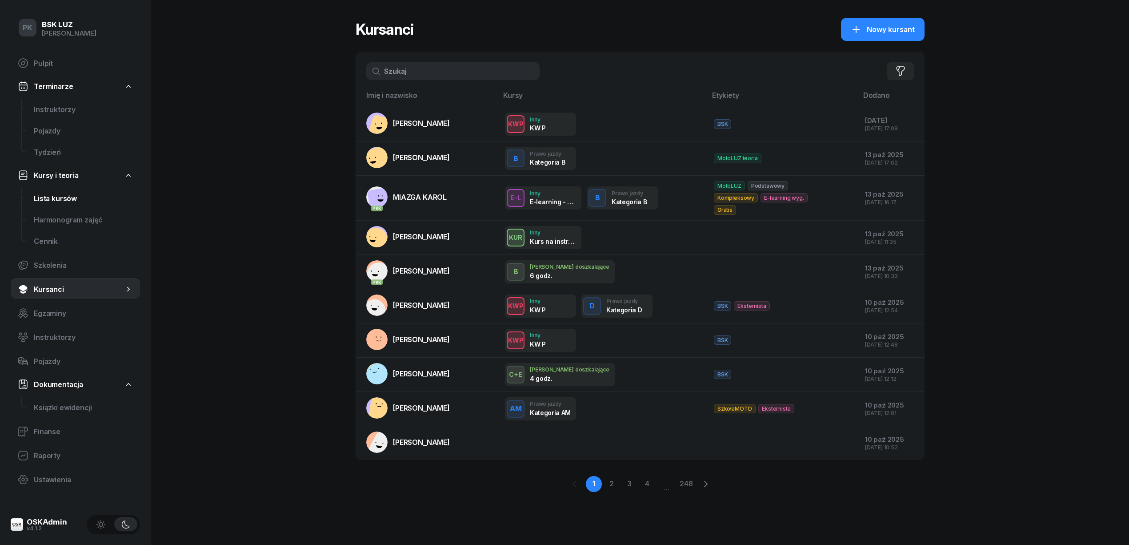
click at [66, 200] on span "Lista kursów" at bounding box center [83, 198] width 99 height 8
select select
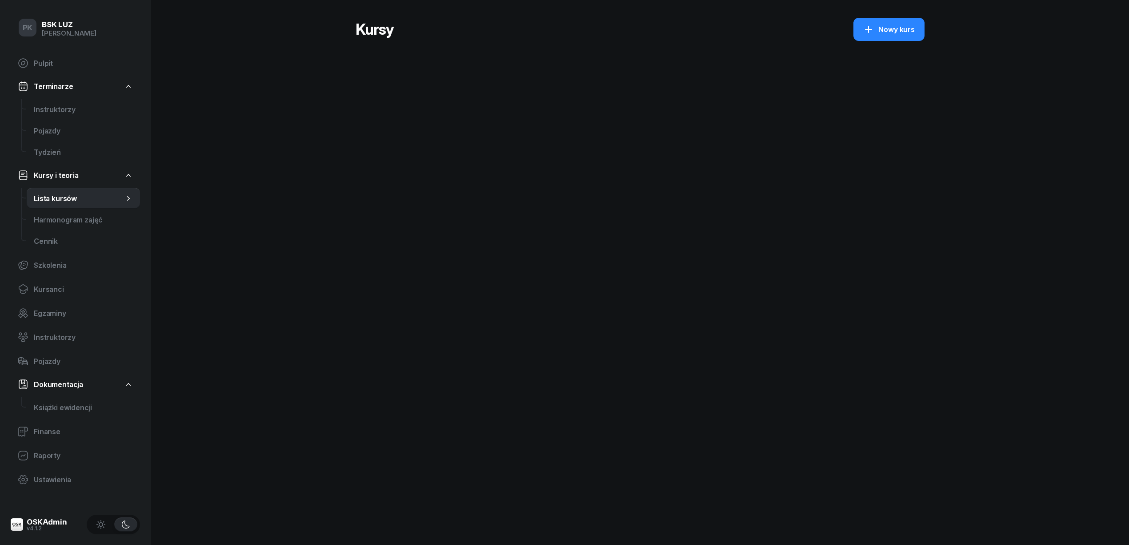
click at [70, 202] on span "Lista kursów" at bounding box center [79, 198] width 90 height 8
click at [47, 144] on link "Tydzień" at bounding box center [83, 151] width 113 height 21
click at [50, 130] on span "Pojazdy" at bounding box center [83, 131] width 99 height 8
click at [52, 105] on span "Instruktorzy" at bounding box center [83, 109] width 99 height 8
click at [57, 88] on span "Terminarze" at bounding box center [53, 86] width 39 height 8
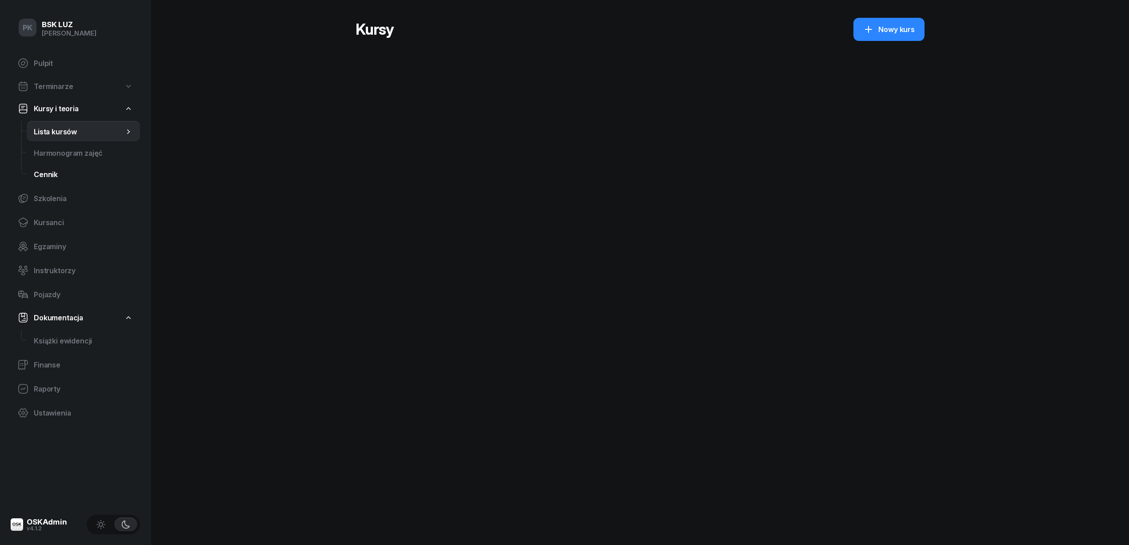
click at [47, 177] on span "Cennik" at bounding box center [83, 174] width 99 height 8
click at [50, 219] on span "Kursanci" at bounding box center [83, 222] width 99 height 8
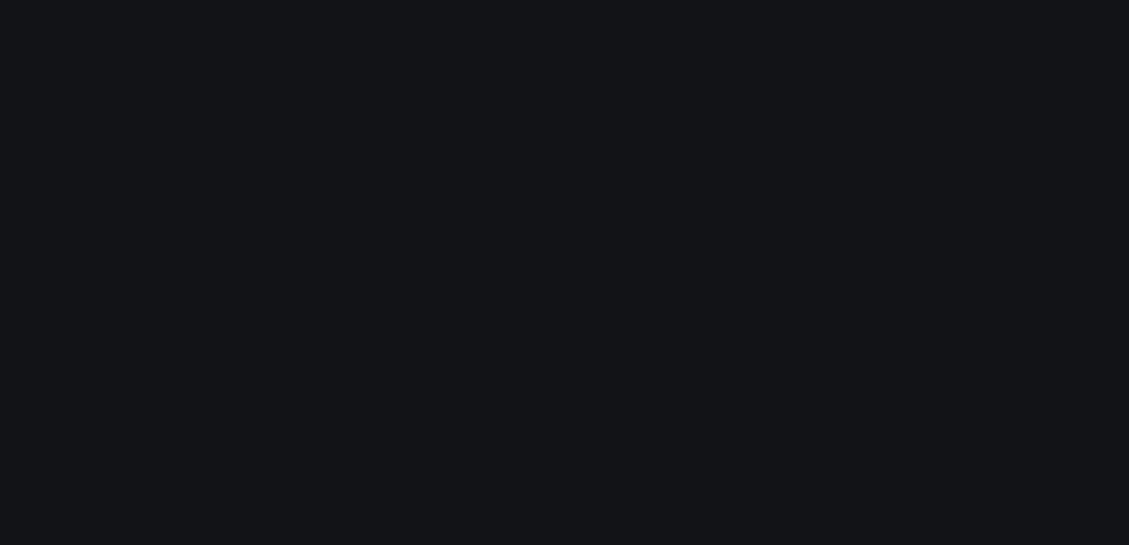
select select
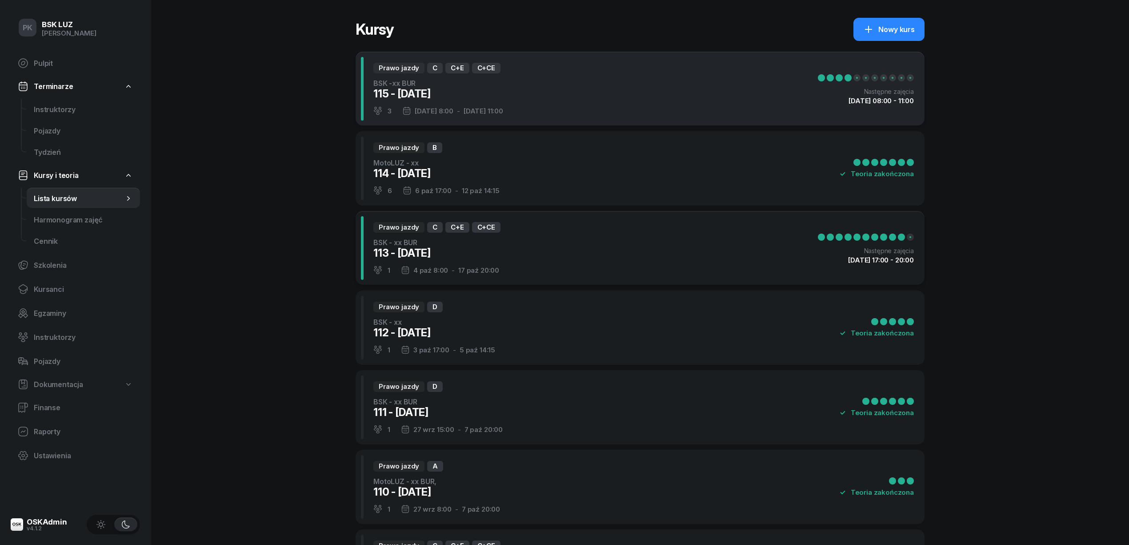
click at [563, 90] on div "Prawo jazdy C C+E C+CE BSK -xx BUR 115 - [DATE] 3 [DATE] 8:00 - [DATE] 11:00 Na…" at bounding box center [640, 89] width 569 height 74
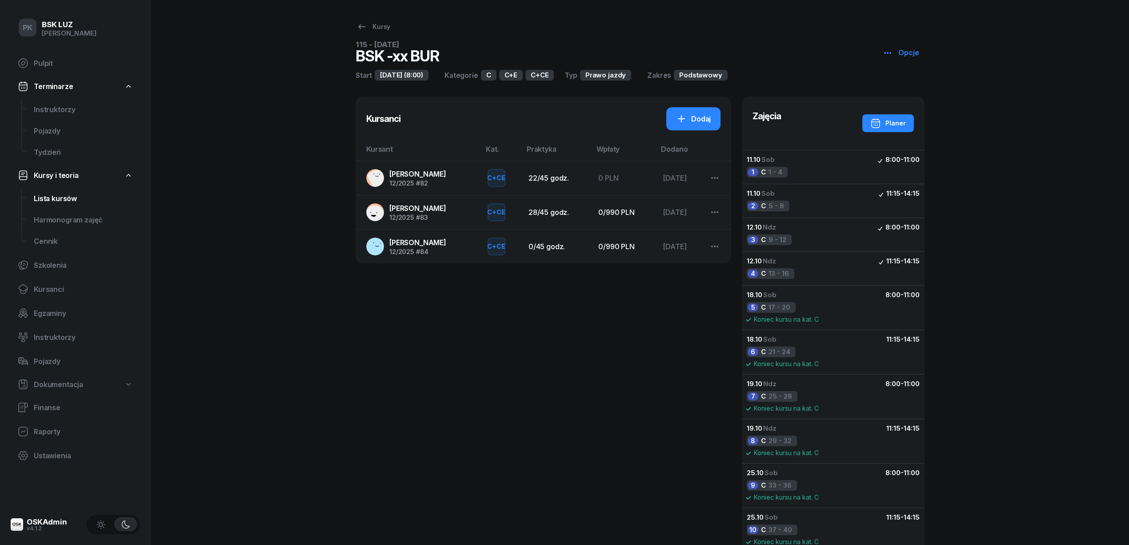
click at [61, 202] on span "Lista kursów" at bounding box center [83, 198] width 99 height 8
select select
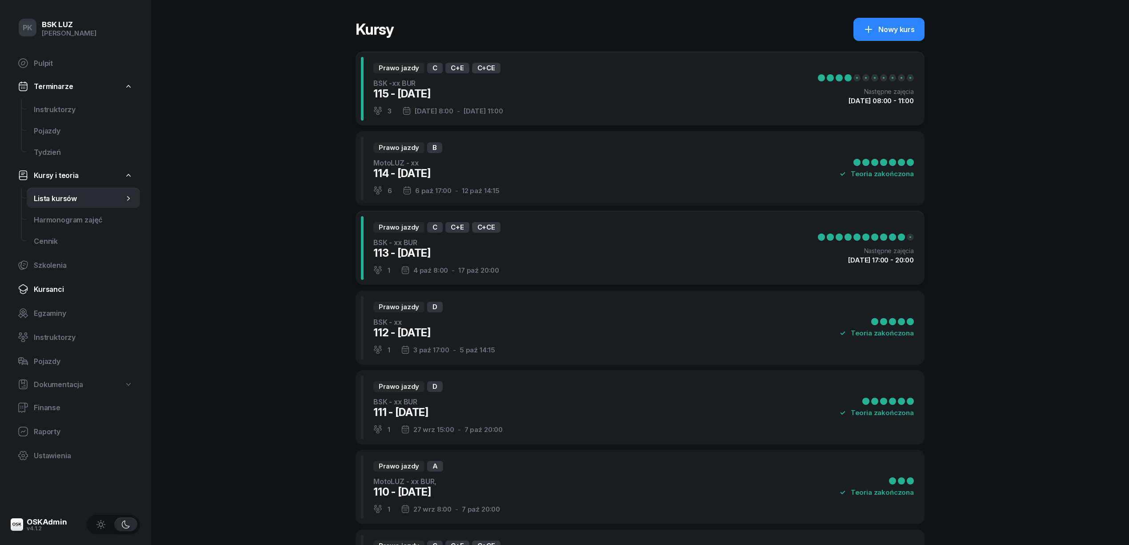
click at [53, 288] on span "Kursanci" at bounding box center [83, 289] width 99 height 8
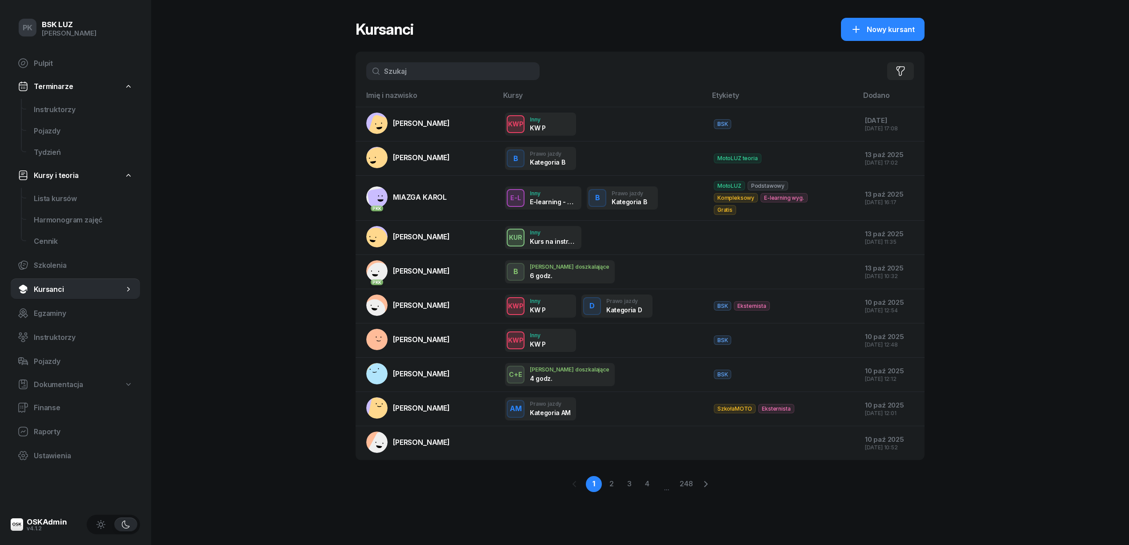
click at [430, 68] on input "text" at bounding box center [452, 71] width 173 height 18
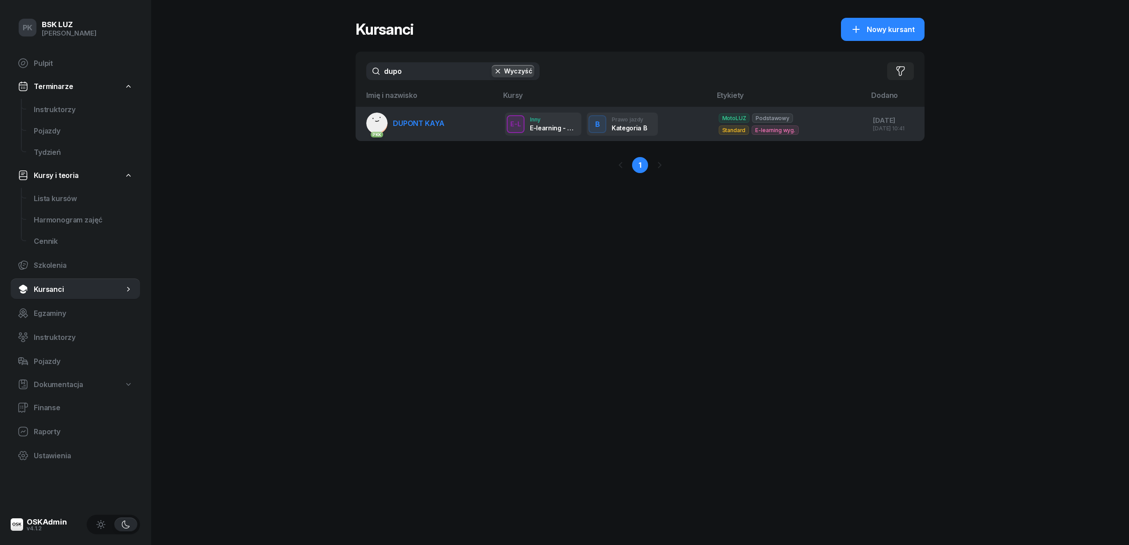
type input "dupo"
click at [427, 123] on span "DUPONT KAYA" at bounding box center [419, 123] width 52 height 9
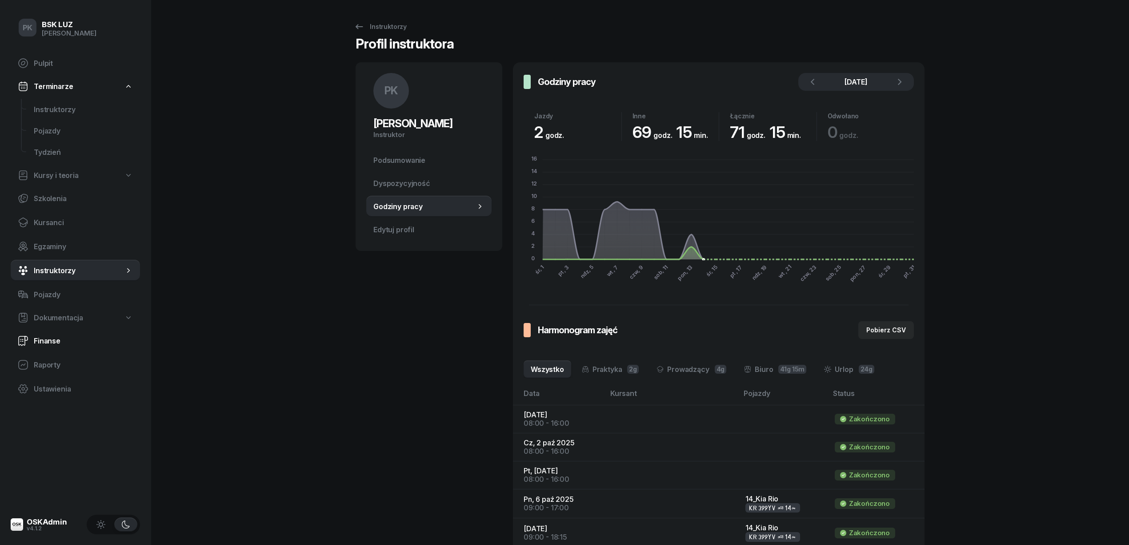
click at [61, 341] on span "Finanse" at bounding box center [83, 341] width 99 height 8
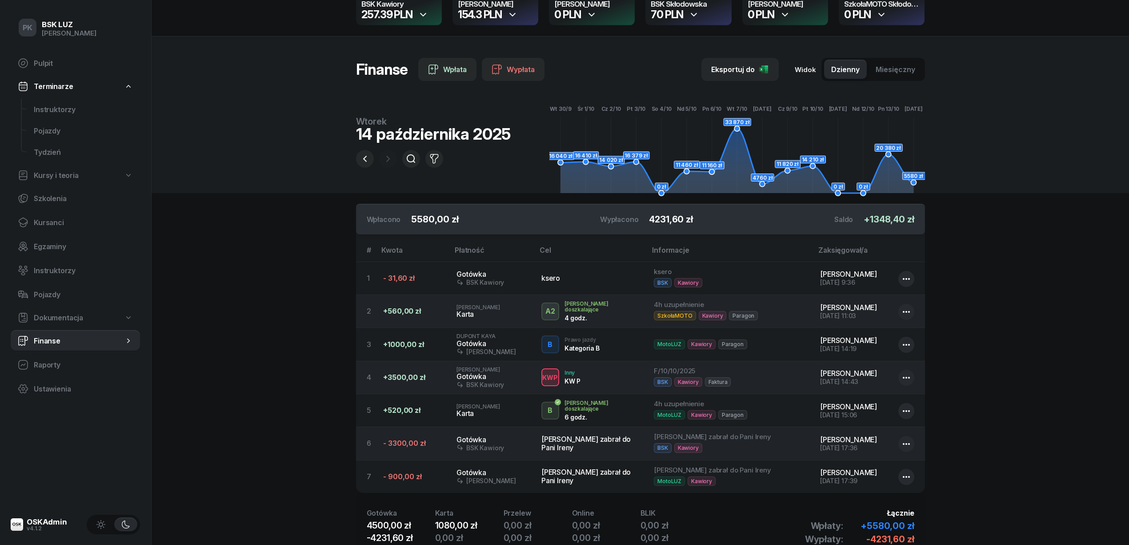
scroll to position [59, 0]
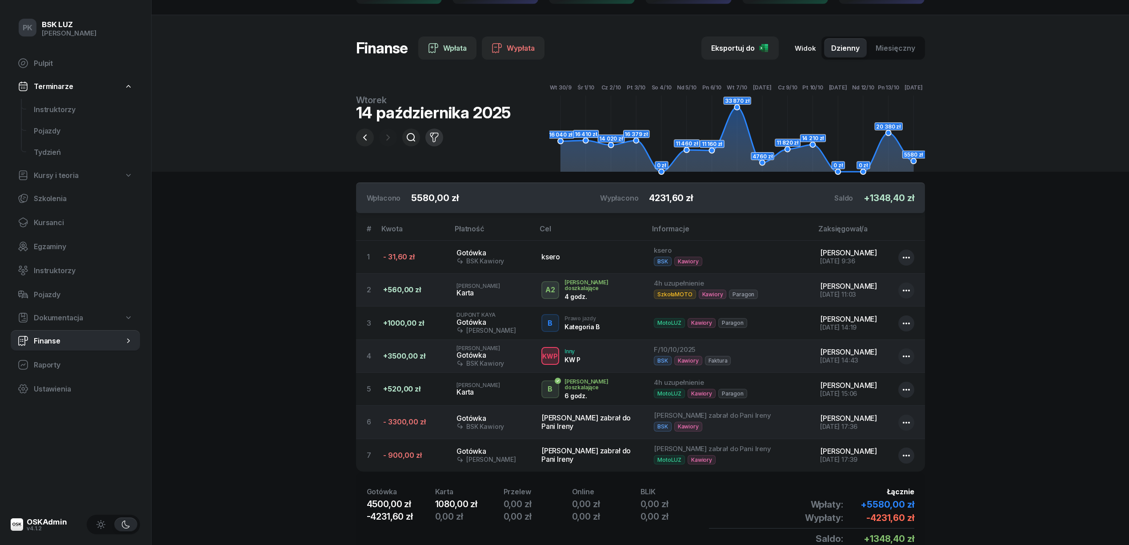
click at [436, 134] on icon "button" at bounding box center [434, 137] width 11 height 11
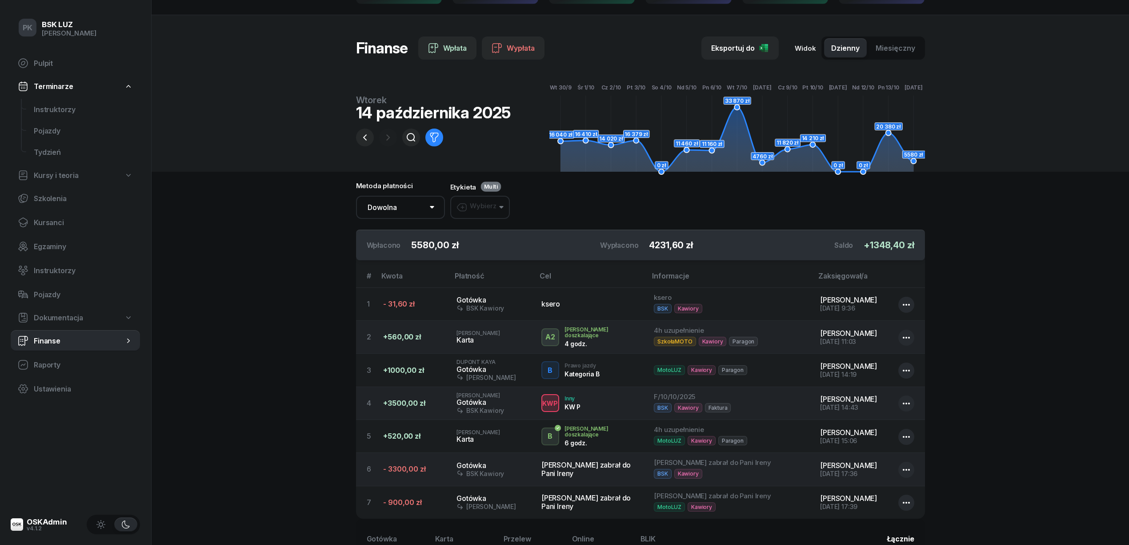
click at [496, 212] on button "Wybierz" at bounding box center [480, 207] width 60 height 23
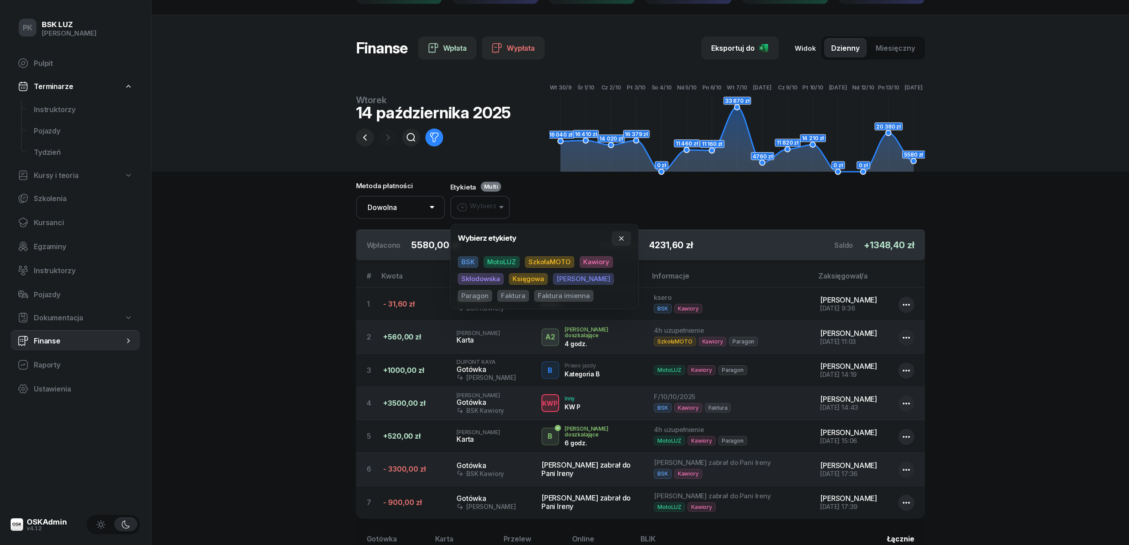
click at [474, 259] on span "BSK" at bounding box center [468, 262] width 20 height 12
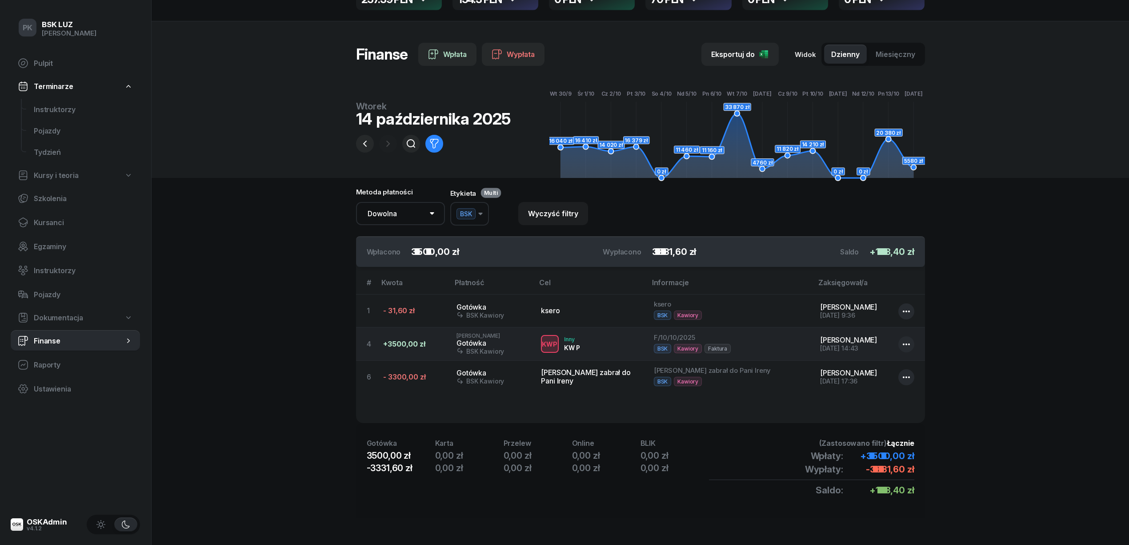
scroll to position [53, 0]
click at [490, 194] on span "Multi" at bounding box center [491, 192] width 14 height 7
click at [486, 213] on button "BSK" at bounding box center [469, 214] width 39 height 24
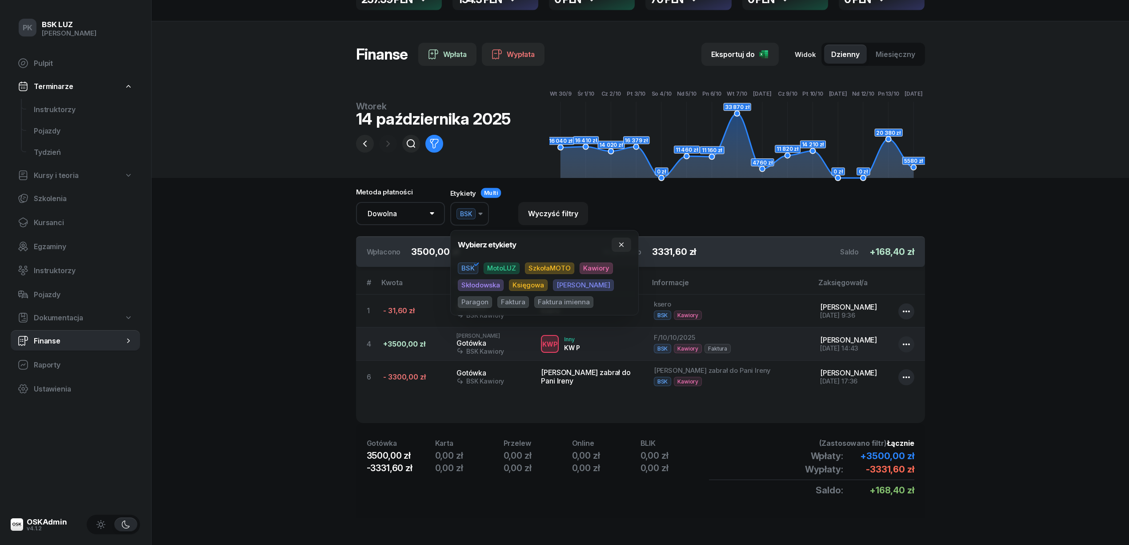
click at [542, 269] on span "SzkołaMOTO" at bounding box center [549, 268] width 49 height 12
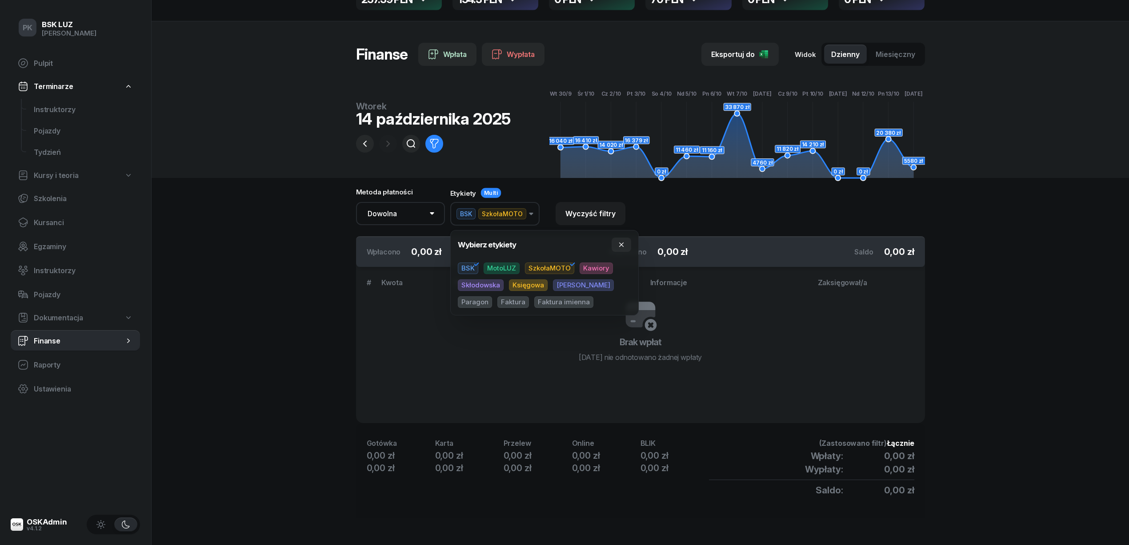
click at [671, 214] on div "Metoda płatności Dowolna Gotówka Karta Przelew Online BLIK Etykiety Multi BSK S…" at bounding box center [640, 213] width 569 height 48
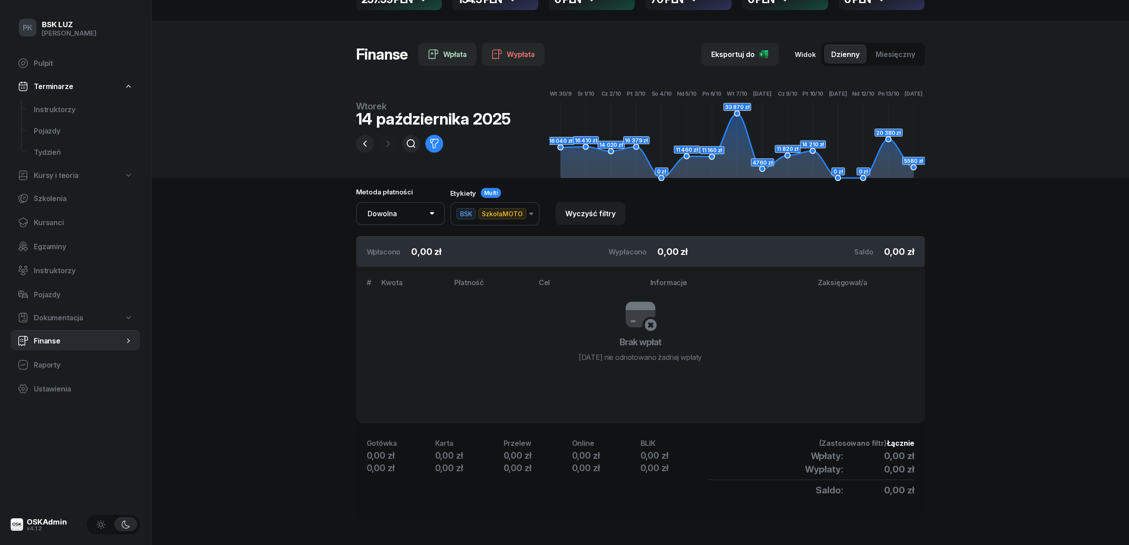
click at [504, 216] on span "SzkołaMOTO" at bounding box center [502, 213] width 48 height 11
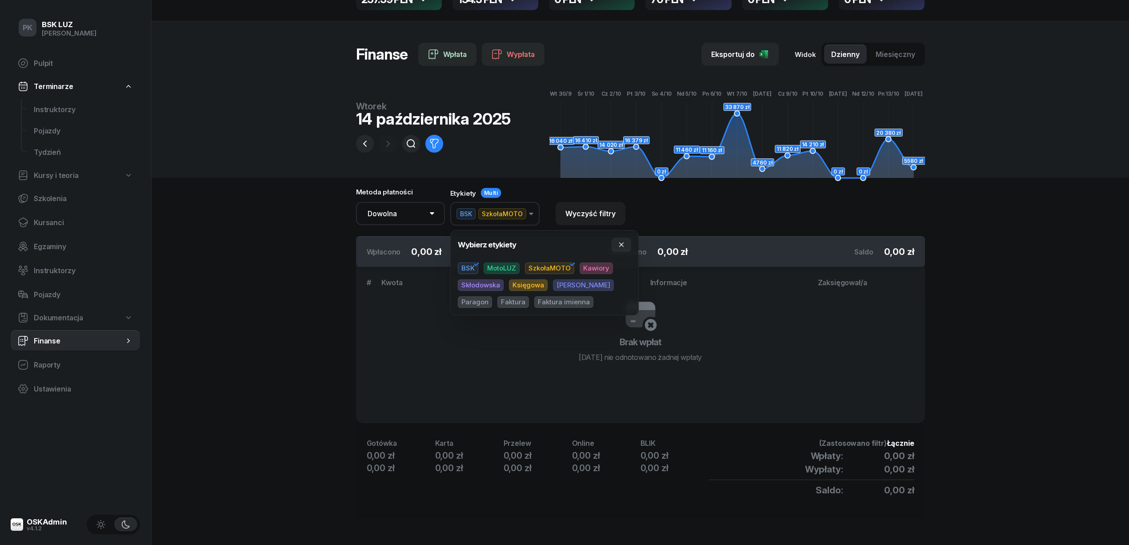
click at [550, 262] on span "SzkołaMOTO" at bounding box center [549, 268] width 49 height 12
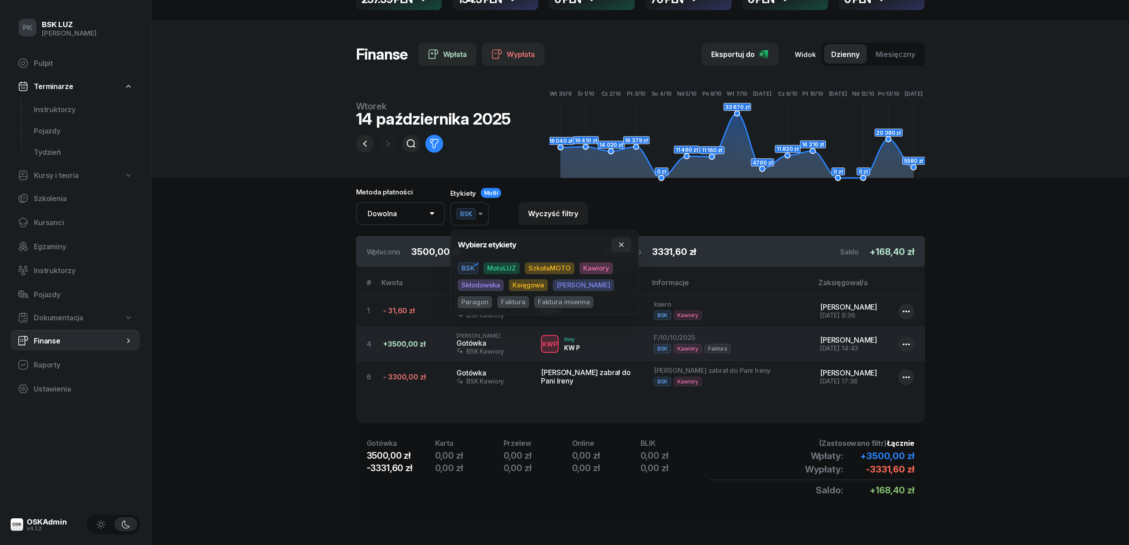
click at [670, 207] on div "Metoda płatności Dowolna Gotówka Karta Przelew Online BLIK Etykiety Multi BSK W…" at bounding box center [640, 213] width 569 height 48
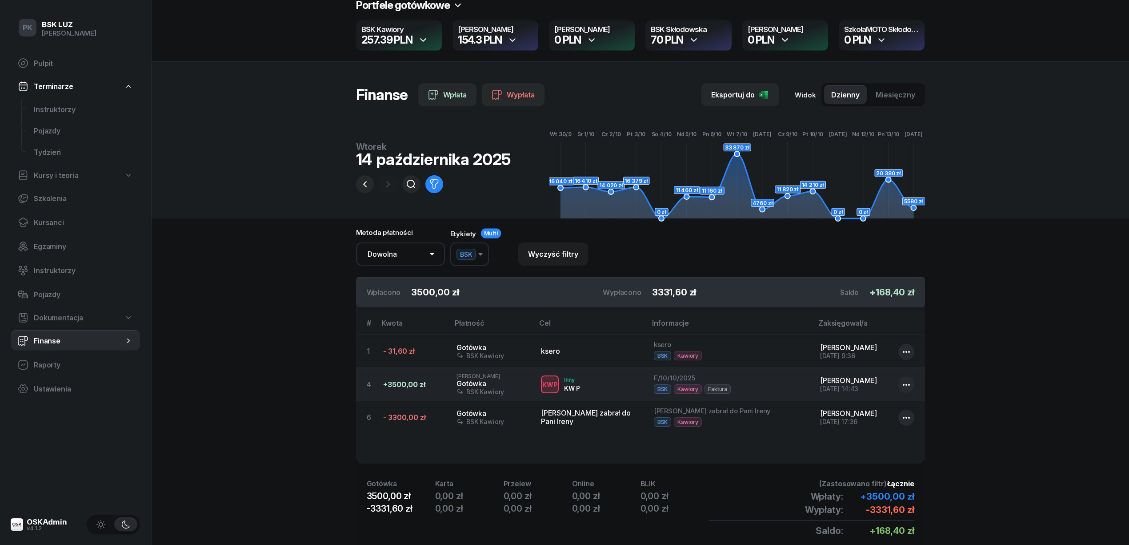
scroll to position [0, 0]
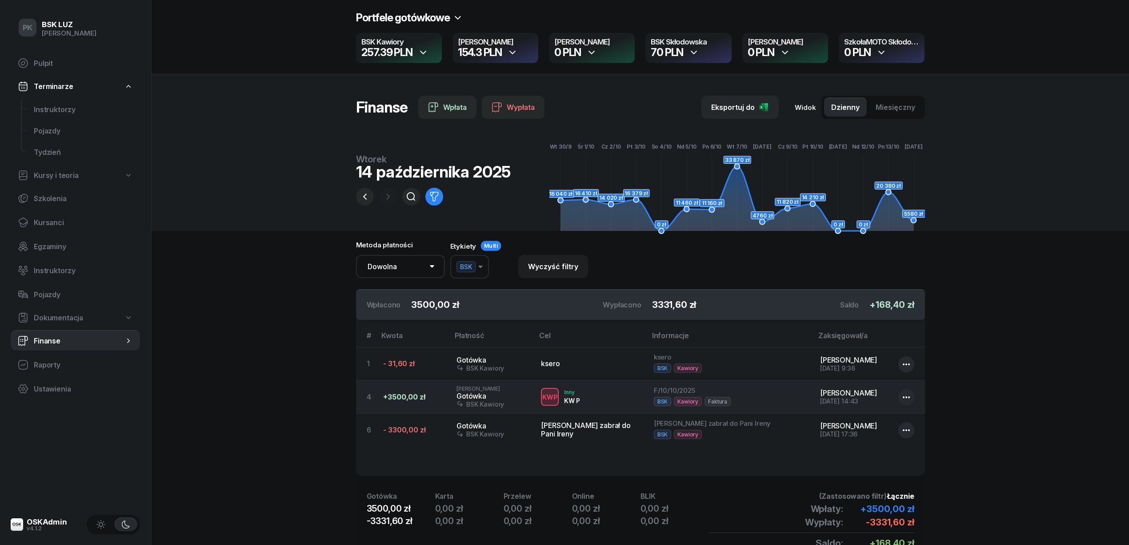
click at [477, 264] on button "BSK" at bounding box center [469, 267] width 39 height 24
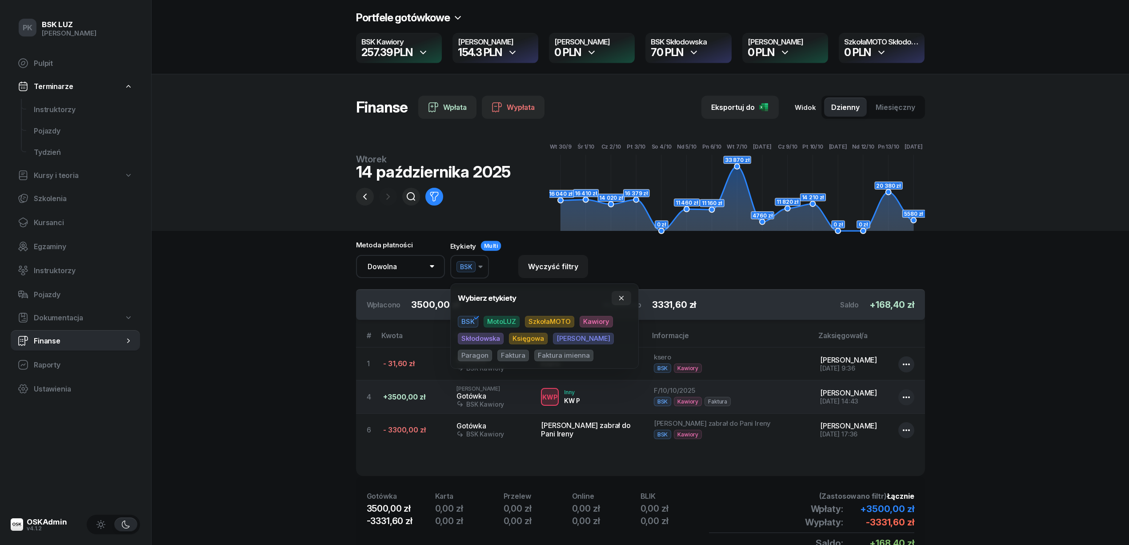
click at [486, 244] on span "Multi" at bounding box center [491, 245] width 14 height 7
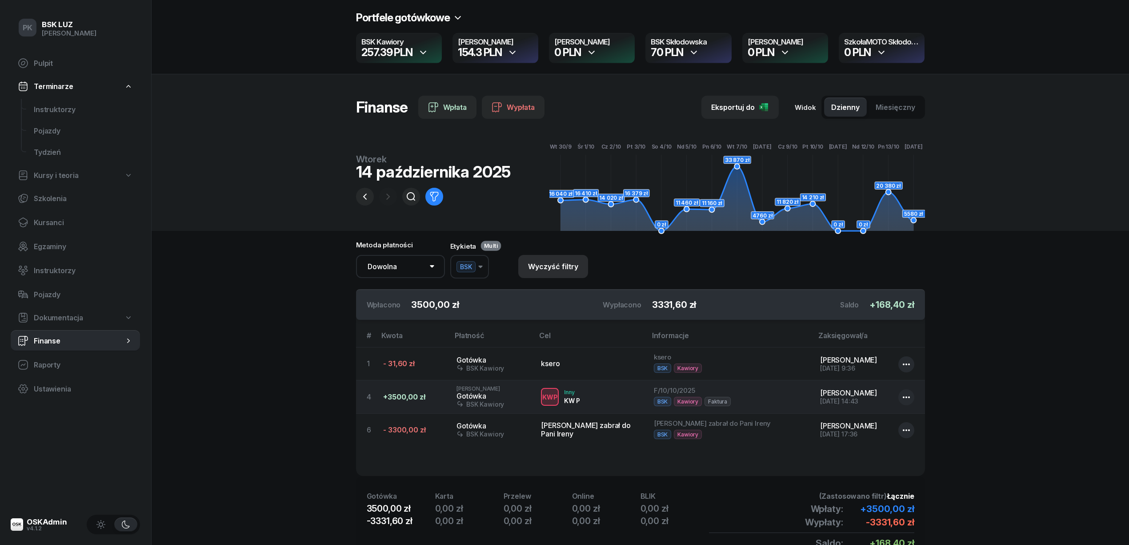
click at [545, 269] on div "Wyczyść filtry" at bounding box center [553, 266] width 50 height 8
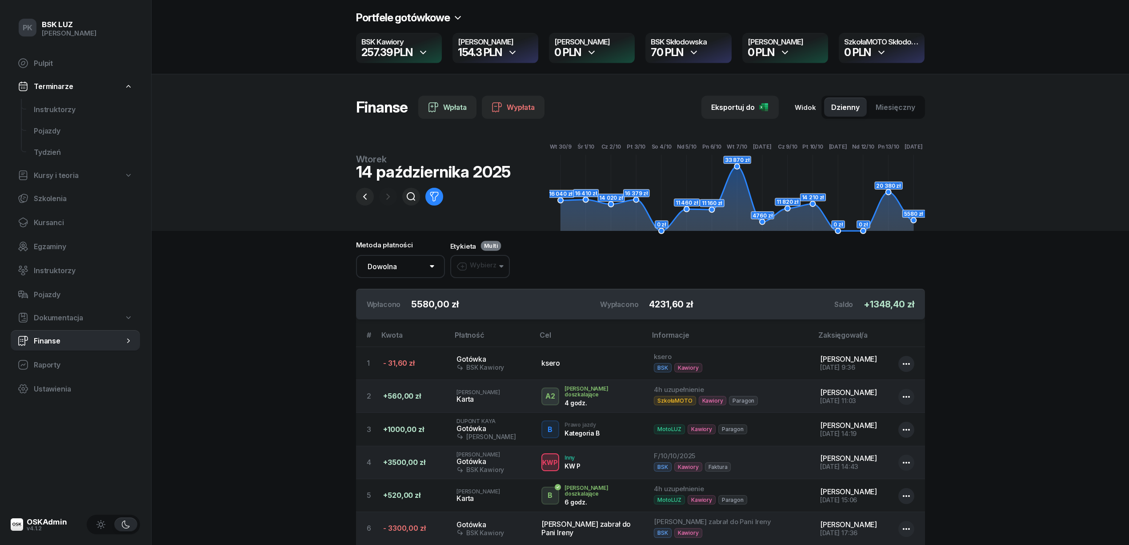
click at [498, 258] on button "Wybierz" at bounding box center [480, 266] width 60 height 23
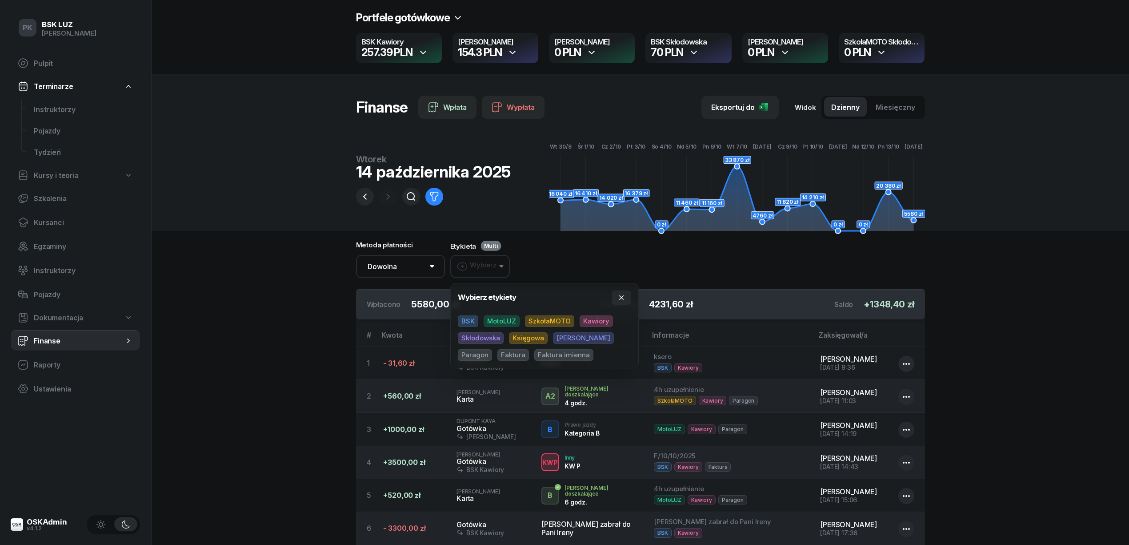
click at [515, 319] on span "MotoLUZ" at bounding box center [502, 321] width 36 height 12
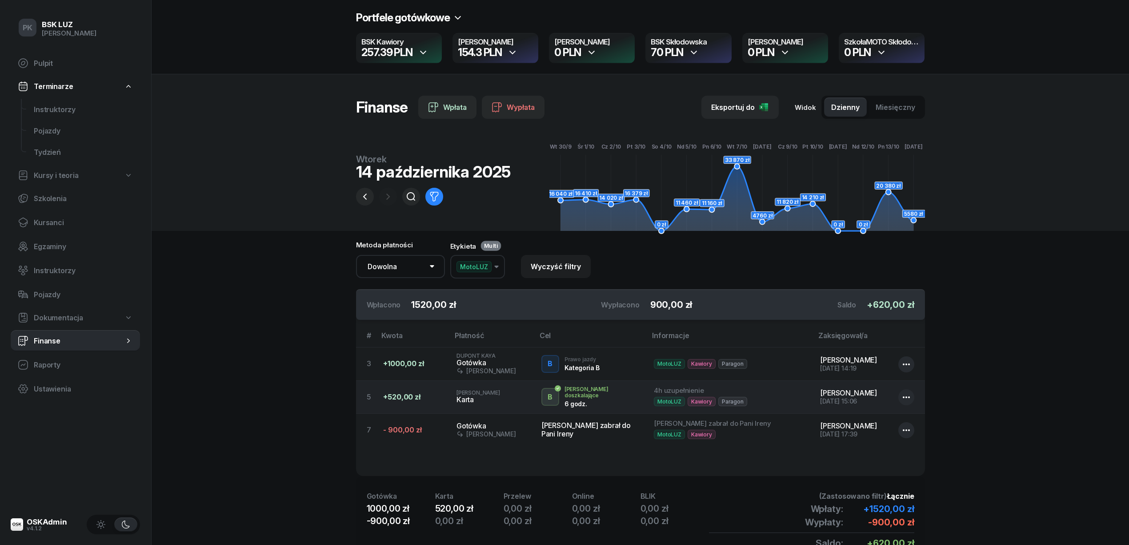
click at [495, 248] on span "Multi" at bounding box center [491, 245] width 14 height 7
click at [500, 267] on button "MotoLUZ" at bounding box center [477, 267] width 55 height 24
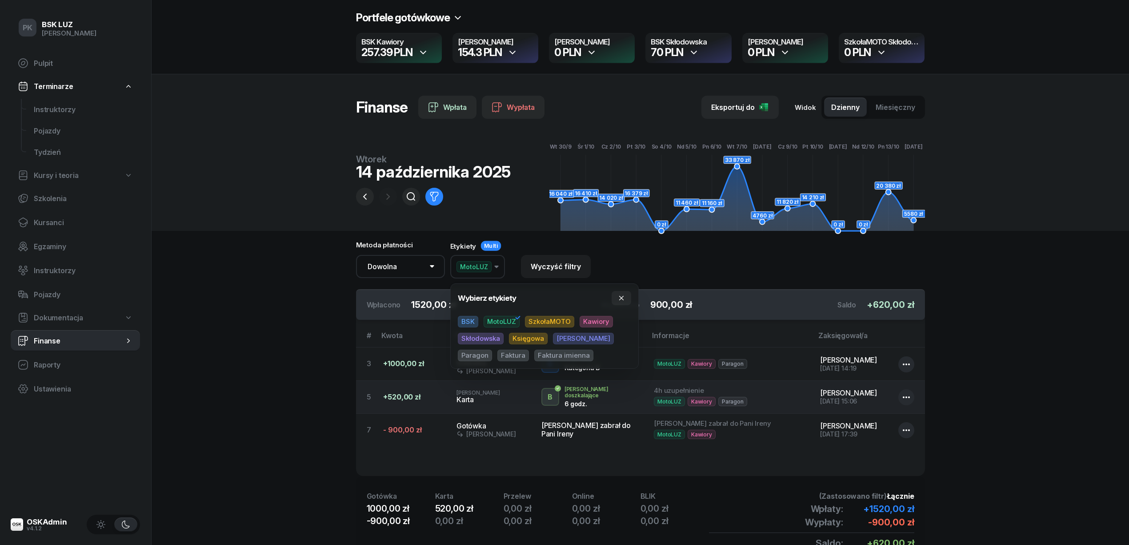
click at [545, 324] on span "SzkołaMOTO" at bounding box center [549, 322] width 49 height 12
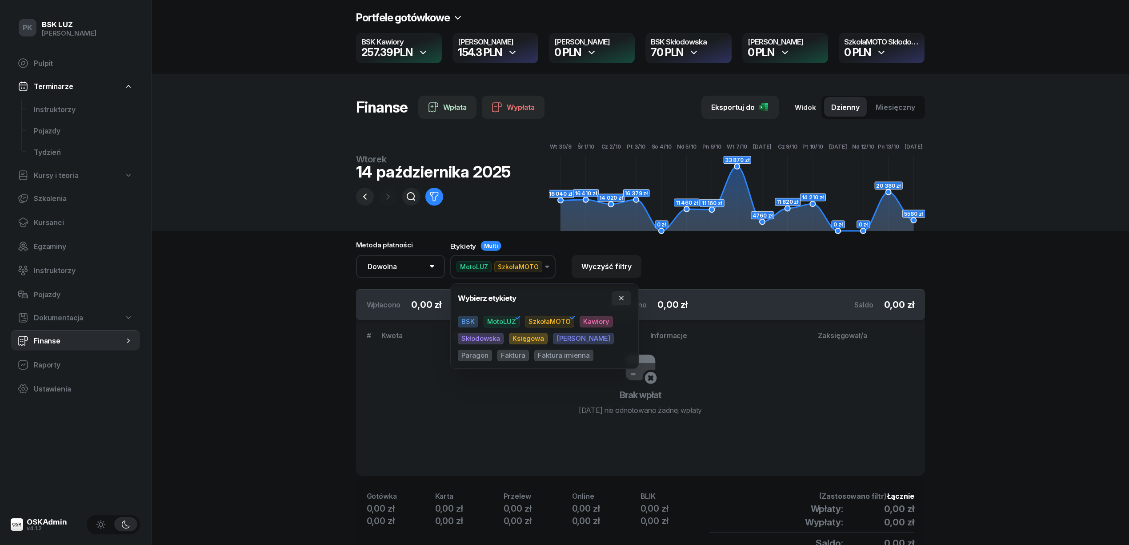
click at [545, 322] on span "SzkołaMOTO" at bounding box center [549, 322] width 49 height 12
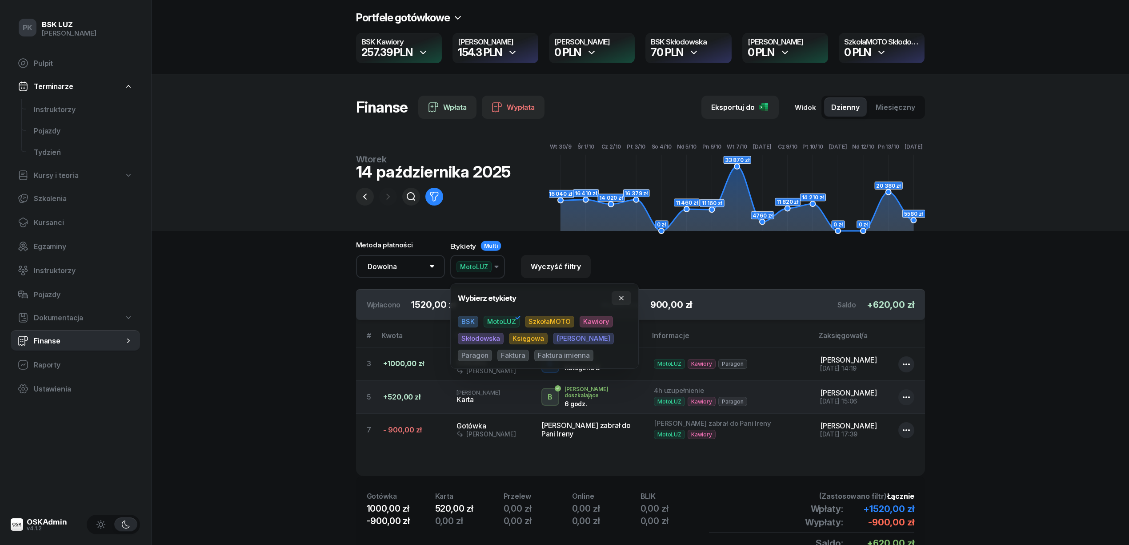
click at [511, 319] on span "MotoLUZ" at bounding box center [502, 322] width 36 height 12
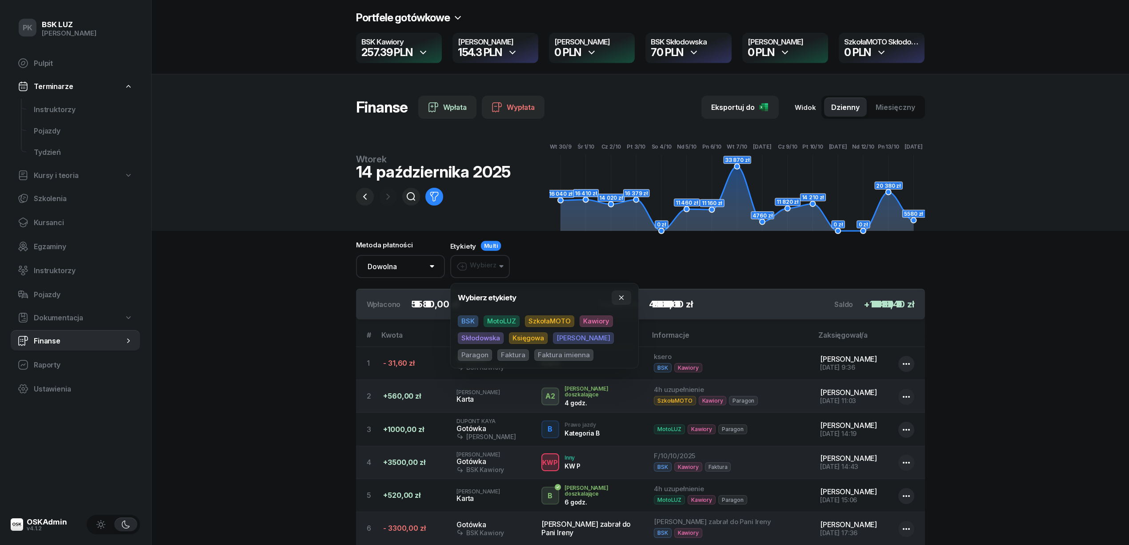
click at [454, 319] on div "Wybierz etykiety BSK MotoLUZ SzkołaMOTO Kawiory Skłodowska Księgowa Rafał Parag…" at bounding box center [544, 325] width 189 height 85
click at [465, 319] on span "BSK" at bounding box center [468, 321] width 20 height 12
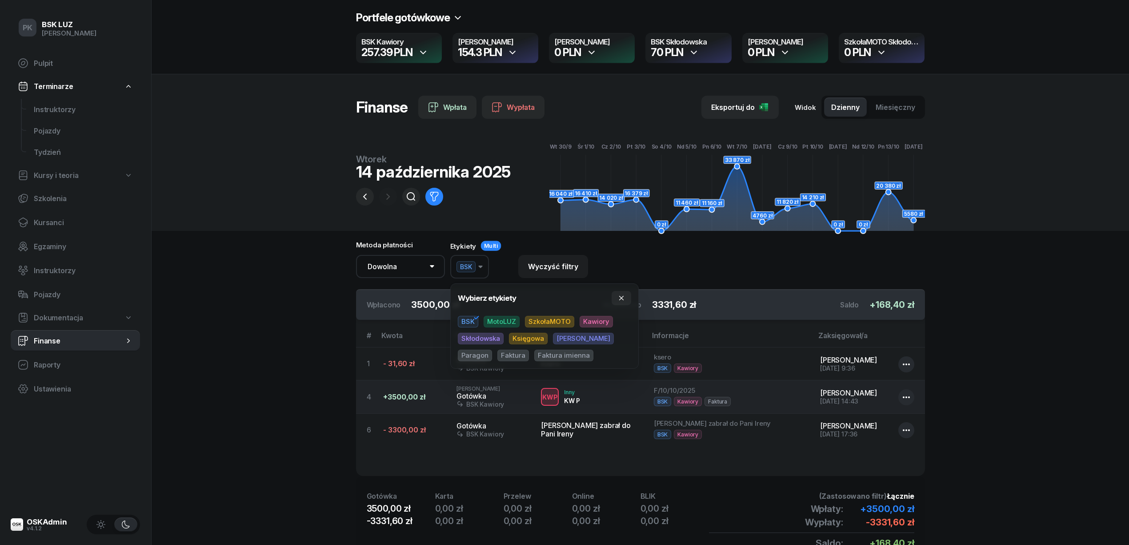
click at [550, 321] on span "SzkołaMOTO" at bounding box center [549, 322] width 49 height 12
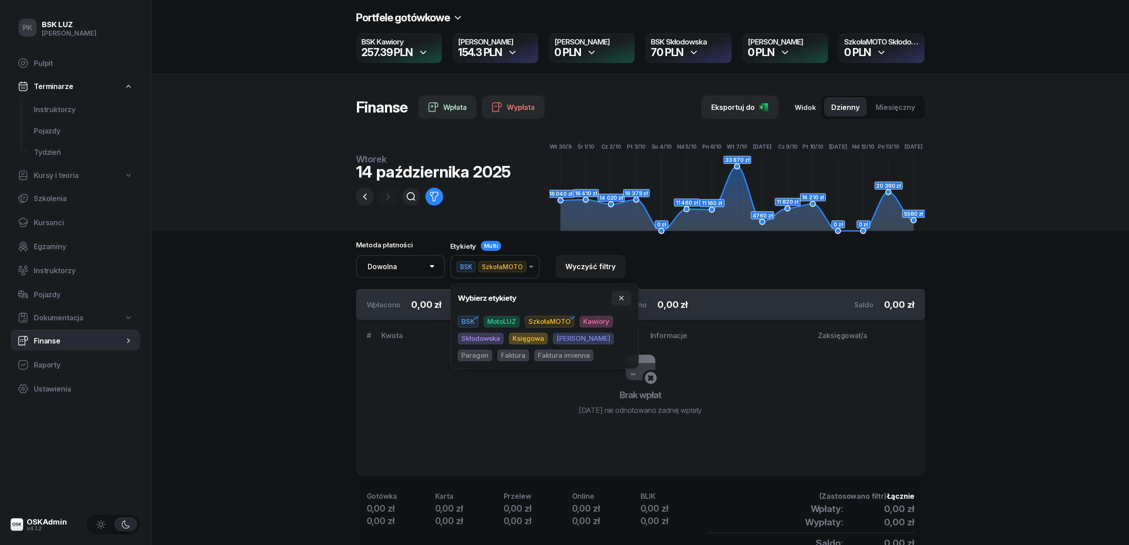
click at [462, 316] on span "BSK" at bounding box center [468, 322] width 20 height 12
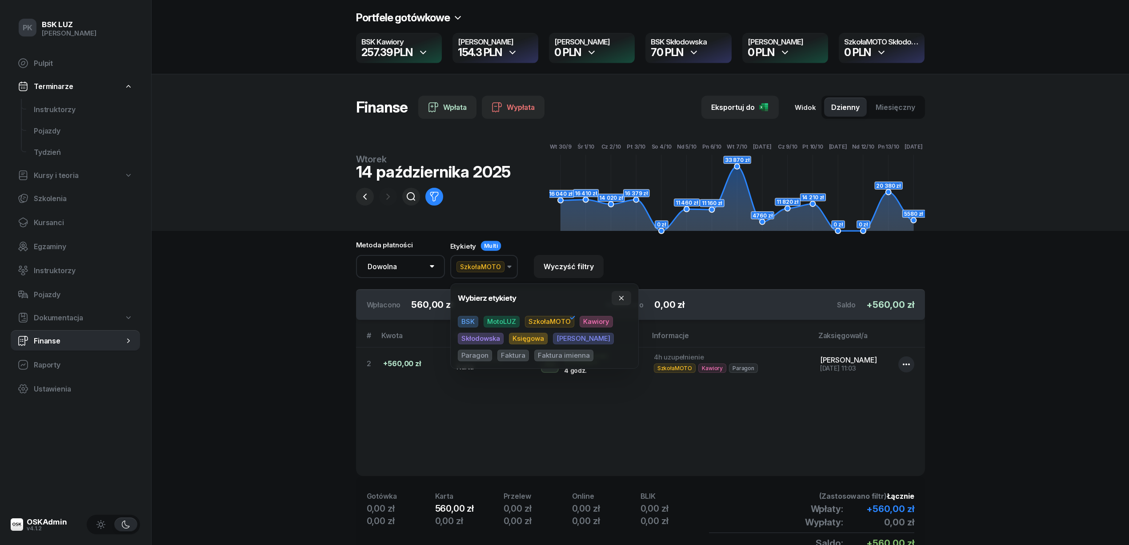
click at [657, 265] on div "Metoda płatności Dowolna Gotówka Karta Przelew Online BLIK Etykiety Multi Szkoł…" at bounding box center [640, 265] width 569 height 48
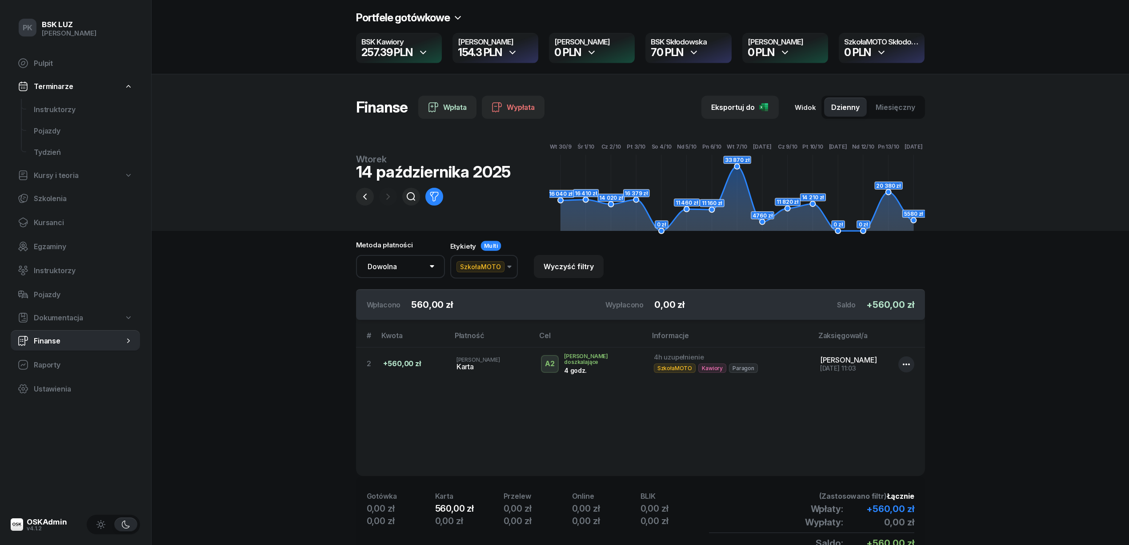
click at [504, 269] on button "SzkołaMOTO" at bounding box center [484, 267] width 68 height 24
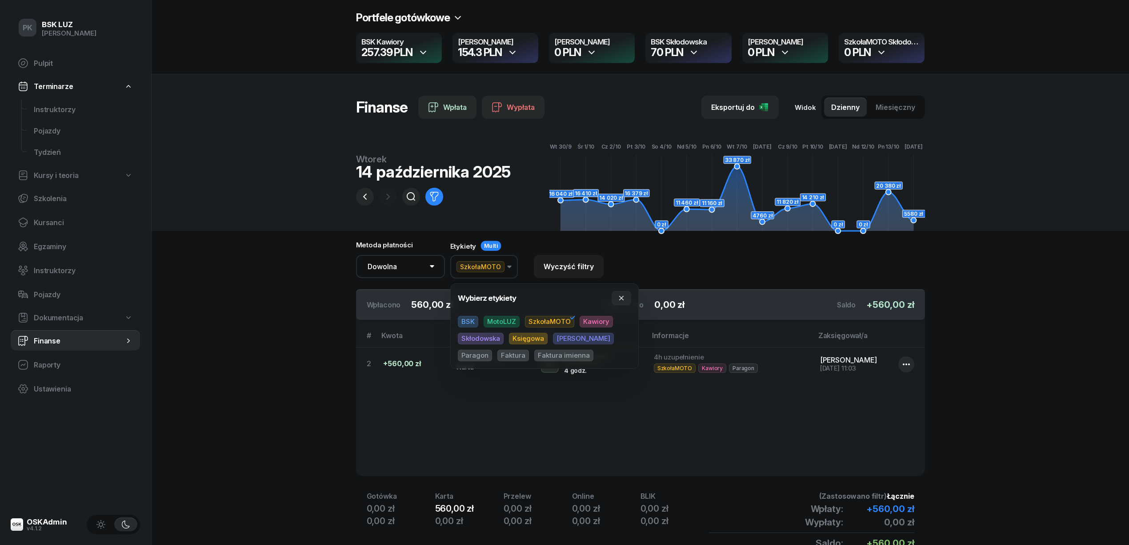
click at [466, 320] on span "BSK" at bounding box center [468, 322] width 20 height 12
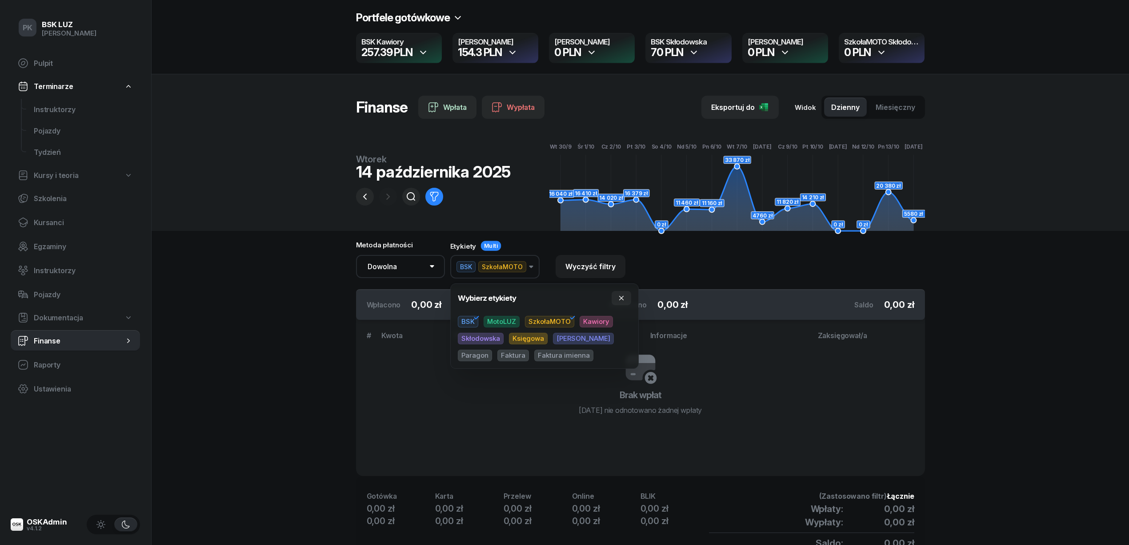
click at [548, 243] on div "Metoda płatności Dowolna Gotówka Karta Przelew Online BLIK Etykiety Multi BSK S…" at bounding box center [640, 265] width 569 height 48
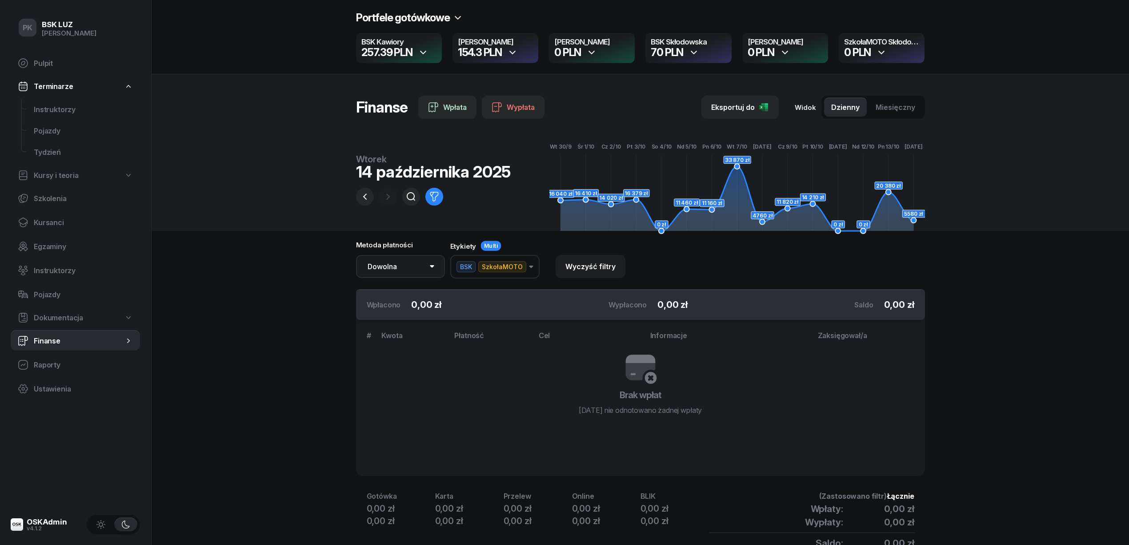
click at [430, 269] on select "Dowolna Gotówka Karta Przelew Online BLIK" at bounding box center [400, 266] width 89 height 23
click at [488, 269] on span "SzkołaMOTO" at bounding box center [502, 266] width 48 height 11
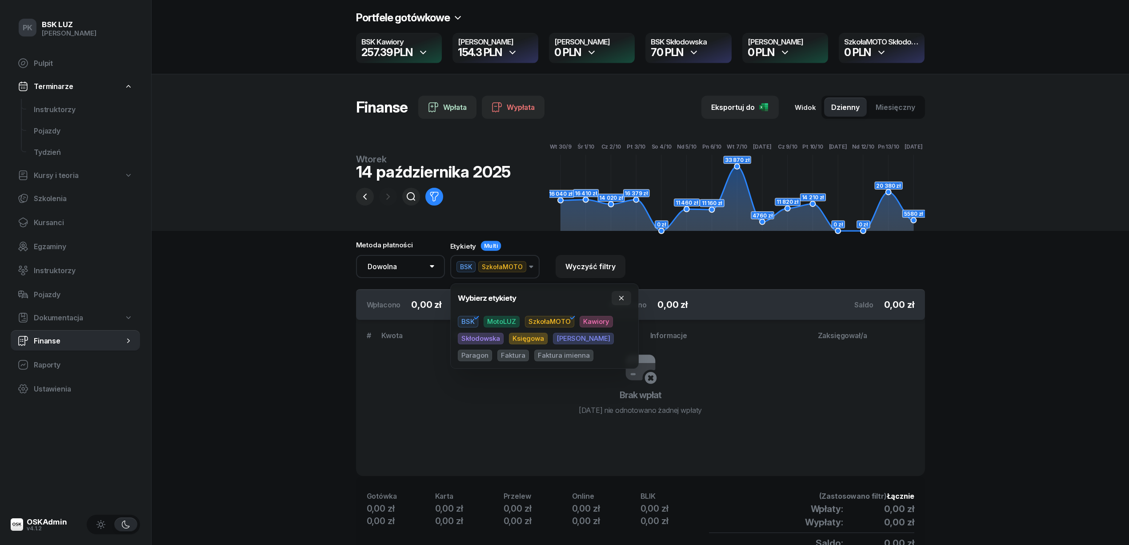
click at [543, 321] on span "SzkołaMOTO" at bounding box center [549, 322] width 49 height 12
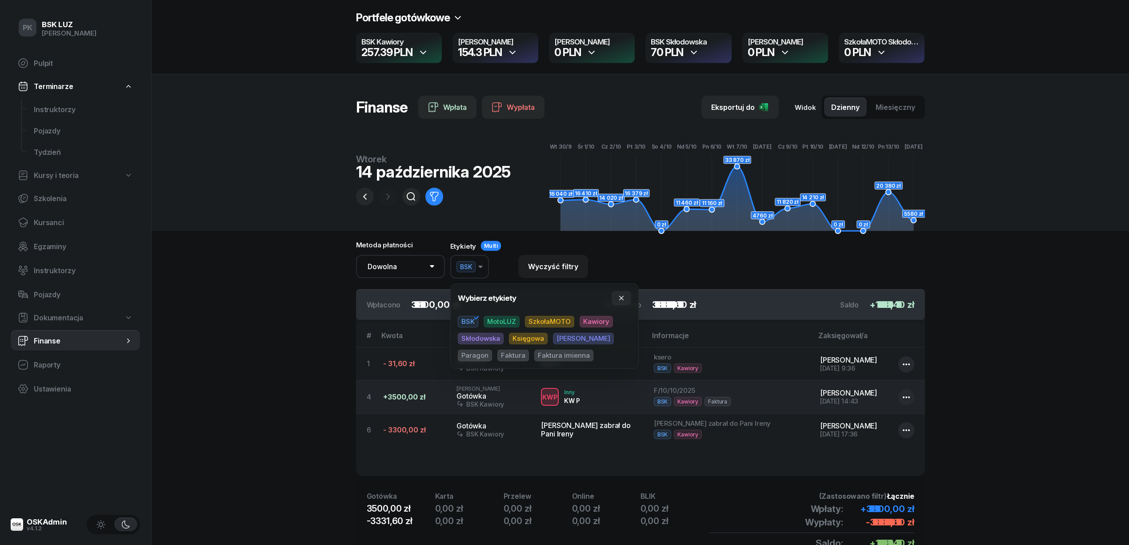
click at [467, 321] on span "BSK" at bounding box center [468, 322] width 20 height 12
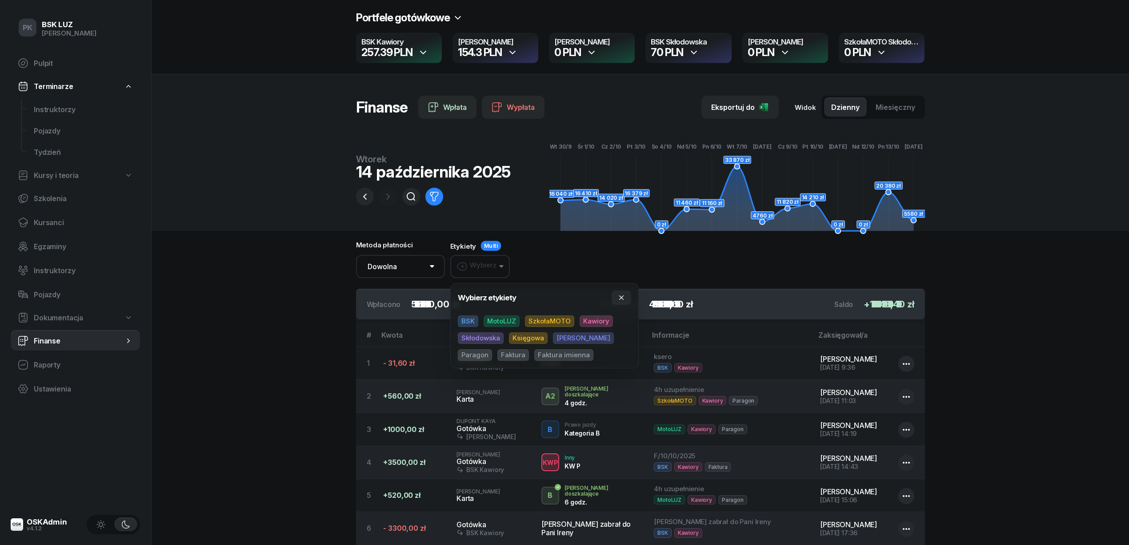
click at [292, 308] on section "Portfele gotówkowe BSK Kawiory 257.39 PLN MotoLUZ Kawiory 154.3 PLN SzkołaMOTO …" at bounding box center [641, 349] width 978 height 699
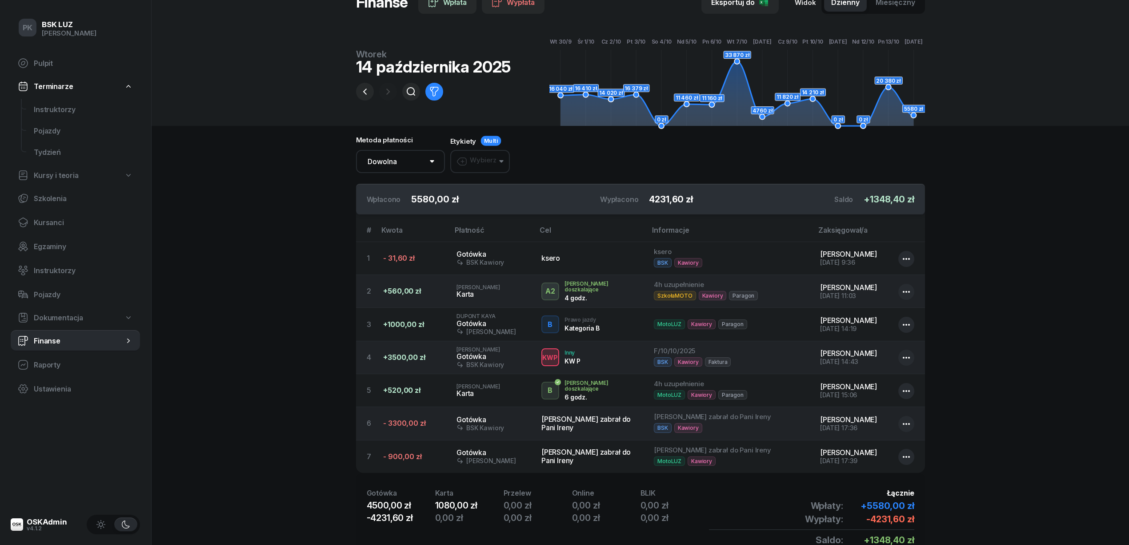
scroll to position [38, 0]
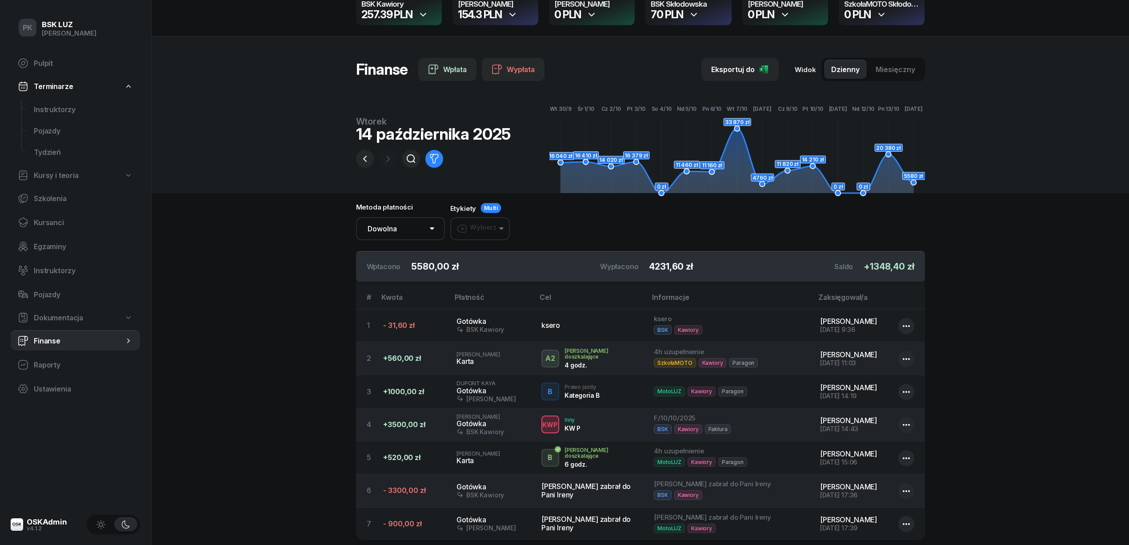
click at [465, 235] on button "Wybierz" at bounding box center [480, 228] width 60 height 23
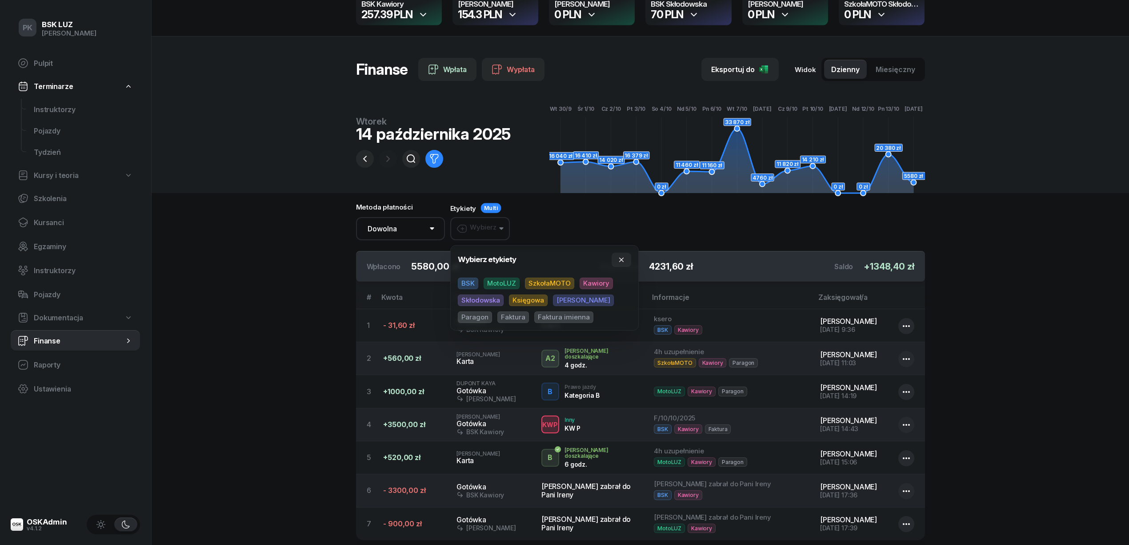
click at [470, 281] on span "BSK" at bounding box center [468, 283] width 20 height 12
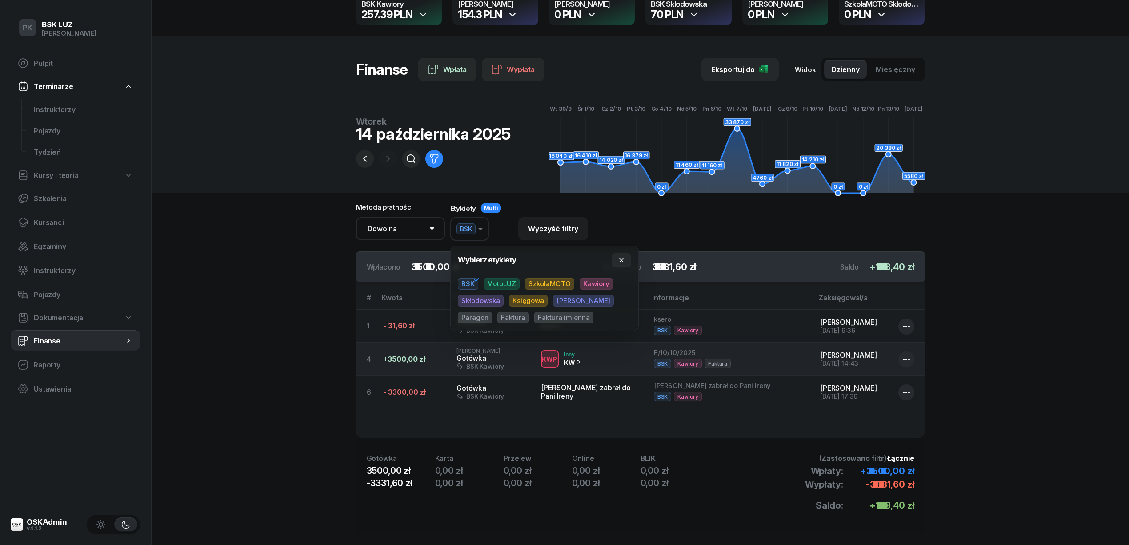
click at [306, 329] on section "Portfele gotówkowe BSK Kawiory 257.39 PLN MotoLUZ Kawiory 154.3 PLN SzkołaMOTO …" at bounding box center [641, 261] width 978 height 598
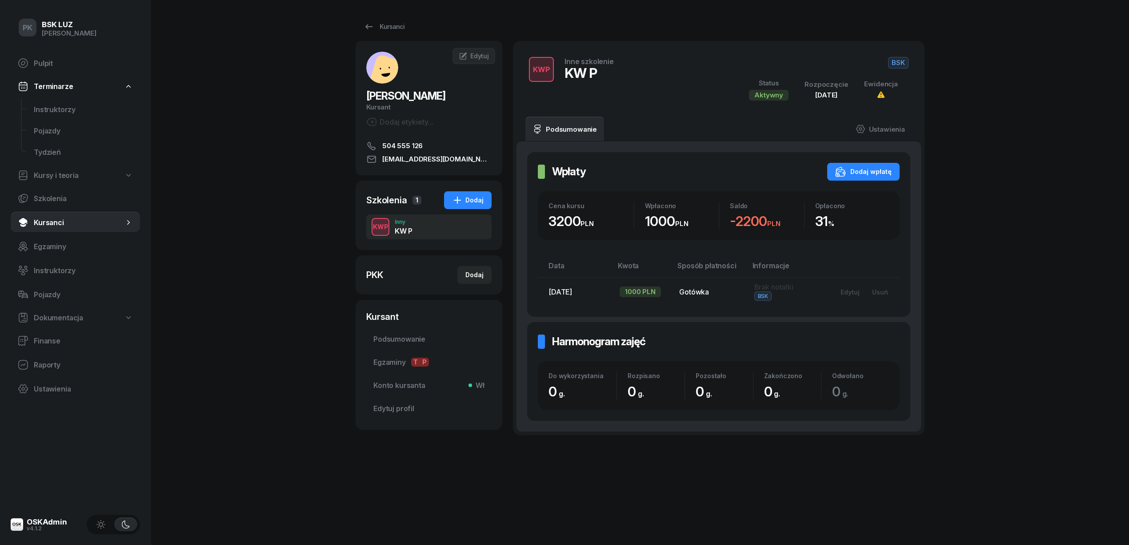
click at [312, 255] on div "PK BSK [PERSON_NAME] Pulpit Terminarze Instruktorzy Pojazdy Tydzień Kursy i teo…" at bounding box center [564, 272] width 1129 height 545
